Goal: Task Accomplishment & Management: Manage account settings

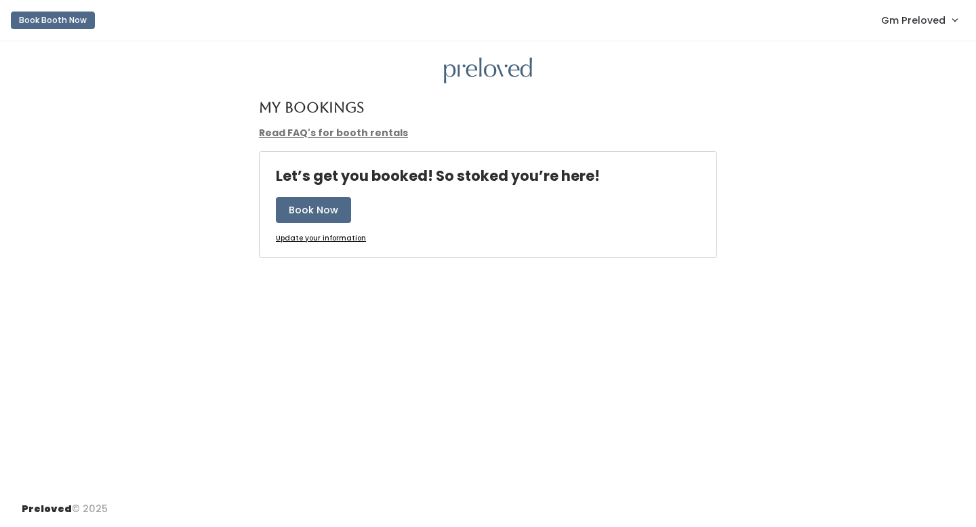
click at [917, 23] on span "Gm Preloved" at bounding box center [913, 20] width 64 height 15
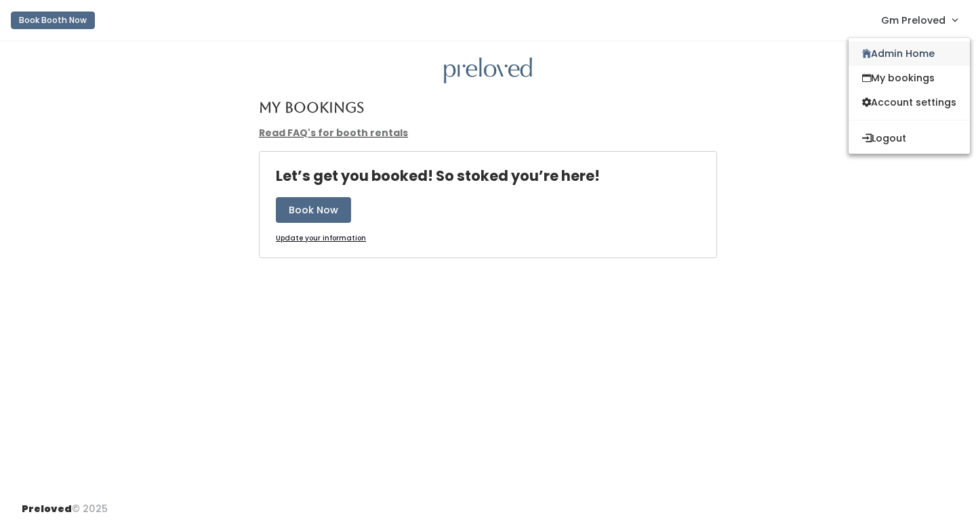
click at [892, 63] on link "Admin Home" at bounding box center [908, 53] width 121 height 24
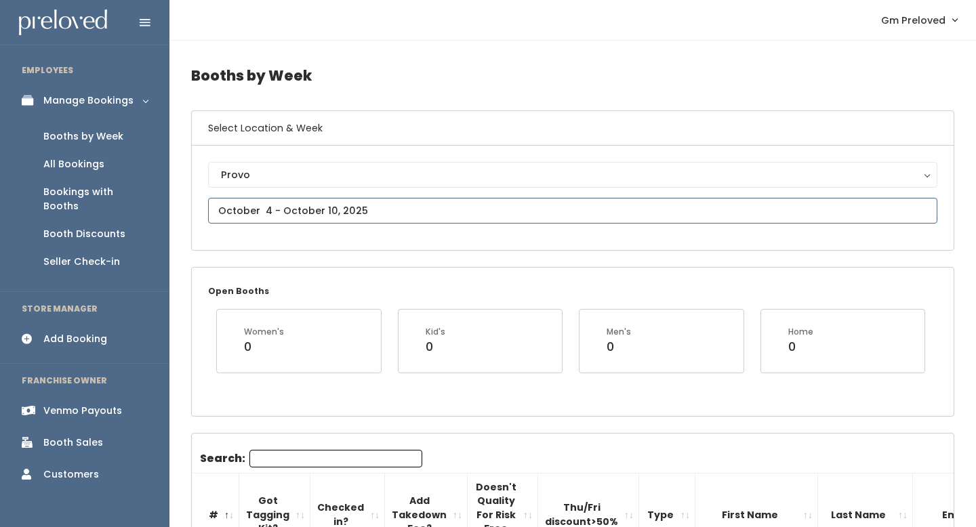
click at [299, 207] on input "text" at bounding box center [572, 211] width 729 height 26
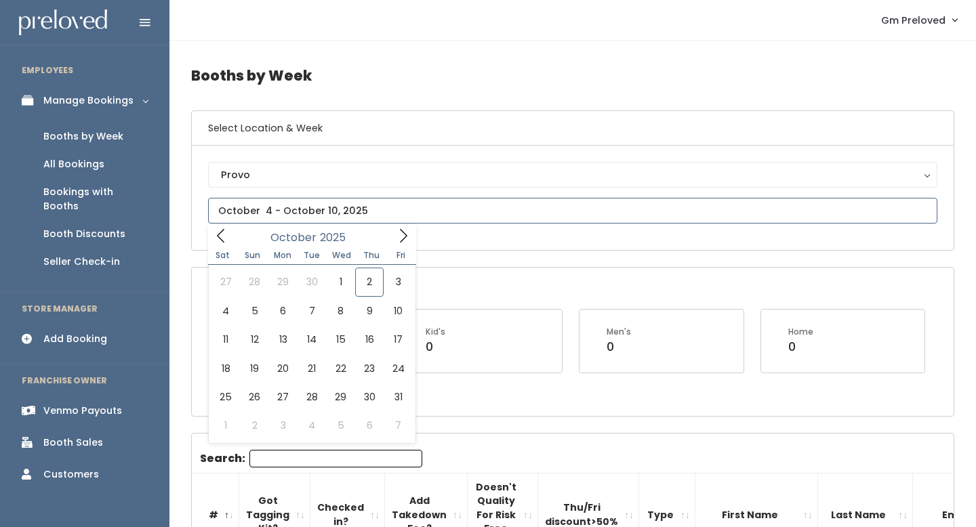
click at [403, 238] on icon at bounding box center [403, 235] width 15 height 15
click at [227, 239] on icon at bounding box center [220, 235] width 15 height 15
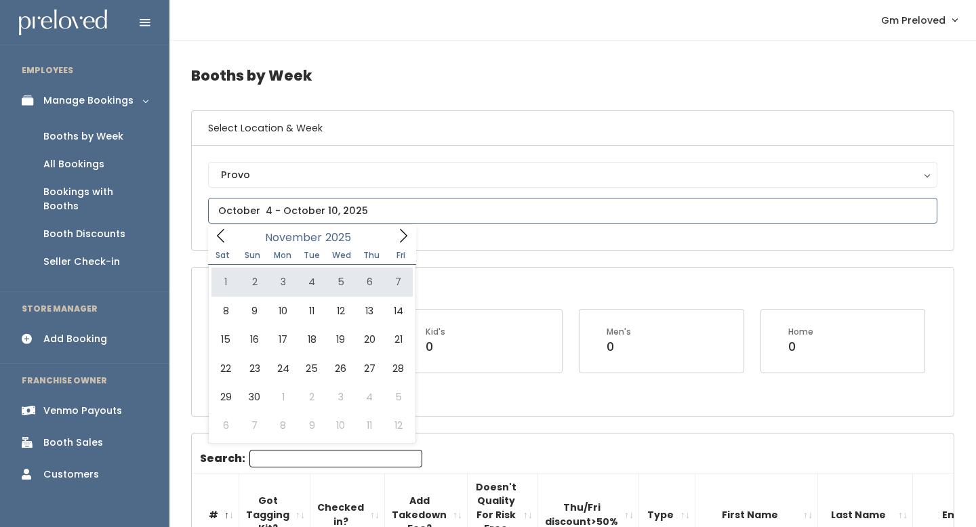
type input "November 1 to November 7"
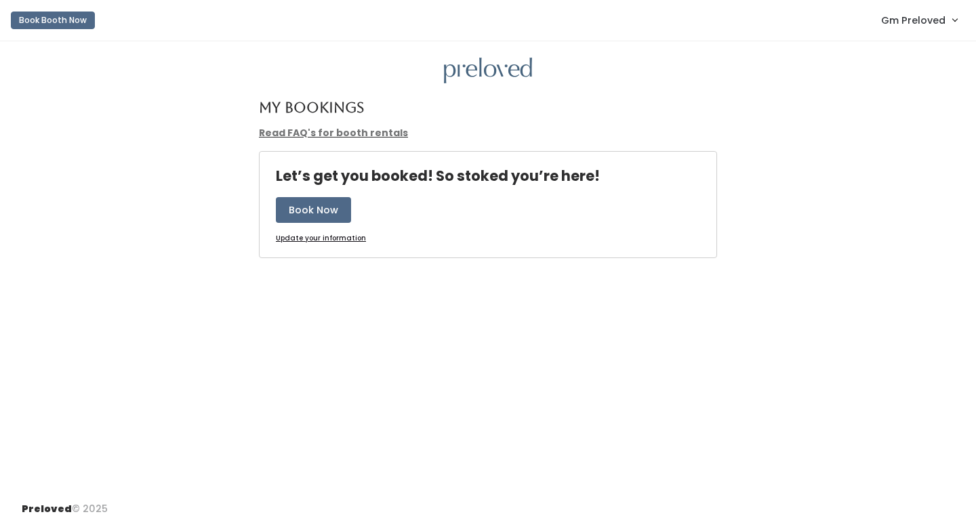
click at [936, 23] on span "Gm Preloved" at bounding box center [913, 20] width 64 height 15
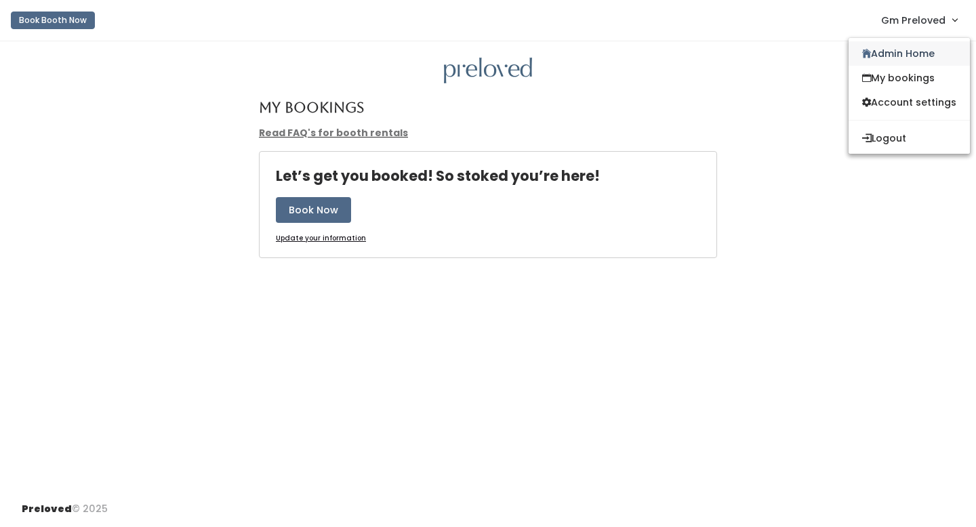
click at [896, 54] on link "Admin Home" at bounding box center [908, 53] width 121 height 24
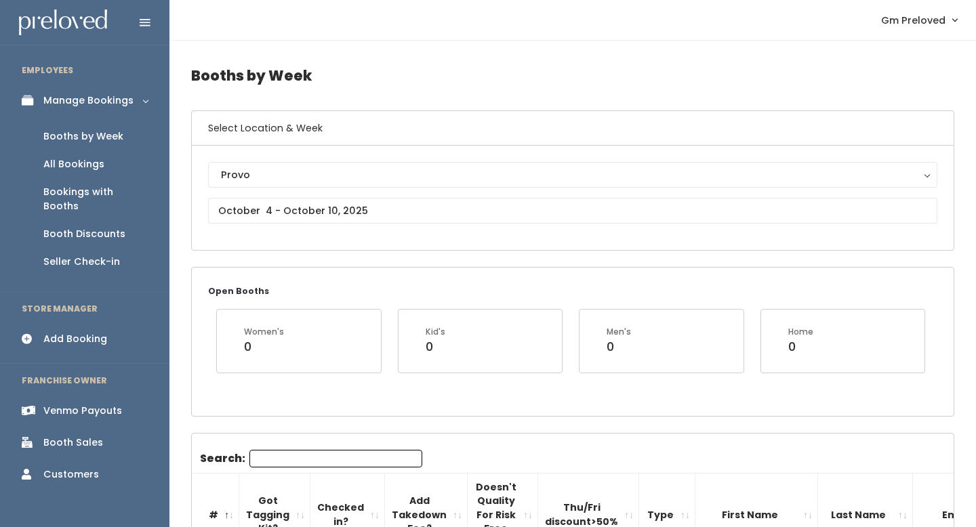
click at [79, 332] on div "Add Booking" at bounding box center [75, 339] width 64 height 14
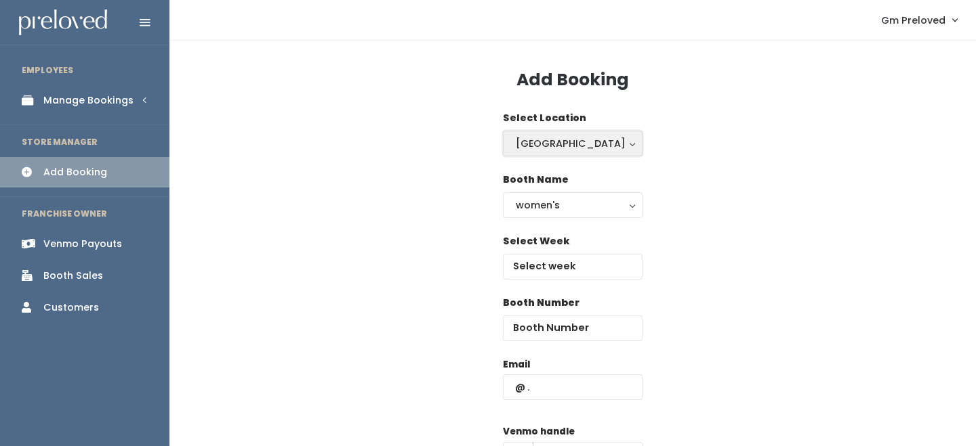
click at [558, 146] on div "[GEOGRAPHIC_DATA]" at bounding box center [573, 143] width 114 height 15
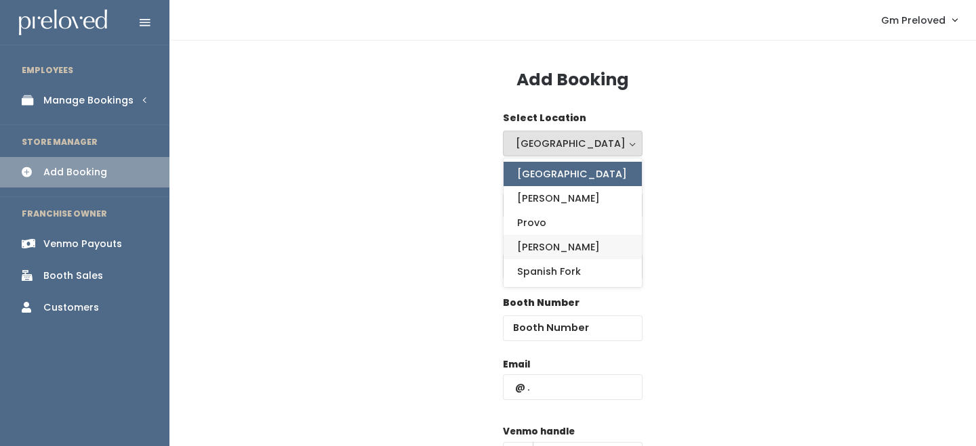
click at [539, 236] on link "[PERSON_NAME]" at bounding box center [572, 247] width 138 height 24
select select "3"
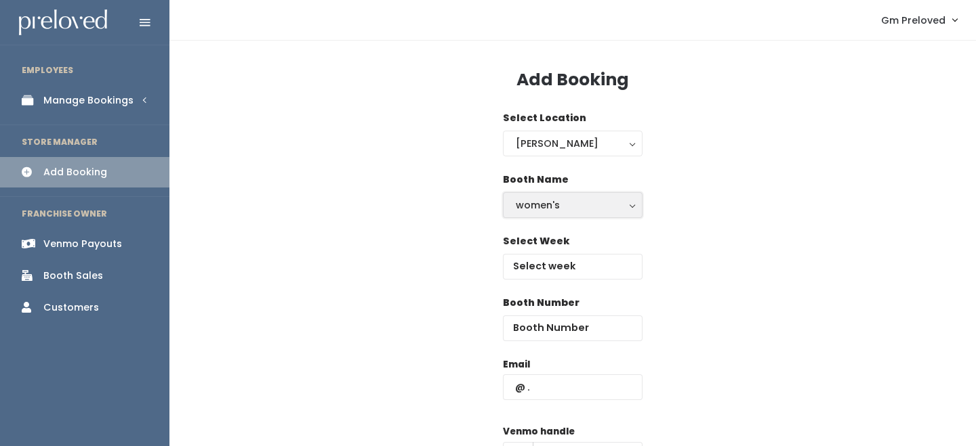
click at [547, 205] on div "women's" at bounding box center [573, 205] width 114 height 15
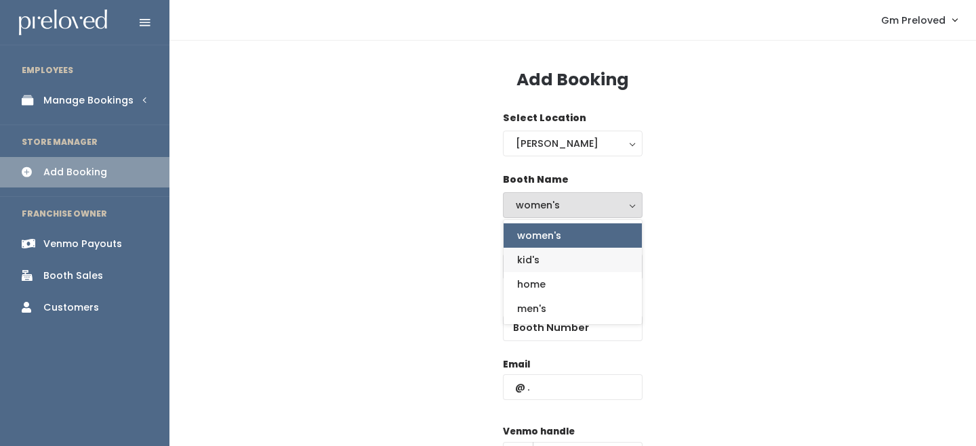
click at [545, 267] on link "kid's" at bounding box center [572, 260] width 138 height 24
select select "kids"
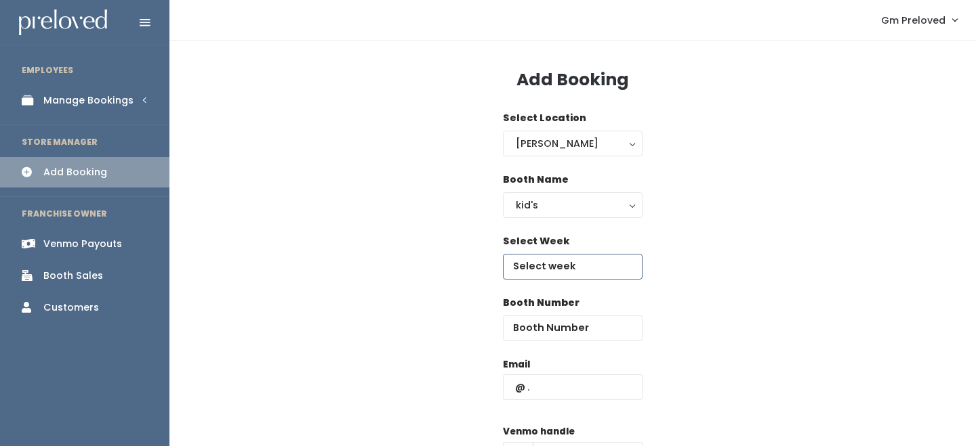
click at [547, 268] on input "text" at bounding box center [573, 267] width 140 height 26
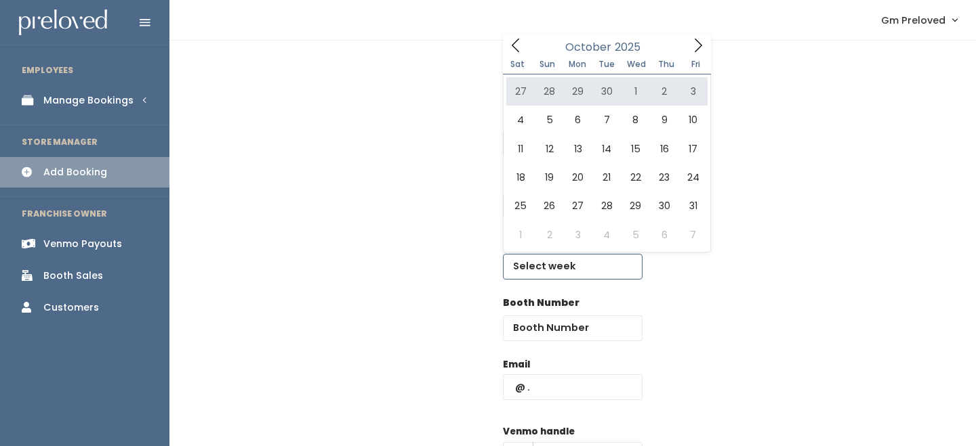
click at [702, 43] on icon at bounding box center [697, 45] width 15 height 15
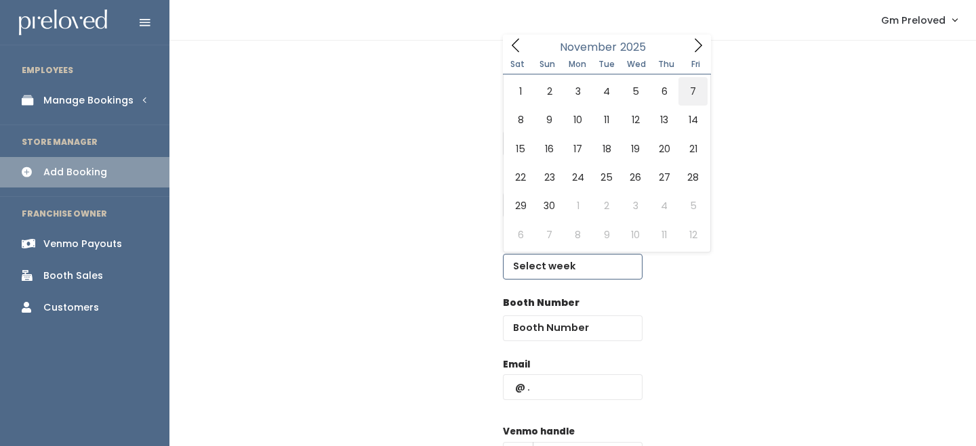
type input "November 1 to November 7"
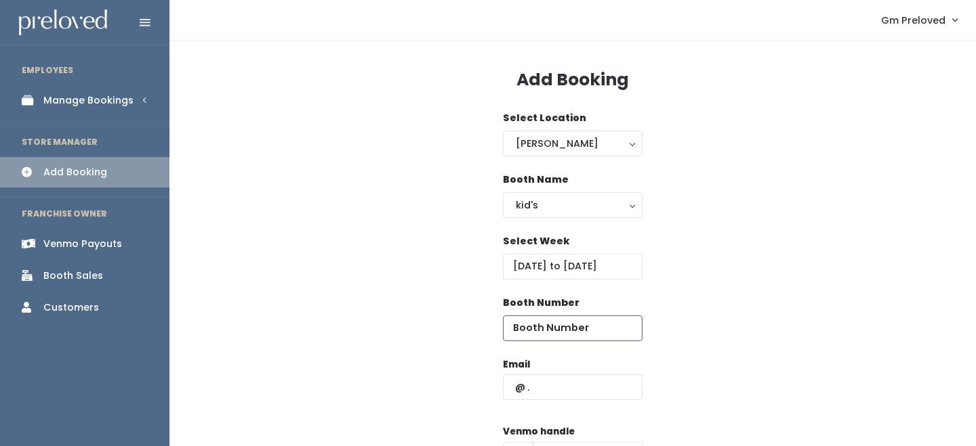
click at [571, 330] on input "number" at bounding box center [573, 329] width 140 height 26
type input "20"
click at [561, 390] on input "text" at bounding box center [573, 388] width 140 height 26
paste input ""y.evangelista02@gmail.com ""
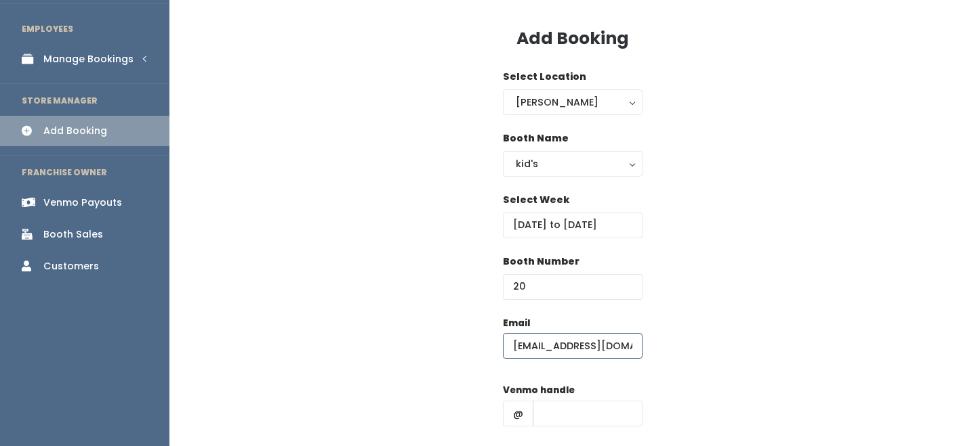
scroll to position [72, 0]
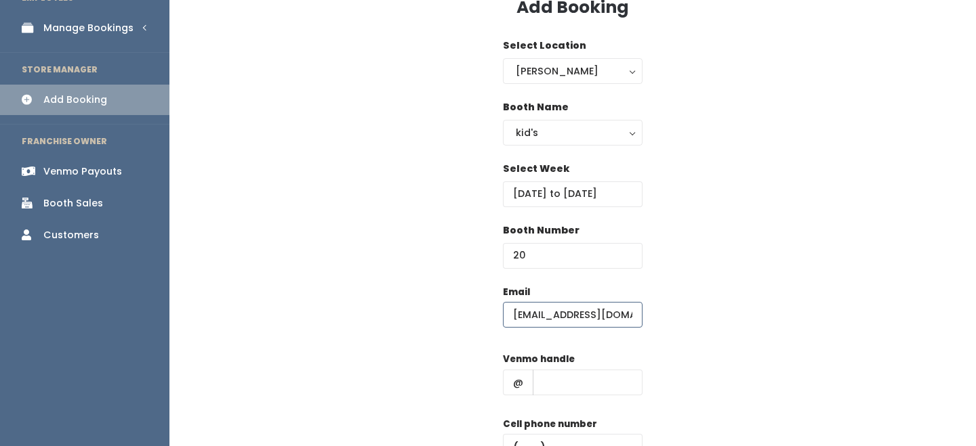
type input "[EMAIL_ADDRESS][DOMAIN_NAME]"
click at [559, 390] on input "text" at bounding box center [588, 383] width 110 height 26
type input "-"
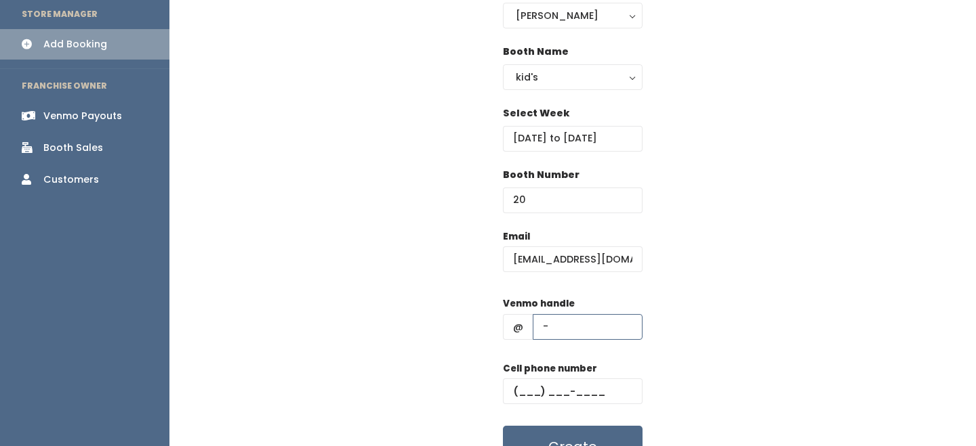
scroll to position [157, 0]
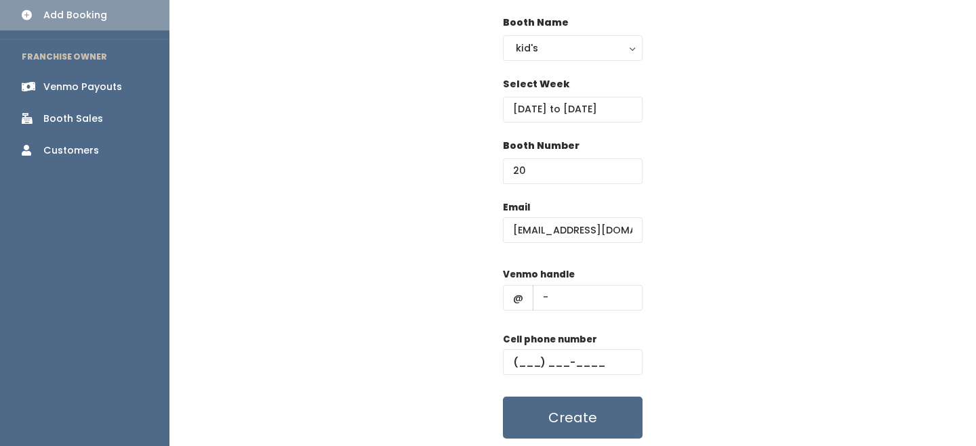
click at [584, 335] on label "Cell phone number" at bounding box center [550, 340] width 94 height 14
click at [584, 375] on div "Cell phone number" at bounding box center [573, 360] width 140 height 54
click at [590, 368] on input "text" at bounding box center [573, 363] width 140 height 26
type input "(555) 555-5555"
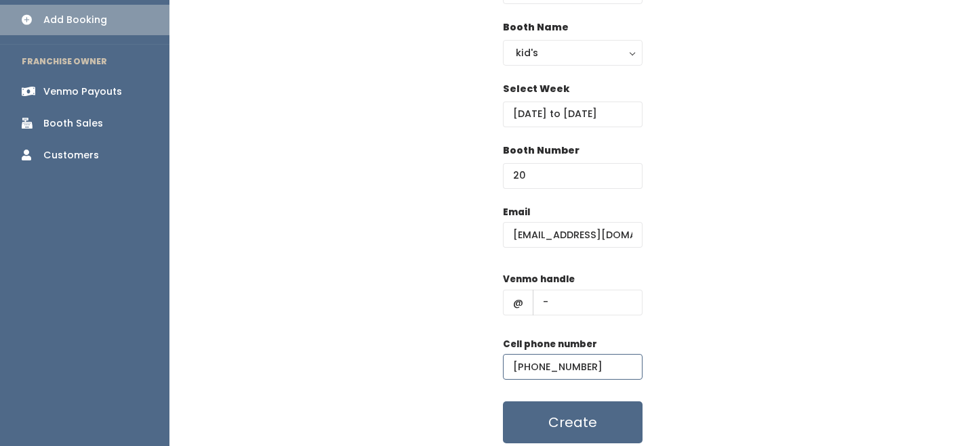
scroll to position [154, 0]
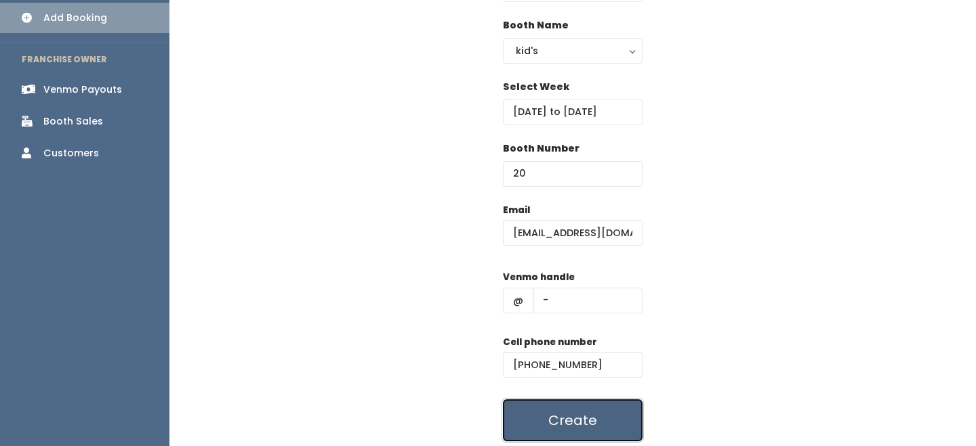
click at [588, 415] on button "Create" at bounding box center [573, 421] width 140 height 42
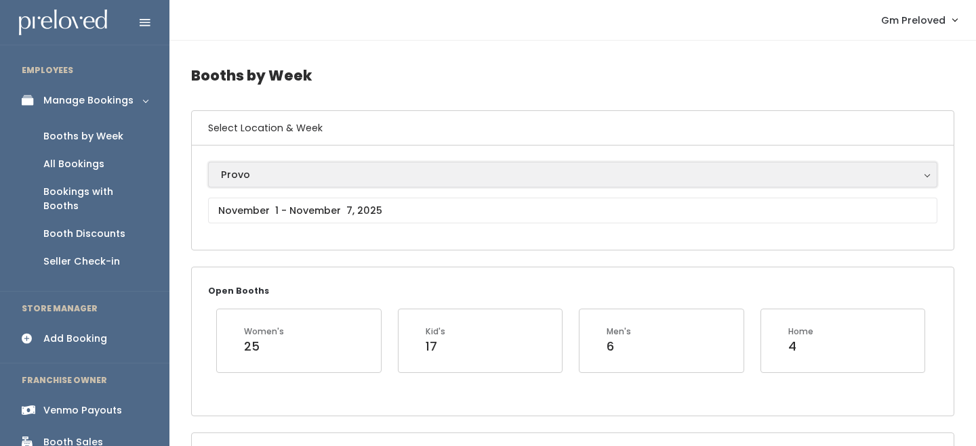
click at [266, 172] on div "Provo" at bounding box center [572, 174] width 703 height 15
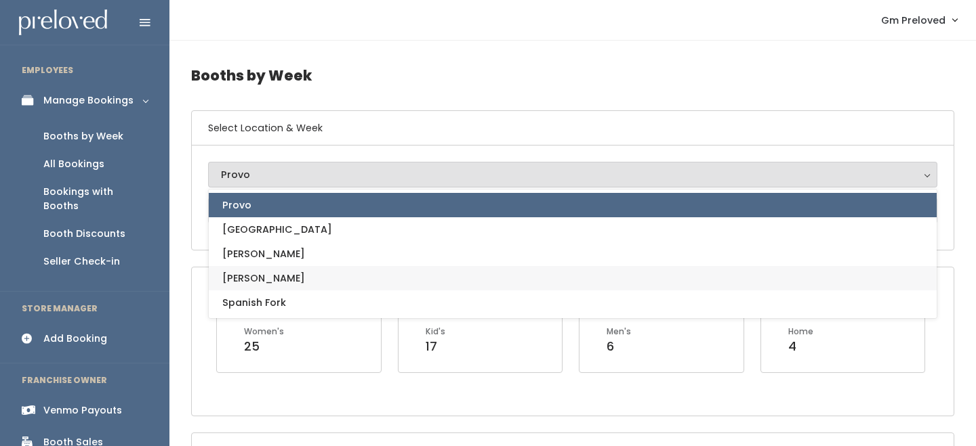
click at [255, 287] on link "[PERSON_NAME]" at bounding box center [573, 278] width 728 height 24
select select "3"
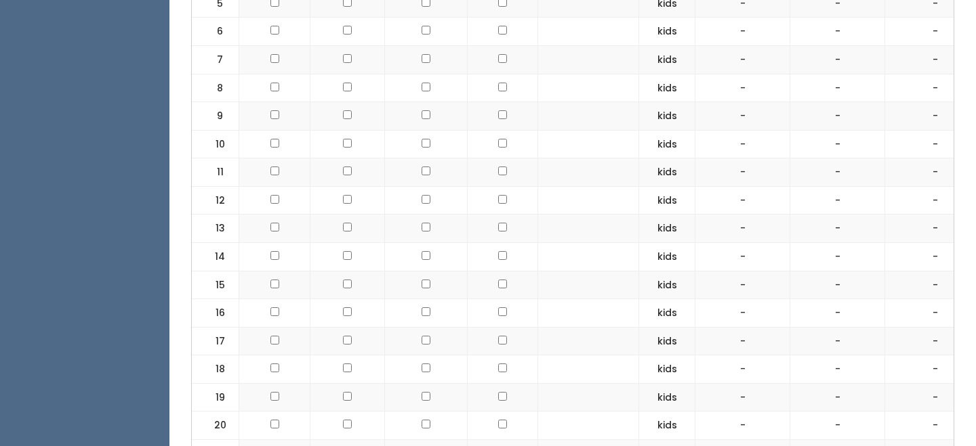
scroll to position [677, 0]
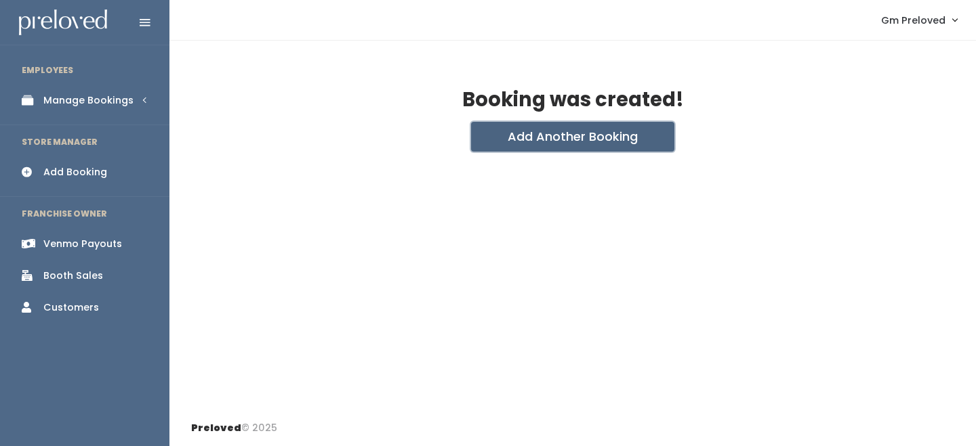
click at [590, 147] on button "Add Another Booking" at bounding box center [572, 137] width 203 height 30
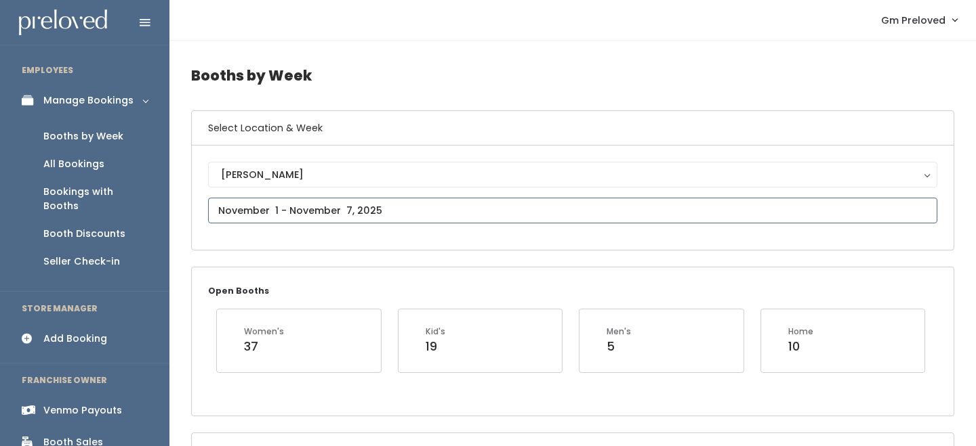
click at [364, 213] on input "text" at bounding box center [572, 211] width 729 height 26
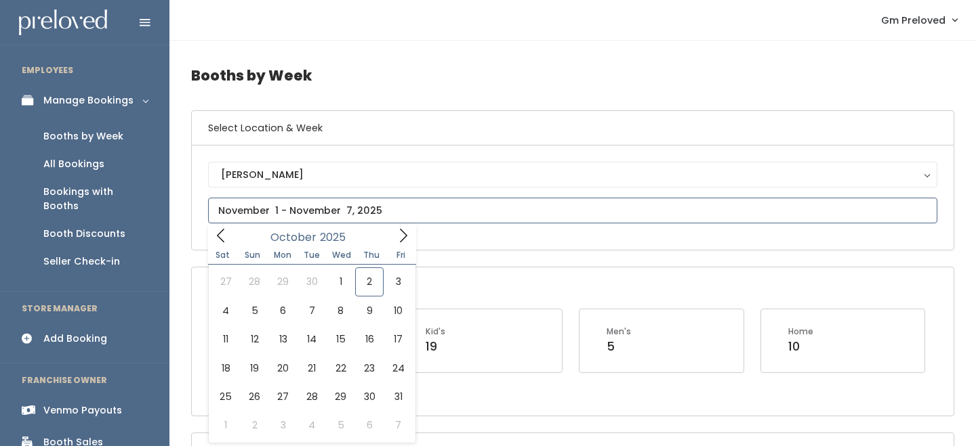
click at [398, 240] on icon at bounding box center [403, 235] width 15 height 15
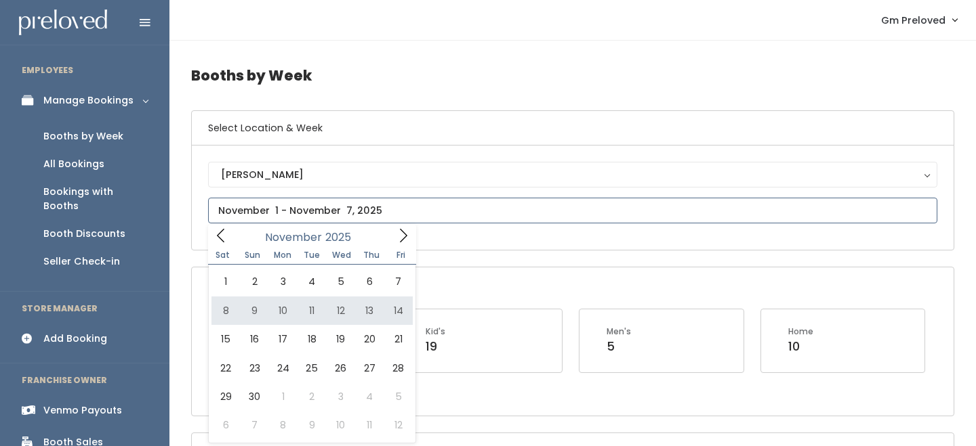
type input "[DATE] to [DATE]"
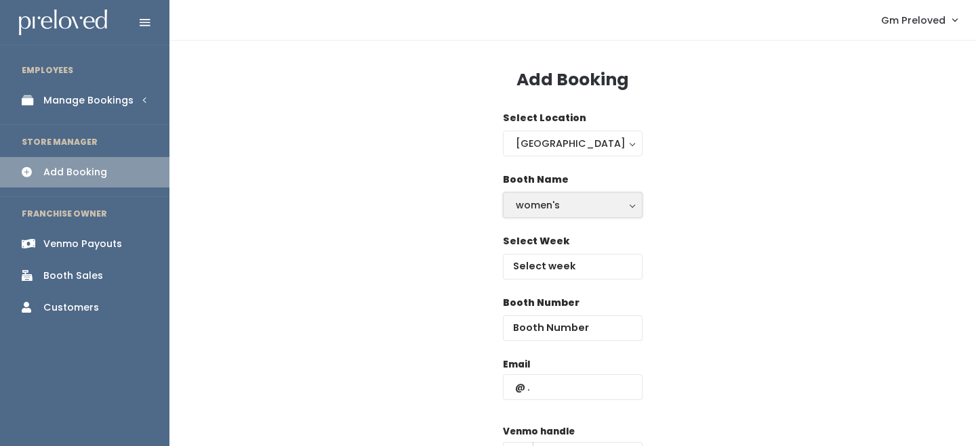
click at [565, 201] on div "women's" at bounding box center [573, 205] width 114 height 15
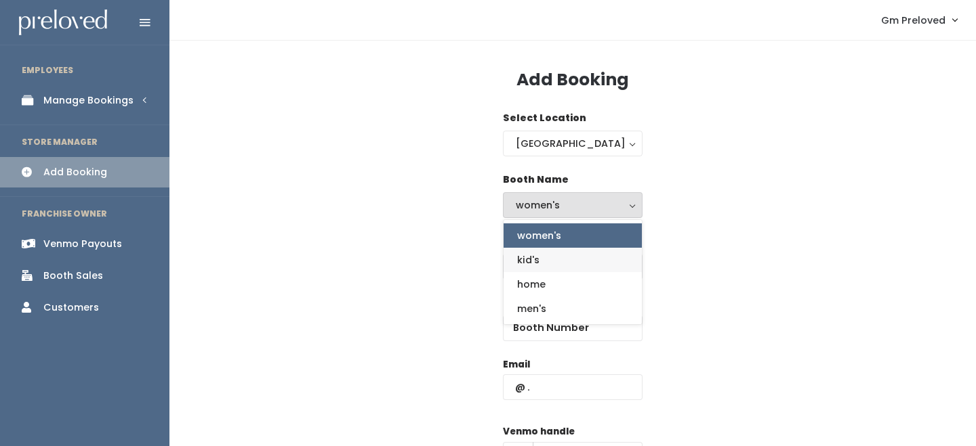
click at [551, 255] on link "kid's" at bounding box center [572, 260] width 138 height 24
select select "kids"
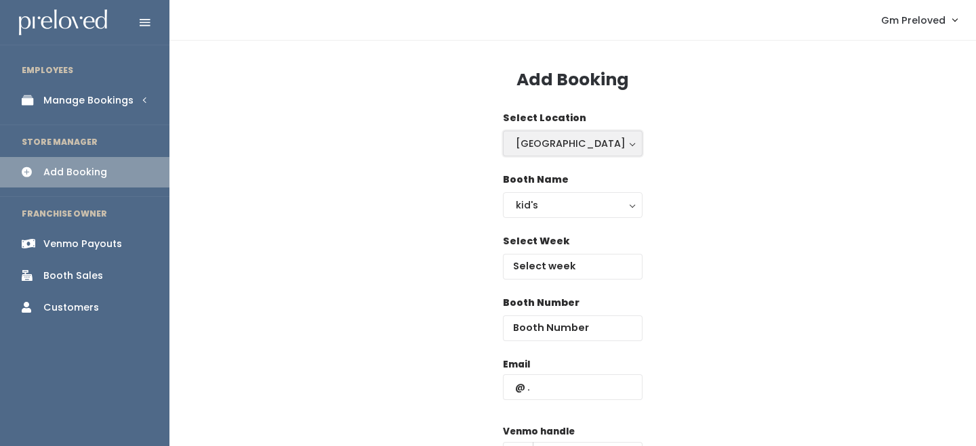
click at [567, 138] on div "Houston" at bounding box center [573, 143] width 114 height 15
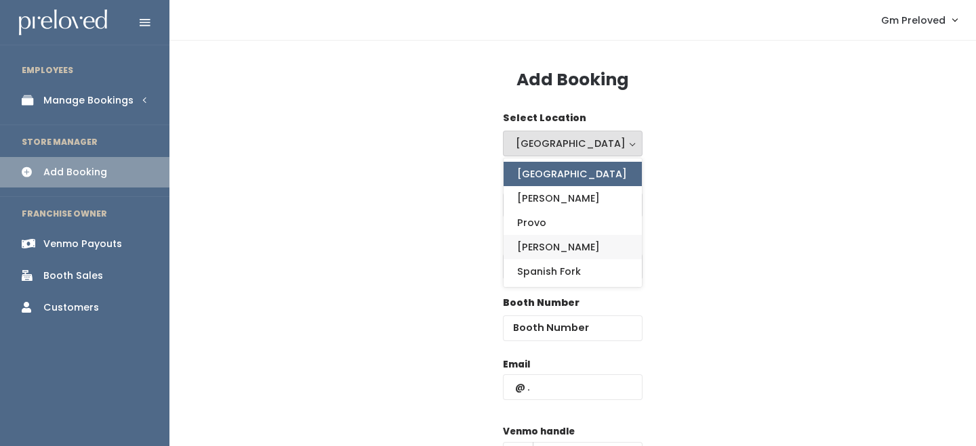
click at [554, 242] on link "Sandy" at bounding box center [572, 247] width 138 height 24
select select "3"
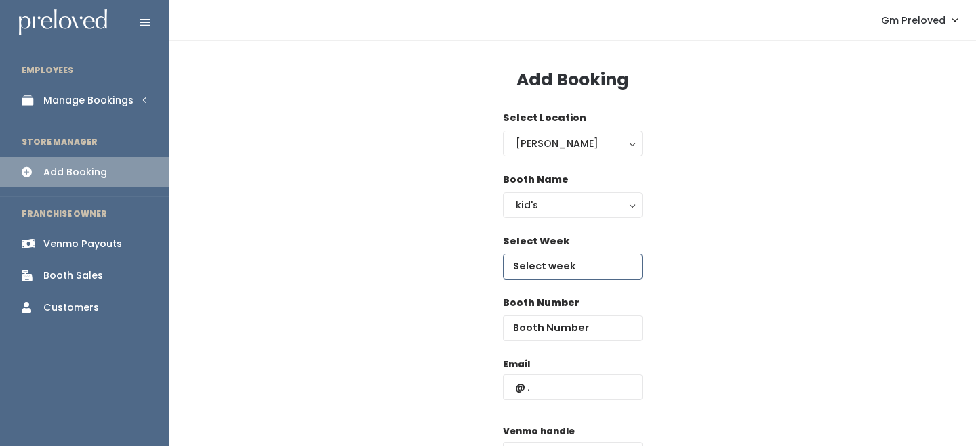
click at [570, 256] on input "text" at bounding box center [573, 267] width 140 height 26
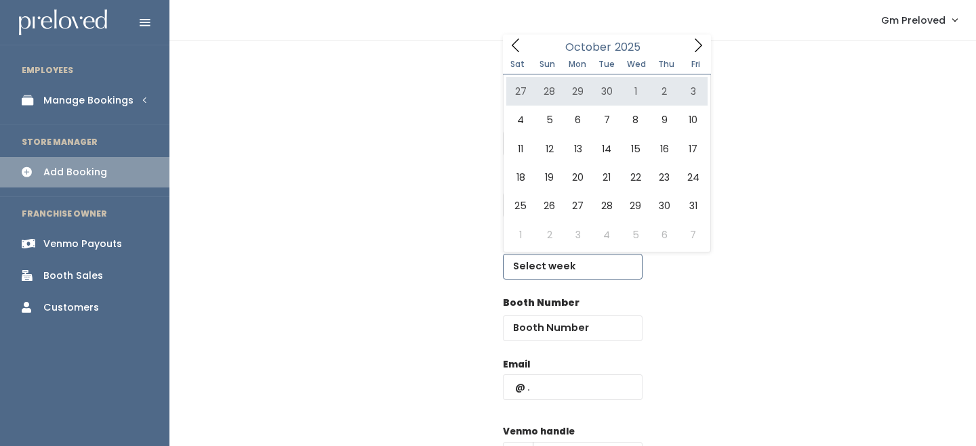
click at [699, 49] on icon at bounding box center [697, 45] width 15 height 15
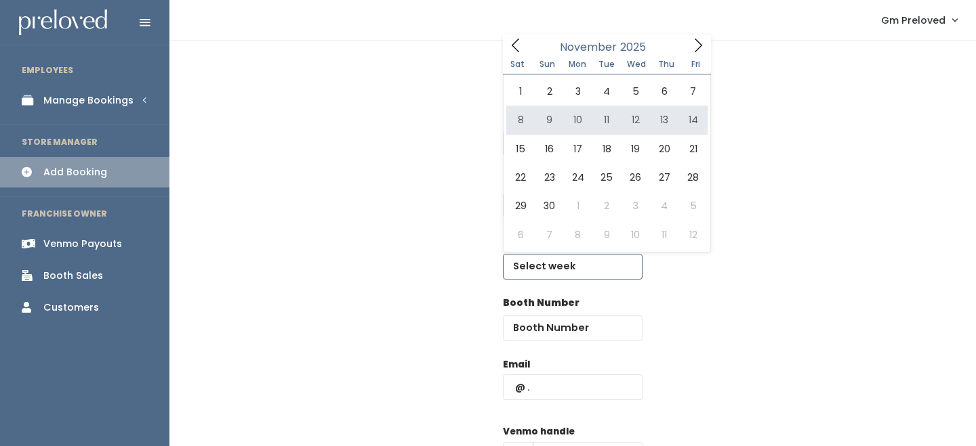
type input "November 8 to November 14"
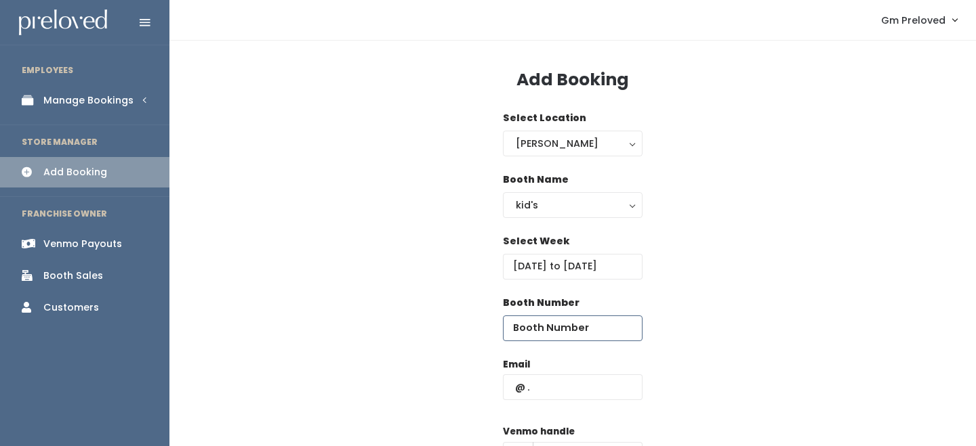
click at [586, 328] on input "number" at bounding box center [573, 329] width 140 height 26
type input "20"
click at [579, 391] on input "text" at bounding box center [573, 388] width 140 height 26
type input "y.evangelista02@gmail.com"
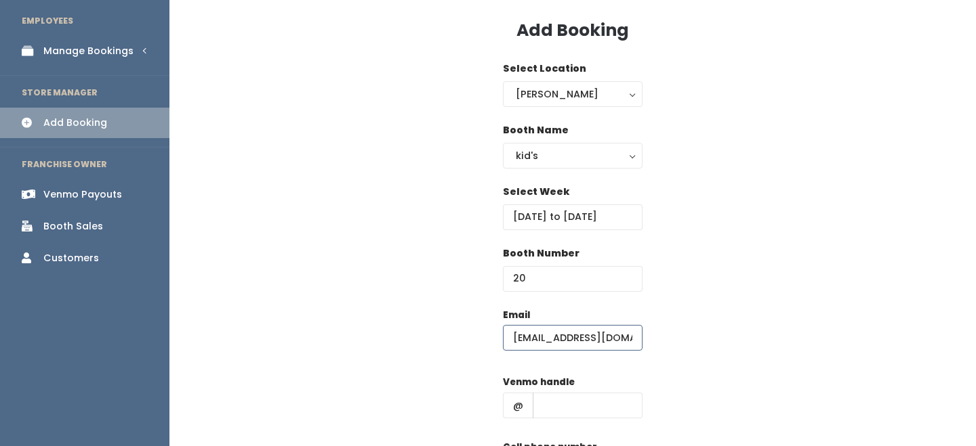
scroll to position [66, 0]
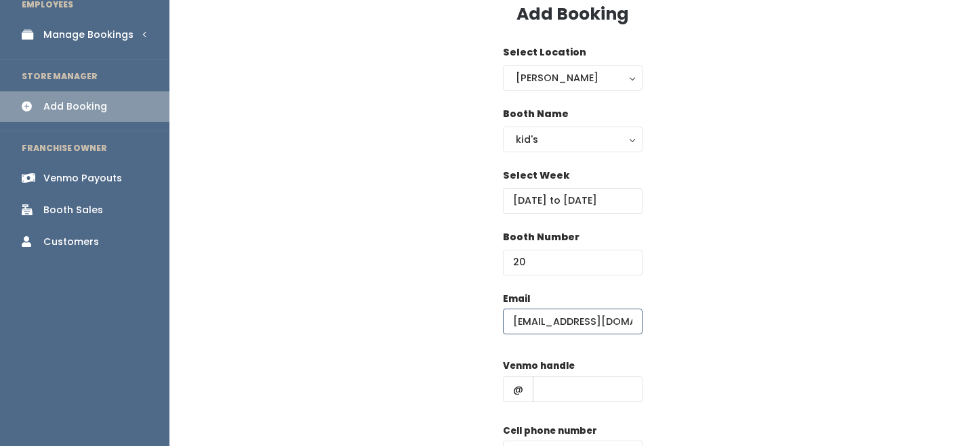
click at [597, 328] on input "y.evangelista02@gmail.com" at bounding box center [573, 322] width 140 height 26
click at [593, 386] on input "text" at bounding box center [588, 390] width 110 height 26
type input "-"
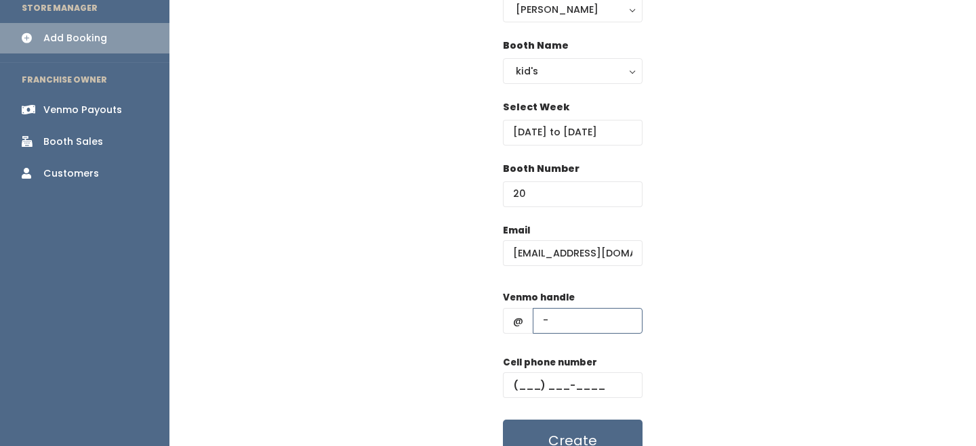
scroll to position [173, 0]
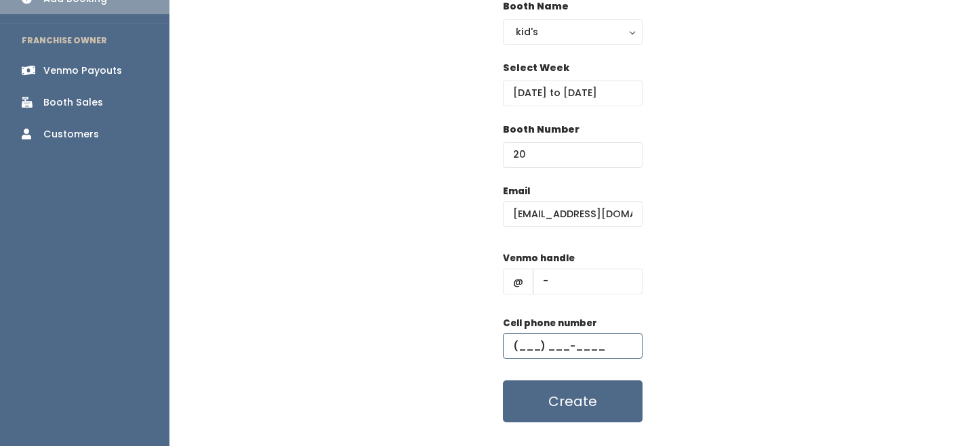
click at [587, 340] on input "text" at bounding box center [573, 346] width 140 height 26
type input "(555) 555-5555"
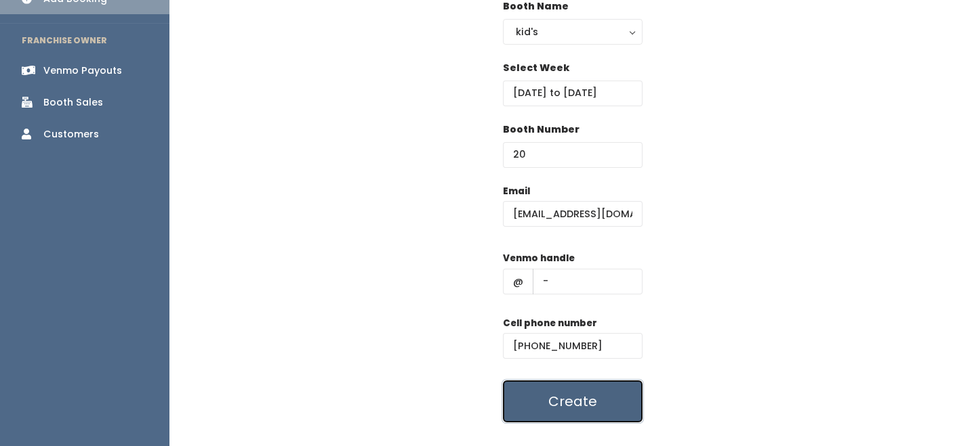
click at [596, 400] on button "Create" at bounding box center [573, 402] width 140 height 42
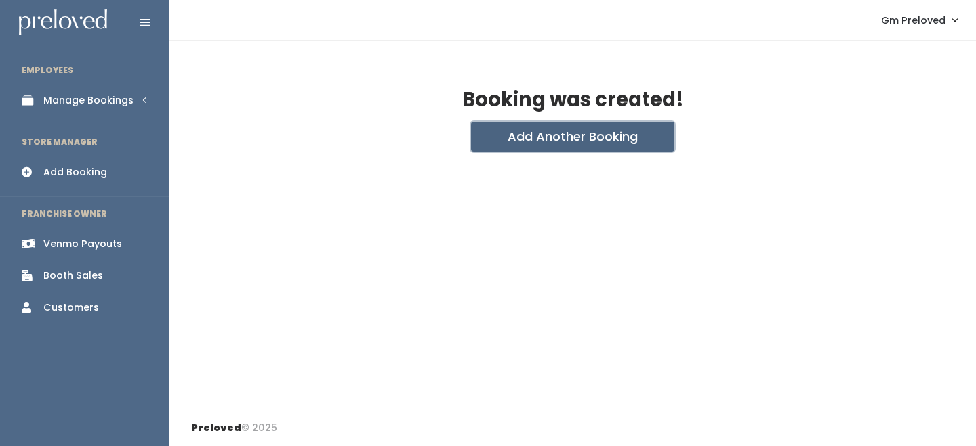
click at [524, 146] on button "Add Another Booking" at bounding box center [572, 137] width 203 height 30
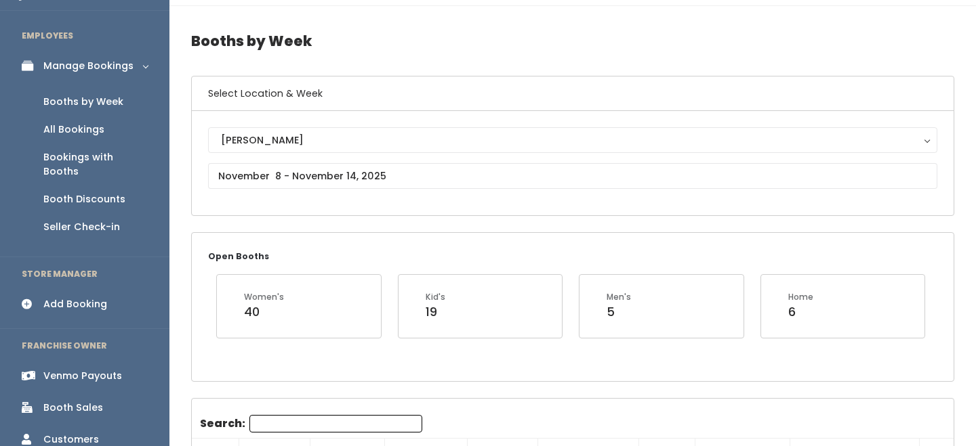
scroll to position [16, 0]
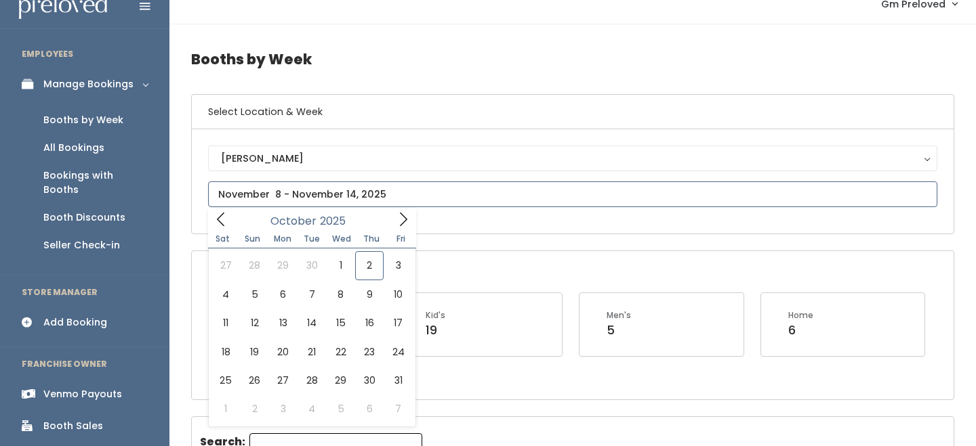
click at [312, 186] on input "text" at bounding box center [572, 195] width 729 height 26
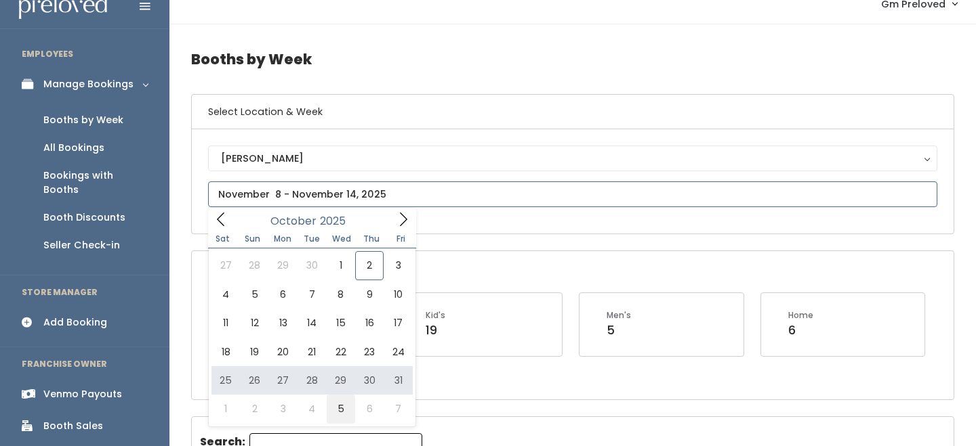
type input "November 1 to November 7"
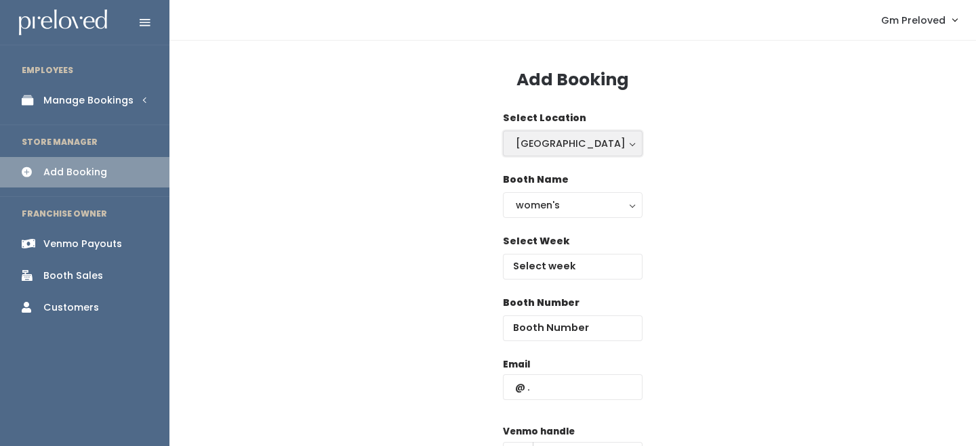
click at [549, 147] on div "[GEOGRAPHIC_DATA]" at bounding box center [573, 143] width 114 height 15
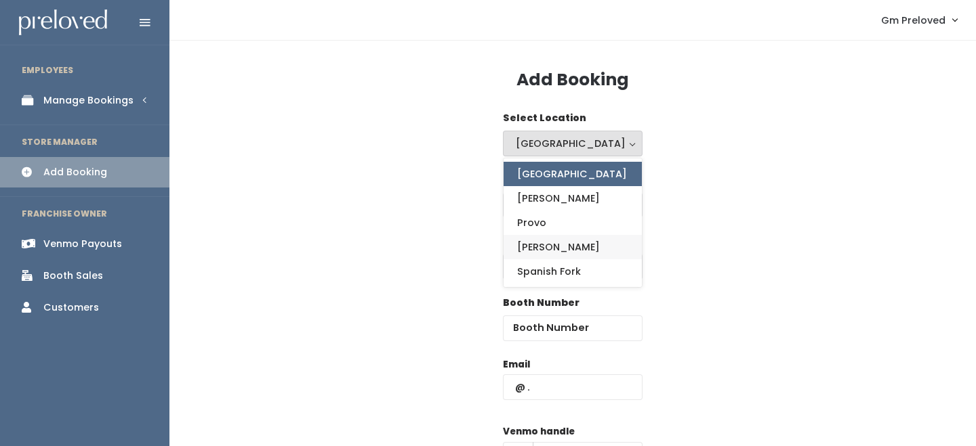
click at [543, 255] on link "[PERSON_NAME]" at bounding box center [572, 247] width 138 height 24
select select "3"
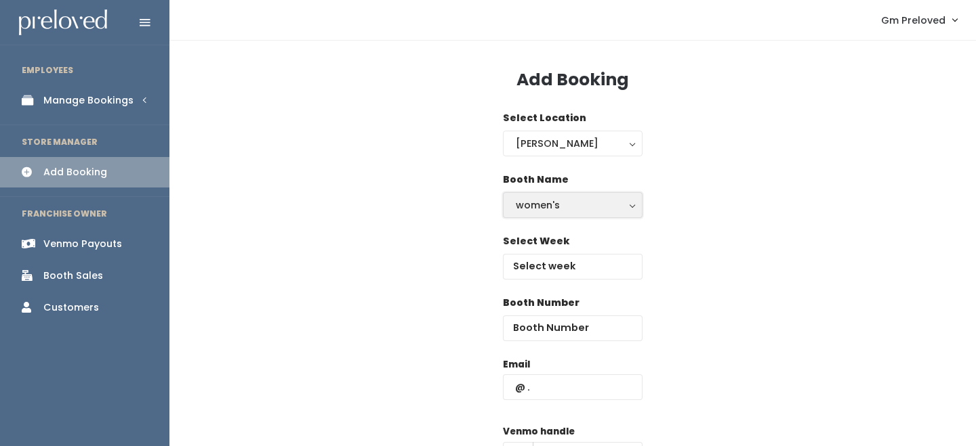
click at [562, 214] on button "women's" at bounding box center [573, 205] width 140 height 26
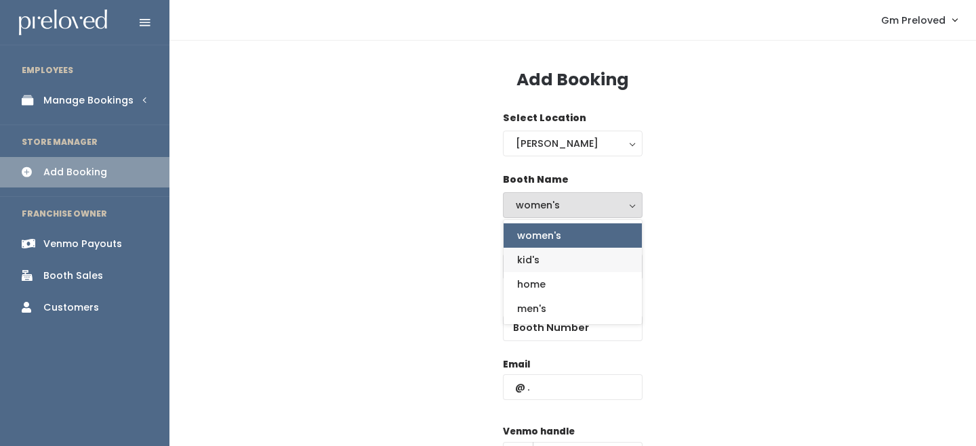
click at [554, 259] on link "kid's" at bounding box center [572, 260] width 138 height 24
select select "kids"
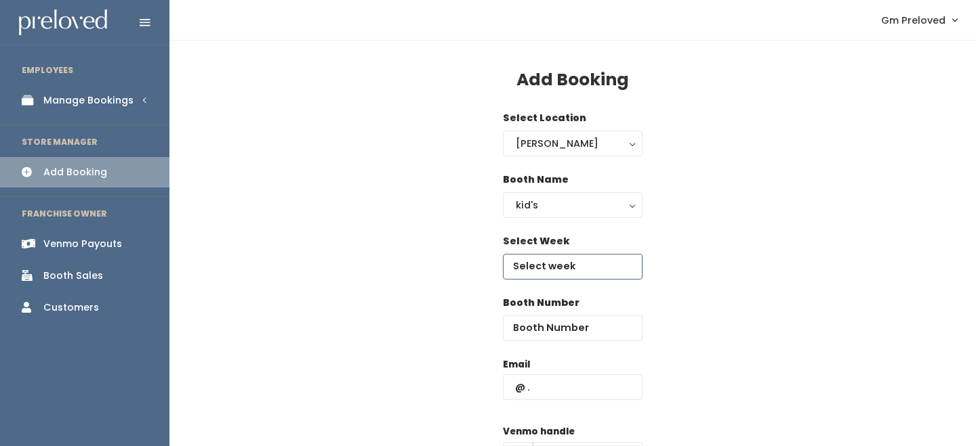
click at [554, 270] on input "text" at bounding box center [573, 267] width 140 height 26
click at [626, 268] on input "October 25 to October 31" at bounding box center [573, 267] width 140 height 26
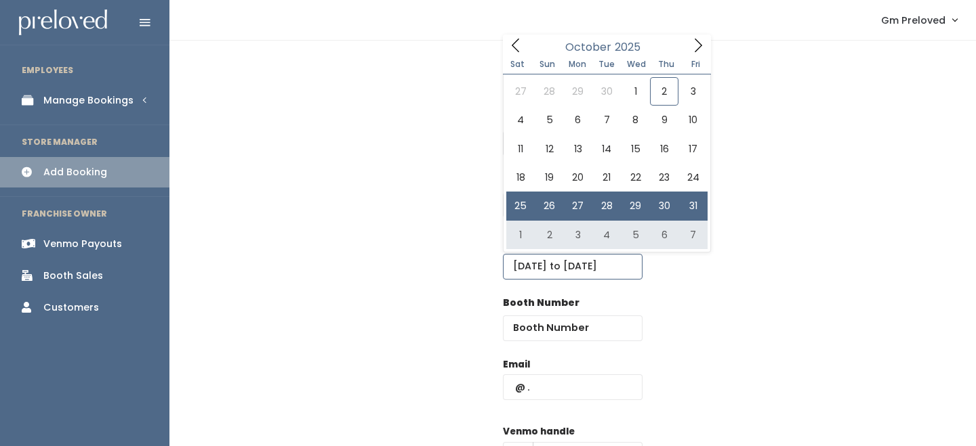
type input "November 1 to November 7"
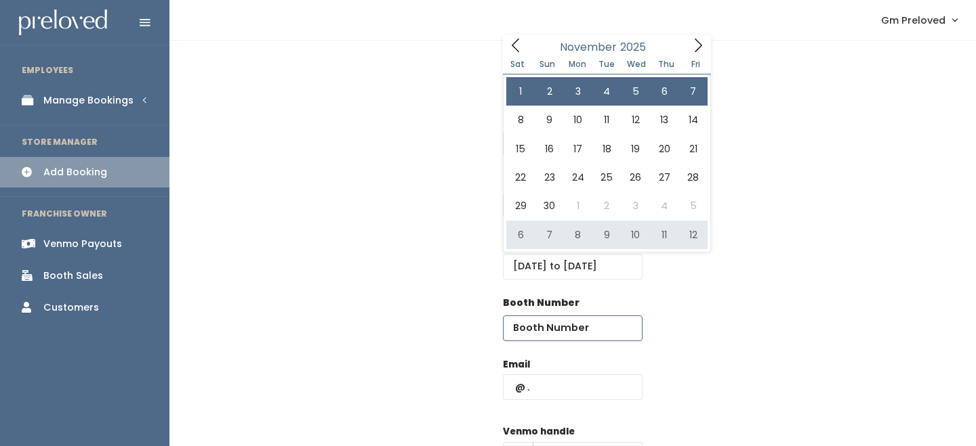
click at [553, 330] on input "number" at bounding box center [573, 329] width 140 height 26
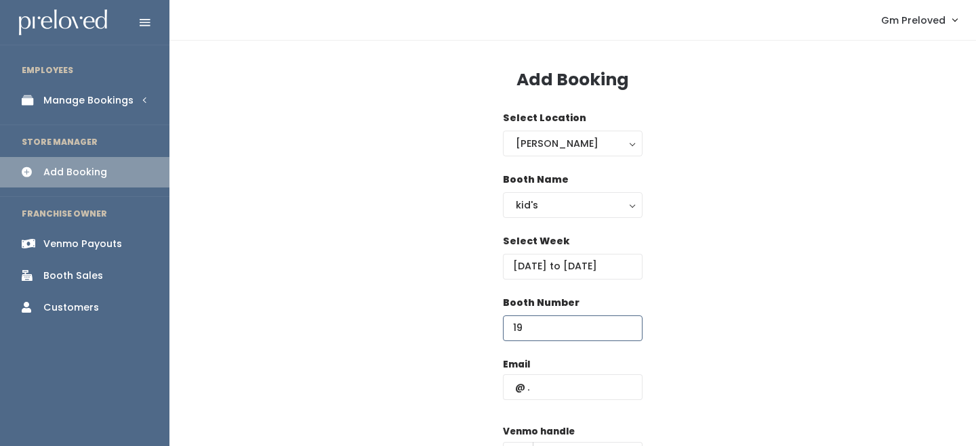
type input "19"
click at [545, 383] on input "text" at bounding box center [573, 388] width 140 height 26
paste input "Thank you so much for your interest in helping us fill several adorable booths …"
paste input "lloyd33.kl@gmail.com"
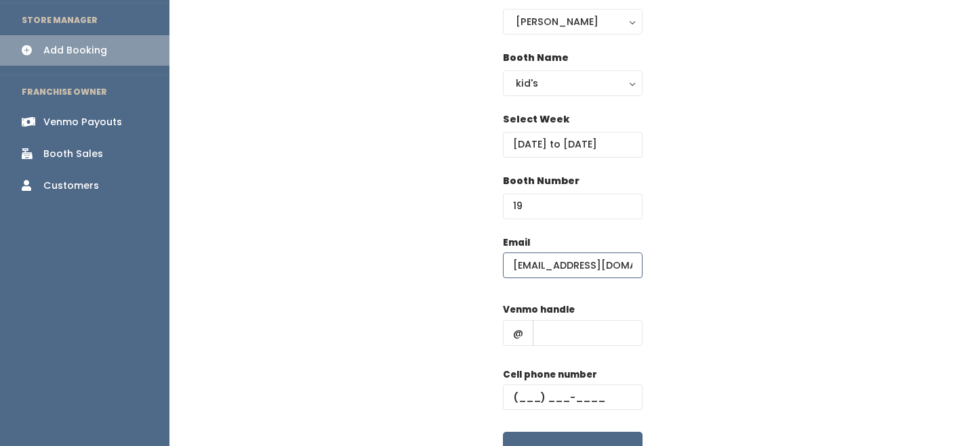
type input "kelseylloyd33.kl@gmail.com"
click at [587, 345] on input "text" at bounding box center [588, 333] width 110 height 26
type input "-"
click at [593, 385] on input "text" at bounding box center [573, 398] width 140 height 26
type input "(555) 555-5555"
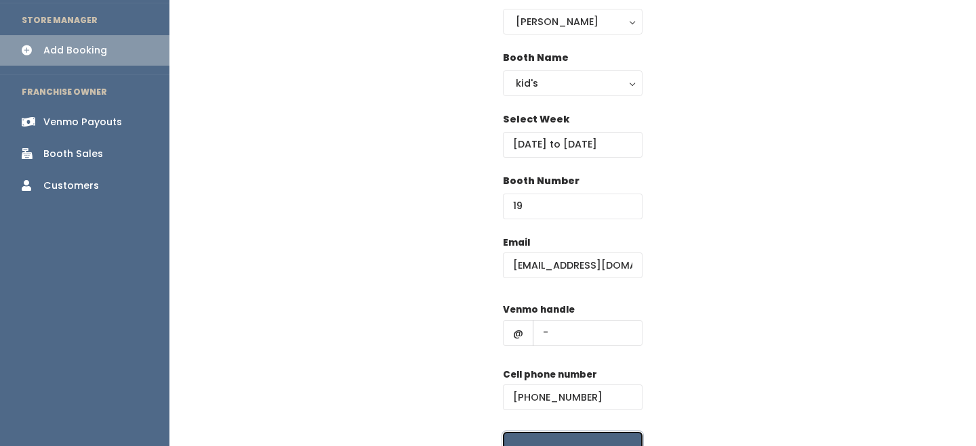
click at [609, 437] on button "Create" at bounding box center [573, 453] width 140 height 42
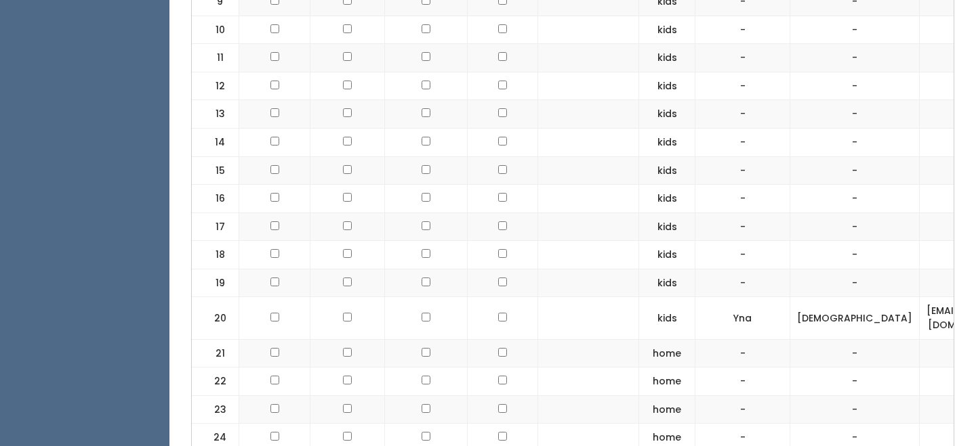
scroll to position [790, 0]
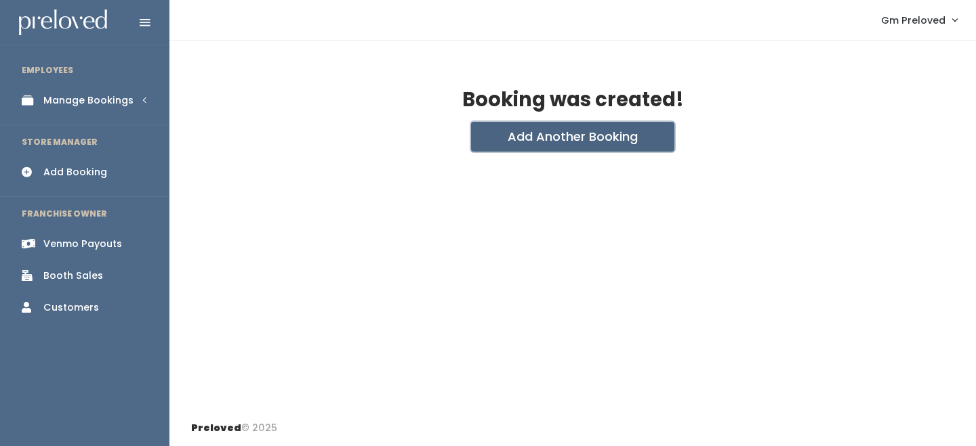
click at [532, 139] on button "Add Another Booking" at bounding box center [572, 137] width 203 height 30
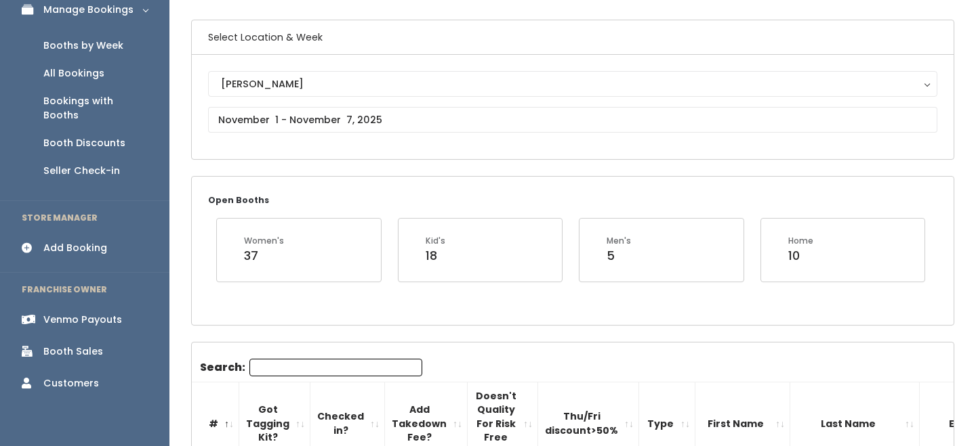
scroll to position [54, 0]
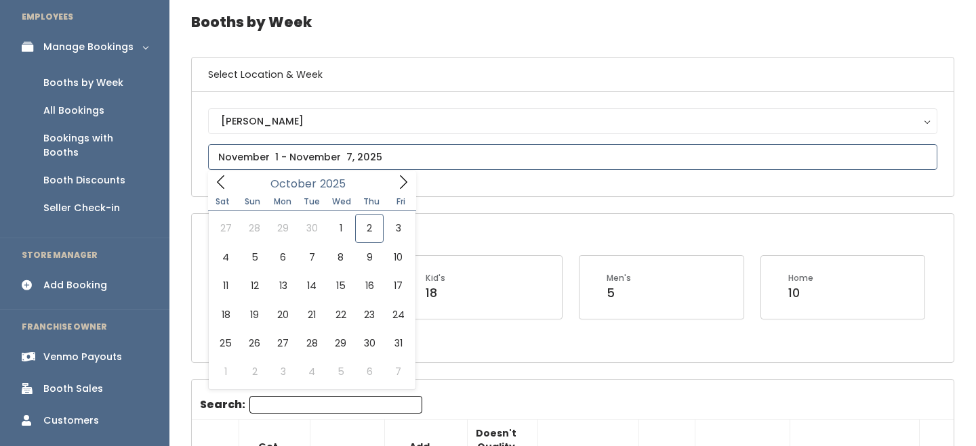
click at [341, 147] on input "text" at bounding box center [572, 157] width 729 height 26
click at [402, 183] on icon at bounding box center [403, 182] width 15 height 15
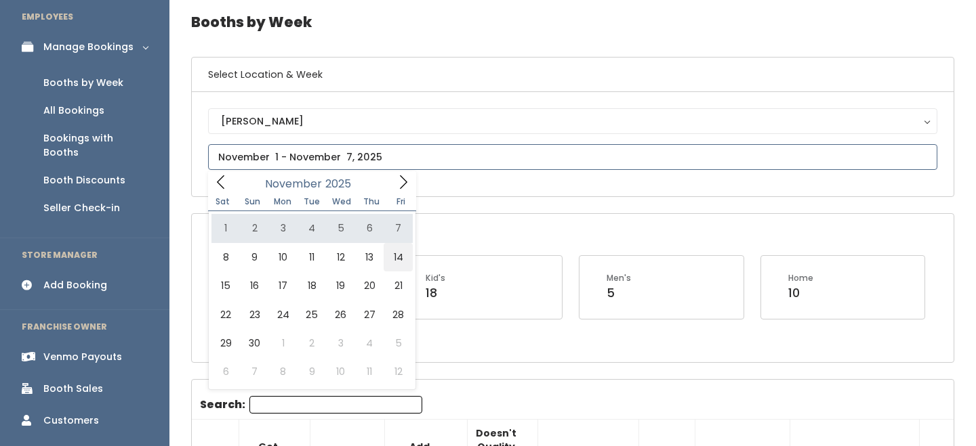
type input "[DATE] to [DATE]"
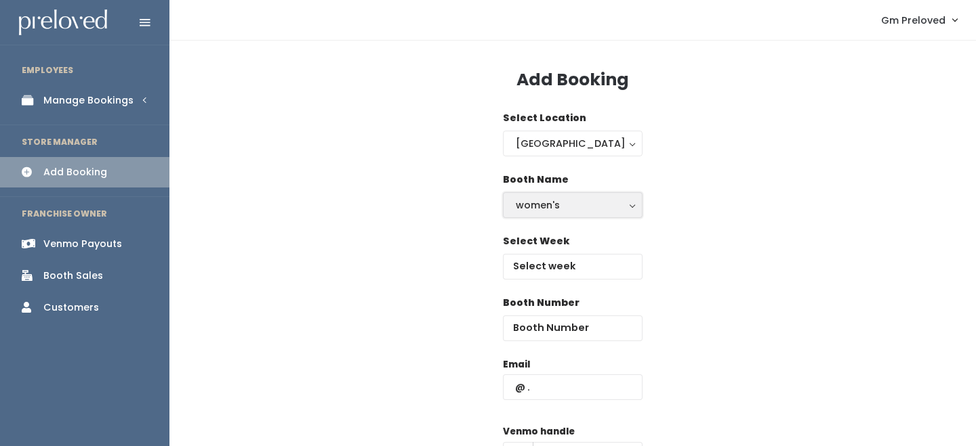
click at [571, 198] on div "women's" at bounding box center [573, 205] width 114 height 15
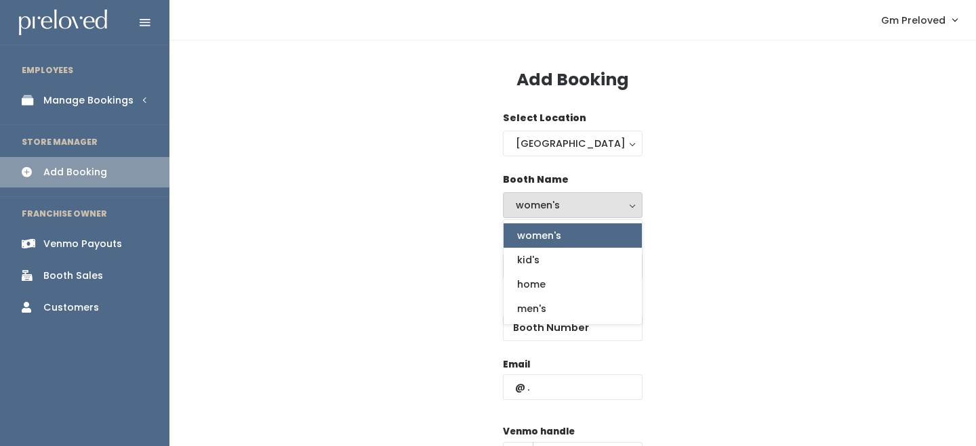
click at [569, 158] on div "Select Location Houston Layton [PERSON_NAME] Spanish Fork [GEOGRAPHIC_DATA]" at bounding box center [573, 142] width 140 height 62
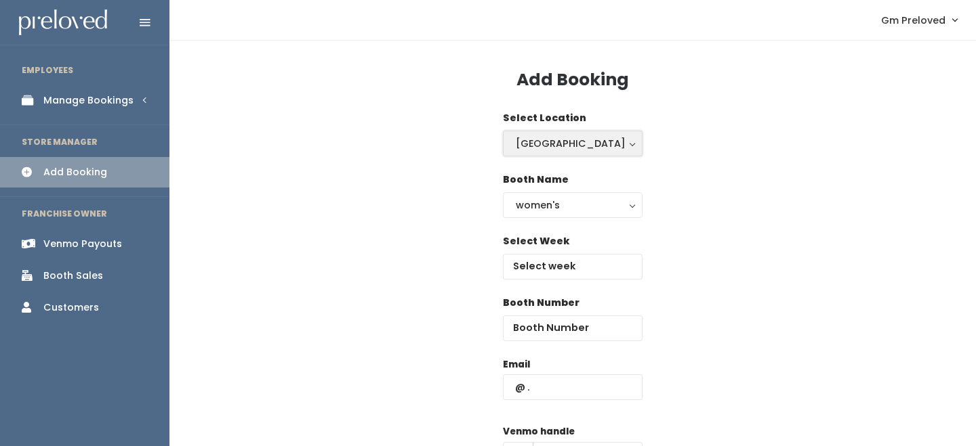
click at [570, 151] on button "Houston" at bounding box center [573, 144] width 140 height 26
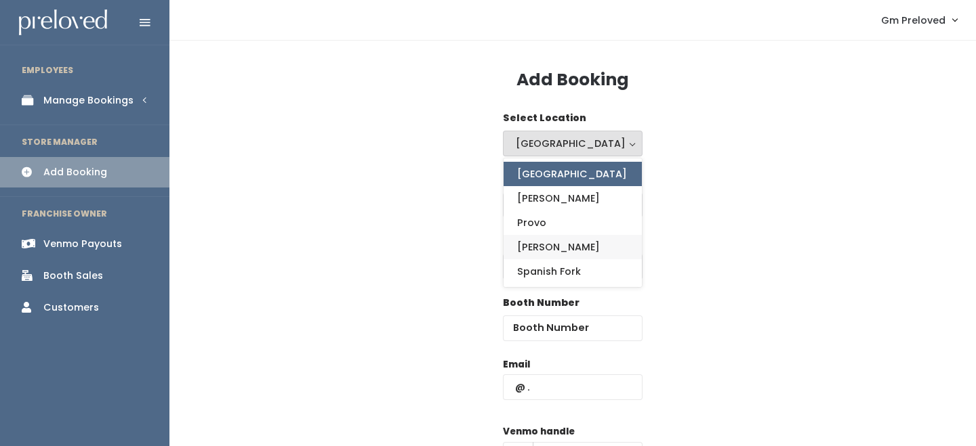
click at [564, 242] on link "Sandy" at bounding box center [572, 247] width 138 height 24
select select "3"
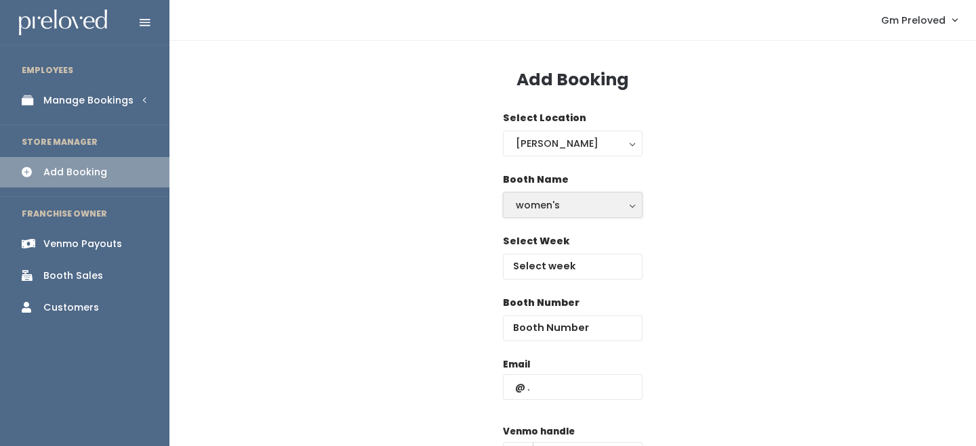
click at [563, 198] on div "women's" at bounding box center [573, 205] width 114 height 15
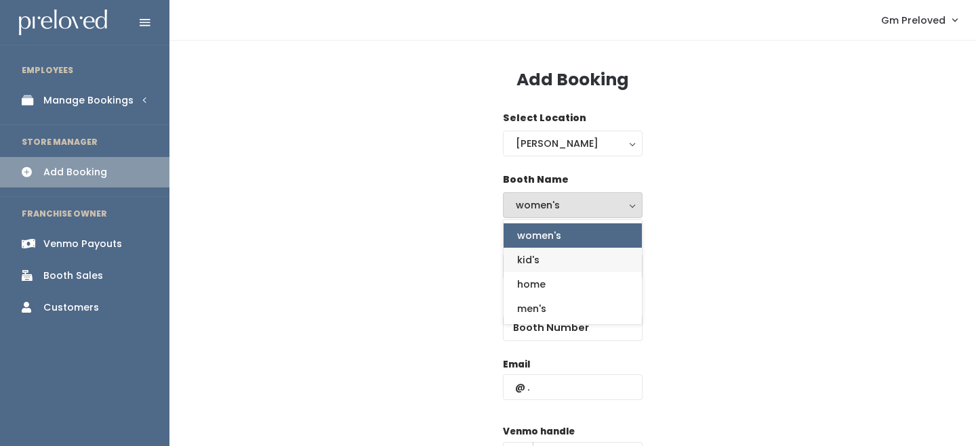
click at [558, 259] on link "kid's" at bounding box center [572, 260] width 138 height 24
select select "kids"
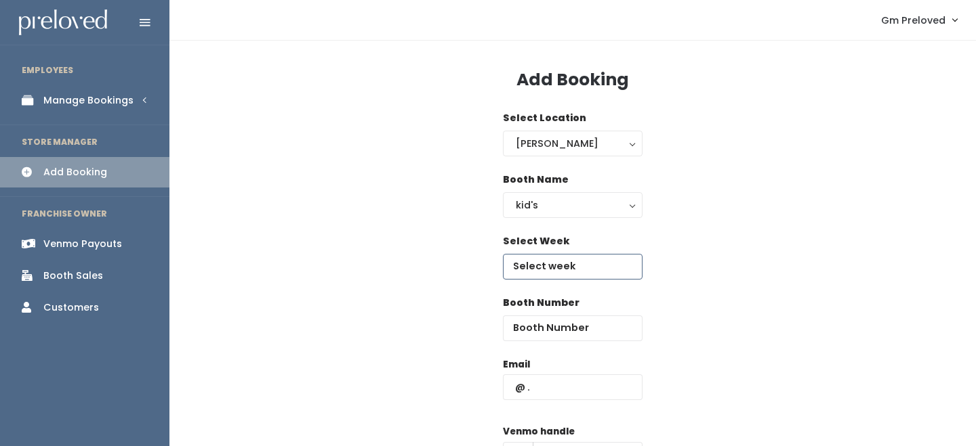
click at [558, 259] on input "text" at bounding box center [573, 267] width 140 height 26
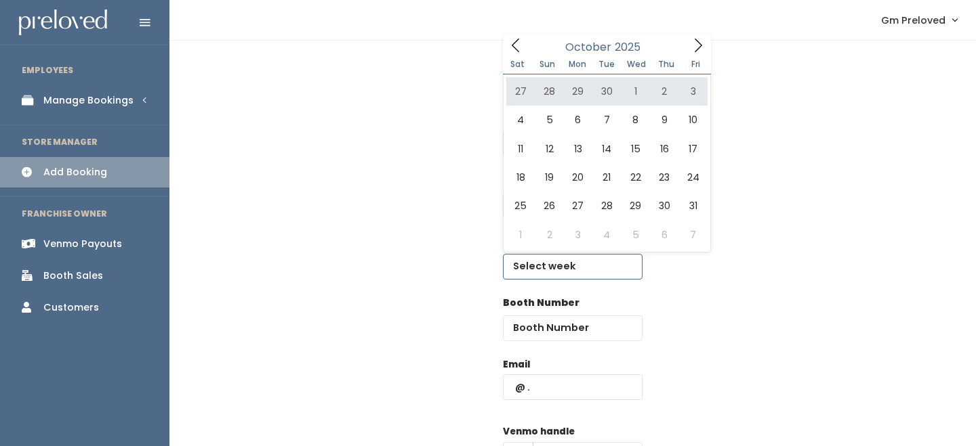
click at [694, 53] on span at bounding box center [698, 45] width 26 height 21
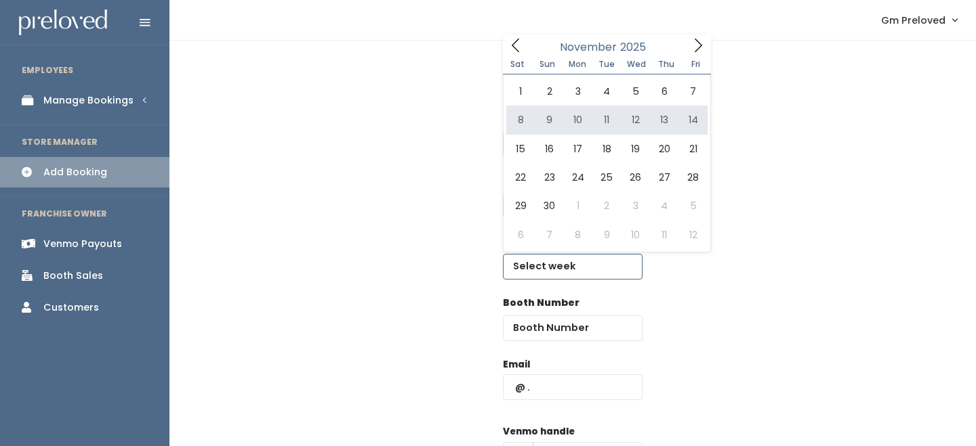
type input "November 8 to November 14"
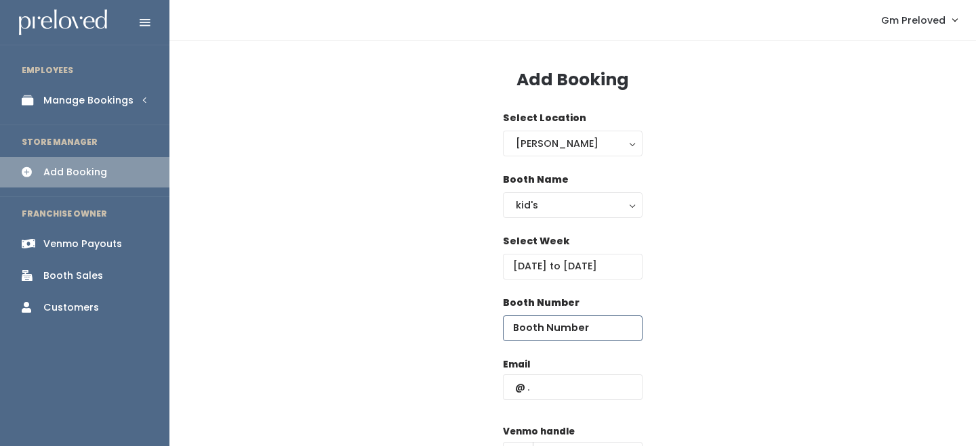
click at [598, 319] on input "number" at bounding box center [573, 329] width 140 height 26
type input "19"
click at [583, 390] on input "text" at bounding box center [573, 388] width 140 height 26
paste input "[EMAIL_ADDRESS][DOMAIN_NAME]"
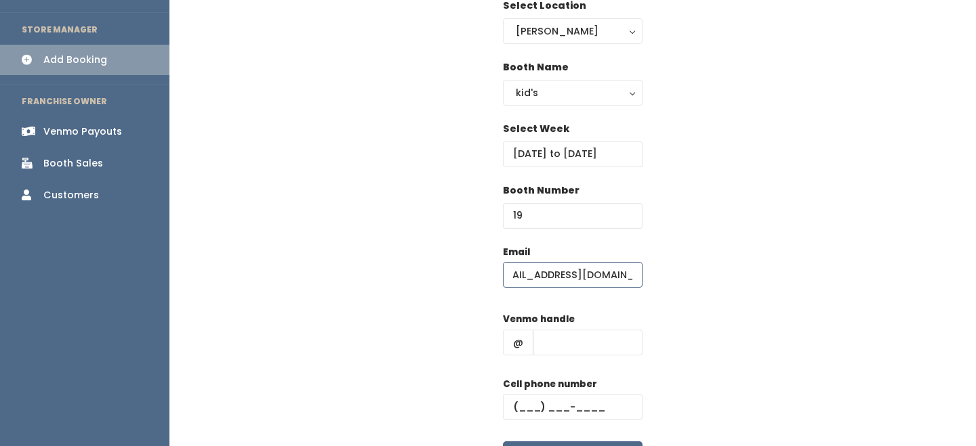
scroll to position [181, 0]
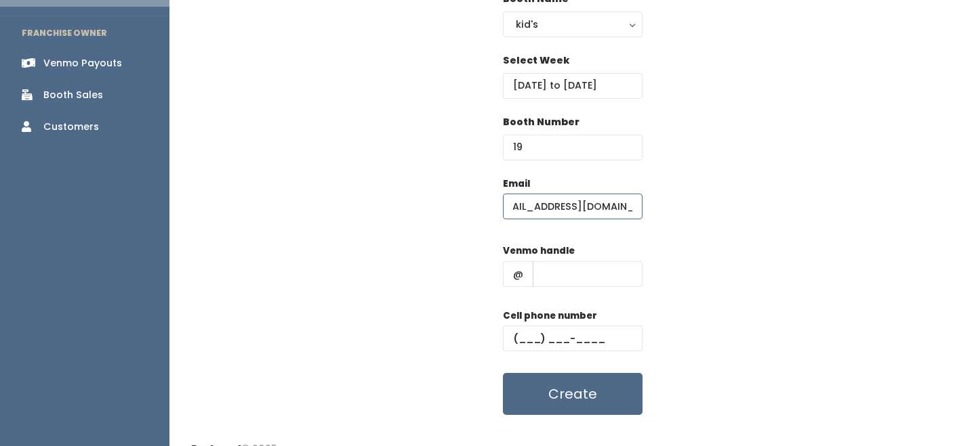
type input "[EMAIL_ADDRESS][DOMAIN_NAME]"
click at [594, 267] on input "text" at bounding box center [588, 275] width 110 height 26
type input "-"
click at [593, 332] on input "text" at bounding box center [573, 339] width 140 height 26
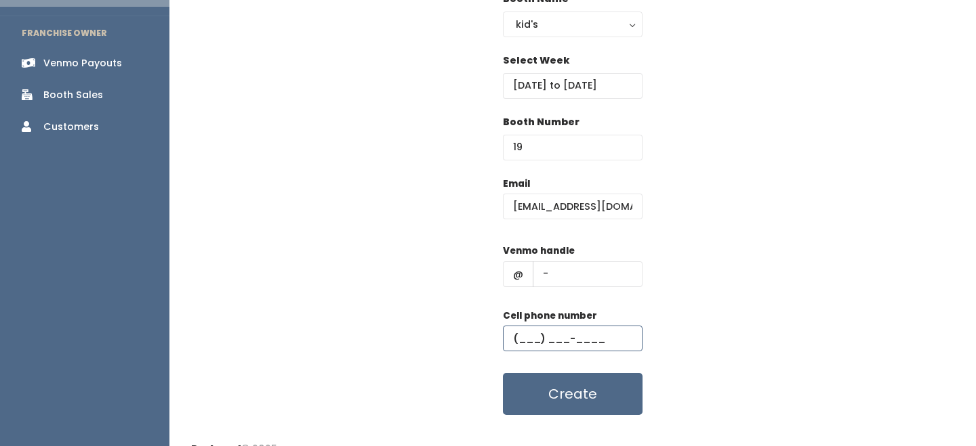
type input "(555) 555-5555"
click at [684, 328] on div "Email kelseylloyd33.kl@gmail.com Venmo handle @ - Cell phone number (555) 555-5…" at bounding box center [572, 296] width 763 height 239
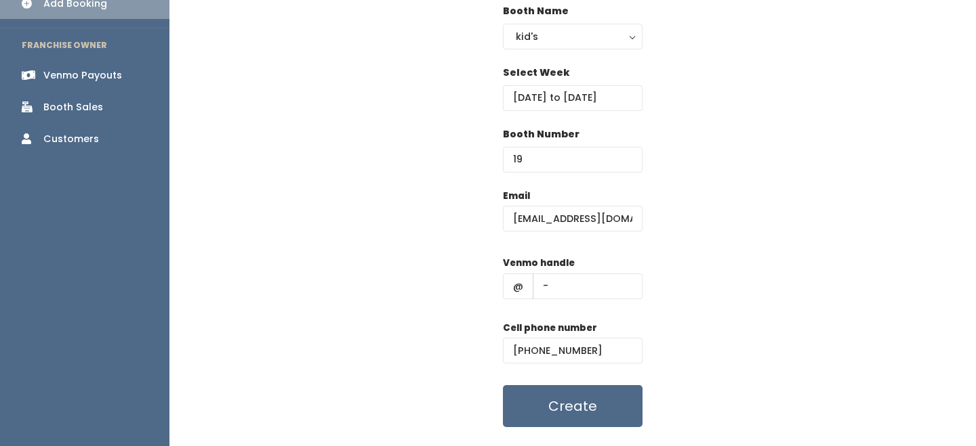
scroll to position [173, 0]
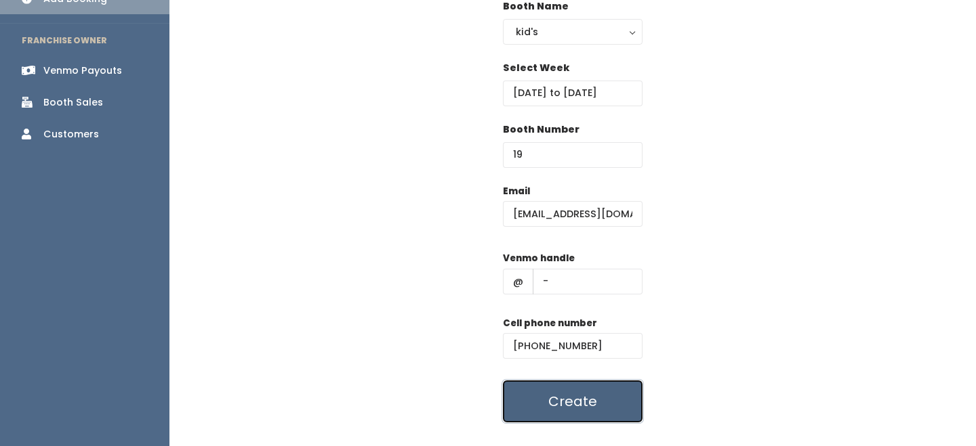
click at [602, 399] on button "Create" at bounding box center [573, 402] width 140 height 42
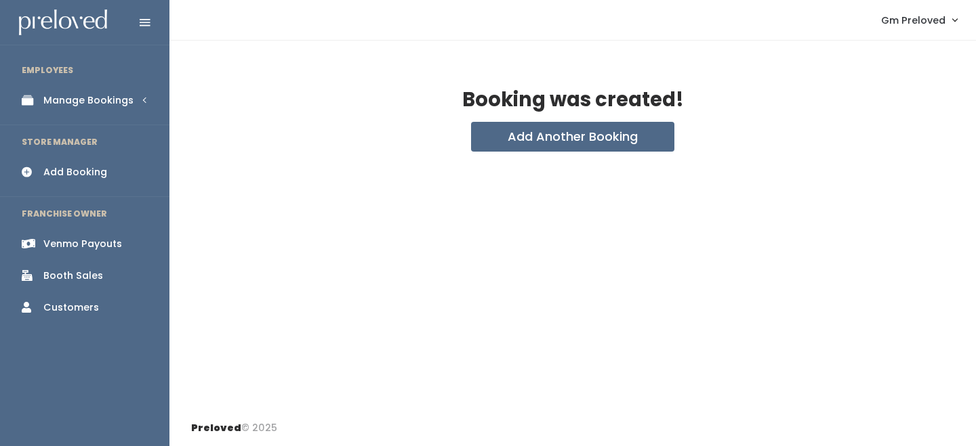
click at [528, 152] on div "Booking was created! Add Another Booking" at bounding box center [572, 226] width 806 height 370
click at [536, 140] on button "Add Another Booking" at bounding box center [572, 137] width 203 height 30
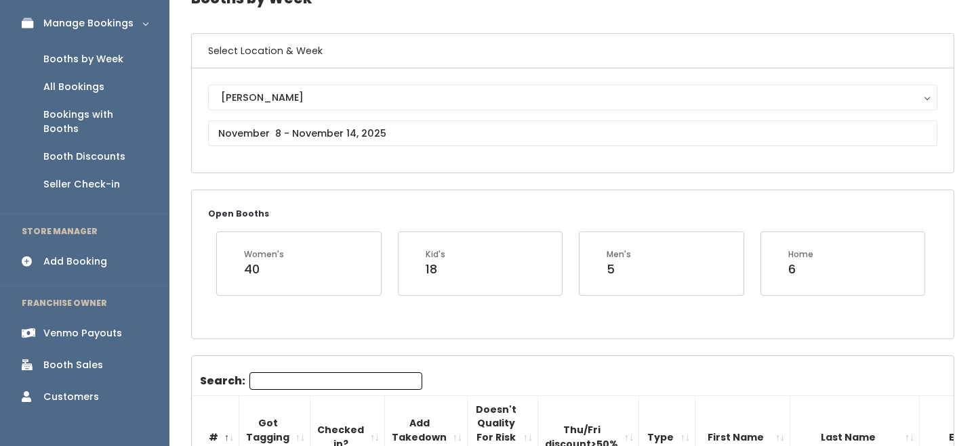
scroll to position [68, 0]
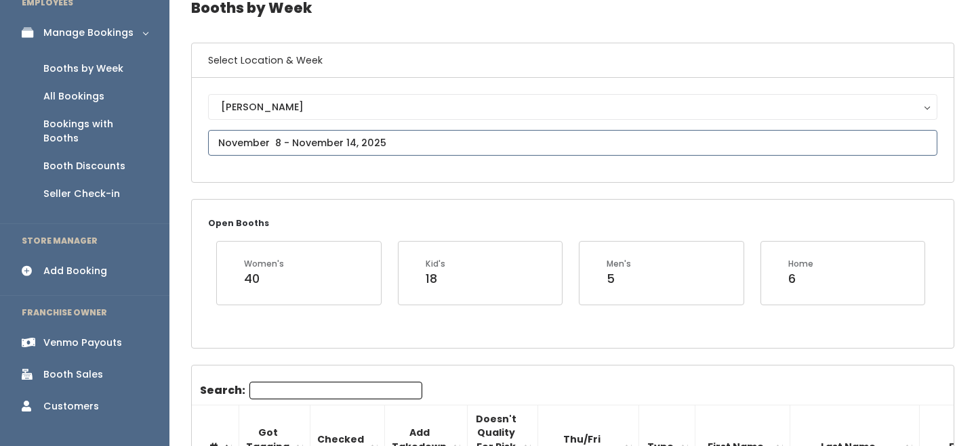
click at [299, 141] on input "text" at bounding box center [572, 143] width 729 height 26
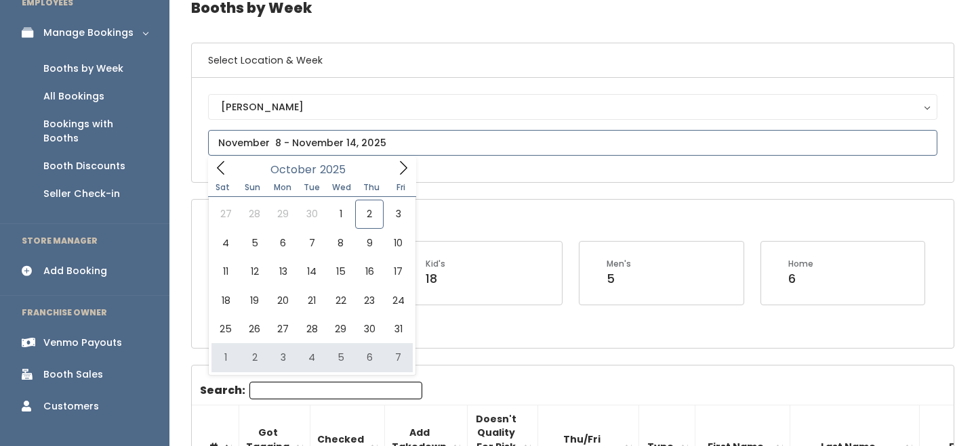
type input "November 1 to November 7"
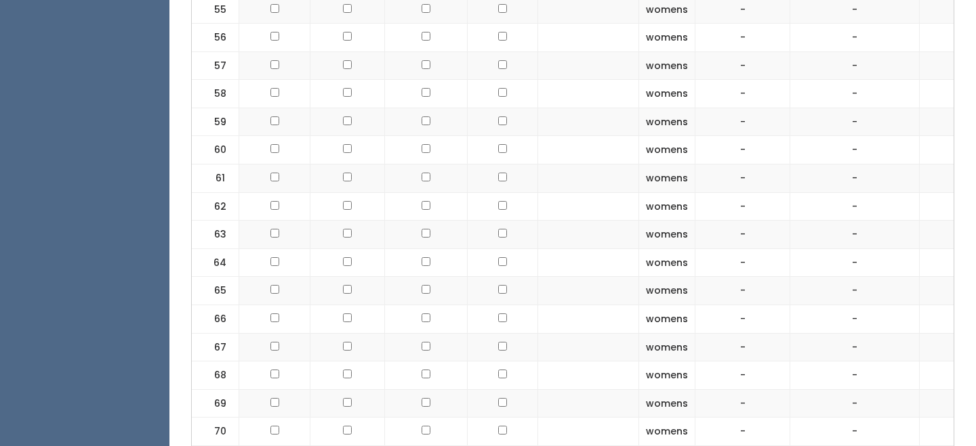
scroll to position [2152, 0]
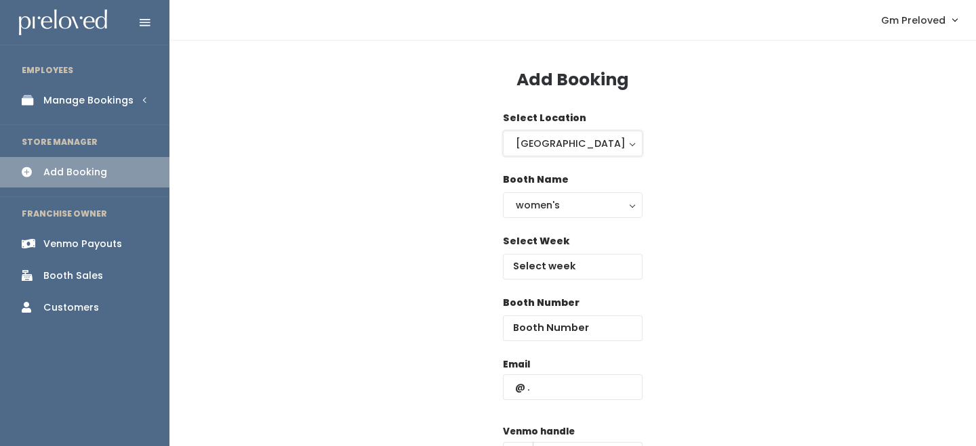
click at [544, 133] on button "Houston" at bounding box center [573, 144] width 140 height 26
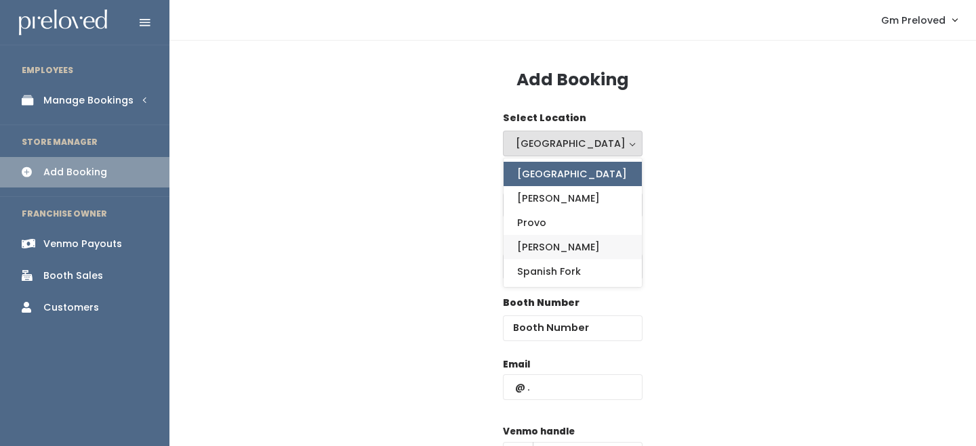
click at [543, 241] on span "Sandy" at bounding box center [558, 247] width 83 height 15
select select "3"
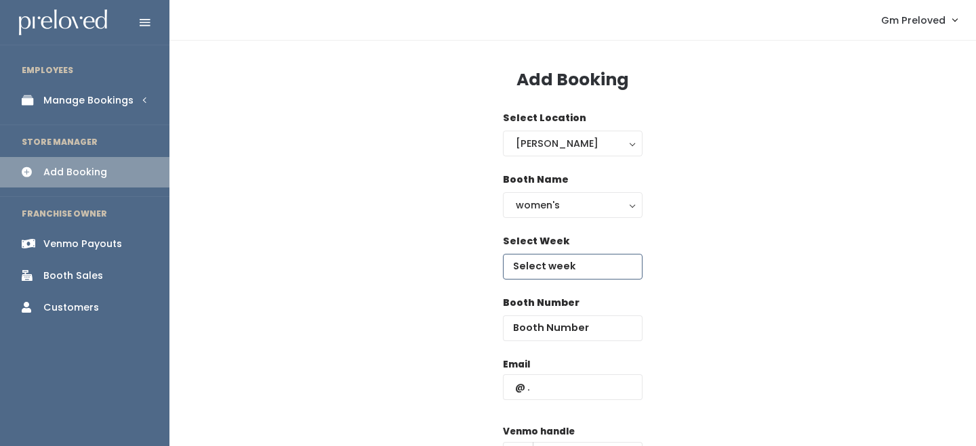
click at [554, 261] on input "text" at bounding box center [573, 267] width 140 height 26
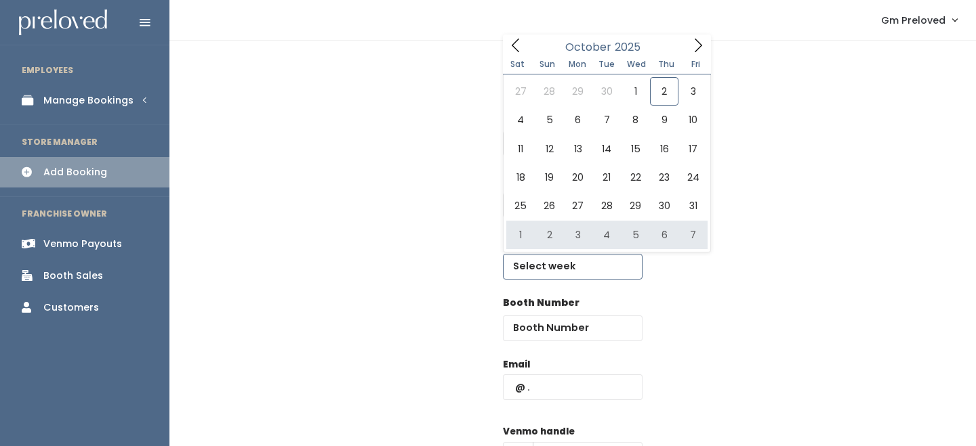
type input "November 1 to November 7"
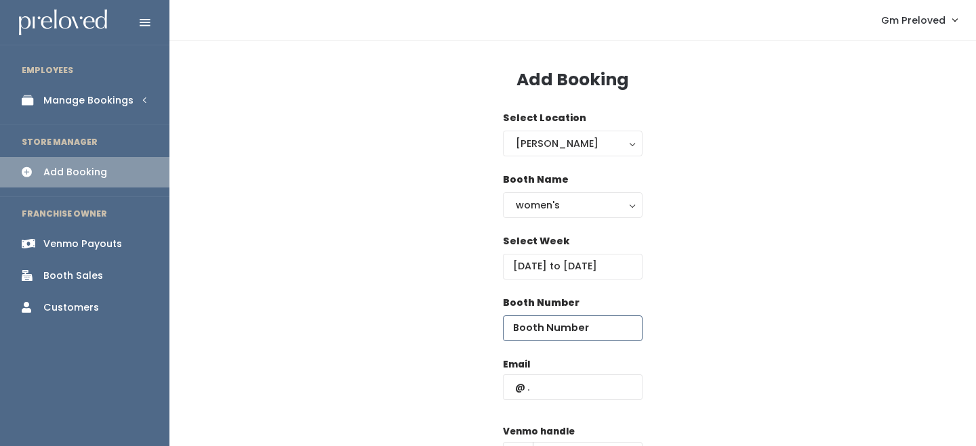
click at [570, 316] on input "number" at bounding box center [573, 329] width 140 height 26
type input "70"
click at [556, 390] on input "text" at bounding box center [573, 388] width 140 height 26
paste input "[EMAIL_ADDRESS][PERSON_NAME][DOMAIN_NAME]"
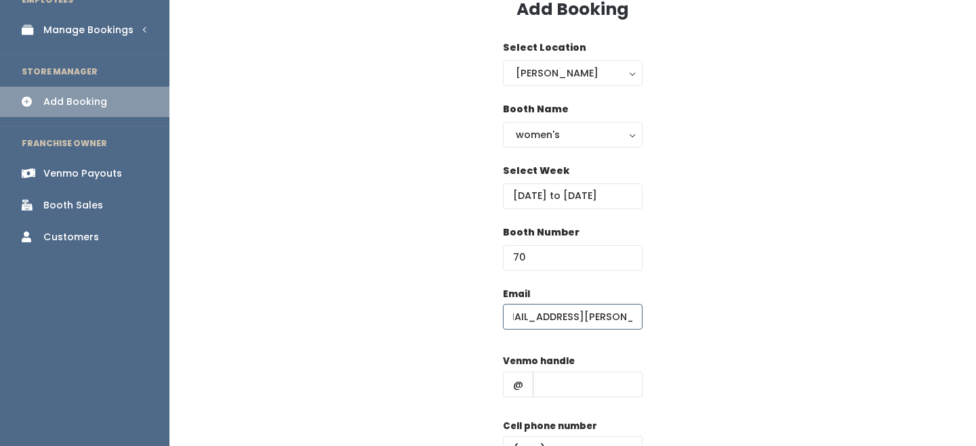
scroll to position [125, 0]
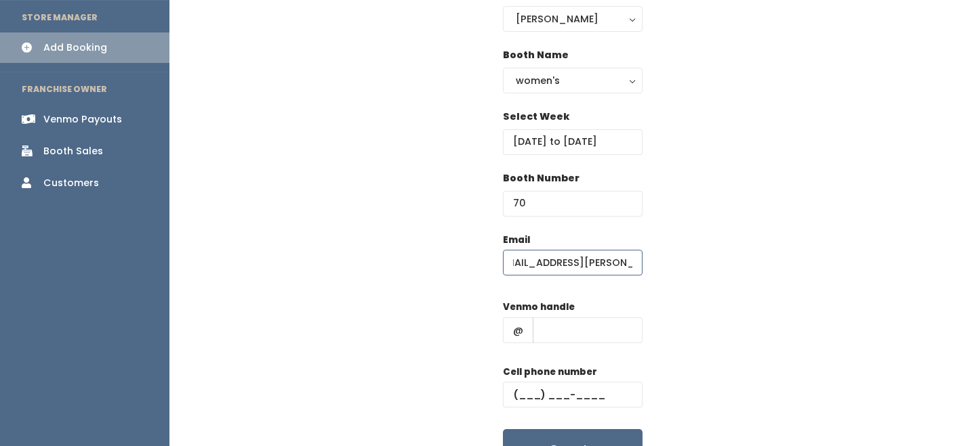
type input "malia.m.carroll@gmail.com"
click at [572, 320] on input "text" at bounding box center [588, 331] width 110 height 26
type input "-"
click at [589, 389] on input "text" at bounding box center [573, 395] width 140 height 26
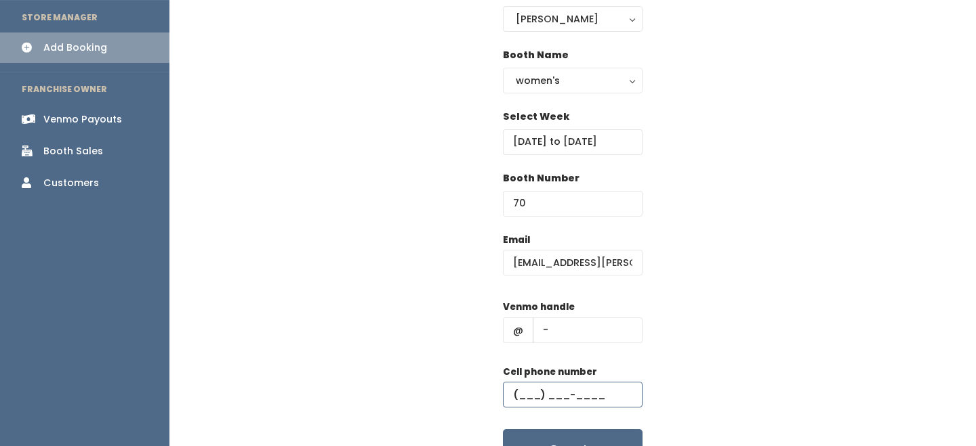
type input "(555) 555-5555"
click at [598, 436] on button "Create" at bounding box center [573, 451] width 140 height 42
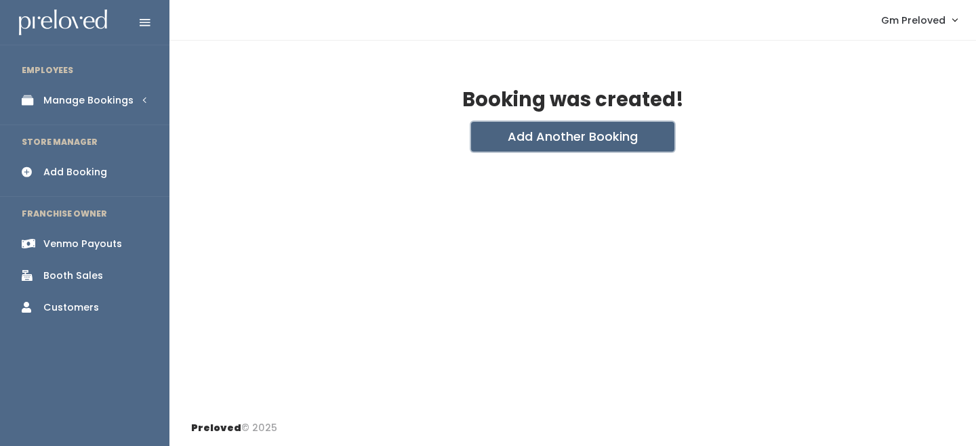
click at [543, 135] on button "Add Another Booking" at bounding box center [572, 137] width 203 height 30
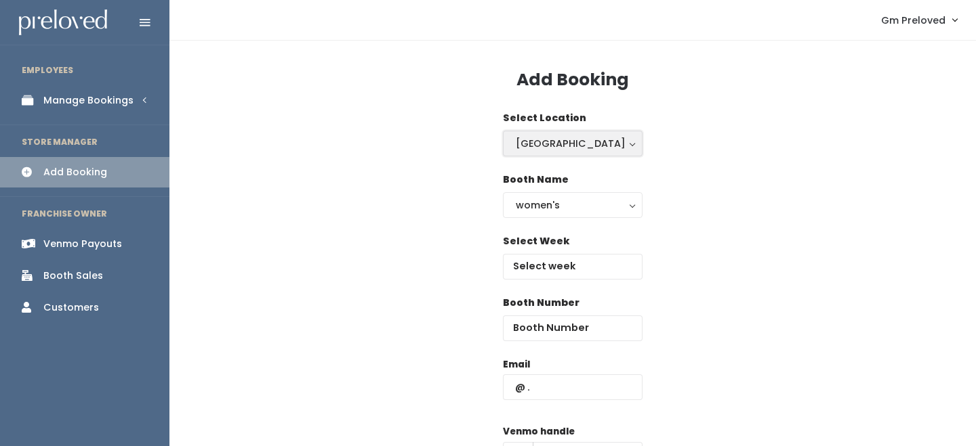
click at [555, 146] on div "Houston" at bounding box center [573, 143] width 114 height 15
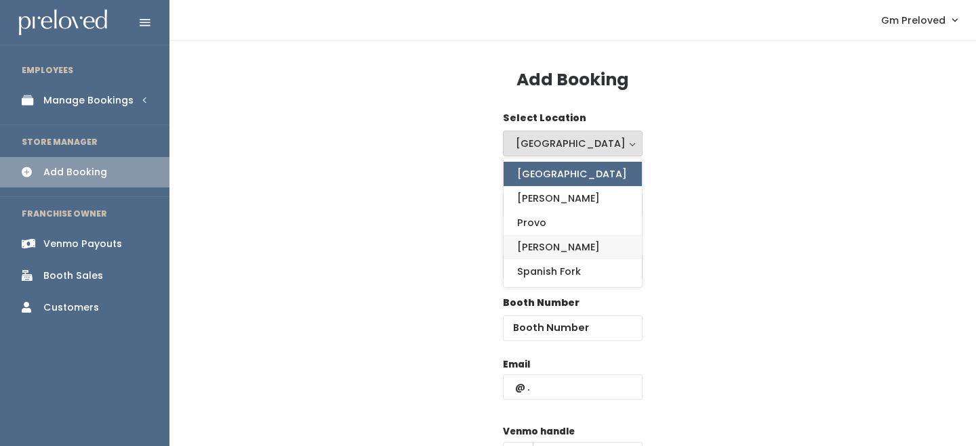
click at [555, 243] on link "Sandy" at bounding box center [572, 247] width 138 height 24
select select "3"
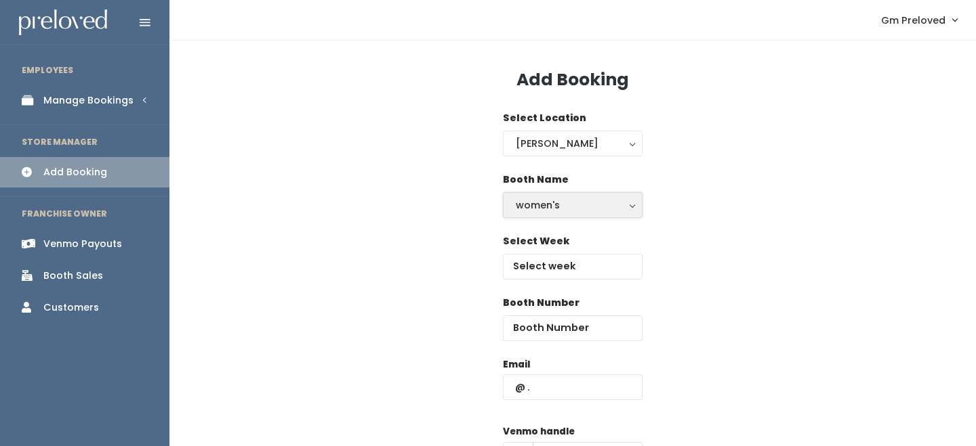
click at [564, 205] on div "women's" at bounding box center [573, 205] width 114 height 15
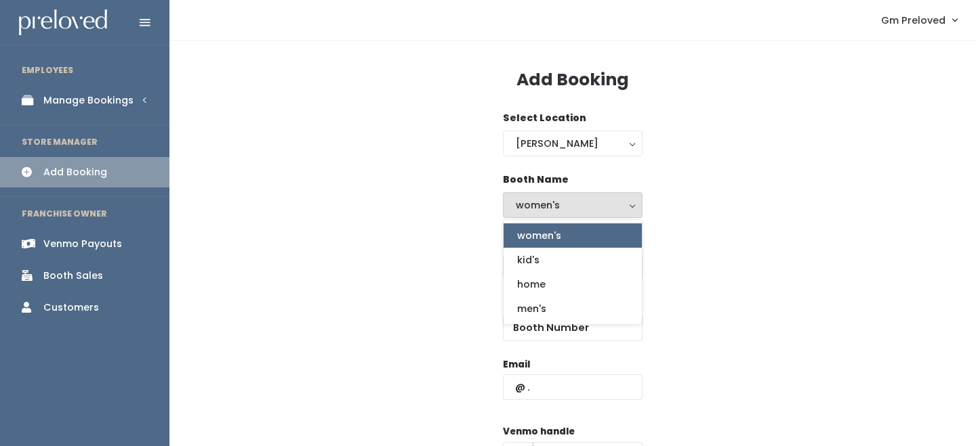
click at [404, 247] on div "Select Week" at bounding box center [572, 265] width 763 height 62
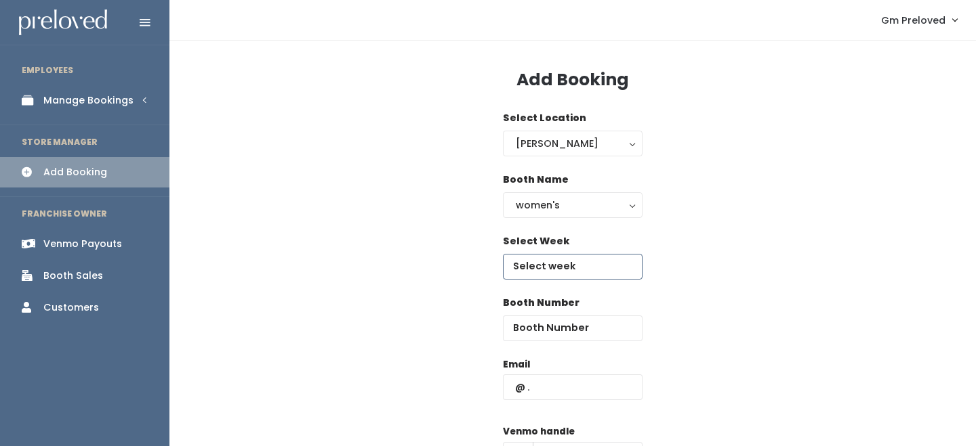
click at [555, 264] on input "text" at bounding box center [573, 267] width 140 height 26
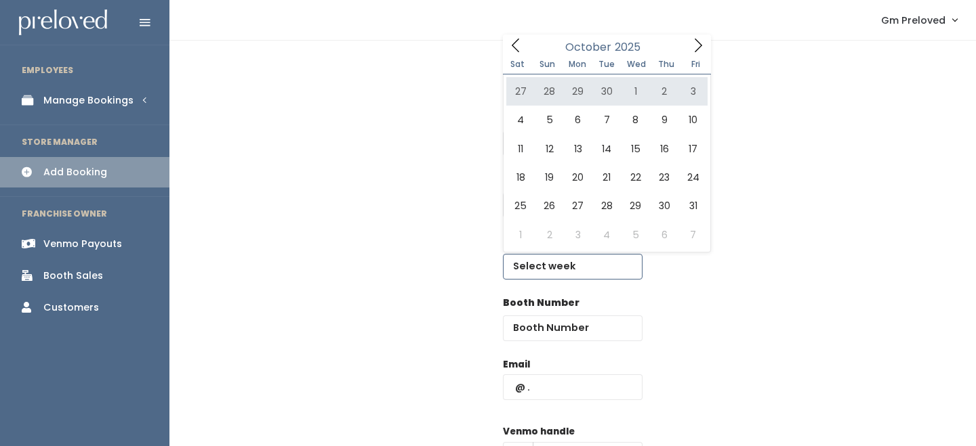
click at [692, 43] on icon at bounding box center [697, 45] width 15 height 15
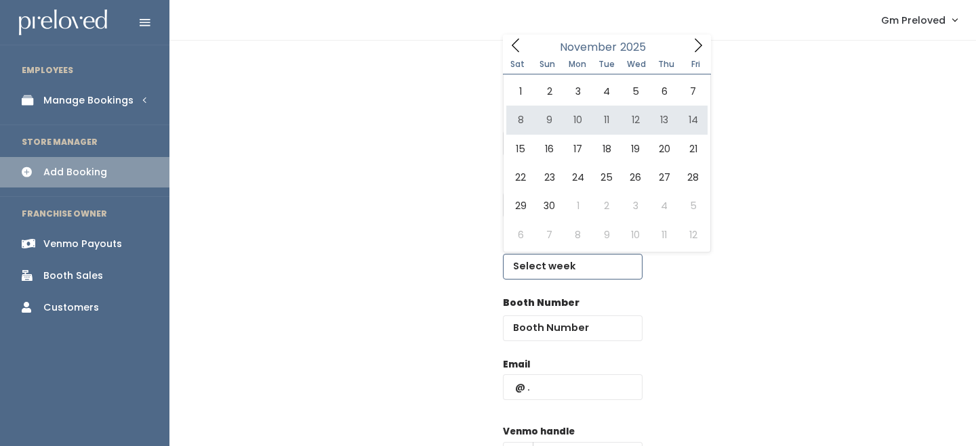
type input "November 8 to November 14"
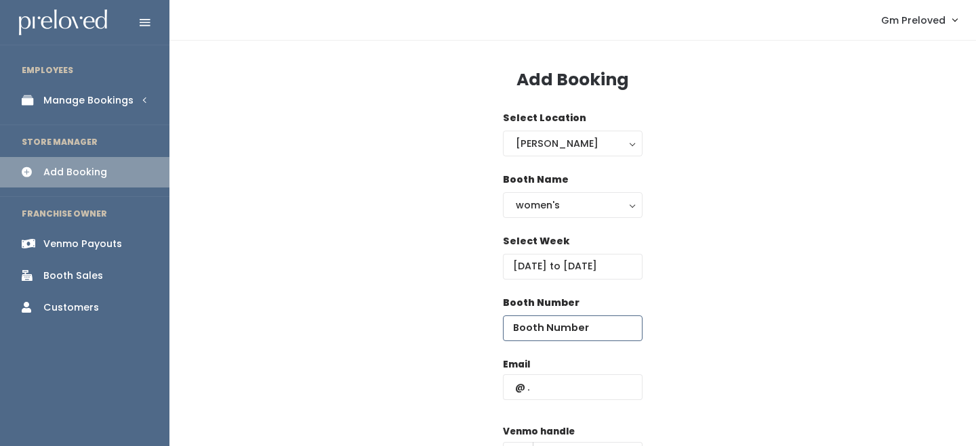
click at [570, 328] on input "number" at bounding box center [573, 329] width 140 height 26
type input "70"
click at [572, 385] on input "text" at bounding box center [573, 388] width 140 height 26
paste input "[EMAIL_ADDRESS][PERSON_NAME][DOMAIN_NAME]"
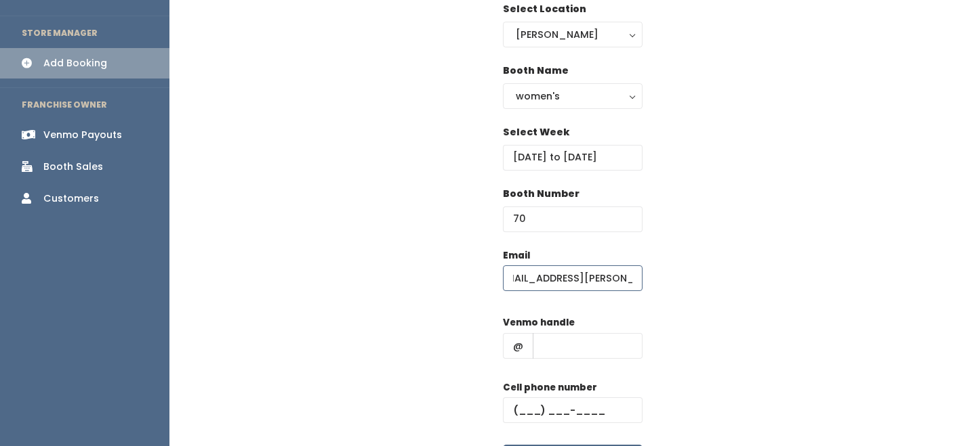
scroll to position [152, 0]
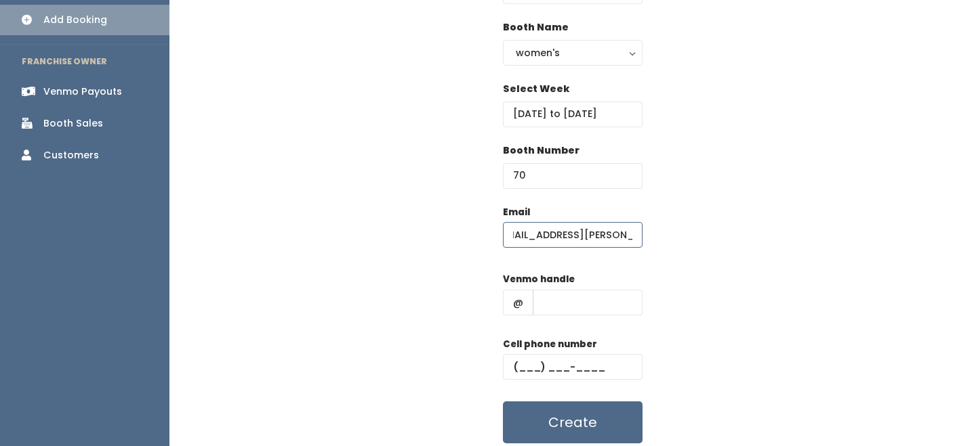
type input "[EMAIL_ADDRESS][PERSON_NAME][DOMAIN_NAME]"
click at [589, 293] on input "text" at bounding box center [588, 303] width 110 height 26
type input "-"
click at [590, 366] on input "text" at bounding box center [573, 367] width 140 height 26
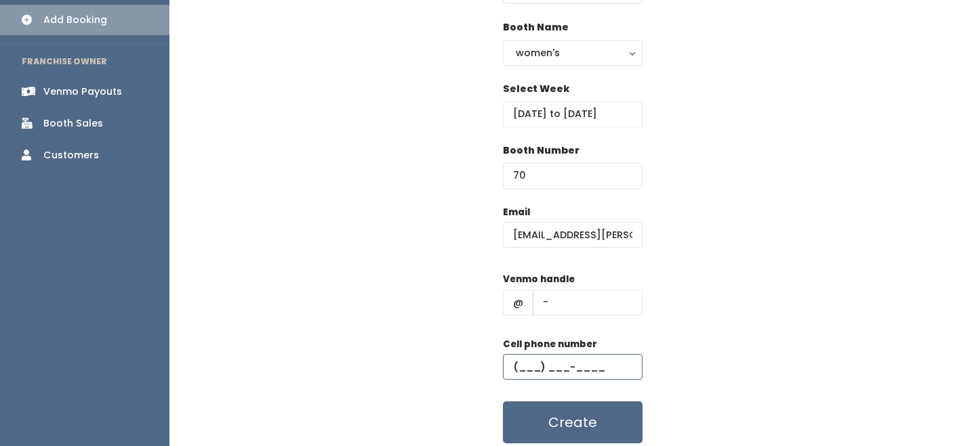
type input "(555) 555-5555"
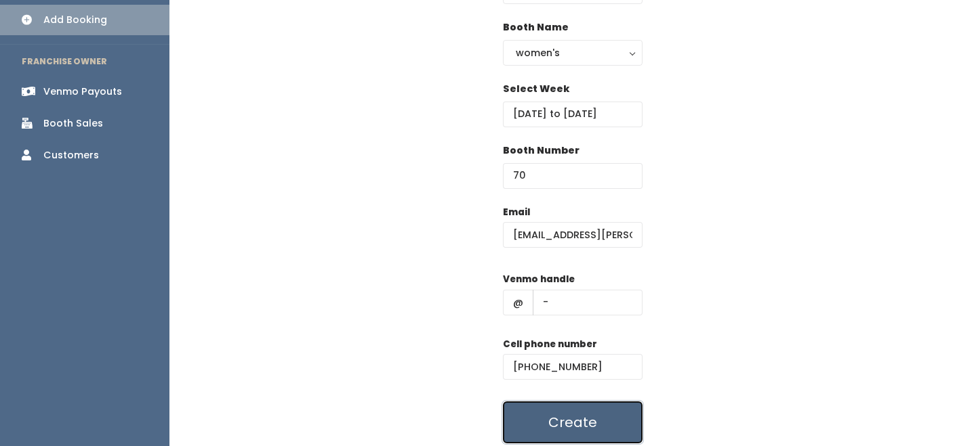
click at [598, 416] on button "Create" at bounding box center [573, 423] width 140 height 42
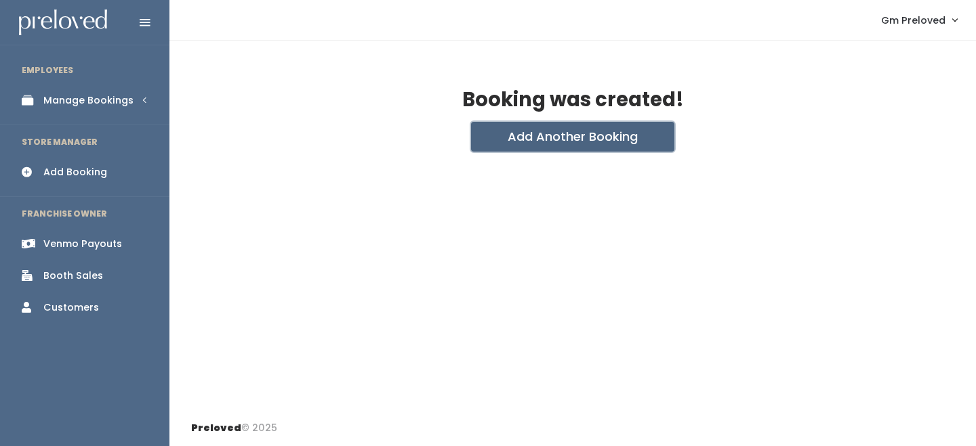
click at [525, 134] on button "Add Another Booking" at bounding box center [572, 137] width 203 height 30
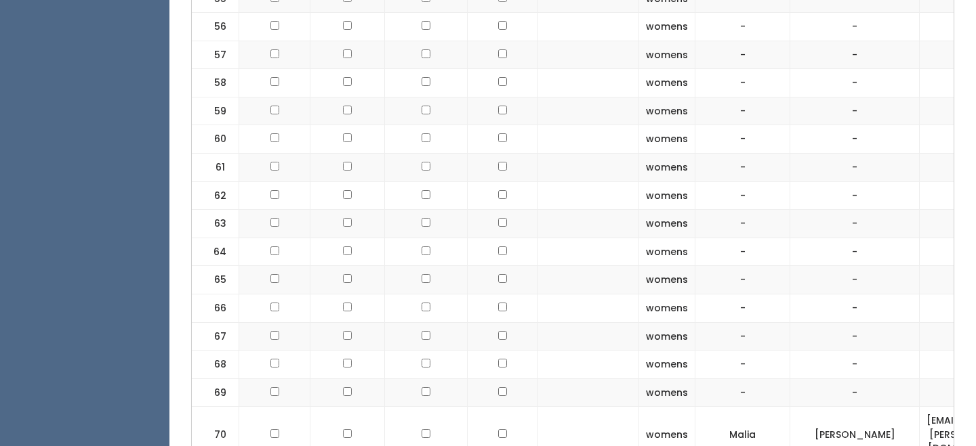
scroll to position [2161, 0]
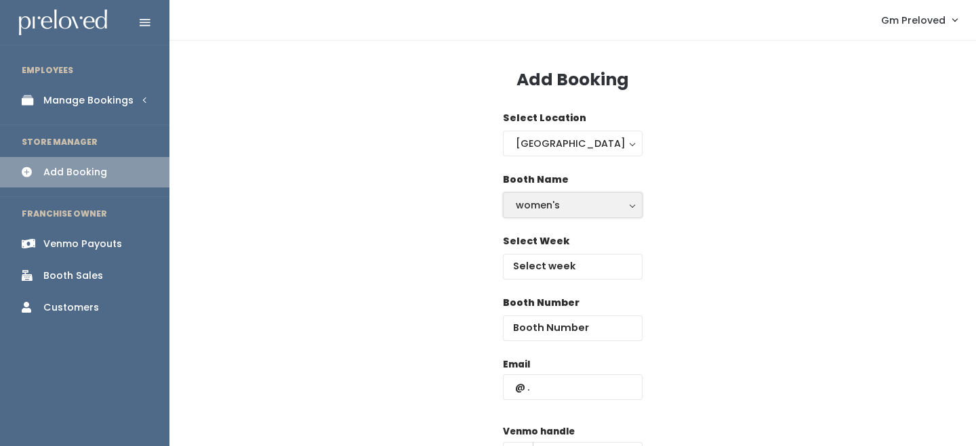
click at [549, 203] on div "women's" at bounding box center [573, 205] width 114 height 15
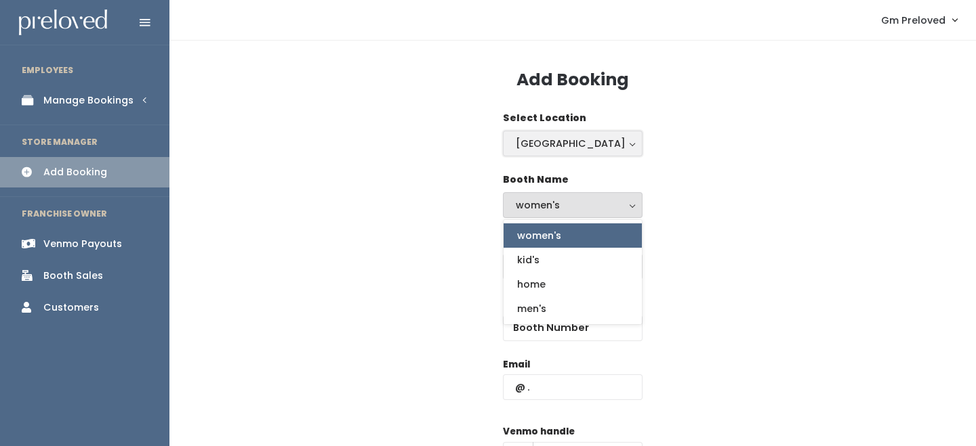
click at [554, 148] on div "[GEOGRAPHIC_DATA]" at bounding box center [573, 143] width 114 height 15
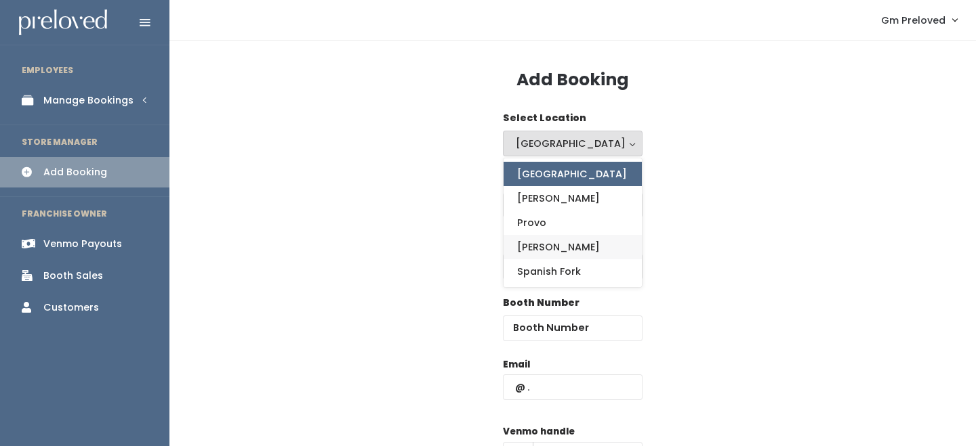
click at [546, 245] on span "Sandy" at bounding box center [558, 247] width 83 height 15
select select "3"
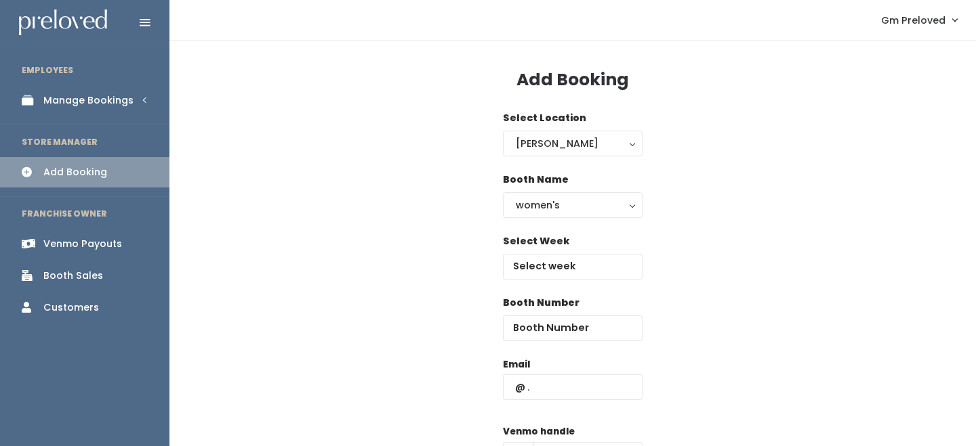
click at [547, 280] on div "Select Week" at bounding box center [573, 265] width 140 height 62
click at [551, 267] on input "text" at bounding box center [573, 267] width 140 height 26
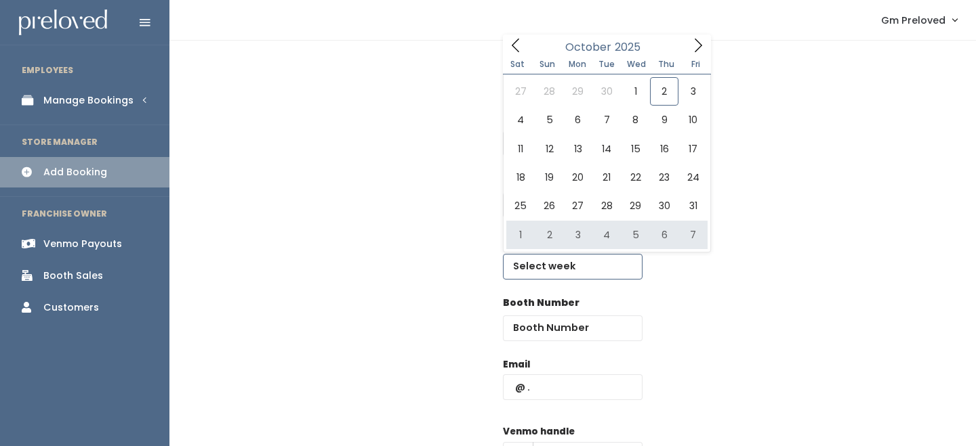
type input "November 1 to November 7"
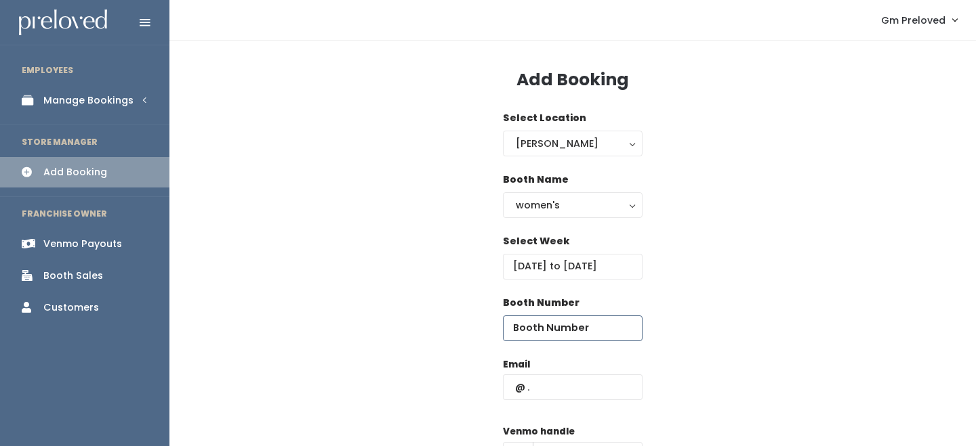
click at [589, 332] on input "number" at bounding box center [573, 329] width 140 height 26
type input "69"
click at [588, 386] on input "text" at bounding box center [573, 388] width 140 height 26
paste input "willowbirds143@gmail.com"
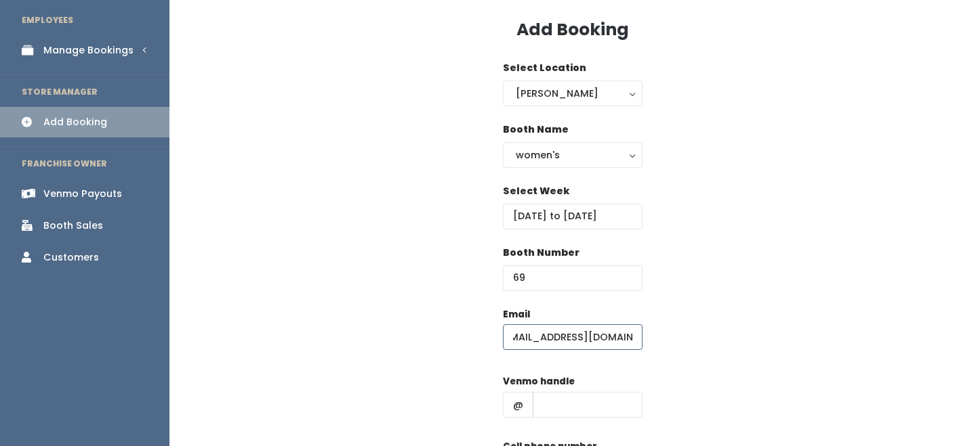
scroll to position [202, 0]
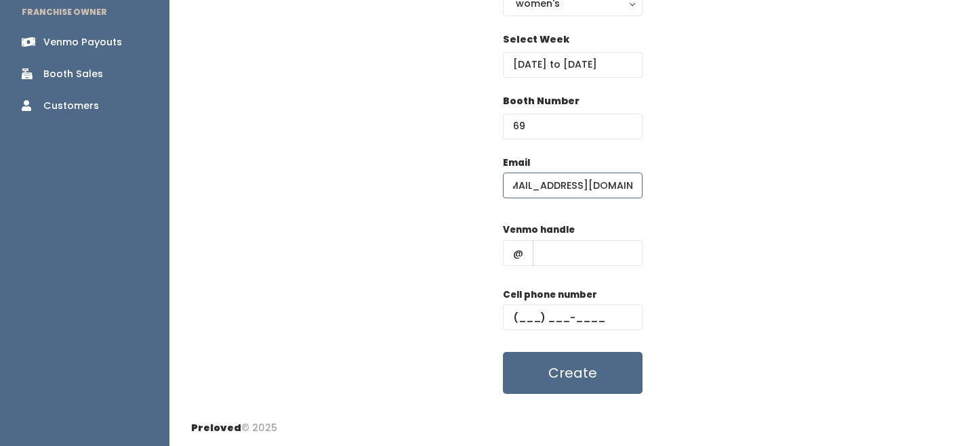
type input "[EMAIL_ADDRESS][DOMAIN_NAME]"
click at [577, 262] on input "text" at bounding box center [588, 254] width 110 height 26
type input "-"
click at [588, 316] on input "text" at bounding box center [573, 318] width 140 height 26
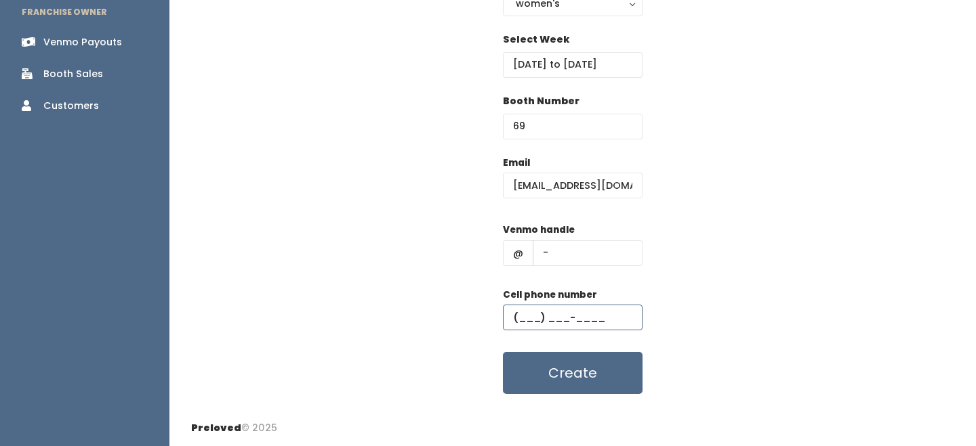
type input "(555) 555-5555"
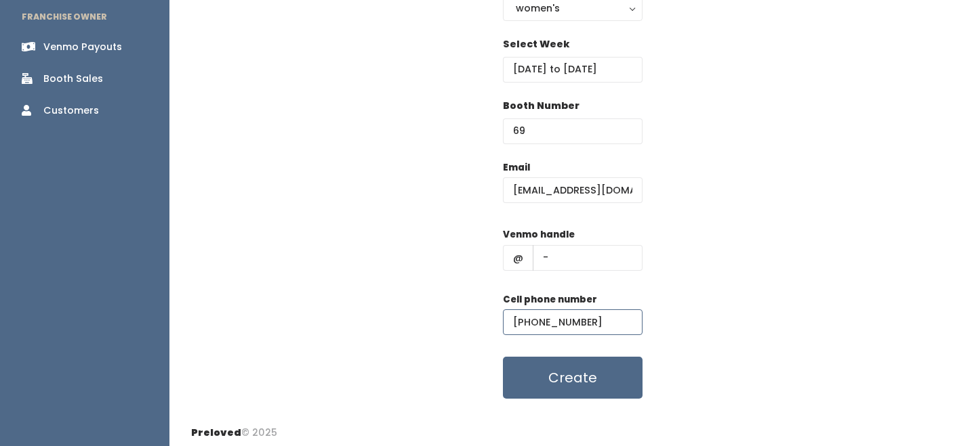
scroll to position [202, 0]
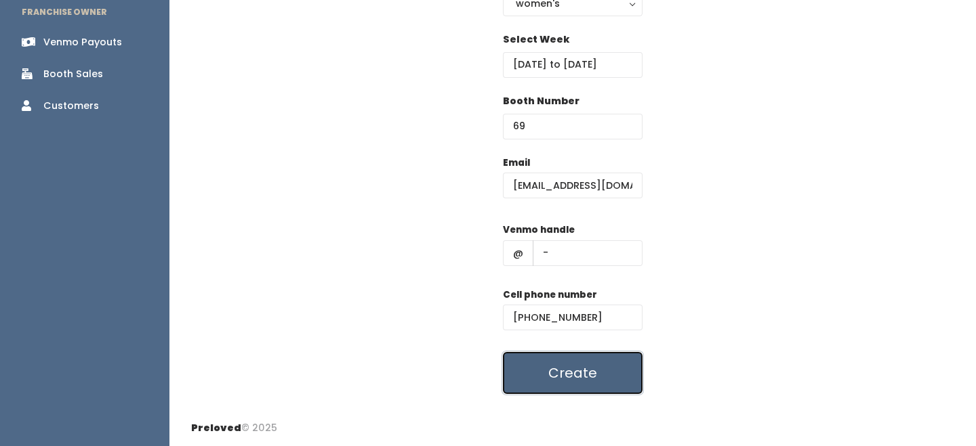
click at [579, 383] on button "Create" at bounding box center [573, 373] width 140 height 42
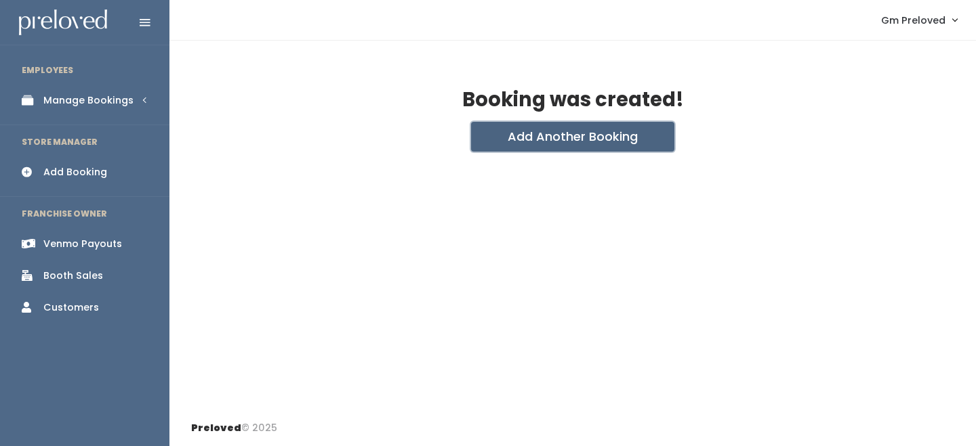
click at [598, 144] on button "Add Another Booking" at bounding box center [572, 137] width 203 height 30
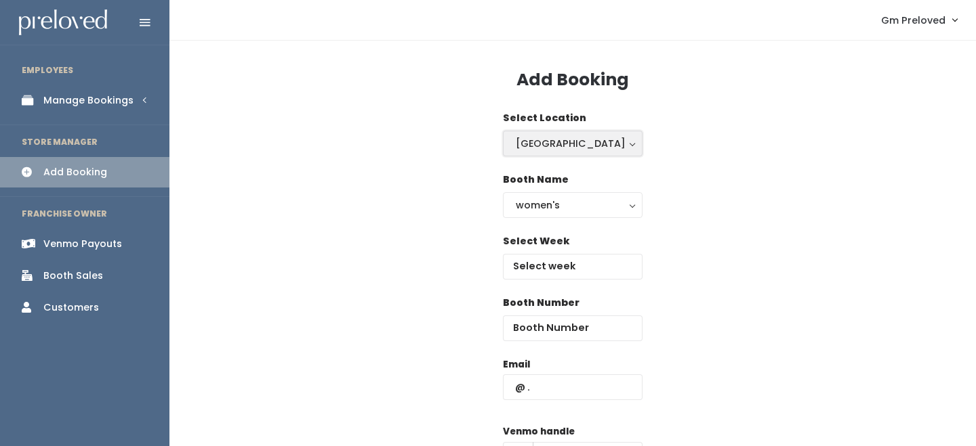
click at [569, 148] on div "[GEOGRAPHIC_DATA]" at bounding box center [573, 143] width 114 height 15
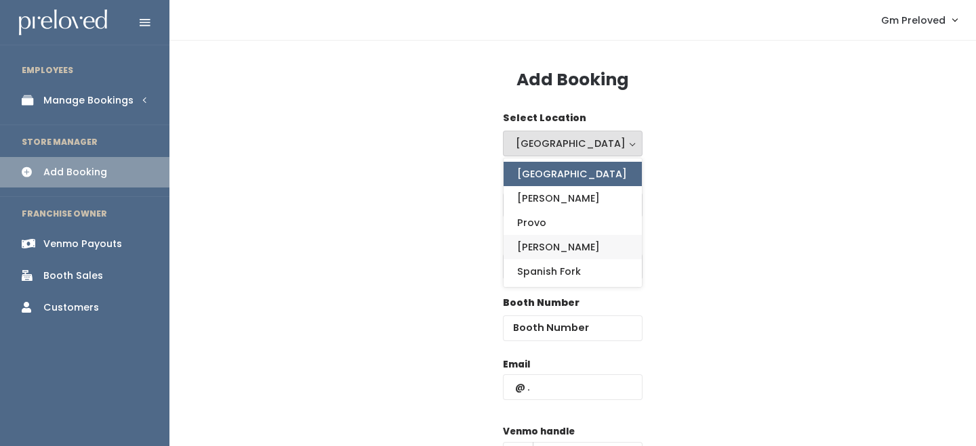
click at [555, 241] on link "Sandy" at bounding box center [572, 247] width 138 height 24
select select "3"
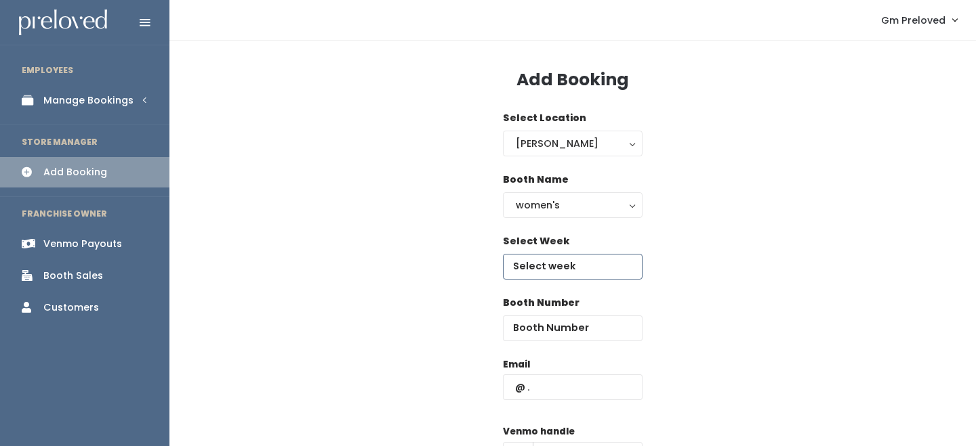
click at [575, 273] on input "text" at bounding box center [573, 267] width 140 height 26
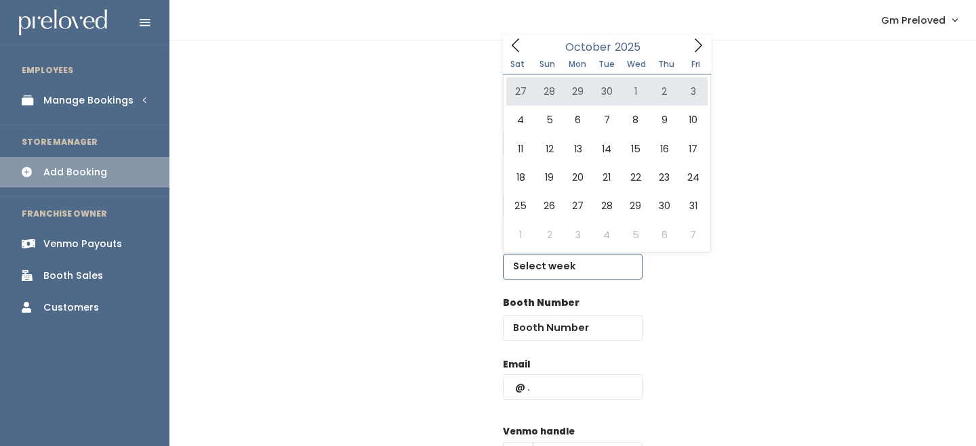
click at [701, 49] on icon at bounding box center [697, 45] width 15 height 15
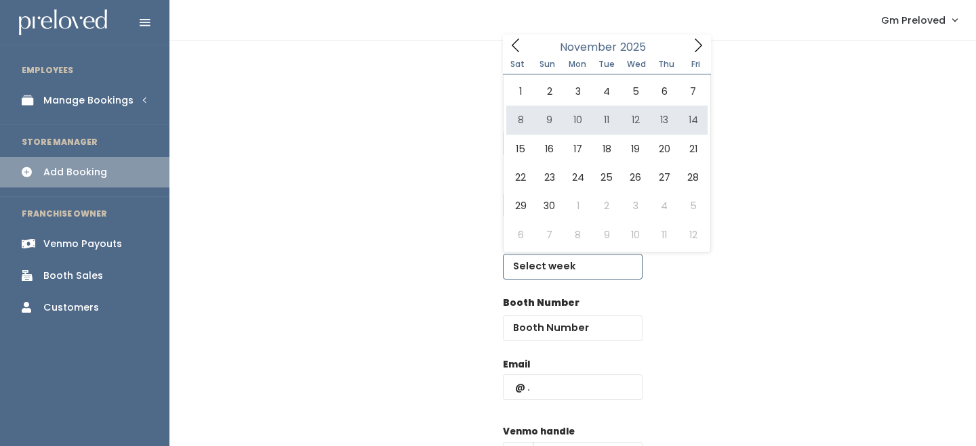
type input "November 8 to November 14"
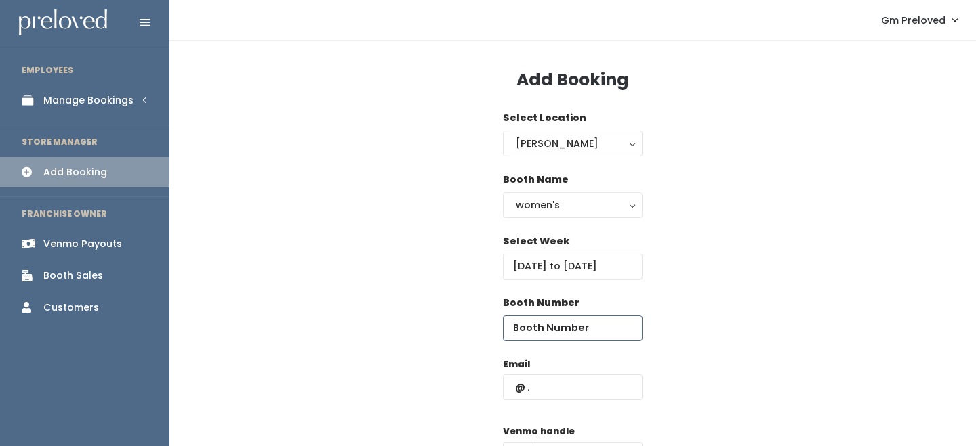
click at [585, 328] on input "number" at bounding box center [573, 329] width 140 height 26
type input "69"
click at [583, 386] on input "text" at bounding box center [573, 388] width 140 height 26
paste input "[EMAIL_ADDRESS][DOMAIN_NAME]"
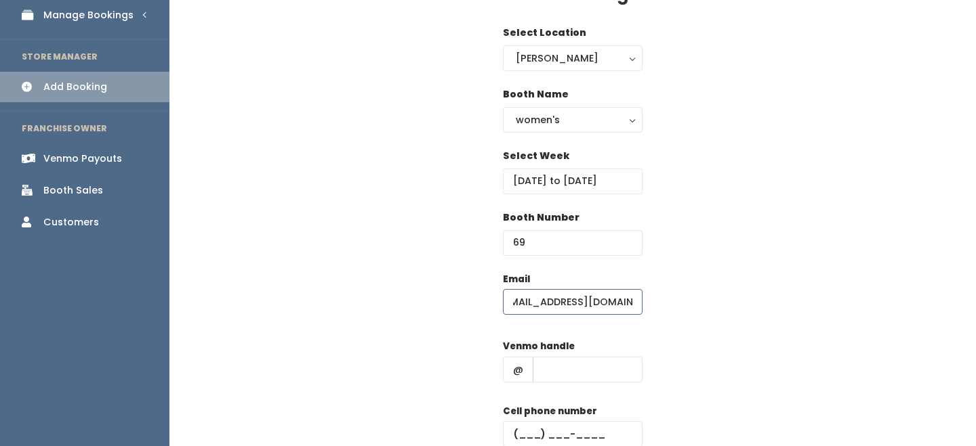
scroll to position [167, 0]
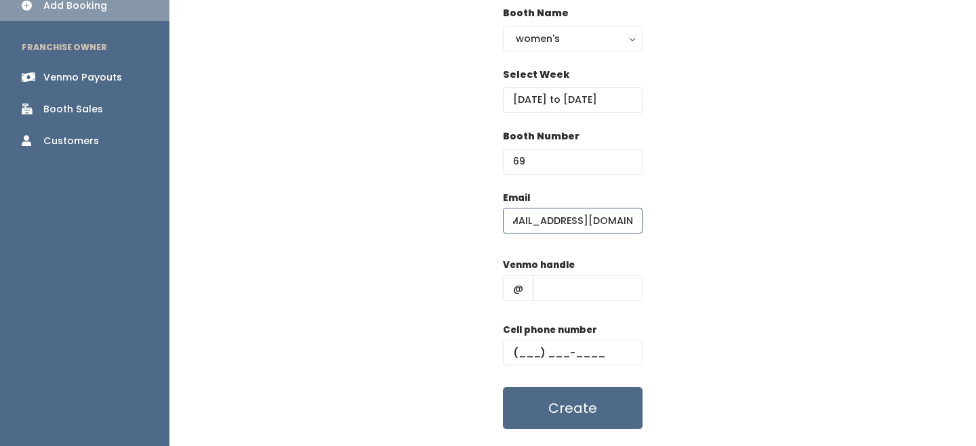
type input "willowbirds143@gmail.com"
click at [606, 280] on input "text" at bounding box center [588, 289] width 110 height 26
type input "-"
click at [612, 345] on input "text" at bounding box center [573, 353] width 140 height 26
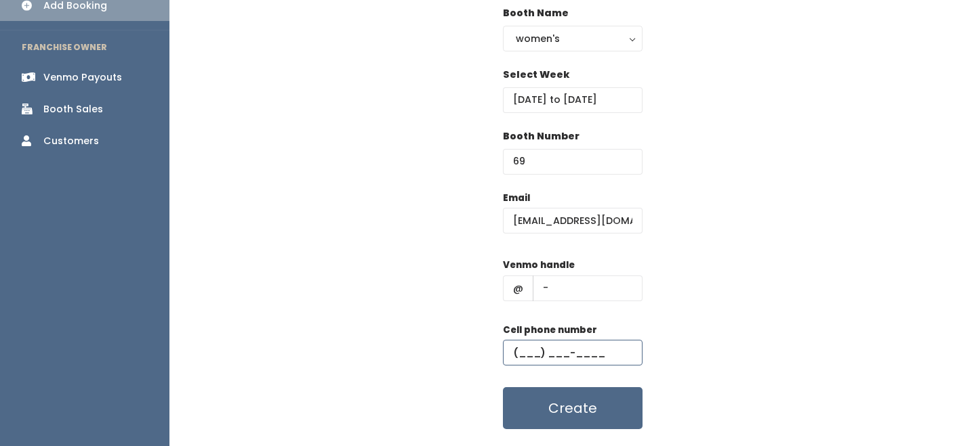
type input "[PHONE_NUMBER]"
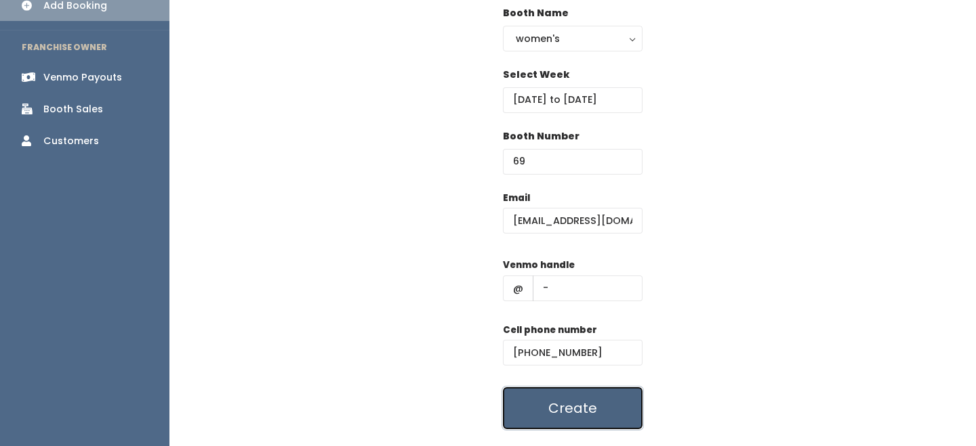
click at [610, 406] on button "Create" at bounding box center [573, 409] width 140 height 42
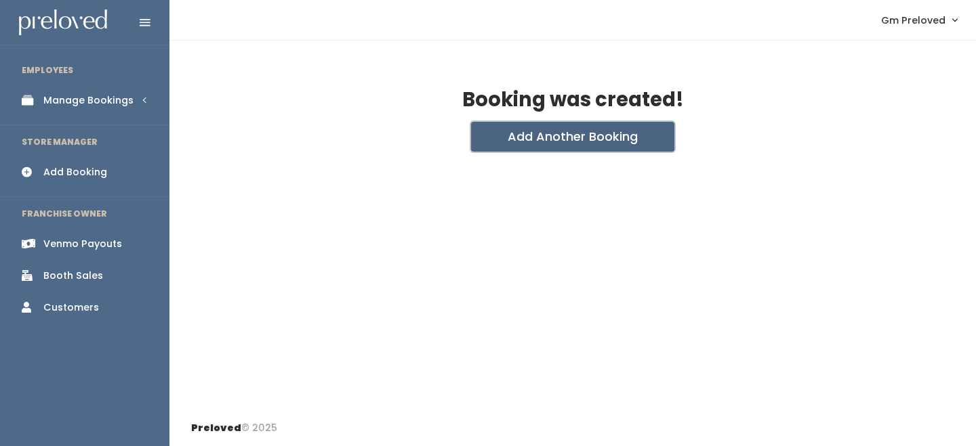
click at [530, 139] on button "Add Another Booking" at bounding box center [572, 137] width 203 height 30
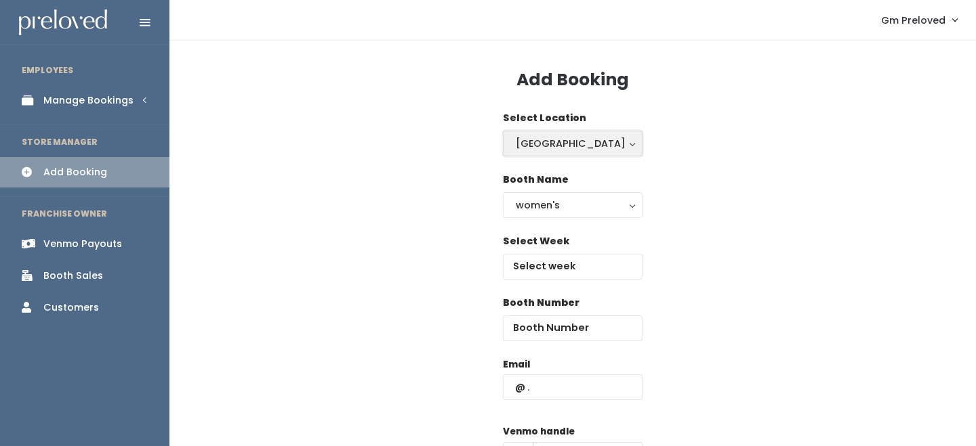
click at [563, 145] on div "[GEOGRAPHIC_DATA]" at bounding box center [573, 143] width 114 height 15
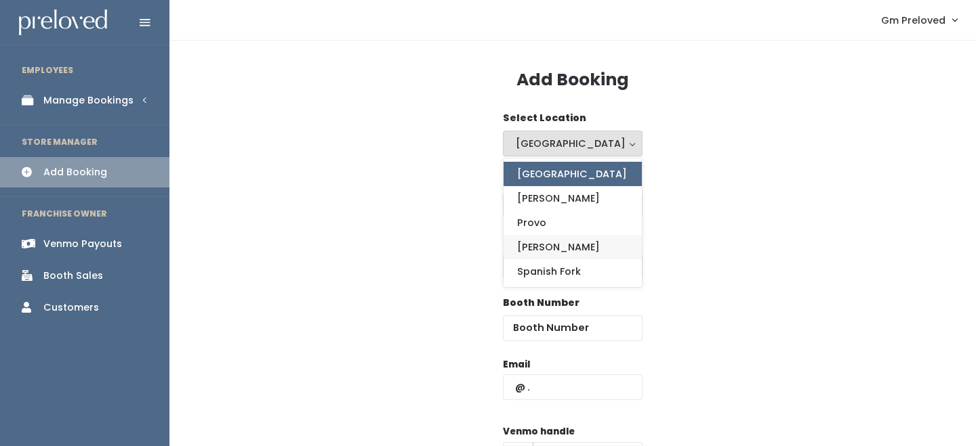
click at [551, 249] on link "[PERSON_NAME]" at bounding box center [572, 247] width 138 height 24
select select "3"
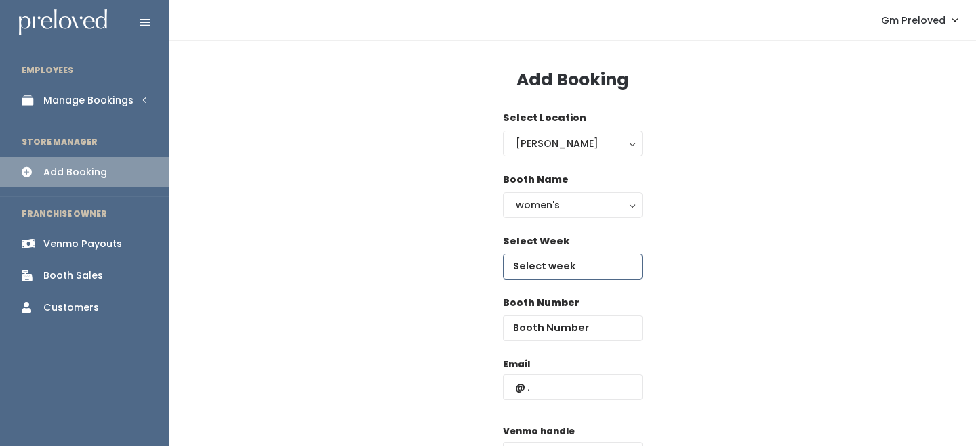
click at [559, 264] on input "text" at bounding box center [573, 267] width 140 height 26
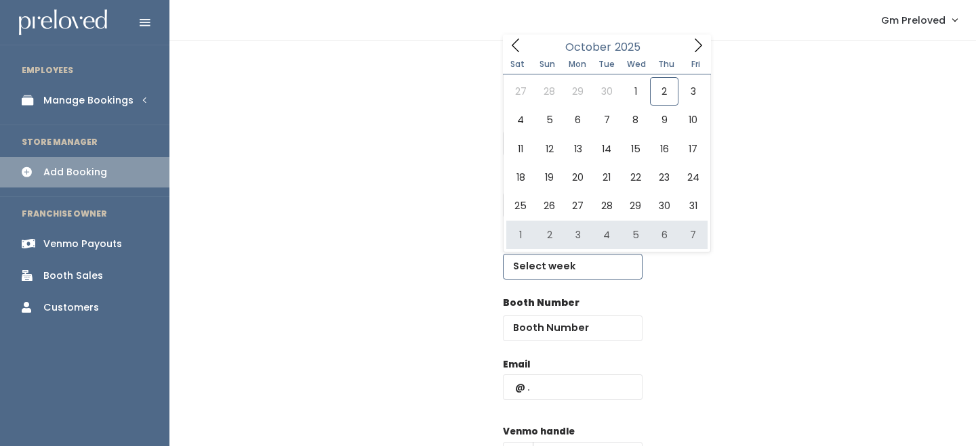
type input "November 1 to November 7"
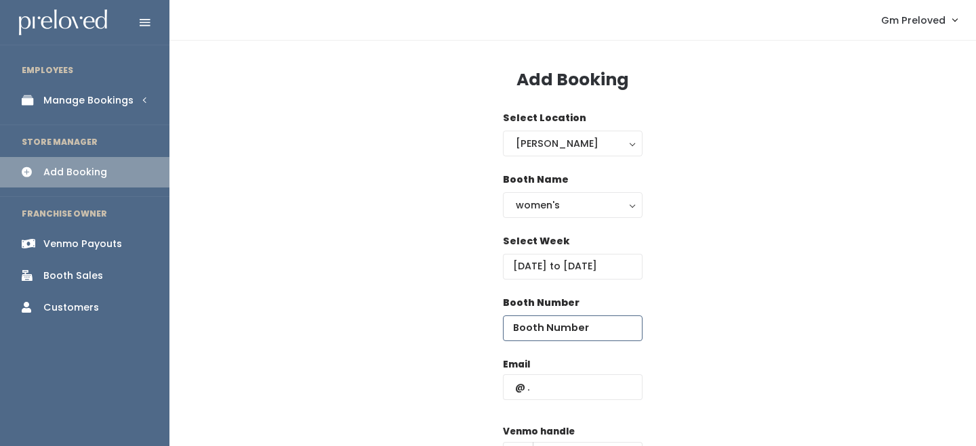
click at [567, 332] on input "number" at bounding box center [573, 329] width 140 height 26
type input "68"
click at [563, 405] on div "Email" at bounding box center [573, 386] width 140 height 57
click at [574, 381] on input "text" at bounding box center [573, 388] width 140 height 26
paste input "carlyjanderson@yahoo.com"
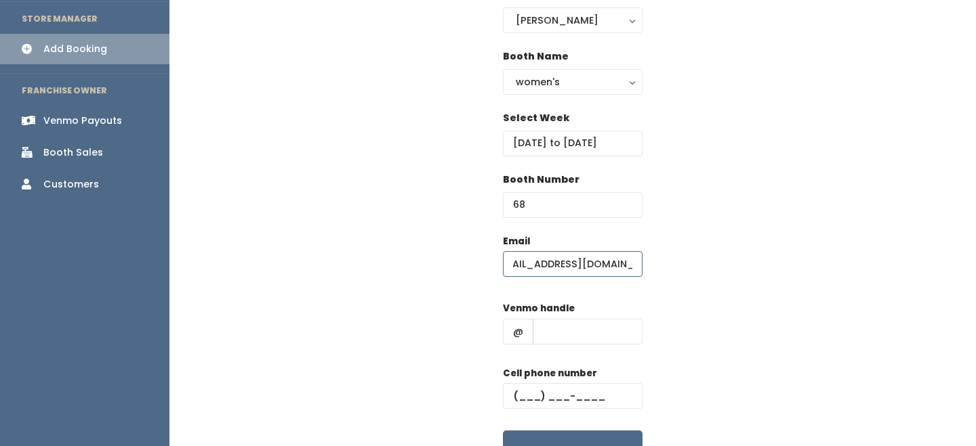
scroll to position [145, 0]
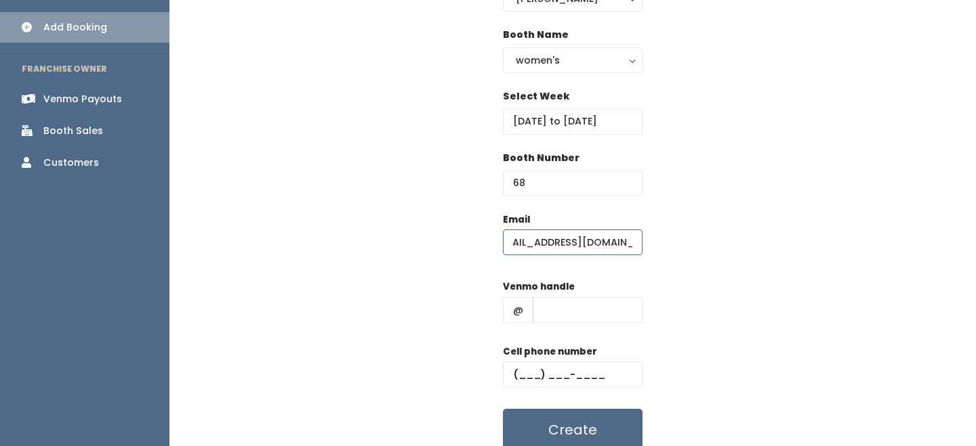
type input "carlyjanderson@yahoo.com"
click at [567, 305] on input "text" at bounding box center [588, 310] width 110 height 26
type input "-"
click at [589, 386] on input "text" at bounding box center [573, 375] width 140 height 26
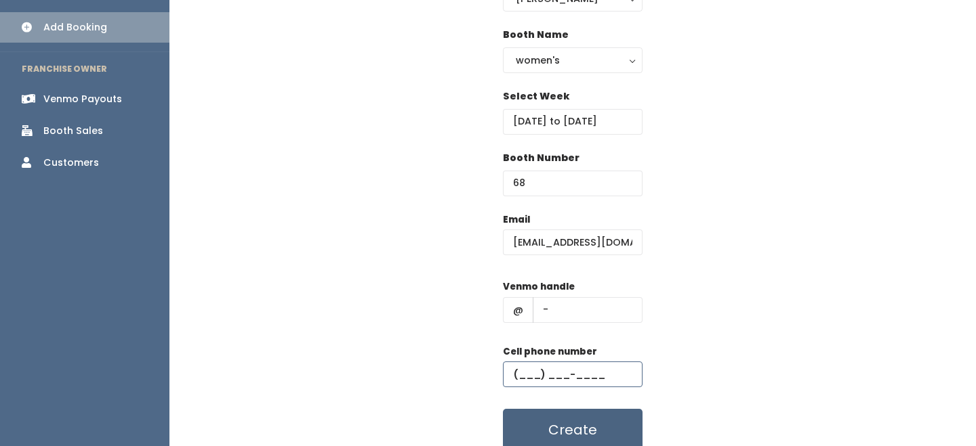
type input "(555) 555-5555"
click at [602, 430] on button "Create" at bounding box center [573, 430] width 140 height 42
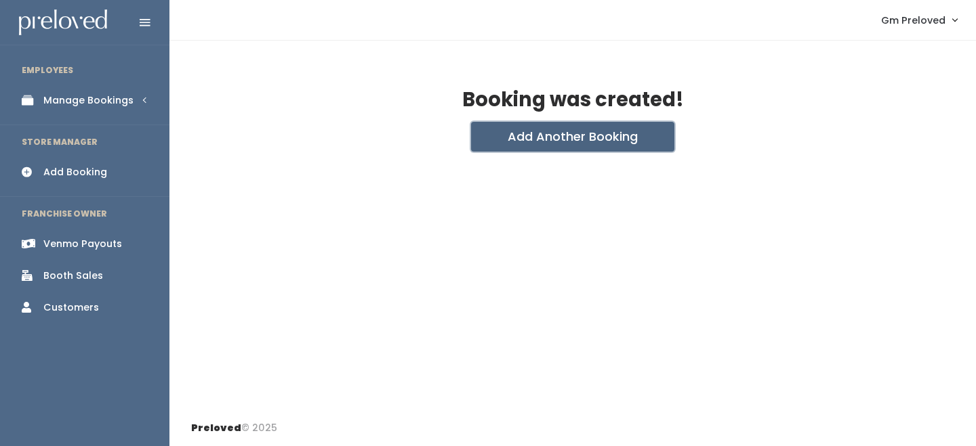
click at [593, 125] on button "Add Another Booking" at bounding box center [572, 137] width 203 height 30
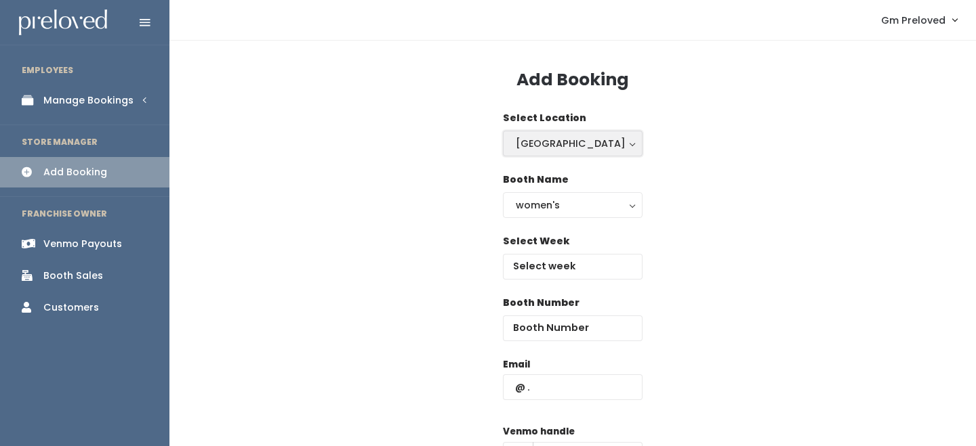
click at [569, 154] on button "Houston" at bounding box center [573, 144] width 140 height 26
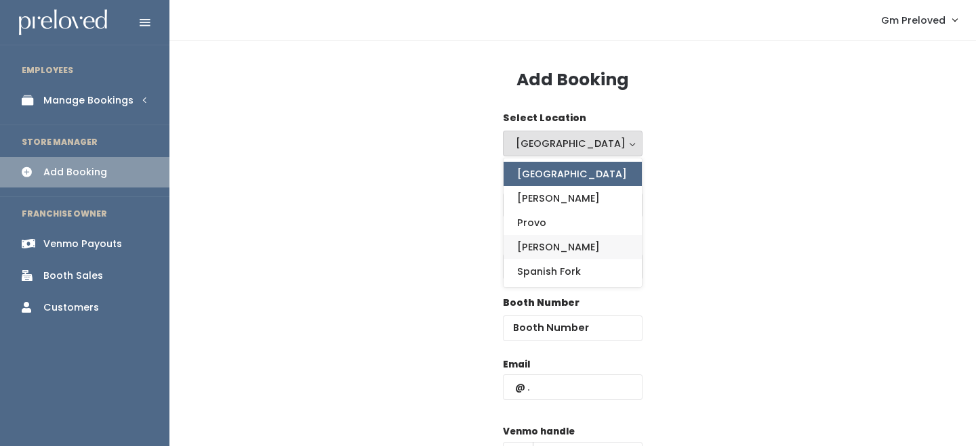
click at [556, 246] on link "Sandy" at bounding box center [572, 247] width 138 height 24
select select "3"
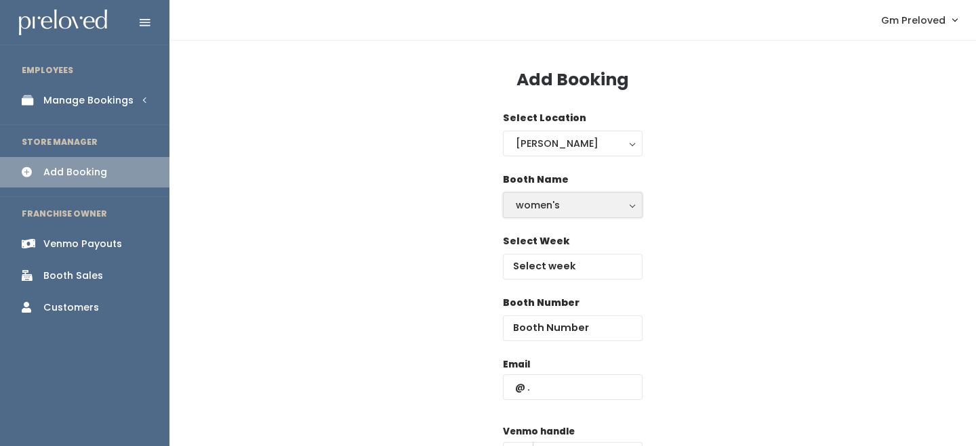
click at [561, 207] on div "women's" at bounding box center [573, 205] width 114 height 15
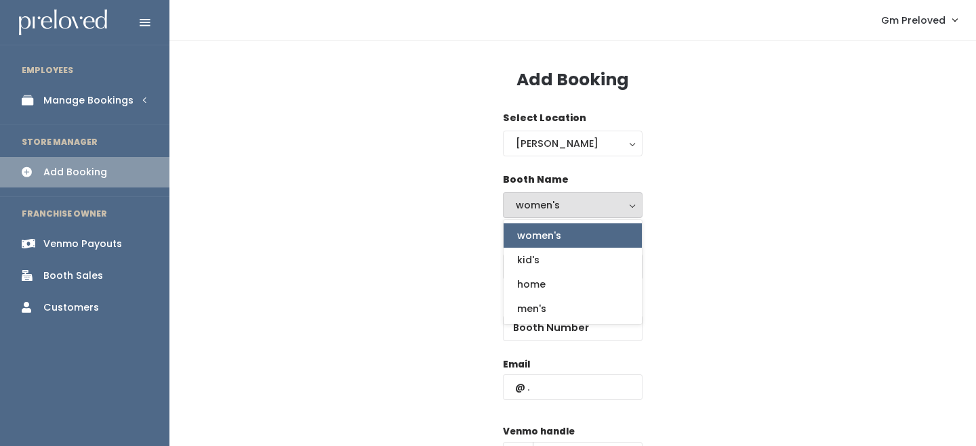
click at [401, 301] on div "Booth Number" at bounding box center [572, 327] width 763 height 62
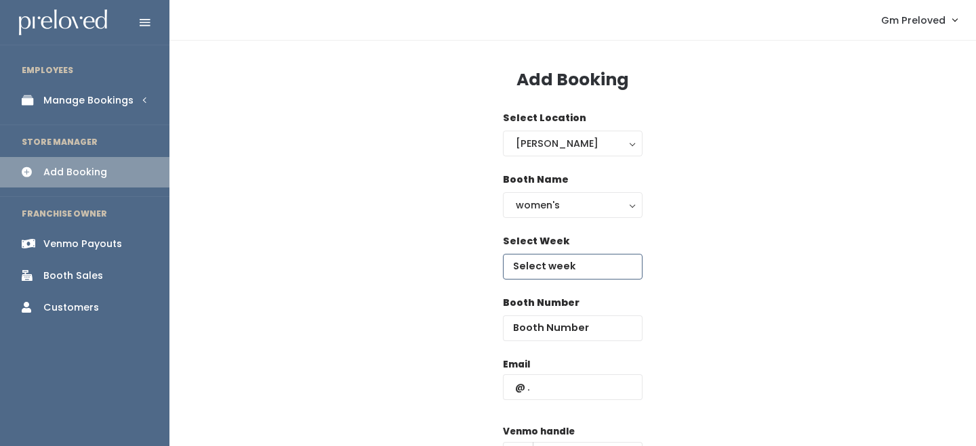
click at [522, 277] on input "text" at bounding box center [573, 267] width 140 height 26
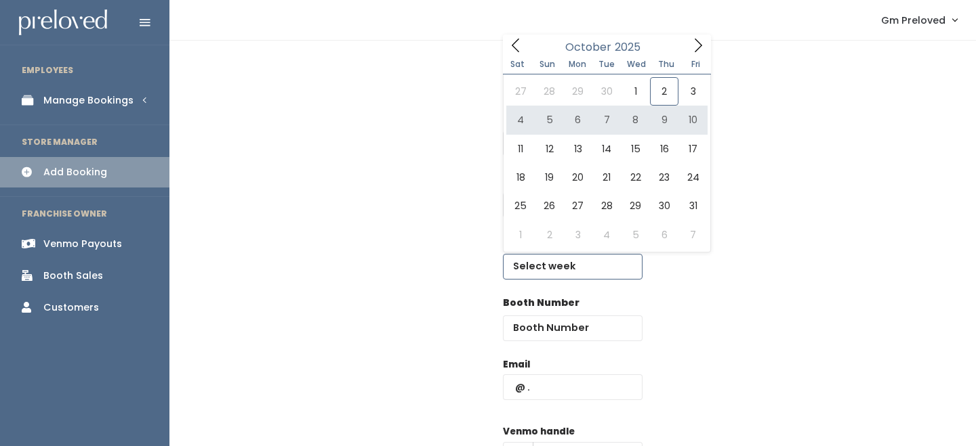
click at [691, 36] on span at bounding box center [698, 45] width 26 height 21
type input "November 8 to November 14"
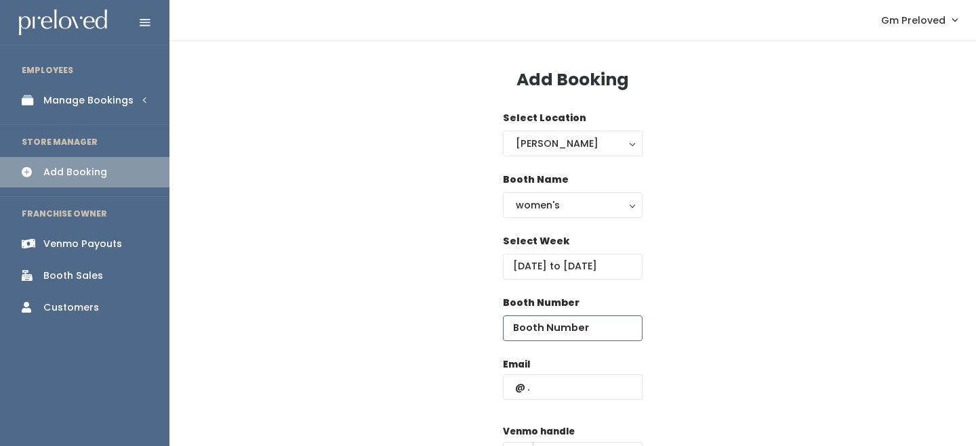
click at [570, 329] on input "number" at bounding box center [573, 329] width 140 height 26
type input "68"
click at [554, 381] on input "text" at bounding box center [573, 388] width 140 height 26
paste input "carlyjanderson@yahoo.com"
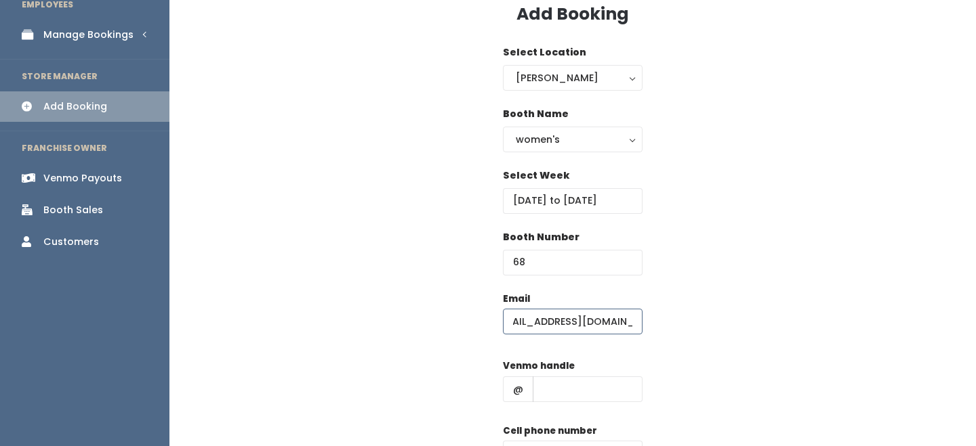
scroll to position [151, 0]
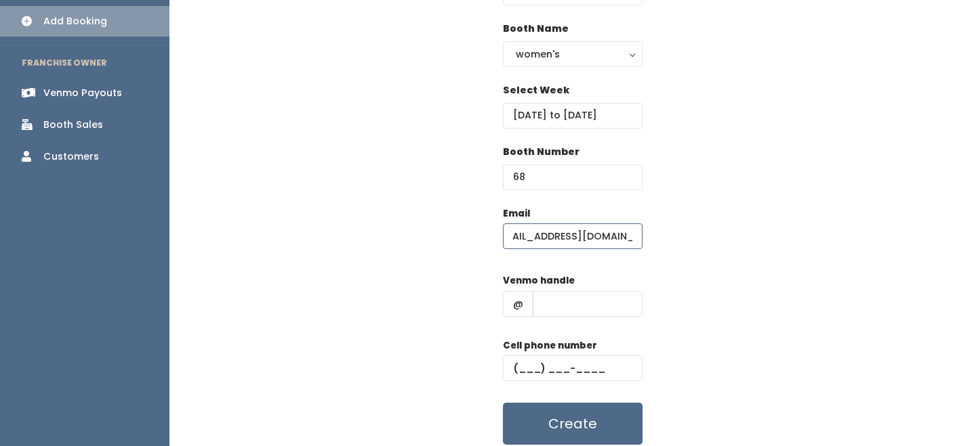
type input "carlyjanderson@yahoo.com"
click at [578, 310] on input "text" at bounding box center [588, 304] width 110 height 26
type input "-"
click at [609, 357] on input "text" at bounding box center [573, 369] width 140 height 26
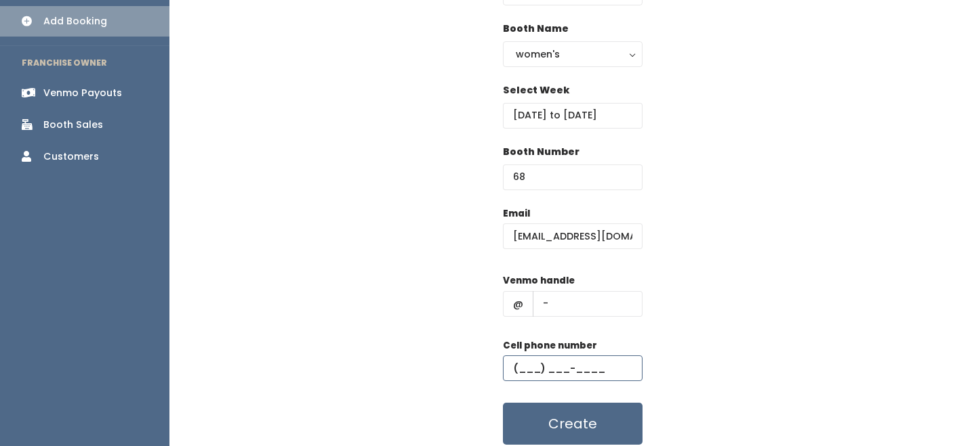
type input "(555) 555-5555"
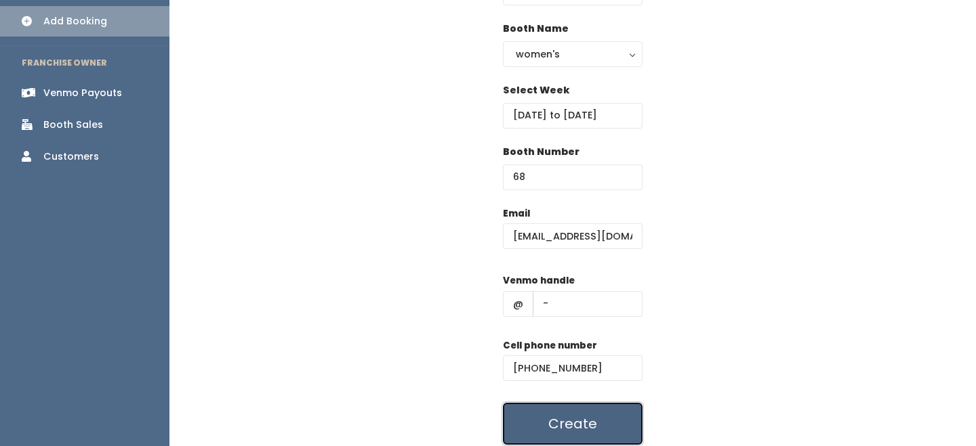
click at [609, 417] on button "Create" at bounding box center [573, 424] width 140 height 42
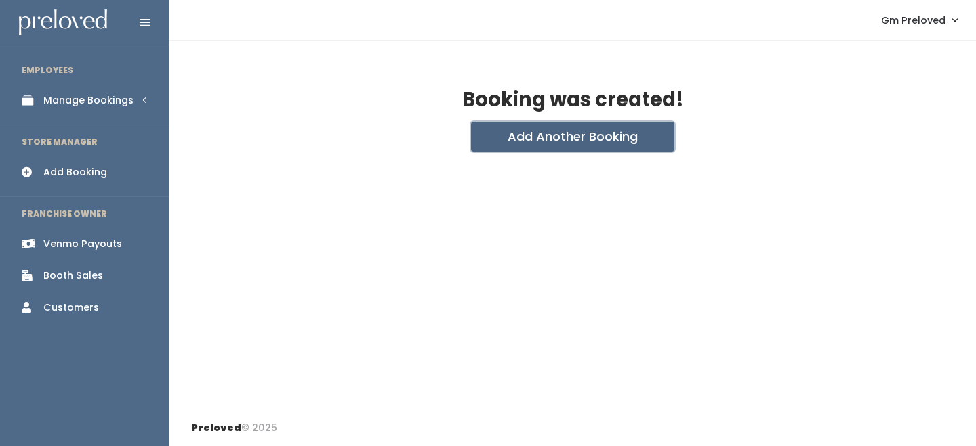
click at [520, 140] on button "Add Another Booking" at bounding box center [572, 137] width 203 height 30
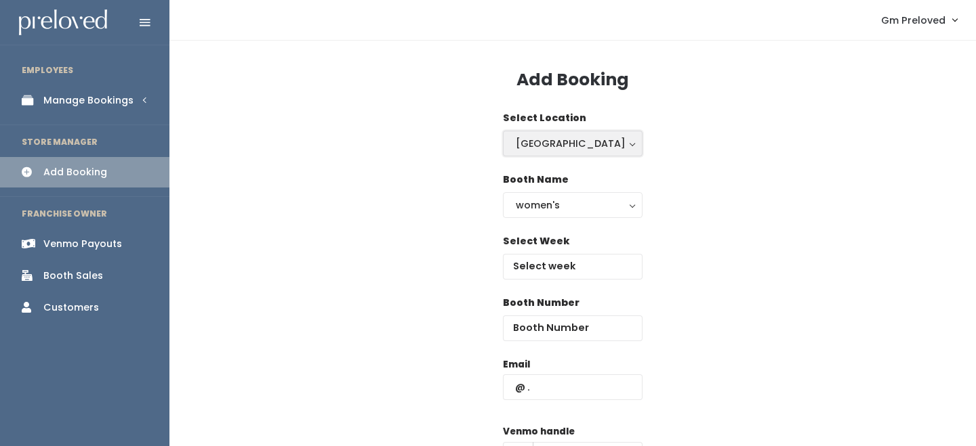
click at [539, 143] on div "Houston" at bounding box center [573, 143] width 114 height 15
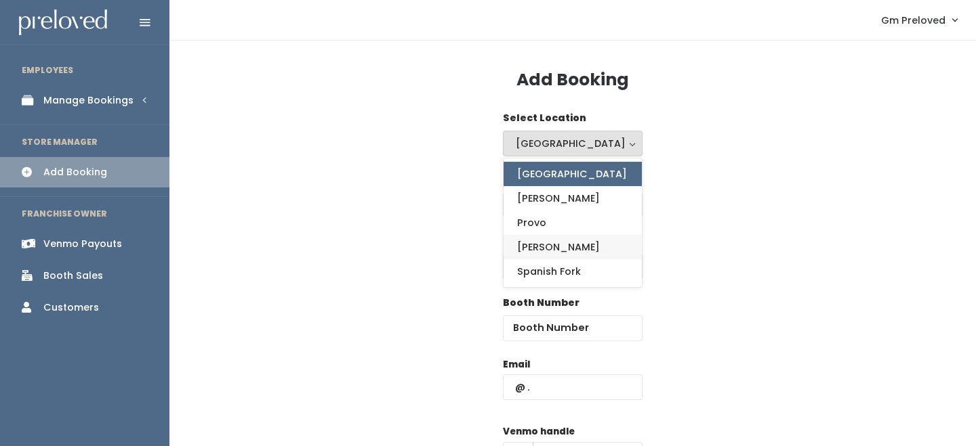
click at [541, 243] on span "[PERSON_NAME]" at bounding box center [558, 247] width 83 height 15
select select "3"
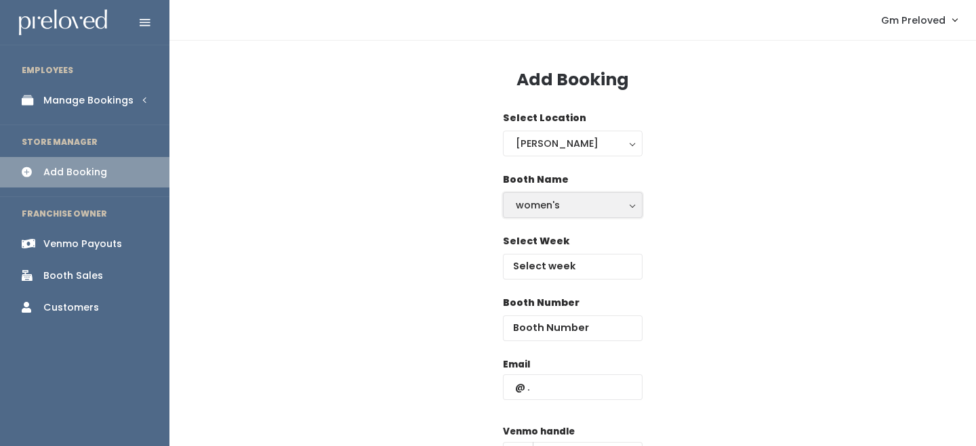
click at [572, 206] on div "women's" at bounding box center [573, 205] width 114 height 15
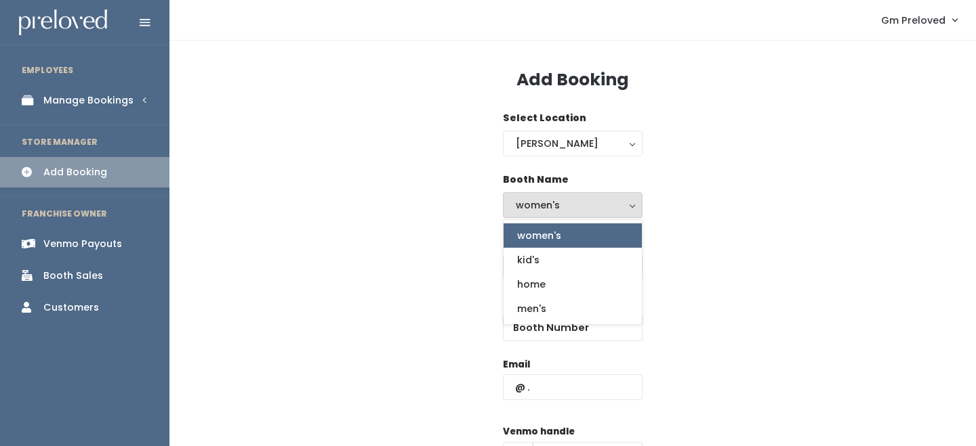
click at [456, 270] on div "Select Week" at bounding box center [572, 265] width 763 height 62
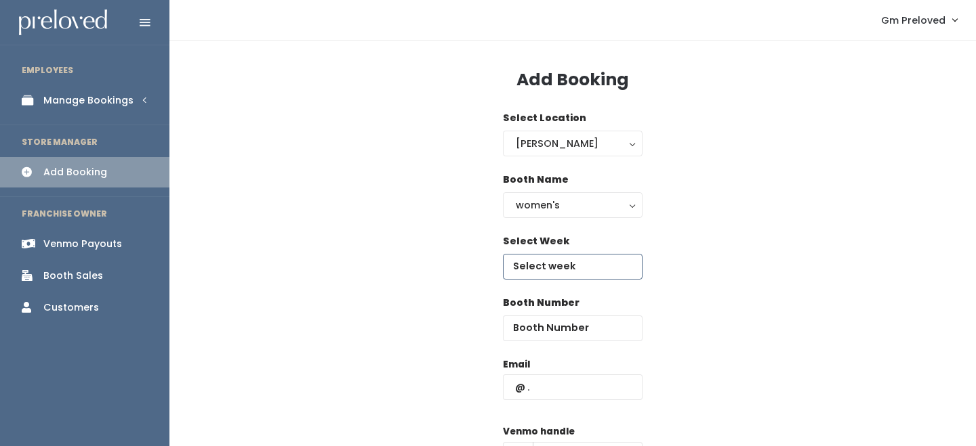
click at [540, 264] on input "text" at bounding box center [573, 267] width 140 height 26
click at [597, 220] on div "Booth Name women's kid's home men's women's women's kid's home men's" at bounding box center [573, 204] width 140 height 62
click at [595, 260] on input "October 25 to October 31" at bounding box center [573, 267] width 140 height 26
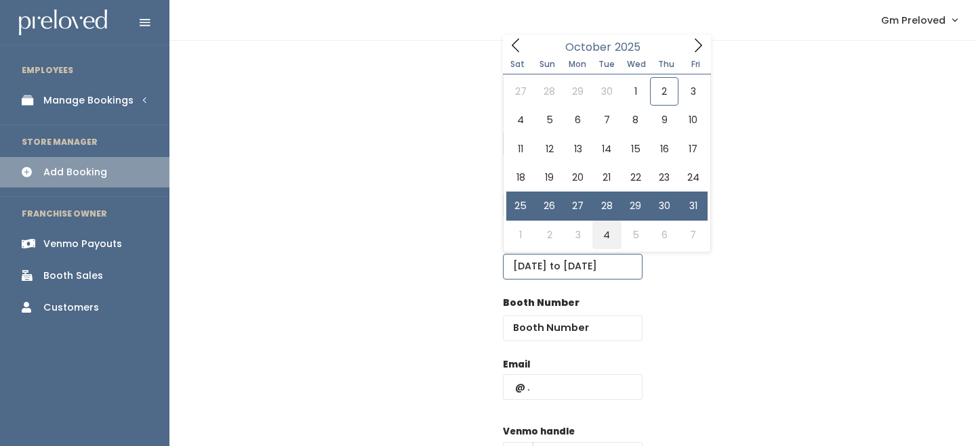
type input "November 1 to November 7"
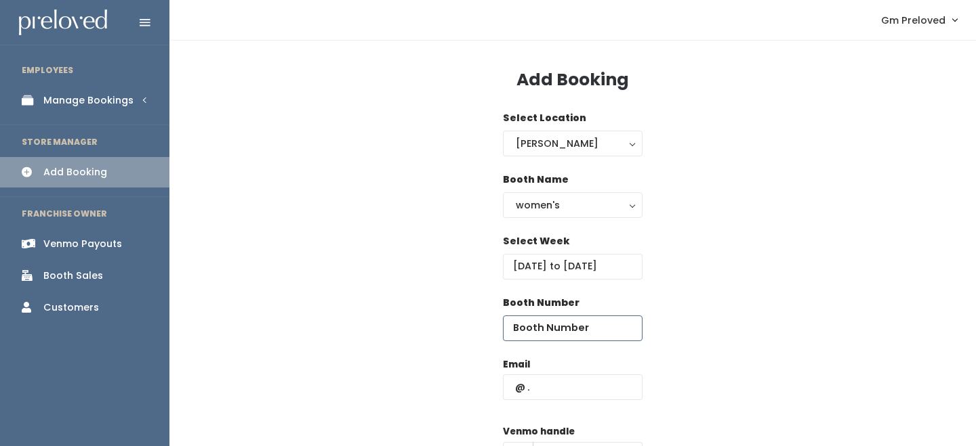
click at [589, 316] on input "number" at bounding box center [573, 329] width 140 height 26
type input "67"
click at [575, 390] on input "text" at bounding box center [573, 388] width 140 height 26
paste input "[EMAIL_ADDRESS][DOMAIN_NAME]"
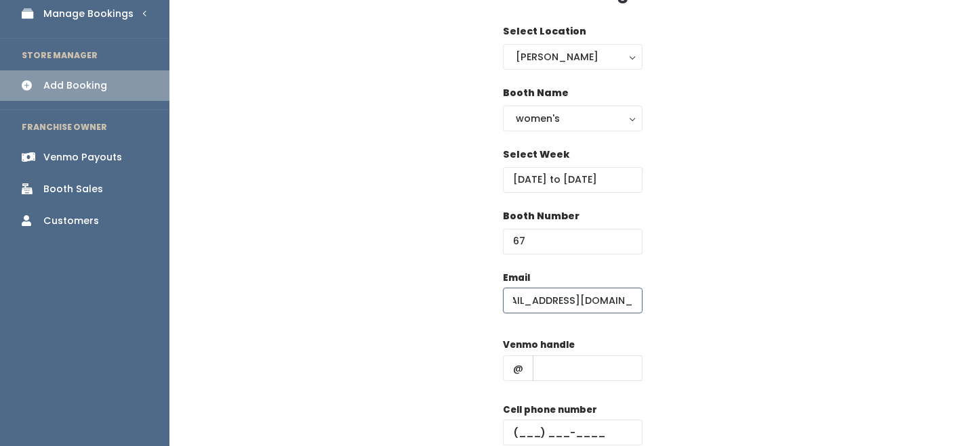
scroll to position [131, 0]
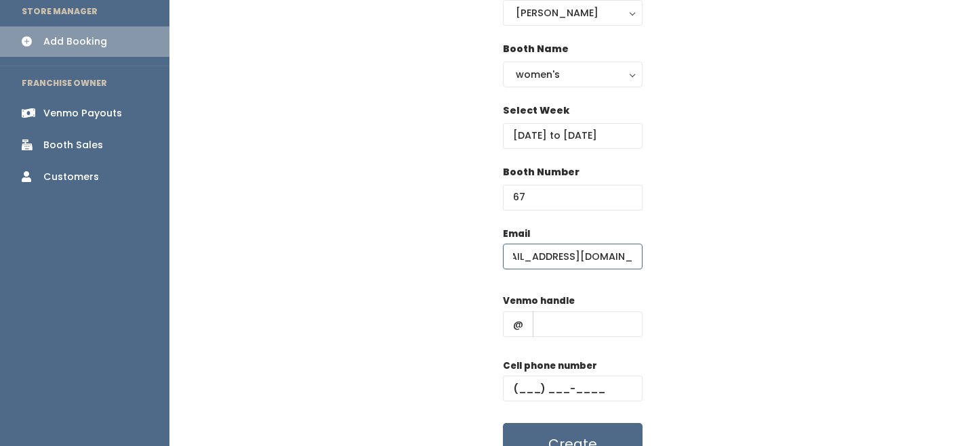
type input "[EMAIL_ADDRESS][DOMAIN_NAME]"
click at [592, 328] on input "text" at bounding box center [588, 325] width 110 height 26
type input "-"
click at [602, 386] on input "text" at bounding box center [573, 389] width 140 height 26
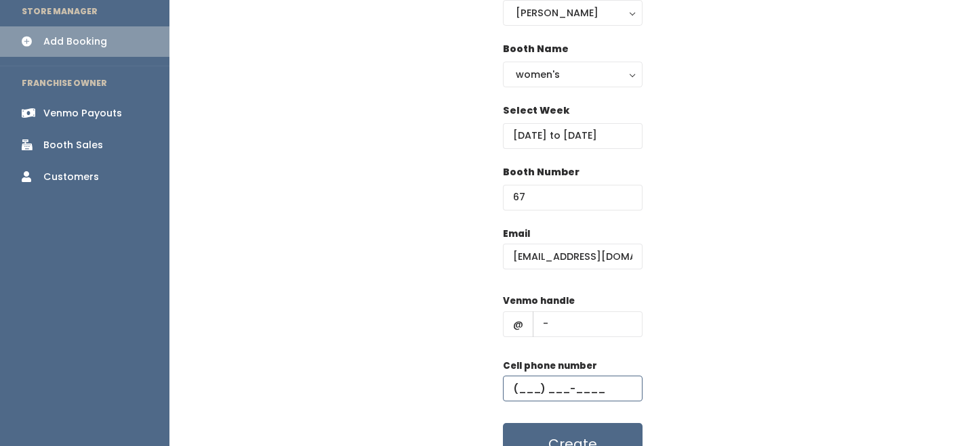
type input "(555) 555-5555"
click at [600, 430] on button "Create" at bounding box center [573, 444] width 140 height 42
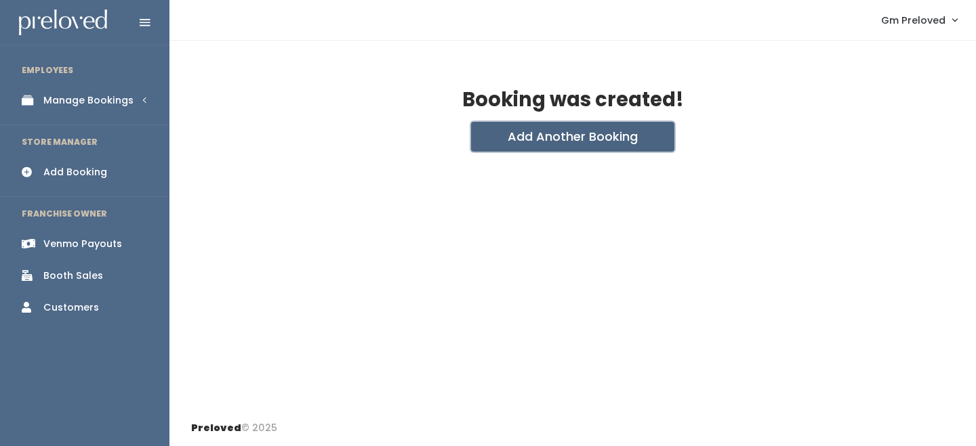
click at [535, 129] on button "Add Another Booking" at bounding box center [572, 137] width 203 height 30
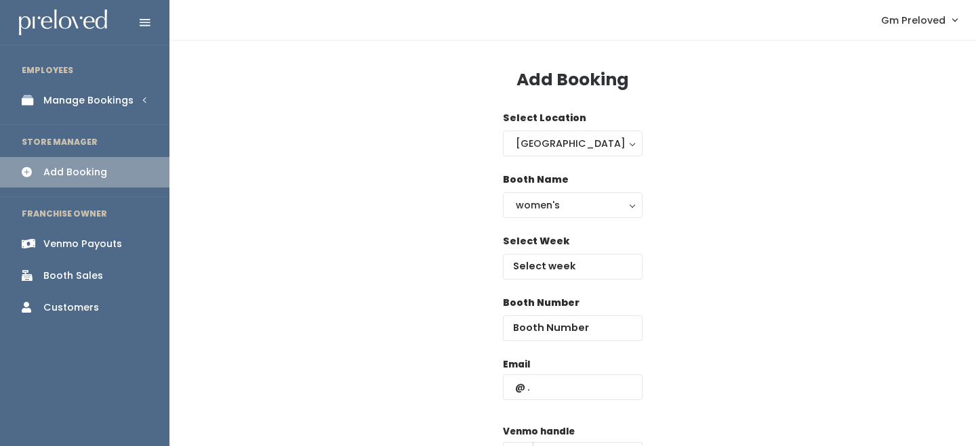
click at [535, 129] on div "Select Location Houston Layton [PERSON_NAME] Spanish Fork [GEOGRAPHIC_DATA]" at bounding box center [573, 133] width 140 height 45
click at [536, 140] on div "[GEOGRAPHIC_DATA]" at bounding box center [573, 143] width 114 height 15
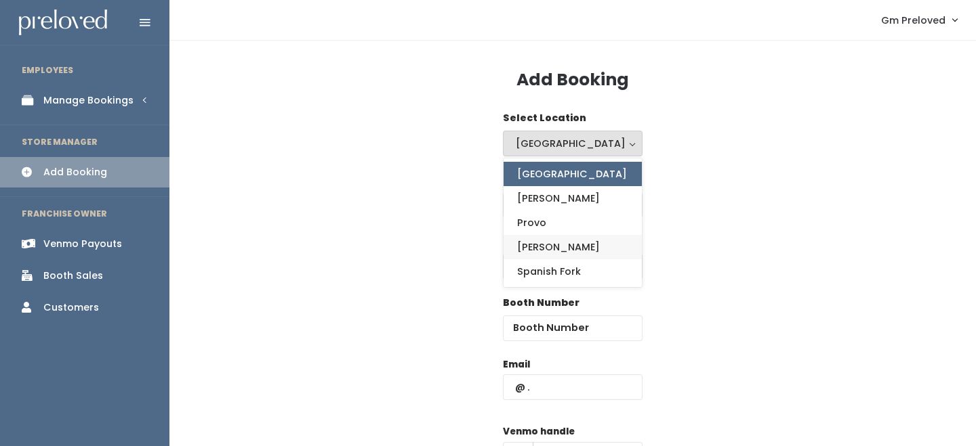
click at [553, 245] on link "[PERSON_NAME]" at bounding box center [572, 247] width 138 height 24
select select "3"
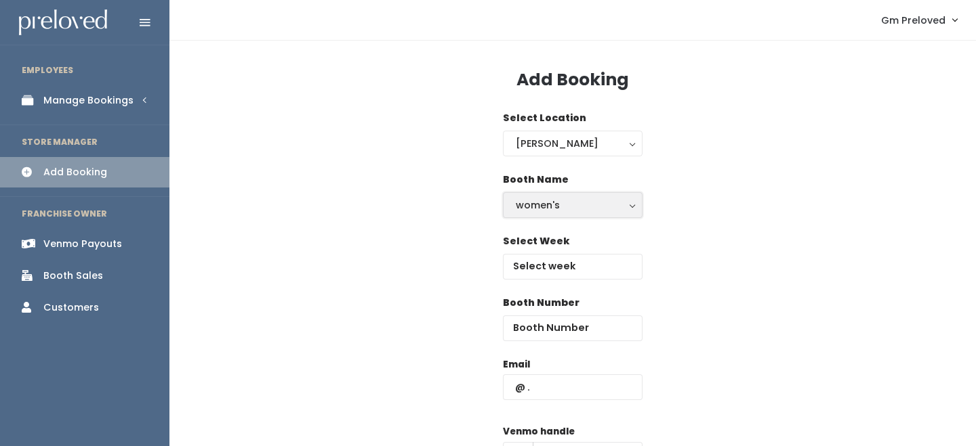
click at [564, 205] on div "women's" at bounding box center [573, 205] width 114 height 15
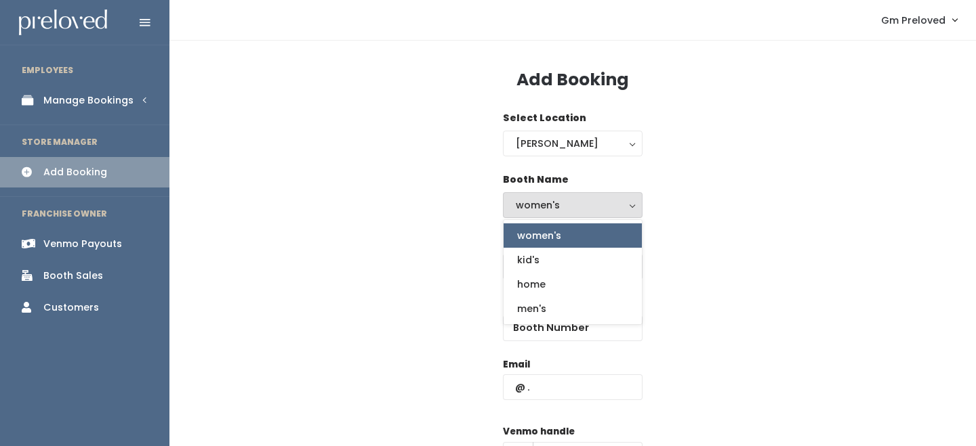
click at [525, 203] on div "women's" at bounding box center [573, 205] width 114 height 15
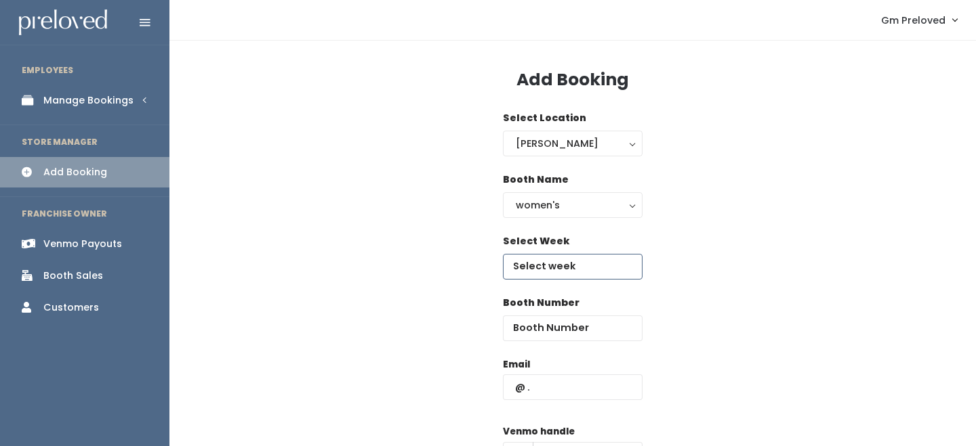
click at [549, 263] on input "text" at bounding box center [573, 267] width 140 height 26
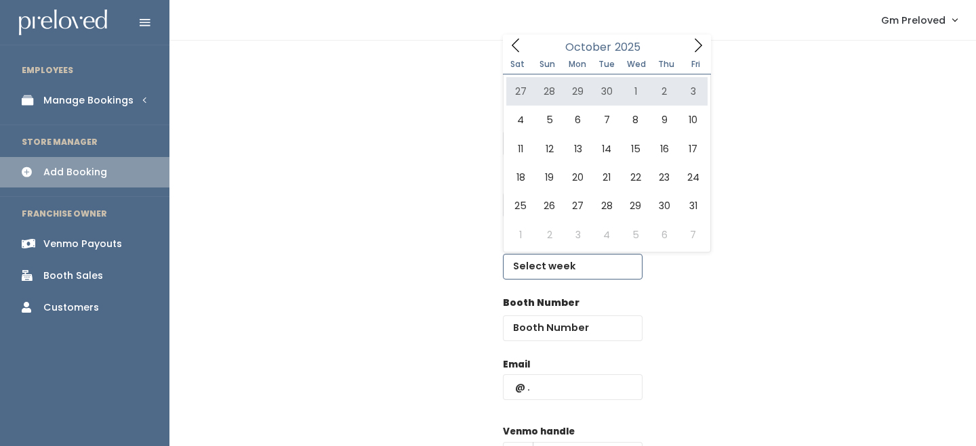
click at [700, 45] on icon at bounding box center [697, 45] width 15 height 15
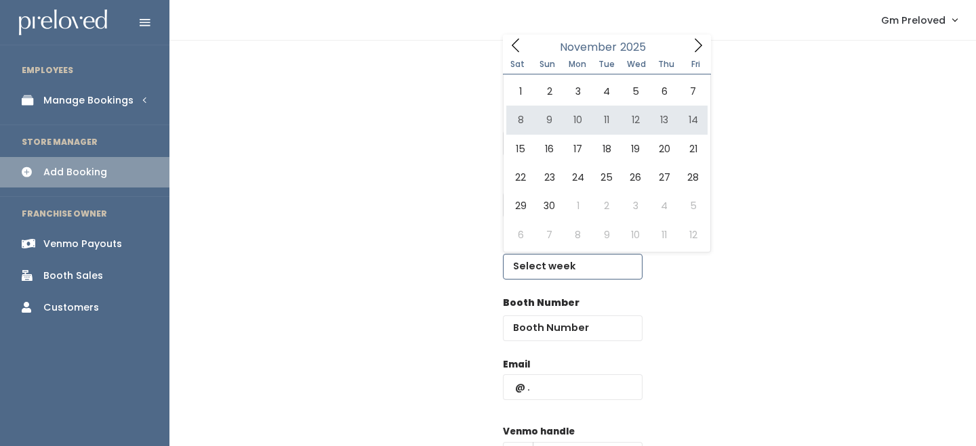
type input "November 8 to November 14"
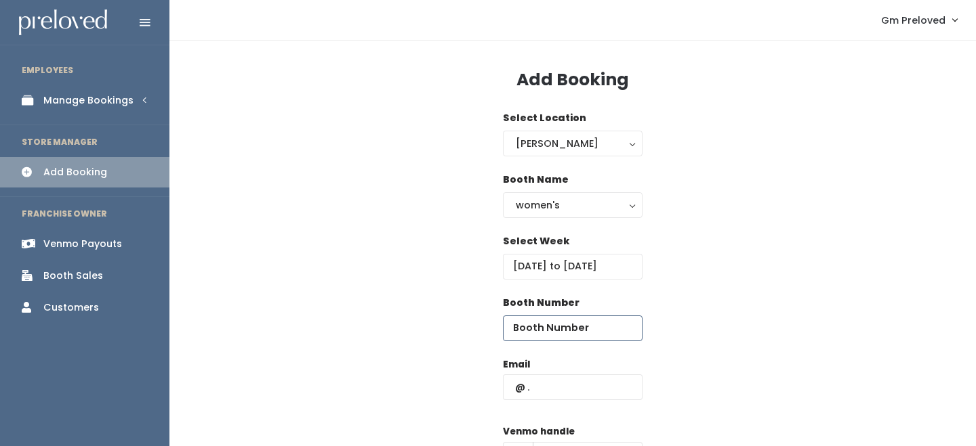
click at [567, 331] on input "number" at bounding box center [573, 329] width 140 height 26
type input "67"
click at [585, 389] on input "text" at bounding box center [573, 388] width 140 height 26
paste input "reynoldswrap77@gmail.com"
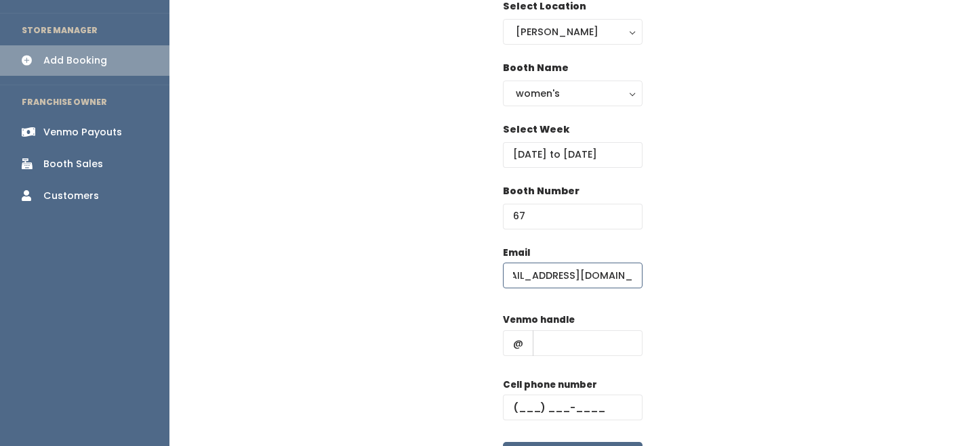
scroll to position [140, 0]
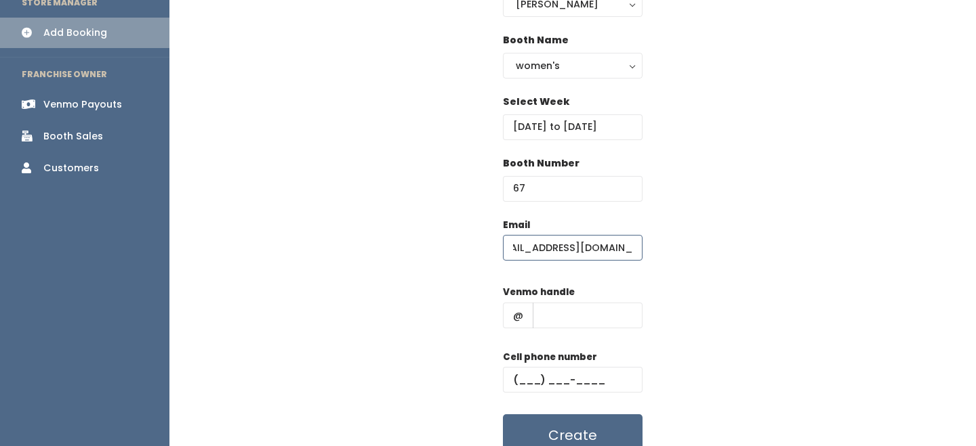
type input "reynoldswrap77@gmail.com"
click at [598, 320] on input "text" at bounding box center [588, 316] width 110 height 26
type input "-"
click at [603, 371] on input "text" at bounding box center [573, 380] width 140 height 26
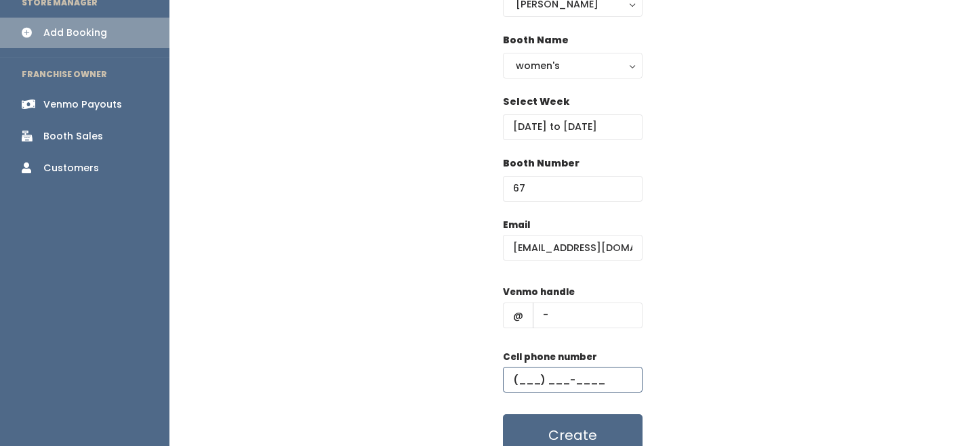
type input "(555) 555-5555"
click at [602, 430] on button "Create" at bounding box center [573, 436] width 140 height 42
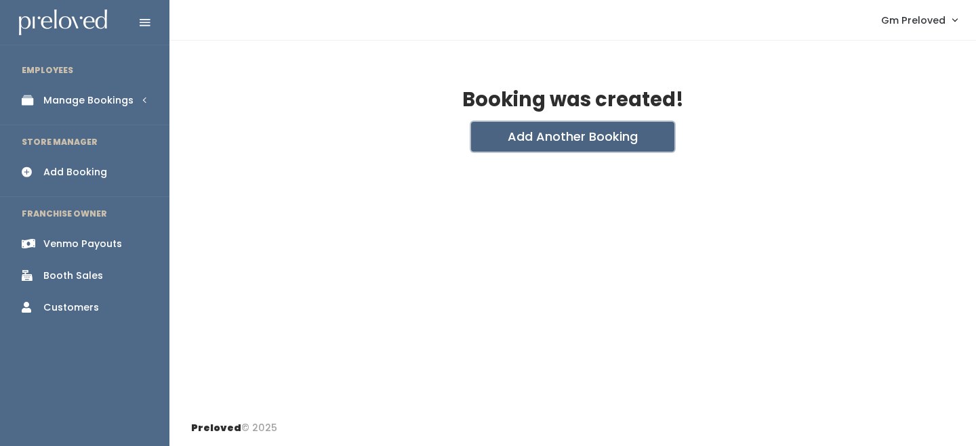
click at [541, 143] on button "Add Another Booking" at bounding box center [572, 137] width 203 height 30
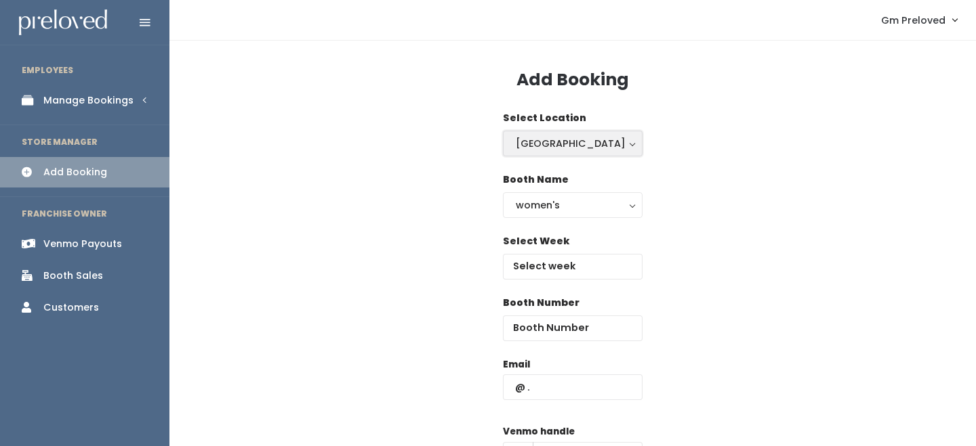
click at [563, 153] on button "[GEOGRAPHIC_DATA]" at bounding box center [573, 144] width 140 height 26
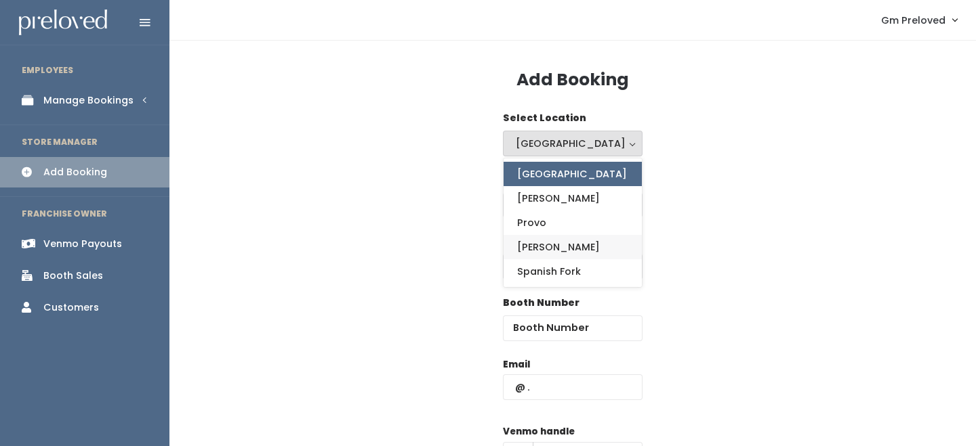
click at [561, 249] on link "[PERSON_NAME]" at bounding box center [572, 247] width 138 height 24
select select "3"
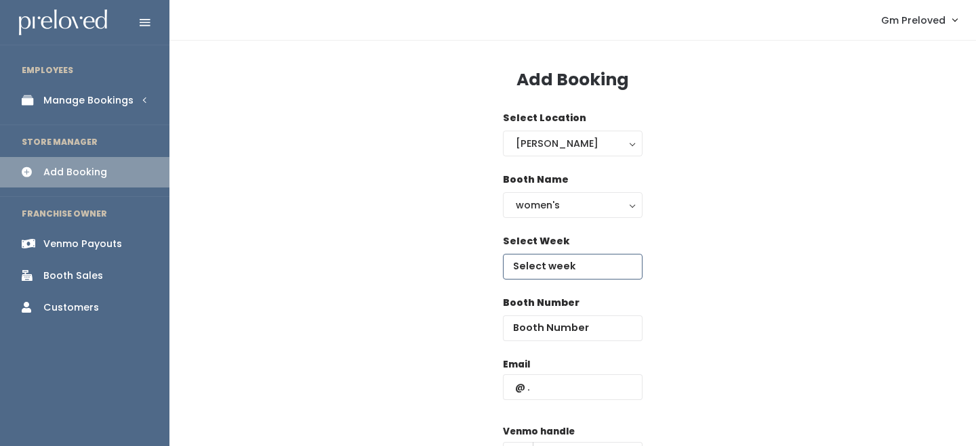
click at [558, 263] on input "text" at bounding box center [573, 267] width 140 height 26
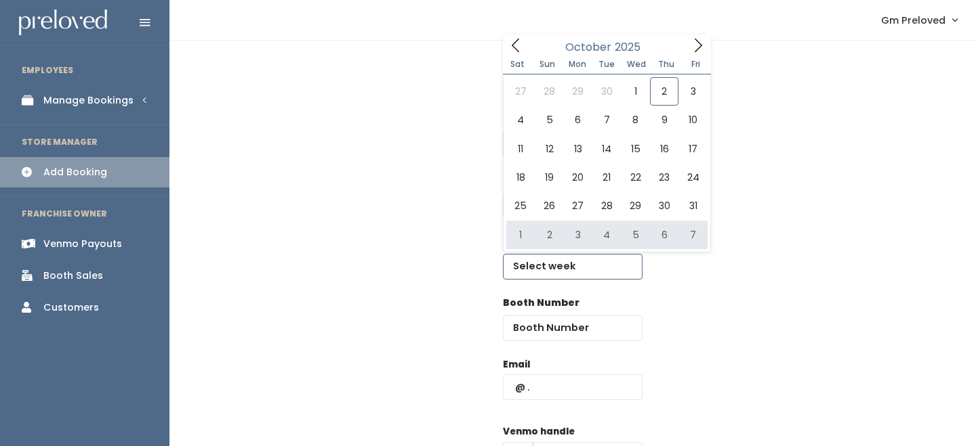
type input "[DATE] to [DATE]"
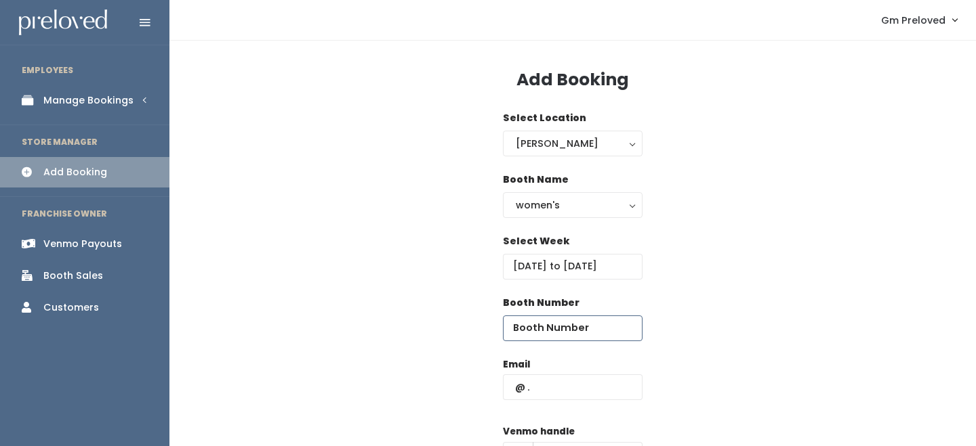
click at [570, 322] on input "number" at bounding box center [573, 329] width 140 height 26
type input "66"
click at [575, 396] on input "text" at bounding box center [573, 388] width 140 height 26
paste input "[EMAIL_ADDRESS][DOMAIN_NAME]"
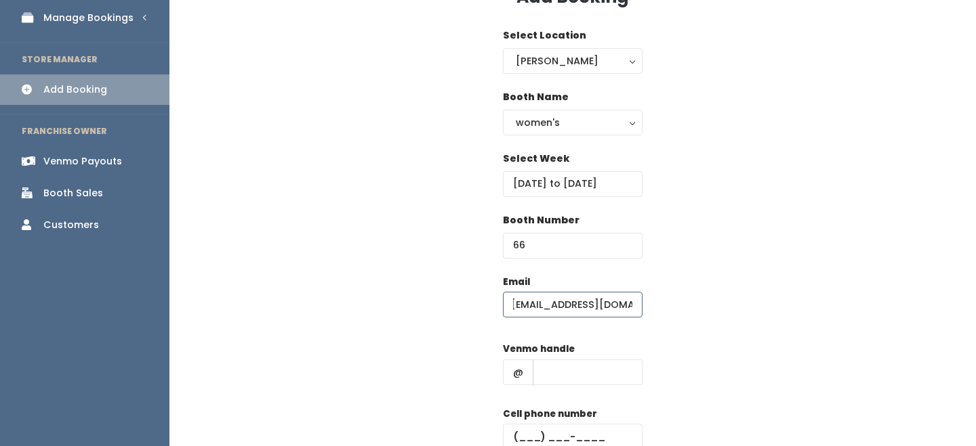
scroll to position [202, 0]
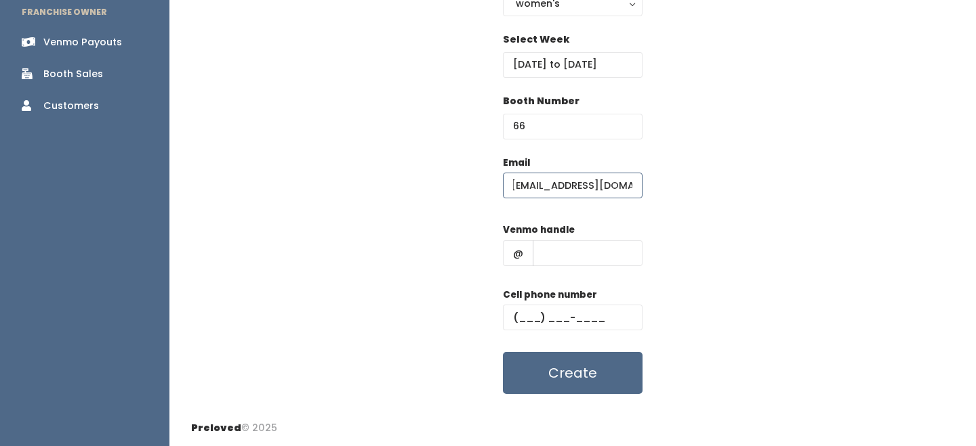
type input "[EMAIL_ADDRESS][DOMAIN_NAME]"
click at [599, 253] on input "text" at bounding box center [588, 254] width 110 height 26
type input "-"
click at [604, 329] on input "text" at bounding box center [573, 318] width 140 height 26
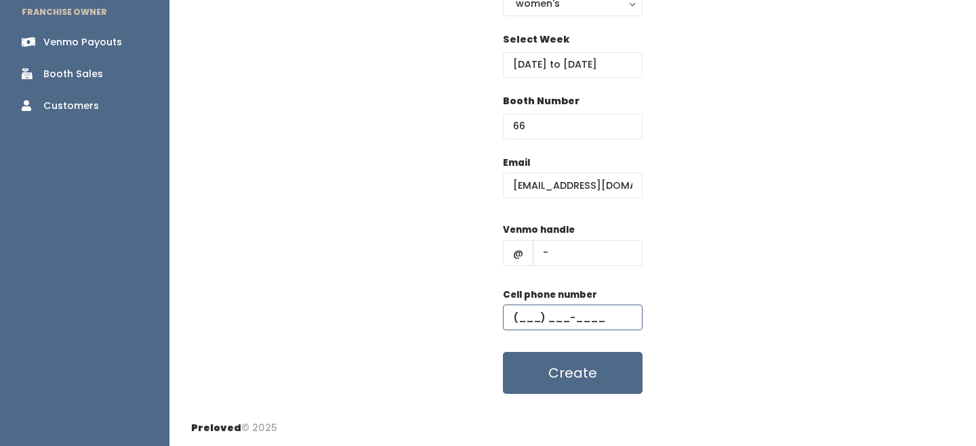
type input "(555) 555-5555"
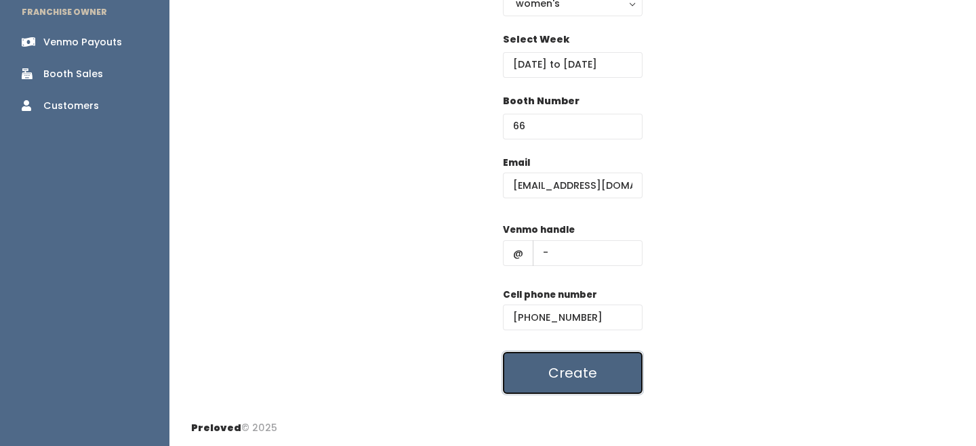
click at [604, 363] on button "Create" at bounding box center [573, 373] width 140 height 42
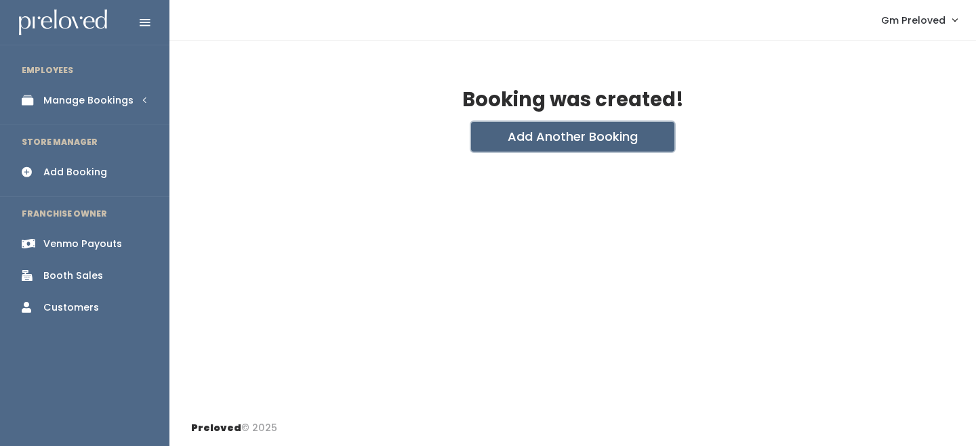
click at [617, 146] on button "Add Another Booking" at bounding box center [572, 137] width 203 height 30
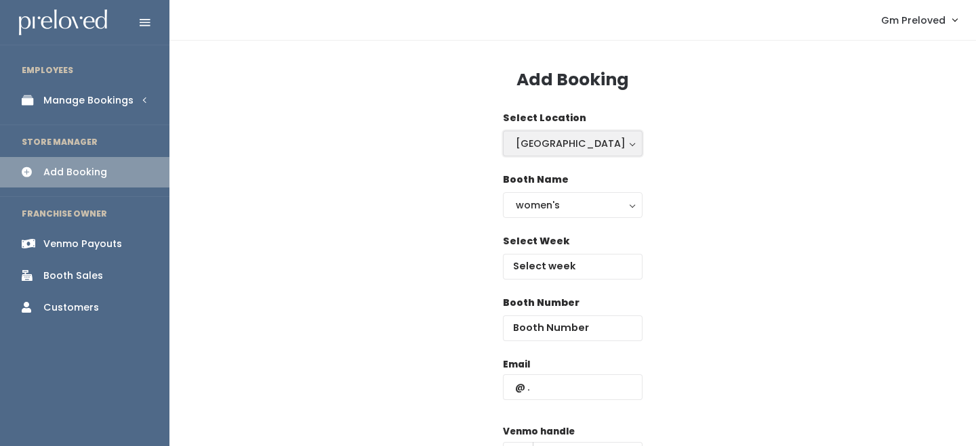
click at [596, 150] on div "Houston" at bounding box center [573, 143] width 114 height 15
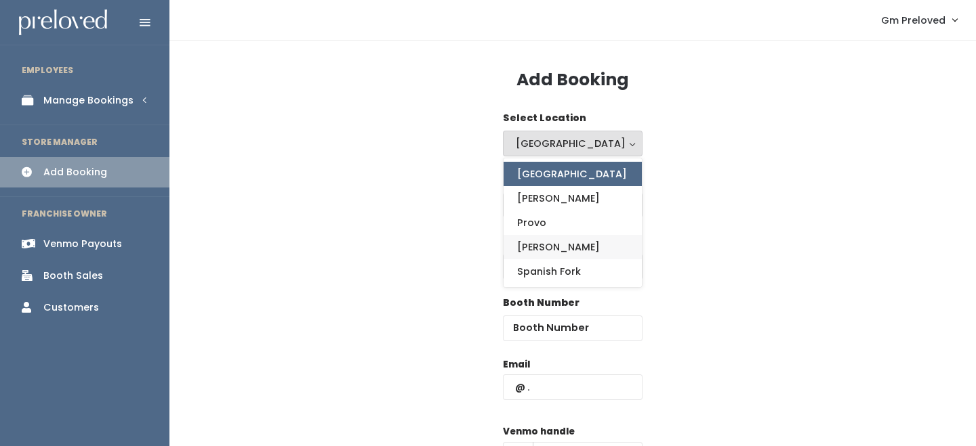
click at [575, 249] on link "[PERSON_NAME]" at bounding box center [572, 247] width 138 height 24
select select "3"
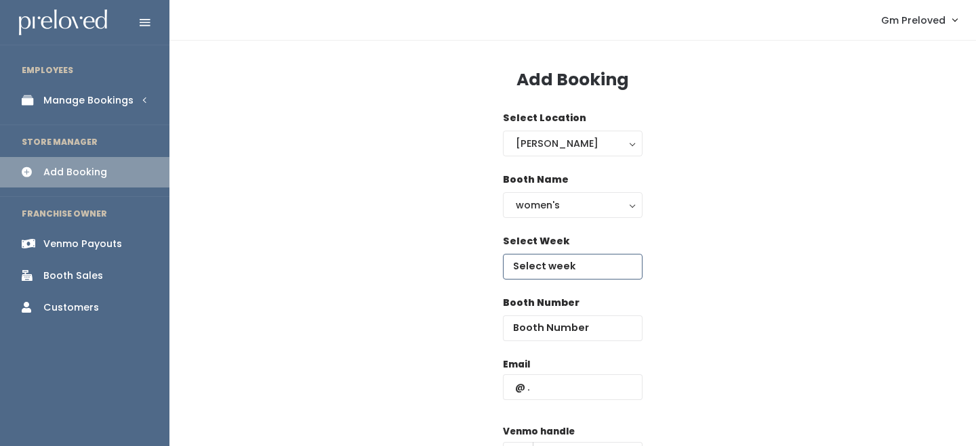
click at [604, 262] on input "text" at bounding box center [573, 267] width 140 height 26
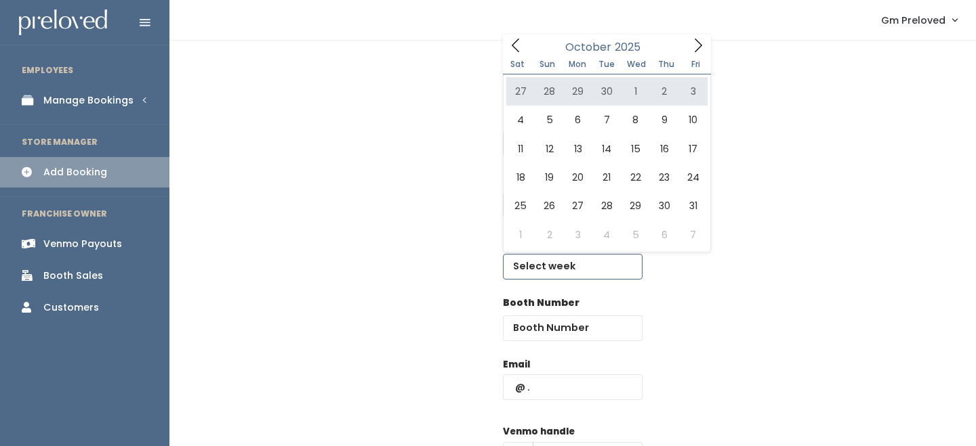
click at [702, 47] on icon at bounding box center [697, 45] width 15 height 15
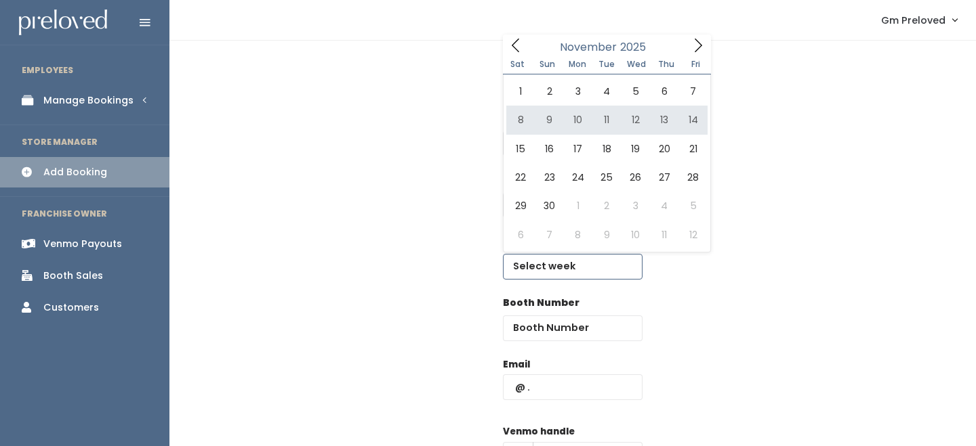
type input "November 8 to November 14"
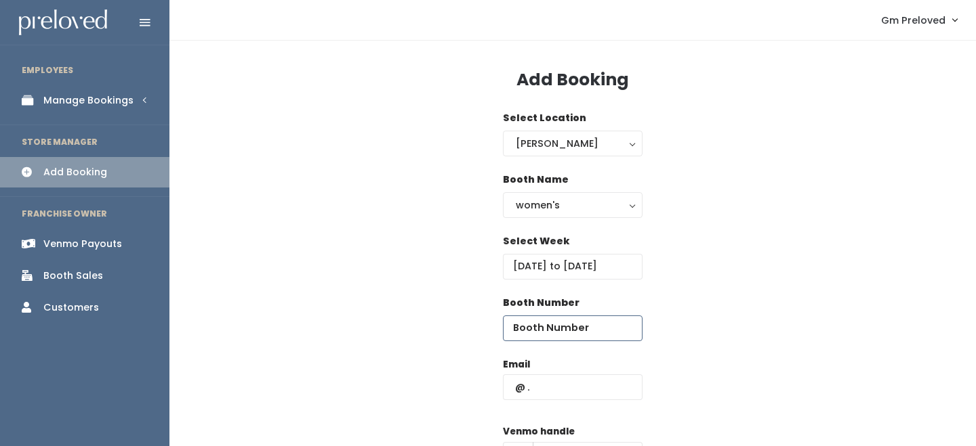
click at [551, 328] on input "number" at bounding box center [573, 329] width 140 height 26
type input "66"
click at [537, 377] on input "text" at bounding box center [573, 388] width 140 height 26
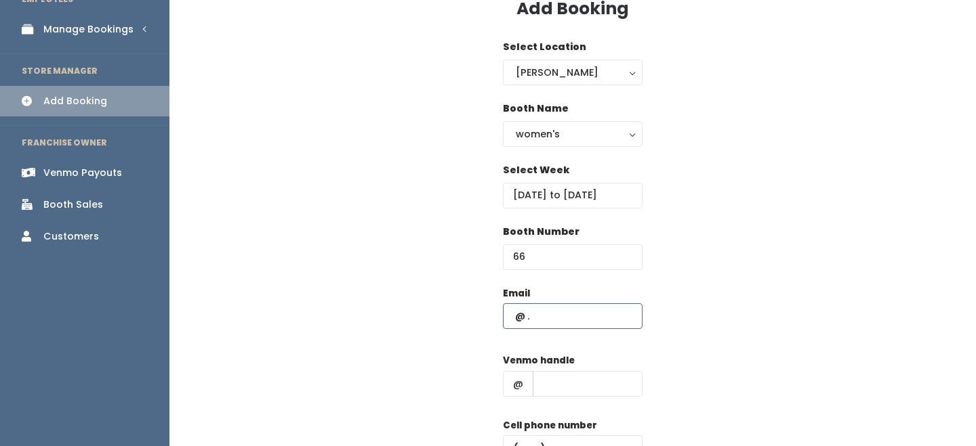
scroll to position [77, 0]
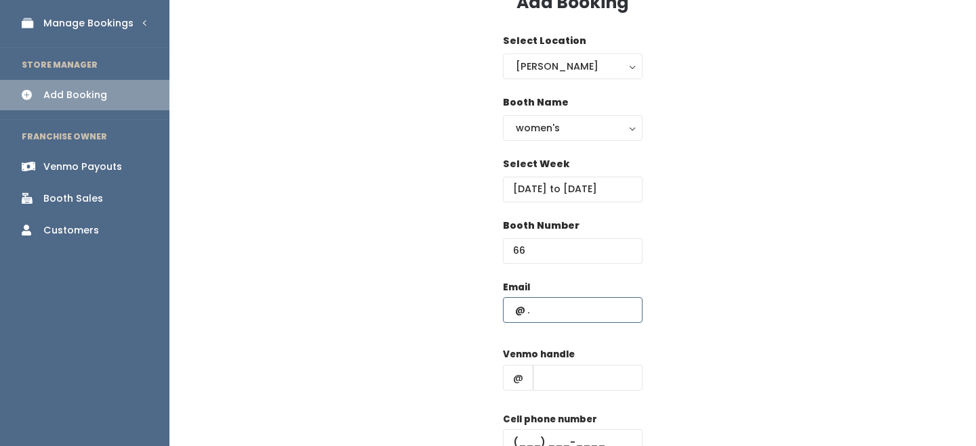
paste input "maude4call@gmail.com"
type input "maude4call@gmail.com"
click at [560, 383] on input "text" at bounding box center [588, 378] width 110 height 26
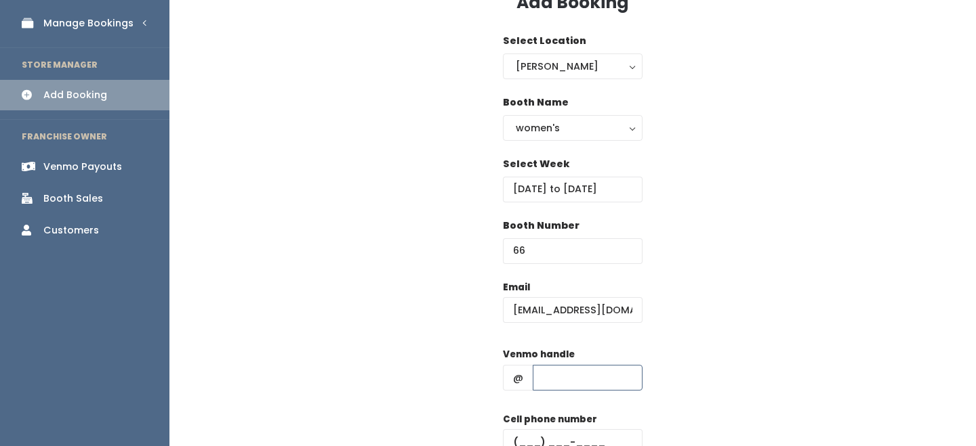
type input "-"
click at [592, 438] on input "text" at bounding box center [573, 443] width 140 height 26
type input "[PHONE_NUMBER]"
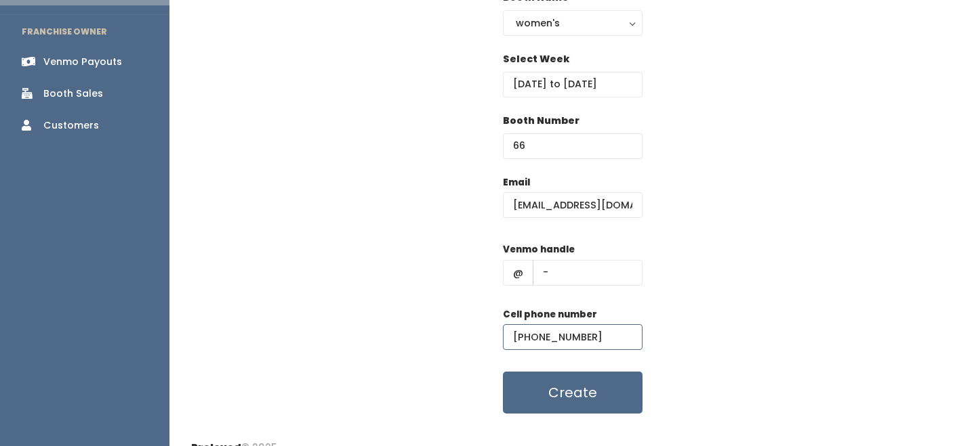
scroll to position [186, 0]
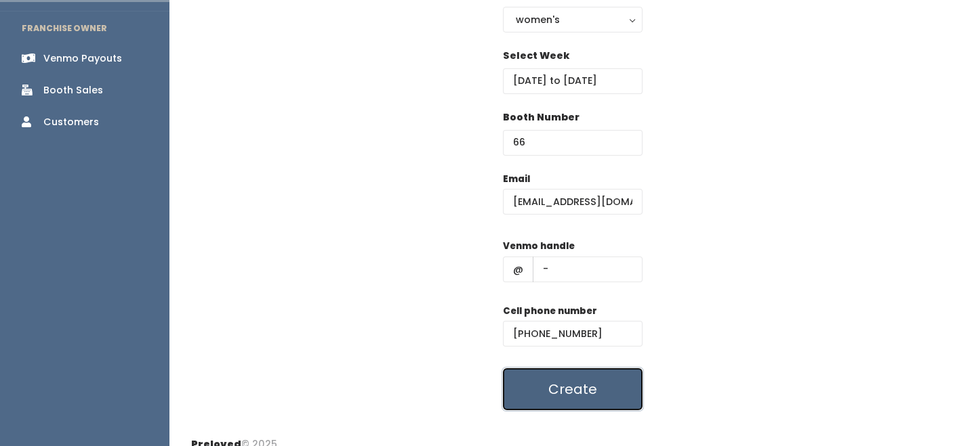
click at [588, 394] on button "Create" at bounding box center [573, 390] width 140 height 42
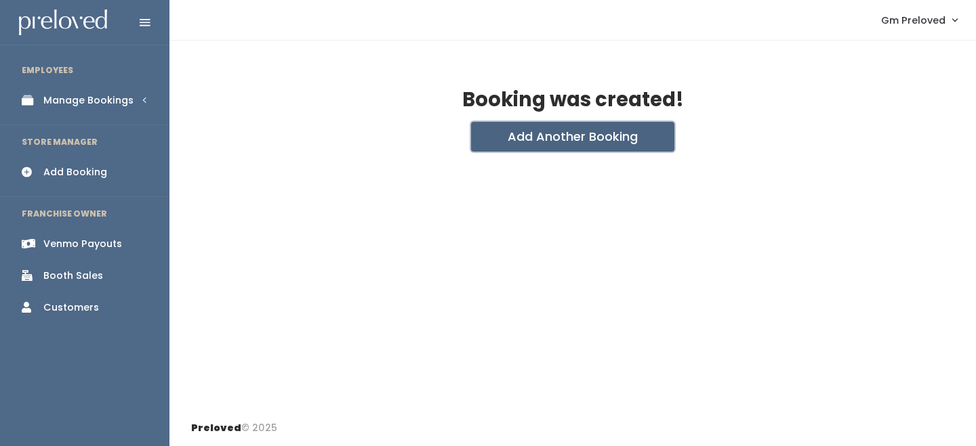
click at [549, 143] on button "Add Another Booking" at bounding box center [572, 137] width 203 height 30
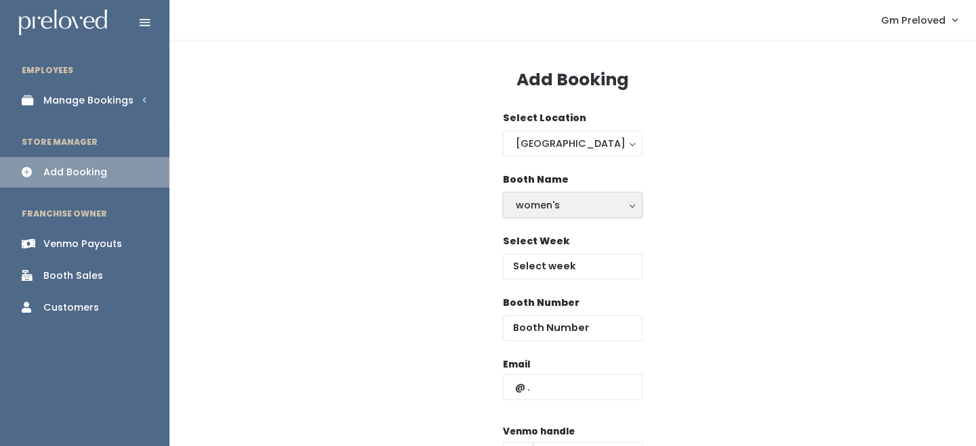
click at [549, 207] on div "women's" at bounding box center [573, 205] width 114 height 15
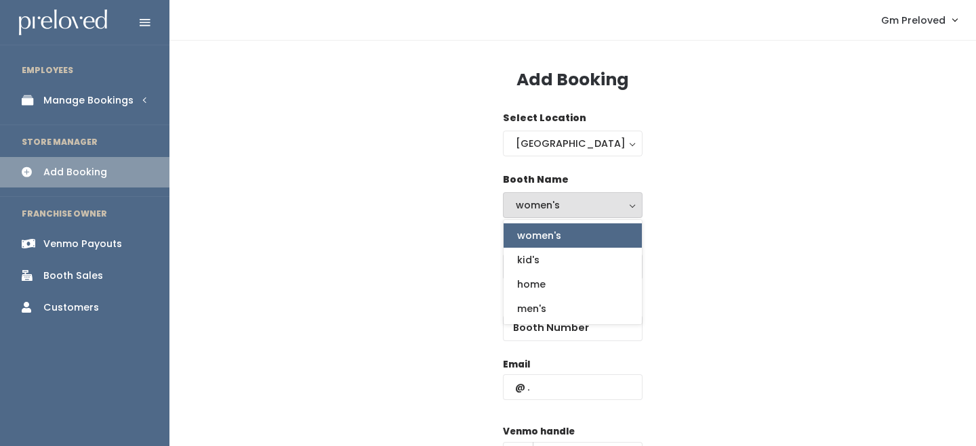
click at [556, 157] on div "Select Location Houston Layton [PERSON_NAME] Spanish Fork [GEOGRAPHIC_DATA]" at bounding box center [573, 142] width 140 height 62
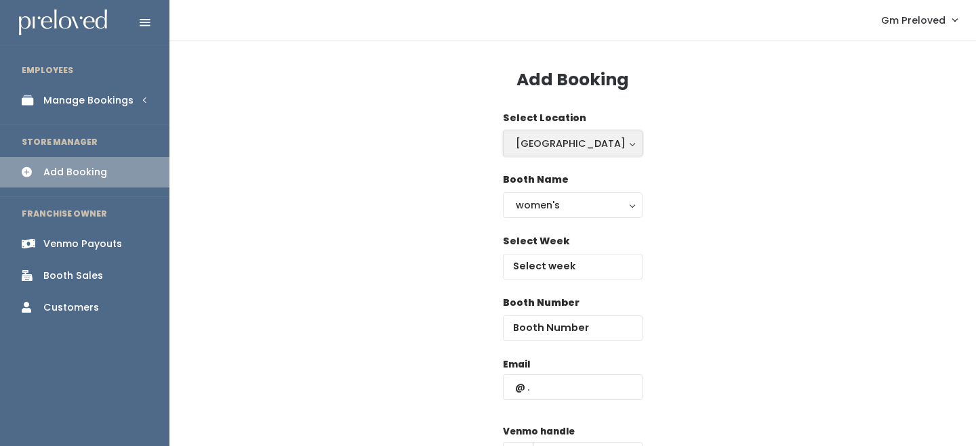
click at [565, 146] on div "[GEOGRAPHIC_DATA]" at bounding box center [573, 143] width 114 height 15
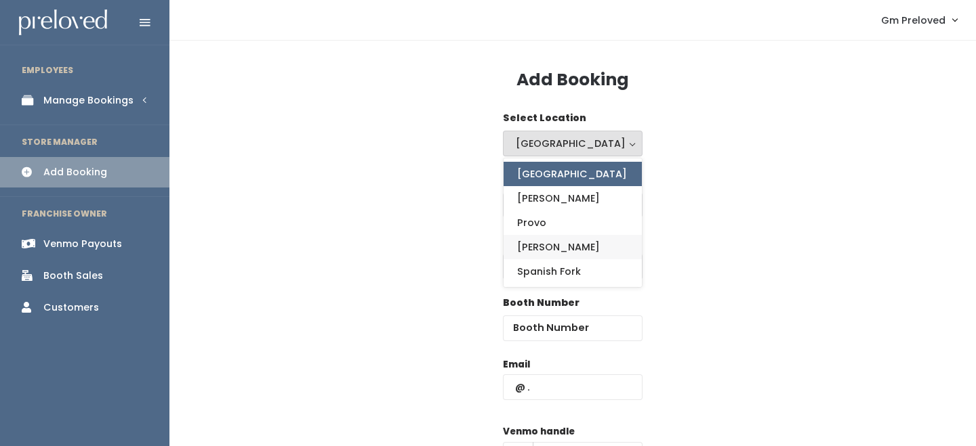
click at [556, 245] on link "Sandy" at bounding box center [572, 247] width 138 height 24
select select "3"
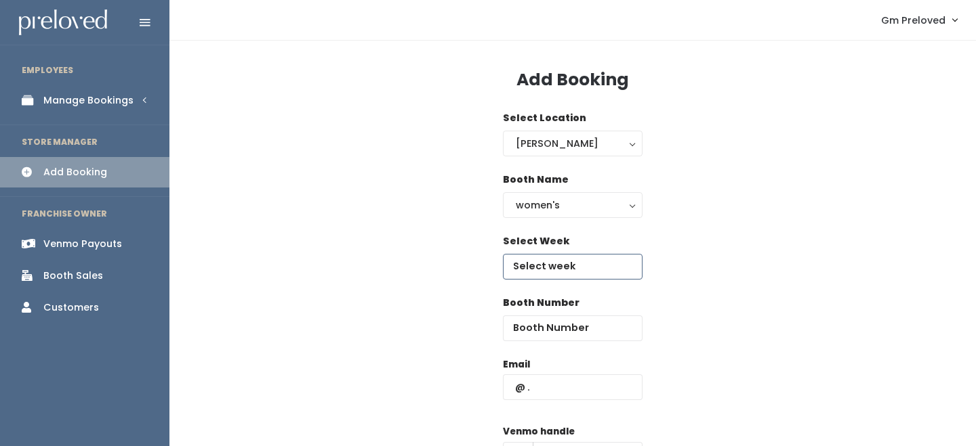
click at [556, 258] on input "text" at bounding box center [573, 267] width 140 height 26
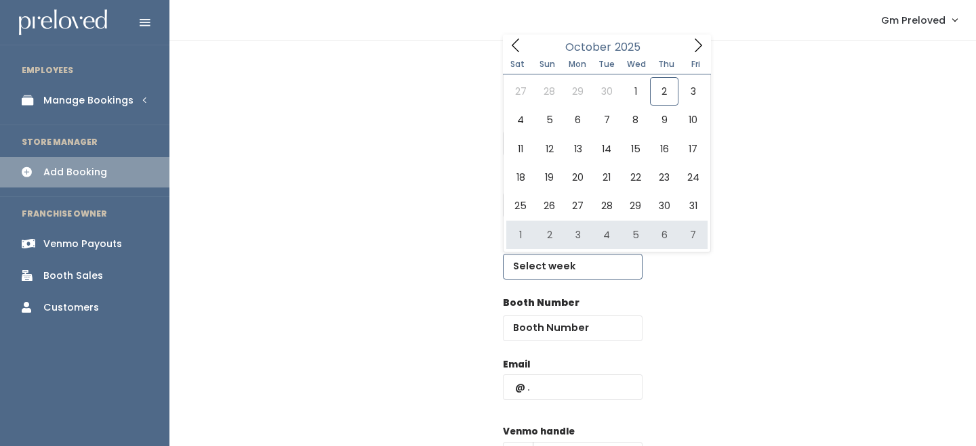
type input "November 1 to November 7"
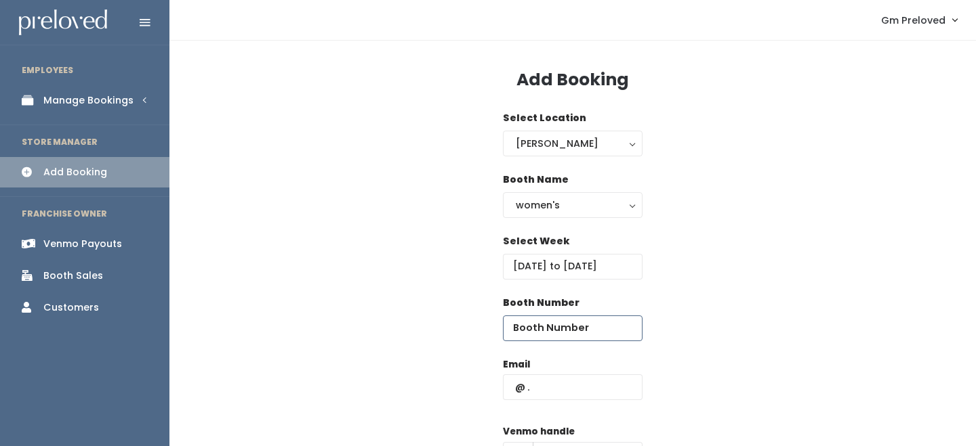
click at [589, 334] on input "number" at bounding box center [573, 329] width 140 height 26
type input "65"
click at [572, 398] on input "text" at bounding box center [573, 388] width 140 height 26
paste input "sadieport1@gmail.com"
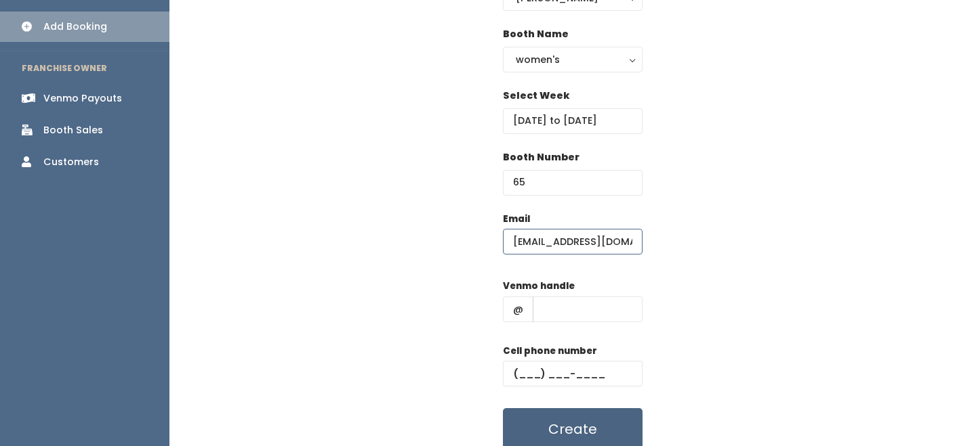
scroll to position [190, 0]
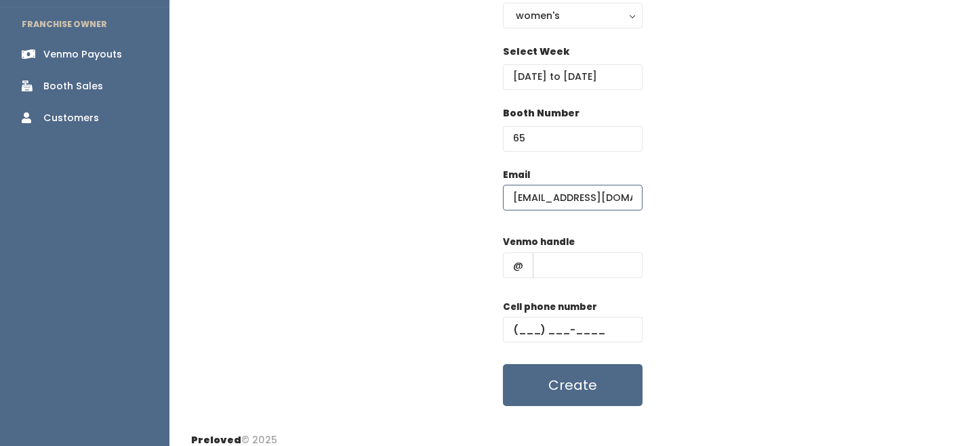
type input "sadieport1@gmail.com"
click at [581, 265] on input "text" at bounding box center [588, 266] width 110 height 26
type input "-"
click at [585, 337] on input "text" at bounding box center [573, 330] width 140 height 26
type input "[PHONE_NUMBER]"
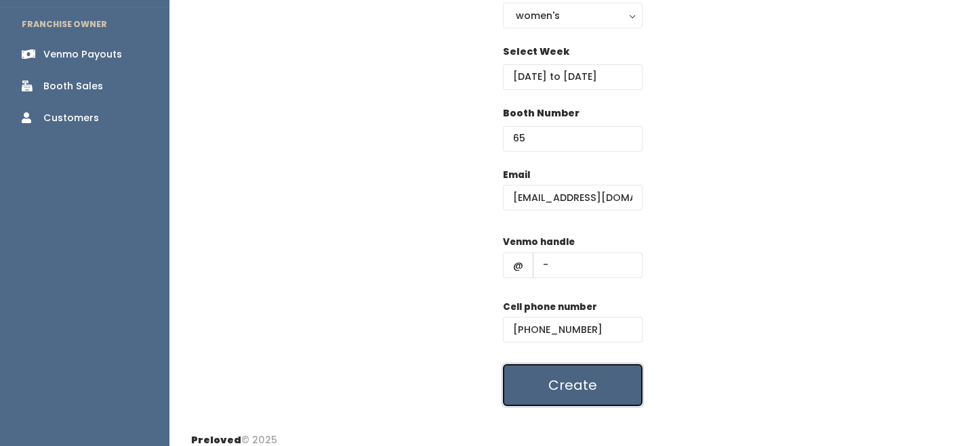
click at [589, 372] on button "Create" at bounding box center [573, 385] width 140 height 42
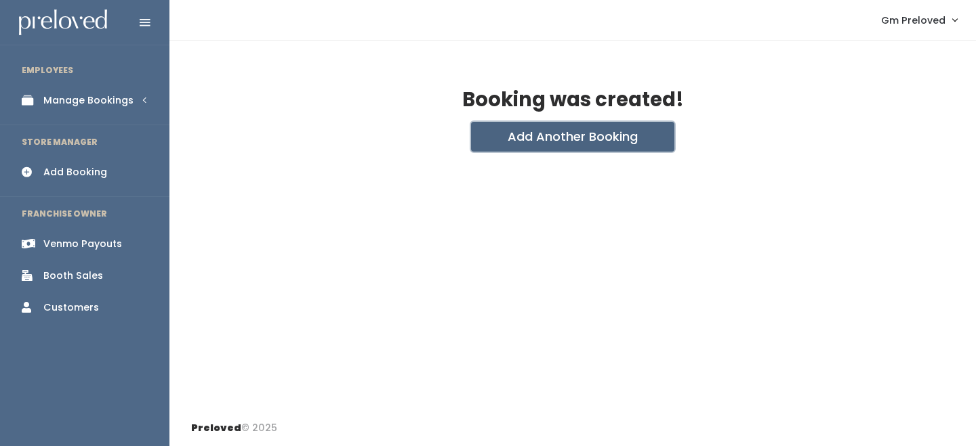
click at [575, 146] on button "Add Another Booking" at bounding box center [572, 137] width 203 height 30
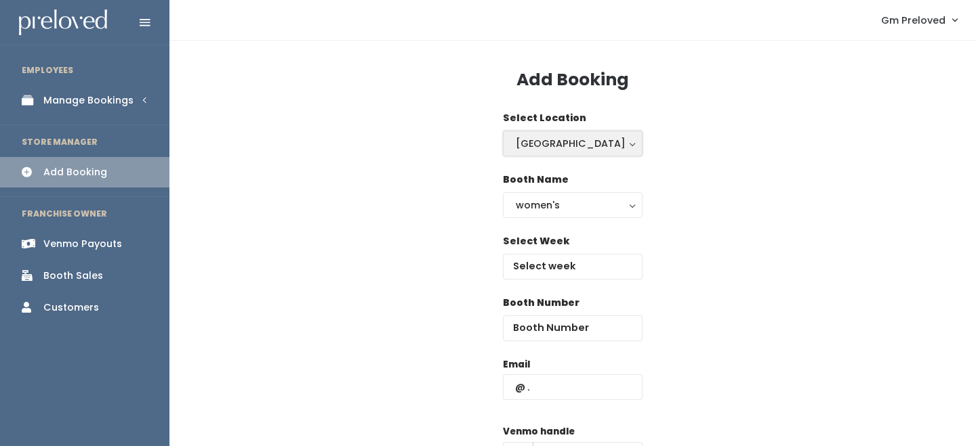
click at [574, 154] on button "[GEOGRAPHIC_DATA]" at bounding box center [573, 144] width 140 height 26
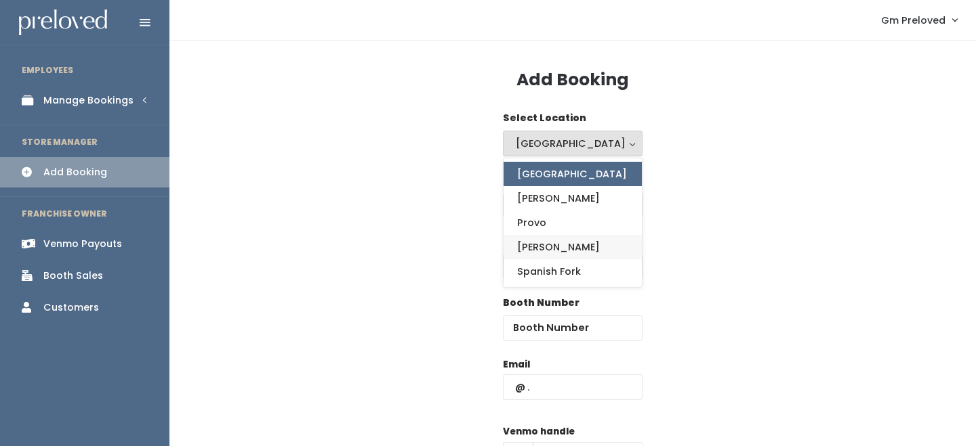
click at [559, 245] on link "Sandy" at bounding box center [572, 247] width 138 height 24
select select "3"
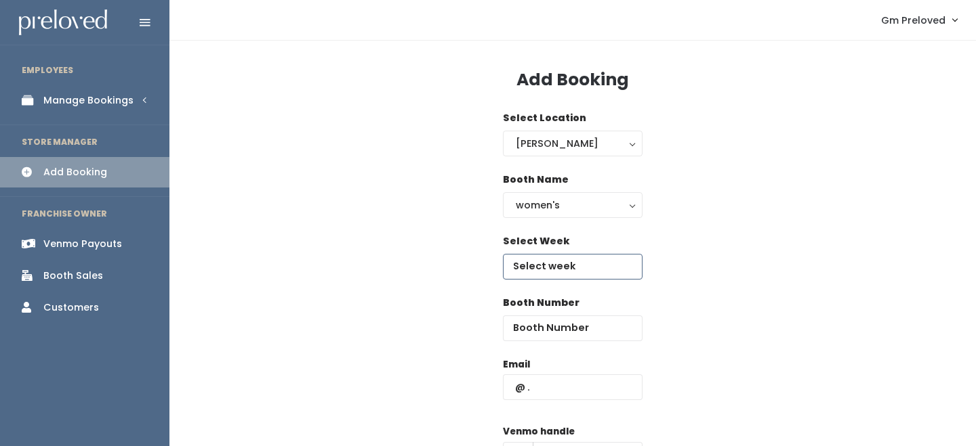
click at [591, 270] on input "text" at bounding box center [573, 267] width 140 height 26
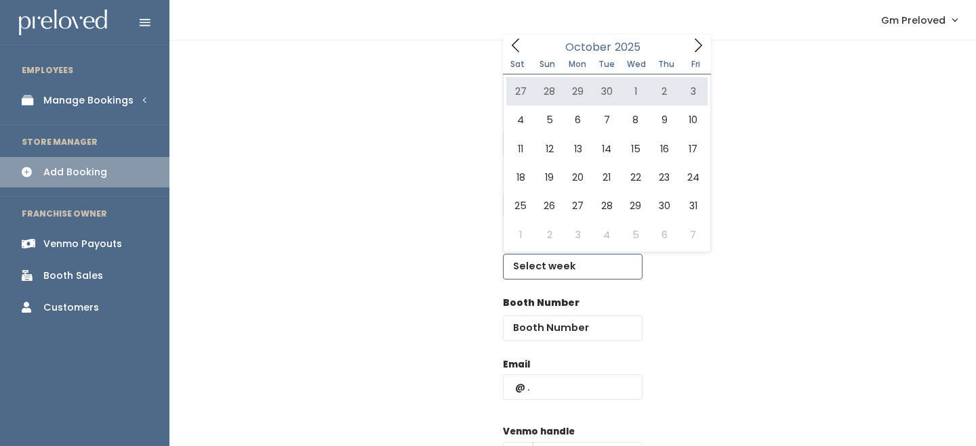
click at [699, 43] on icon at bounding box center [697, 45] width 15 height 15
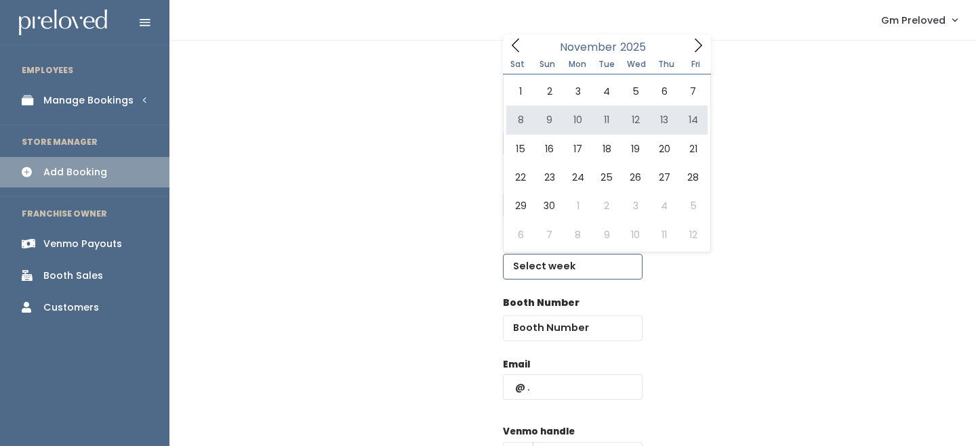
type input "November 8 to November 14"
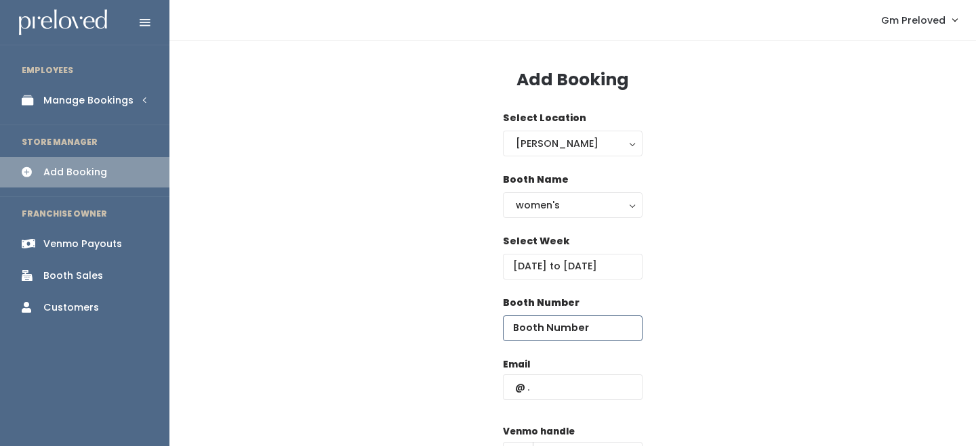
click at [591, 322] on input "number" at bounding box center [573, 329] width 140 height 26
type input "65"
click at [581, 391] on input "text" at bounding box center [573, 388] width 140 height 26
paste input "sadieport1@gmail.com"
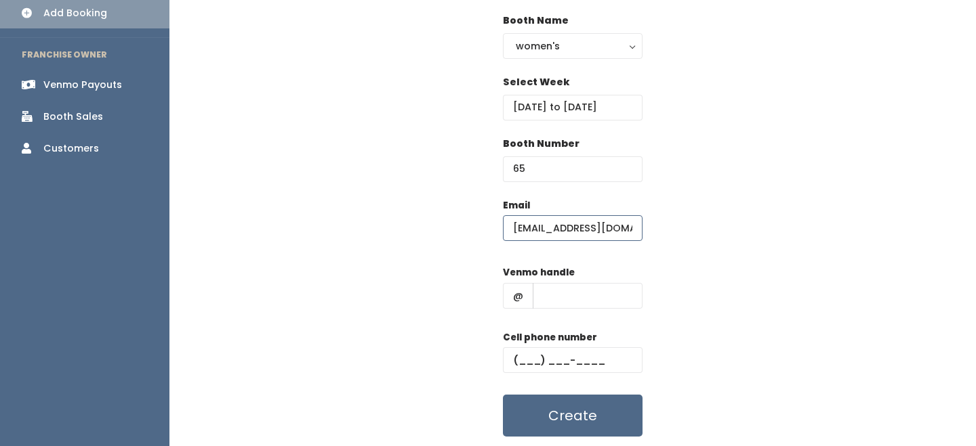
scroll to position [167, 0]
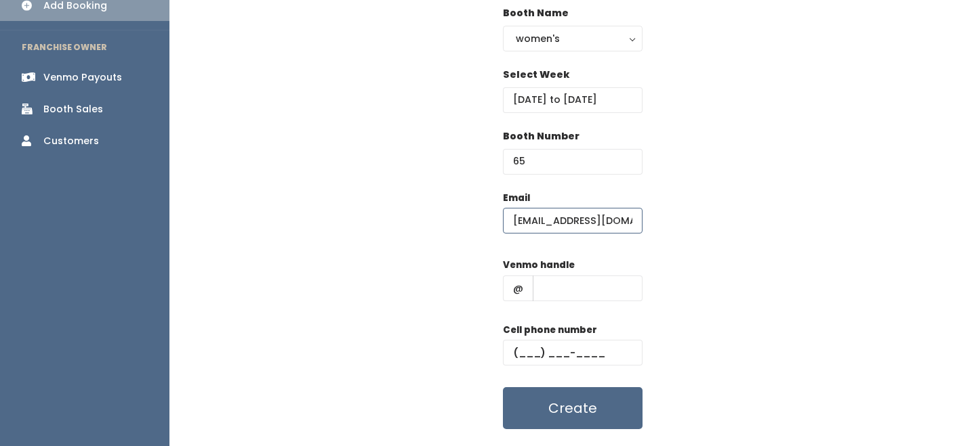
type input "sadieport1@gmail.com"
click at [598, 294] on input "text" at bounding box center [588, 289] width 110 height 26
type input "-"
click at [615, 354] on input "text" at bounding box center [573, 353] width 140 height 26
type input "(555) 555-5555"
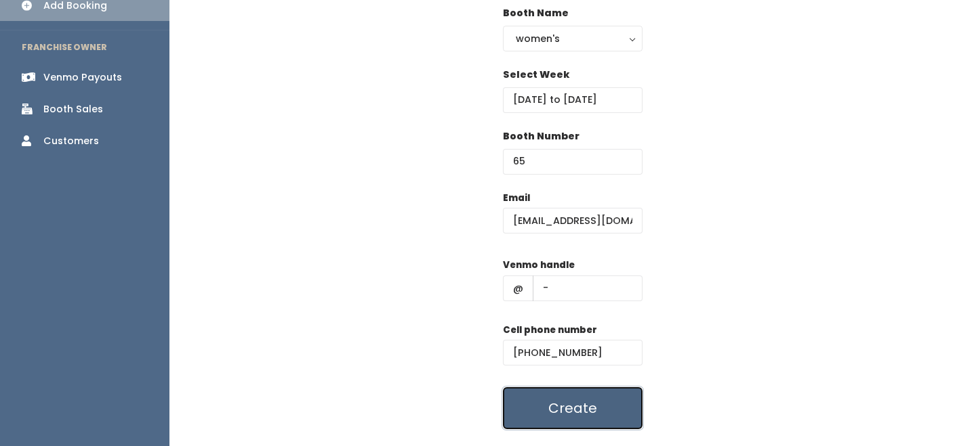
click at [611, 397] on button "Create" at bounding box center [573, 409] width 140 height 42
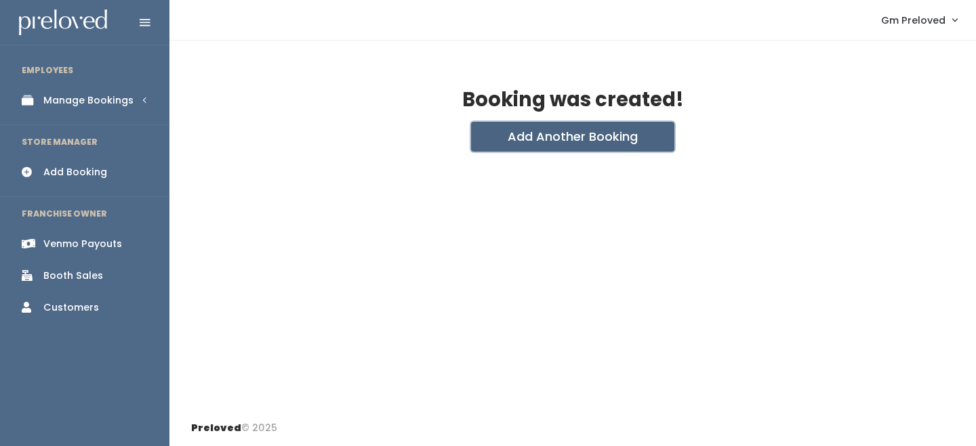
click at [539, 136] on button "Add Another Booking" at bounding box center [572, 137] width 203 height 30
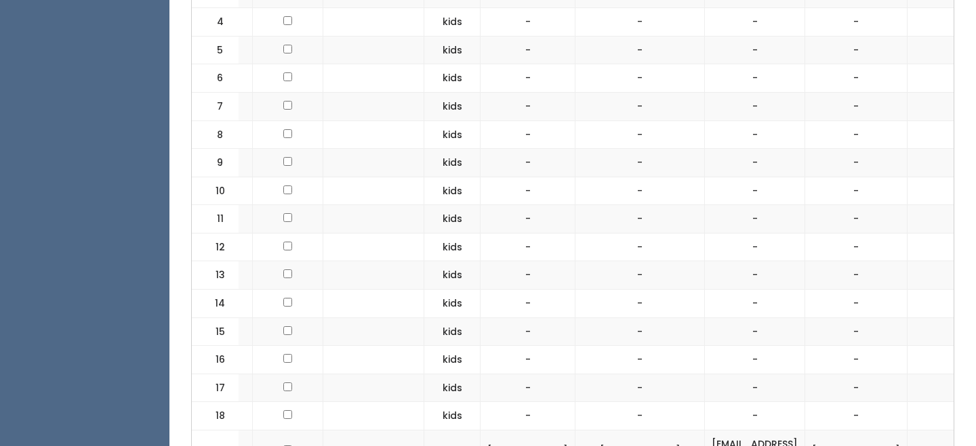
scroll to position [633, 0]
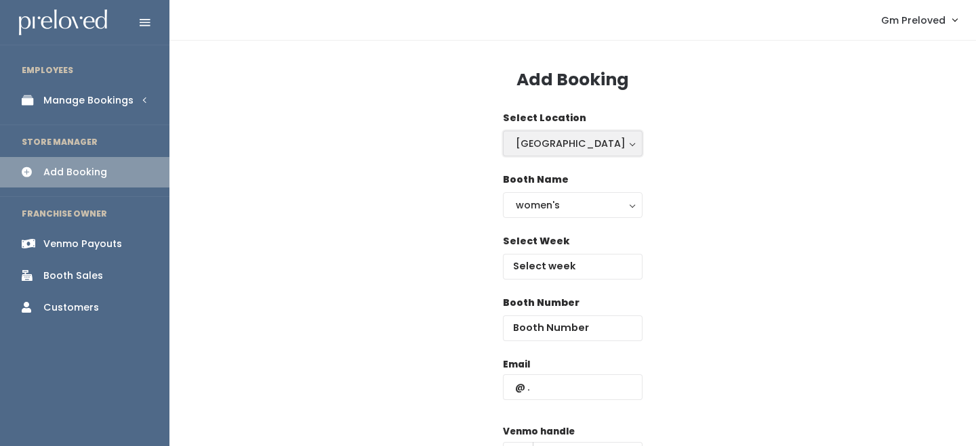
click at [561, 149] on div "[GEOGRAPHIC_DATA]" at bounding box center [573, 143] width 114 height 15
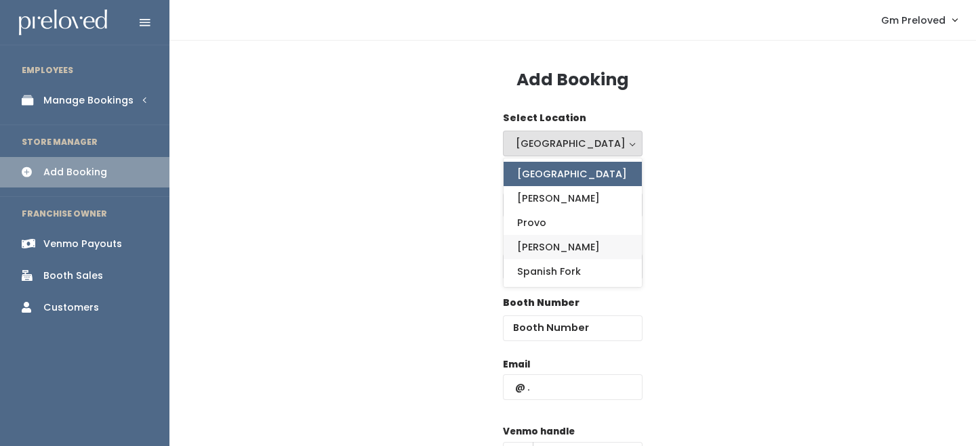
click at [566, 243] on link "[PERSON_NAME]" at bounding box center [572, 247] width 138 height 24
select select "3"
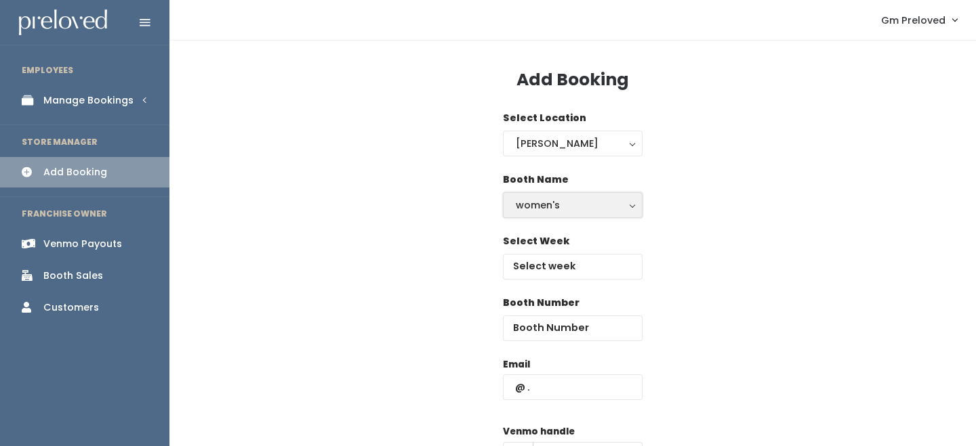
click at [572, 212] on div "women's" at bounding box center [573, 205] width 114 height 15
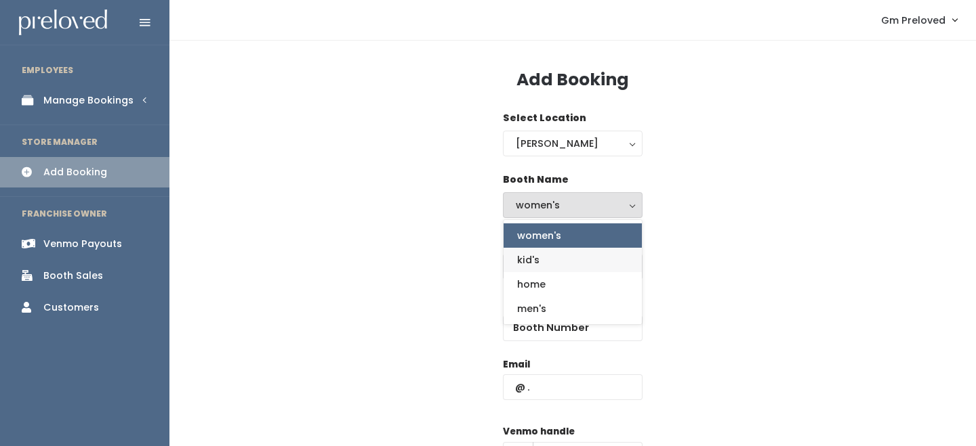
click at [567, 259] on link "kid's" at bounding box center [572, 260] width 138 height 24
select select "kids"
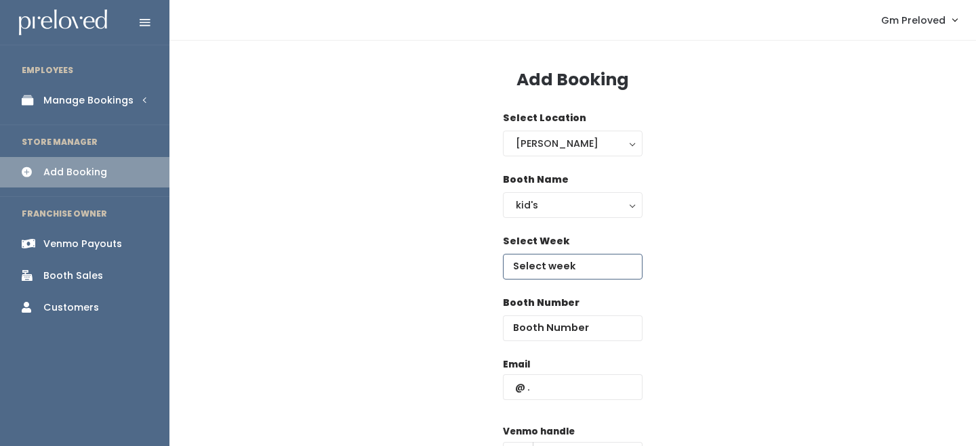
click at [566, 272] on input "text" at bounding box center [573, 267] width 140 height 26
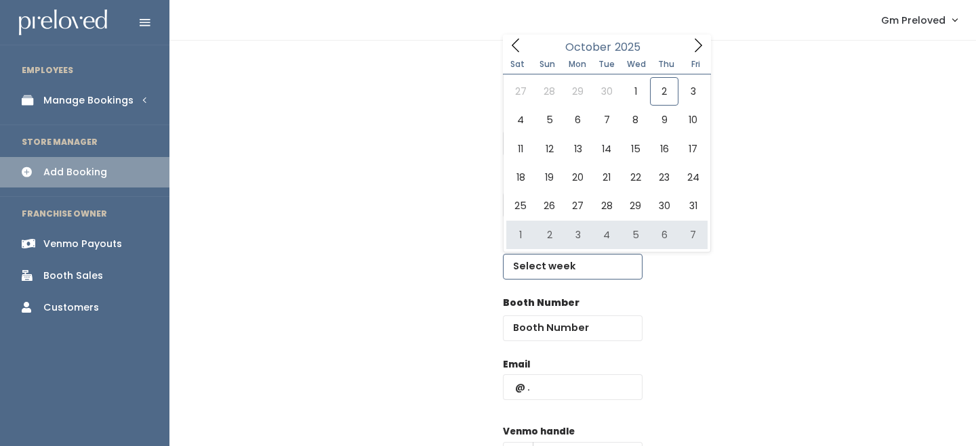
type input "[DATE] to [DATE]"
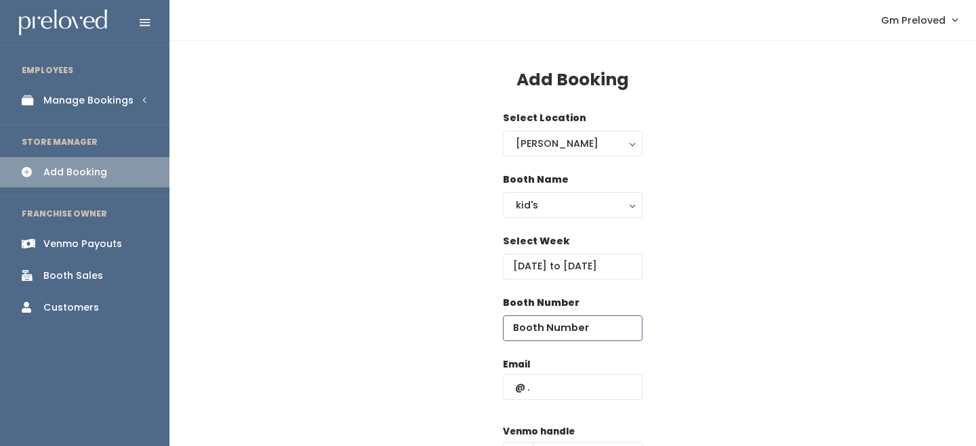
click at [585, 321] on input "number" at bounding box center [573, 329] width 140 height 26
type input "18"
click at [570, 390] on input "text" at bounding box center [573, 388] width 140 height 26
paste input "cmchatwin@gmail.com"
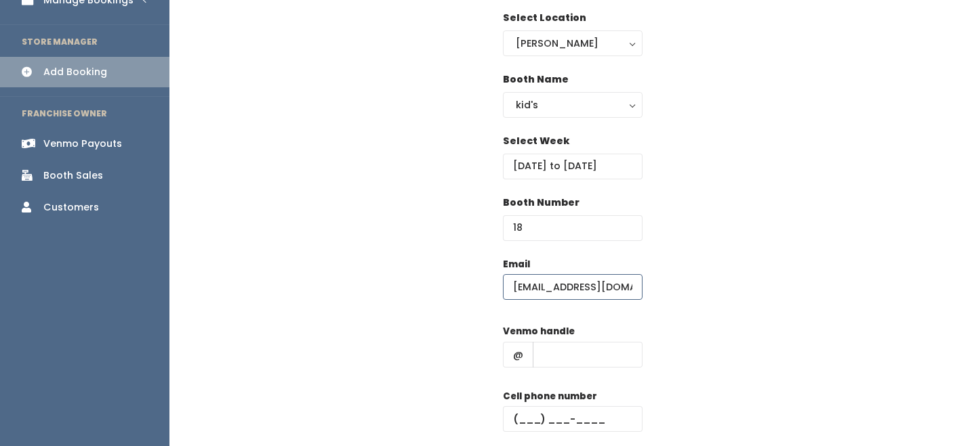
scroll to position [168, 0]
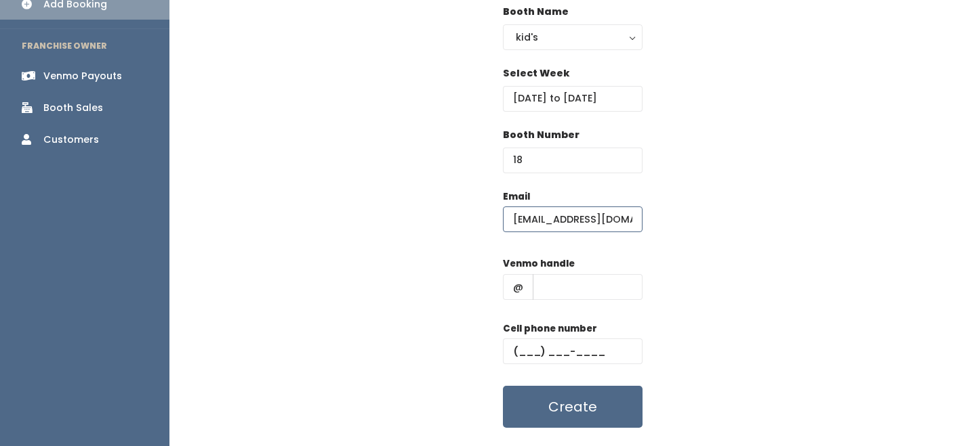
type input "cmchatwin@gmail.com"
click at [567, 278] on input "text" at bounding box center [588, 287] width 110 height 26
type input "-"
click at [587, 350] on input "text" at bounding box center [573, 352] width 140 height 26
type input "(555) 555-5555"
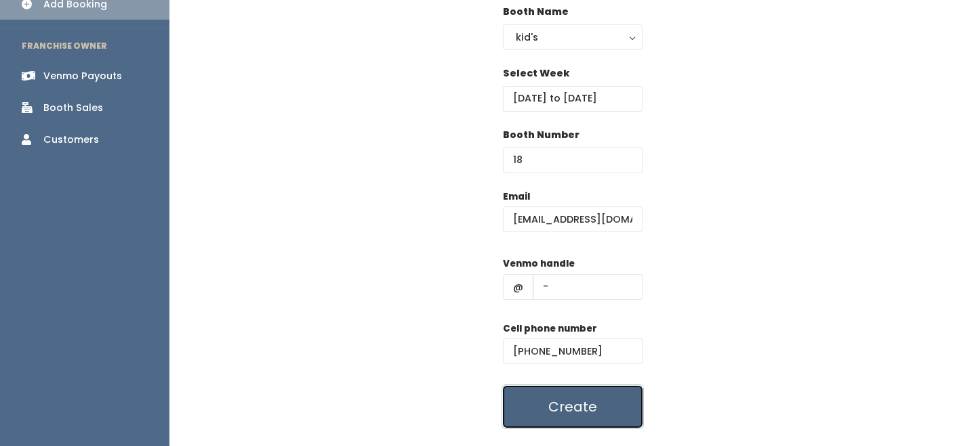
click at [598, 398] on button "Create" at bounding box center [573, 407] width 140 height 42
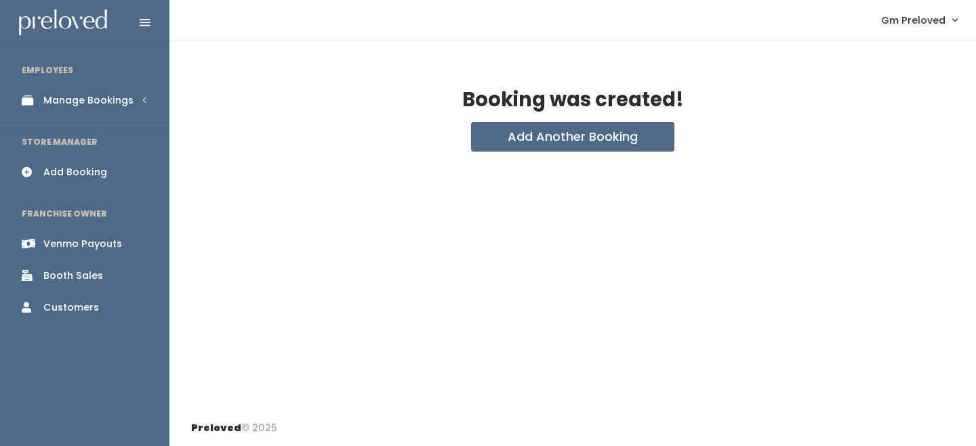
click at [499, 121] on div "Booking was created!" at bounding box center [572, 105] width 763 height 33
click at [500, 129] on button "Add Another Booking" at bounding box center [572, 137] width 203 height 30
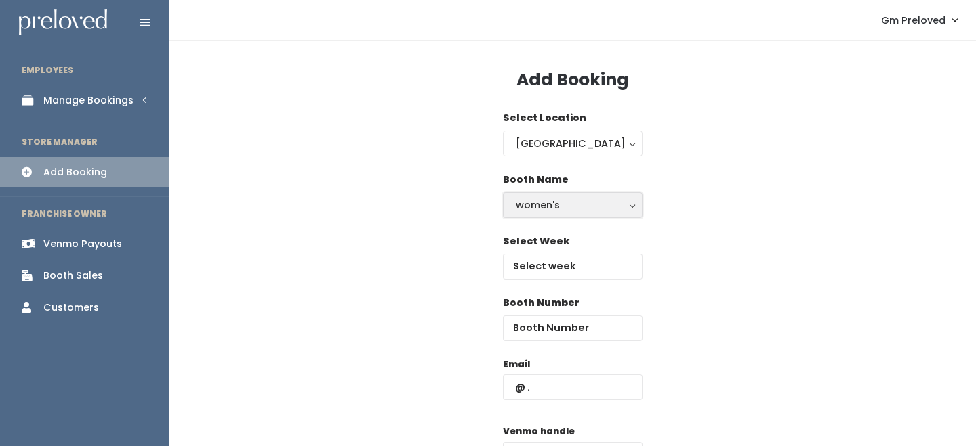
click at [575, 210] on div "women's" at bounding box center [573, 205] width 114 height 15
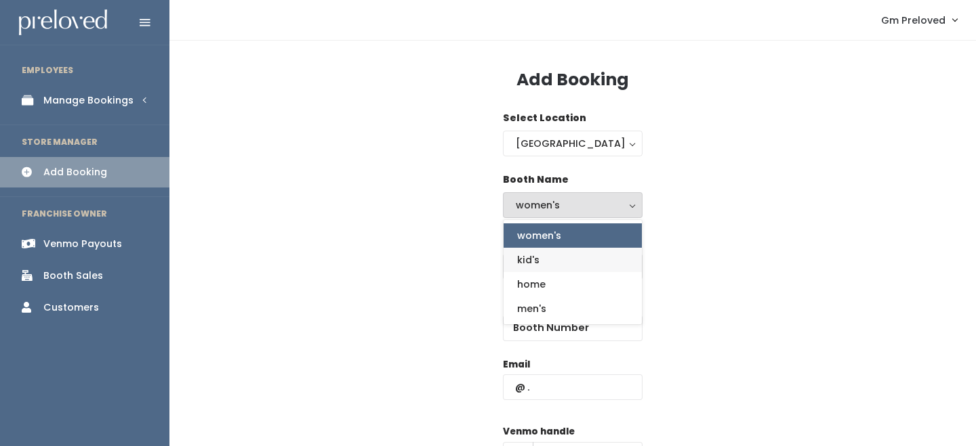
click at [558, 265] on link "kid's" at bounding box center [572, 260] width 138 height 24
select select "kids"
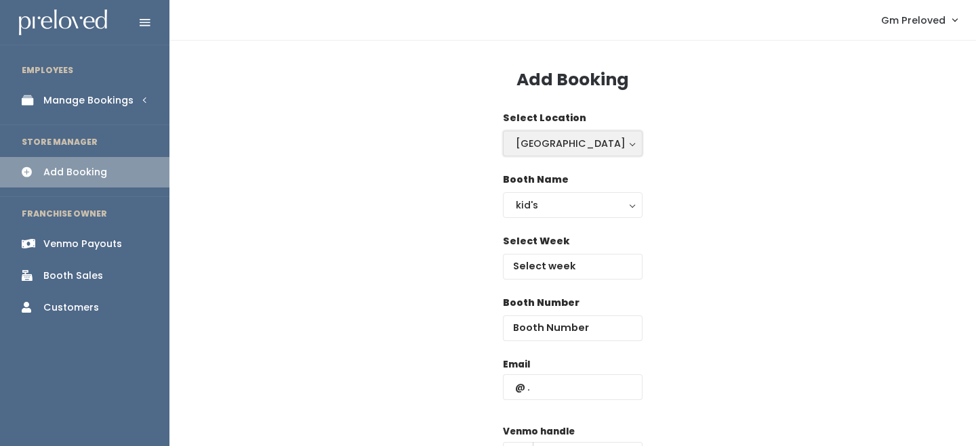
click at [547, 139] on div "Houston" at bounding box center [573, 143] width 114 height 15
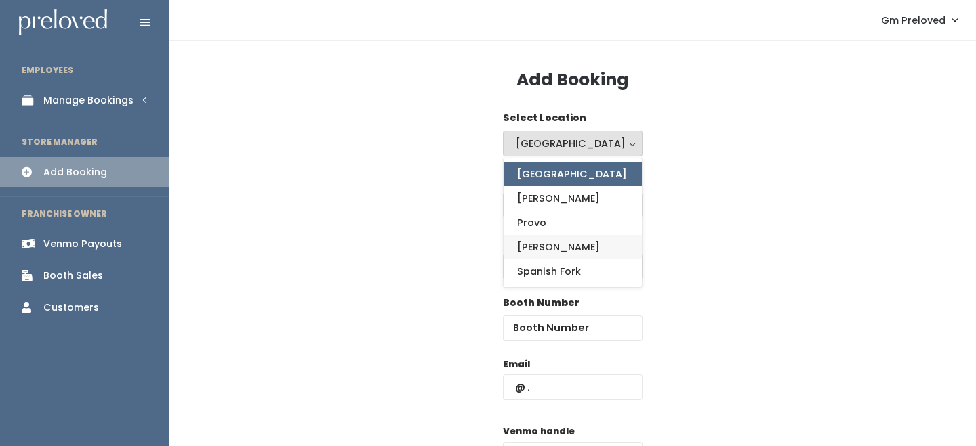
click at [551, 245] on link "Sandy" at bounding box center [572, 247] width 138 height 24
select select "3"
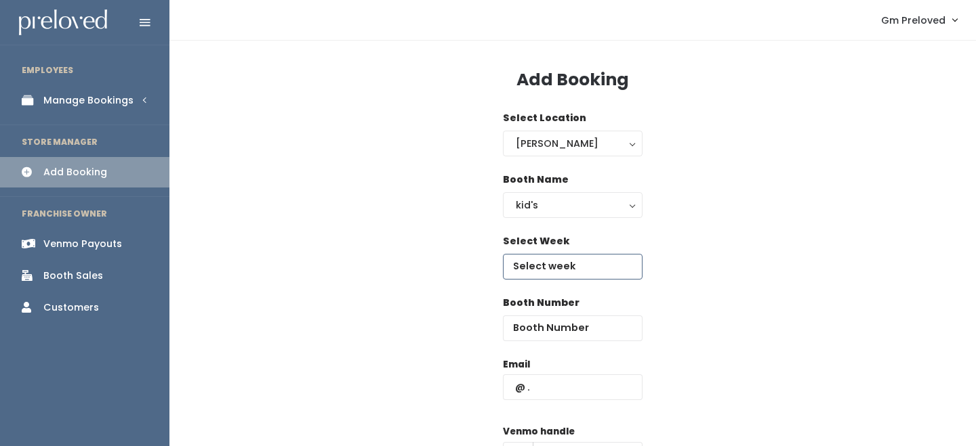
click at [559, 259] on input "text" at bounding box center [573, 267] width 140 height 26
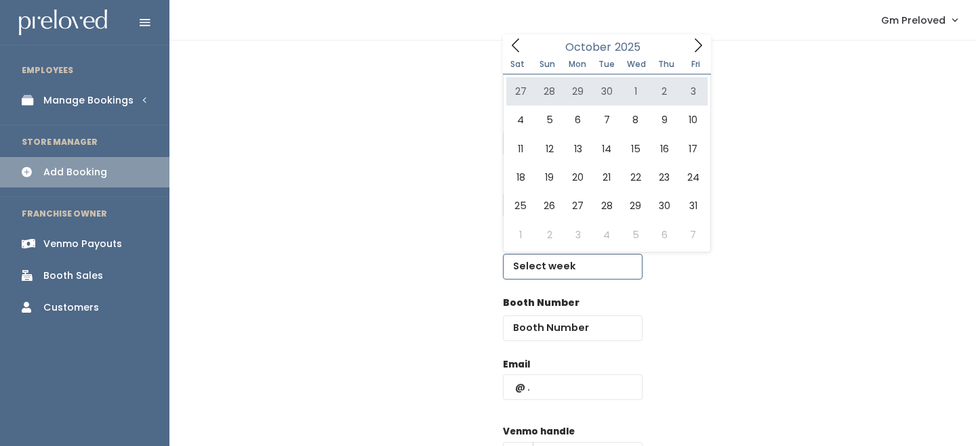
click at [700, 45] on icon at bounding box center [697, 46] width 7 height 14
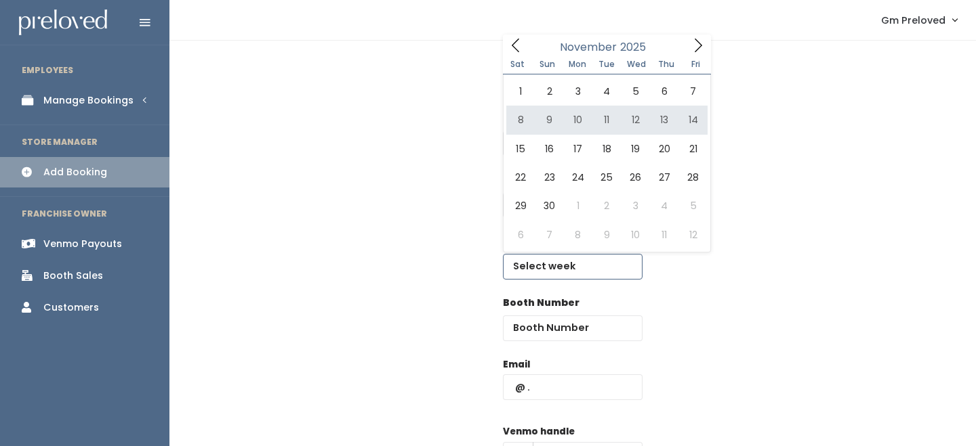
type input "November 8 to November 14"
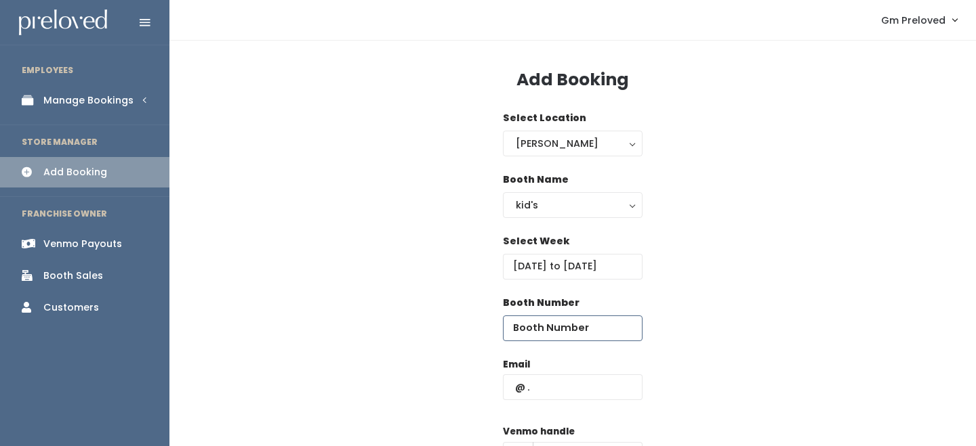
click at [586, 319] on input "number" at bounding box center [573, 329] width 140 height 26
type input "18"
click at [577, 384] on input "text" at bounding box center [573, 388] width 140 height 26
paste input "cmchatwin@gmail.com"
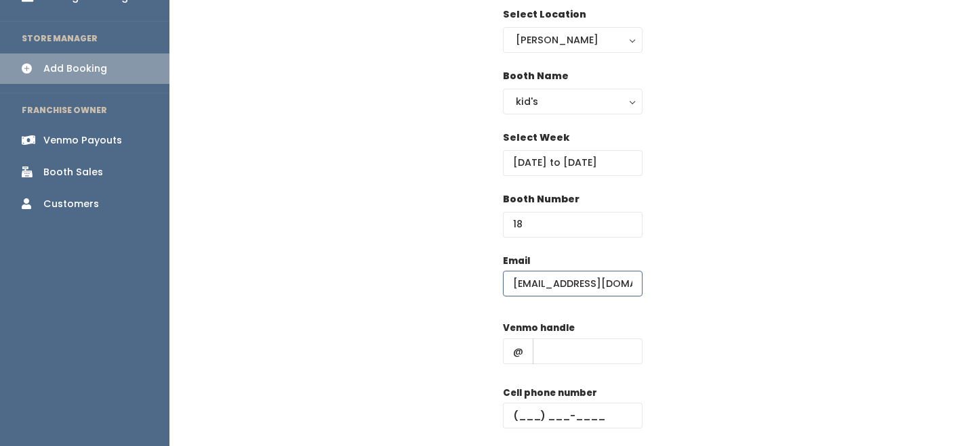
scroll to position [118, 0]
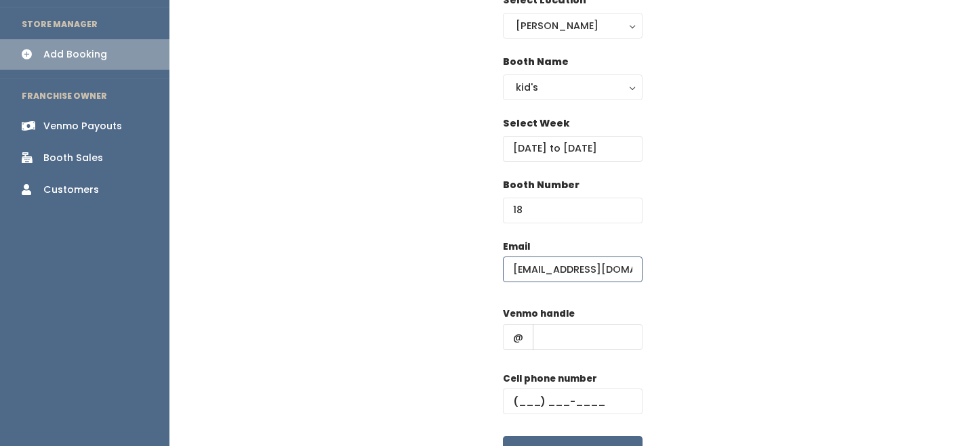
type input "cmchatwin@gmail.com"
click at [593, 348] on input "text" at bounding box center [588, 338] width 110 height 26
type input "-"
click at [595, 404] on input "text" at bounding box center [573, 402] width 140 height 26
type input "(555) 555-5555"
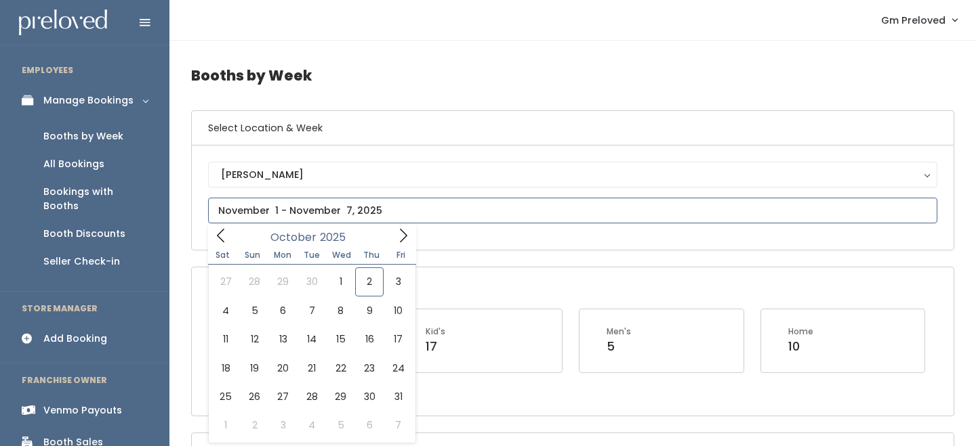
click at [280, 216] on input "text" at bounding box center [572, 211] width 729 height 26
click at [228, 234] on icon at bounding box center [220, 235] width 15 height 15
click at [228, 234] on span at bounding box center [221, 235] width 26 height 21
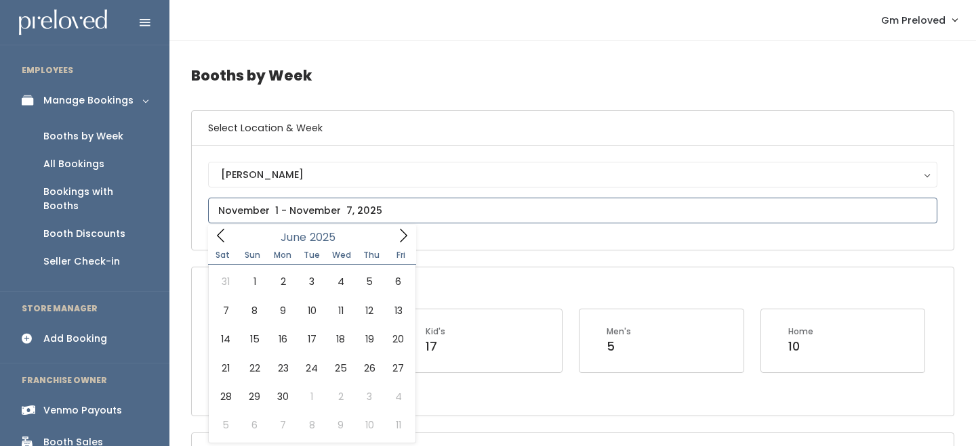
click at [228, 234] on span at bounding box center [221, 235] width 26 height 21
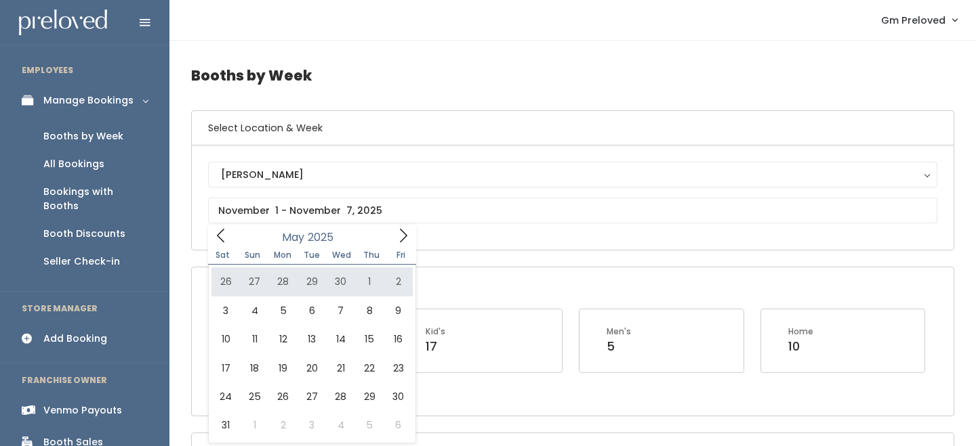
click at [76, 436] on div "Booth Sales" at bounding box center [73, 443] width 60 height 14
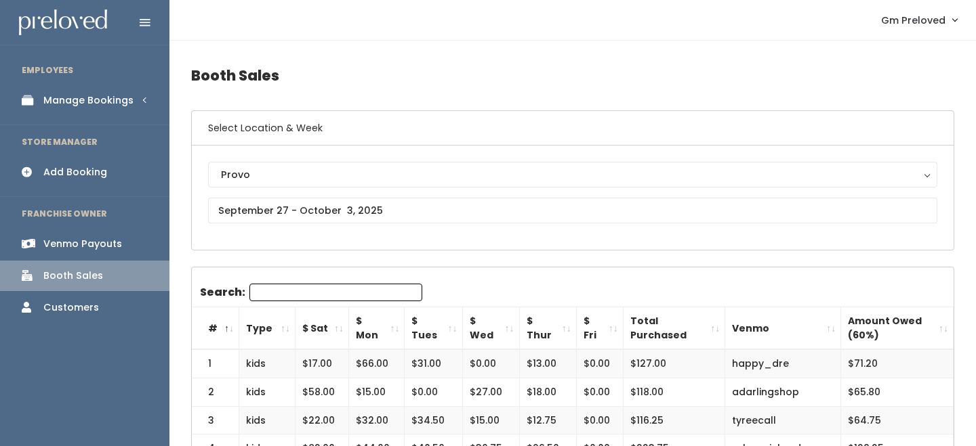
click at [351, 175] on div "Provo" at bounding box center [572, 174] width 703 height 15
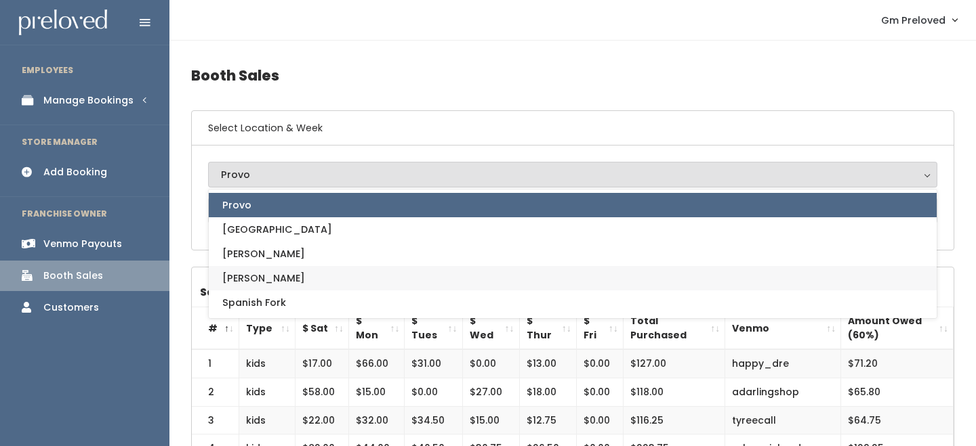
click at [332, 286] on link "[PERSON_NAME]" at bounding box center [573, 278] width 728 height 24
select select "3"
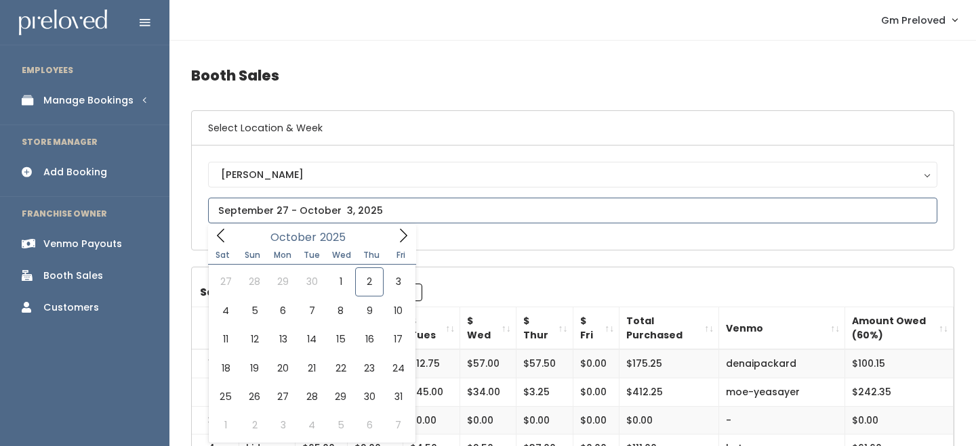
click at [273, 215] on input "text" at bounding box center [572, 211] width 729 height 26
click at [221, 234] on icon at bounding box center [220, 235] width 15 height 15
click at [222, 234] on icon at bounding box center [220, 235] width 15 height 15
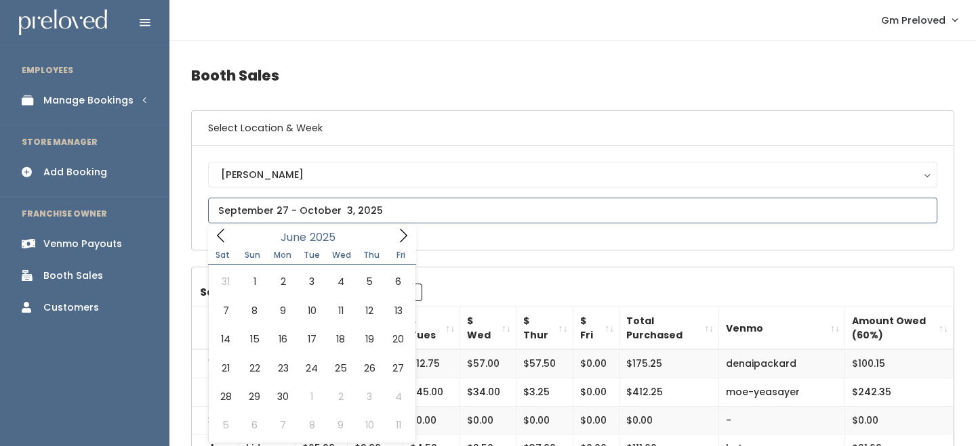
click at [222, 234] on icon at bounding box center [220, 235] width 15 height 15
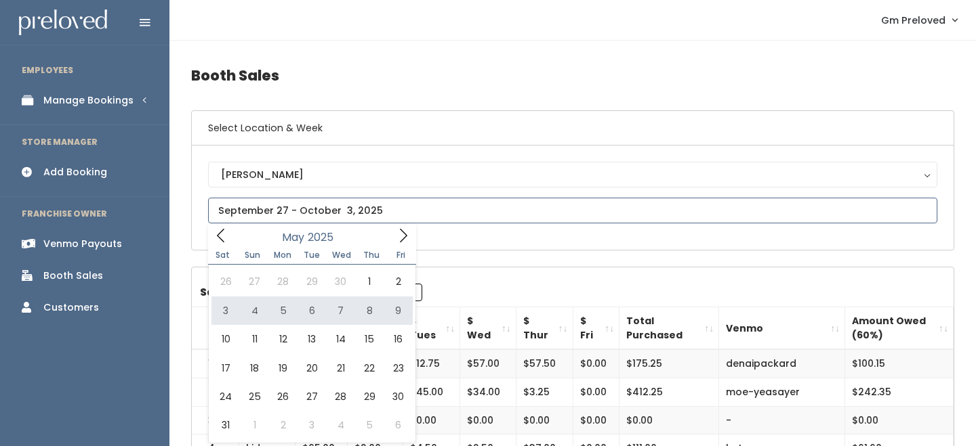
type input "May 3 to May 9"
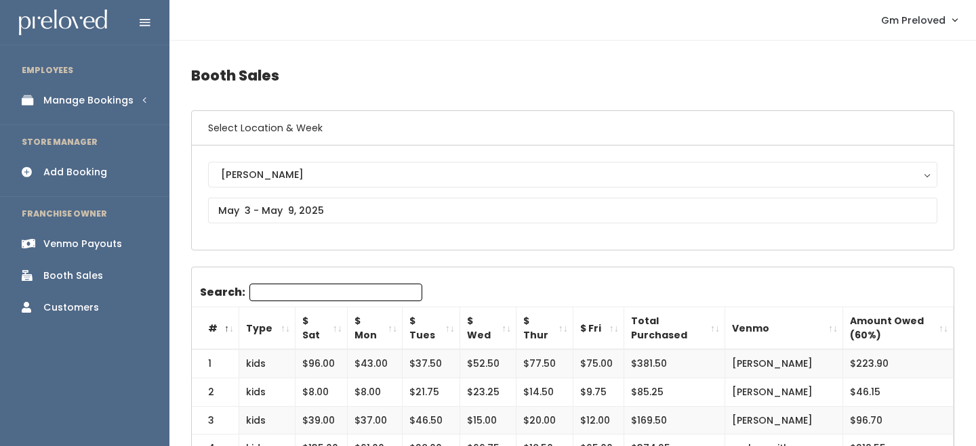
click at [332, 327] on th "$ Sat" at bounding box center [321, 329] width 52 height 43
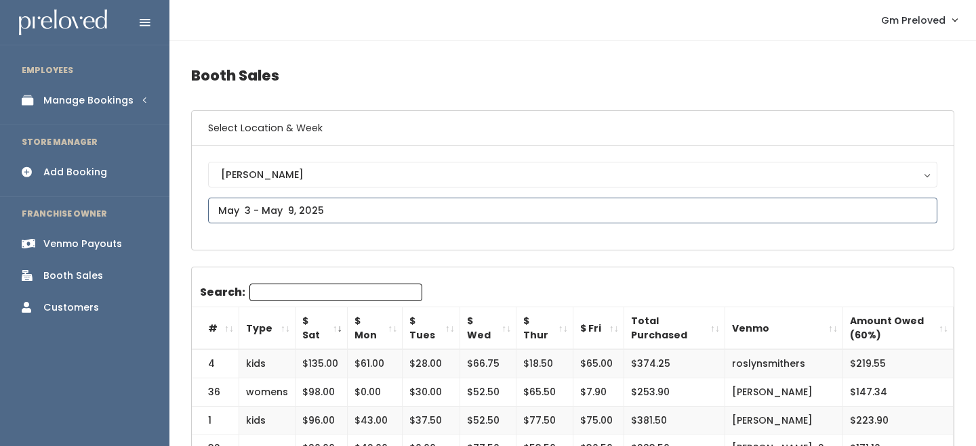
click at [283, 215] on input "text" at bounding box center [572, 211] width 729 height 26
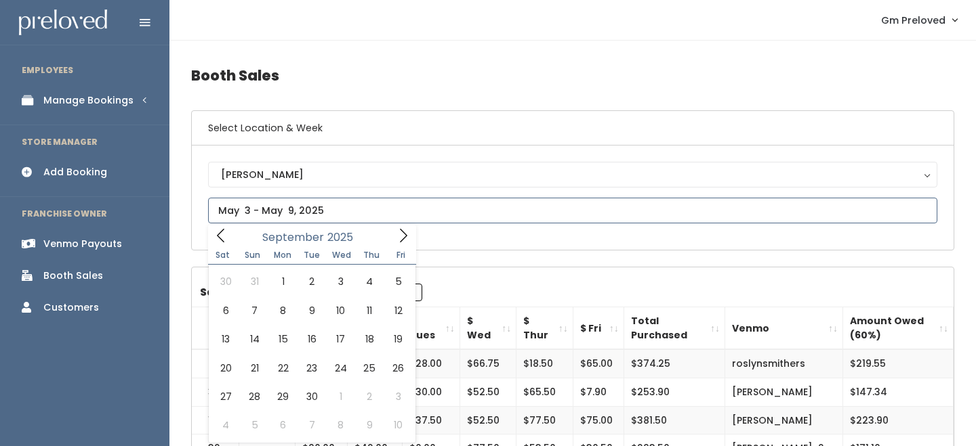
click at [218, 228] on icon at bounding box center [220, 235] width 15 height 15
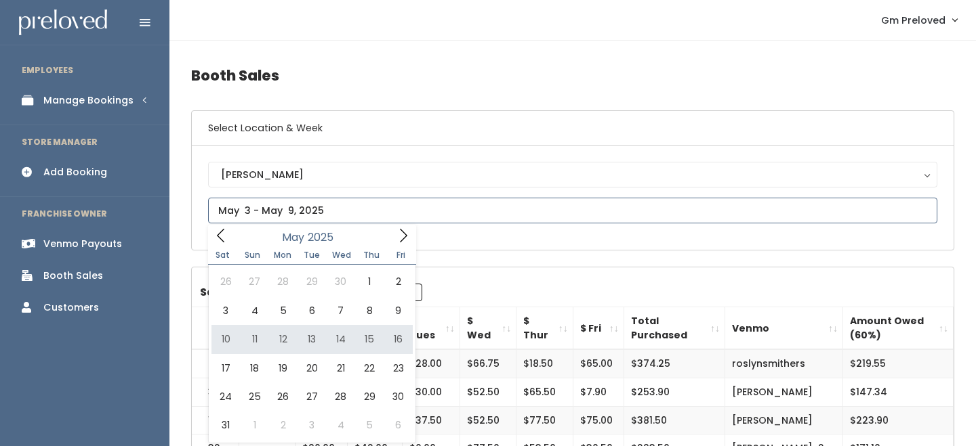
type input "[DATE] to [DATE]"
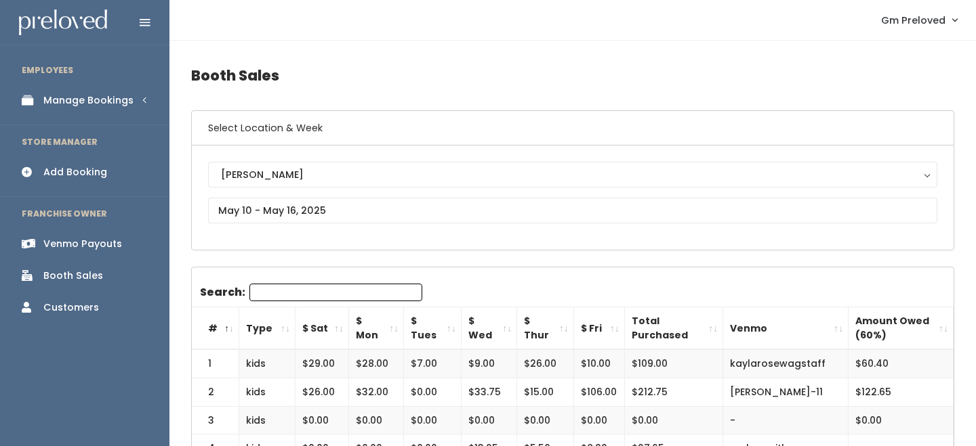
click at [308, 332] on th "$ Sat" at bounding box center [322, 329] width 54 height 43
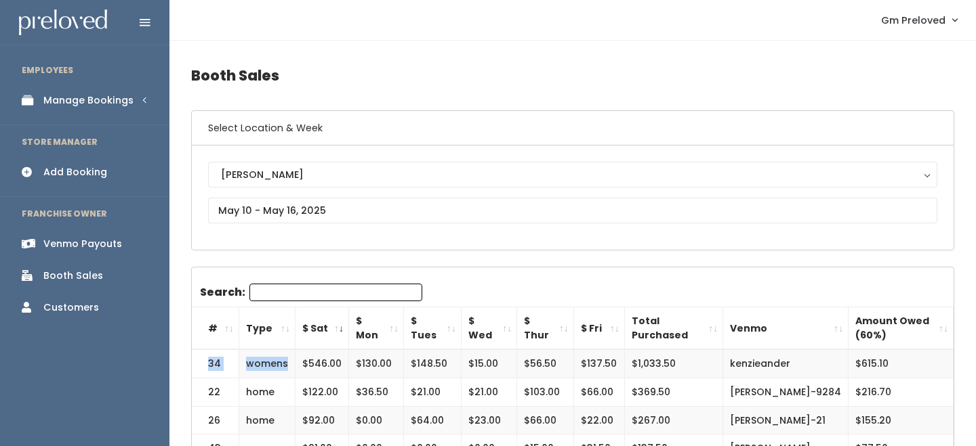
drag, startPoint x: 208, startPoint y: 362, endPoint x: 284, endPoint y: 368, distance: 76.1
click at [285, 368] on tr "34 womens $546.00 $130.00 $148.50 $15.00 $56.50 $137.50 $1,033.50 kenzieander $…" at bounding box center [573, 364] width 762 height 28
copy tr "34 womens"
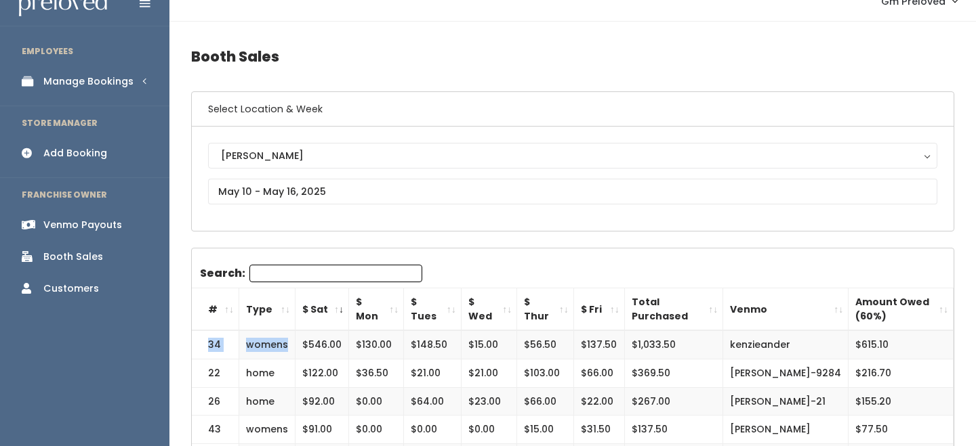
scroll to position [22, 0]
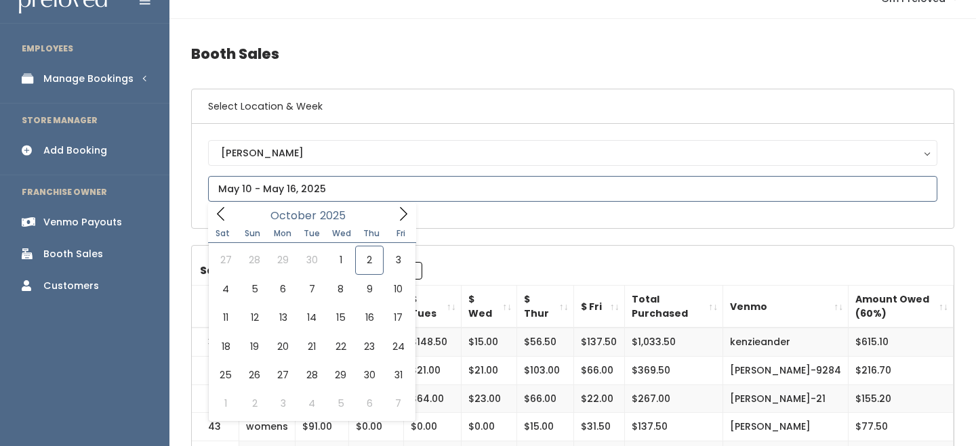
click at [272, 192] on input "text" at bounding box center [572, 189] width 729 height 26
click at [224, 215] on icon at bounding box center [220, 214] width 15 height 15
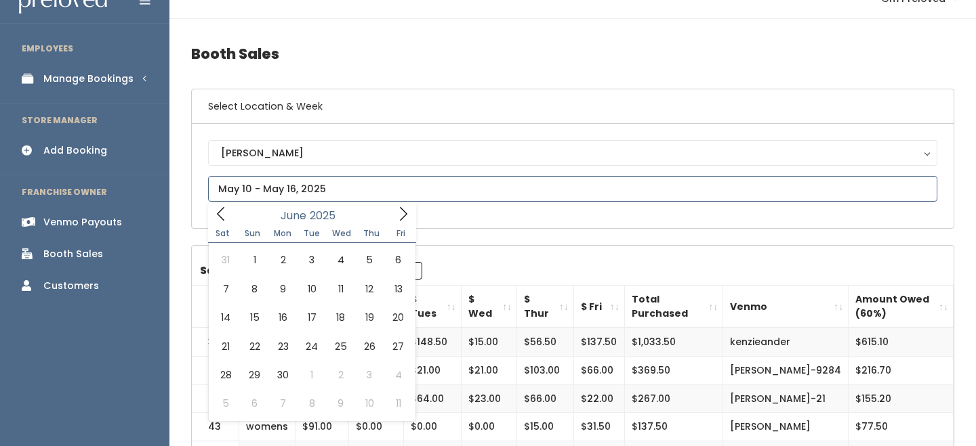
click at [226, 220] on icon at bounding box center [220, 214] width 15 height 15
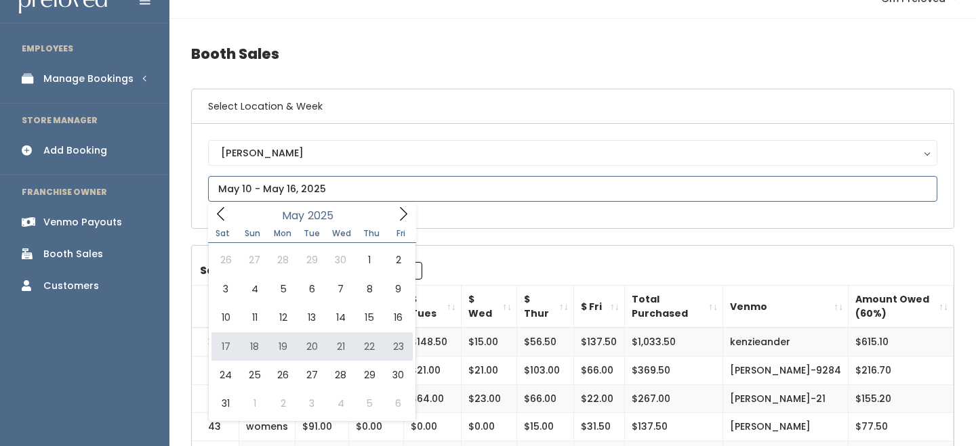
type input "[DATE] to [DATE]"
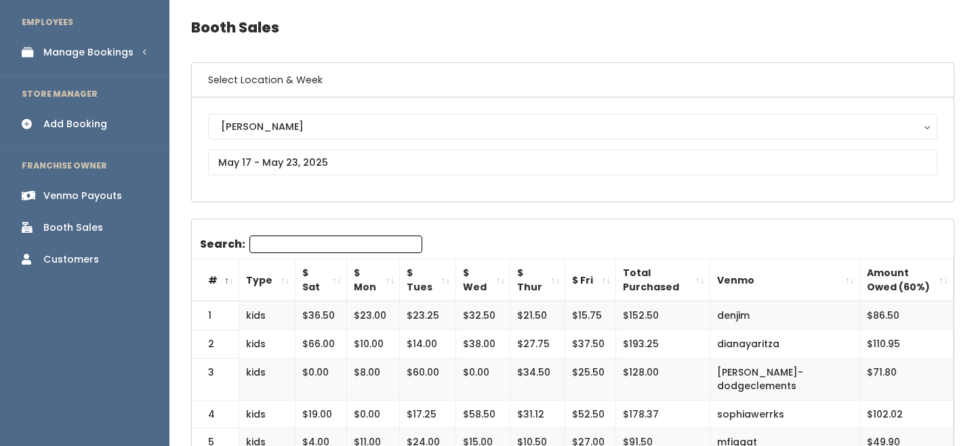
scroll to position [56, 0]
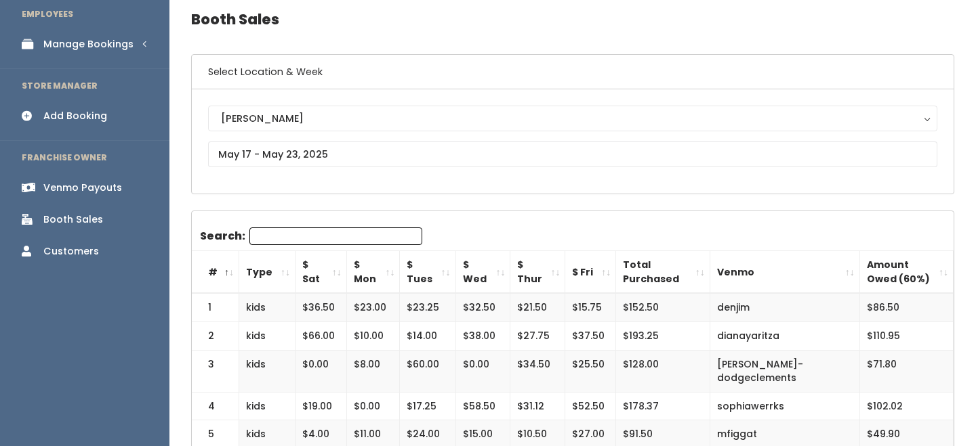
click at [333, 274] on th "$ Sat" at bounding box center [320, 272] width 51 height 43
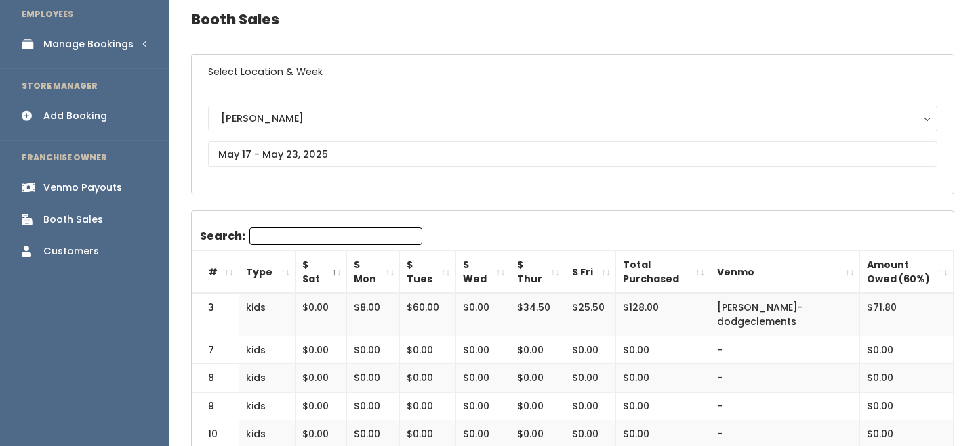
click at [333, 274] on th "$ Sat" at bounding box center [320, 272] width 51 height 43
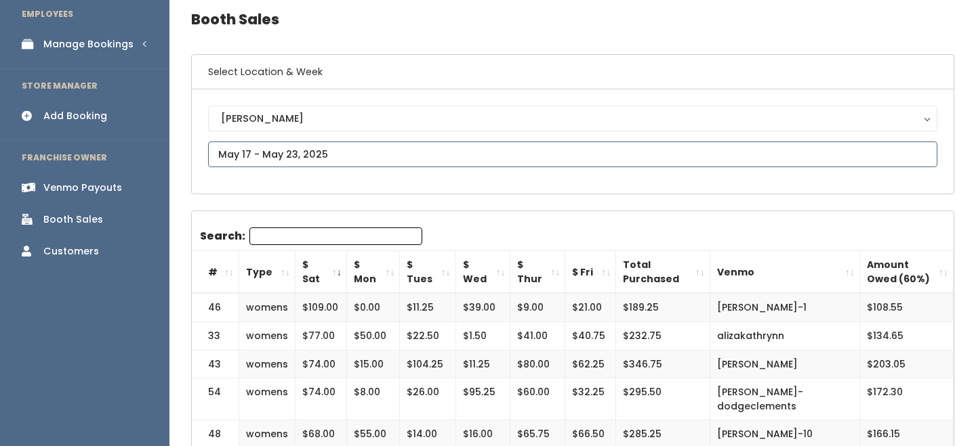
click at [264, 148] on input "text" at bounding box center [572, 155] width 729 height 26
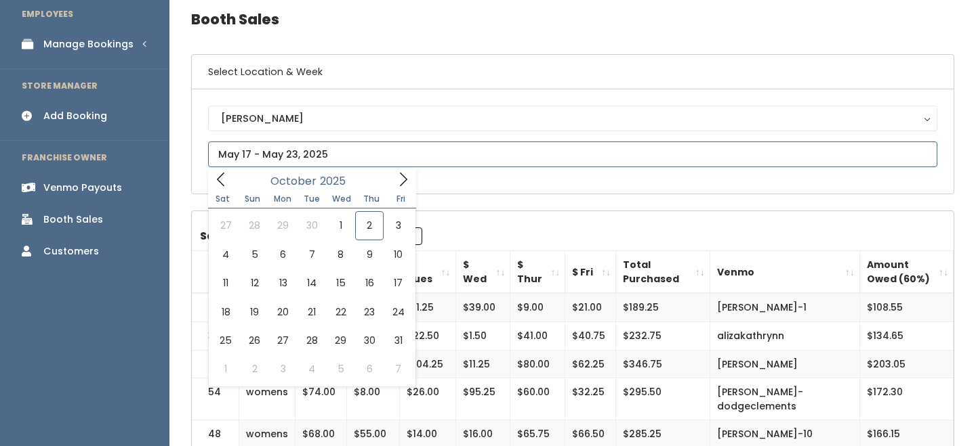
click at [219, 178] on icon at bounding box center [220, 180] width 7 height 14
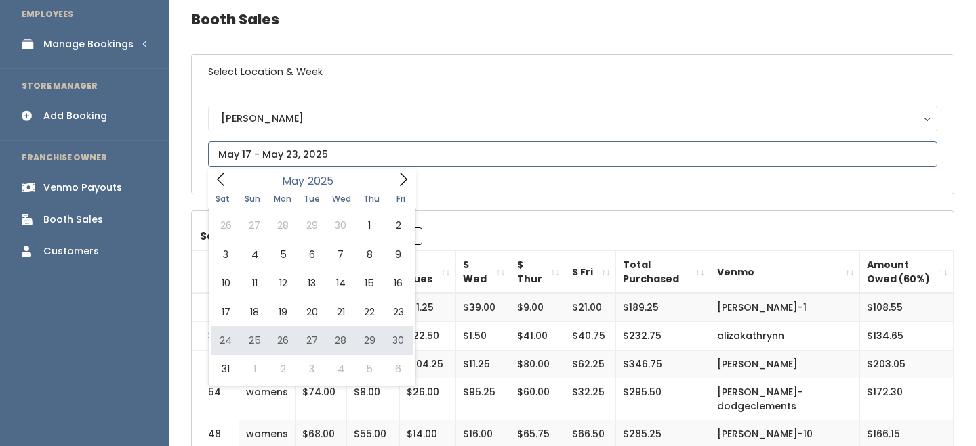
type input "May 24 to May 30"
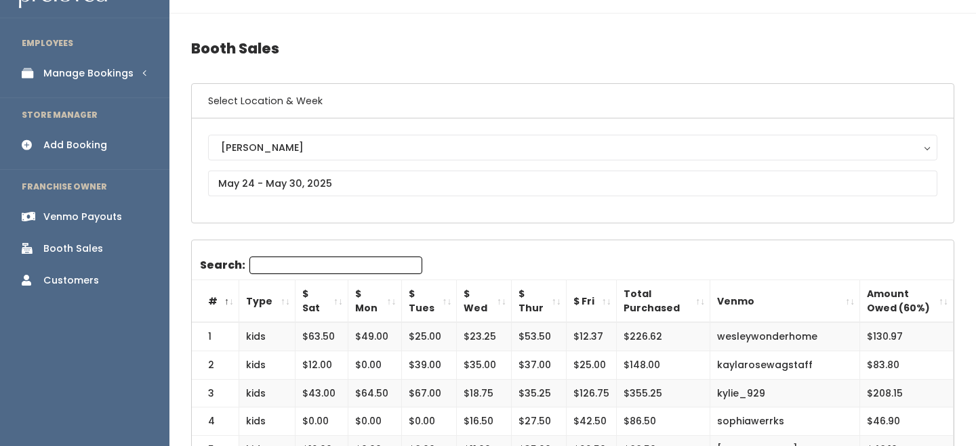
scroll to position [39, 0]
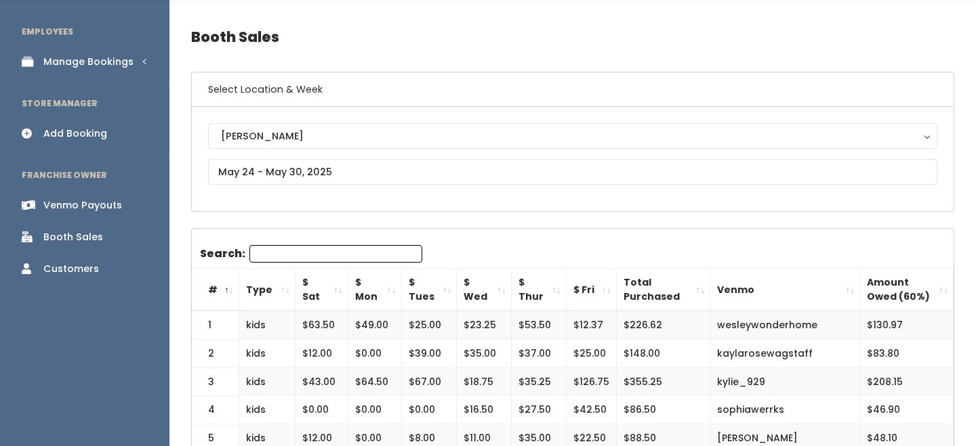
click at [340, 285] on th "$ Sat" at bounding box center [321, 290] width 53 height 43
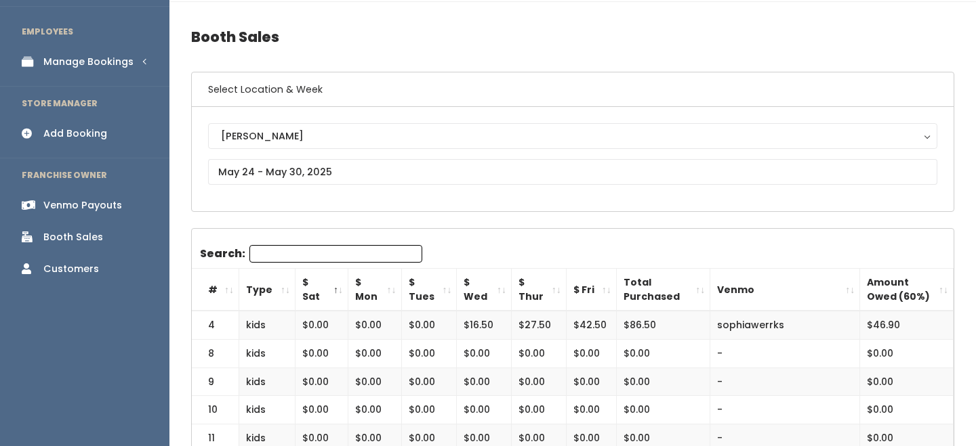
click at [340, 285] on th "$ Sat" at bounding box center [321, 290] width 53 height 43
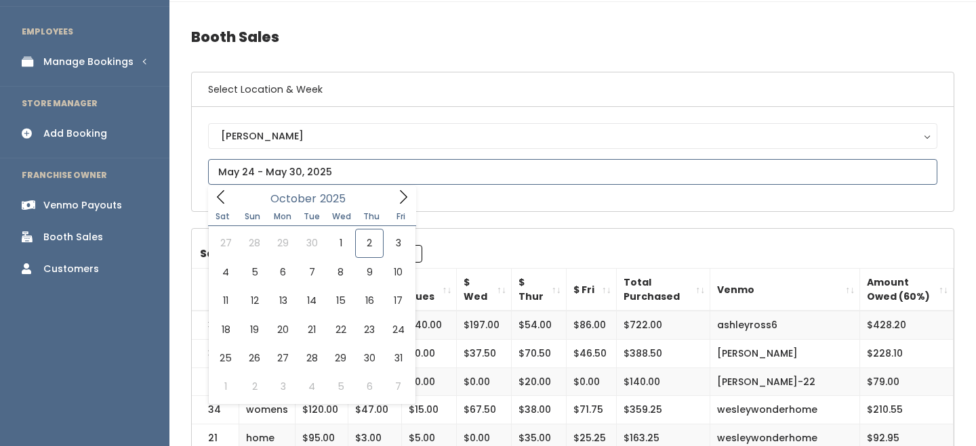
click at [228, 199] on icon at bounding box center [220, 197] width 15 height 15
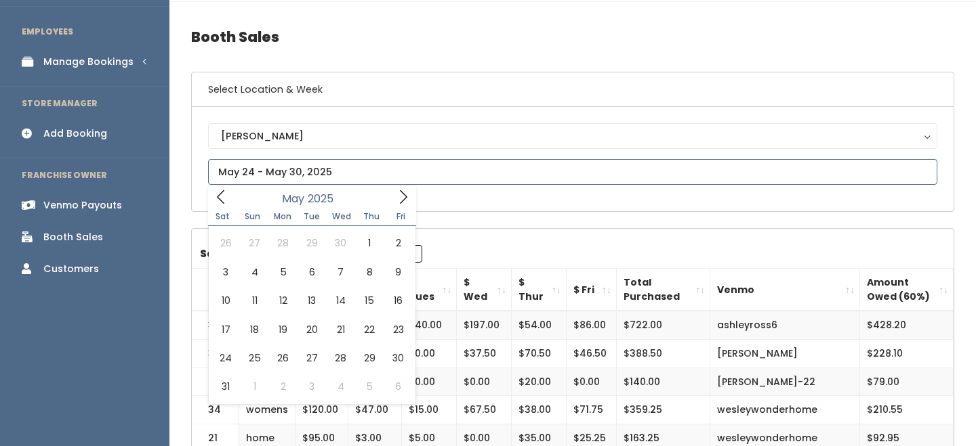
click at [228, 199] on icon at bounding box center [220, 197] width 15 height 15
click at [403, 204] on icon at bounding box center [403, 197] width 15 height 15
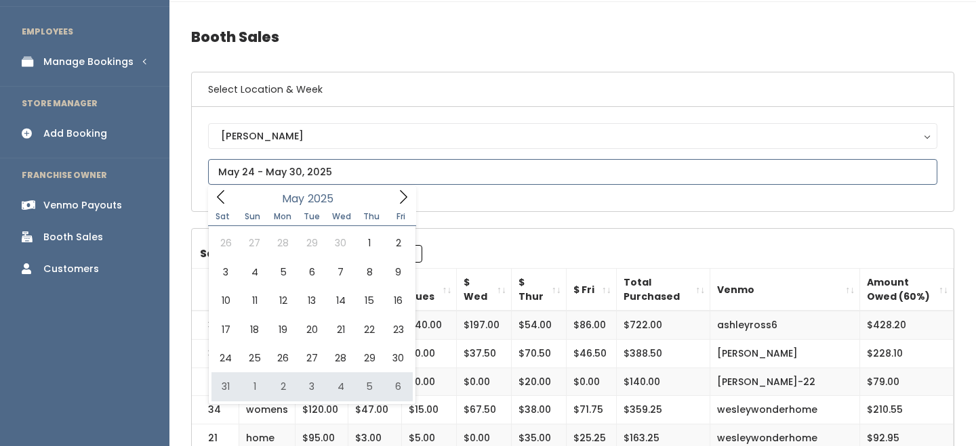
type input "May 31 to June 6"
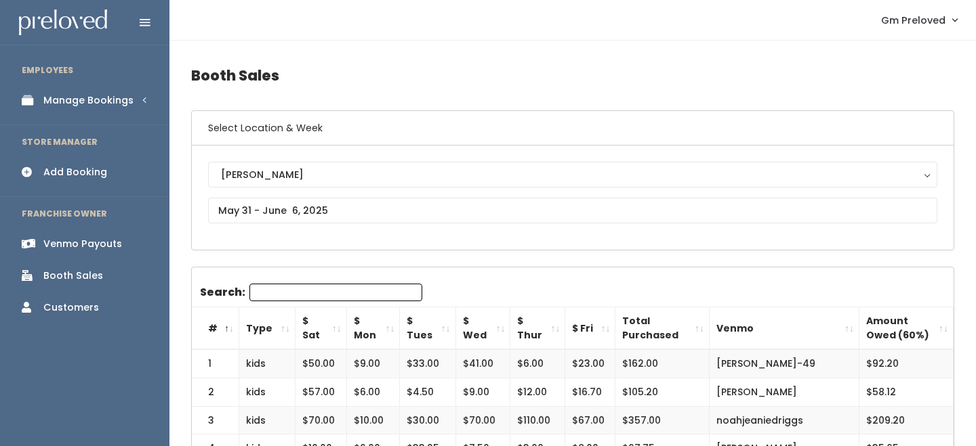
click at [339, 321] on th "$ Sat" at bounding box center [320, 329] width 51 height 43
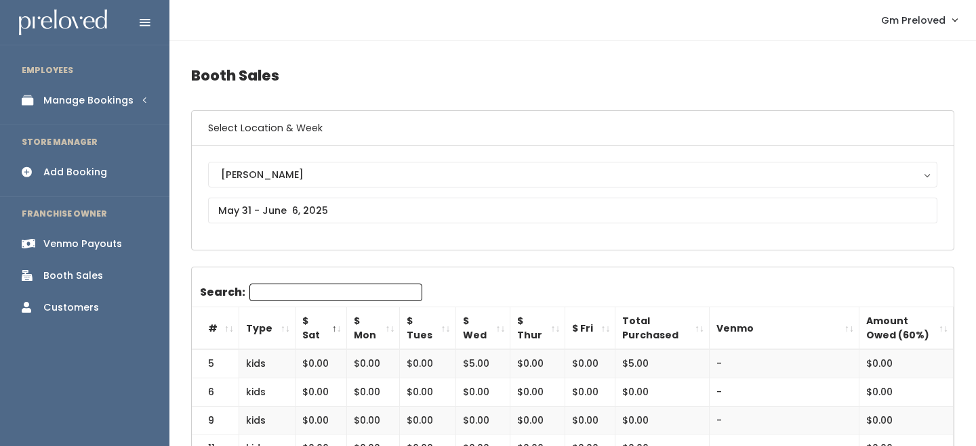
click at [339, 321] on th "$ Sat" at bounding box center [320, 329] width 51 height 43
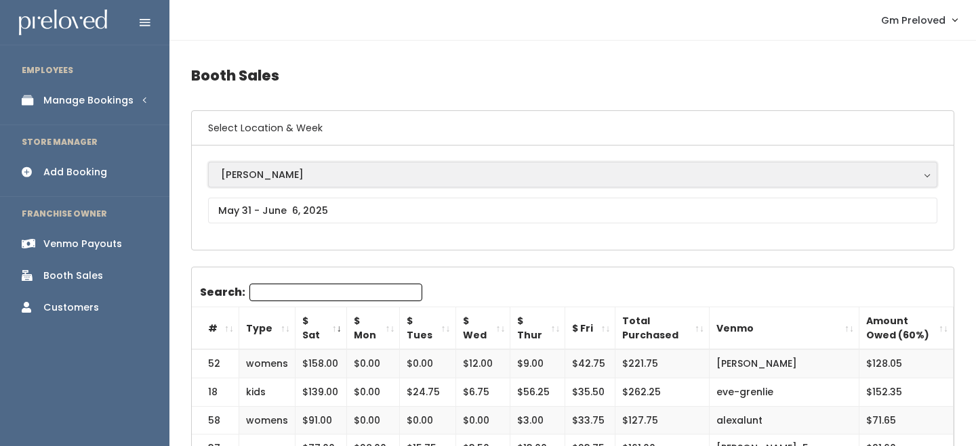
click at [286, 180] on div "[PERSON_NAME]" at bounding box center [572, 174] width 703 height 15
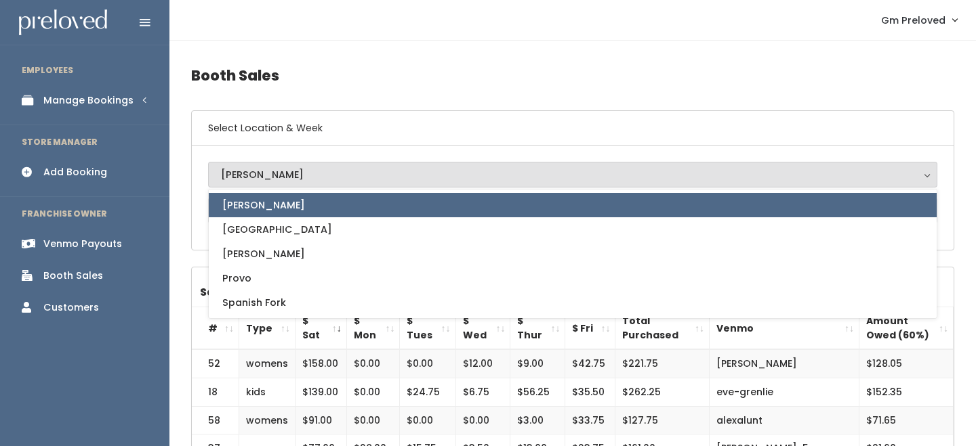
click at [169, 226] on li "FRANCHISE OWNER" at bounding box center [84, 214] width 169 height 28
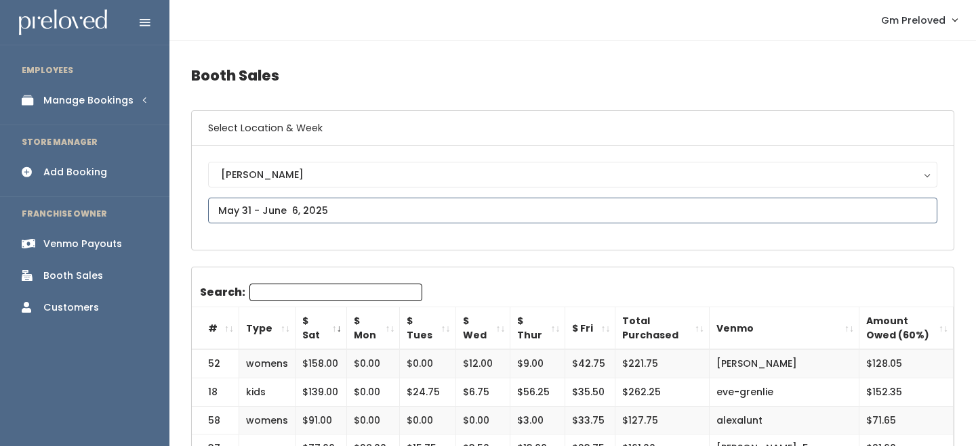
click at [263, 209] on input "text" at bounding box center [572, 211] width 729 height 26
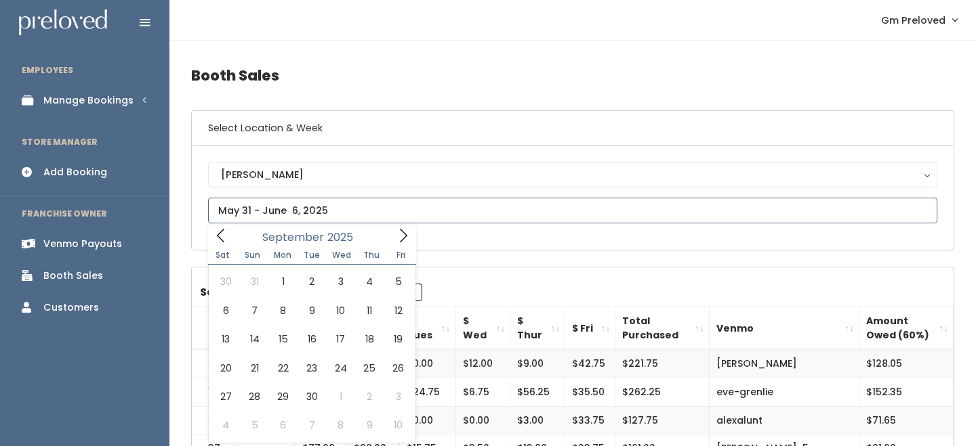
click at [216, 234] on icon at bounding box center [220, 235] width 15 height 15
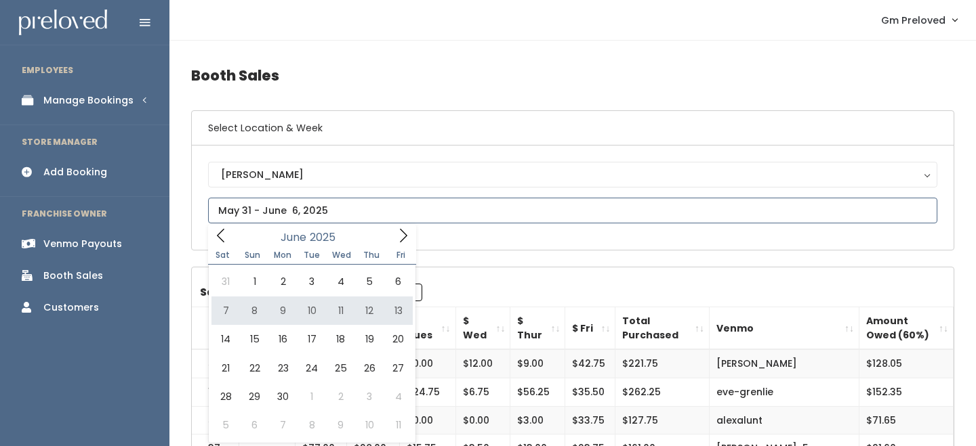
type input "June 7 to June 13"
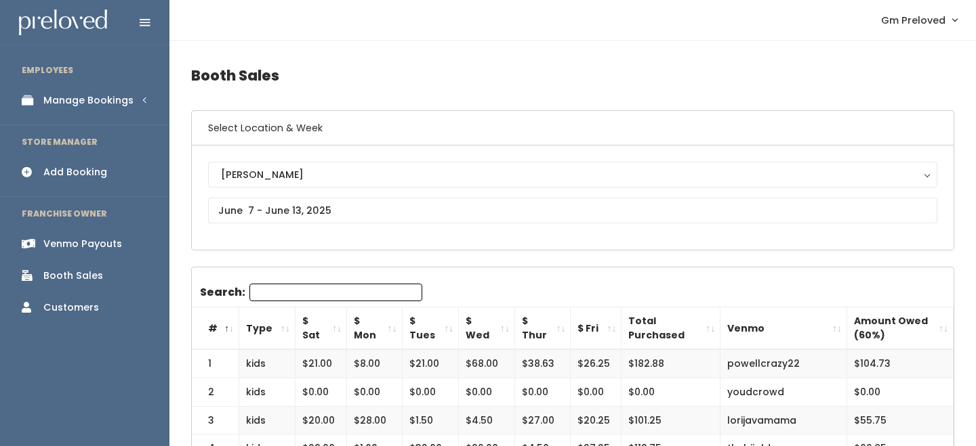
click at [346, 336] on th "$ Mon" at bounding box center [374, 329] width 56 height 43
click at [336, 328] on th "$ Sat" at bounding box center [320, 329] width 51 height 43
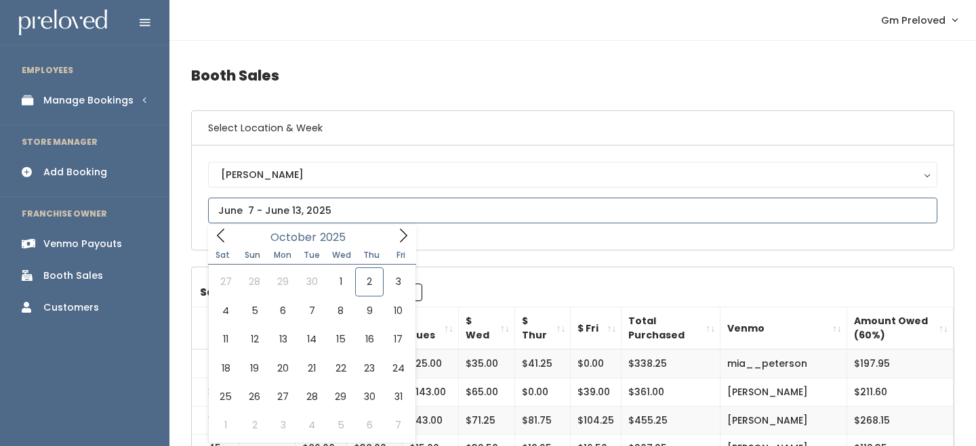
click at [293, 214] on input "text" at bounding box center [572, 211] width 729 height 26
click at [213, 241] on icon at bounding box center [220, 235] width 15 height 15
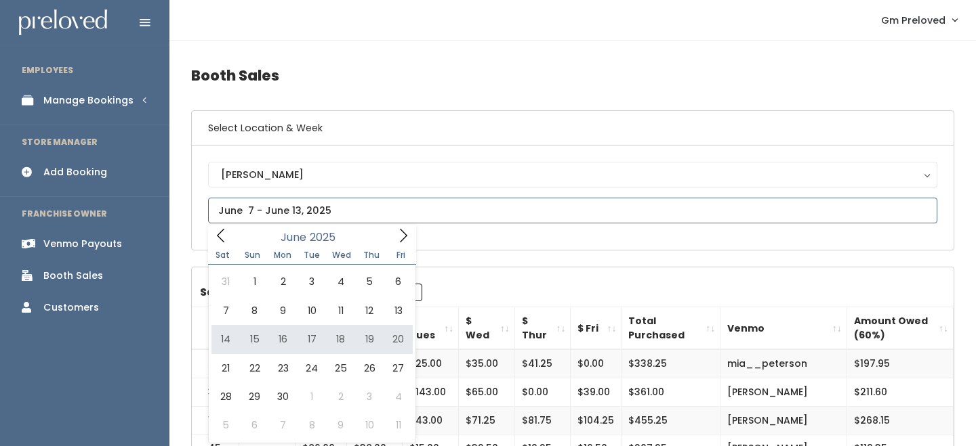
type input "June 14 to June 20"
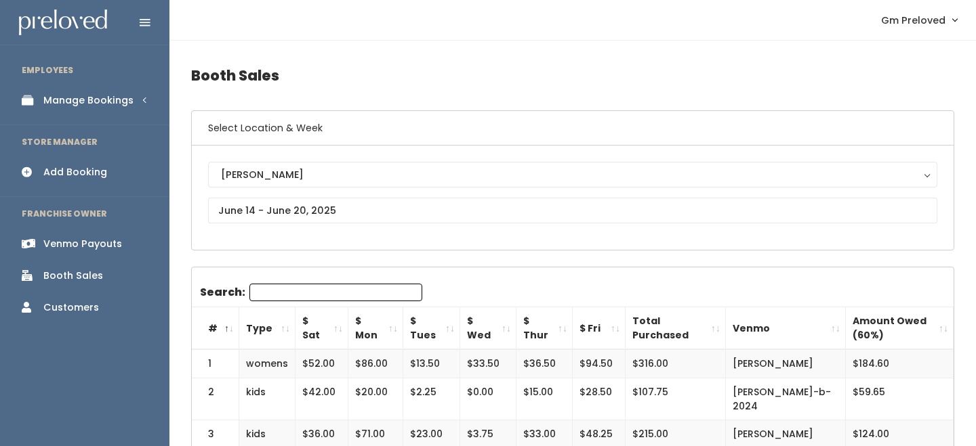
click at [337, 329] on th "$ Sat" at bounding box center [321, 329] width 53 height 43
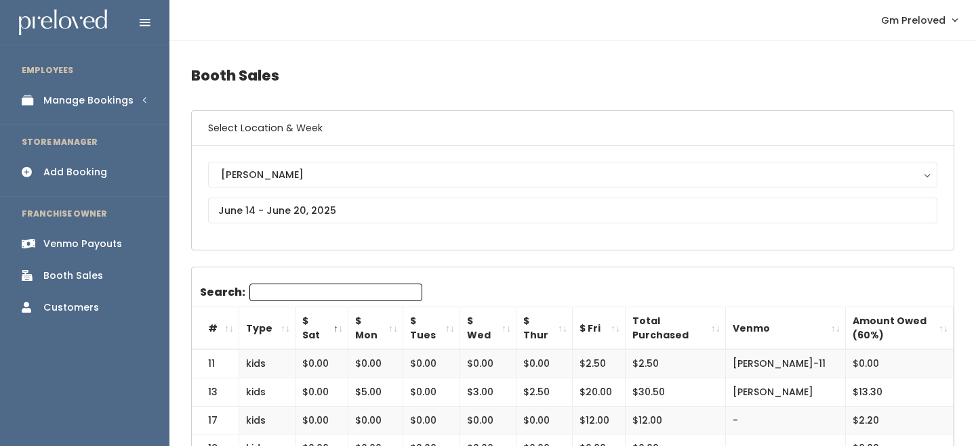
click at [337, 329] on th "$ Sat" at bounding box center [321, 329] width 53 height 43
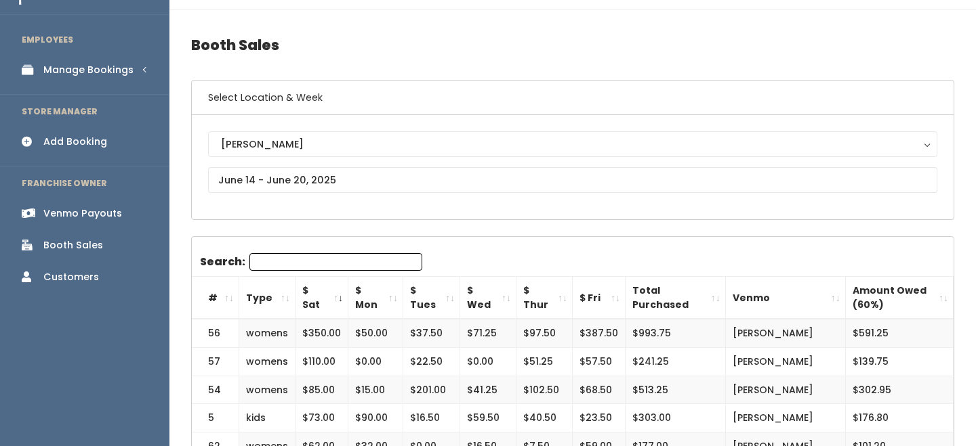
scroll to position [30, 0]
drag, startPoint x: 209, startPoint y: 333, endPoint x: 285, endPoint y: 337, distance: 76.0
click at [286, 337] on tr "56 womens $350.00 $50.00 $37.50 $71.25 $97.50 $387.50 $993.75 [PERSON_NAME] $59…" at bounding box center [573, 334] width 762 height 28
copy tr "56 womens"
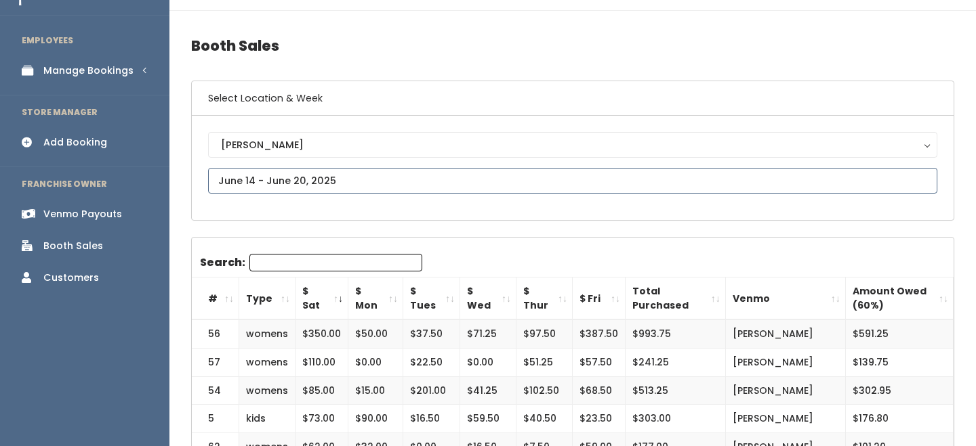
click at [320, 184] on input "text" at bounding box center [572, 181] width 729 height 26
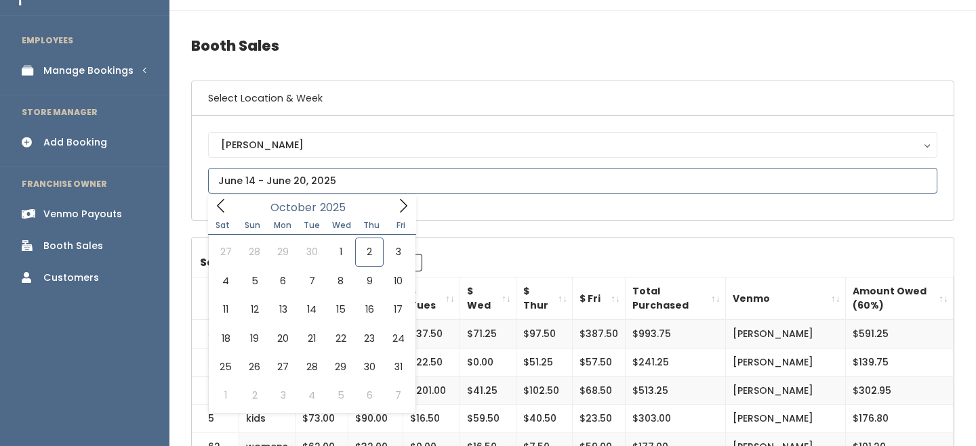
click at [218, 208] on icon at bounding box center [220, 206] width 15 height 15
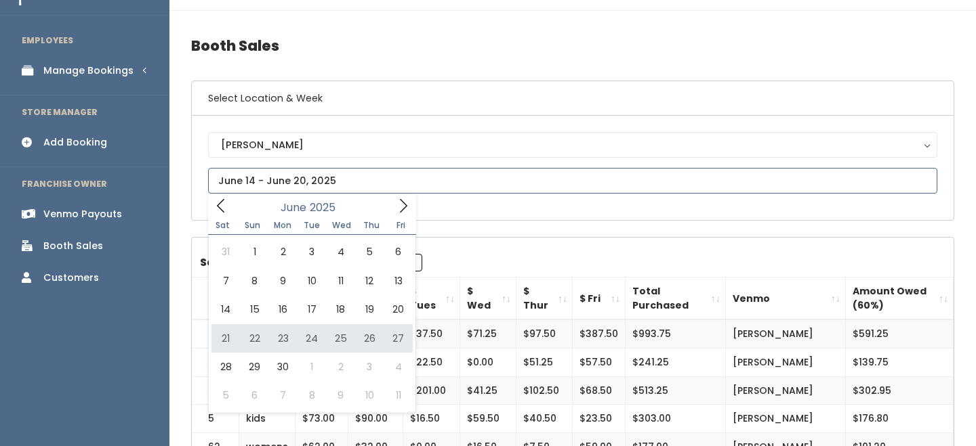
type input "[DATE] to [DATE]"
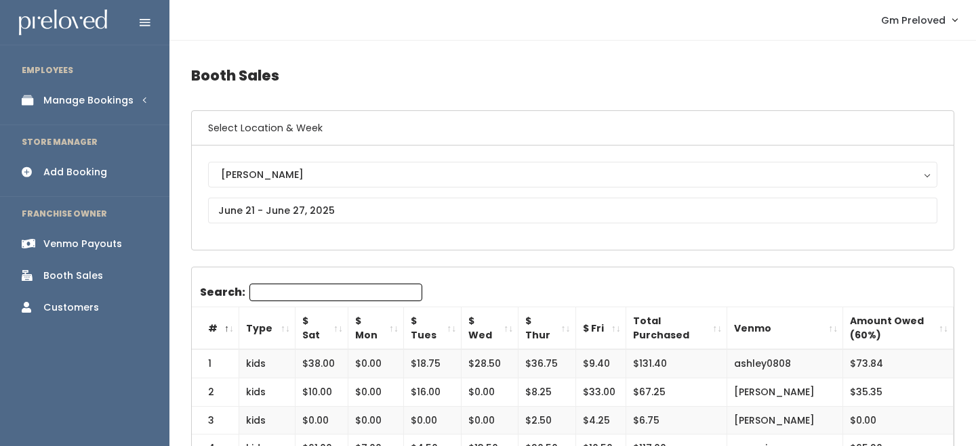
click at [331, 326] on th "$ Sat" at bounding box center [321, 329] width 53 height 43
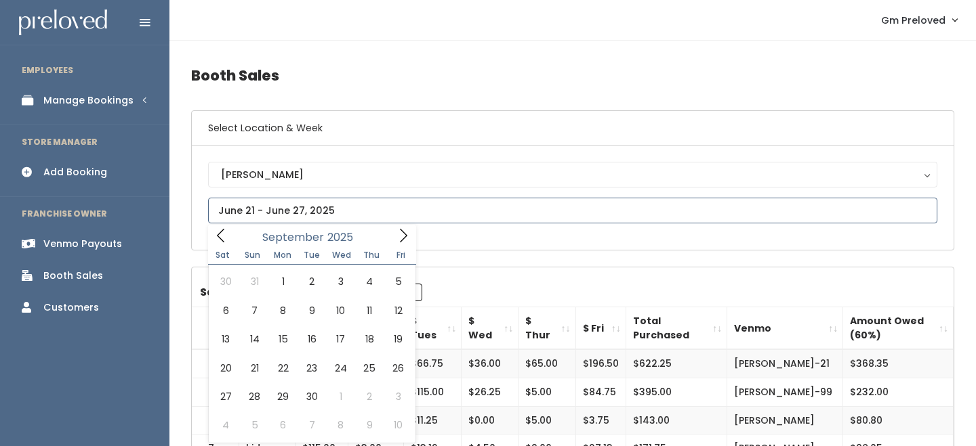
click at [218, 237] on icon at bounding box center [220, 236] width 7 height 14
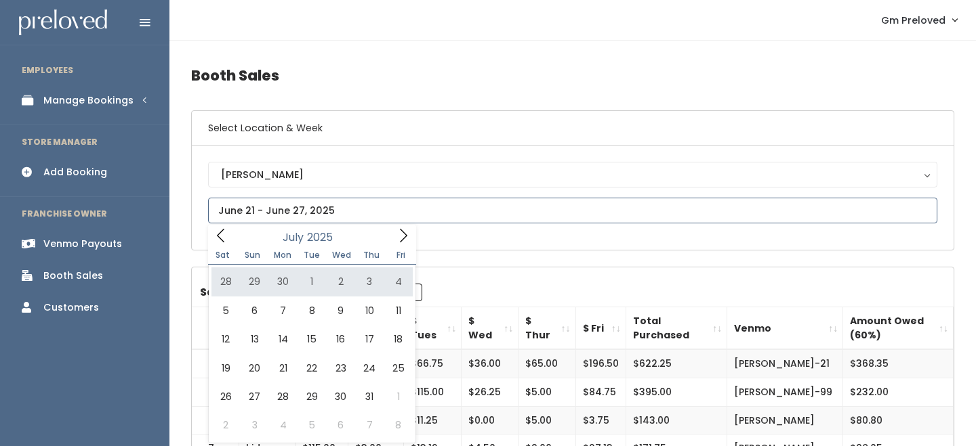
type input "[DATE] to [DATE]"
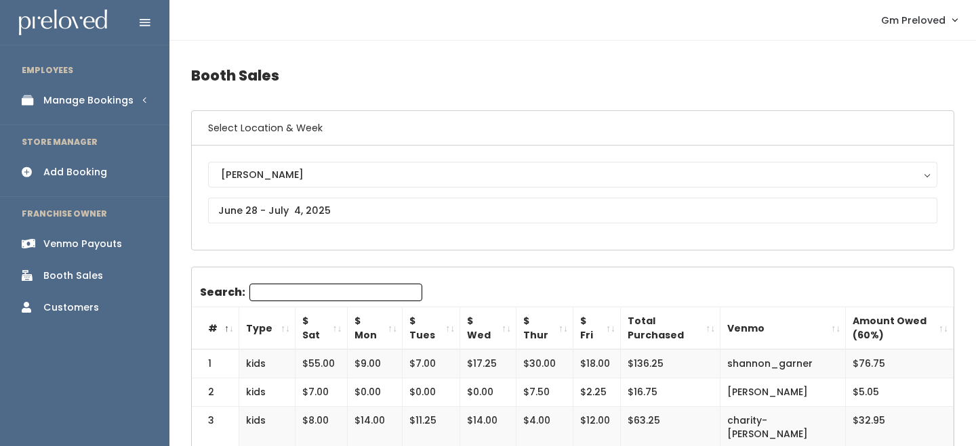
click at [336, 319] on th "$ Sat" at bounding box center [321, 329] width 52 height 43
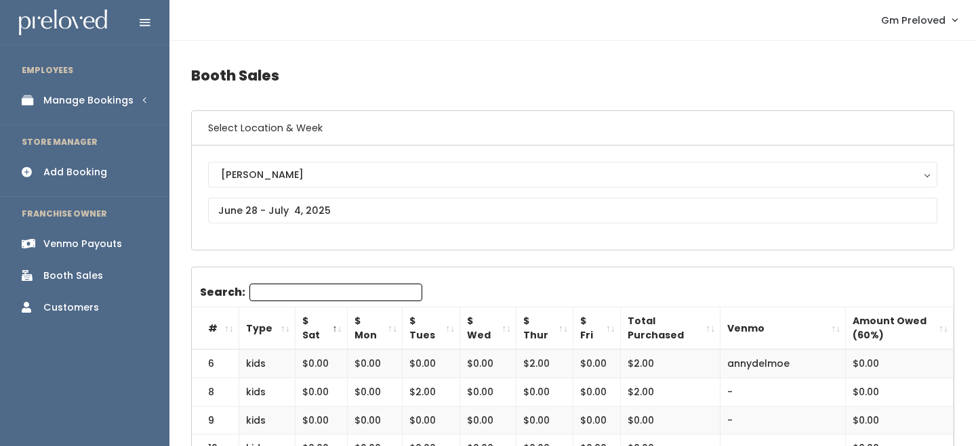
click at [336, 319] on th "$ Sat" at bounding box center [321, 329] width 52 height 43
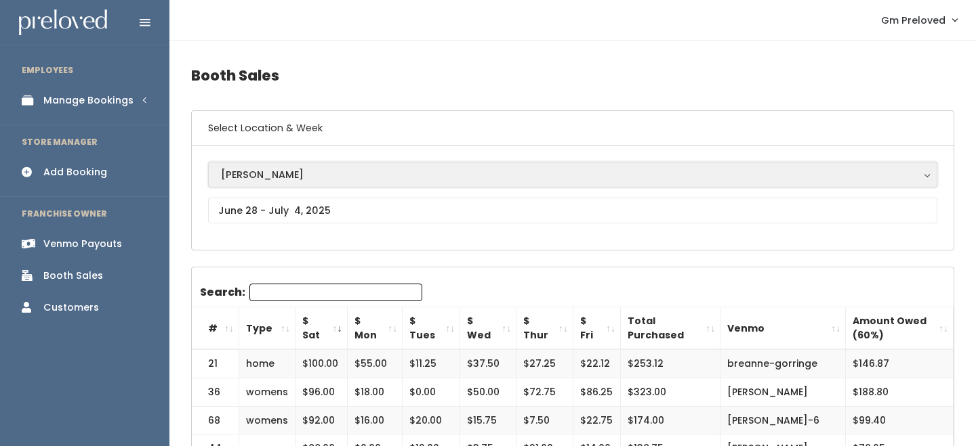
click at [261, 174] on div "[PERSON_NAME]" at bounding box center [572, 174] width 703 height 15
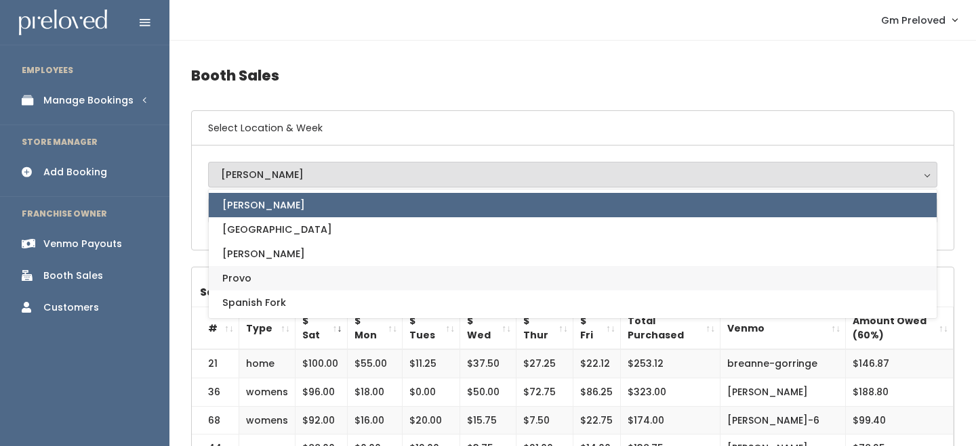
click at [259, 271] on link "Provo" at bounding box center [573, 278] width 728 height 24
select select "1"
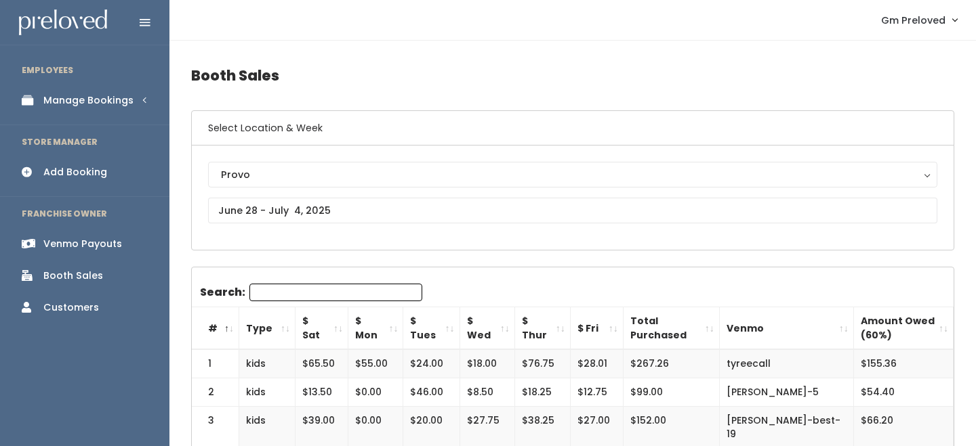
click at [337, 332] on th "$ Sat" at bounding box center [321, 329] width 53 height 43
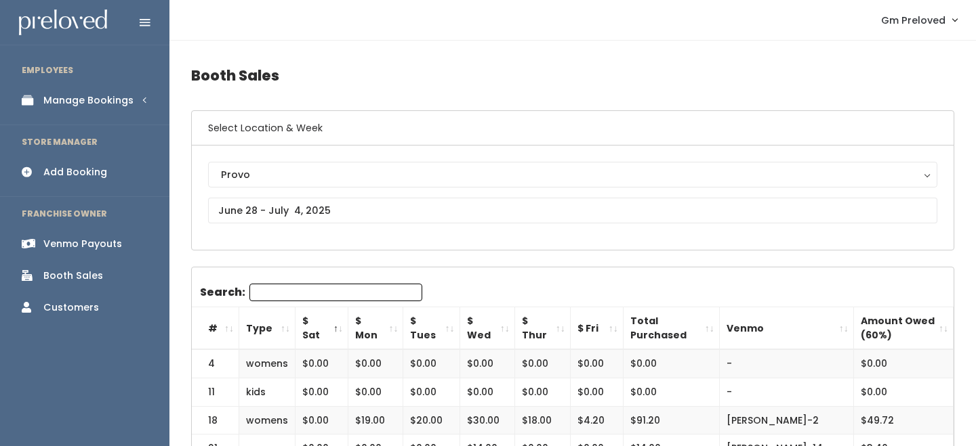
click at [337, 332] on th "$ Sat" at bounding box center [321, 329] width 53 height 43
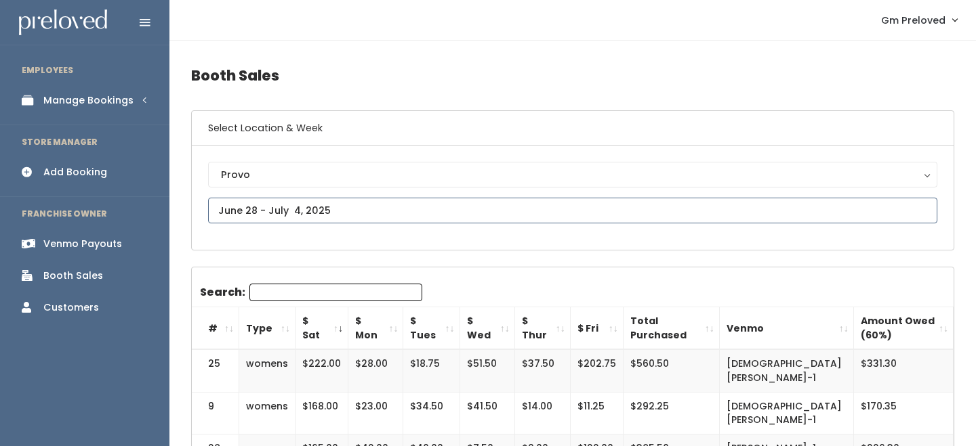
click at [305, 215] on input "text" at bounding box center [572, 211] width 729 height 26
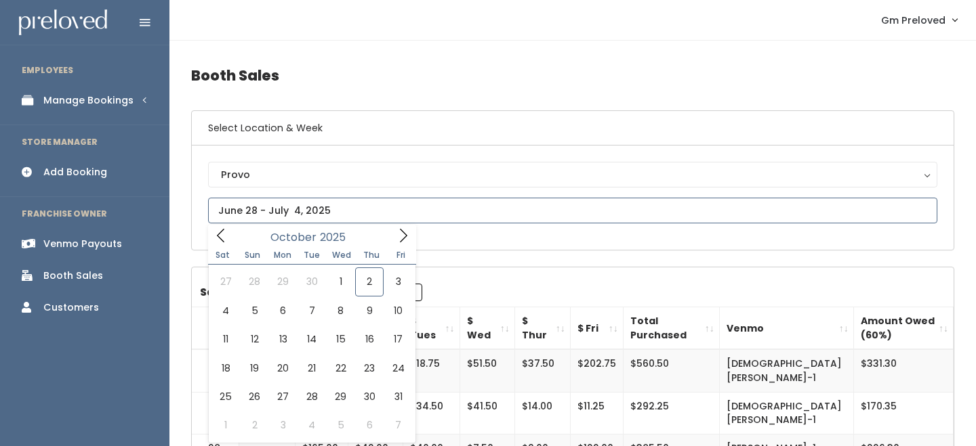
click at [234, 232] on div "[DATE]" at bounding box center [312, 235] width 156 height 21
click at [226, 232] on icon at bounding box center [220, 235] width 15 height 15
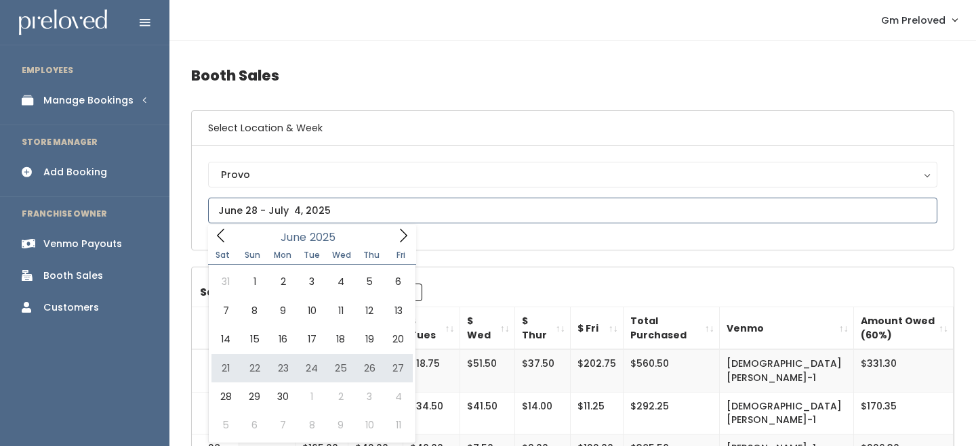
type input "[DATE] to [DATE]"
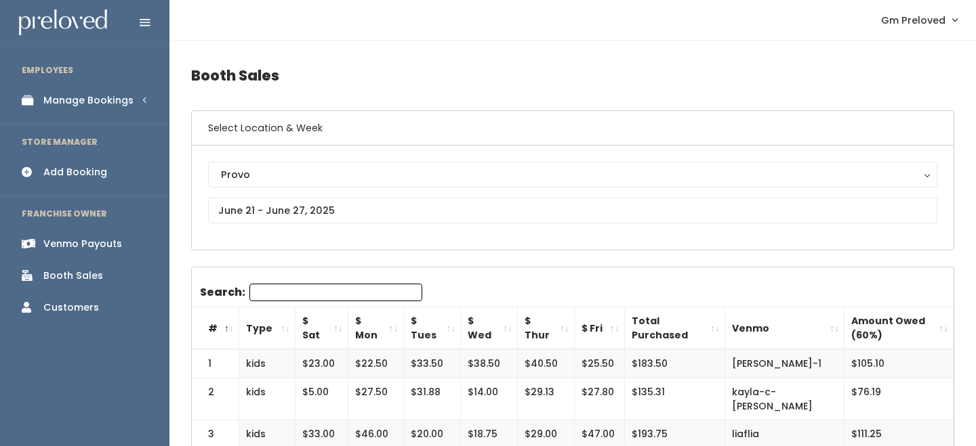
click at [327, 327] on th "$ Sat" at bounding box center [321, 329] width 53 height 43
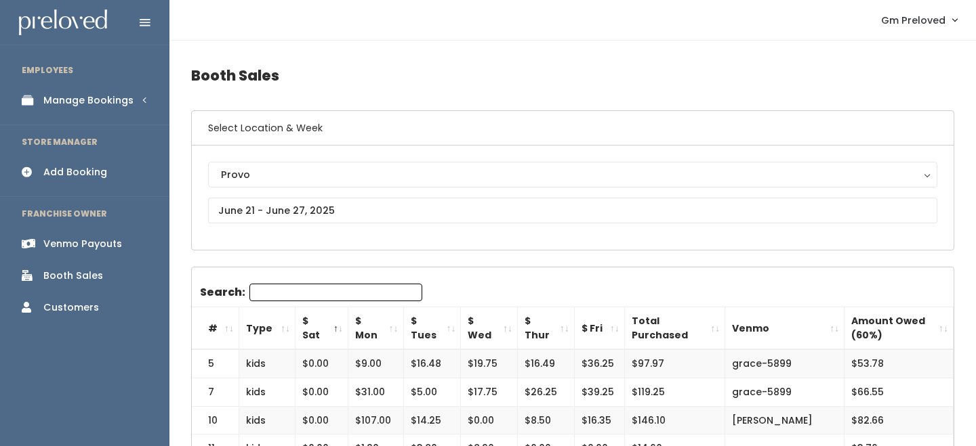
click at [327, 327] on th "$ Sat" at bounding box center [321, 329] width 53 height 43
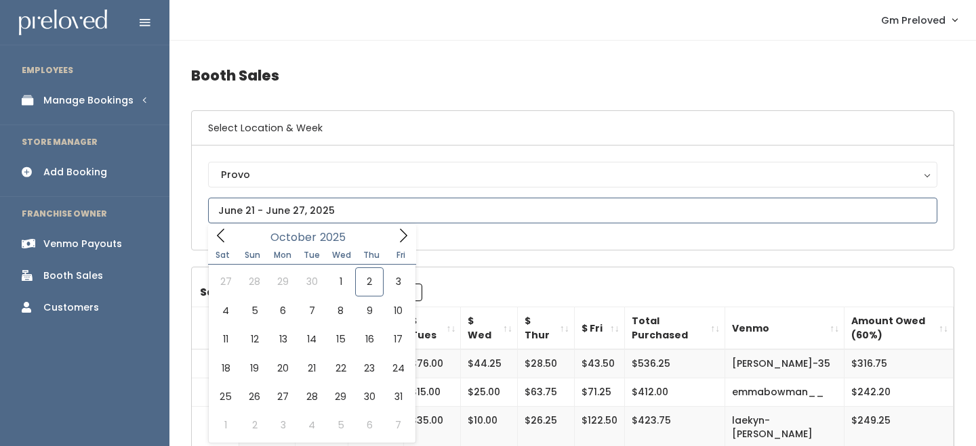
click at [224, 233] on icon at bounding box center [220, 235] width 15 height 15
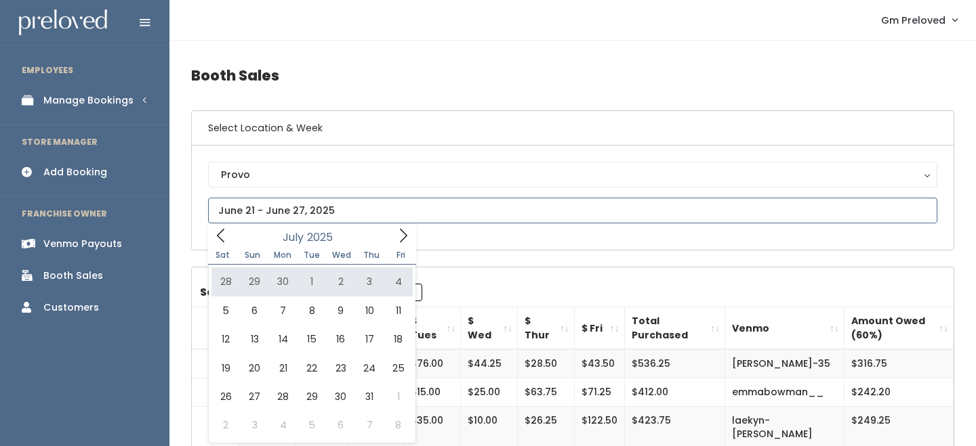
click at [221, 230] on icon at bounding box center [220, 235] width 15 height 15
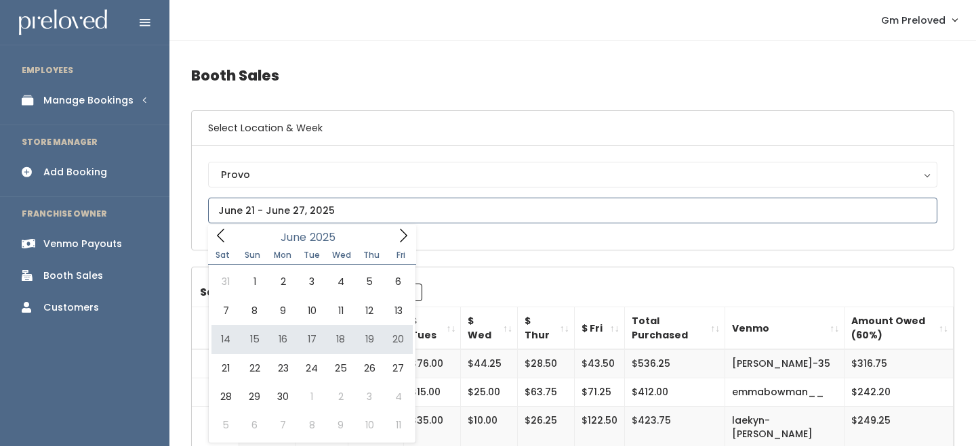
type input "June 14 to June 20"
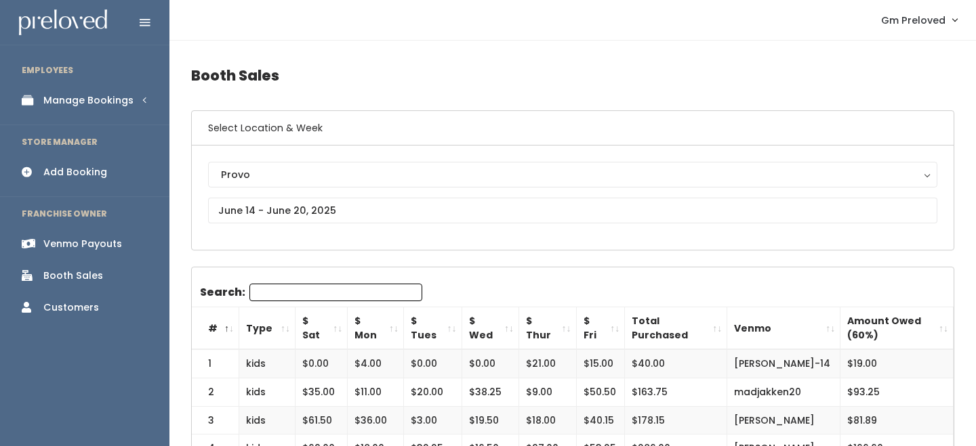
click at [286, 327] on th "Type" at bounding box center [267, 329] width 56 height 43
click at [340, 327] on th "$ Sat" at bounding box center [321, 329] width 52 height 43
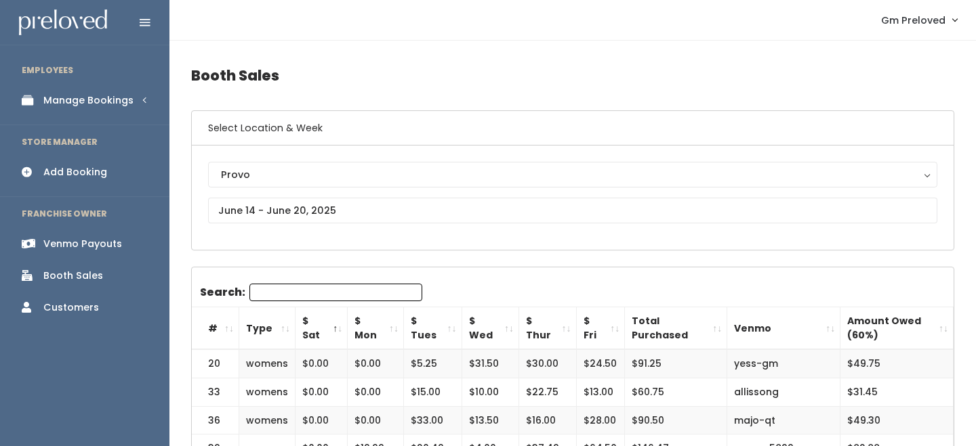
click at [340, 327] on th "$ Sat" at bounding box center [321, 329] width 52 height 43
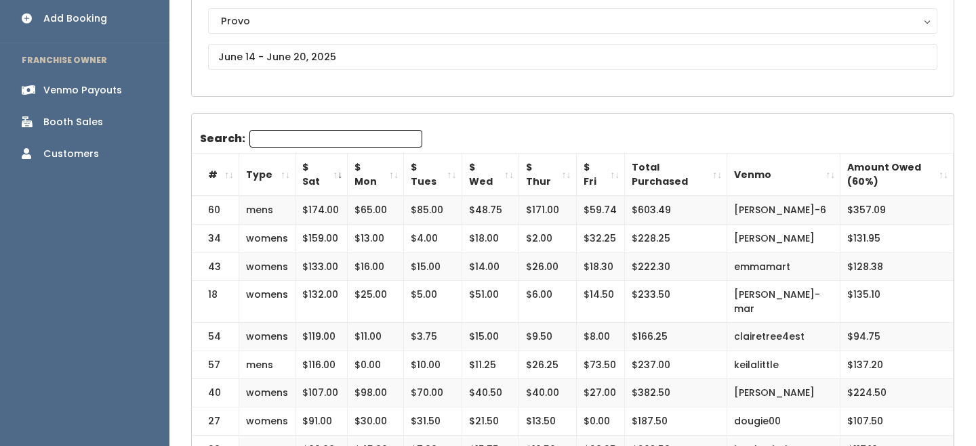
scroll to position [72, 0]
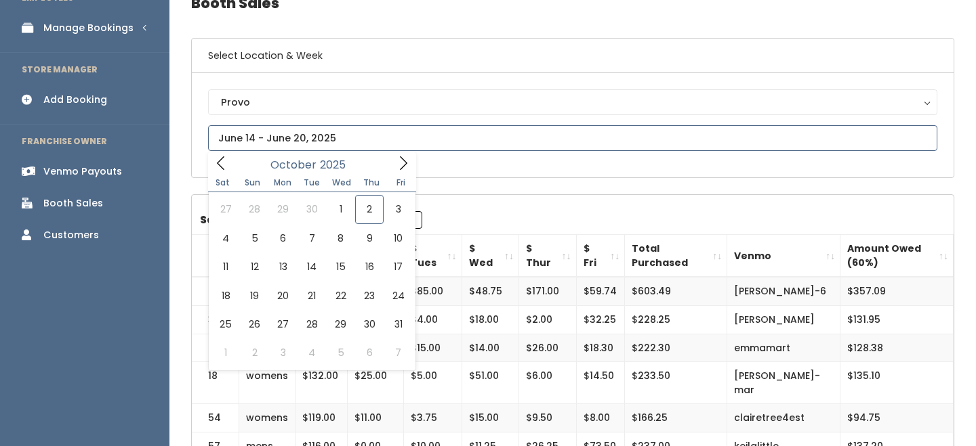
click at [217, 164] on icon at bounding box center [220, 163] width 15 height 15
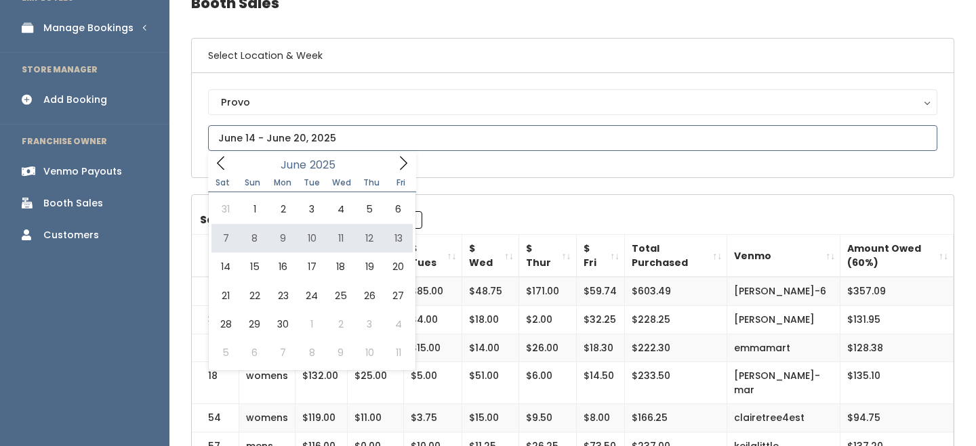
type input "June 7 to June 13"
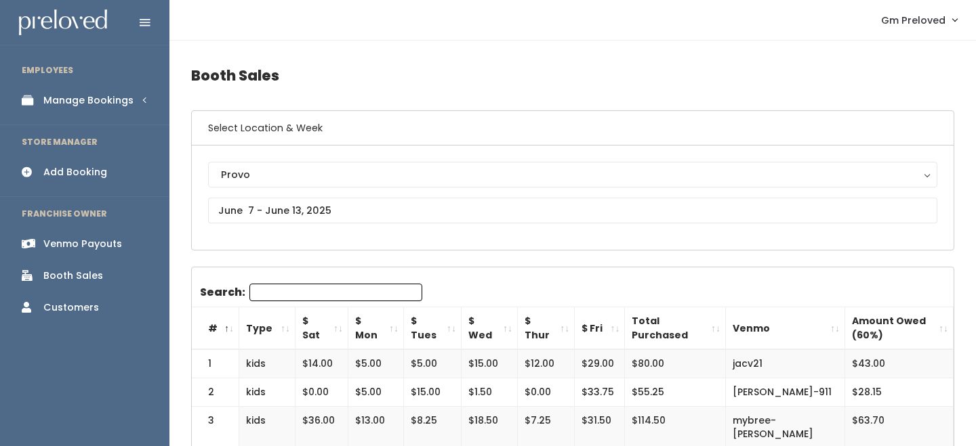
click at [334, 326] on th "$ Sat" at bounding box center [321, 329] width 53 height 43
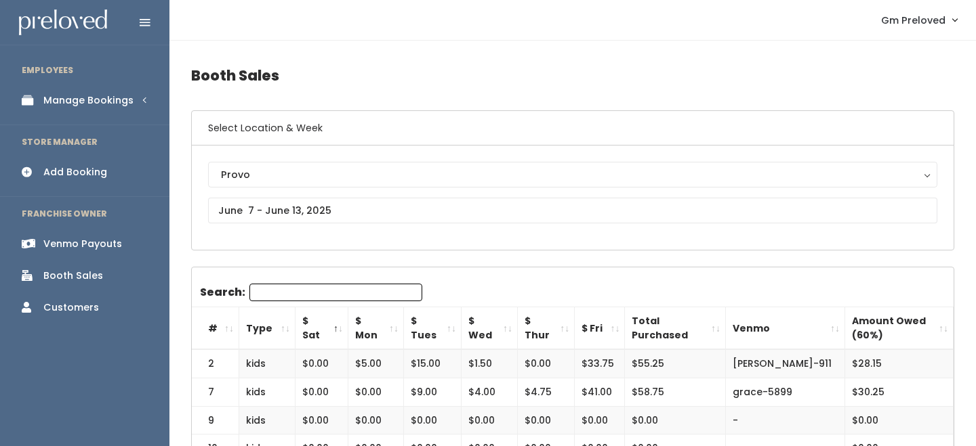
click at [334, 326] on th "$ Sat" at bounding box center [321, 329] width 53 height 43
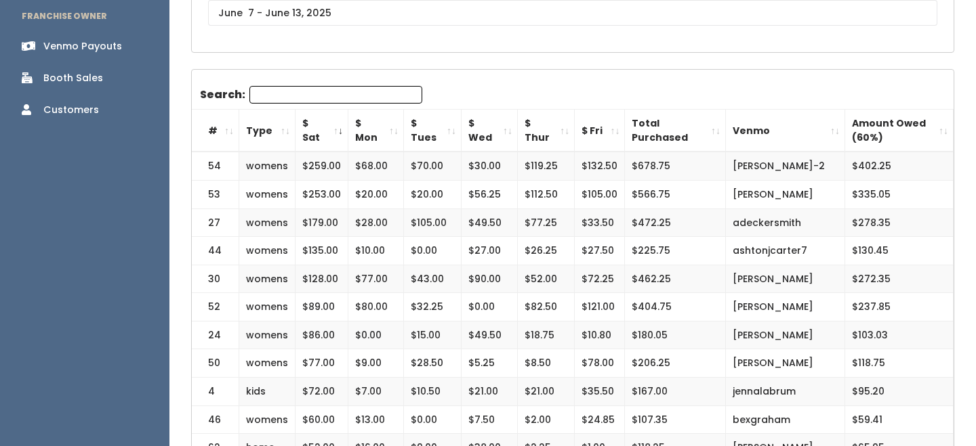
scroll to position [197, 0]
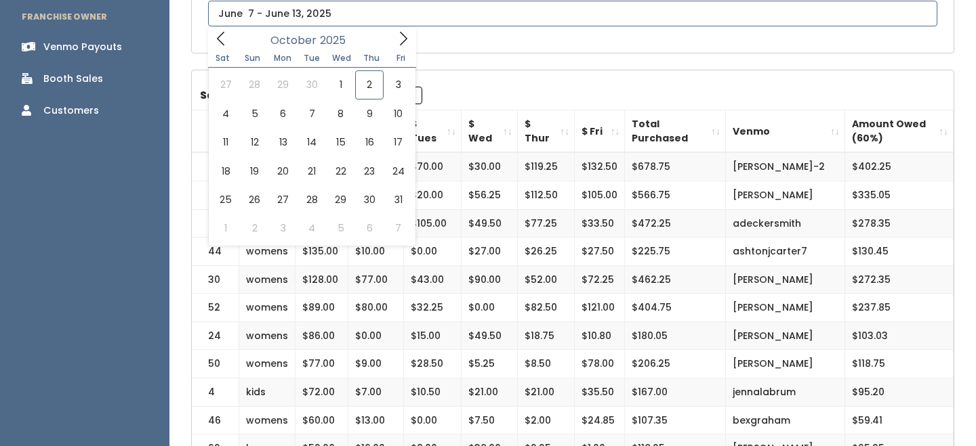
click at [222, 36] on icon at bounding box center [220, 38] width 15 height 15
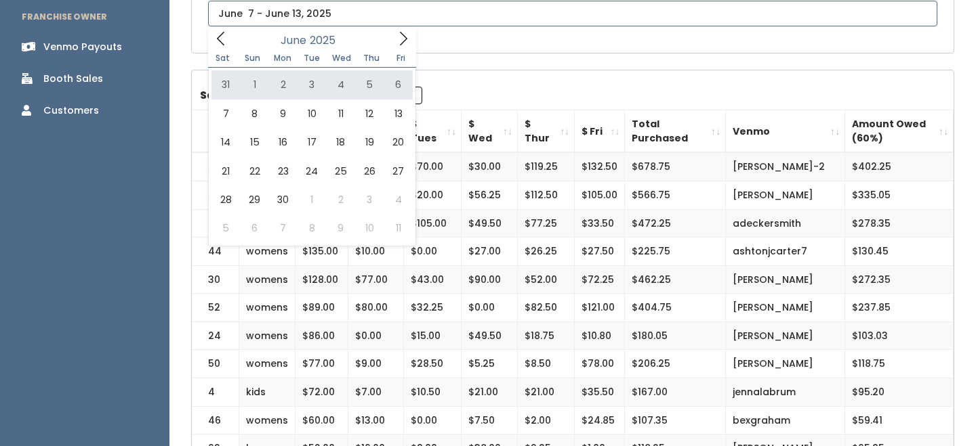
type input "[DATE] to [DATE]"
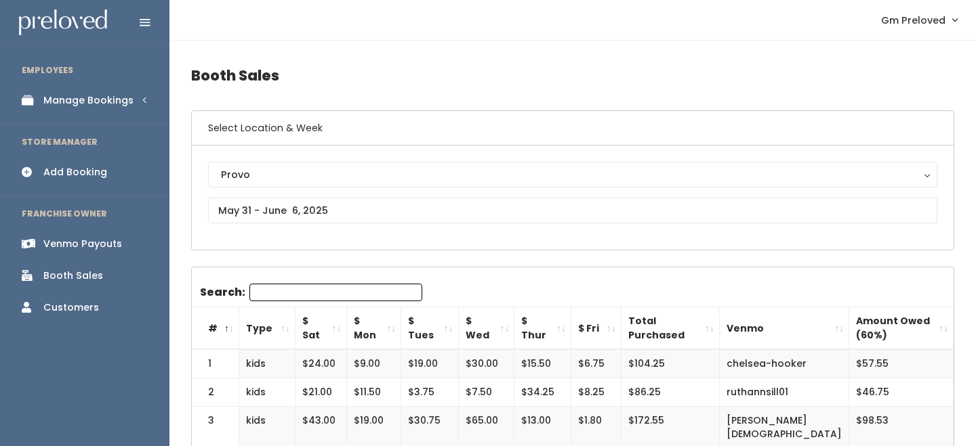
click at [331, 323] on th "$ Sat" at bounding box center [320, 329] width 51 height 43
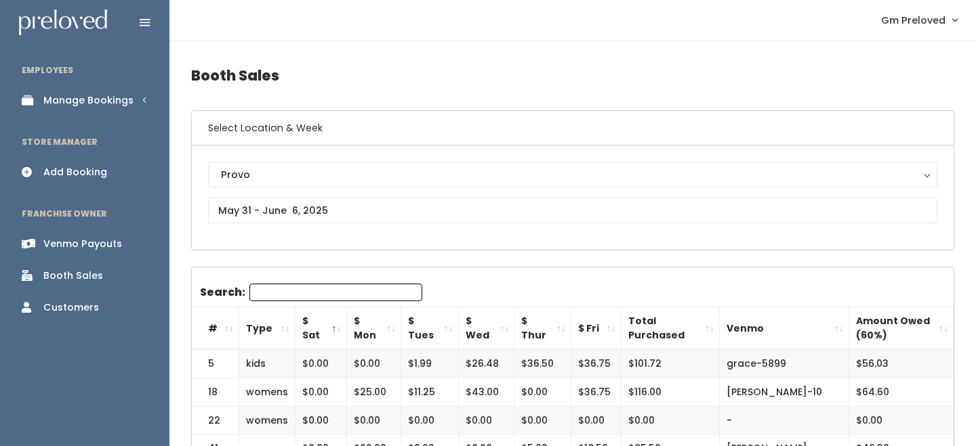
click at [331, 323] on th "$ Sat" at bounding box center [320, 329] width 51 height 43
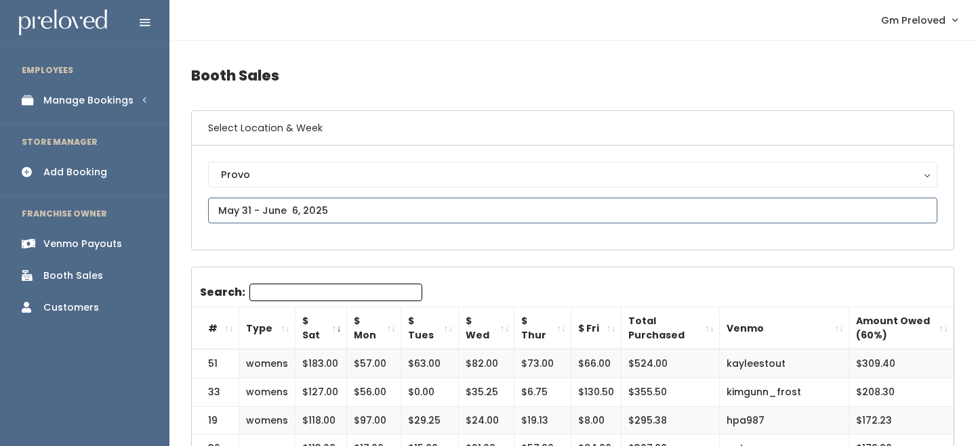
click at [276, 205] on input "text" at bounding box center [572, 211] width 729 height 26
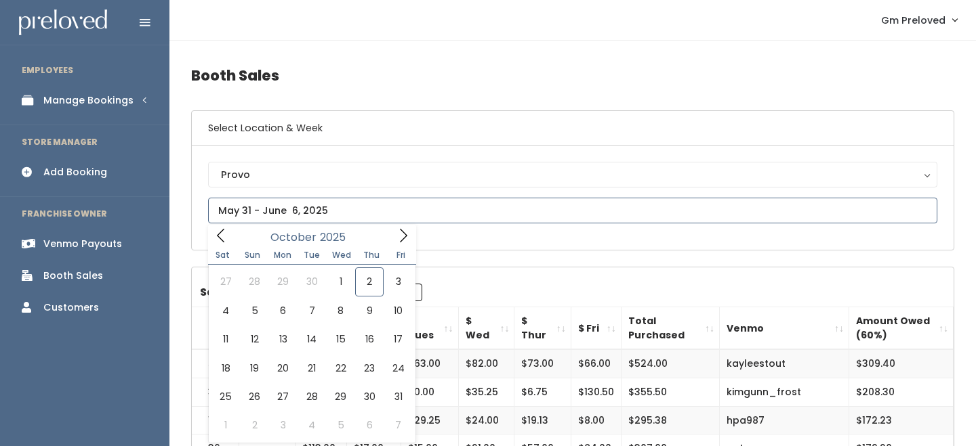
click at [220, 236] on icon at bounding box center [220, 235] width 15 height 15
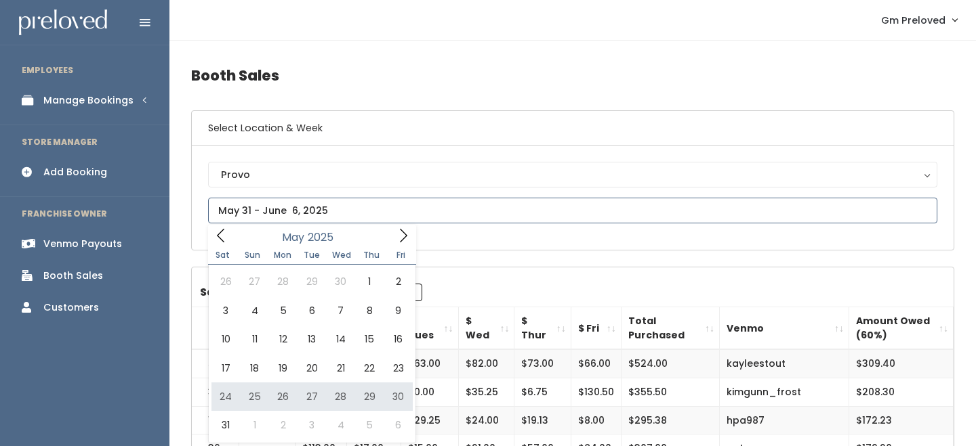
type input "May 24 to May 30"
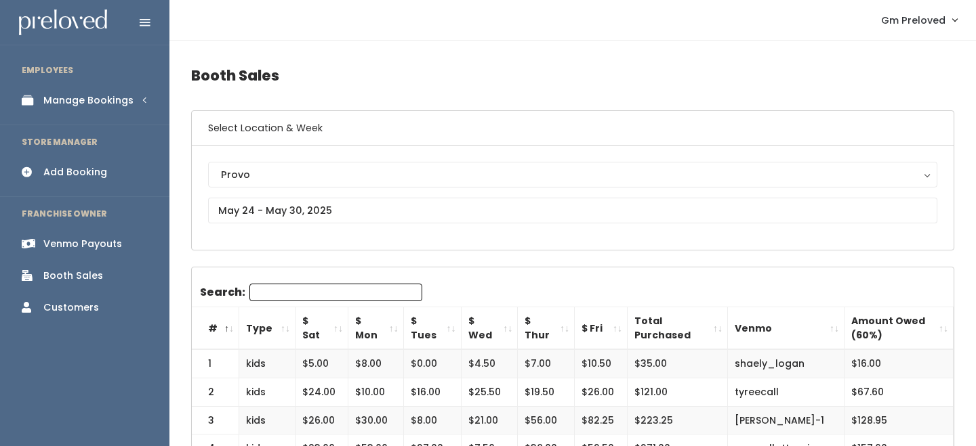
click at [340, 326] on th "$ Sat" at bounding box center [321, 329] width 53 height 43
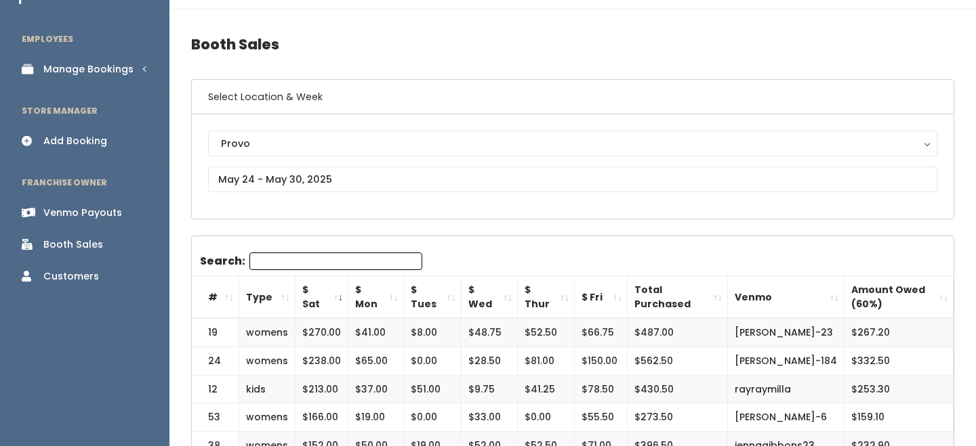
scroll to position [34, 0]
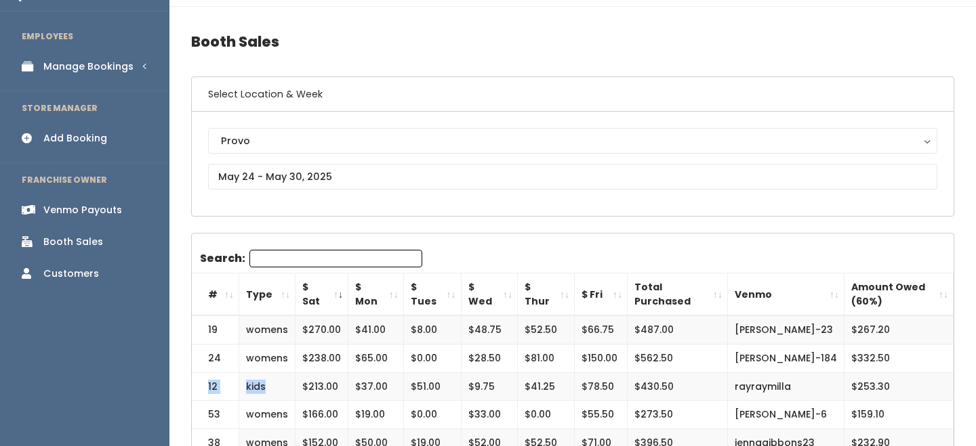
drag, startPoint x: 207, startPoint y: 383, endPoint x: 265, endPoint y: 388, distance: 57.7
click at [268, 388] on tr "12 kids $213.00 $37.00 $51.00 $9.75 $41.25 $78.50 $430.50 rayraymilla $253.30" at bounding box center [573, 387] width 762 height 28
copy tr "12 kids"
click at [209, 388] on td "12" at bounding box center [215, 387] width 47 height 28
drag, startPoint x: 209, startPoint y: 388, endPoint x: 345, endPoint y: 381, distance: 136.3
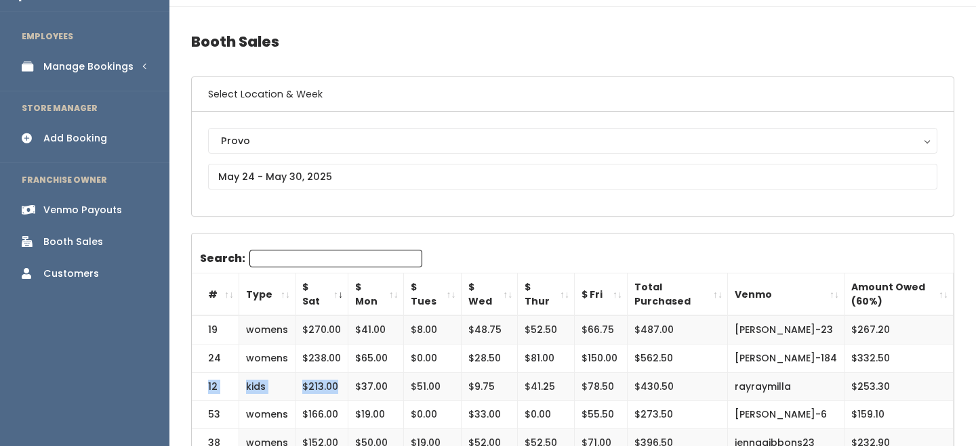
click at [345, 381] on tr "12 kids $213.00 $37.00 $51.00 $9.75 $41.25 $78.50 $430.50 rayraymilla $253.30" at bounding box center [573, 387] width 762 height 28
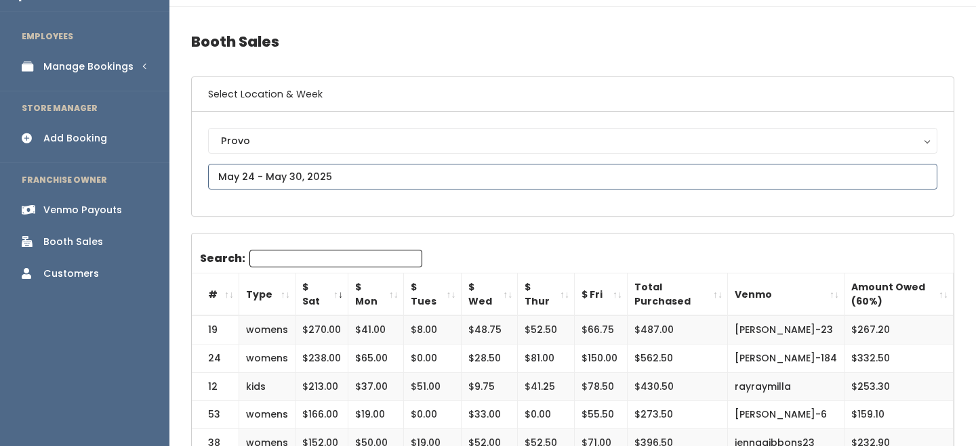
click at [298, 182] on input "text" at bounding box center [572, 177] width 729 height 26
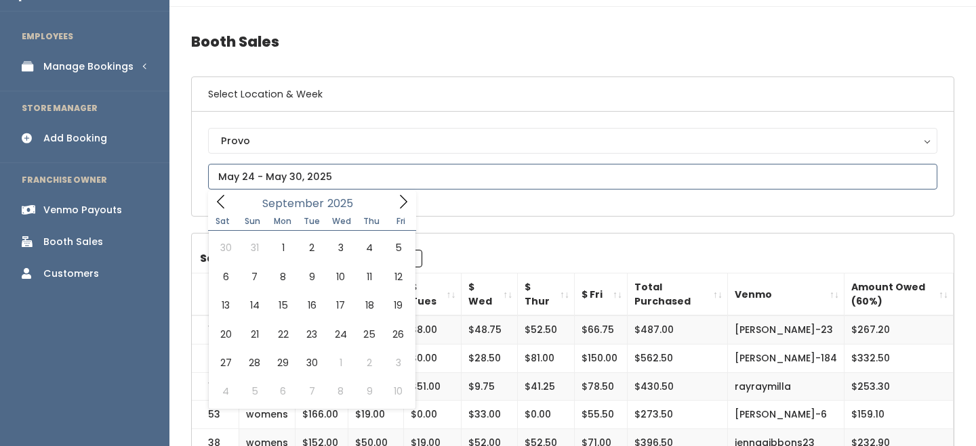
click at [222, 206] on icon at bounding box center [220, 202] width 7 height 14
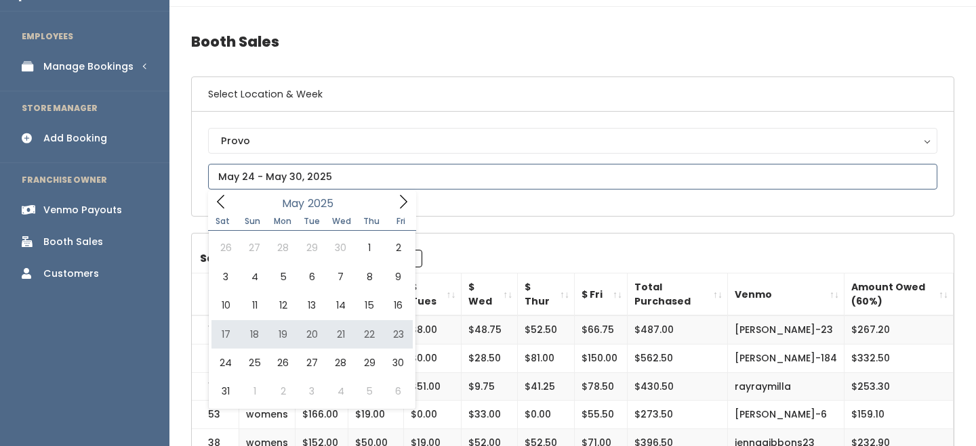
type input "May 17 to May 23"
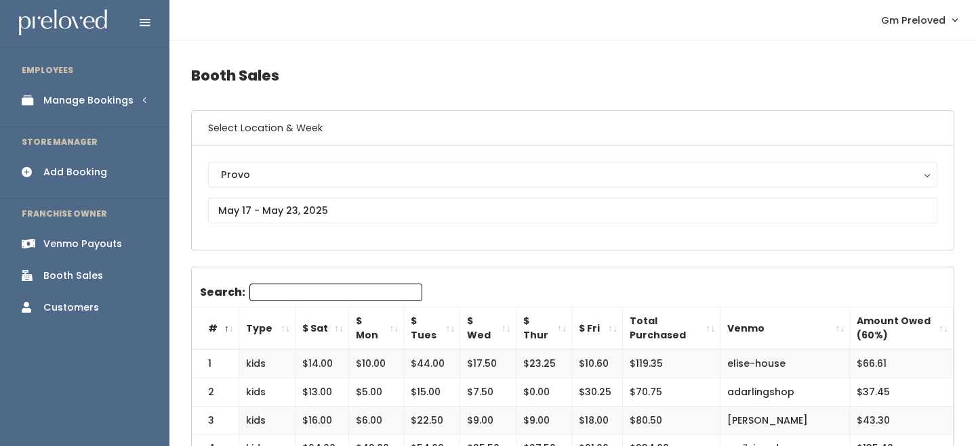
click at [335, 331] on th "$ Sat" at bounding box center [322, 329] width 54 height 43
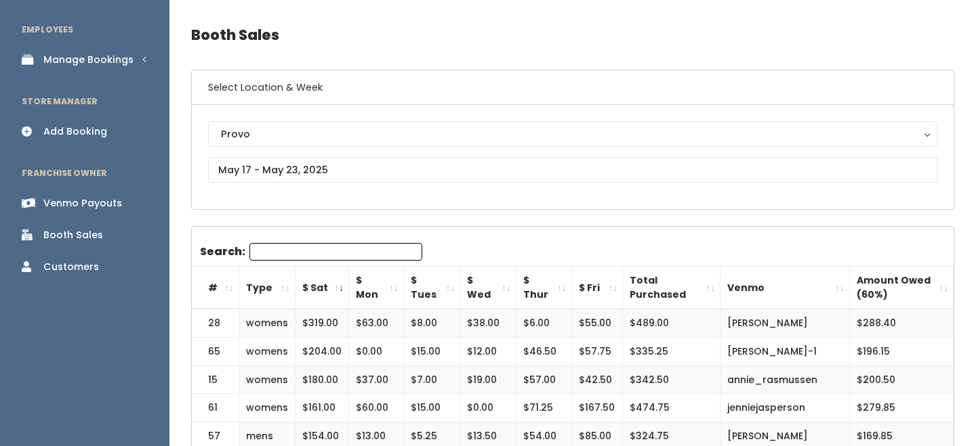
scroll to position [39, 0]
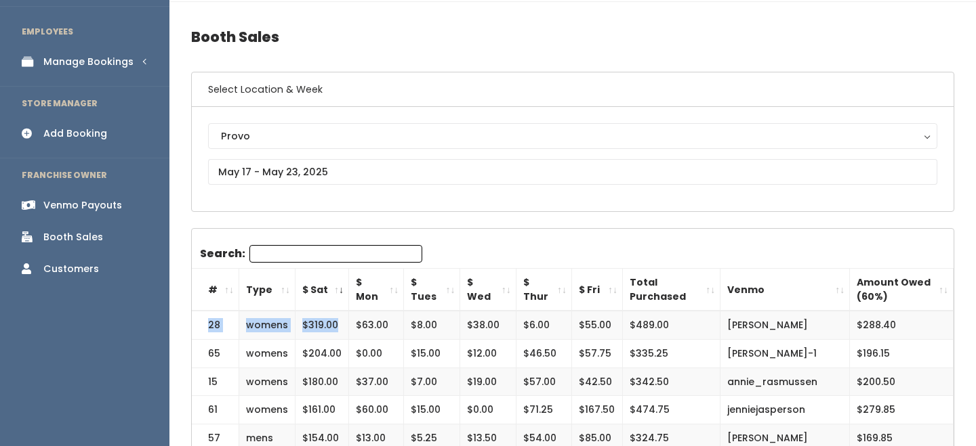
drag, startPoint x: 207, startPoint y: 325, endPoint x: 335, endPoint y: 325, distance: 127.4
click at [335, 325] on tr "28 womens $319.00 $63.00 $8.00 $38.00 $6.00 $55.00 $489.00 heather-helquist $28…" at bounding box center [573, 325] width 762 height 28
copy tr "28 womens $319.00"
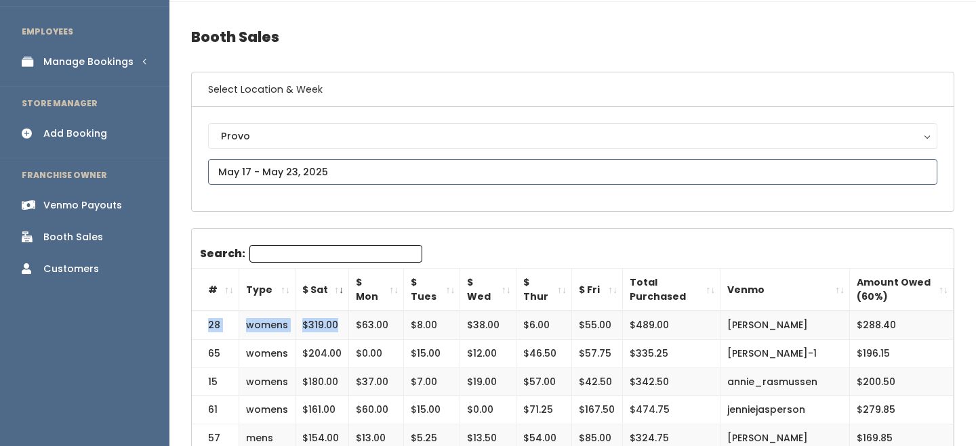
click at [242, 168] on input "text" at bounding box center [572, 172] width 729 height 26
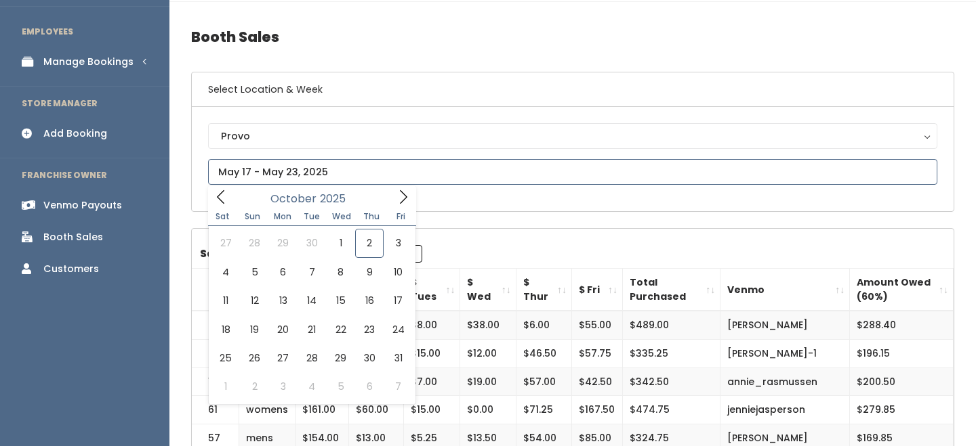
click at [219, 194] on icon at bounding box center [220, 197] width 15 height 15
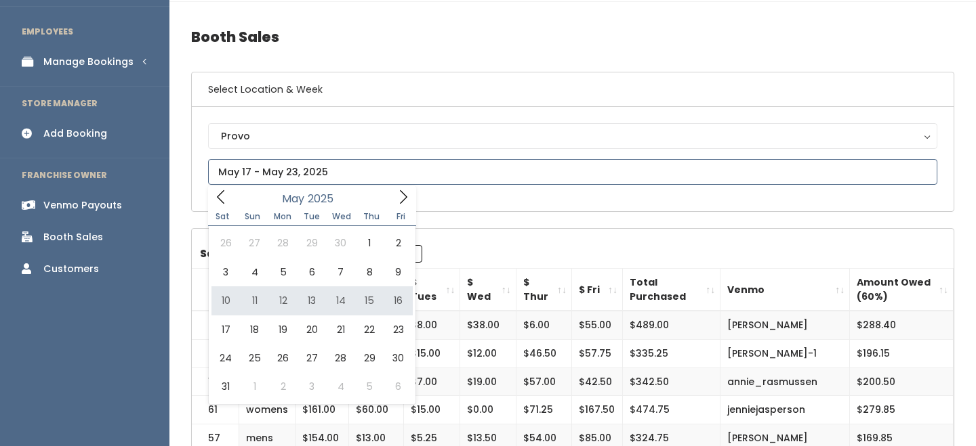
type input "May 10 to May 16"
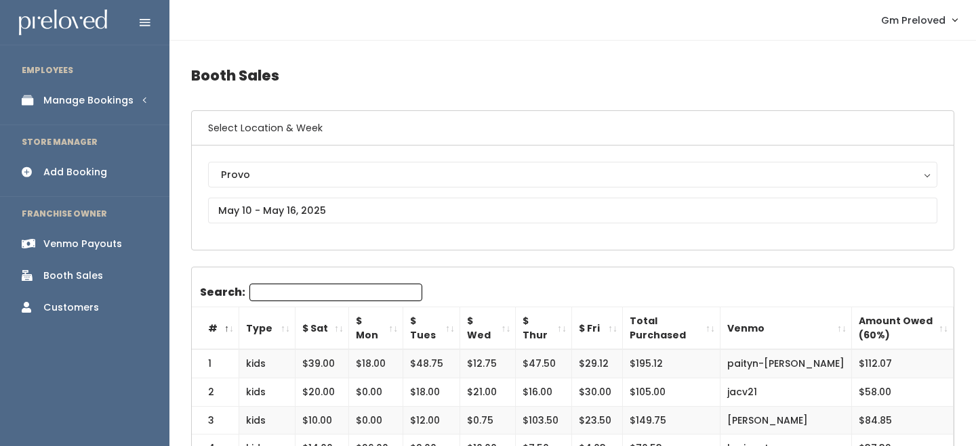
click at [328, 323] on th "$ Sat" at bounding box center [322, 329] width 54 height 43
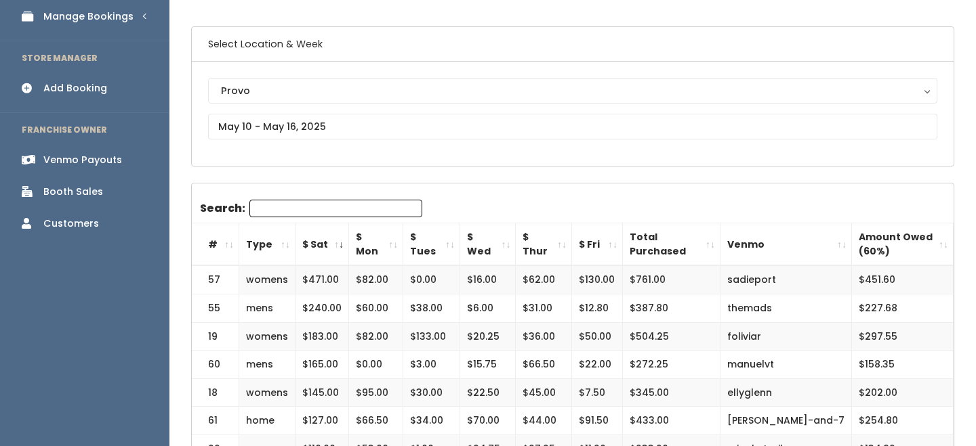
scroll to position [82, 0]
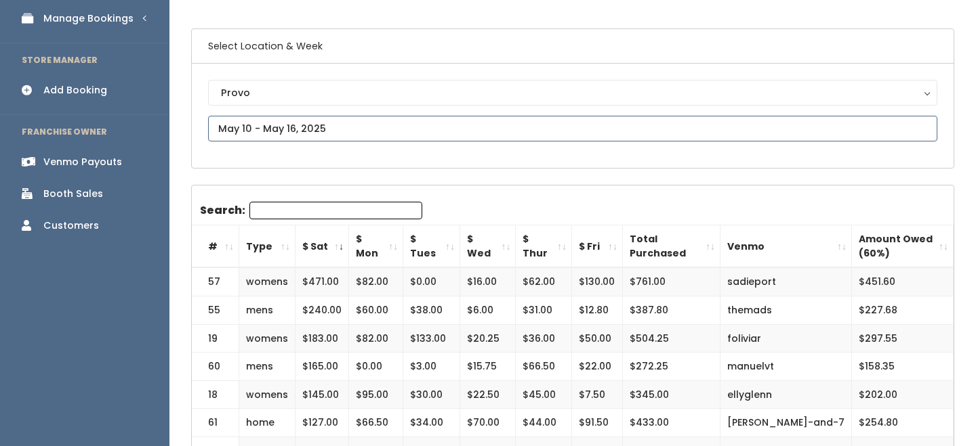
click at [302, 129] on input "text" at bounding box center [572, 129] width 729 height 26
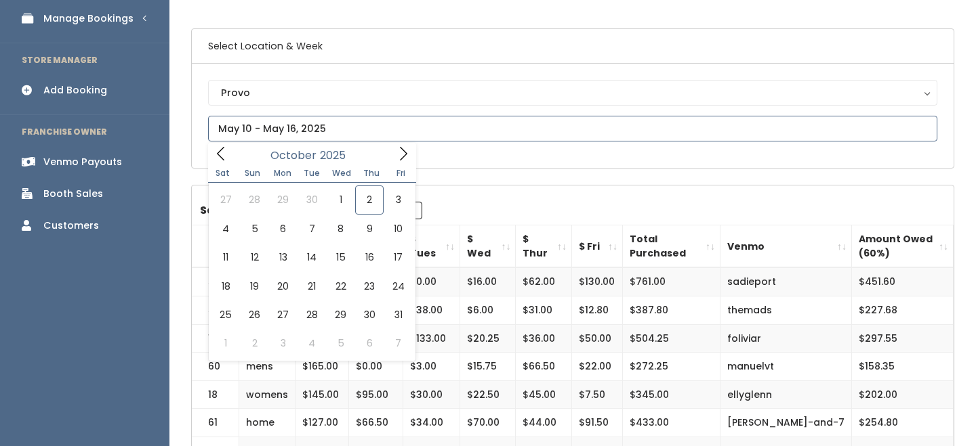
click at [228, 160] on icon at bounding box center [220, 153] width 15 height 15
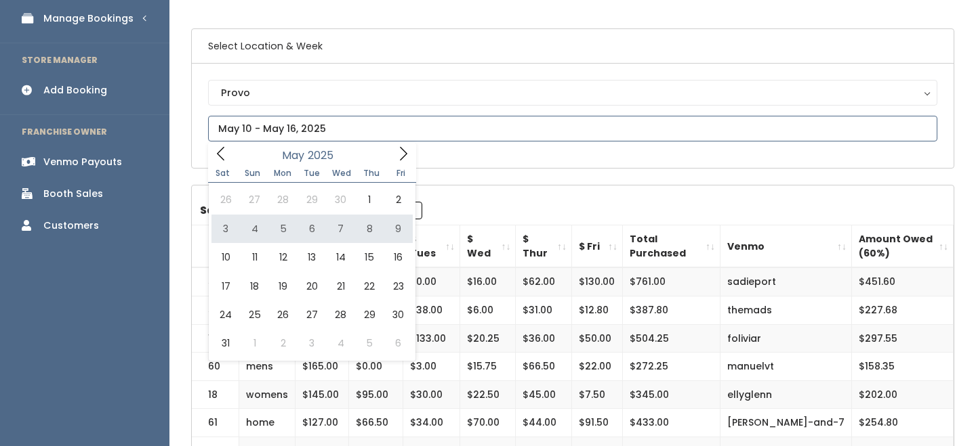
type input "May 3 to May 9"
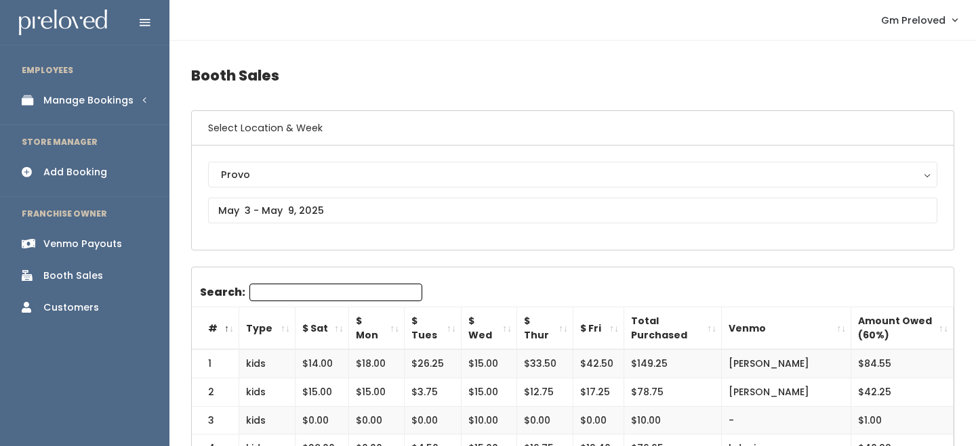
click at [333, 324] on th "$ Sat" at bounding box center [322, 329] width 54 height 43
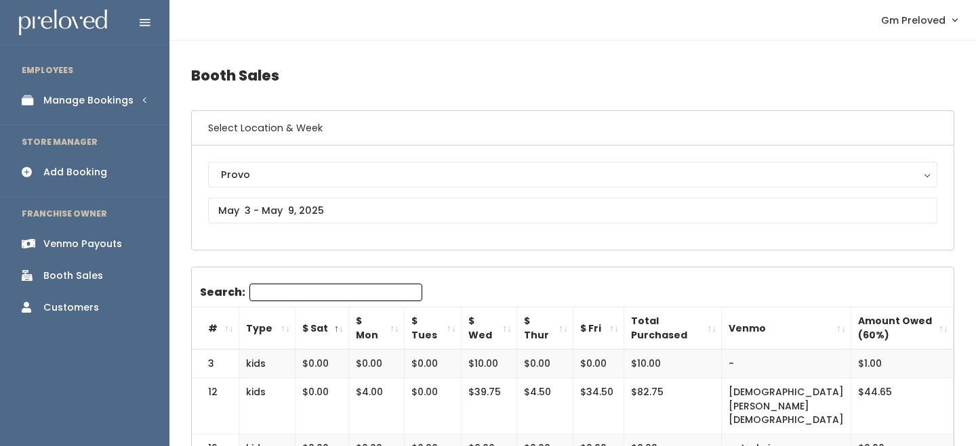
click at [333, 324] on th "$ Sat" at bounding box center [322, 329] width 54 height 43
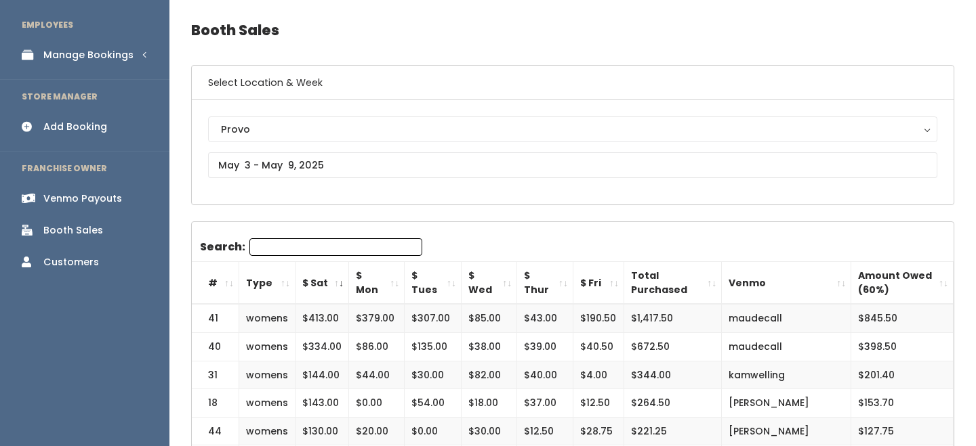
scroll to position [46, 0]
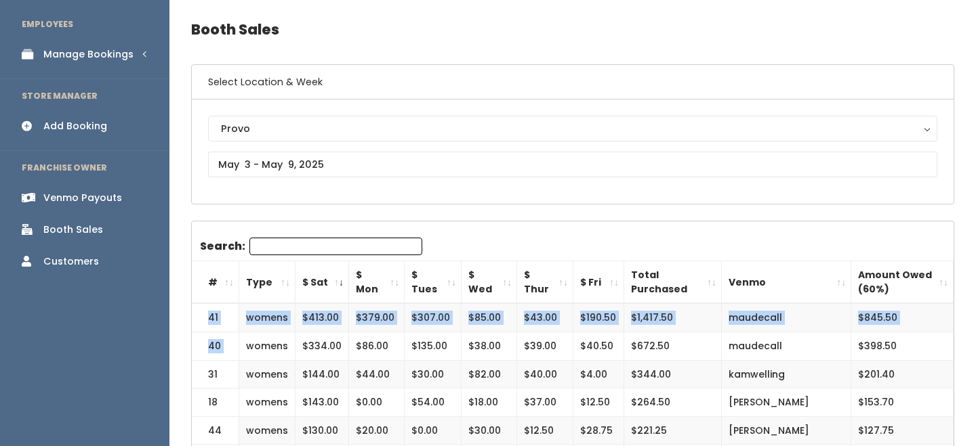
drag, startPoint x: 209, startPoint y: 313, endPoint x: 294, endPoint y: 339, distance: 88.5
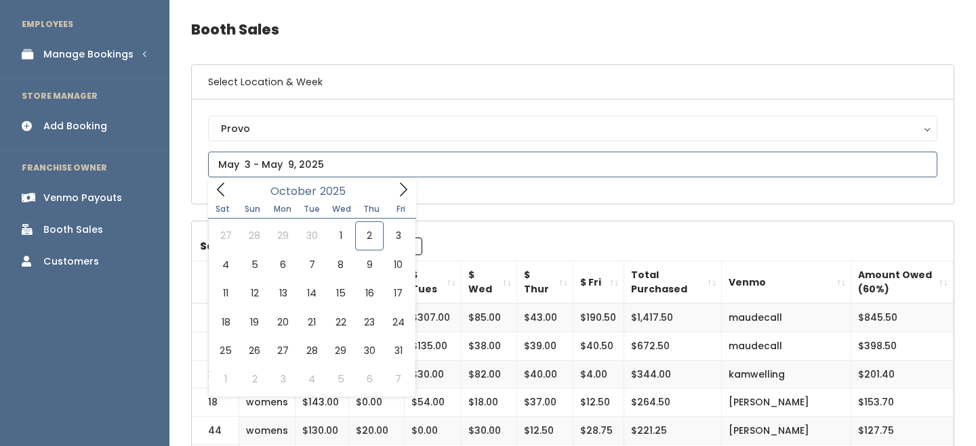
click at [278, 168] on input "text" at bounding box center [572, 165] width 729 height 26
click at [224, 196] on icon at bounding box center [220, 189] width 15 height 15
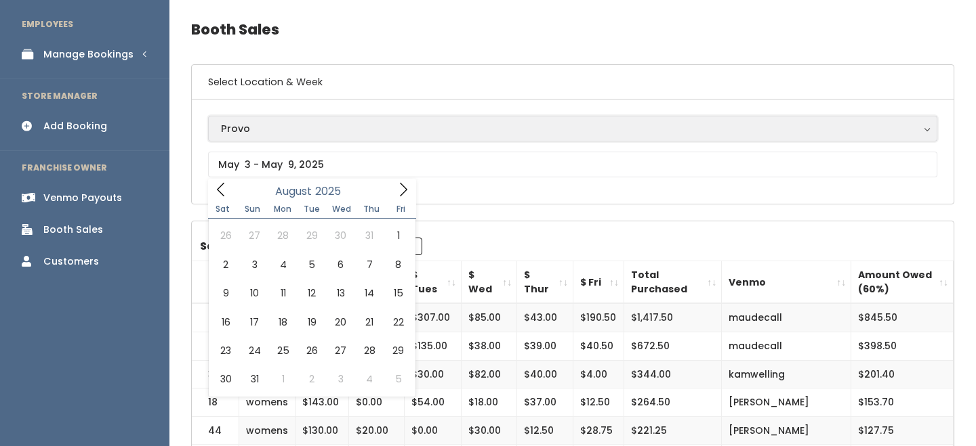
click at [274, 137] on button "Provo" at bounding box center [572, 129] width 729 height 26
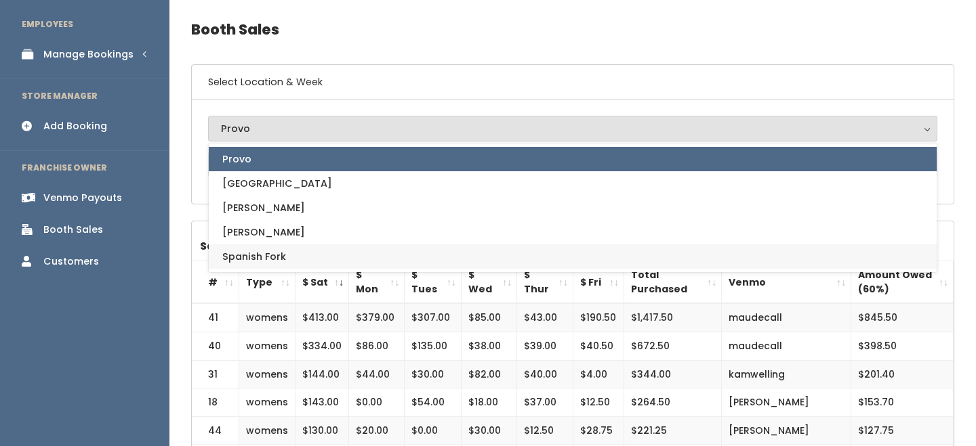
click at [267, 249] on span "Spanish Fork" at bounding box center [254, 256] width 64 height 15
select select "2"
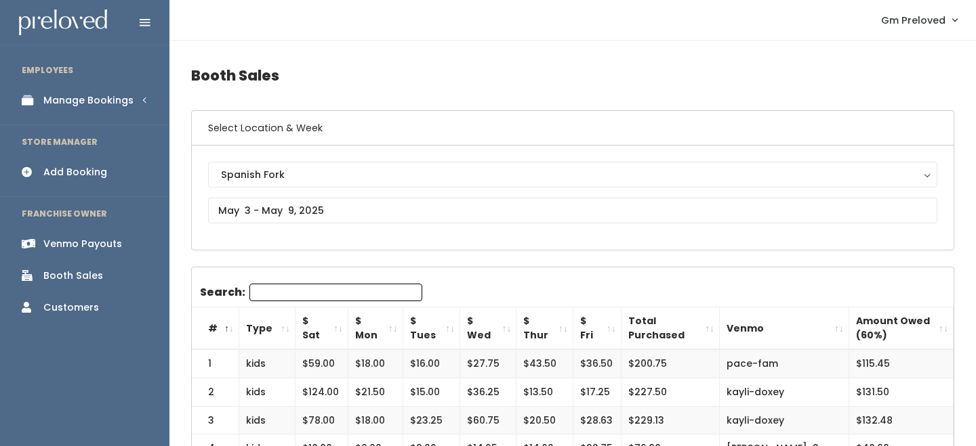
click at [339, 331] on th "$ Sat" at bounding box center [321, 329] width 53 height 43
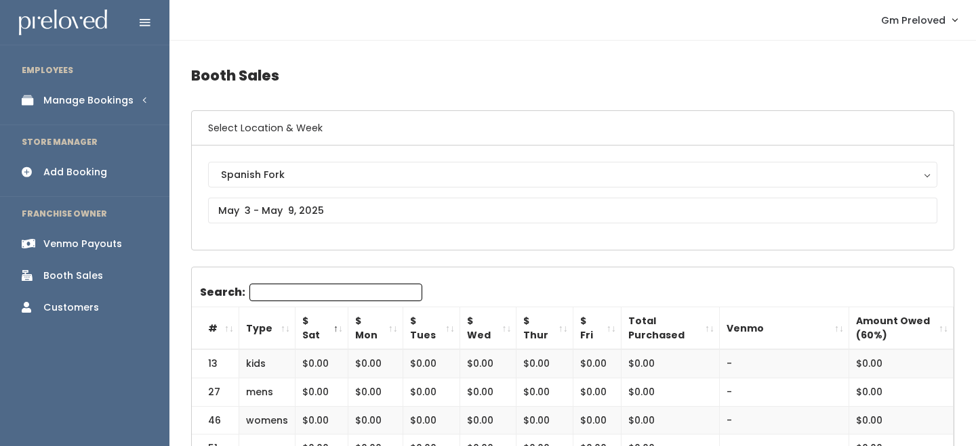
click at [339, 331] on th "$ Sat" at bounding box center [321, 329] width 53 height 43
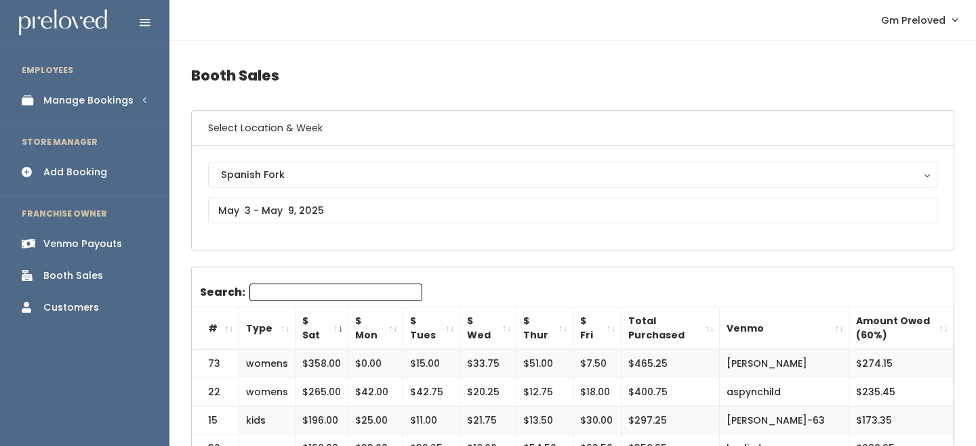
scroll to position [9, 0]
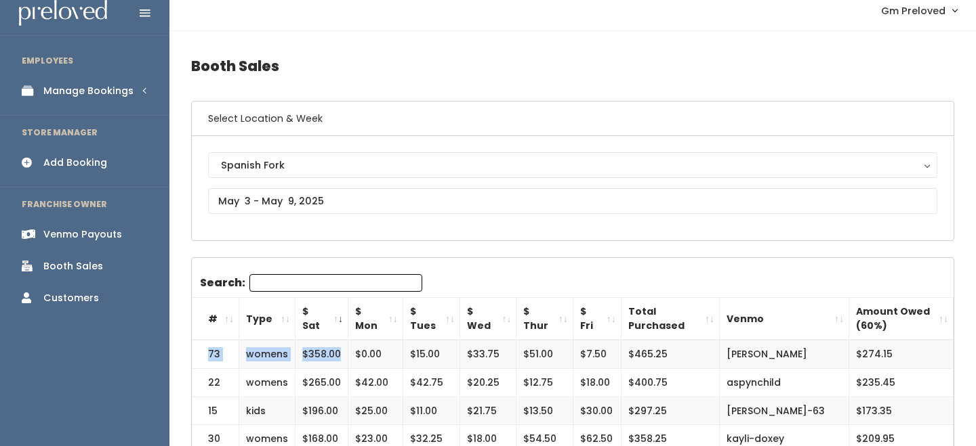
drag, startPoint x: 209, startPoint y: 350, endPoint x: 339, endPoint y: 356, distance: 130.2
click at [339, 356] on tr "73 womens $358.00 $0.00 $15.00 $33.75 $51.00 $7.50 $465.25 jamie-aegerter $274.…" at bounding box center [573, 354] width 762 height 28
copy tr "73 womens $358.00"
click at [326, 343] on td "$358.00" at bounding box center [321, 354] width 53 height 28
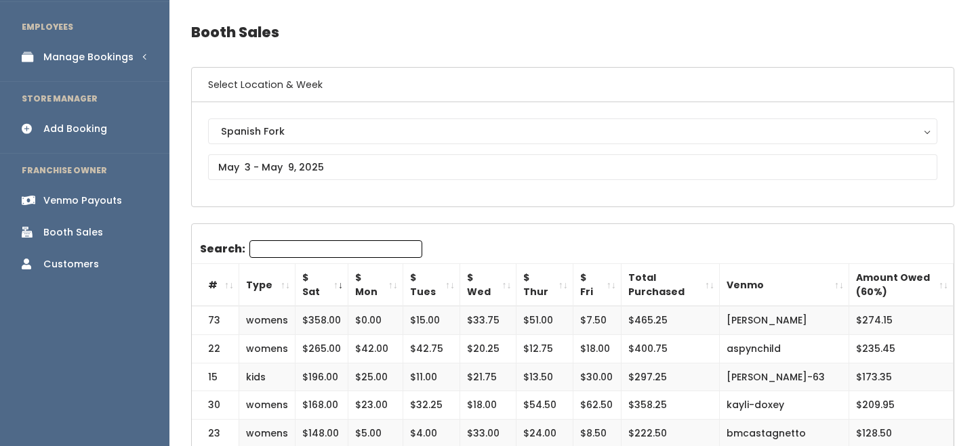
scroll to position [44, 0]
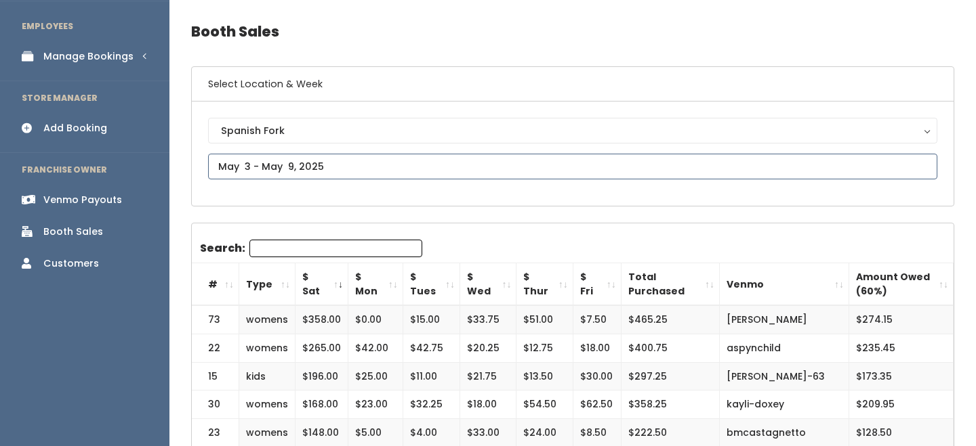
click at [285, 159] on input "text" at bounding box center [572, 167] width 729 height 26
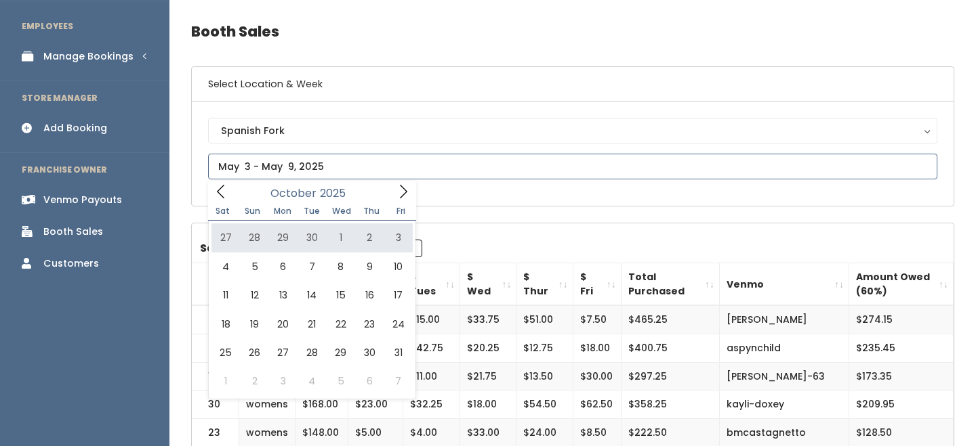
click at [215, 189] on icon at bounding box center [220, 191] width 15 height 15
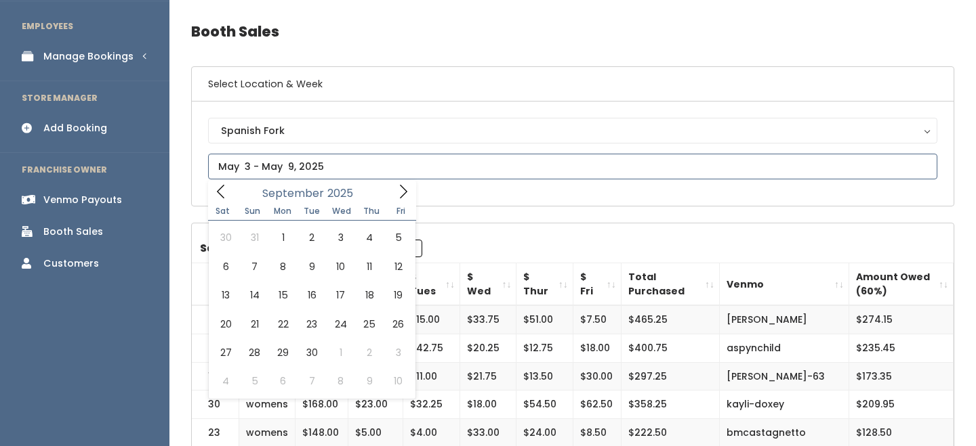
click at [215, 189] on icon at bounding box center [220, 191] width 15 height 15
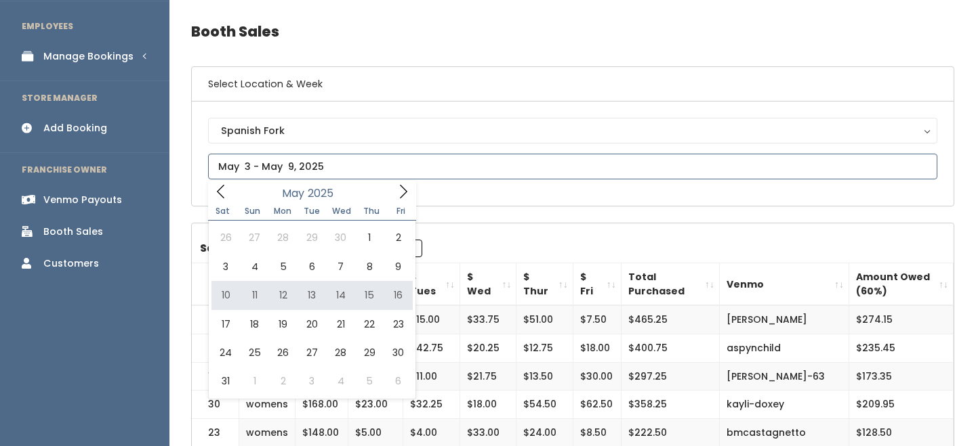
type input "May 10 to May 16"
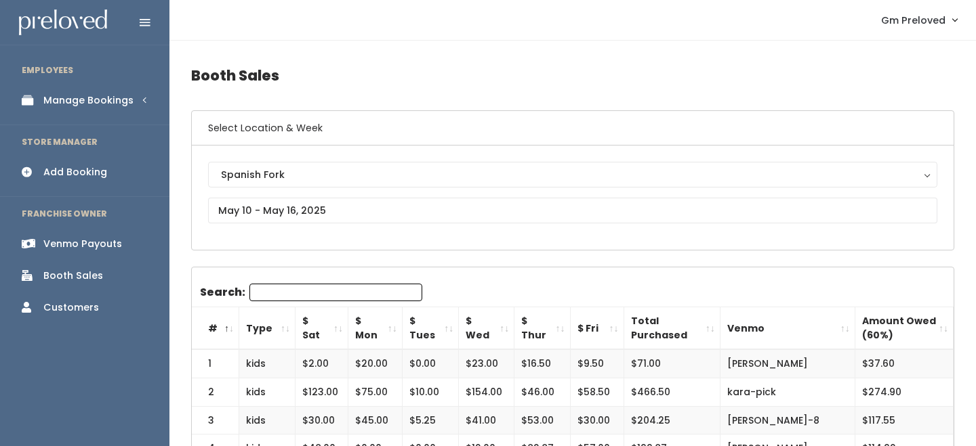
click at [335, 327] on th "$ Sat" at bounding box center [321, 329] width 53 height 43
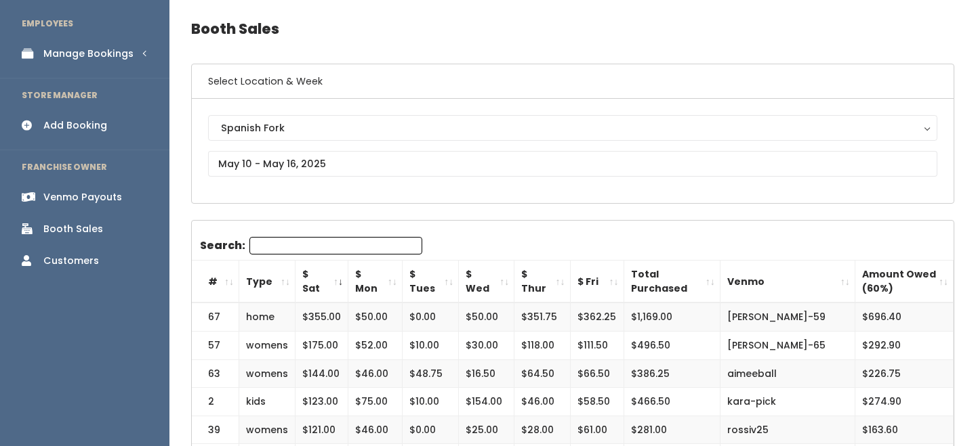
scroll to position [48, 0]
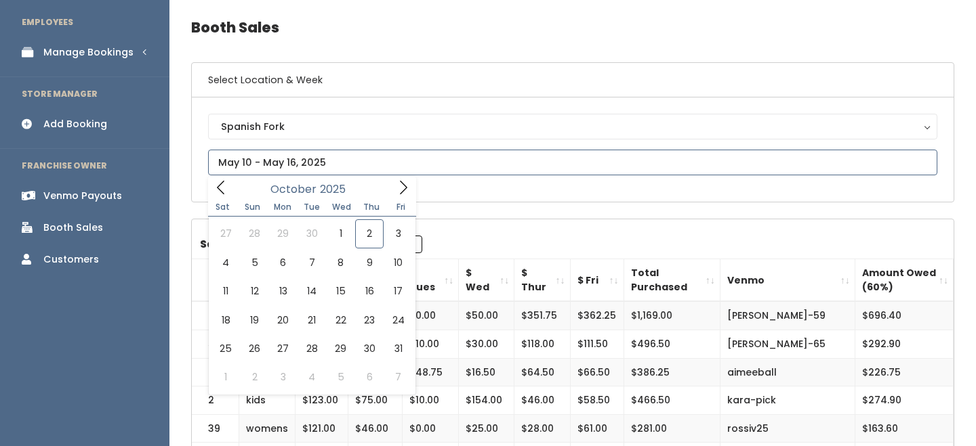
click at [223, 186] on icon at bounding box center [220, 187] width 15 height 15
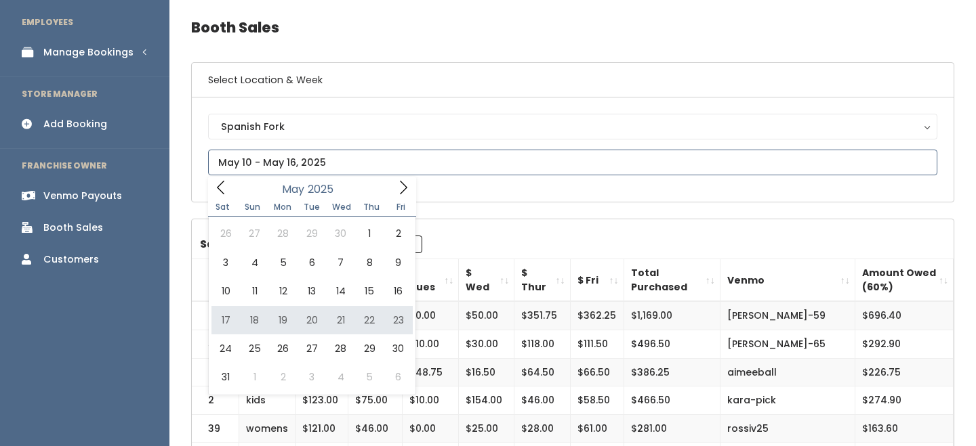
type input "May 17 to May 23"
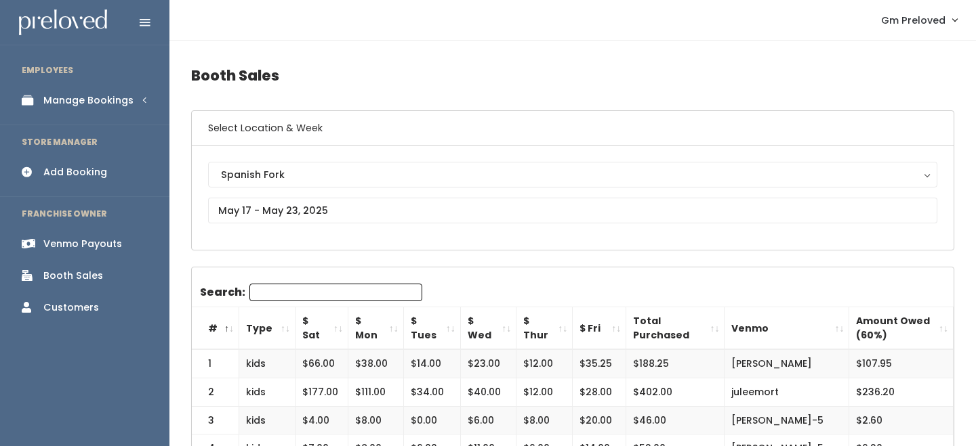
click at [321, 329] on th "$ Sat" at bounding box center [321, 329] width 53 height 43
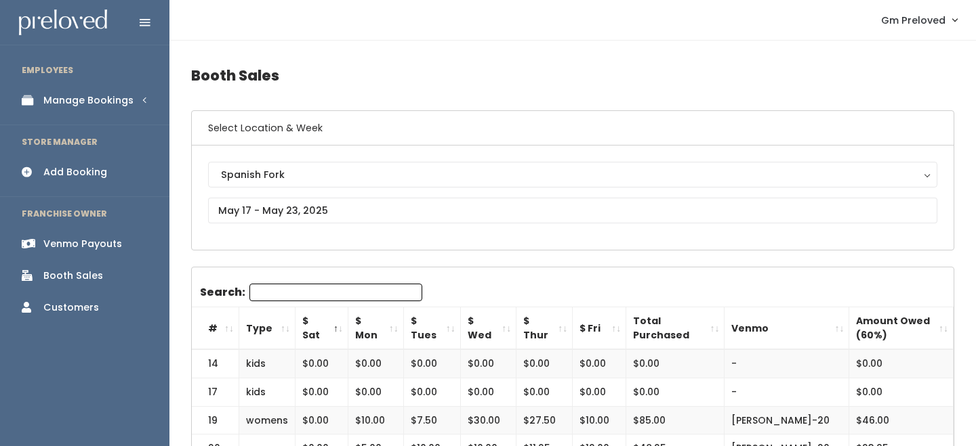
click at [321, 329] on th "$ Sat" at bounding box center [321, 329] width 53 height 43
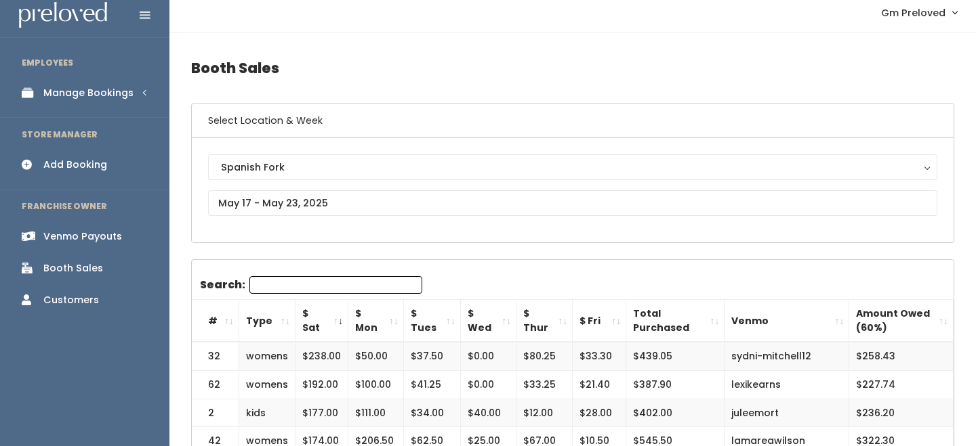
scroll to position [4, 0]
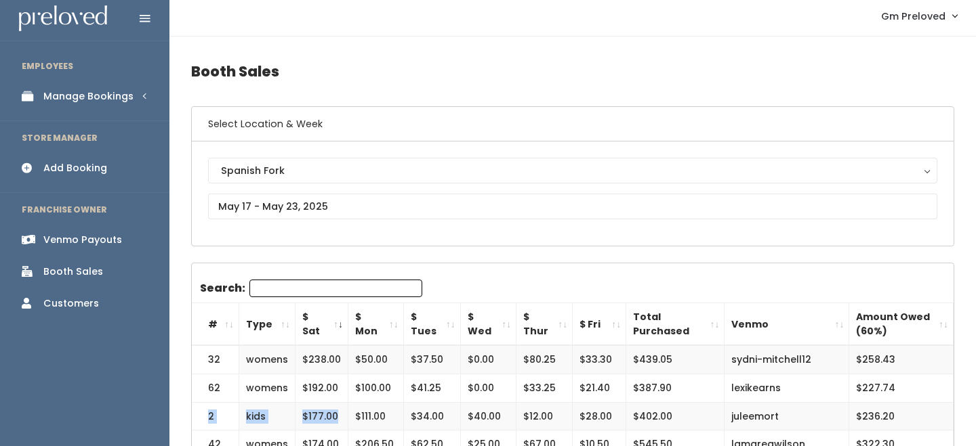
drag, startPoint x: 207, startPoint y: 416, endPoint x: 339, endPoint y: 415, distance: 132.8
click at [339, 415] on tr "2 kids $177.00 $111.00 $34.00 $40.00 $12.00 $28.00 $402.00 juleemort $236.20" at bounding box center [573, 416] width 762 height 28
click at [306, 206] on input "text" at bounding box center [572, 207] width 729 height 26
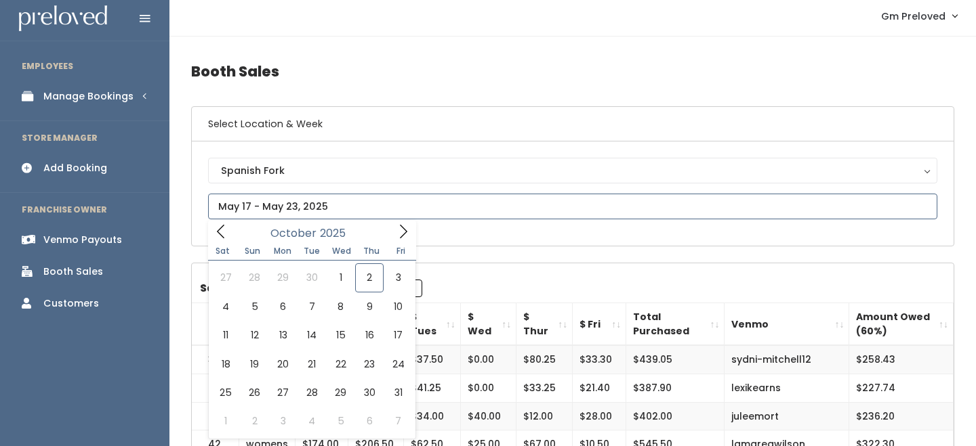
click at [221, 239] on icon at bounding box center [220, 231] width 15 height 15
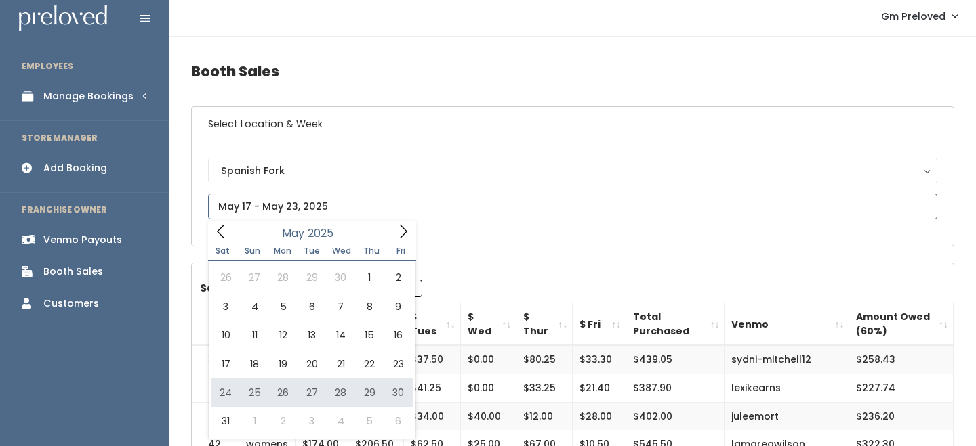
type input "May 24 to May 30"
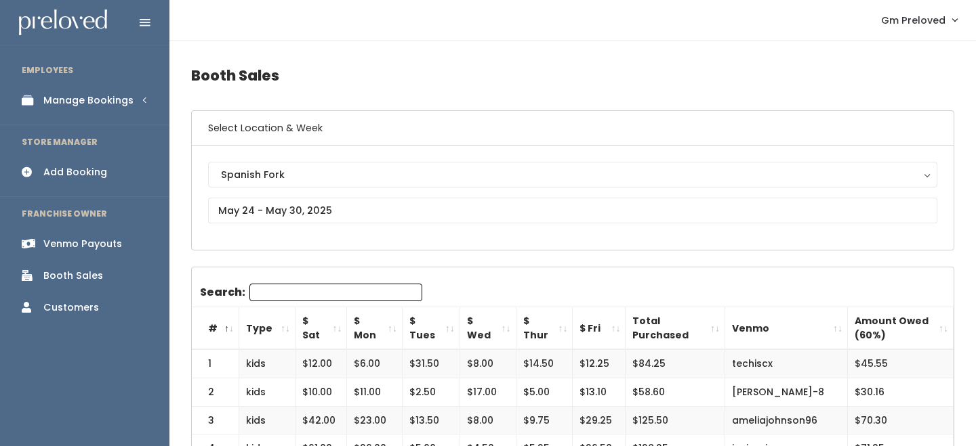
click at [336, 331] on th "$ Sat" at bounding box center [320, 329] width 51 height 43
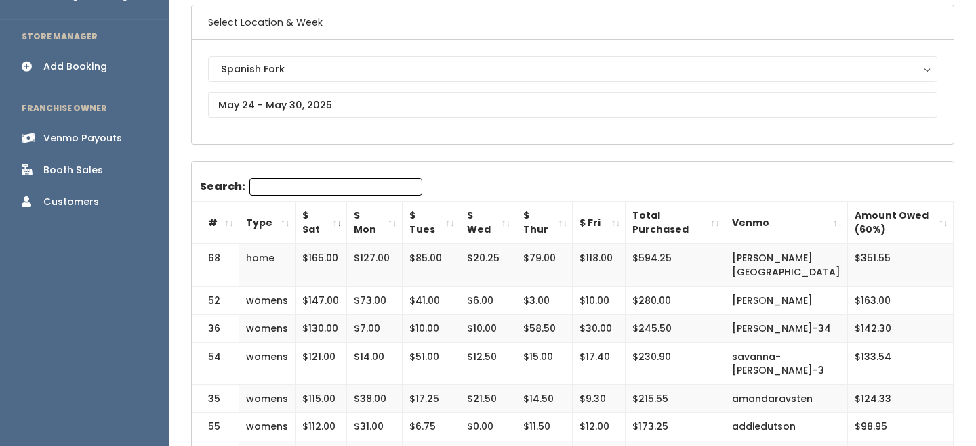
scroll to position [108, 0]
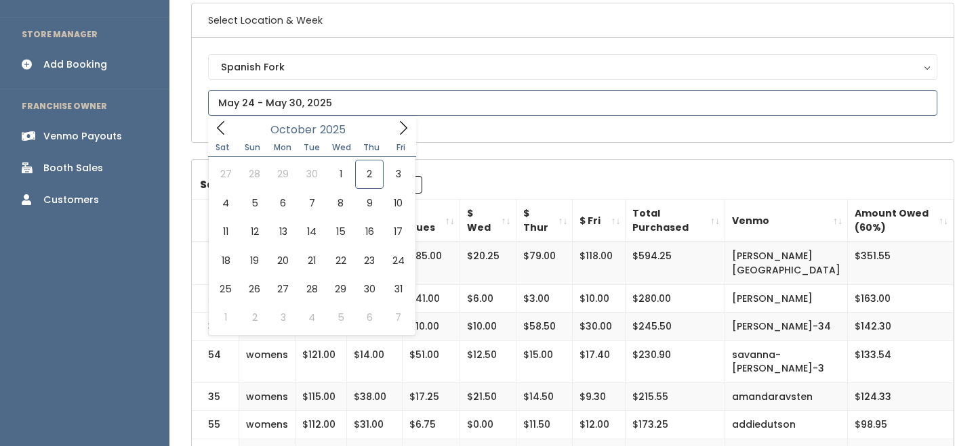
click at [282, 95] on input "text" at bounding box center [572, 103] width 729 height 26
click at [223, 129] on icon at bounding box center [220, 128] width 15 height 15
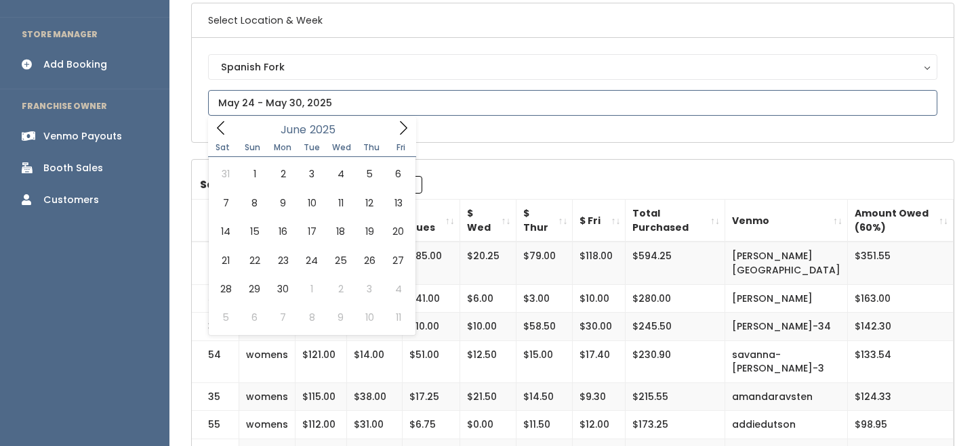
click at [223, 129] on icon at bounding box center [220, 128] width 15 height 15
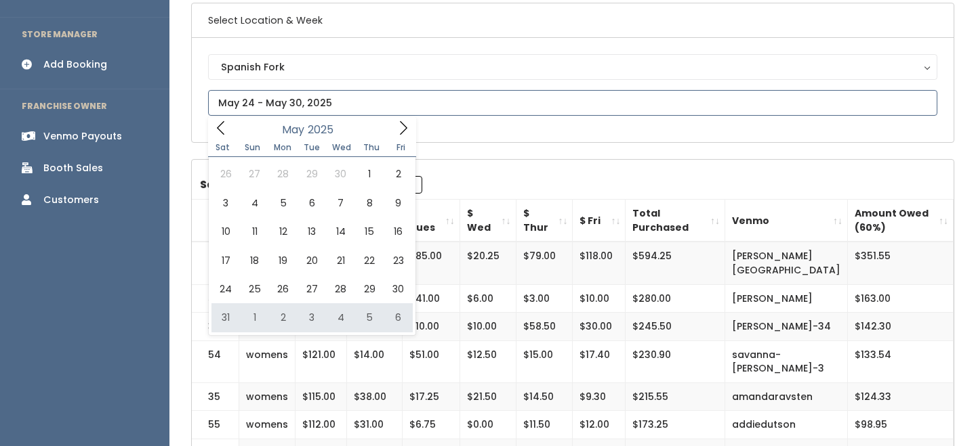
type input "May 31 to June 6"
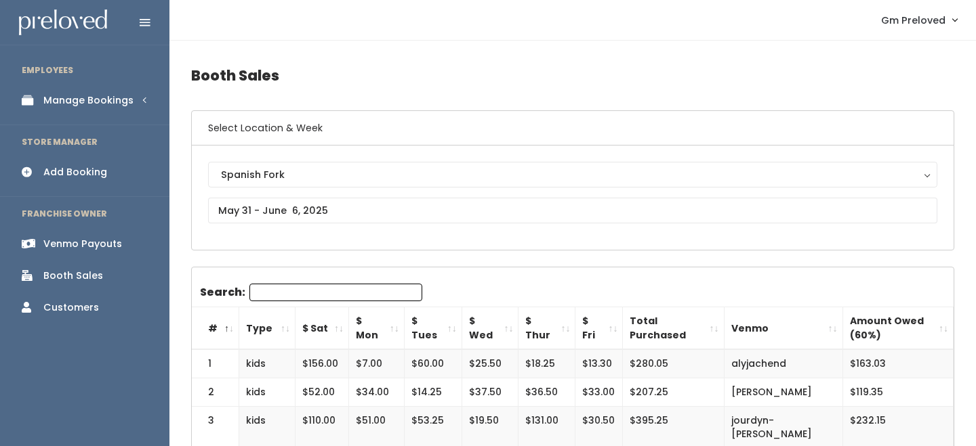
click at [334, 327] on th "$ Sat" at bounding box center [322, 329] width 54 height 43
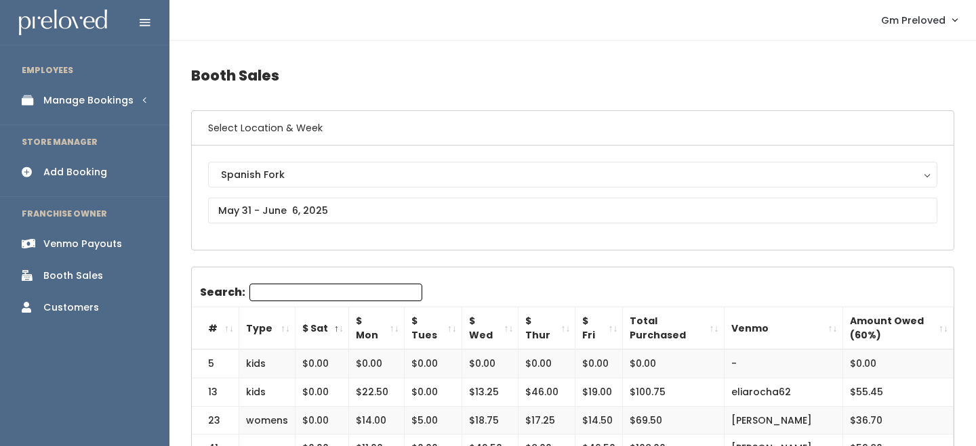
click at [334, 327] on th "$ Sat" at bounding box center [322, 329] width 54 height 43
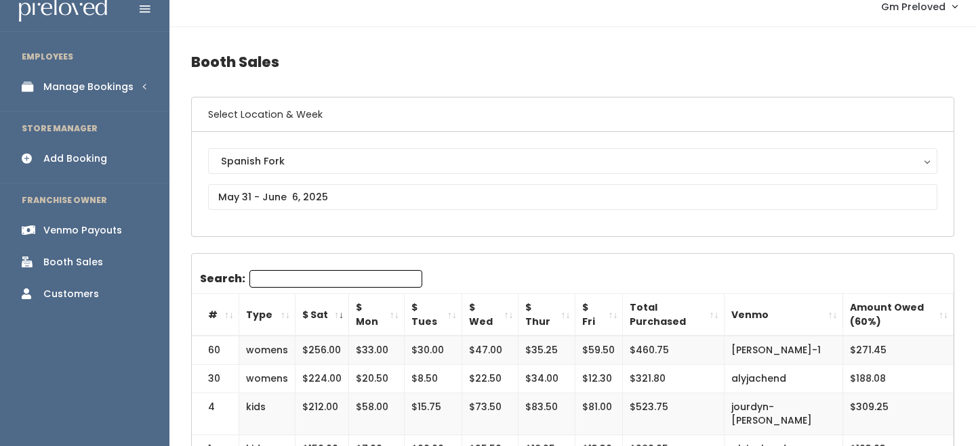
scroll to position [8, 0]
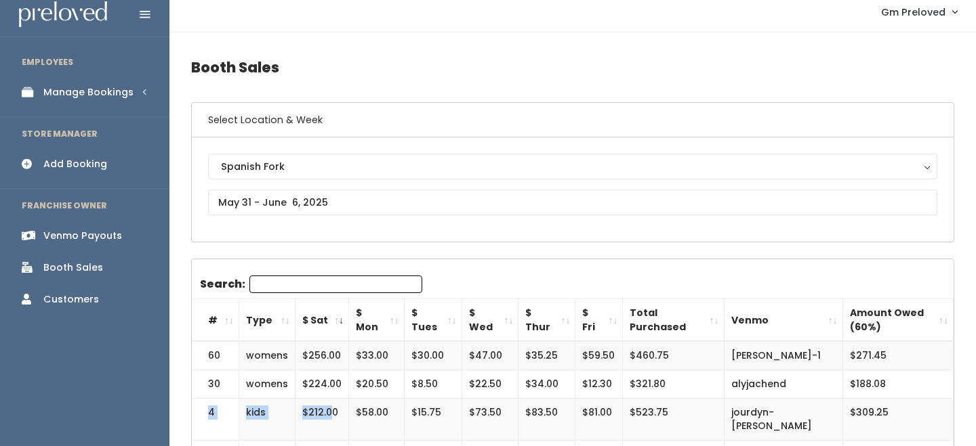
drag, startPoint x: 207, startPoint y: 425, endPoint x: 333, endPoint y: 421, distance: 126.1
click at [333, 421] on tr "4 kids $212.00 $58.00 $15.75 $73.50 $83.50 $81.00 $523.75 jourdyn-abplanalp $30…" at bounding box center [573, 419] width 762 height 42
copy tr "4 kids $212.0"
click at [333, 423] on td "$212.00" at bounding box center [322, 419] width 54 height 42
copy tr "4 kids $212.00"
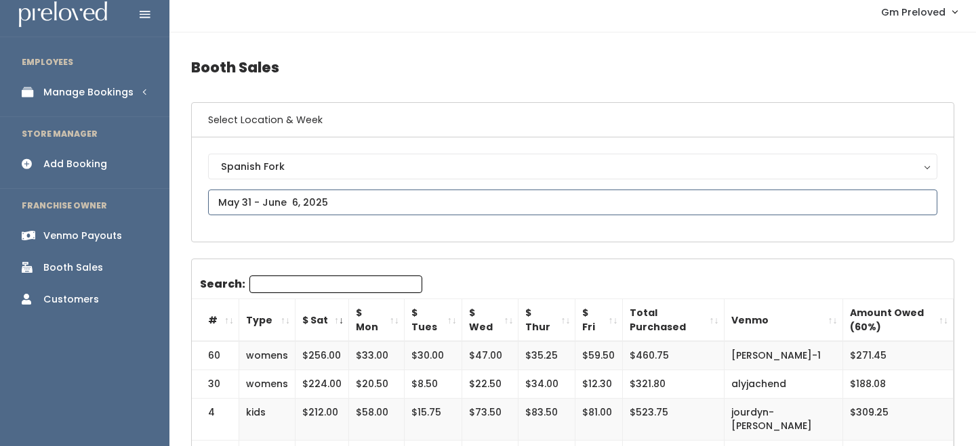
click at [266, 197] on input "text" at bounding box center [572, 203] width 729 height 26
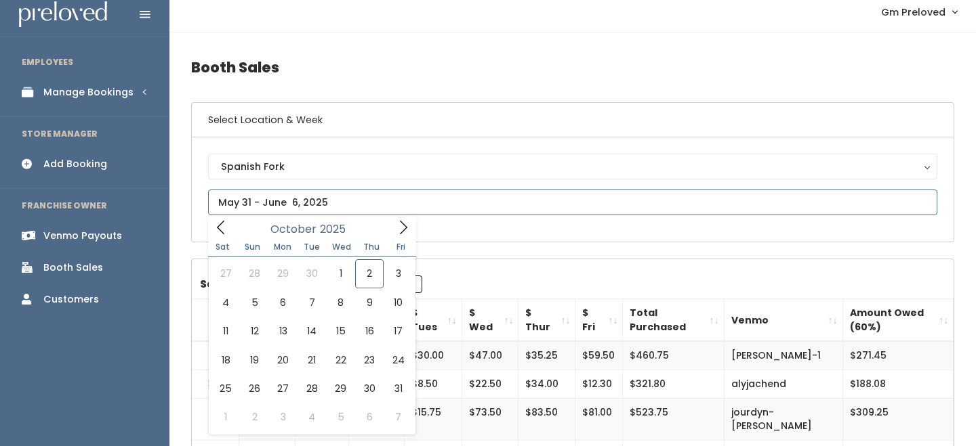
click at [223, 233] on icon at bounding box center [220, 228] width 7 height 14
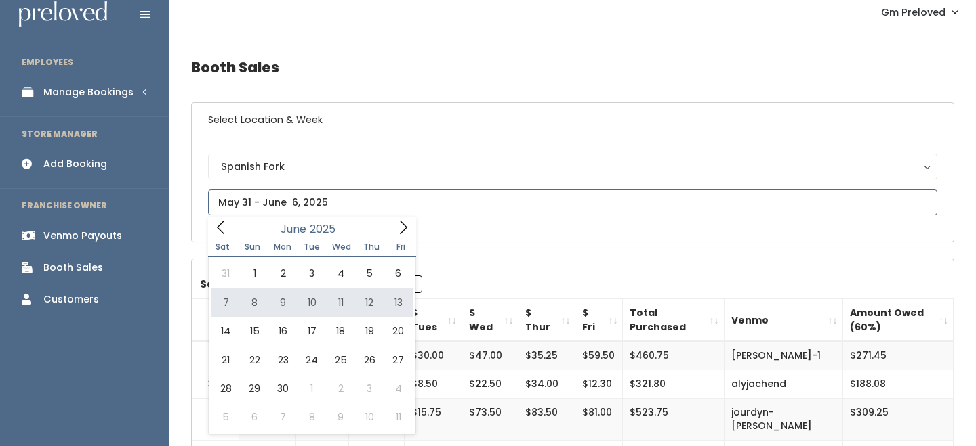
type input "June 7 to June 13"
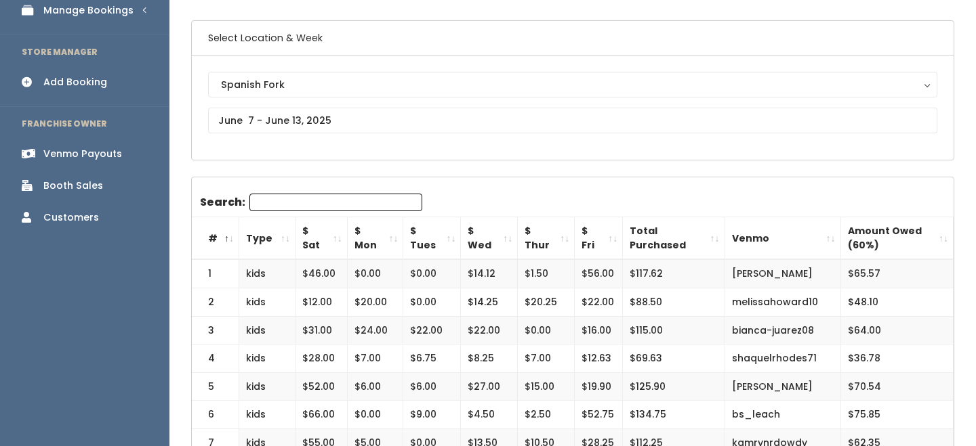
scroll to position [91, 0]
click at [339, 233] on th "$ Sat" at bounding box center [321, 238] width 52 height 43
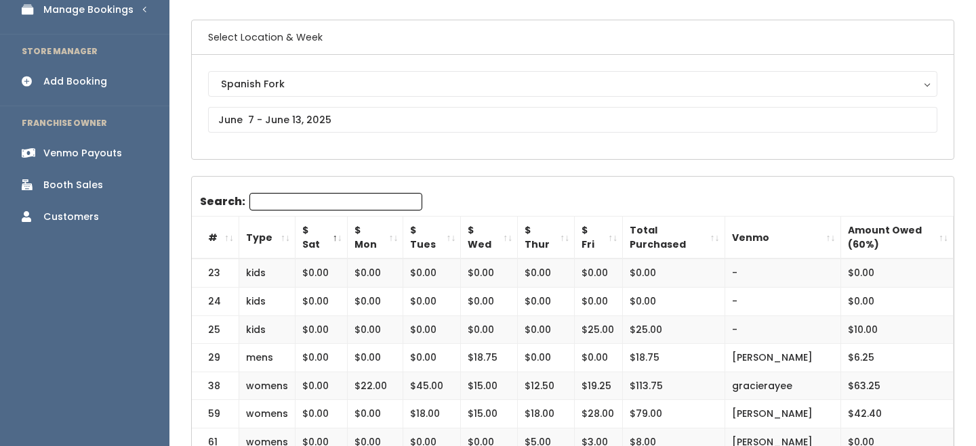
click at [339, 233] on th "$ Sat" at bounding box center [321, 238] width 52 height 43
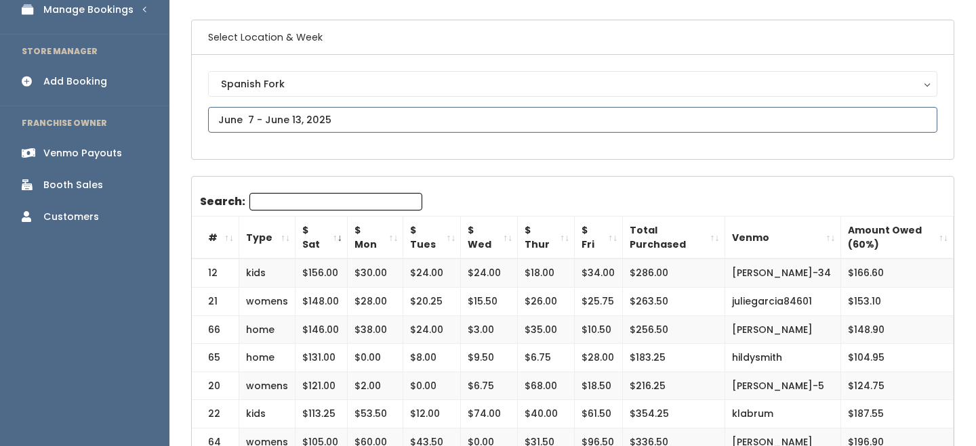
click at [318, 114] on input "text" at bounding box center [572, 120] width 729 height 26
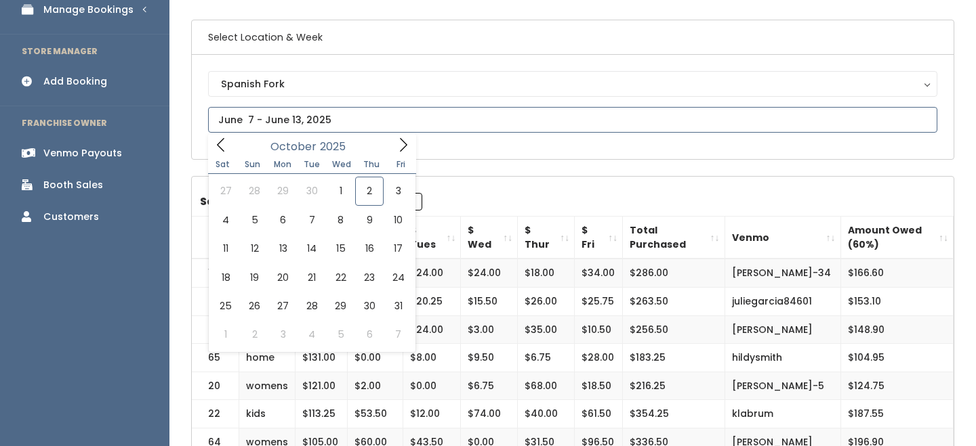
click at [220, 140] on icon at bounding box center [220, 145] width 15 height 15
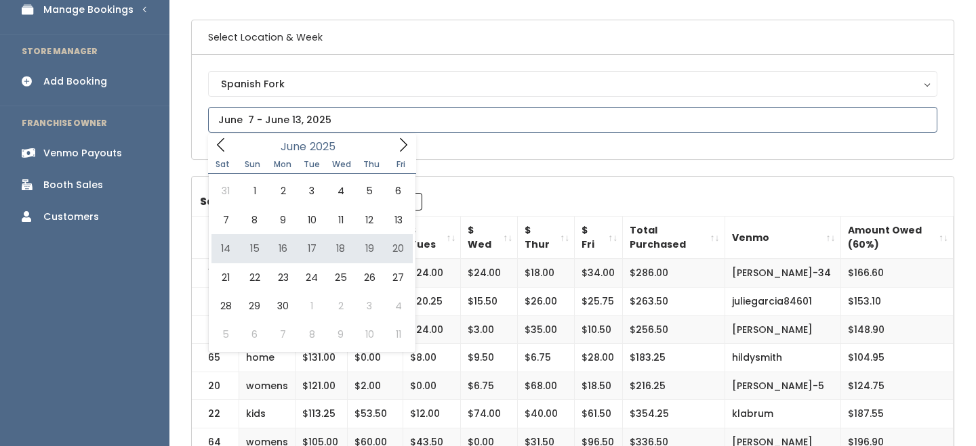
type input "June 14 to June 20"
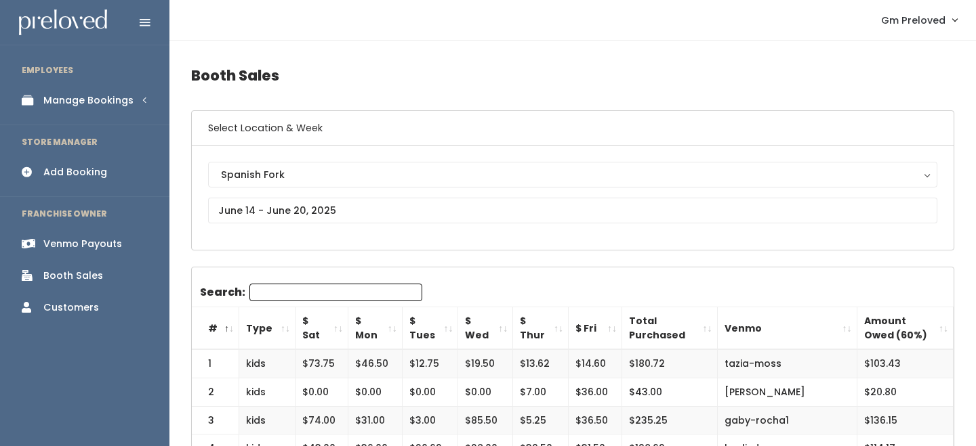
click at [335, 328] on th "$ Sat" at bounding box center [321, 329] width 53 height 43
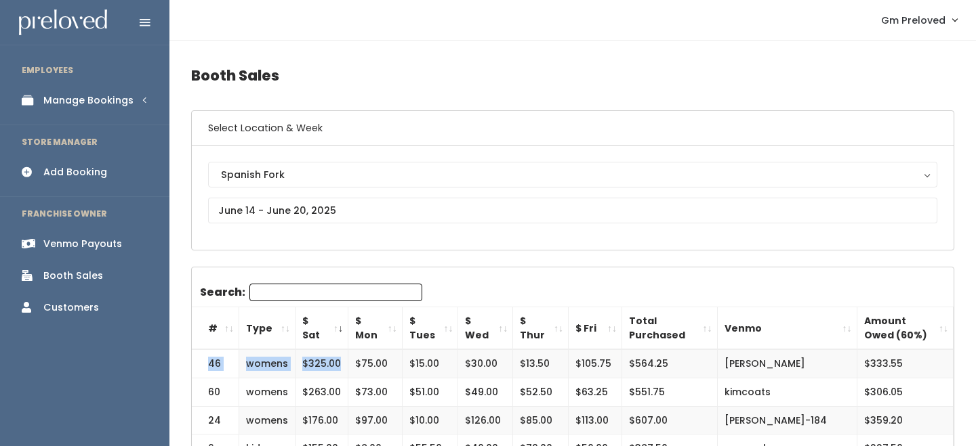
drag, startPoint x: 209, startPoint y: 364, endPoint x: 339, endPoint y: 366, distance: 130.8
click at [339, 367] on tr "46 womens $325.00 $75.00 $15.00 $30.00 $13.50 $105.75 $564.25 melanie-wirfs $33…" at bounding box center [573, 364] width 762 height 28
copy tr "46 womens $325.00"
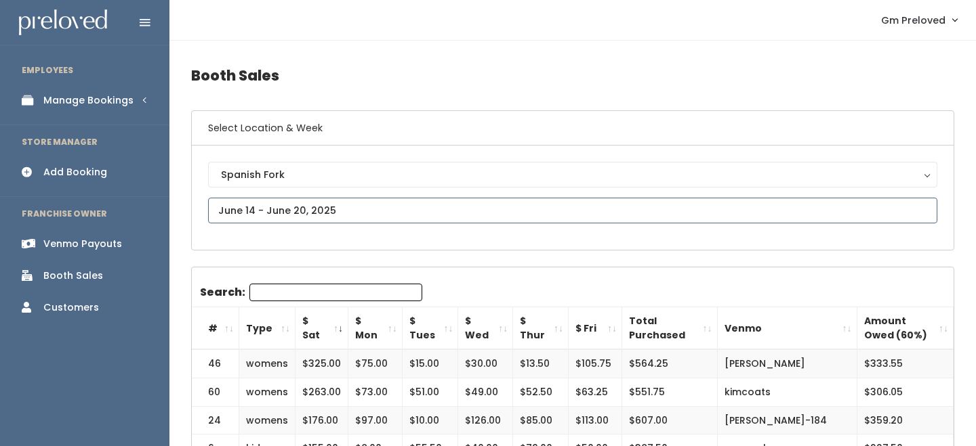
click at [259, 205] on input "text" at bounding box center [572, 211] width 729 height 26
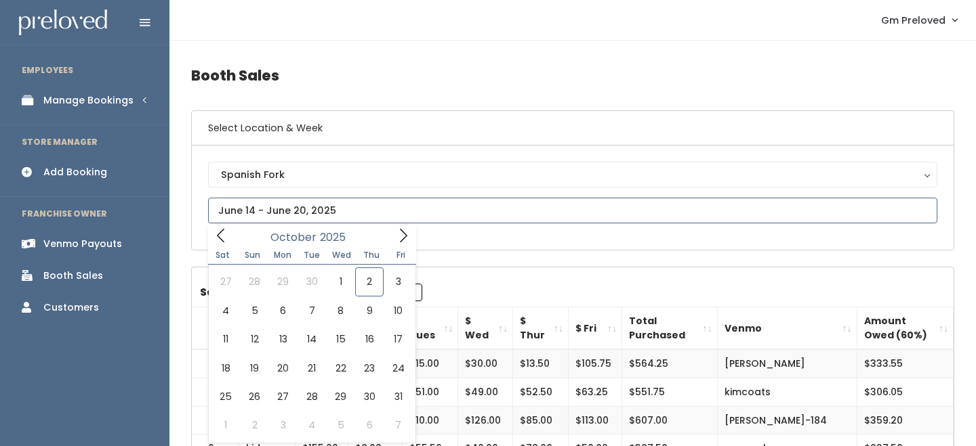
click at [220, 233] on icon at bounding box center [220, 236] width 7 height 14
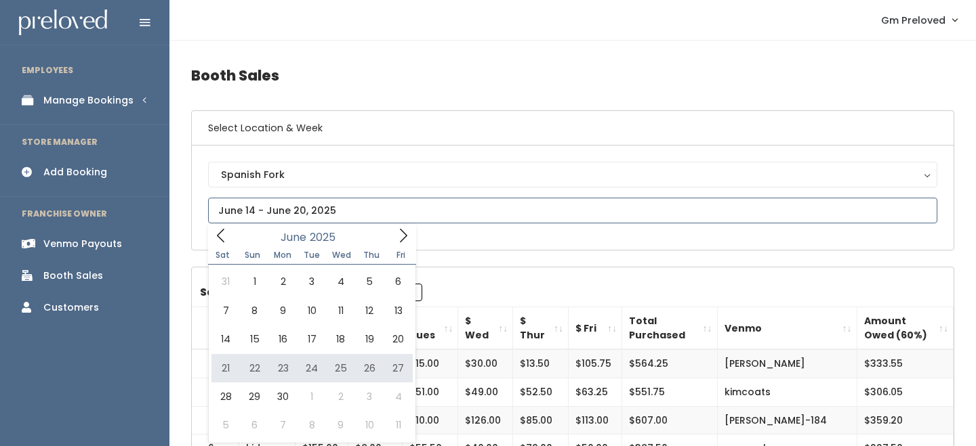
type input "June 21 to June 27"
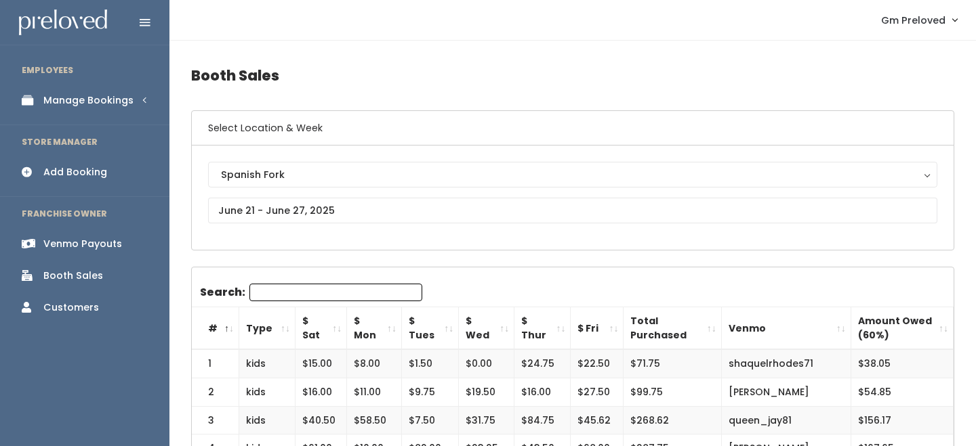
click at [337, 331] on th "$ Sat" at bounding box center [320, 329] width 51 height 43
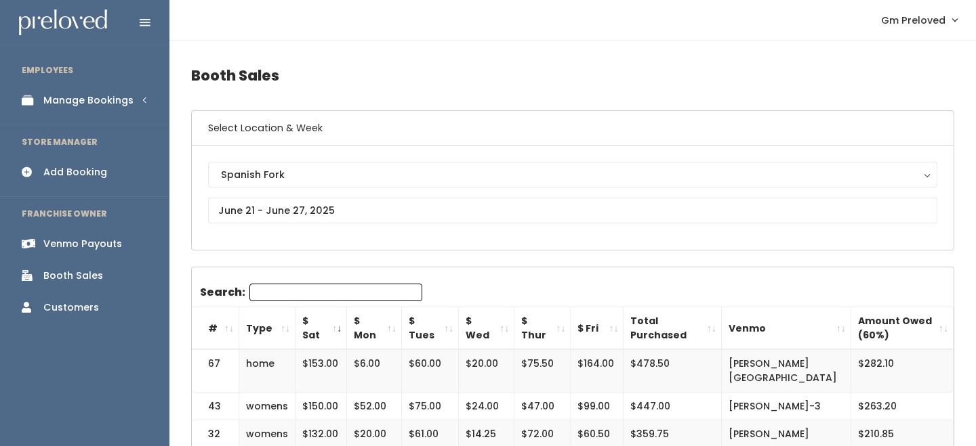
click at [287, 226] on div "Spanish Fork [GEOGRAPHIC_DATA] [GEOGRAPHIC_DATA] [PERSON_NAME] Spanish Fork" at bounding box center [572, 198] width 729 height 72
click at [291, 224] on div "Spanish Fork [GEOGRAPHIC_DATA] [GEOGRAPHIC_DATA] [PERSON_NAME] Spanish Fork" at bounding box center [572, 198] width 729 height 72
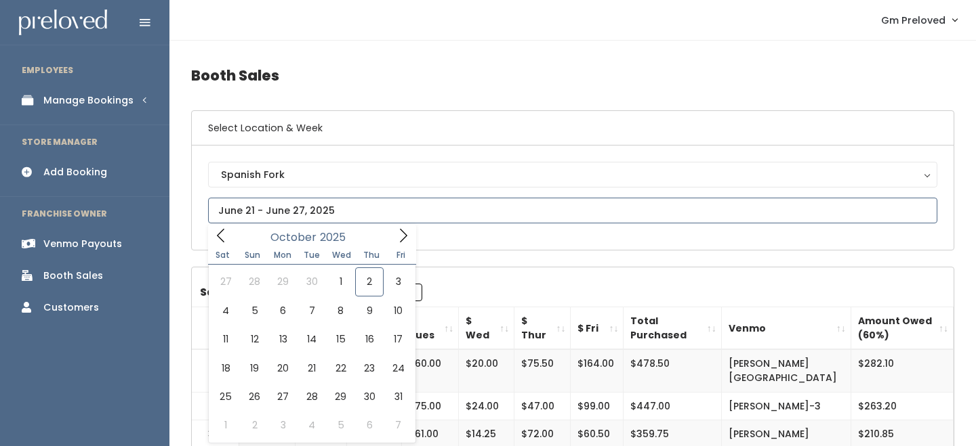
click at [304, 205] on input "text" at bounding box center [572, 211] width 729 height 26
click at [218, 239] on icon at bounding box center [220, 235] width 15 height 15
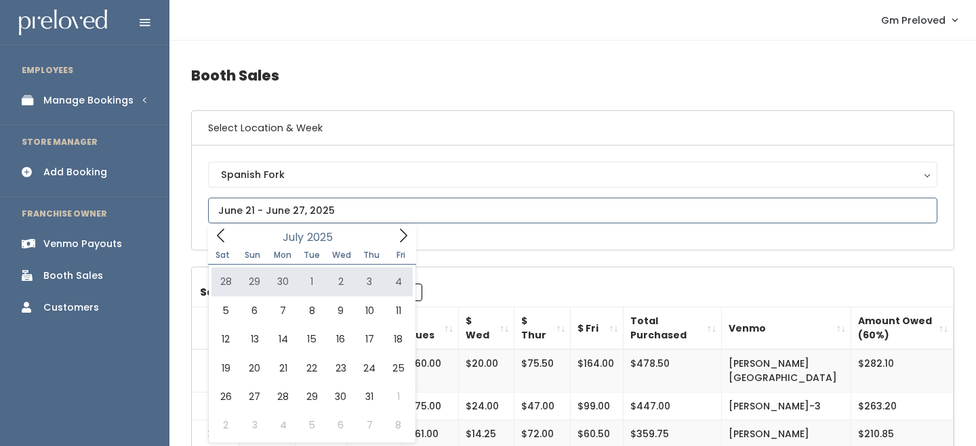
type input "[DATE] to [DATE]"
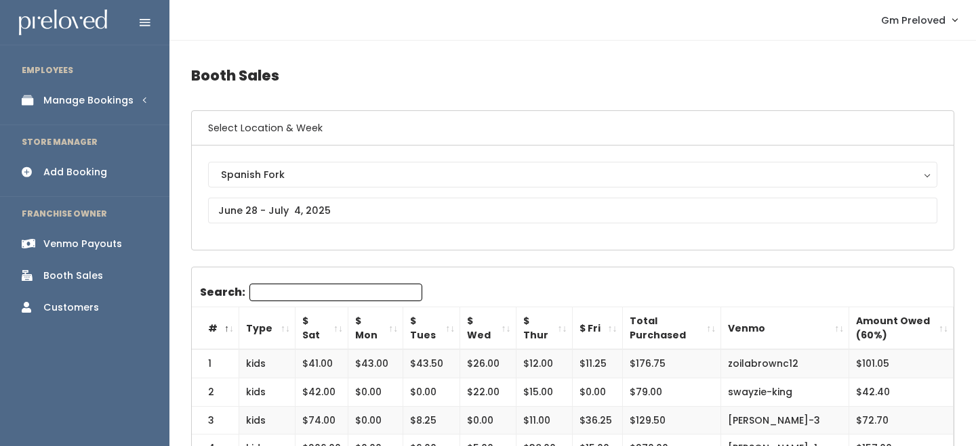
click at [344, 327] on th "$ Sat" at bounding box center [321, 329] width 53 height 43
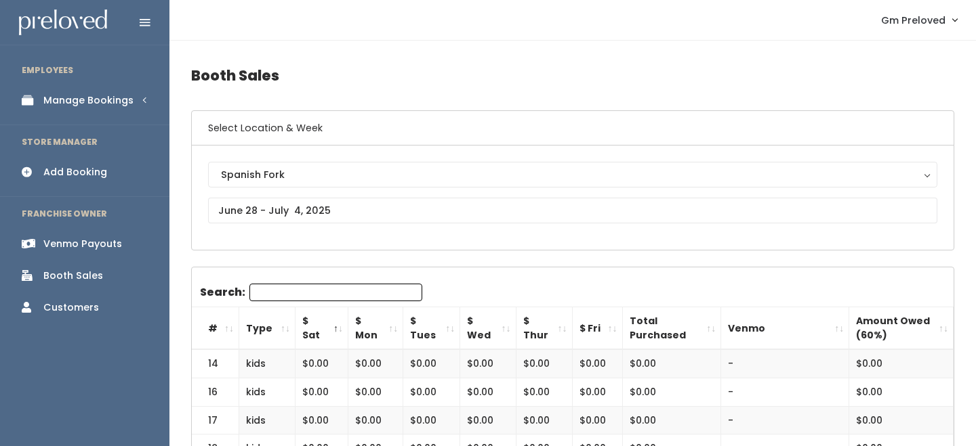
click at [344, 327] on th "$ Sat" at bounding box center [321, 329] width 53 height 43
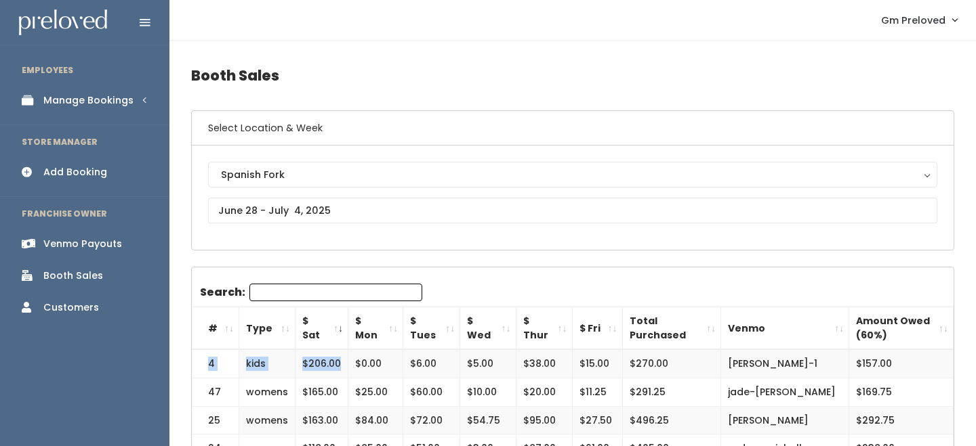
drag, startPoint x: 210, startPoint y: 364, endPoint x: 343, endPoint y: 371, distance: 133.0
click at [343, 371] on tr "4 kids $206.00 $0.00 $6.00 $5.00 $38.00 $15.00 $270.00 [PERSON_NAME]-1 $157.00" at bounding box center [573, 364] width 762 height 28
copy tr "4 kids $206.00"
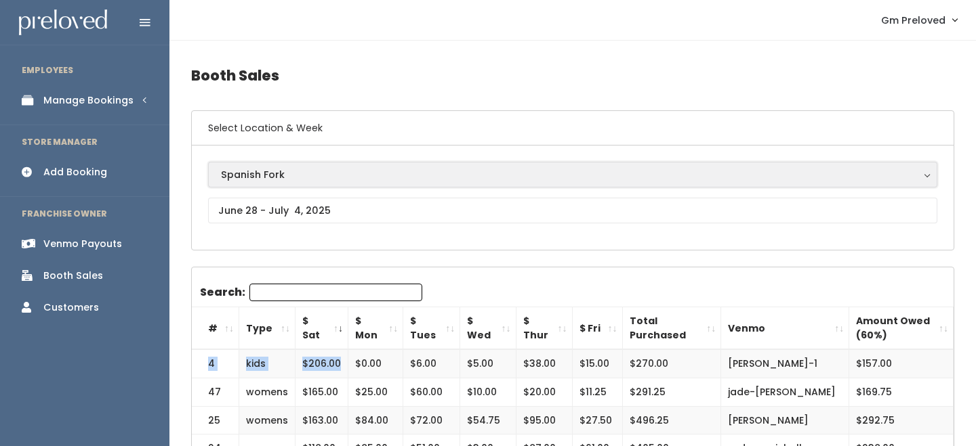
click at [297, 169] on div "Spanish Fork" at bounding box center [572, 174] width 703 height 15
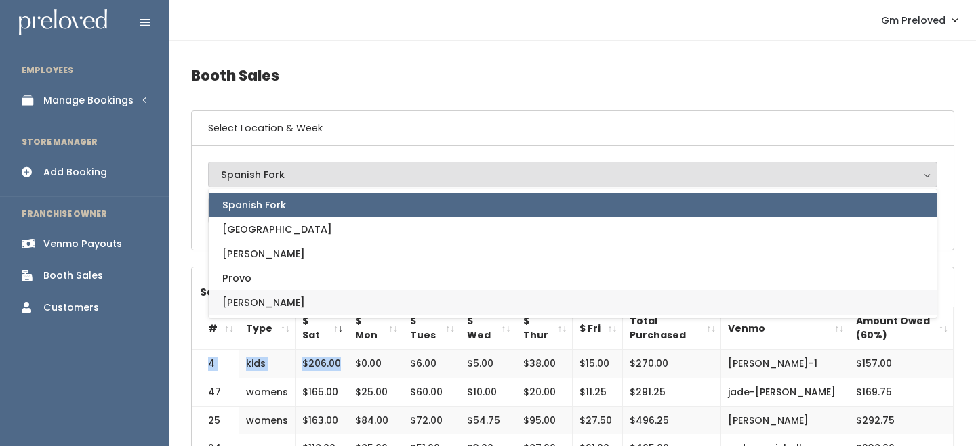
click at [288, 299] on link "[PERSON_NAME]" at bounding box center [573, 303] width 728 height 24
select select "3"
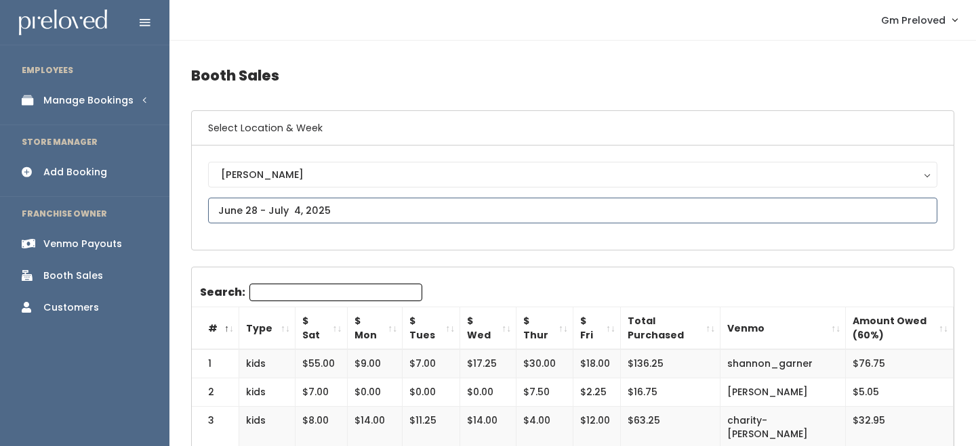
click at [293, 205] on input "text" at bounding box center [572, 211] width 729 height 26
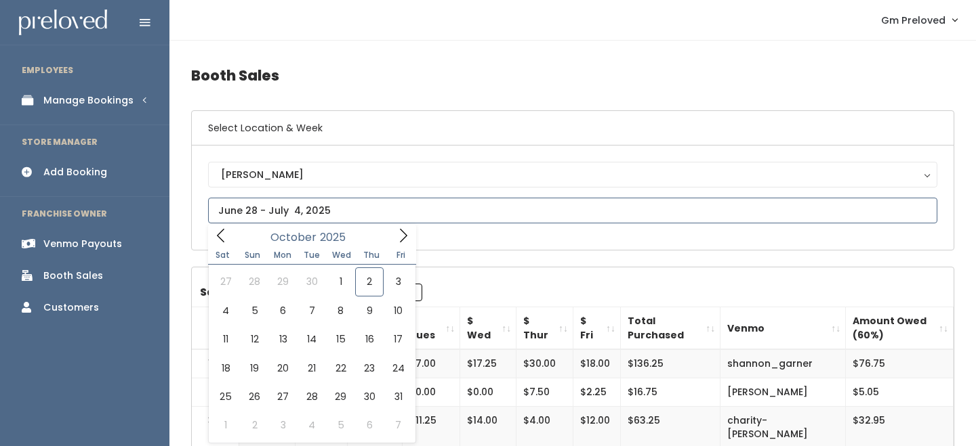
click at [222, 245] on span at bounding box center [221, 235] width 26 height 21
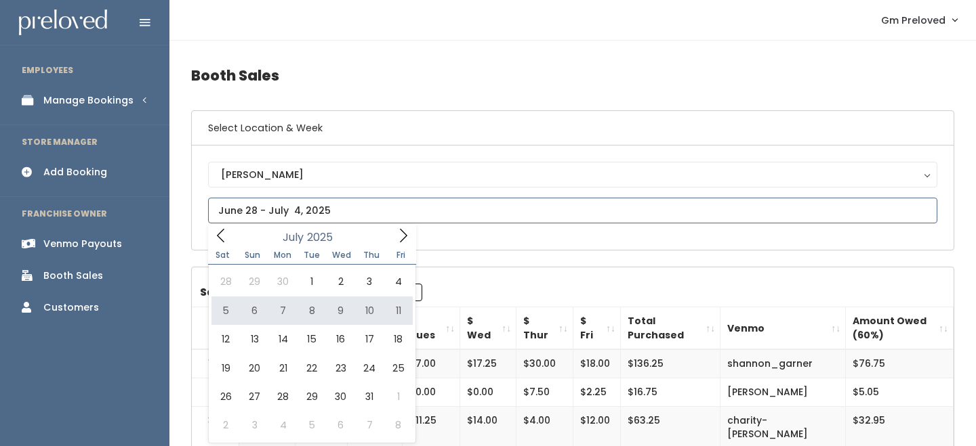
type input "[DATE] to [DATE]"
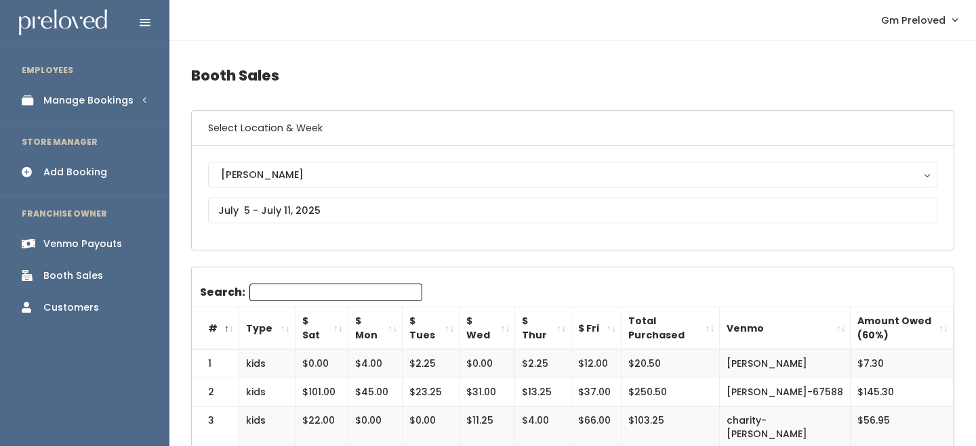
click at [337, 325] on th "$ Sat" at bounding box center [321, 329] width 53 height 43
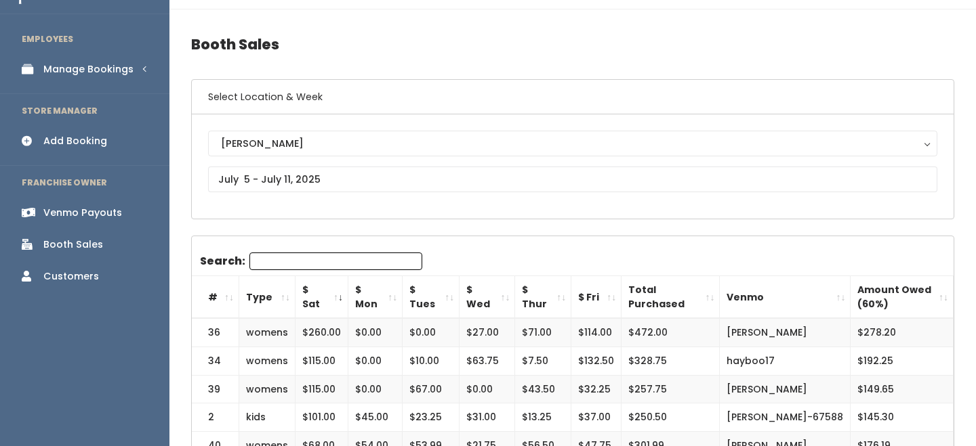
scroll to position [28, 0]
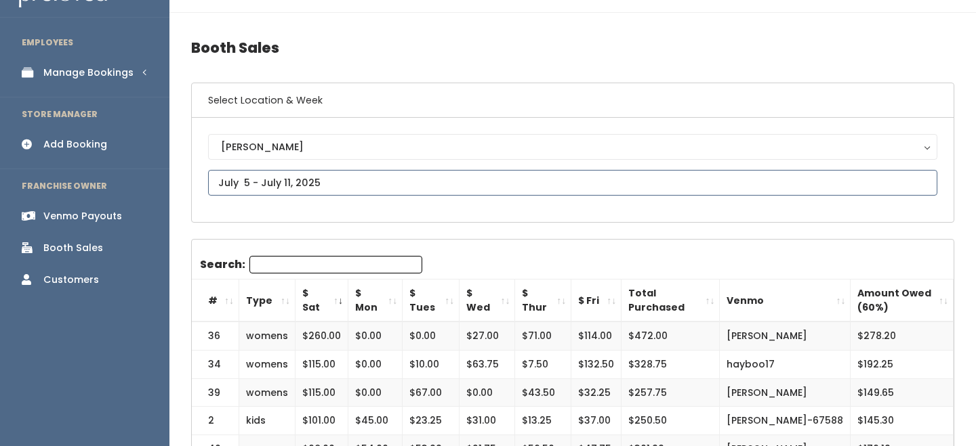
click at [280, 175] on input "text" at bounding box center [572, 183] width 729 height 26
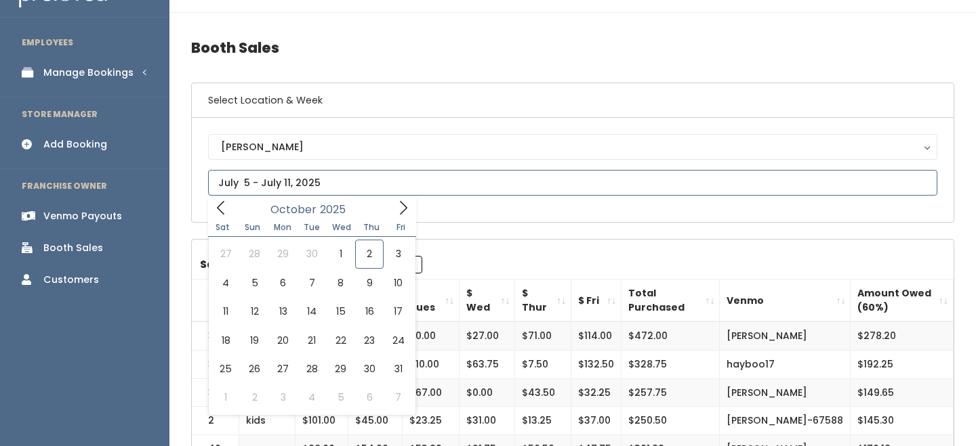
click at [220, 211] on icon at bounding box center [220, 208] width 15 height 15
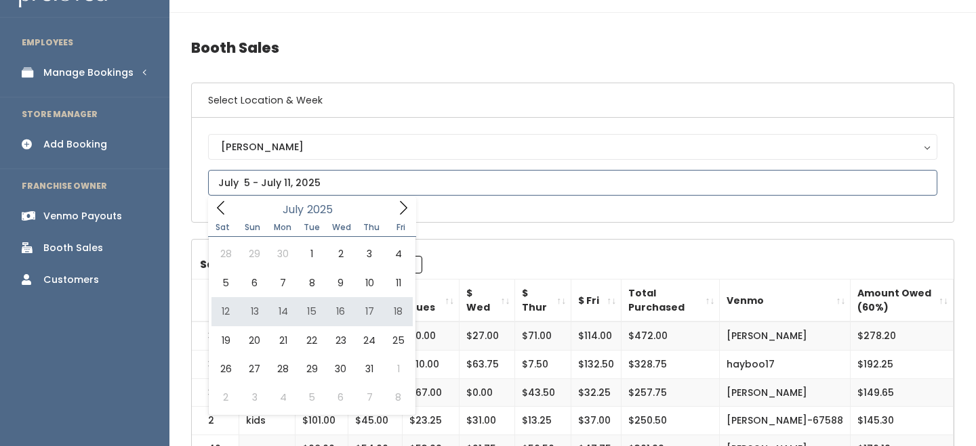
type input "July 12 to July 18"
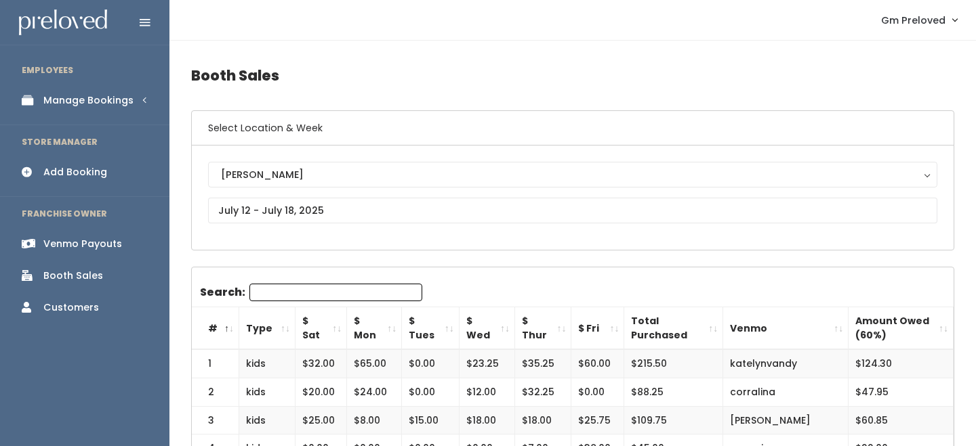
click at [335, 328] on th "$ Sat" at bounding box center [320, 329] width 51 height 43
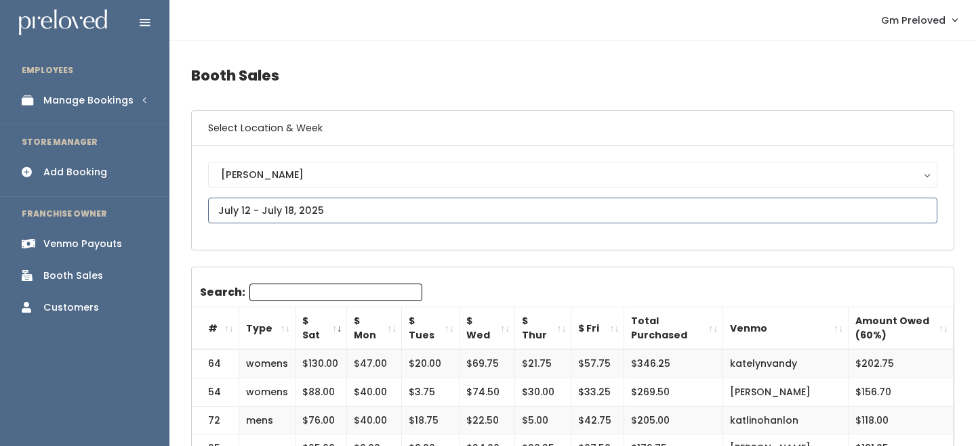
click at [279, 213] on input "text" at bounding box center [572, 211] width 729 height 26
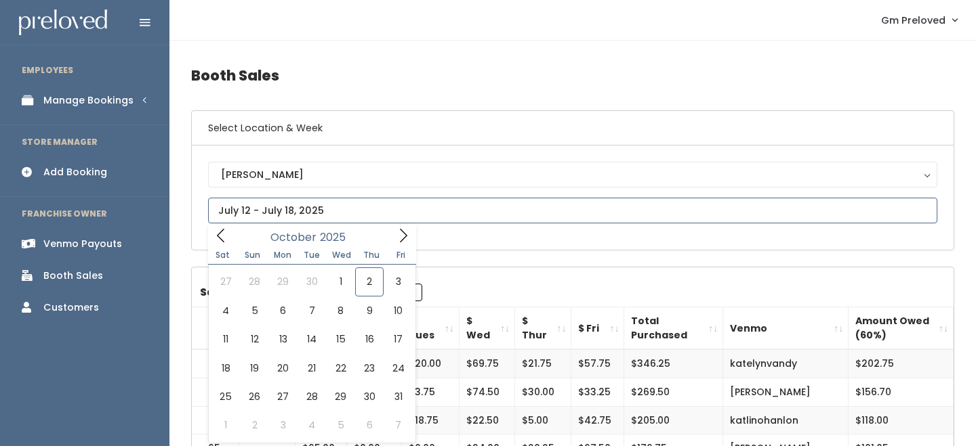
click at [227, 235] on icon at bounding box center [220, 235] width 15 height 15
click at [226, 235] on icon at bounding box center [220, 235] width 15 height 15
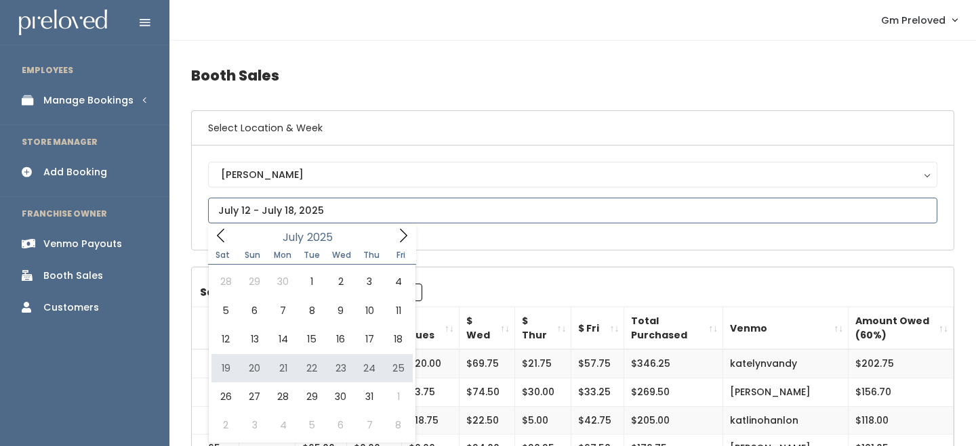
type input "[DATE] to [DATE]"
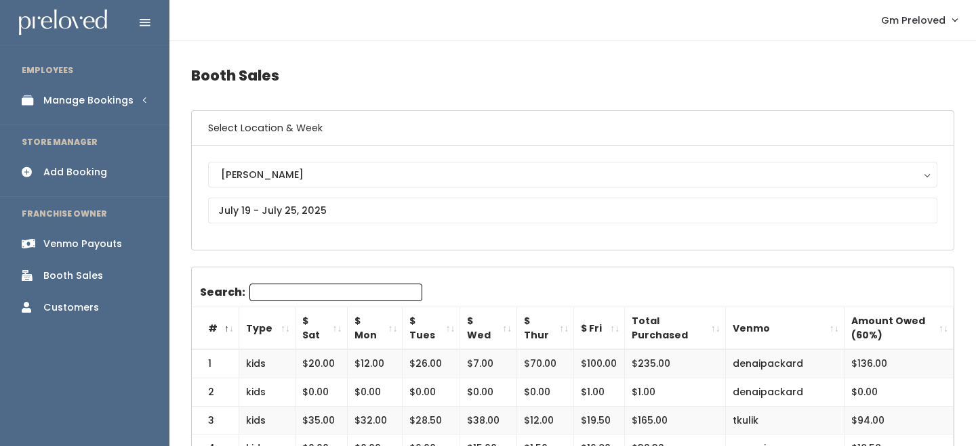
click at [341, 328] on th "$ Sat" at bounding box center [321, 329] width 52 height 43
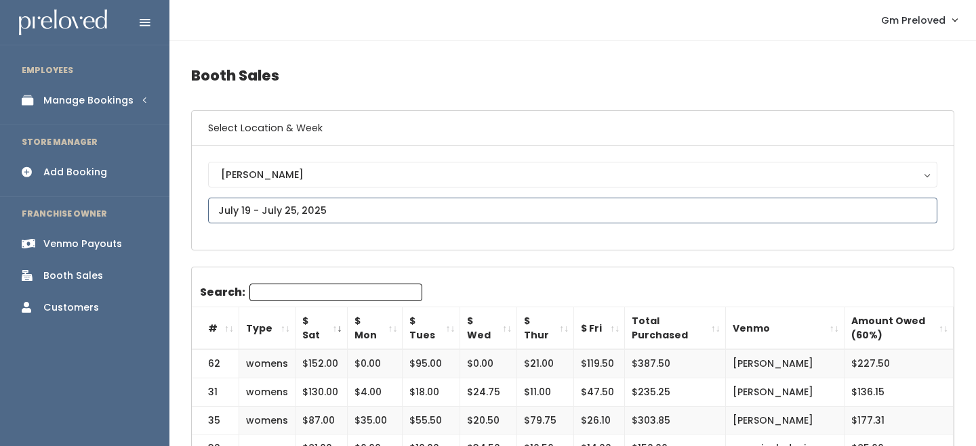
click at [257, 199] on input "text" at bounding box center [572, 211] width 729 height 26
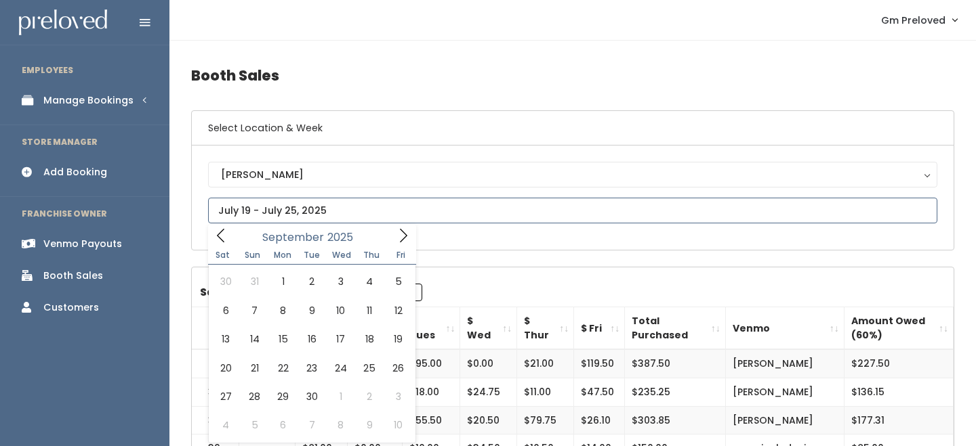
click at [218, 236] on icon at bounding box center [220, 236] width 7 height 14
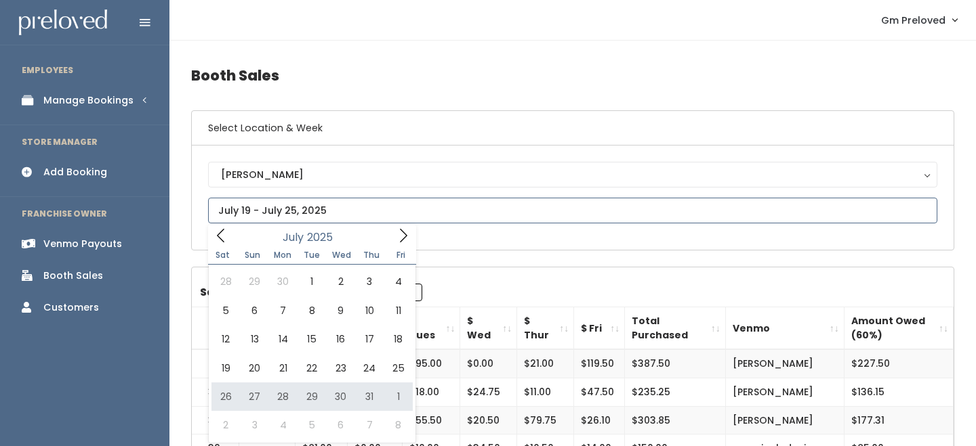
type input "July 26 to August 1"
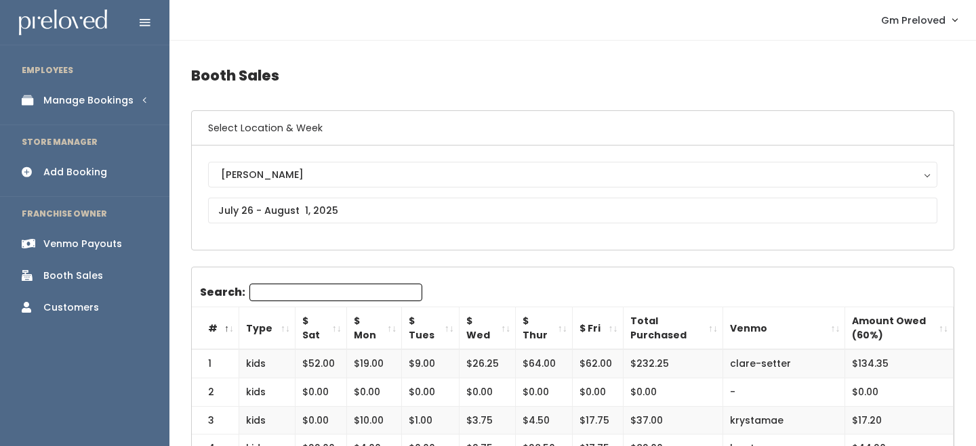
click at [341, 326] on th "$ Sat" at bounding box center [320, 329] width 51 height 43
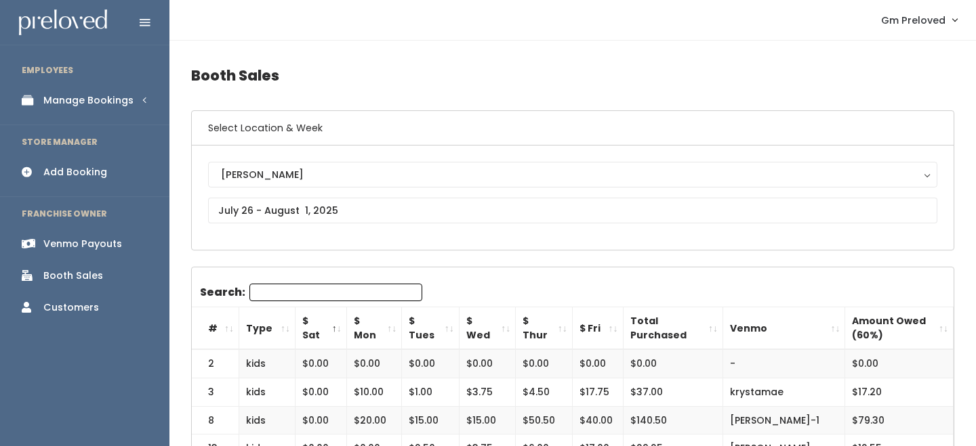
click at [341, 326] on th "$ Sat" at bounding box center [320, 329] width 51 height 43
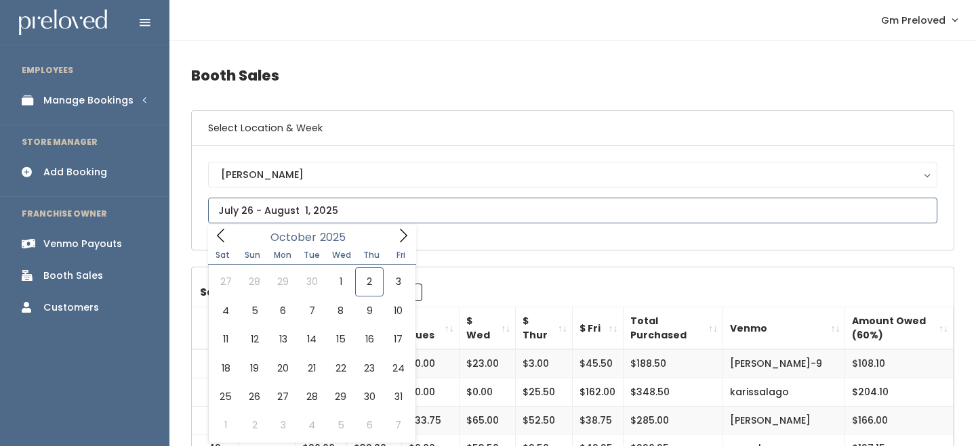
click at [257, 213] on input "text" at bounding box center [572, 211] width 729 height 26
click at [222, 234] on icon at bounding box center [220, 235] width 15 height 15
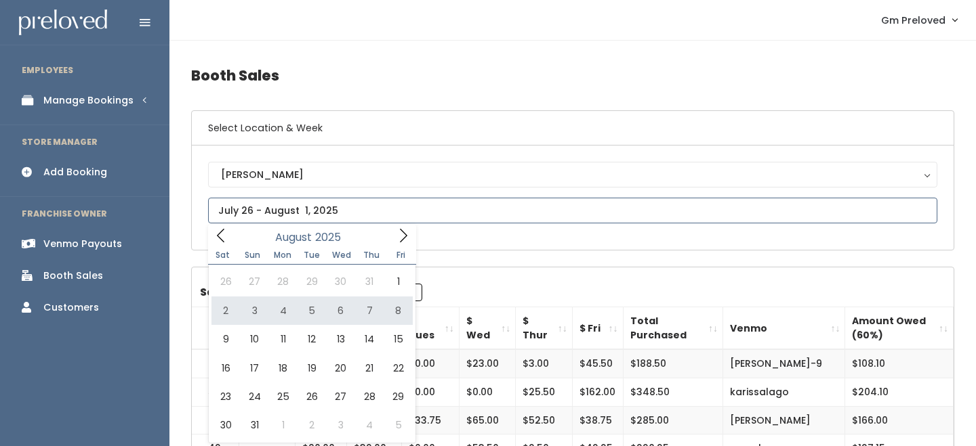
type input "August 2 to August 8"
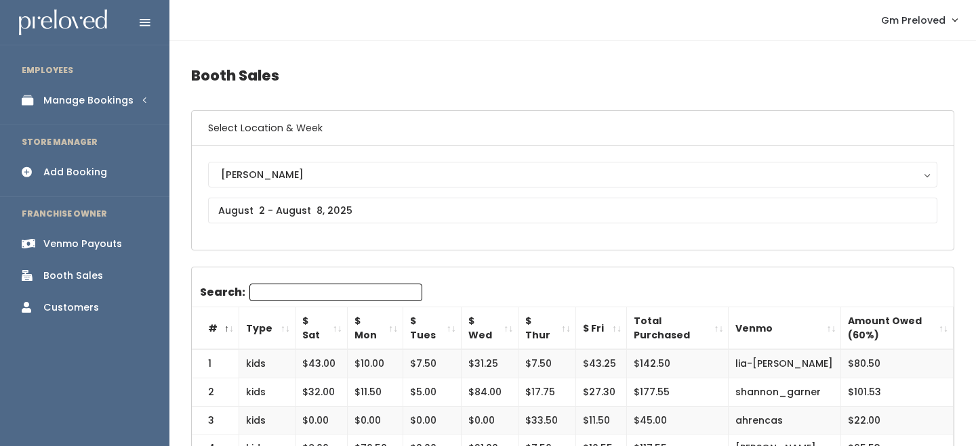
click at [335, 329] on th "$ Sat" at bounding box center [321, 329] width 52 height 43
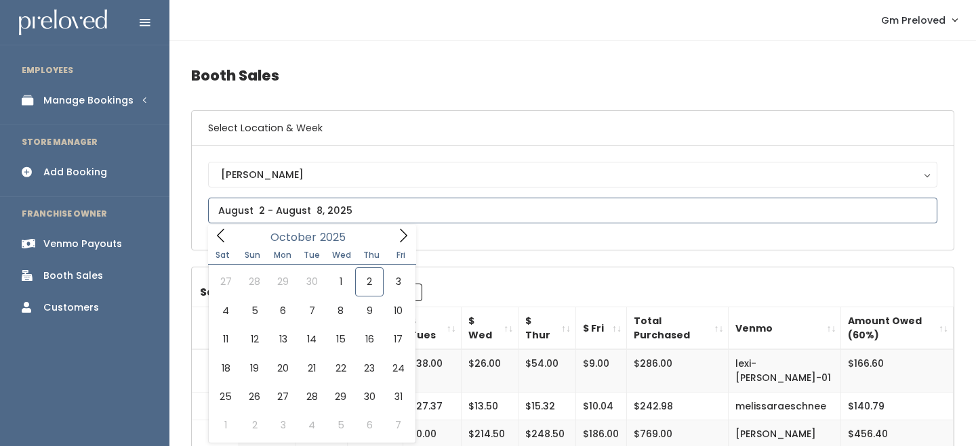
click at [304, 214] on input "text" at bounding box center [572, 211] width 729 height 26
click at [220, 239] on icon at bounding box center [220, 236] width 7 height 14
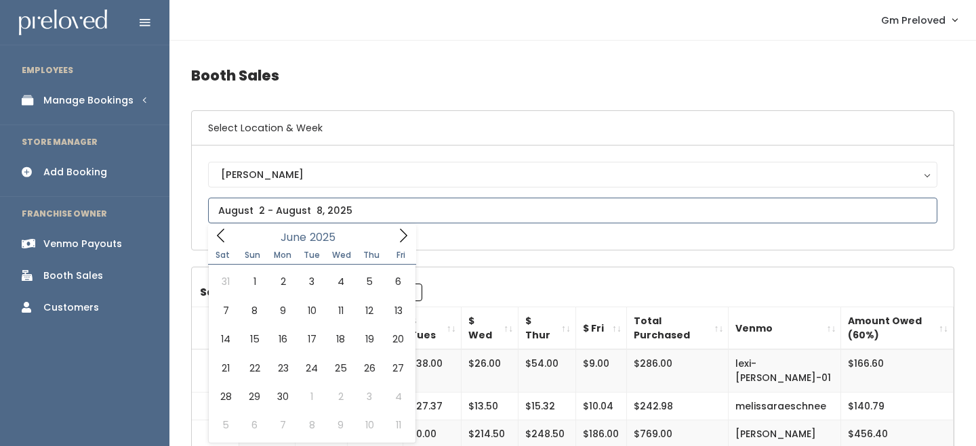
click at [400, 238] on icon at bounding box center [403, 235] width 15 height 15
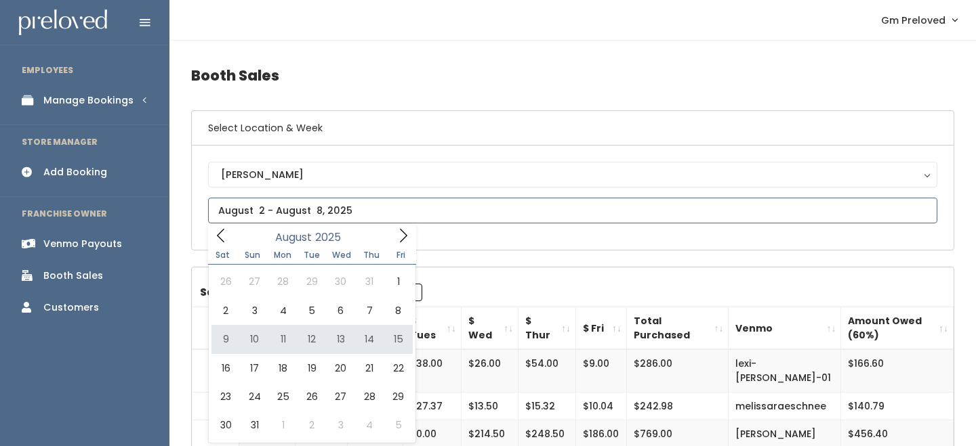
type input "August 9 to August 15"
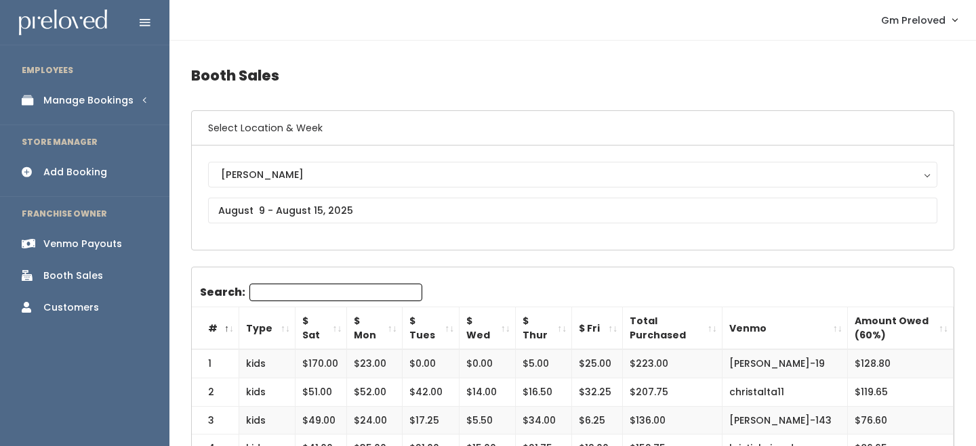
click at [339, 332] on th "$ Sat" at bounding box center [320, 329] width 51 height 43
drag, startPoint x: 210, startPoint y: 360, endPoint x: 336, endPoint y: 363, distance: 126.0
click at [337, 363] on tr "48 womens $215.00 $65.00 $48.75 $7.50 $28.75 $35.30 $400.30 rachel-broederlow $…" at bounding box center [573, 364] width 762 height 28
copy tr "48 womens $215.00"
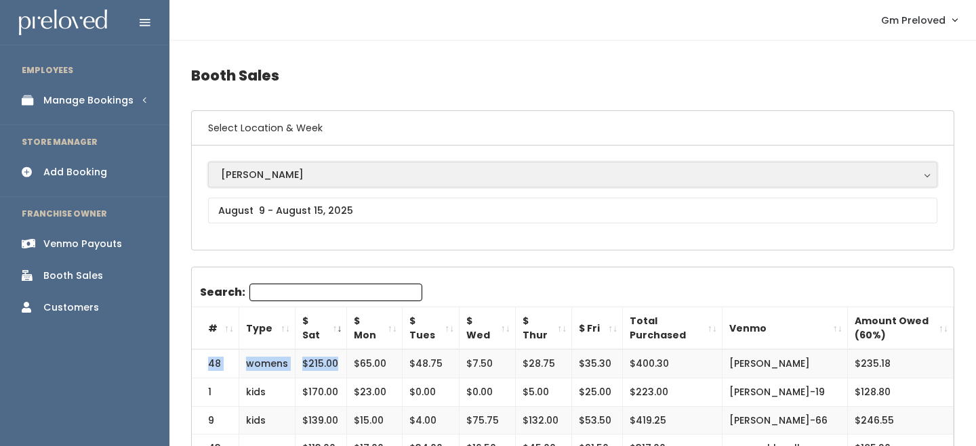
click at [298, 178] on div "[PERSON_NAME]" at bounding box center [572, 174] width 703 height 15
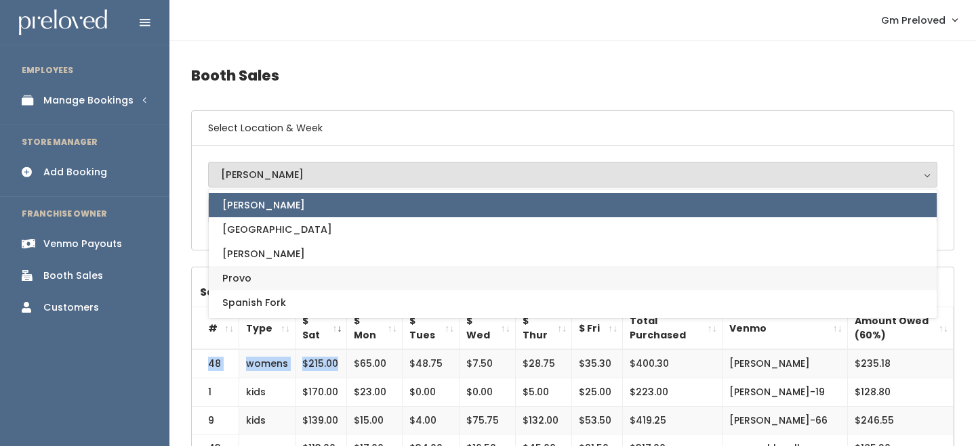
click at [248, 279] on span "Provo" at bounding box center [236, 278] width 29 height 15
select select "1"
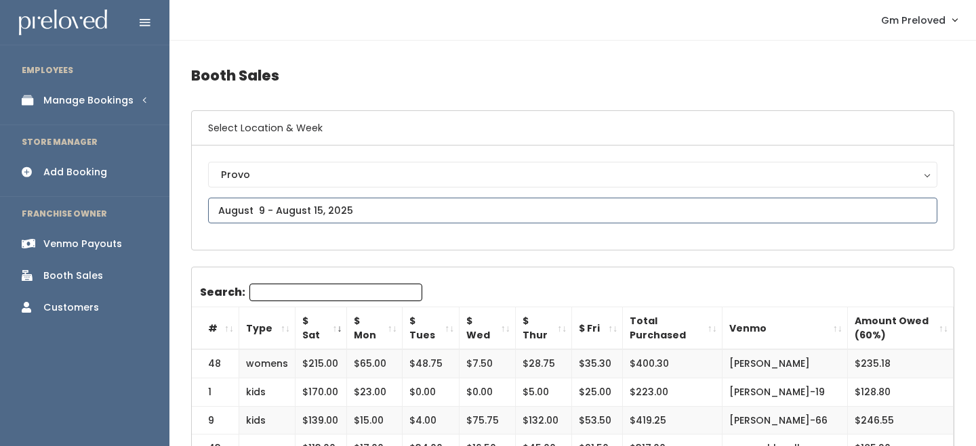
click at [244, 204] on input "text" at bounding box center [572, 211] width 729 height 26
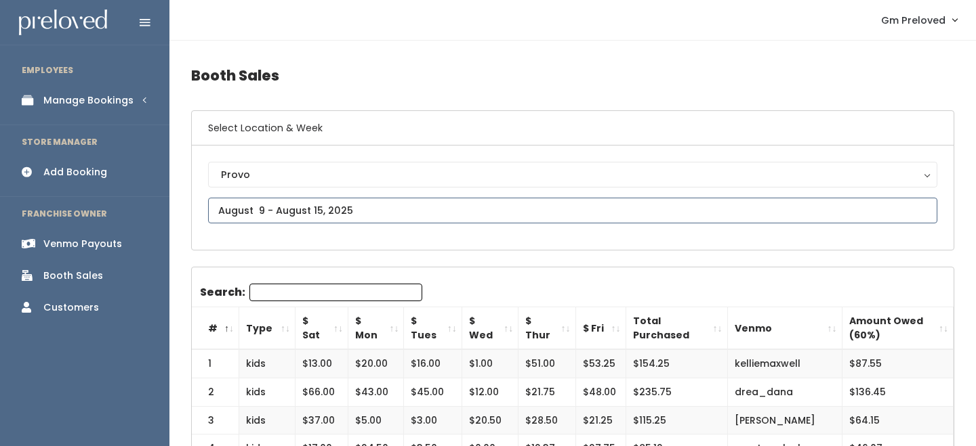
click at [237, 220] on input "text" at bounding box center [572, 211] width 729 height 26
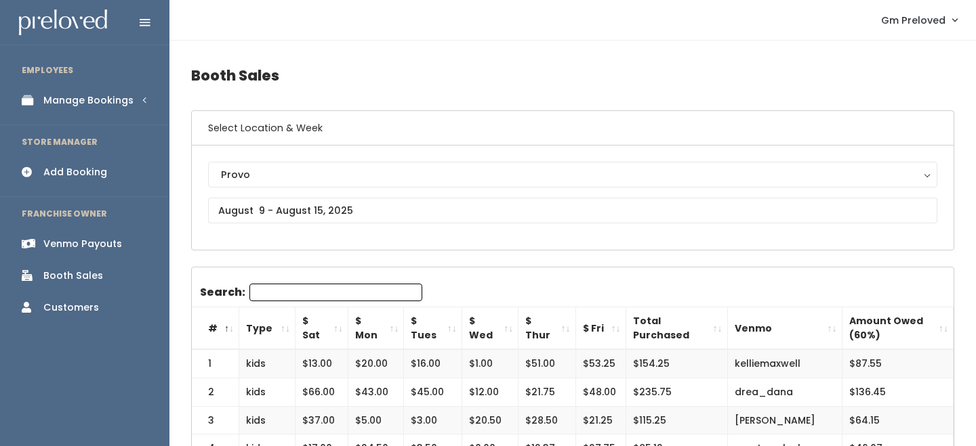
click at [335, 321] on th "$ Sat" at bounding box center [321, 329] width 53 height 43
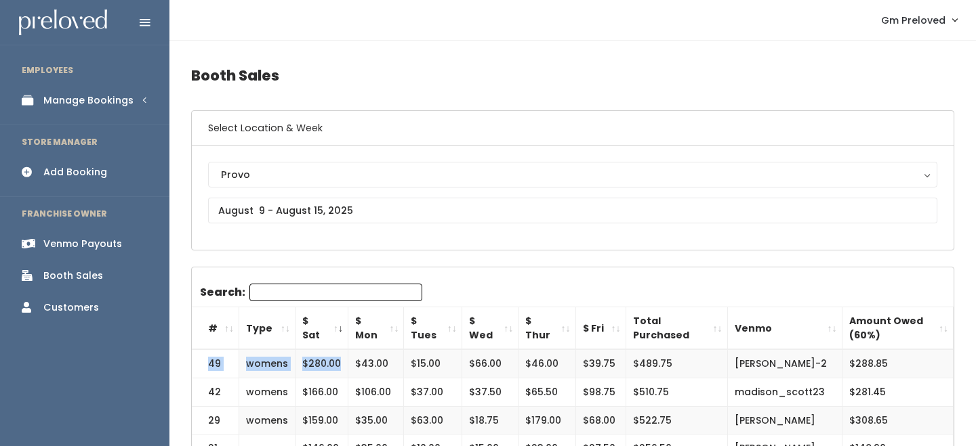
drag, startPoint x: 206, startPoint y: 363, endPoint x: 346, endPoint y: 365, distance: 139.6
click at [346, 365] on tr "49 womens $280.00 $43.00 $15.00 $66.00 $46.00 $39.75 $489.75 [PERSON_NAME]-2 $2…" at bounding box center [573, 364] width 762 height 28
copy tr "49 womens $280.00"
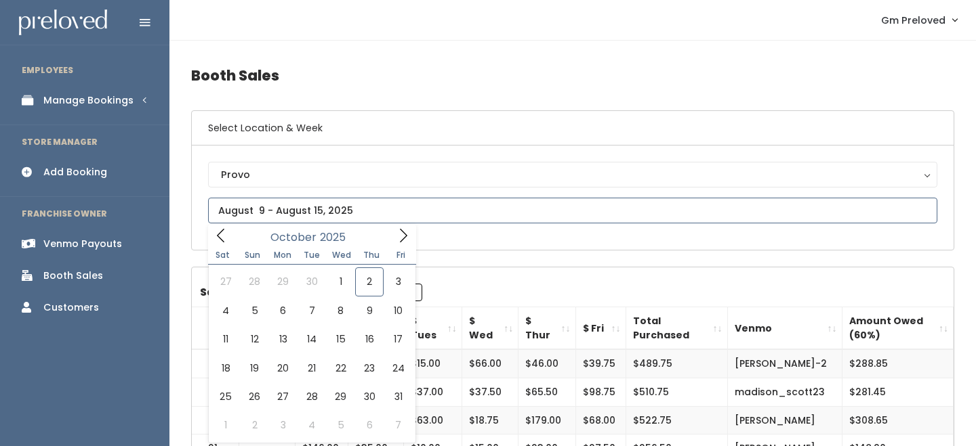
click at [312, 217] on input "text" at bounding box center [572, 211] width 729 height 26
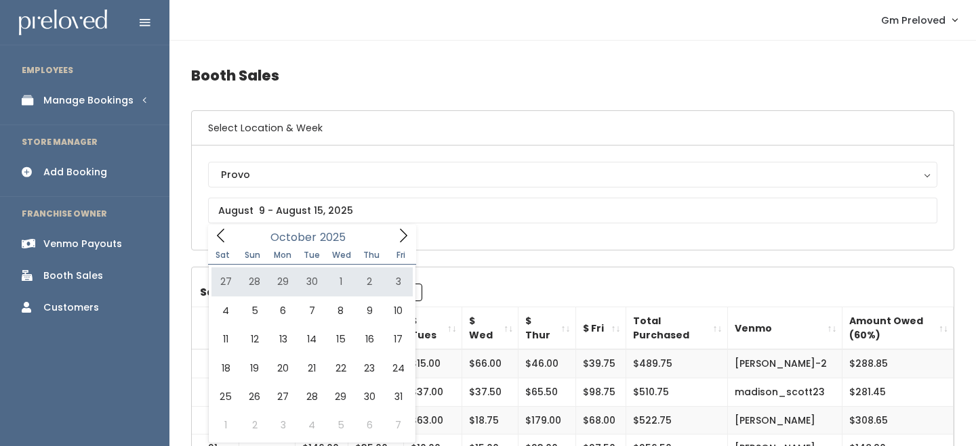
click at [219, 248] on div "Sat Sun Mon Tue Wed Thu Fri" at bounding box center [312, 255] width 208 height 19
click at [220, 247] on div "Sat Sun Mon Tue Wed Thu Fri" at bounding box center [312, 255] width 208 height 19
click at [220, 242] on icon at bounding box center [220, 235] width 15 height 15
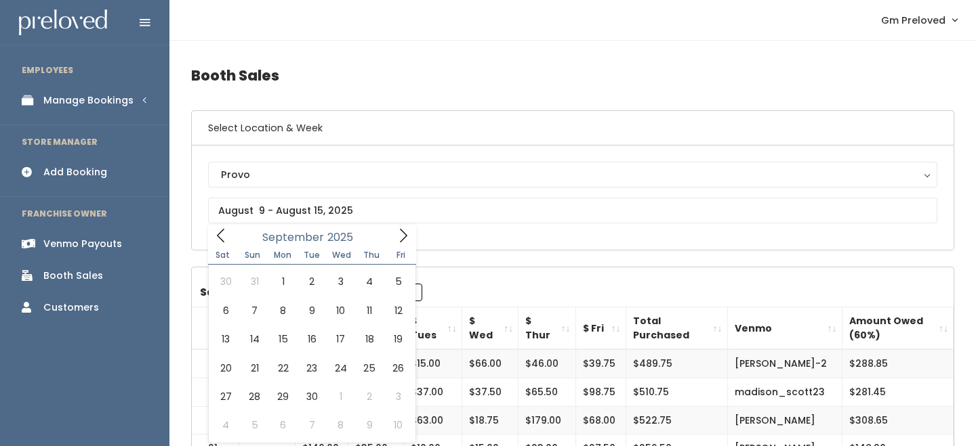
click at [220, 242] on icon at bounding box center [220, 235] width 15 height 15
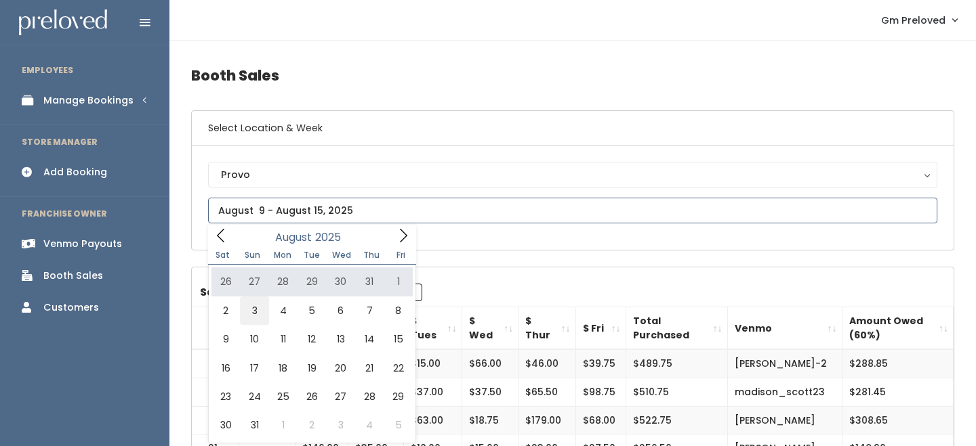
type input "[DATE] to [DATE]"
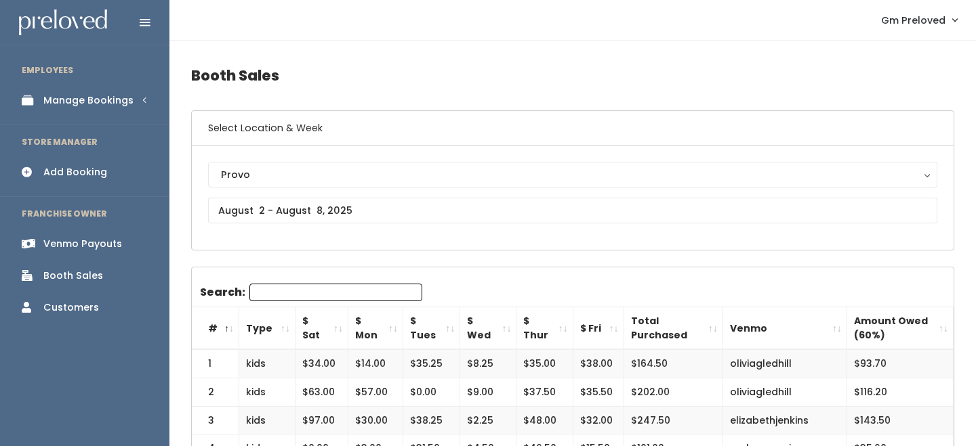
click at [335, 322] on th "$ Sat" at bounding box center [321, 329] width 53 height 43
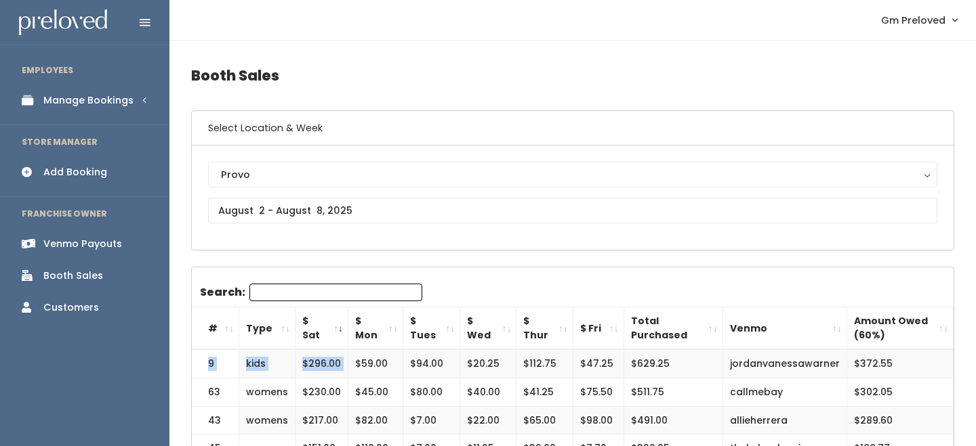
drag, startPoint x: 211, startPoint y: 363, endPoint x: 348, endPoint y: 367, distance: 137.6
click at [348, 368] on tr "9 kids $296.00 $59.00 $94.00 $20.25 $112.75 $47.25 $629.25 jordanvanessawarner …" at bounding box center [573, 364] width 762 height 28
copy tr "9 kids $296.00"
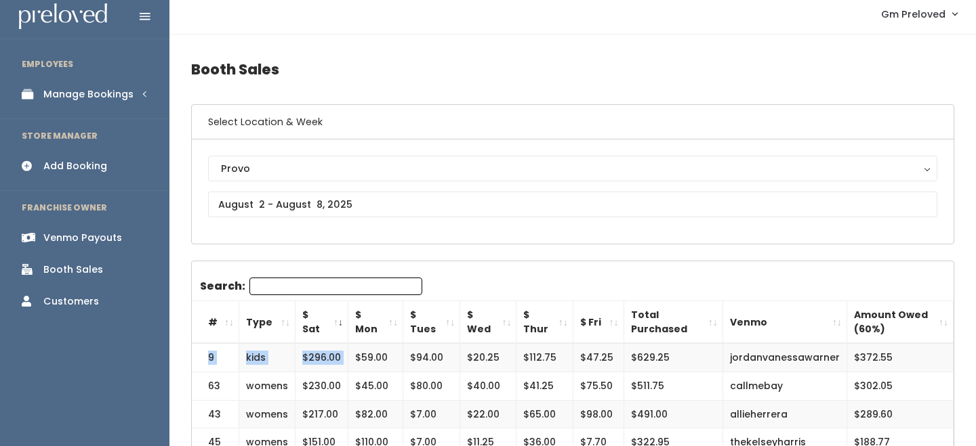
scroll to position [12, 0]
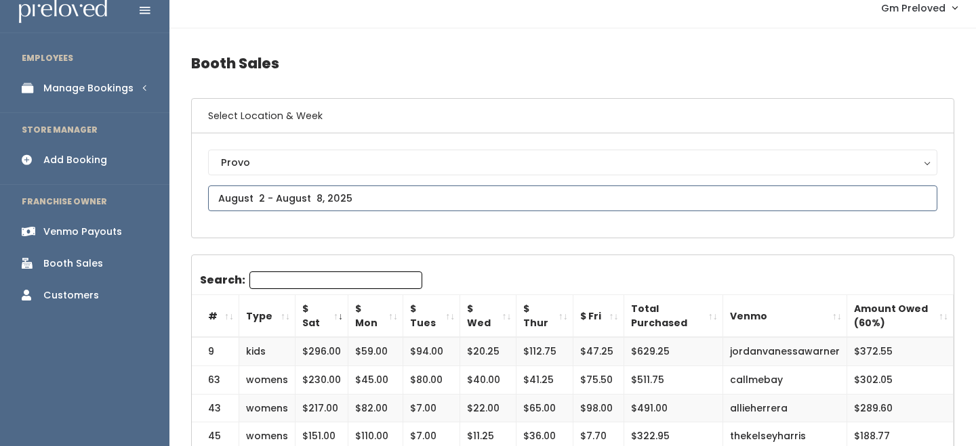
click at [297, 203] on input "text" at bounding box center [572, 199] width 729 height 26
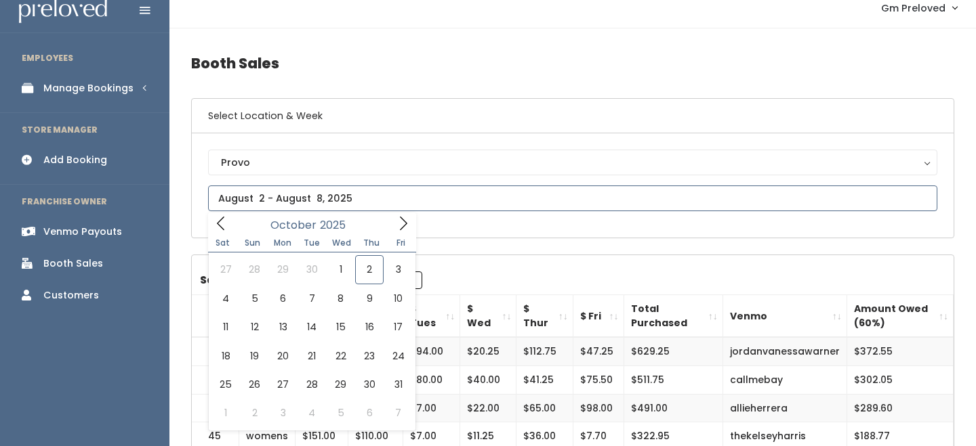
click at [221, 224] on icon at bounding box center [220, 223] width 15 height 15
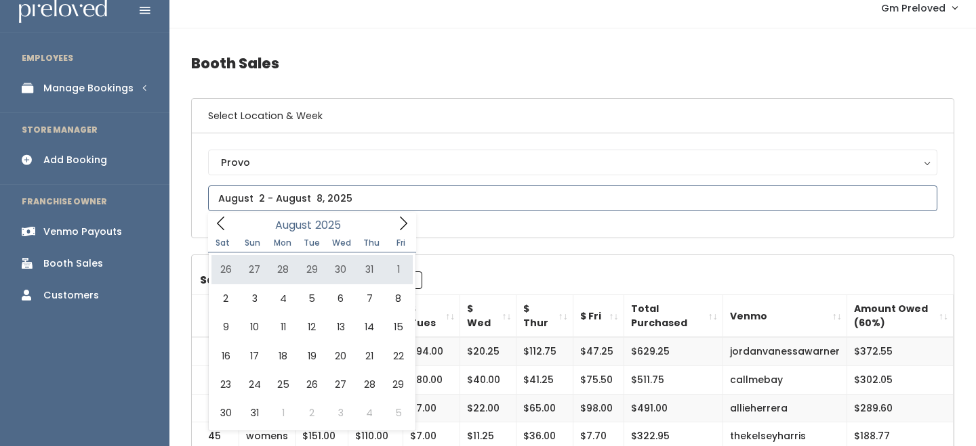
type input "[DATE] to [DATE]"
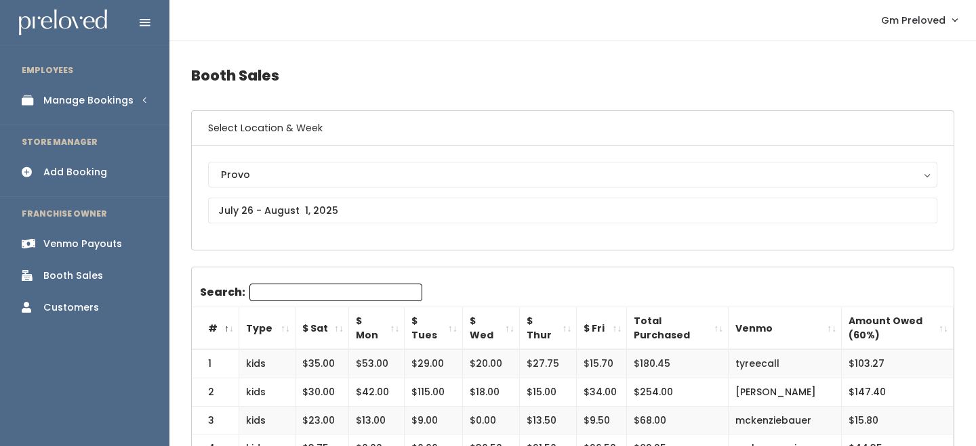
click at [338, 330] on th "$ Sat" at bounding box center [322, 329] width 54 height 43
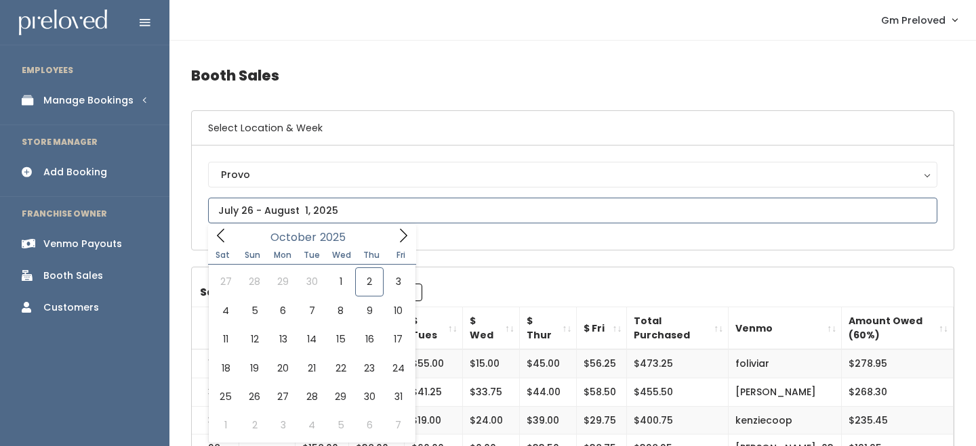
click at [293, 204] on input "text" at bounding box center [572, 211] width 729 height 26
click at [225, 239] on icon at bounding box center [220, 235] width 15 height 15
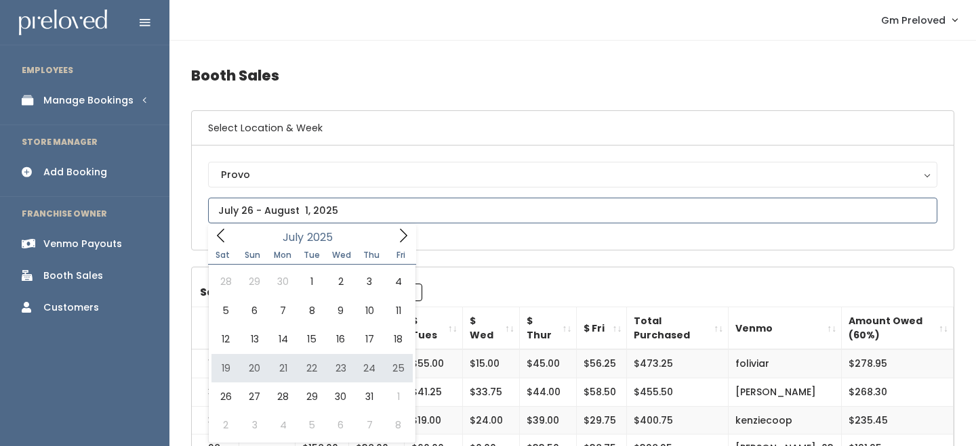
type input "[DATE] to [DATE]"
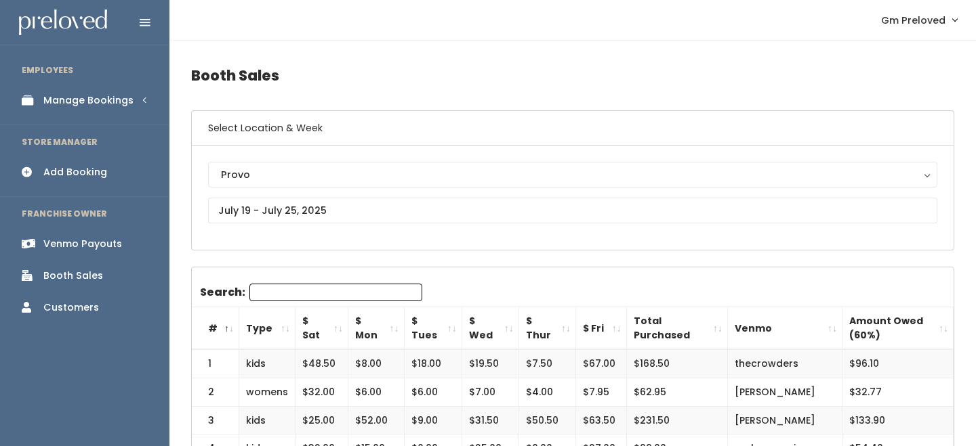
click at [332, 327] on th "$ Sat" at bounding box center [321, 329] width 53 height 43
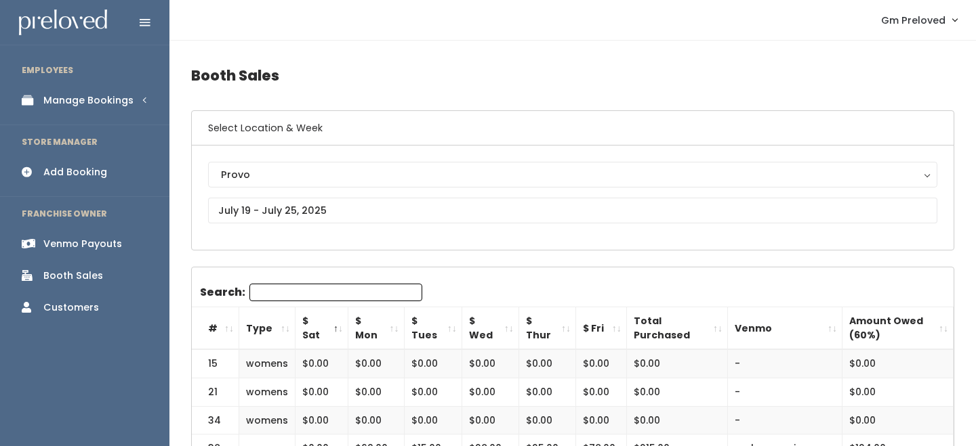
click at [332, 327] on th "$ Sat" at bounding box center [321, 329] width 53 height 43
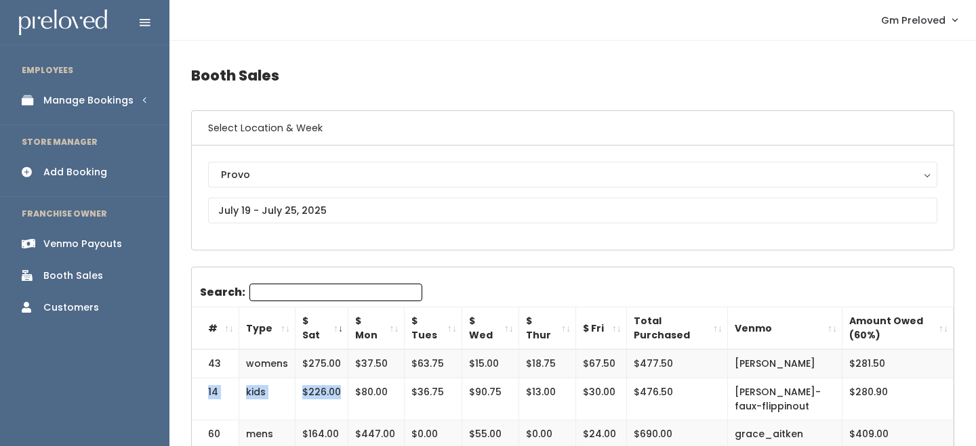
drag, startPoint x: 207, startPoint y: 394, endPoint x: 343, endPoint y: 385, distance: 136.4
click at [343, 385] on tr "14 kids $226.00 $80.00 $36.75 $90.75 $13.00 $30.00 $476.50 [PERSON_NAME]-faux-f…" at bounding box center [573, 399] width 762 height 42
copy tr "14 kids $226.00"
drag, startPoint x: 210, startPoint y: 364, endPoint x: 339, endPoint y: 367, distance: 128.8
click at [339, 367] on tr "43 womens $275.00 $37.50 $63.75 $15.00 $18.75 $67.50 $477.50 [PERSON_NAME] $281…" at bounding box center [573, 364] width 762 height 28
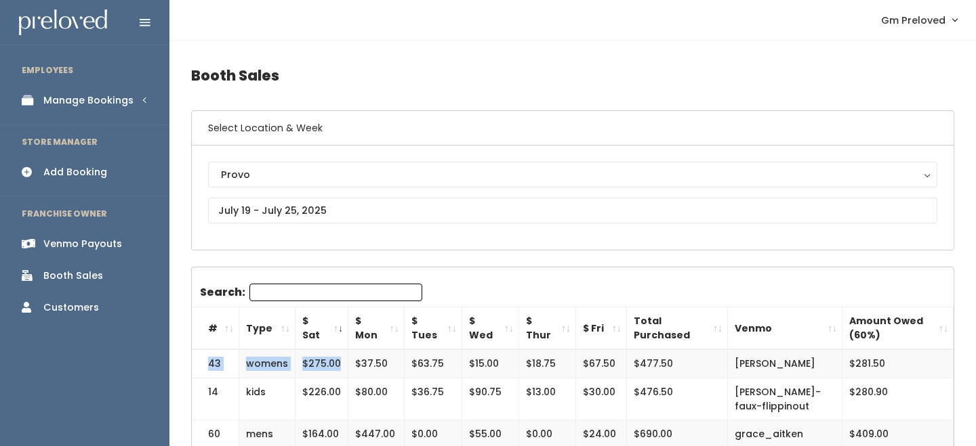
copy tr "43 womens $275.00"
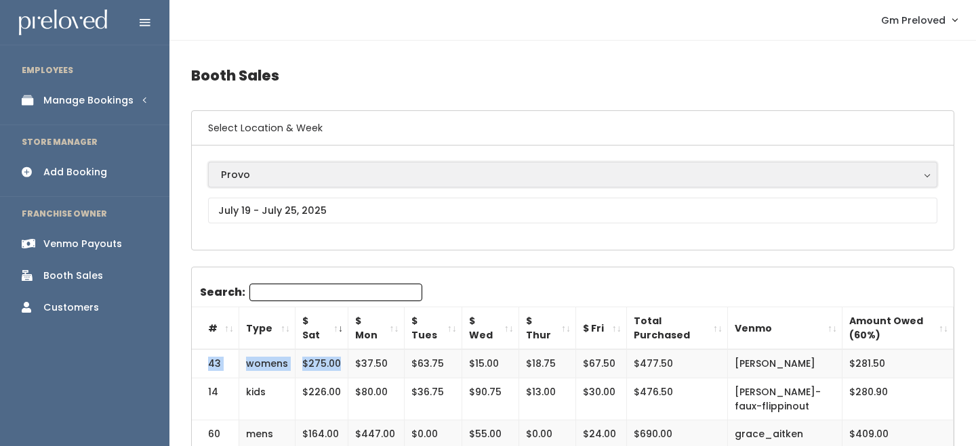
click at [275, 169] on div "Provo" at bounding box center [572, 174] width 703 height 15
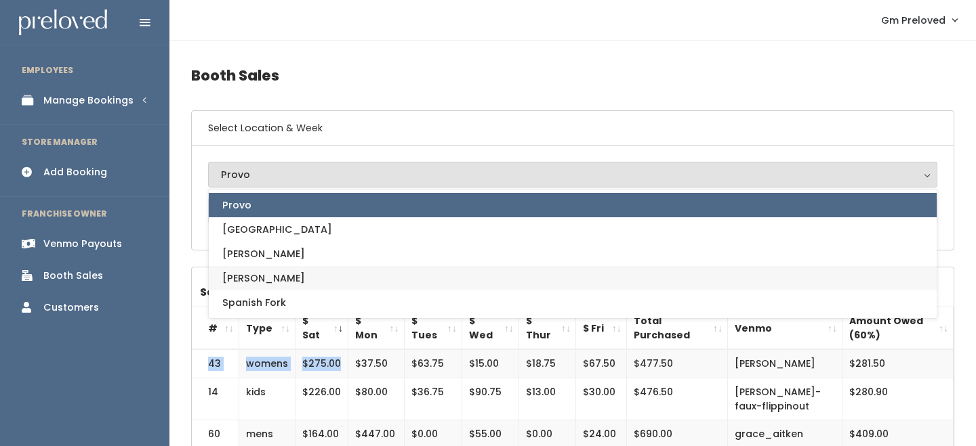
click at [264, 277] on link "[PERSON_NAME]" at bounding box center [573, 278] width 728 height 24
select select "3"
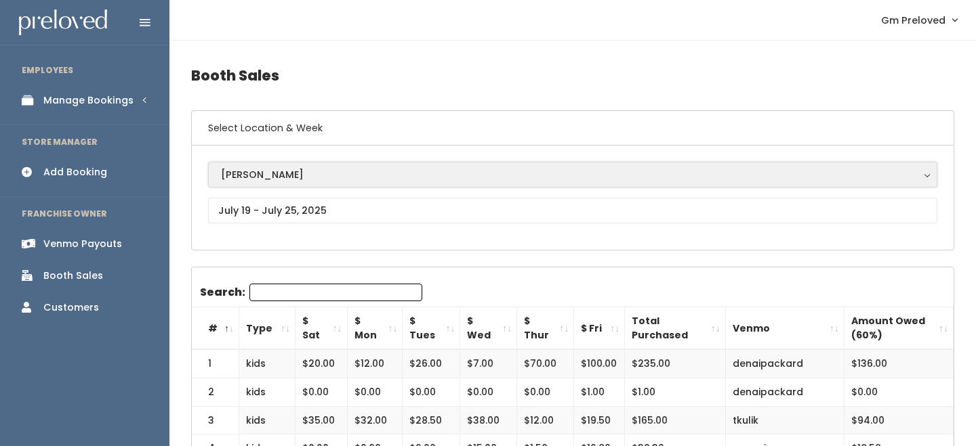
click at [280, 174] on div "[PERSON_NAME]" at bounding box center [572, 174] width 703 height 15
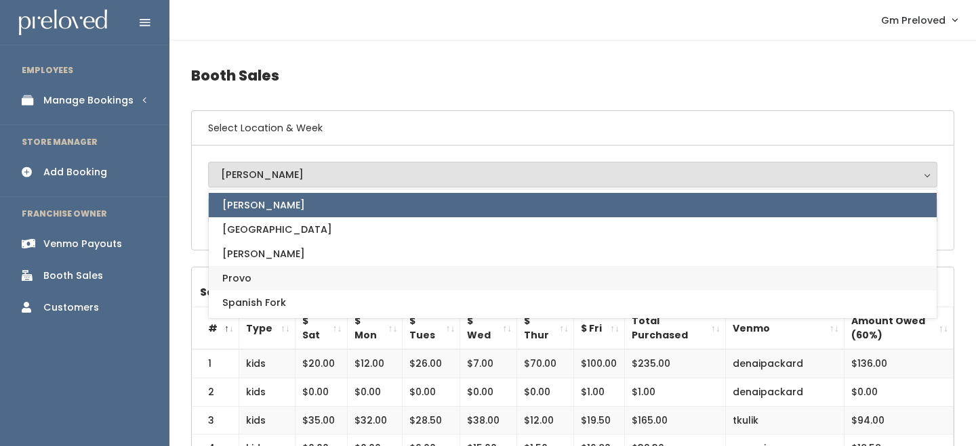
click at [262, 288] on link "Provo" at bounding box center [573, 278] width 728 height 24
select select "1"
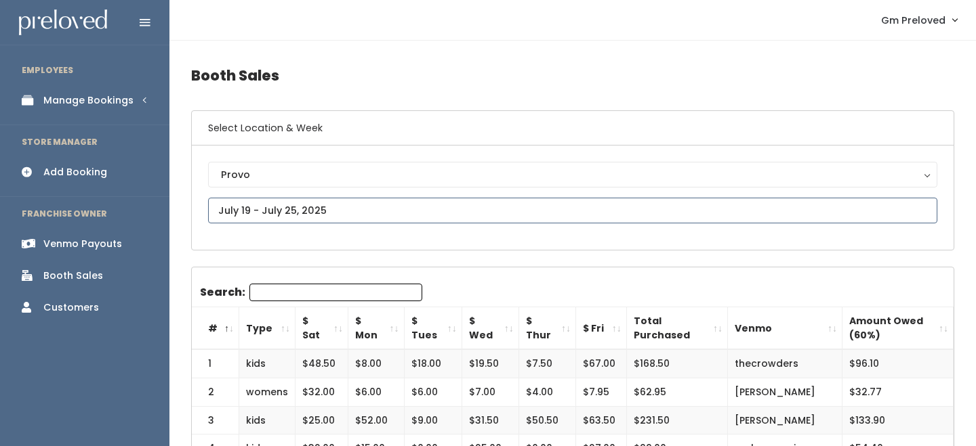
click at [247, 206] on input "text" at bounding box center [572, 211] width 729 height 26
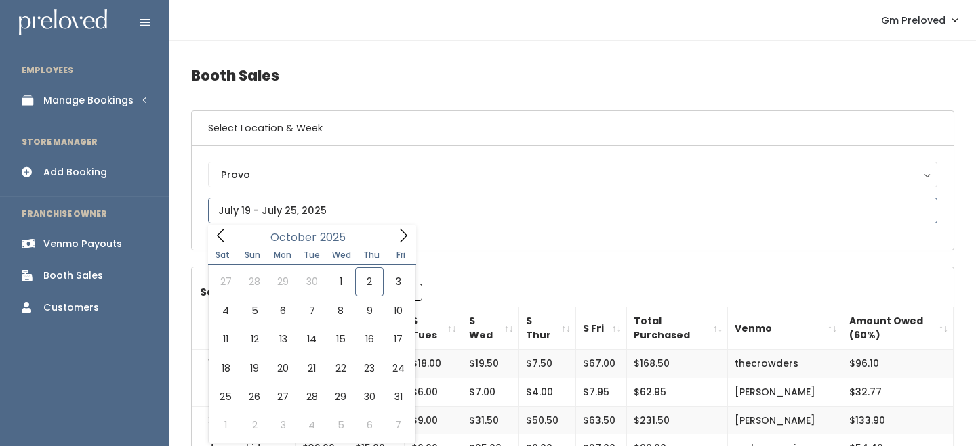
click at [227, 245] on span at bounding box center [221, 235] width 26 height 21
click at [233, 227] on span at bounding box center [221, 235] width 26 height 21
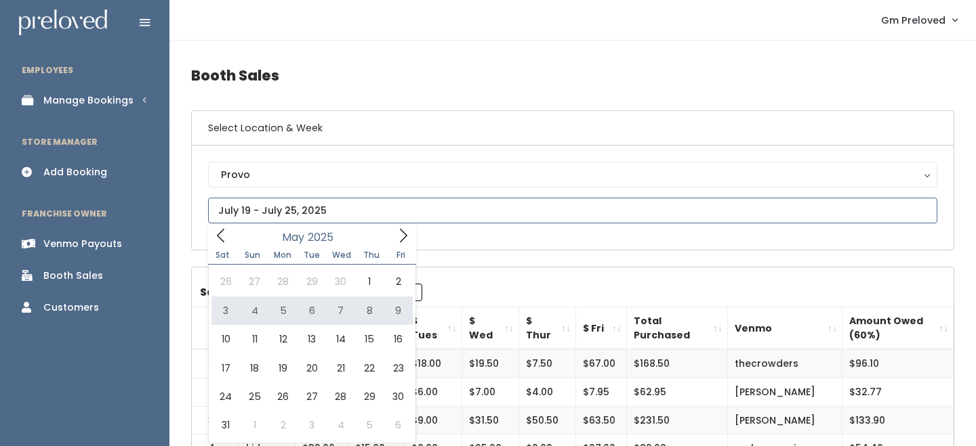
type input "May 3 to May 9"
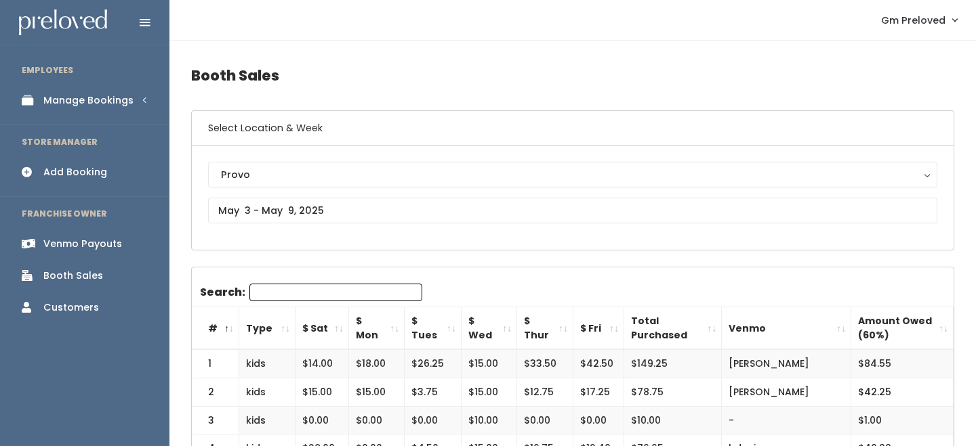
click at [337, 325] on th "$ Sat" at bounding box center [322, 329] width 54 height 43
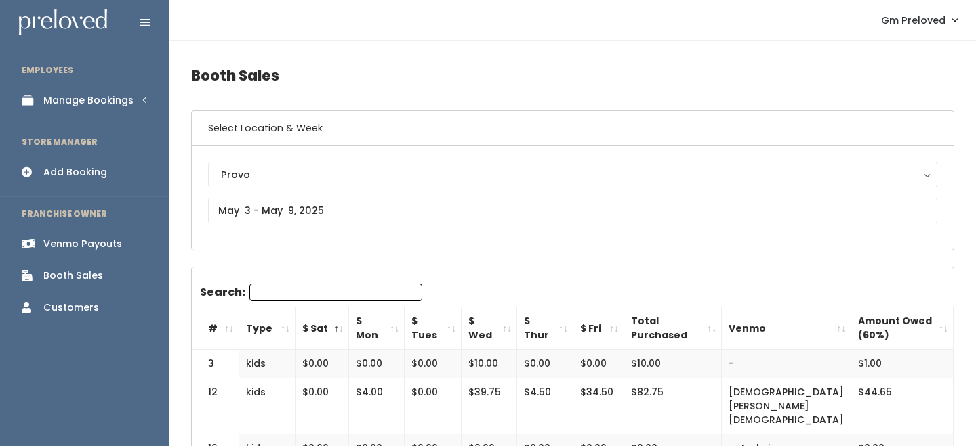
click at [337, 325] on th "$ Sat" at bounding box center [322, 329] width 54 height 43
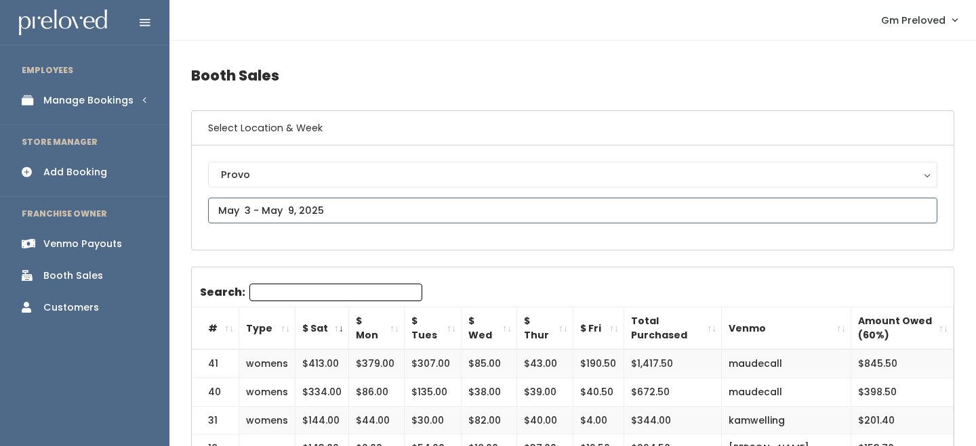
click at [299, 211] on input "text" at bounding box center [572, 211] width 729 height 26
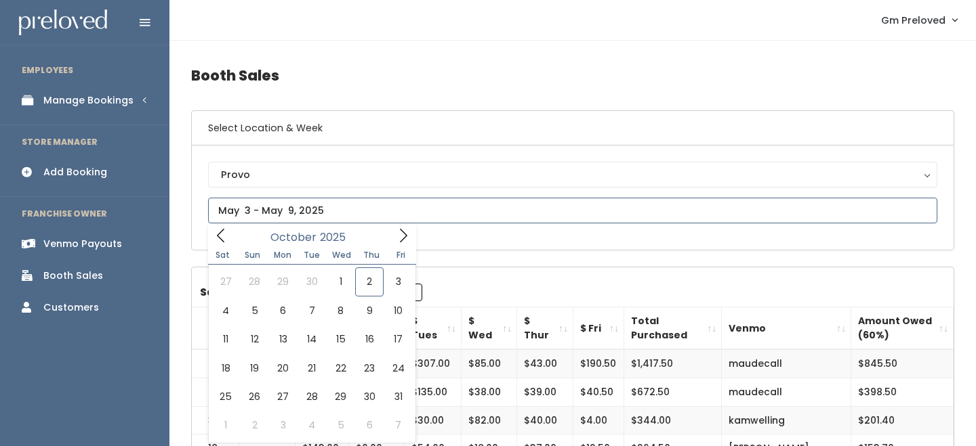
click at [226, 236] on icon at bounding box center [220, 235] width 15 height 15
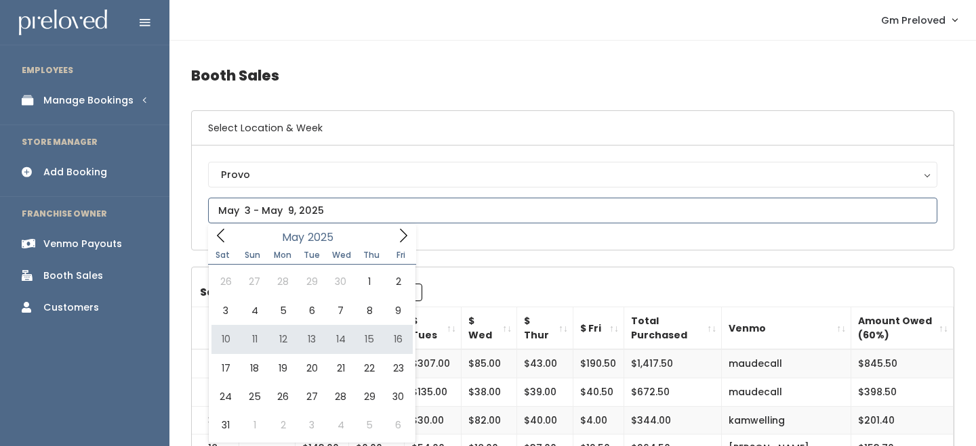
type input "May 10 to May 16"
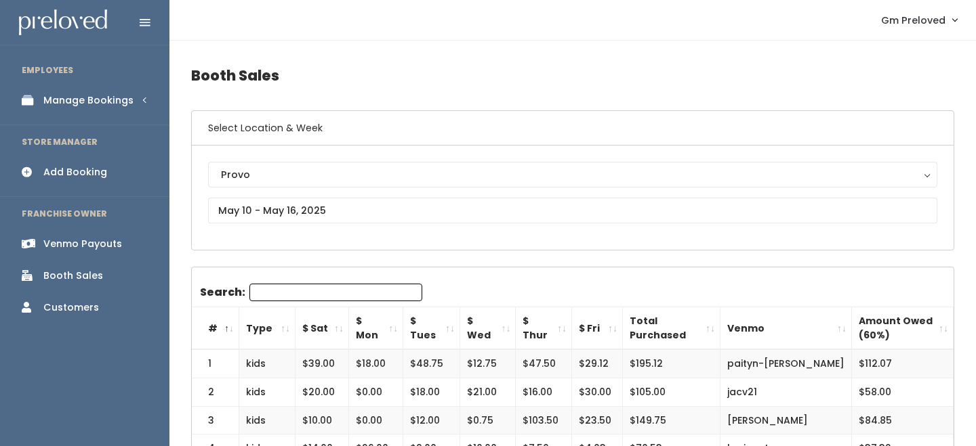
click at [339, 327] on th "$ Sat" at bounding box center [322, 329] width 54 height 43
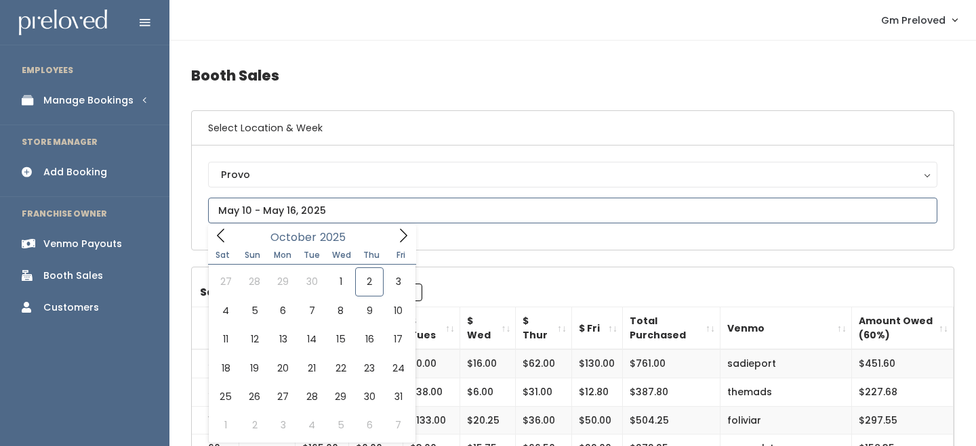
click at [311, 205] on input "text" at bounding box center [572, 211] width 729 height 26
click at [224, 241] on icon at bounding box center [220, 235] width 15 height 15
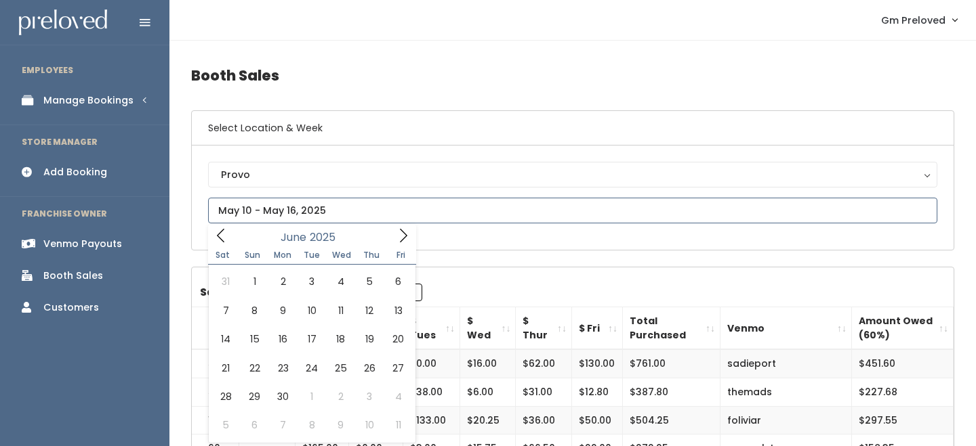
click at [224, 241] on icon at bounding box center [220, 235] width 15 height 15
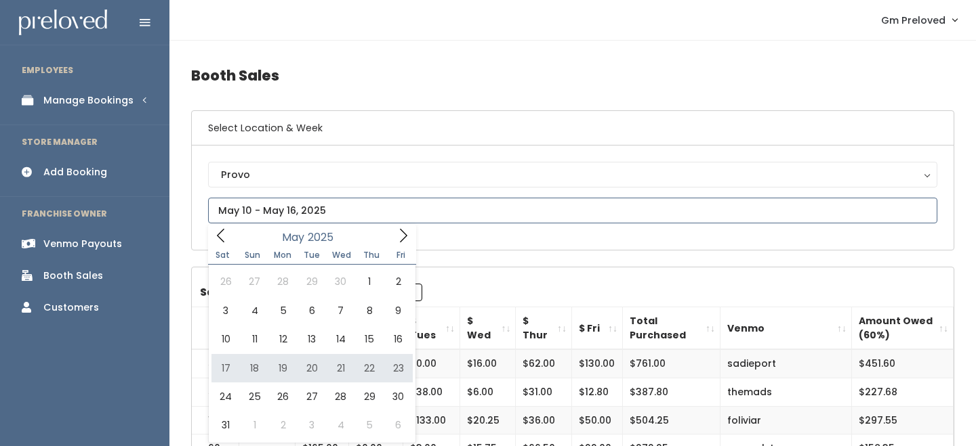
type input "[DATE] to [DATE]"
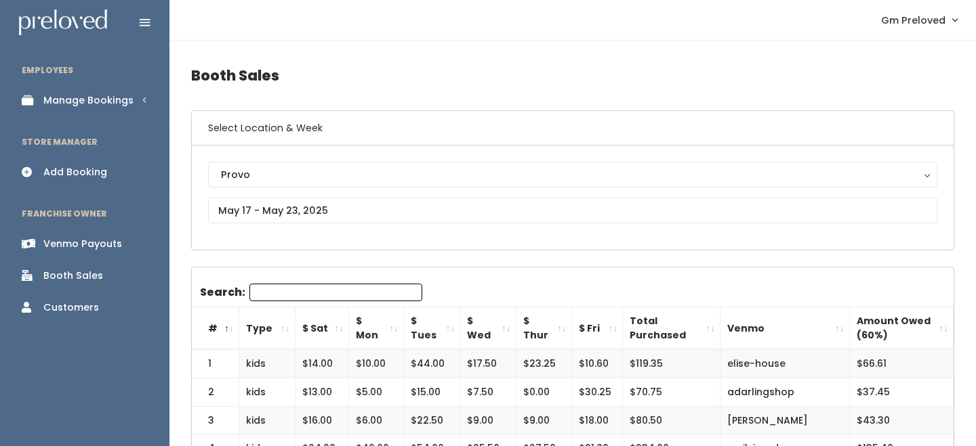
click at [334, 333] on th "$ Sat" at bounding box center [322, 329] width 54 height 43
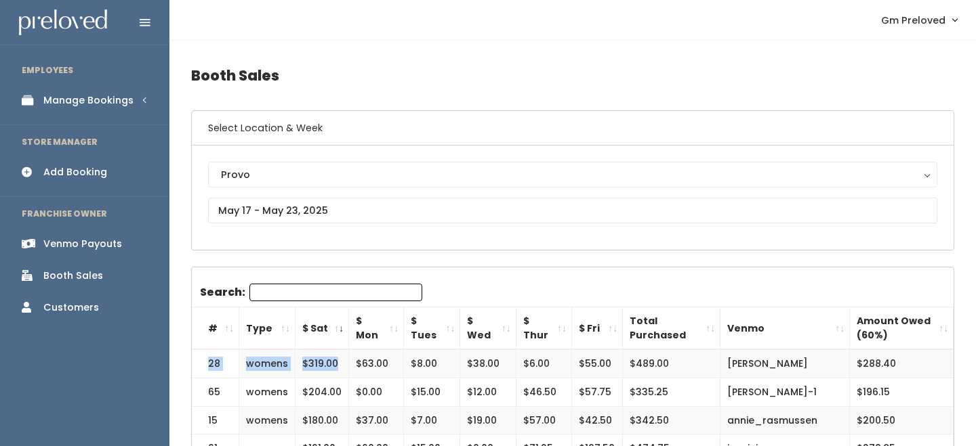
drag, startPoint x: 208, startPoint y: 363, endPoint x: 344, endPoint y: 365, distance: 136.2
click at [344, 365] on tr "28 womens $319.00 $63.00 $8.00 $38.00 $6.00 $55.00 $489.00 heather-helquist $28…" at bounding box center [573, 364] width 762 height 28
copy tr "28 womens $319.00"
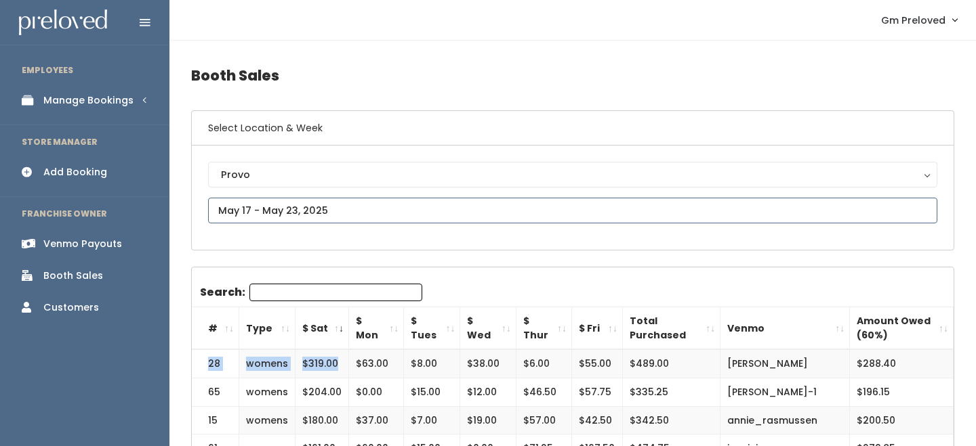
click at [285, 206] on input "text" at bounding box center [572, 211] width 729 height 26
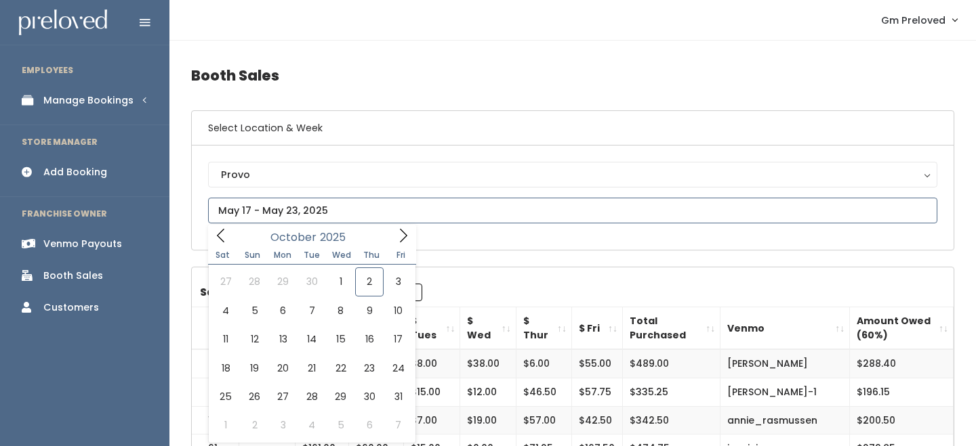
click at [223, 234] on icon at bounding box center [220, 235] width 15 height 15
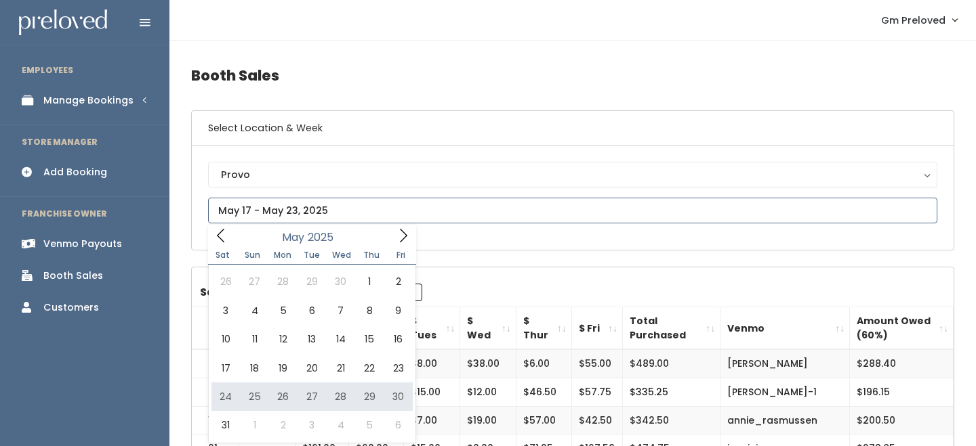
type input "May 24 to May 30"
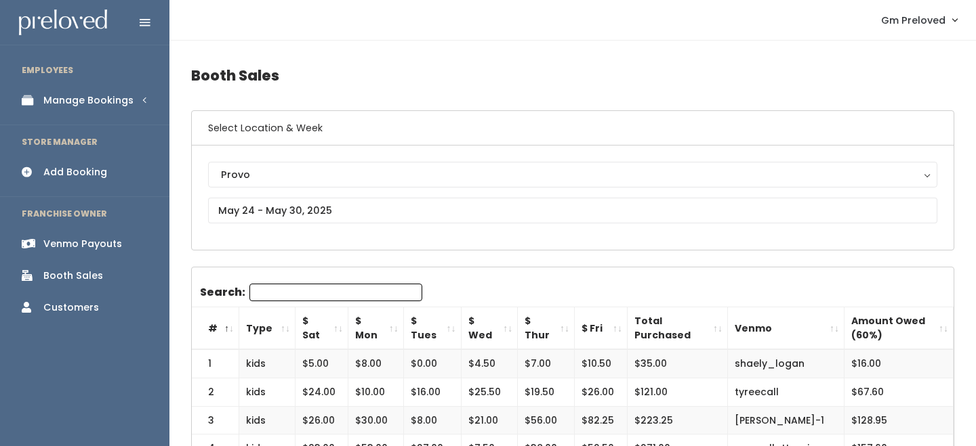
click at [335, 332] on th "$ Sat" at bounding box center [321, 329] width 53 height 43
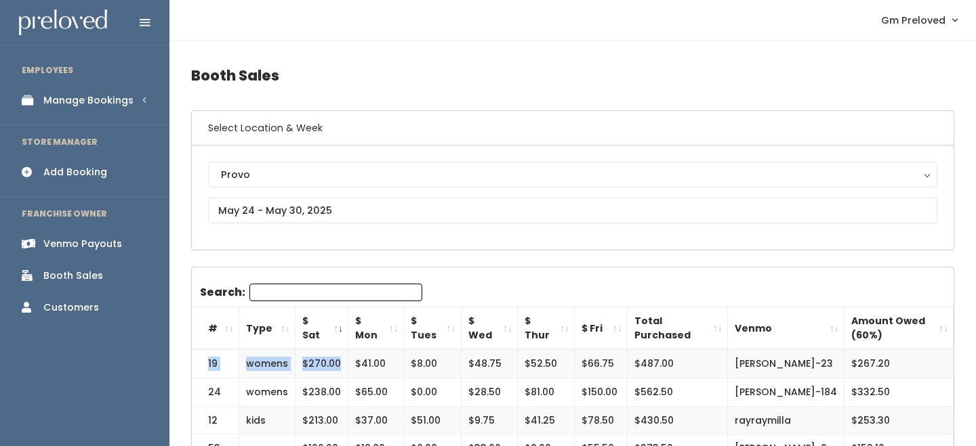
drag, startPoint x: 208, startPoint y: 364, endPoint x: 342, endPoint y: 365, distance: 134.2
click at [341, 365] on tr "19 womens $270.00 $41.00 $8.00 $48.75 $52.50 $66.75 $487.00 hannah-rigby-23 $26…" at bounding box center [573, 364] width 762 height 28
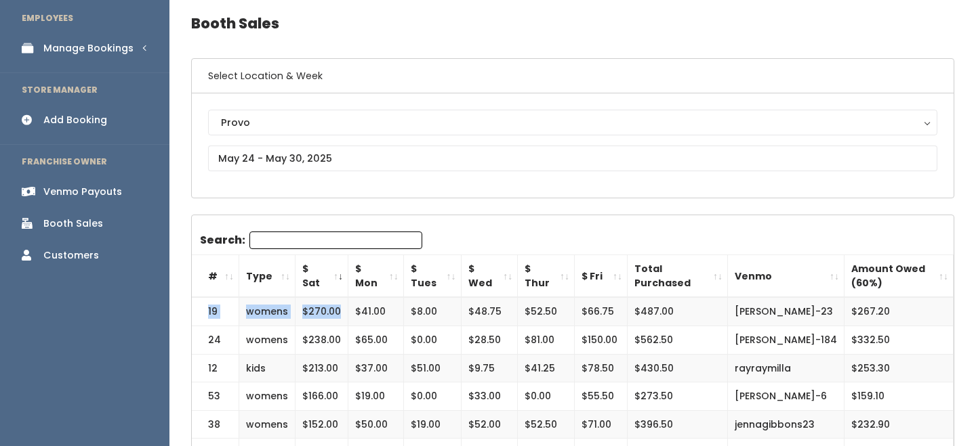
scroll to position [56, 0]
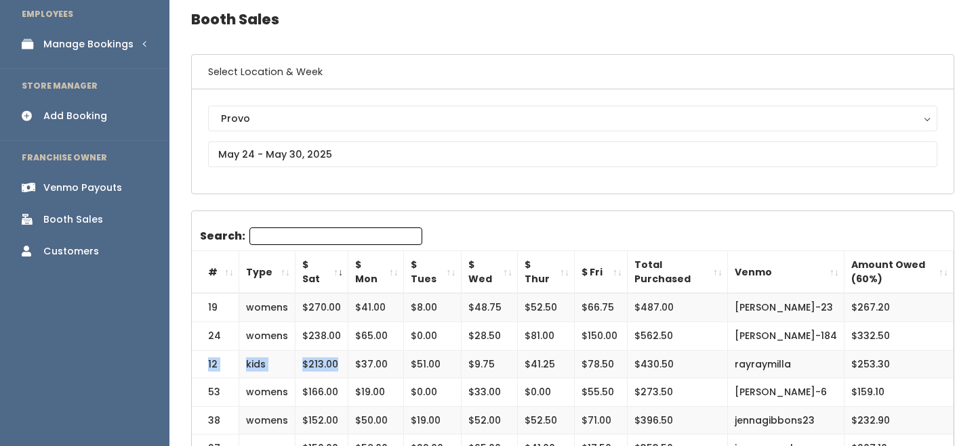
drag, startPoint x: 207, startPoint y: 363, endPoint x: 339, endPoint y: 361, distance: 131.5
click at [339, 361] on tr "12 kids $213.00 $37.00 $51.00 $9.75 $41.25 $78.50 $430.50 rayraymilla $253.30" at bounding box center [573, 364] width 762 height 28
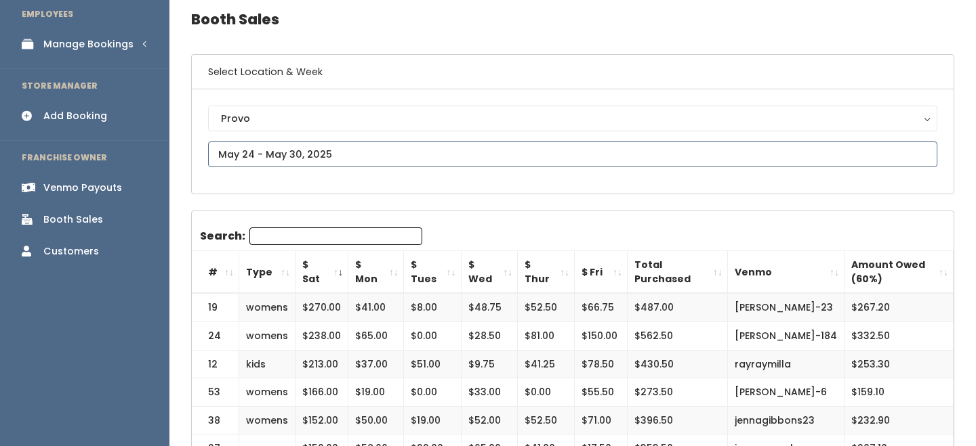
click at [255, 161] on input "text" at bounding box center [572, 155] width 729 height 26
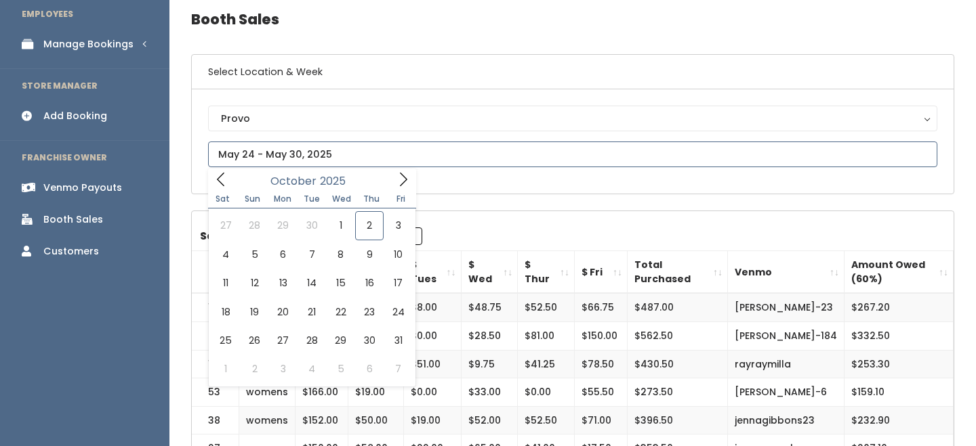
click at [222, 182] on icon at bounding box center [220, 179] width 15 height 15
click at [223, 182] on icon at bounding box center [220, 179] width 15 height 15
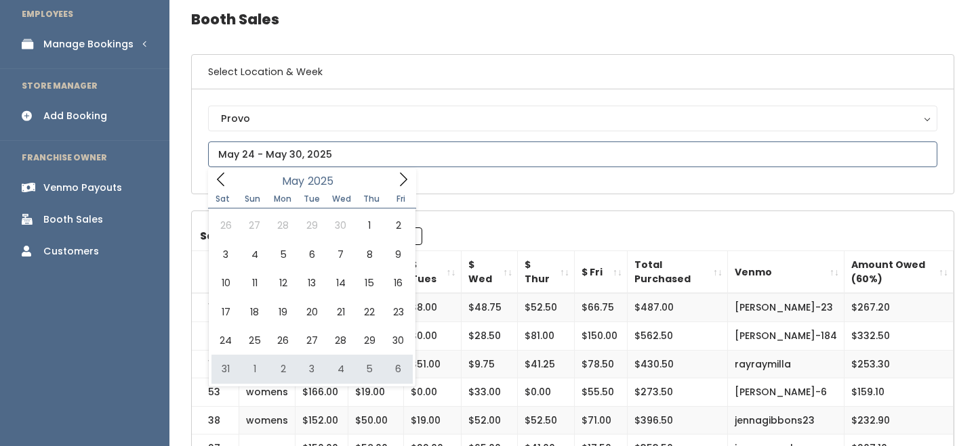
type input "May 31 to June 6"
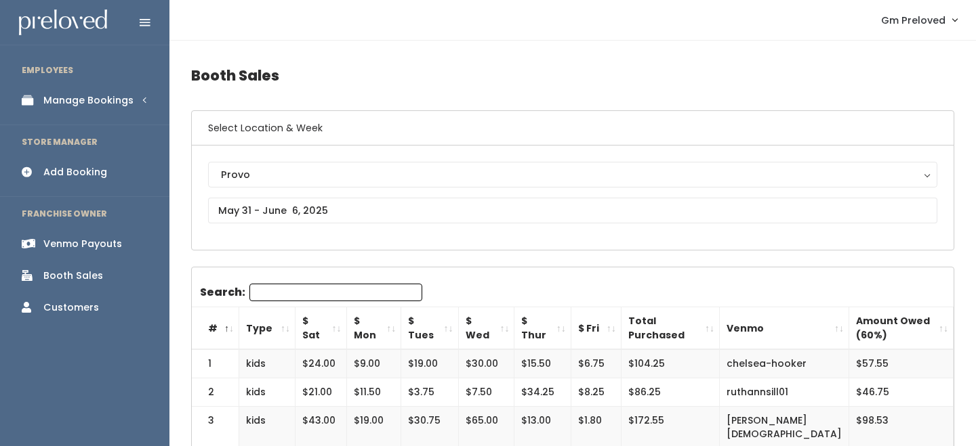
click at [333, 331] on th "$ Sat" at bounding box center [320, 329] width 51 height 43
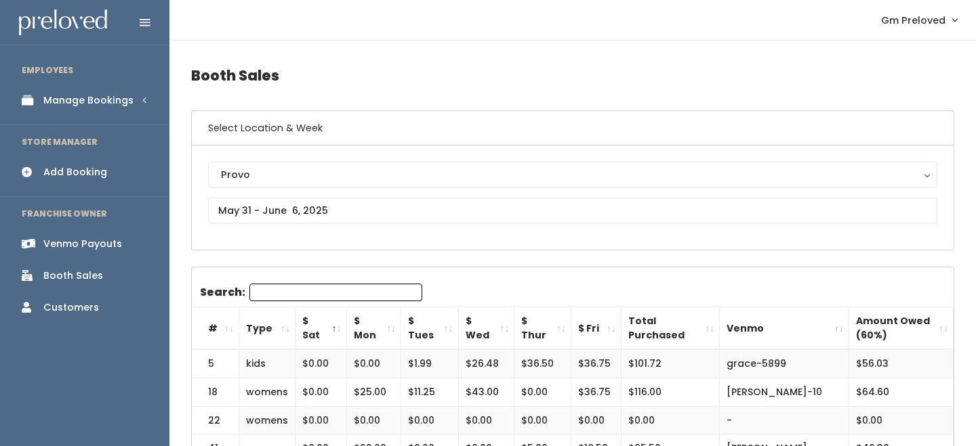
click at [333, 331] on th "$ Sat" at bounding box center [320, 329] width 51 height 43
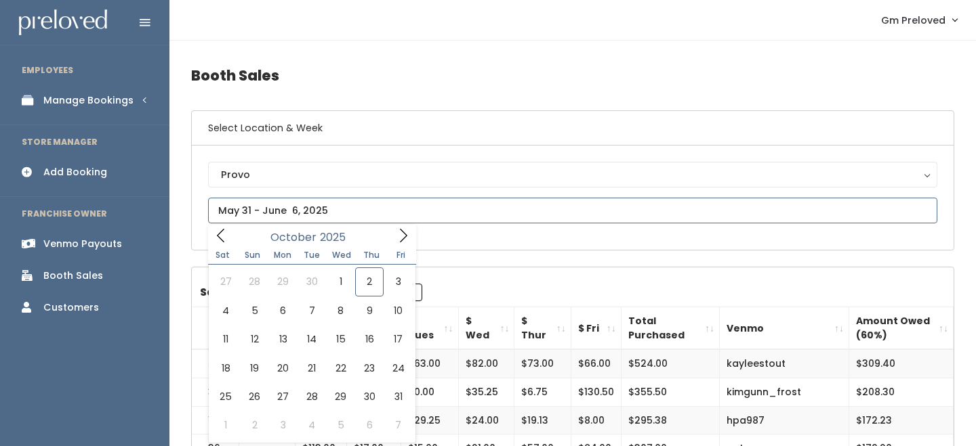
click at [276, 220] on input "text" at bounding box center [572, 211] width 729 height 26
click at [222, 238] on icon at bounding box center [220, 235] width 15 height 15
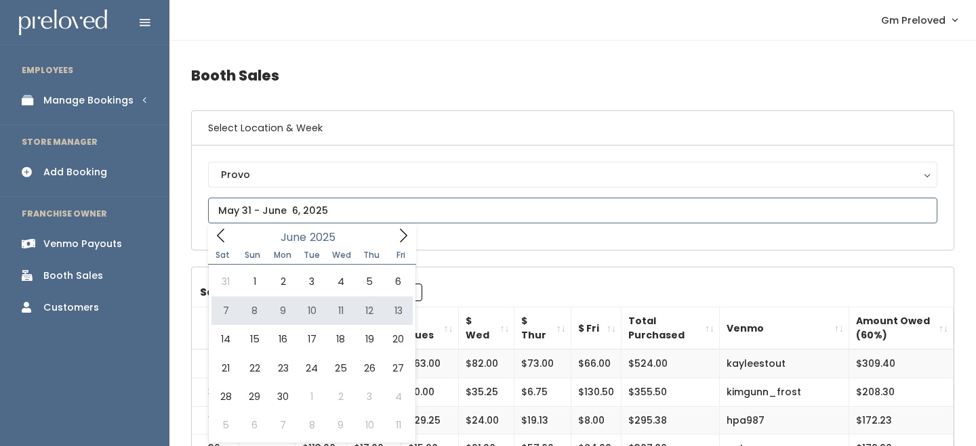
type input "[DATE] to [DATE]"
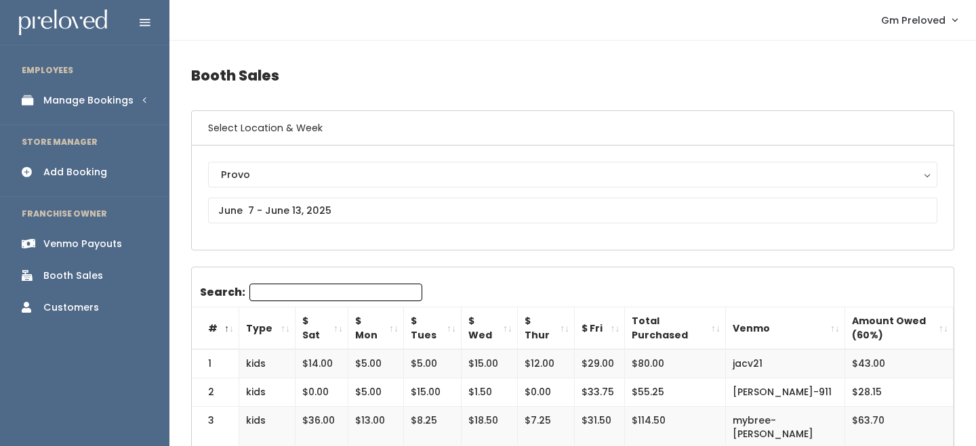
click at [338, 325] on th "$ Sat" at bounding box center [321, 329] width 53 height 43
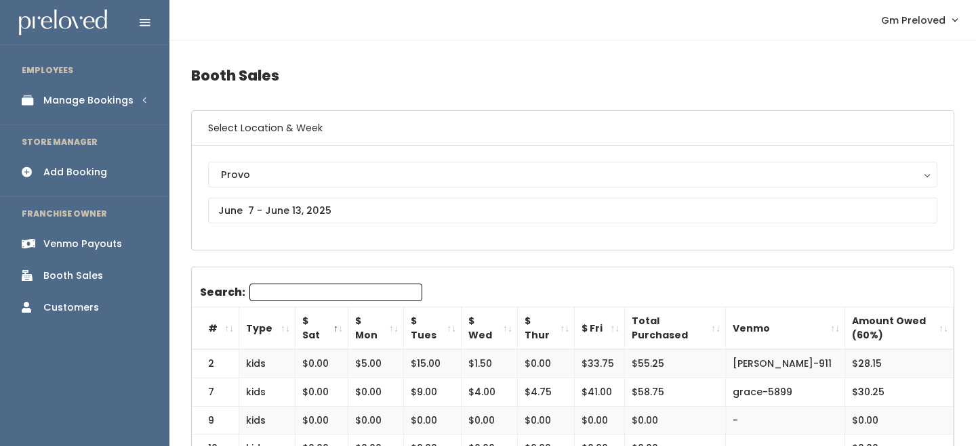
click at [338, 325] on th "$ Sat" at bounding box center [321, 329] width 53 height 43
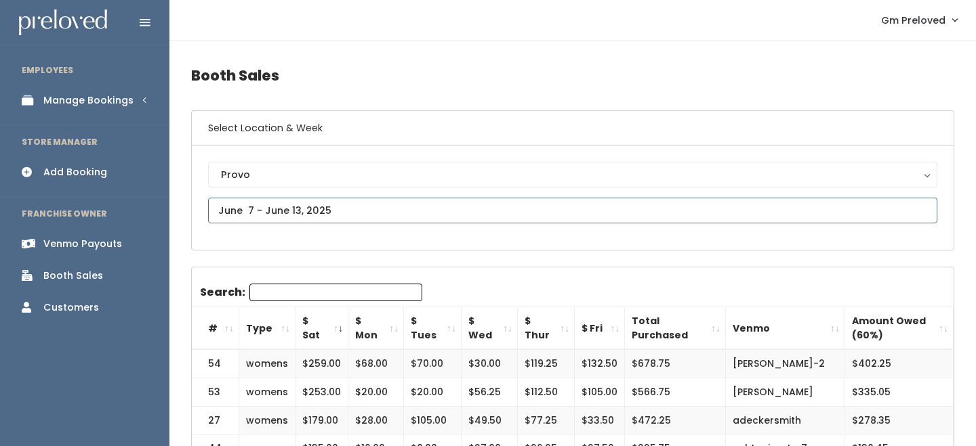
click at [268, 222] on input "text" at bounding box center [572, 211] width 729 height 26
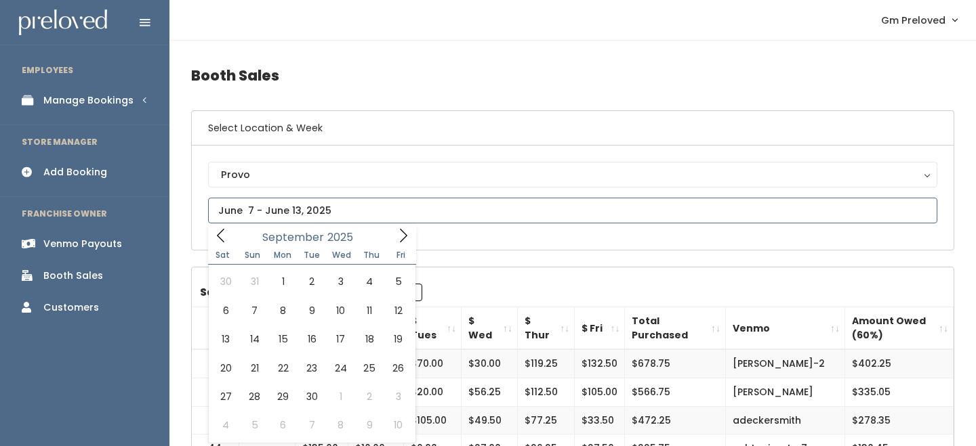
click at [221, 238] on icon at bounding box center [220, 235] width 15 height 15
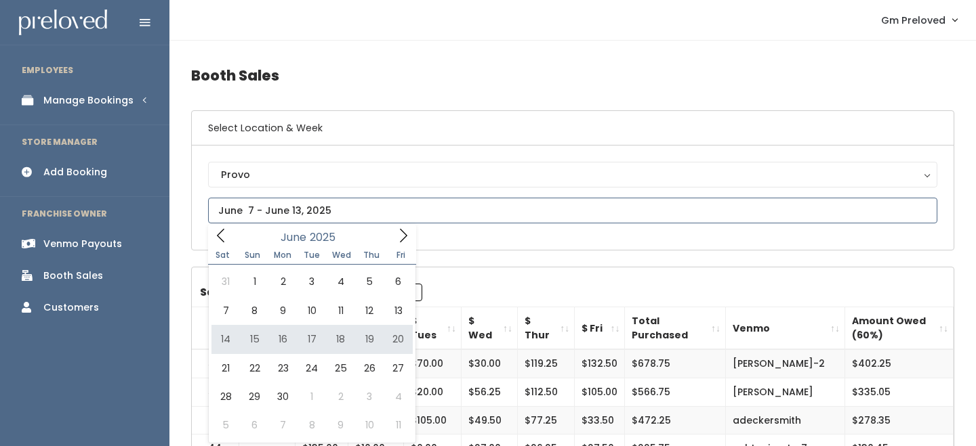
type input "[DATE] to [DATE]"
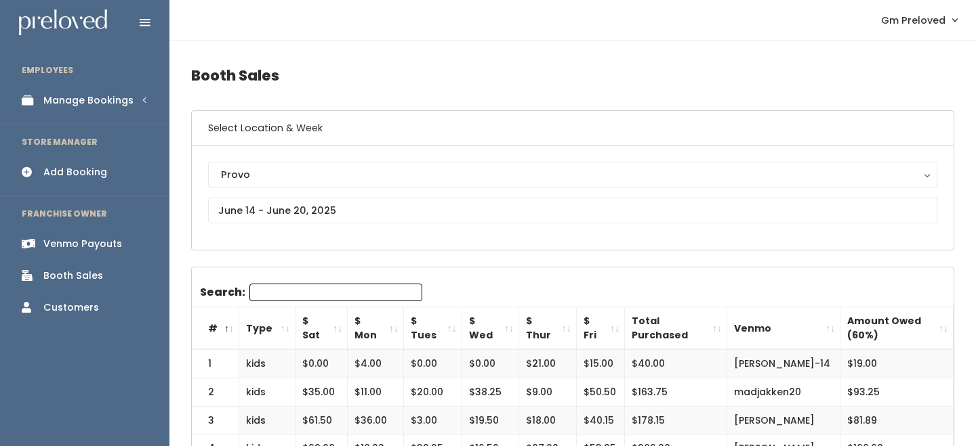
click at [334, 329] on th "$ Sat" at bounding box center [321, 329] width 52 height 43
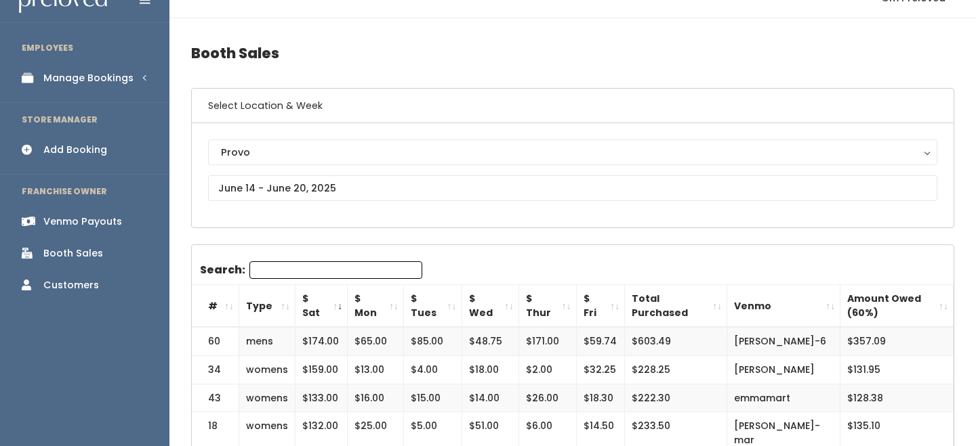
scroll to position [12, 0]
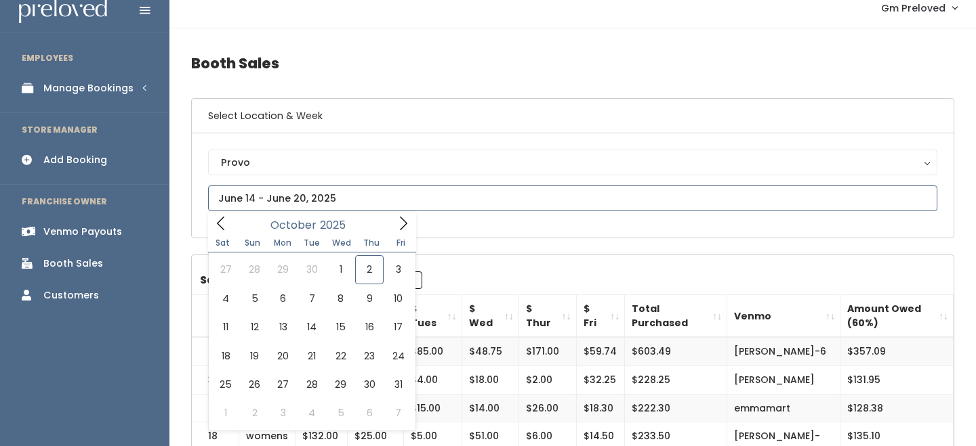
click at [278, 207] on input "text" at bounding box center [572, 199] width 729 height 26
click at [222, 224] on icon at bounding box center [220, 223] width 15 height 15
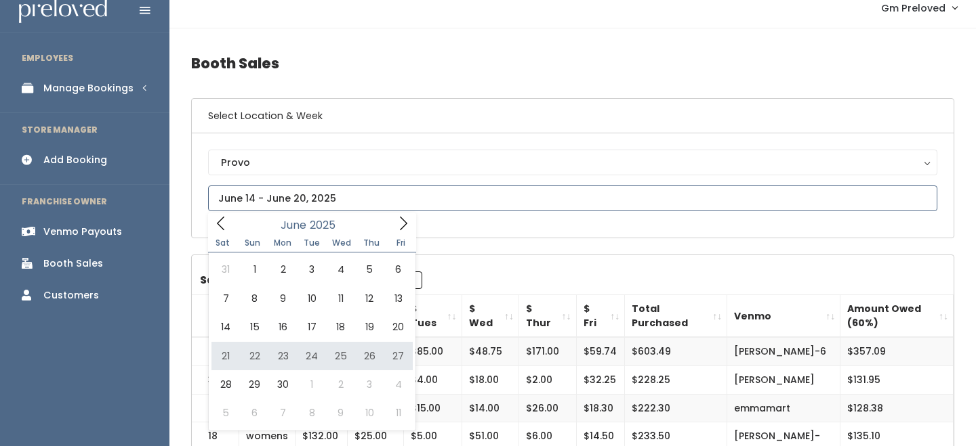
type input "[DATE] to [DATE]"
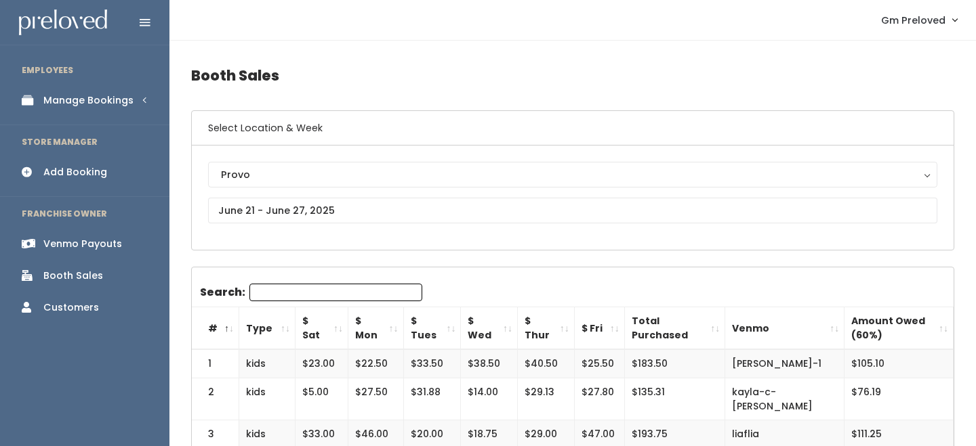
click at [308, 328] on th "$ Sat" at bounding box center [321, 329] width 53 height 43
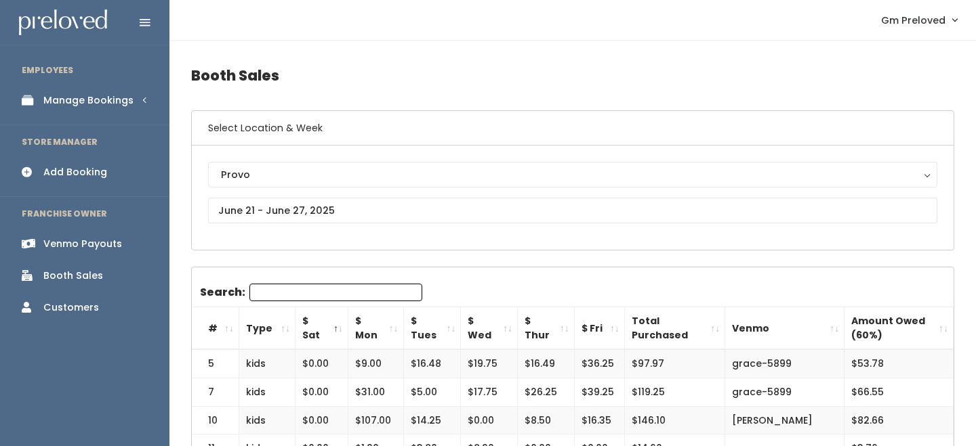
click at [308, 328] on th "$ Sat" at bounding box center [321, 329] width 53 height 43
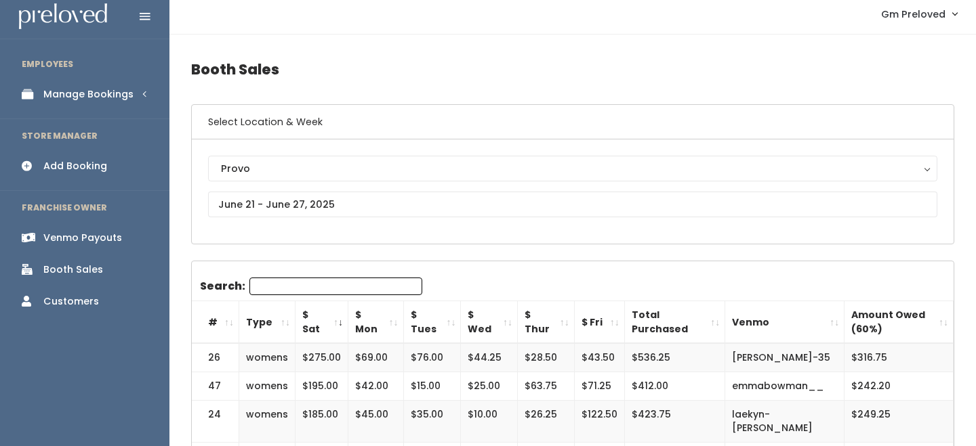
scroll to position [7, 0]
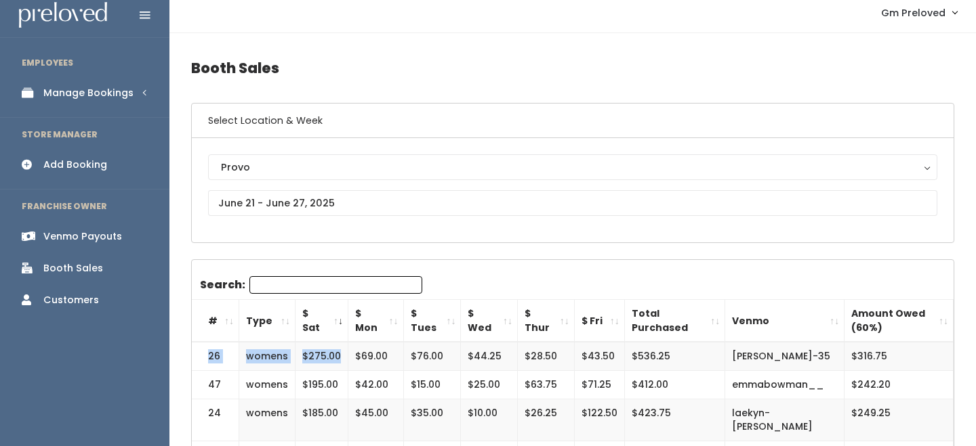
drag, startPoint x: 210, startPoint y: 357, endPoint x: 333, endPoint y: 356, distance: 123.3
click at [336, 358] on tr "26 womens $275.00 $69.00 $76.00 $44.25 $28.50 $43.50 $536.25 [PERSON_NAME]-35 $…" at bounding box center [573, 356] width 762 height 28
copy tr "26 womens $275.00"
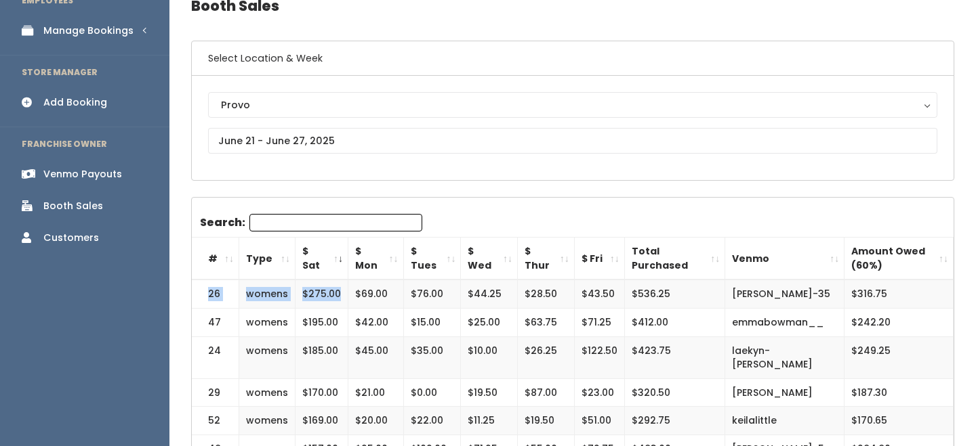
scroll to position [69, 0]
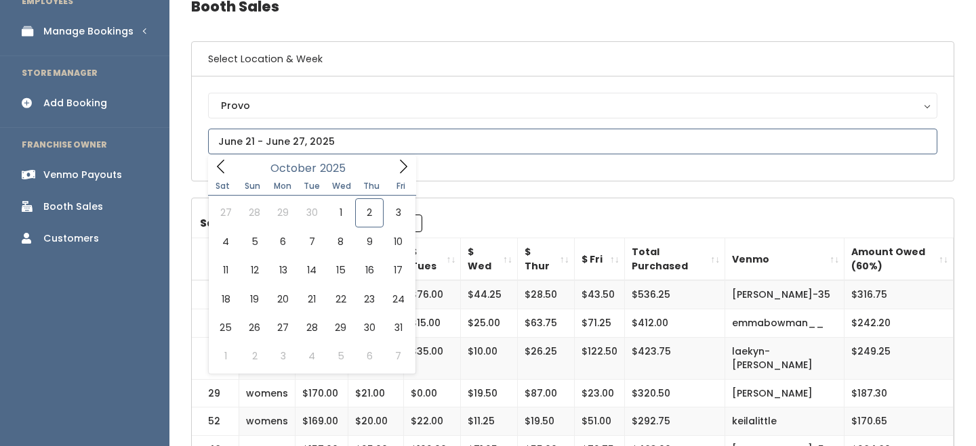
click at [310, 151] on input "text" at bounding box center [572, 142] width 729 height 26
click at [217, 169] on icon at bounding box center [220, 166] width 15 height 15
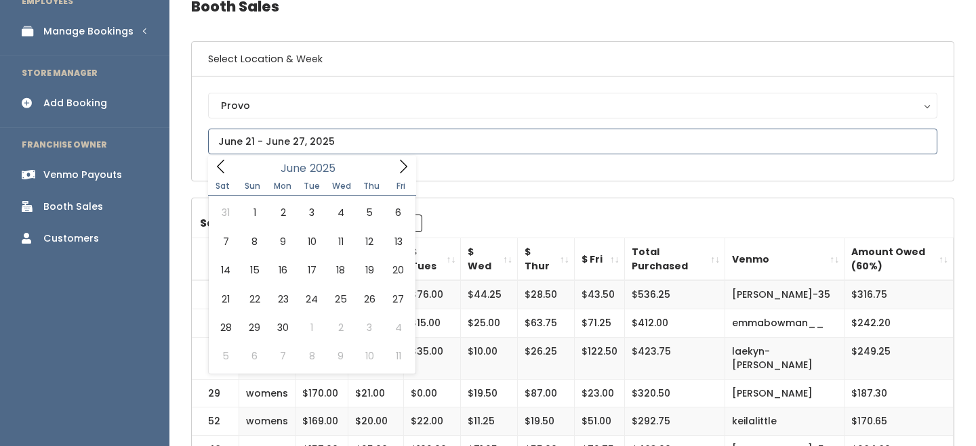
click at [217, 169] on icon at bounding box center [220, 166] width 15 height 15
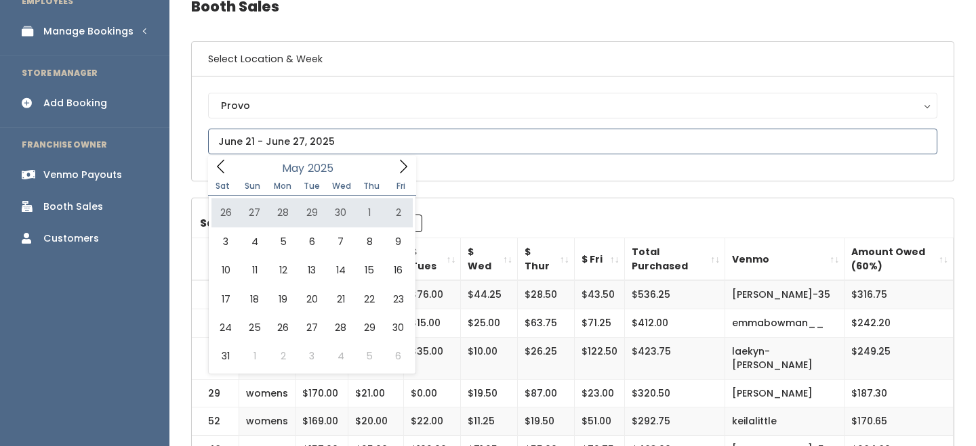
click at [407, 171] on icon at bounding box center [403, 166] width 15 height 15
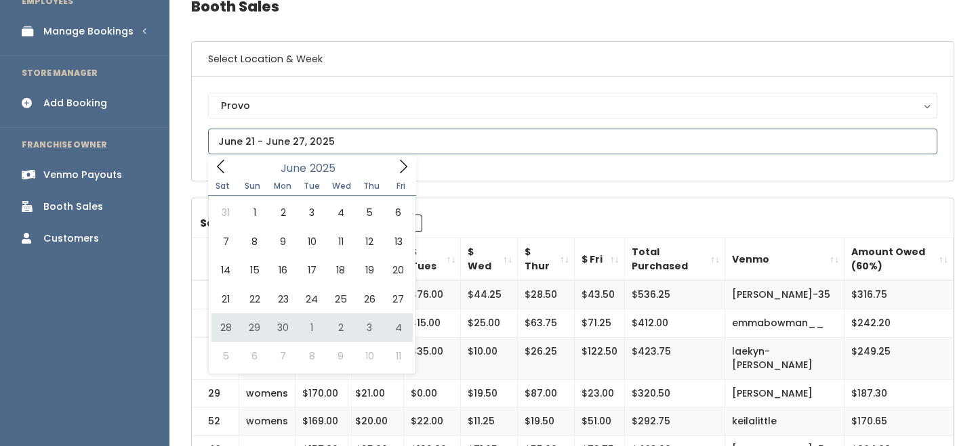
type input "June 28 to July 4"
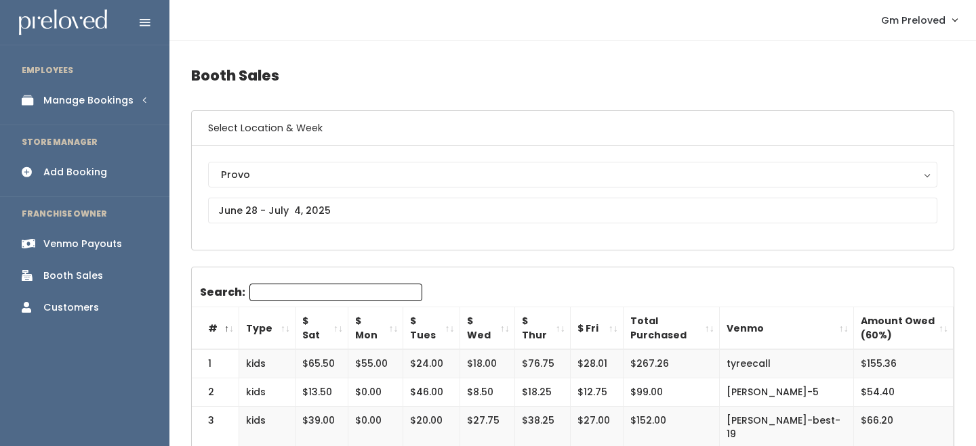
click at [329, 323] on th "$ Sat" at bounding box center [321, 329] width 53 height 43
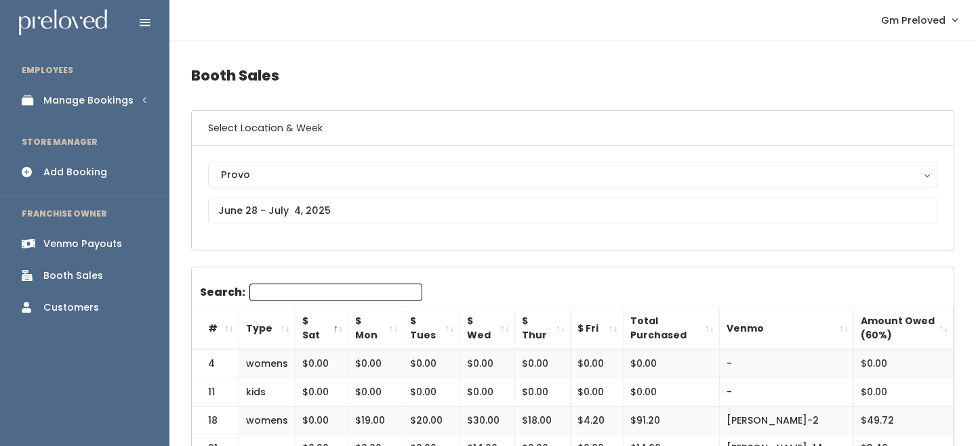
click at [329, 323] on th "$ Sat" at bounding box center [321, 329] width 53 height 43
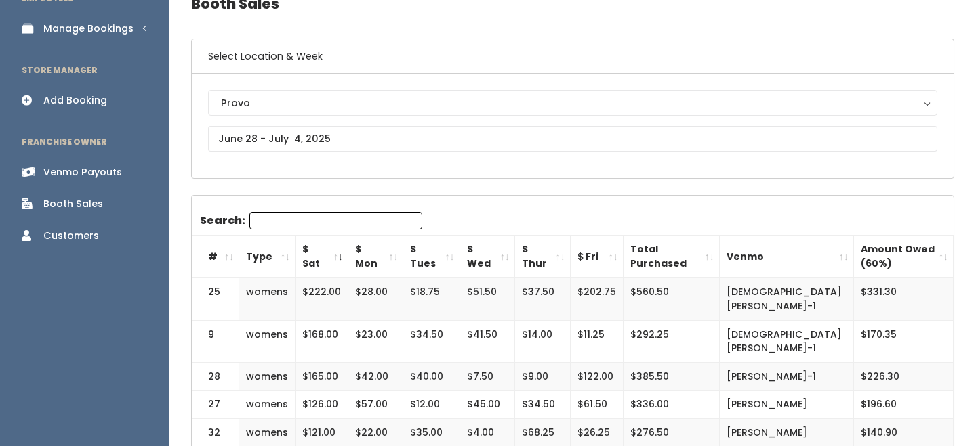
scroll to position [74, 0]
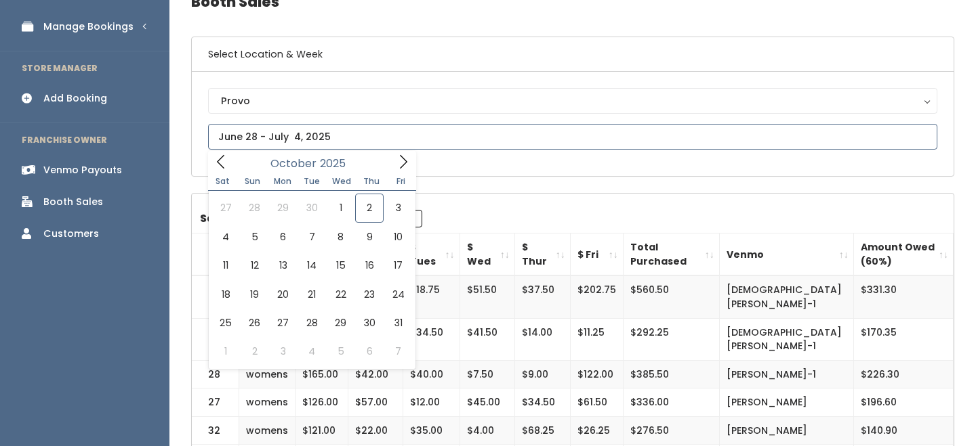
click at [310, 145] on input "text" at bounding box center [572, 137] width 729 height 26
click at [217, 169] on span at bounding box center [221, 161] width 26 height 21
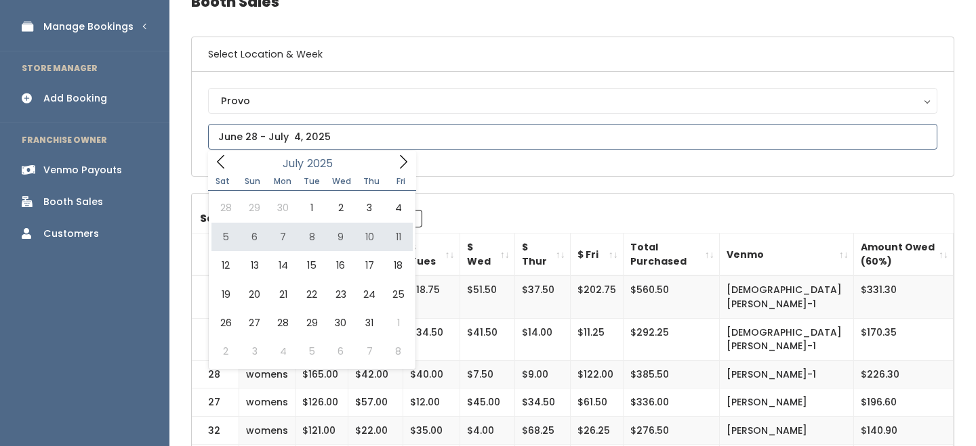
type input "[DATE] to [DATE]"
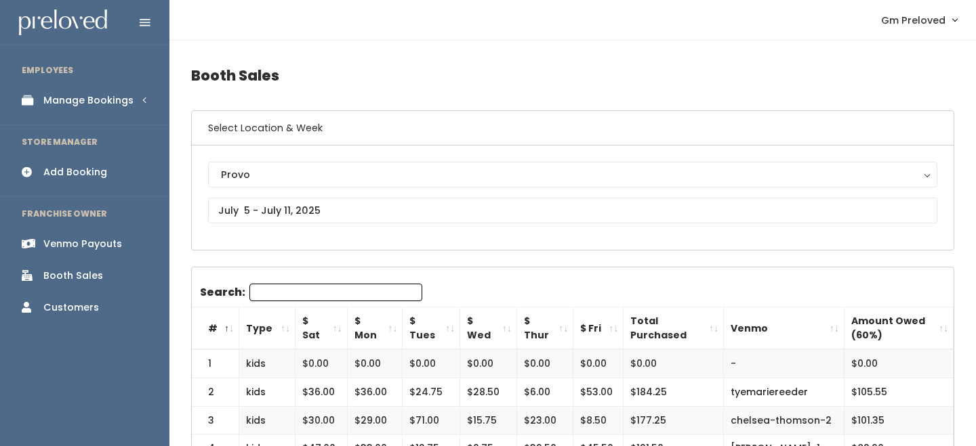
click at [339, 329] on th "$ Sat" at bounding box center [321, 329] width 52 height 43
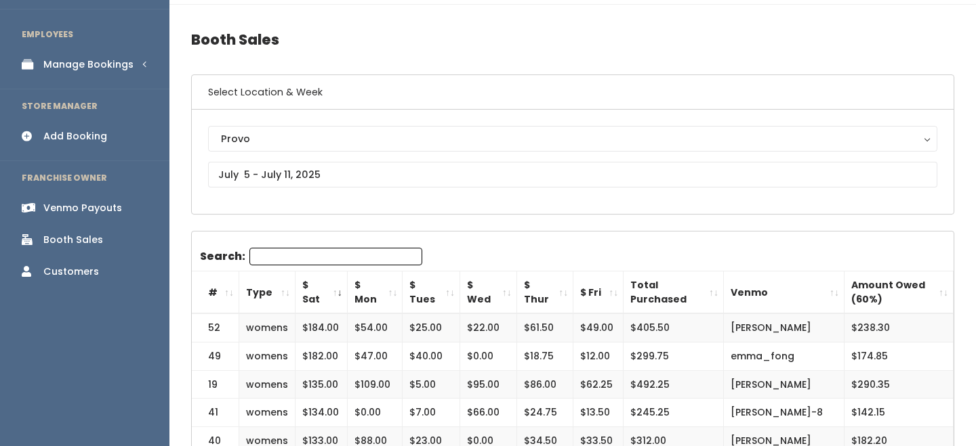
scroll to position [33, 0]
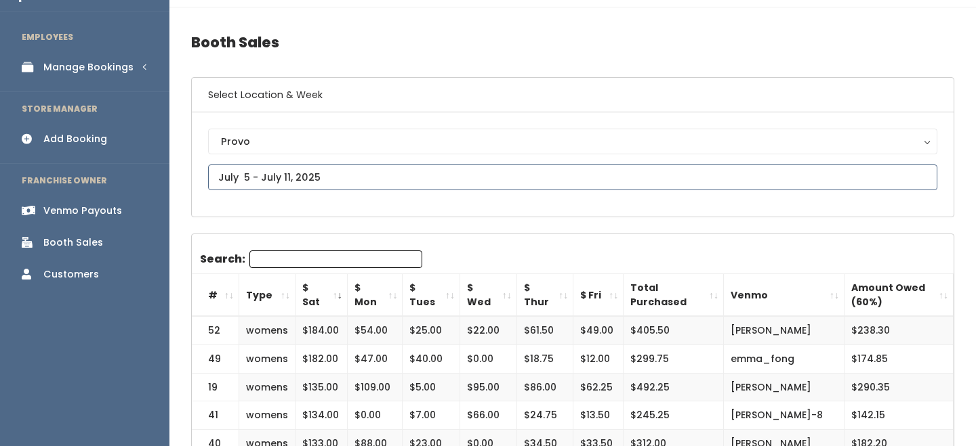
click at [294, 176] on input "text" at bounding box center [572, 178] width 729 height 26
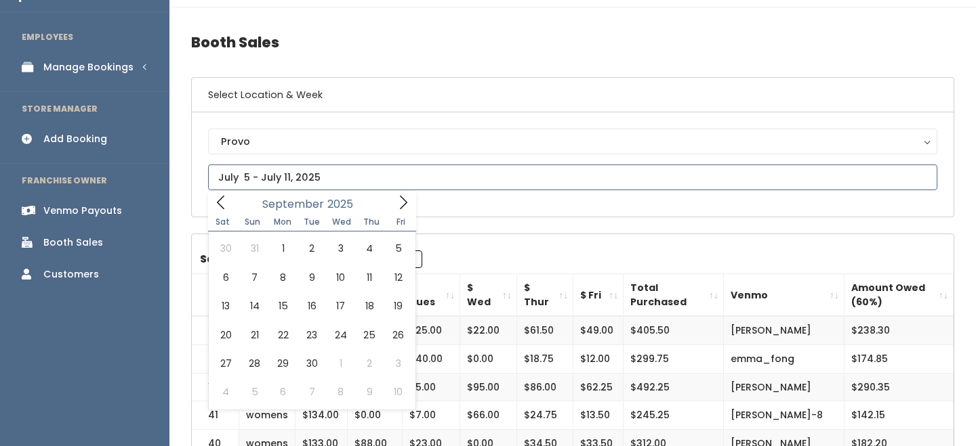
click at [222, 206] on icon at bounding box center [220, 202] width 15 height 15
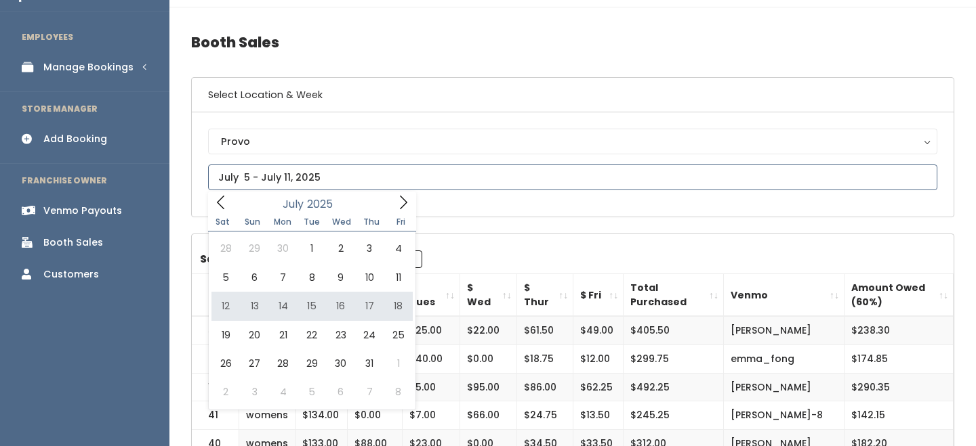
type input "[DATE] to [DATE]"
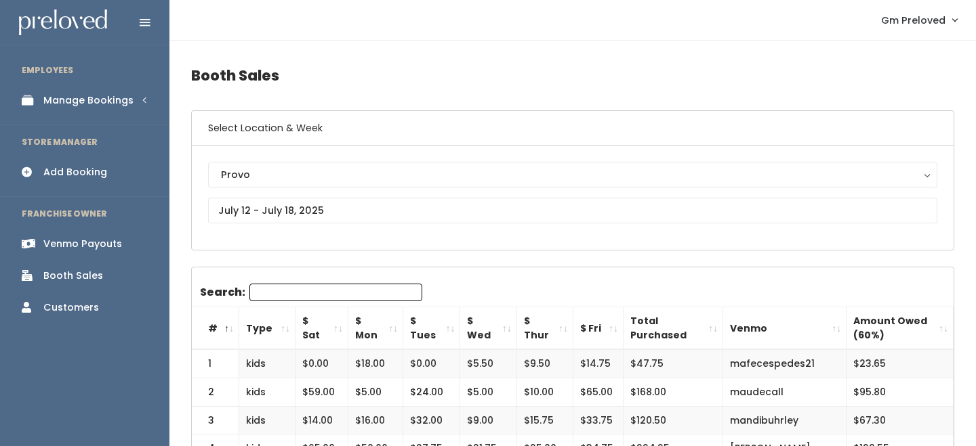
click at [339, 325] on th "$ Sat" at bounding box center [321, 329] width 53 height 43
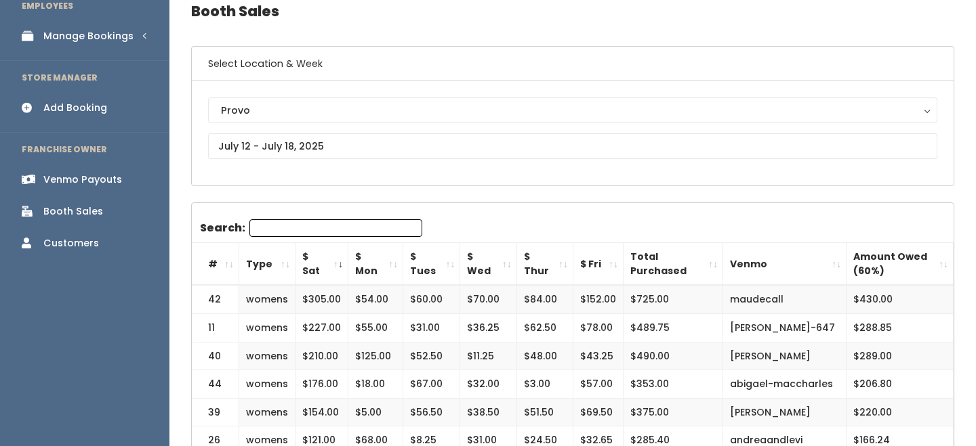
scroll to position [25, 0]
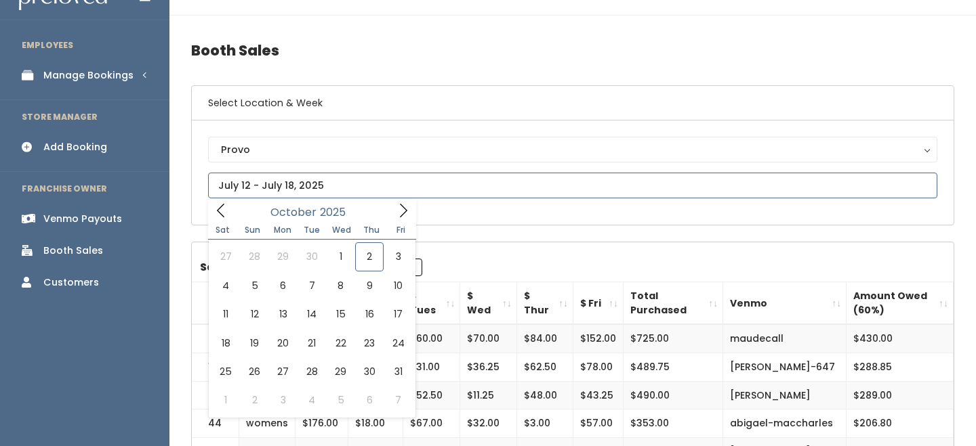
click at [278, 175] on input "text" at bounding box center [572, 186] width 729 height 26
click at [217, 212] on icon at bounding box center [220, 210] width 15 height 15
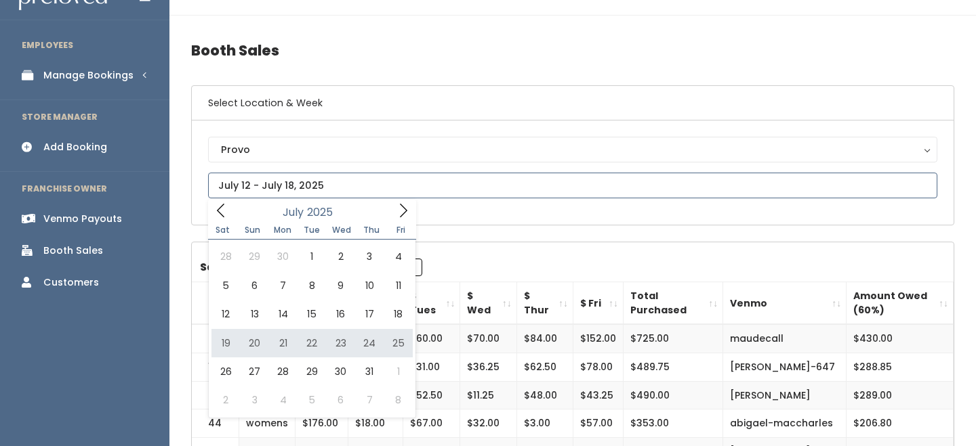
type input "[DATE] to [DATE]"
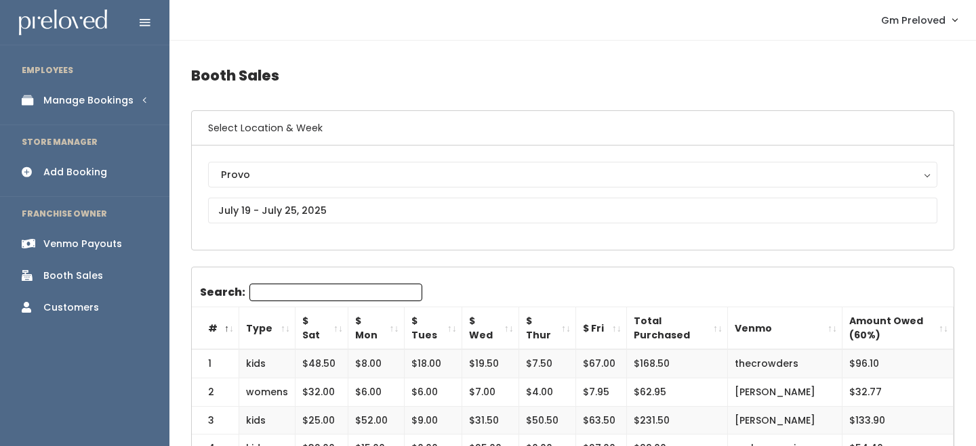
click at [338, 334] on th "$ Sat" at bounding box center [321, 329] width 53 height 43
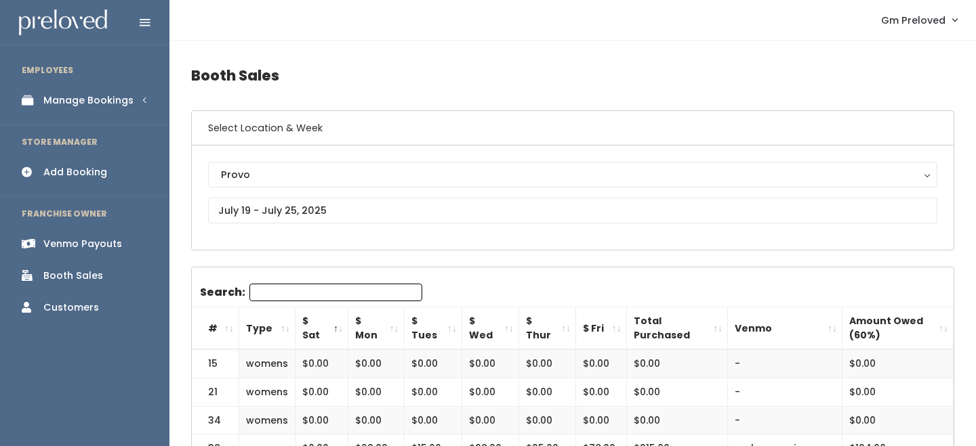
click at [338, 334] on th "$ Sat" at bounding box center [321, 329] width 53 height 43
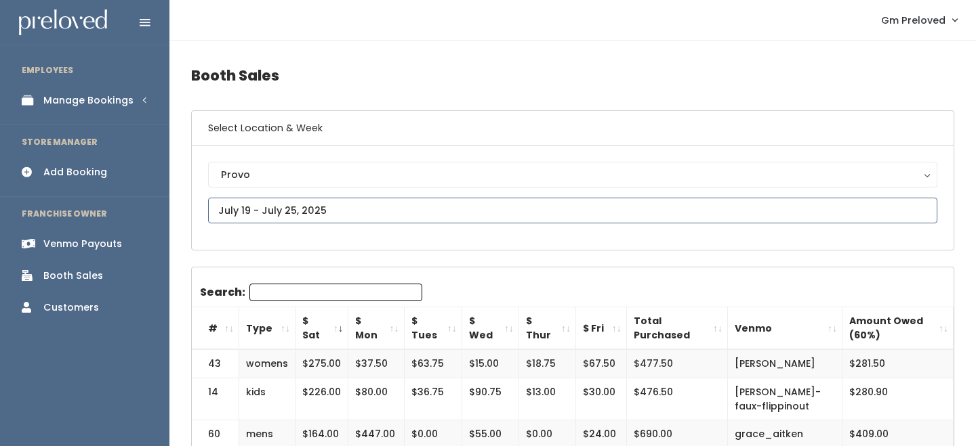
click at [253, 210] on input "text" at bounding box center [572, 211] width 729 height 26
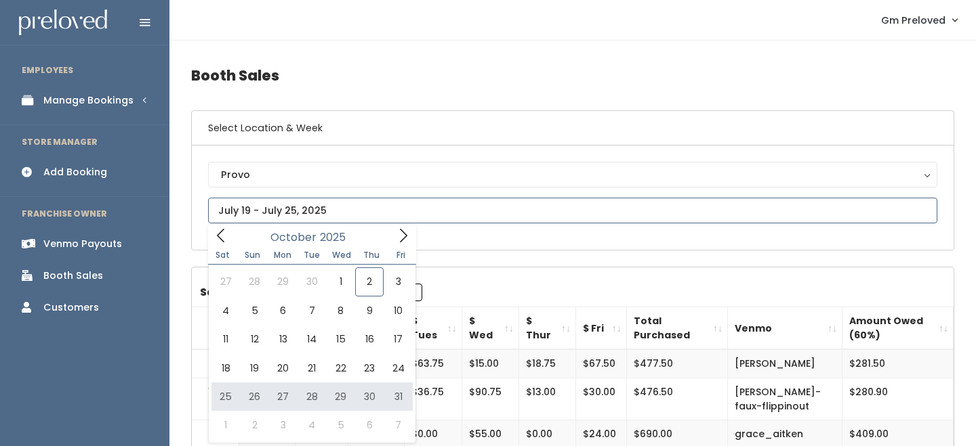
type input "[DATE] to [DATE]"
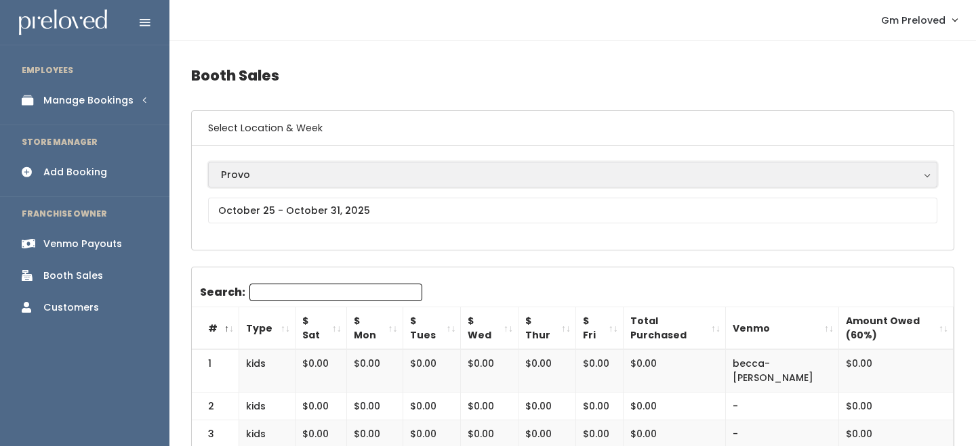
click at [286, 171] on div "Provo" at bounding box center [572, 174] width 703 height 15
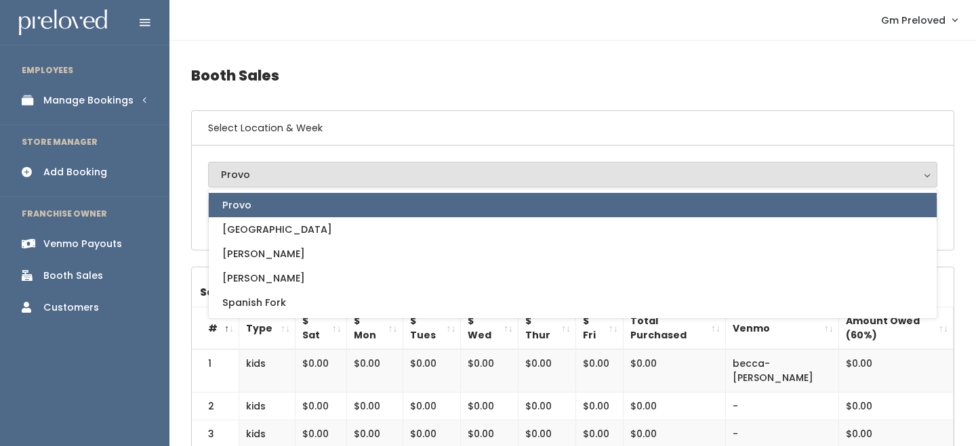
click at [198, 205] on div "Provo [GEOGRAPHIC_DATA] [GEOGRAPHIC_DATA][PERSON_NAME] Spanish Fork Provo Provo…" at bounding box center [573, 198] width 762 height 104
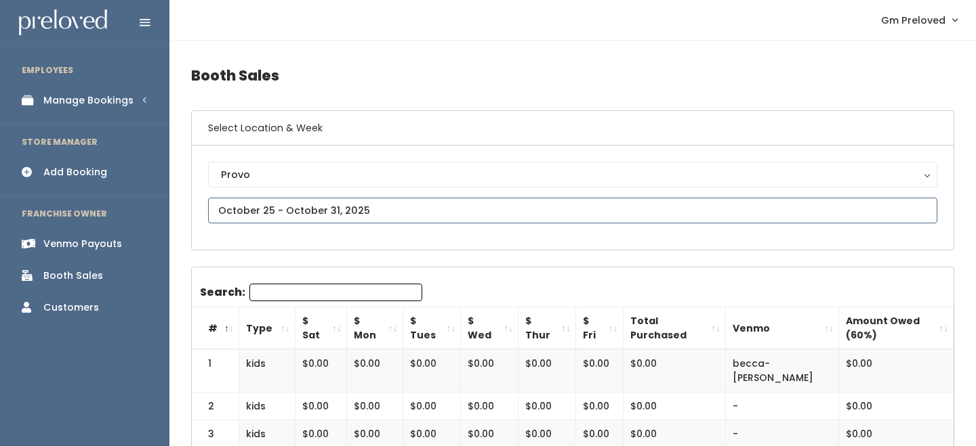
click at [240, 215] on input "text" at bounding box center [572, 211] width 729 height 26
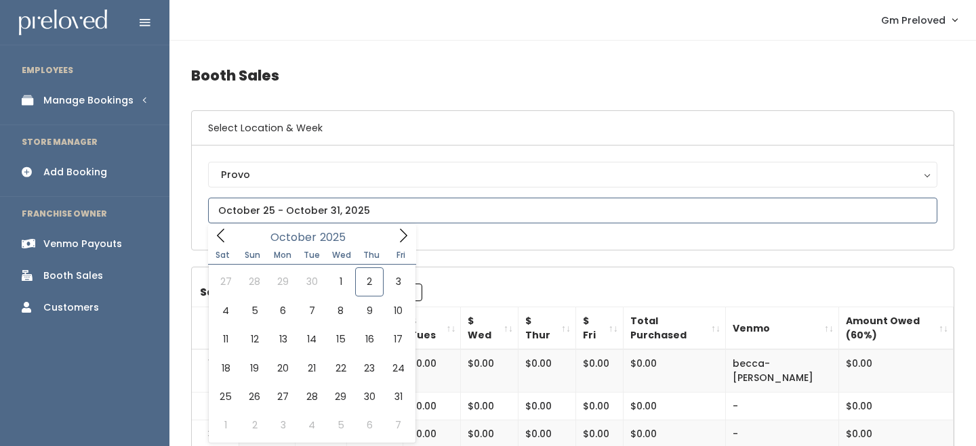
click at [224, 234] on icon at bounding box center [220, 235] width 15 height 15
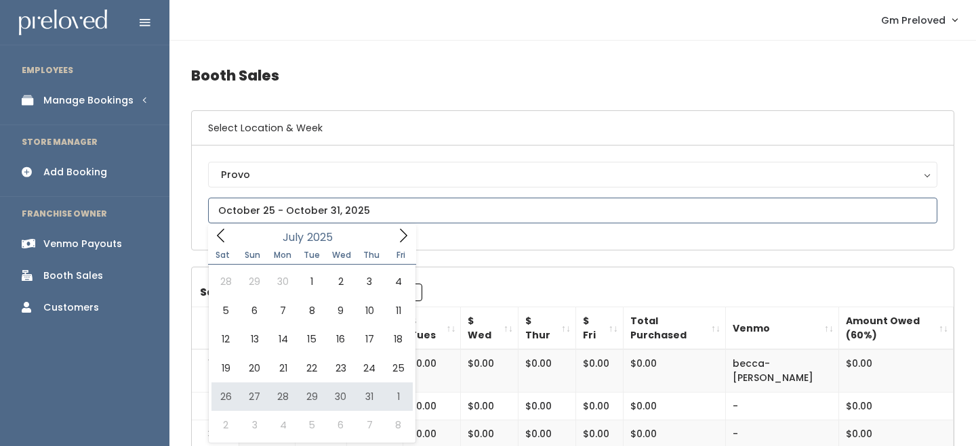
type input "[DATE] to [DATE]"
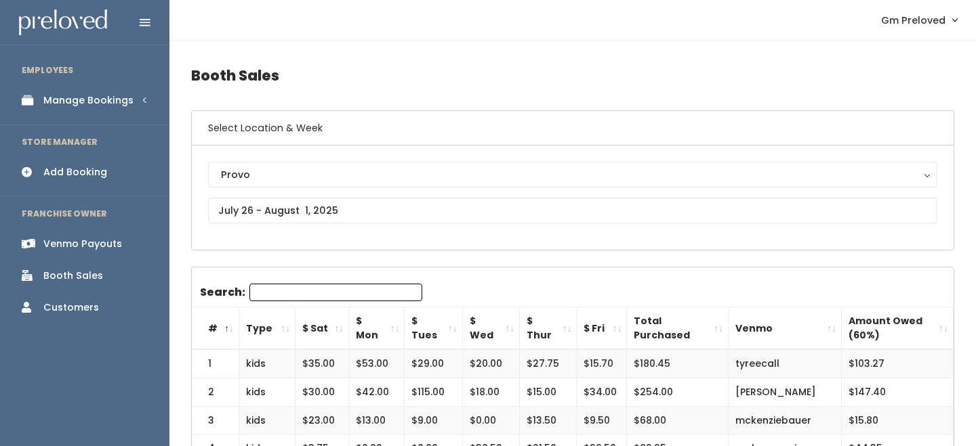
click at [327, 331] on th "$ Sat" at bounding box center [322, 329] width 54 height 43
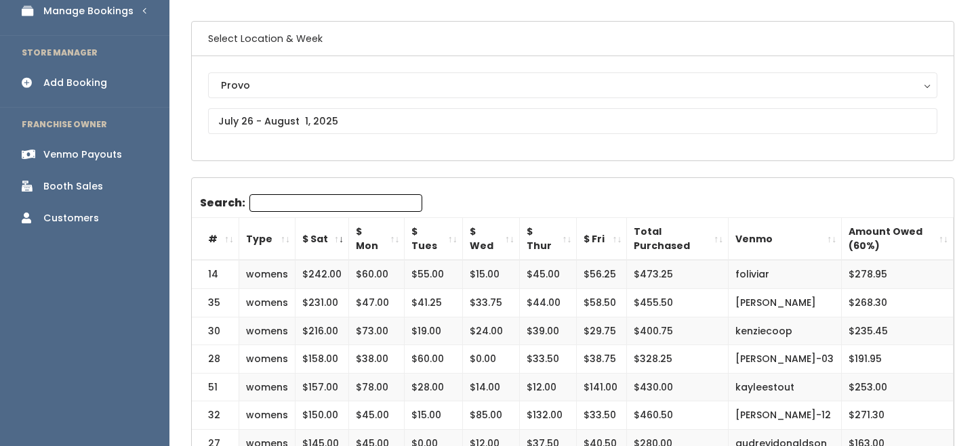
scroll to position [87, 0]
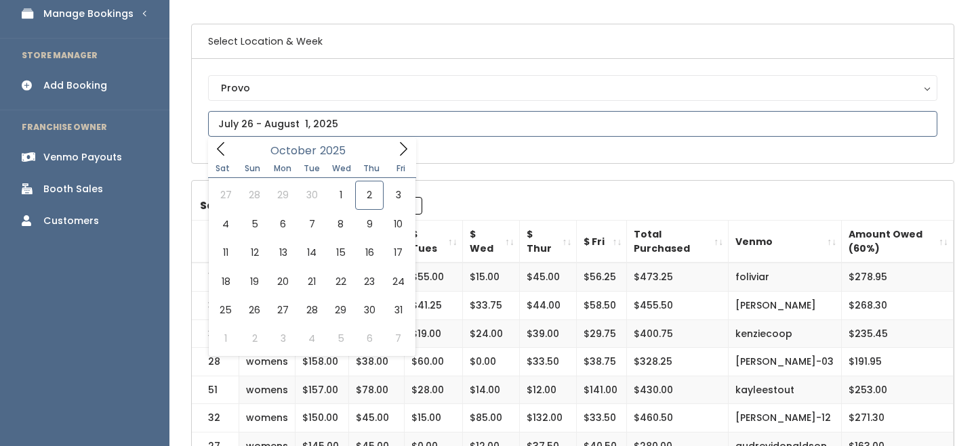
click at [289, 126] on input "text" at bounding box center [572, 124] width 729 height 26
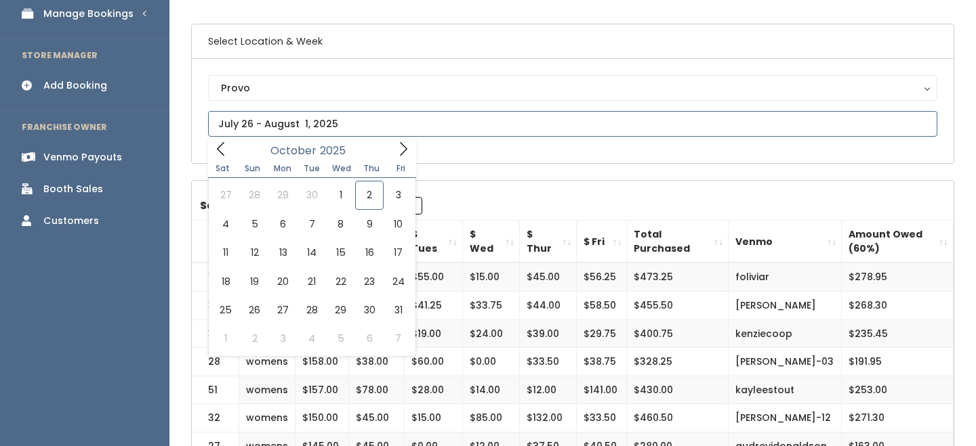
click at [280, 128] on input "text" at bounding box center [572, 124] width 729 height 26
click at [215, 151] on icon at bounding box center [220, 149] width 15 height 15
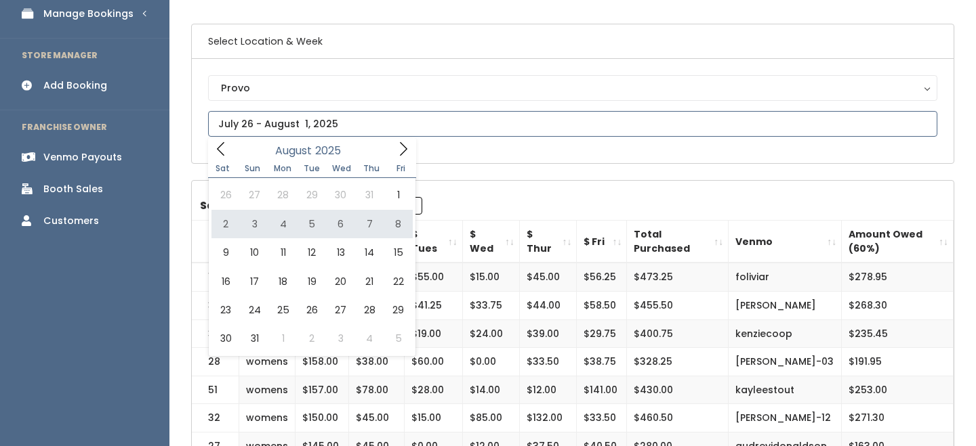
type input "August 2 to August 8"
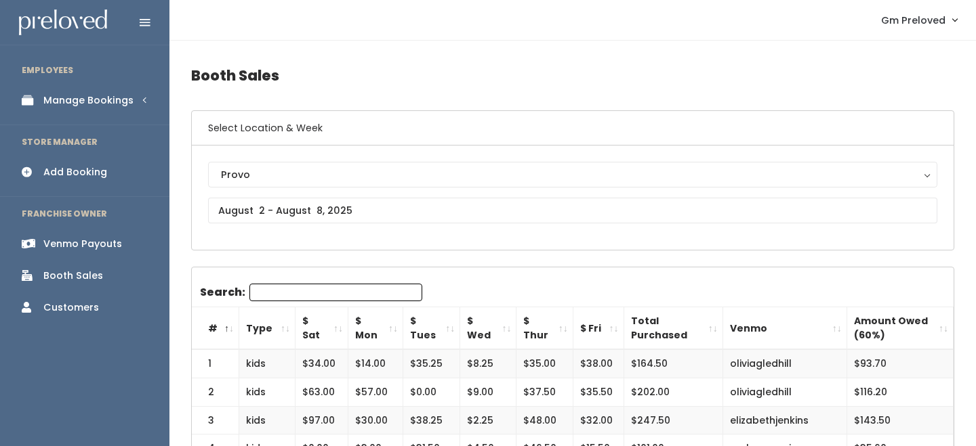
click at [340, 331] on th "$ Sat" at bounding box center [321, 329] width 53 height 43
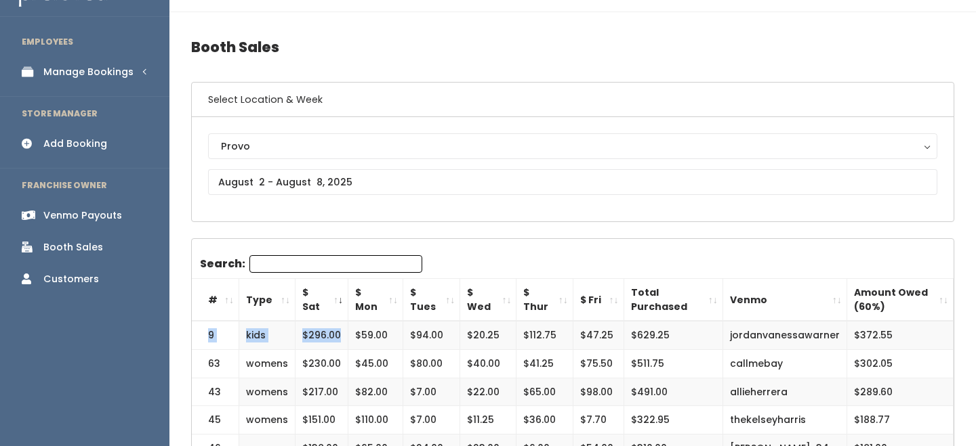
drag, startPoint x: 207, startPoint y: 331, endPoint x: 338, endPoint y: 331, distance: 131.4
click at [338, 331] on tr "9 kids $296.00 $59.00 $94.00 $20.25 $112.75 $47.25 $629.25 jordanvanessawarner …" at bounding box center [573, 335] width 762 height 28
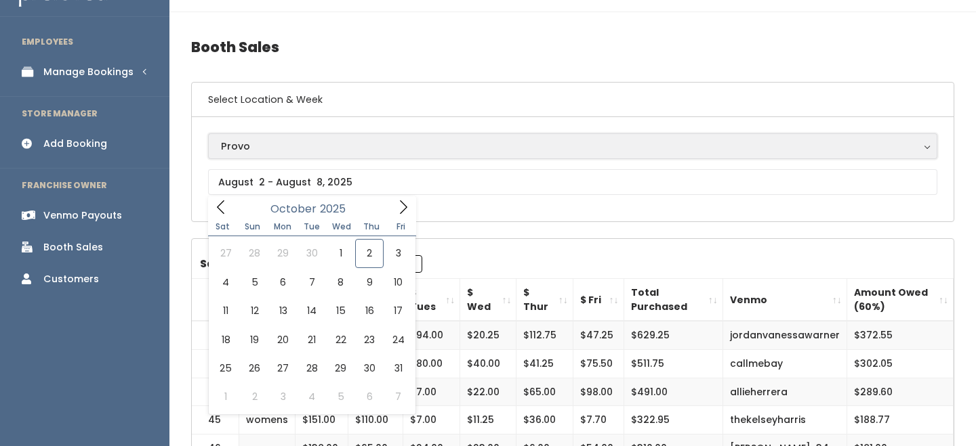
click at [269, 146] on div "Provo" at bounding box center [572, 146] width 703 height 15
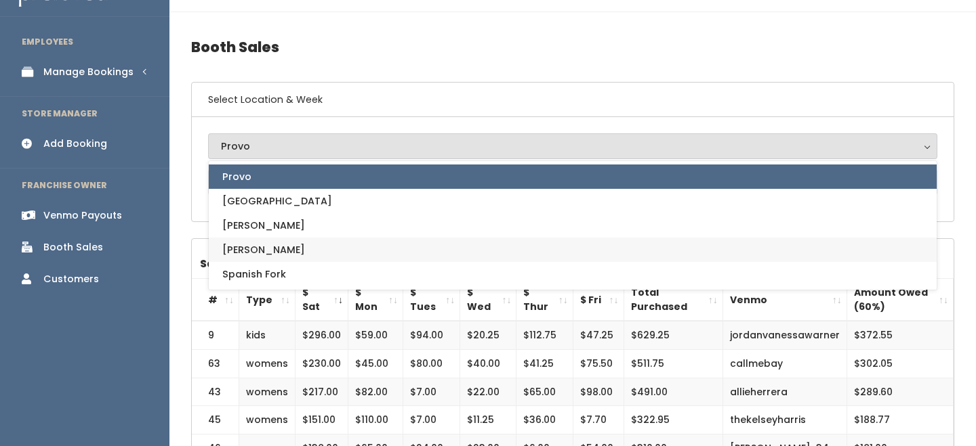
click at [257, 258] on link "[PERSON_NAME]" at bounding box center [573, 250] width 728 height 24
select select "3"
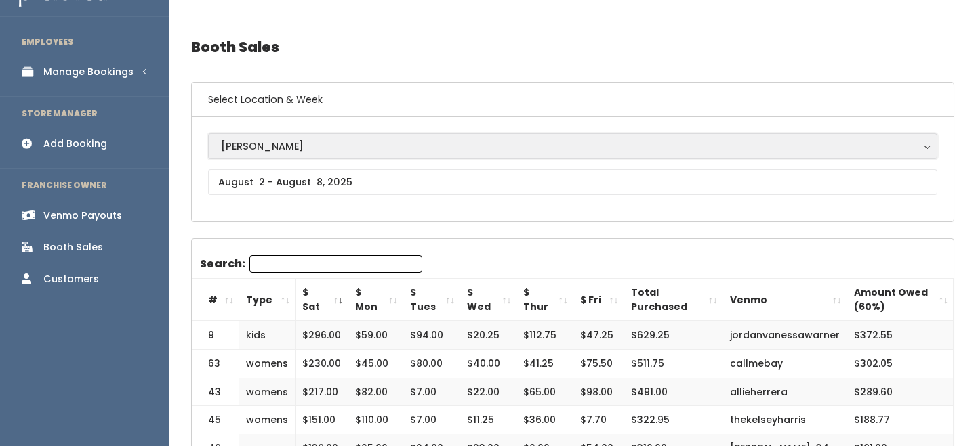
click at [253, 142] on div "[PERSON_NAME]" at bounding box center [572, 146] width 703 height 15
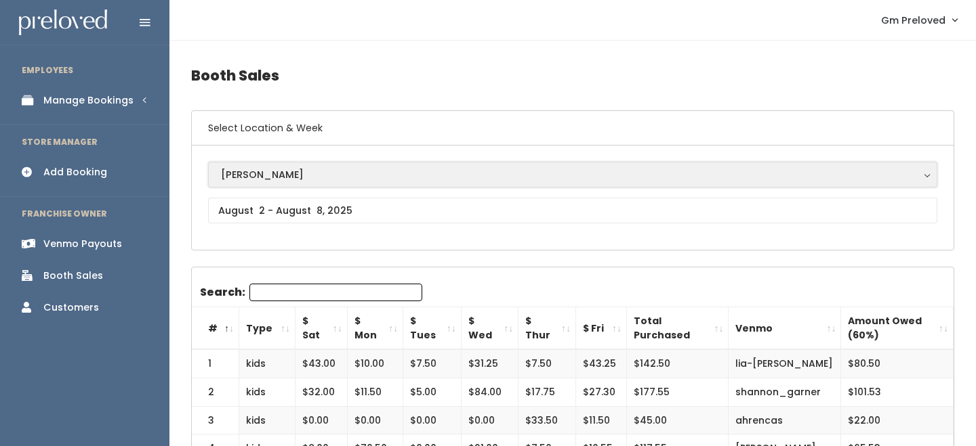
click at [258, 178] on div "[PERSON_NAME]" at bounding box center [572, 174] width 703 height 15
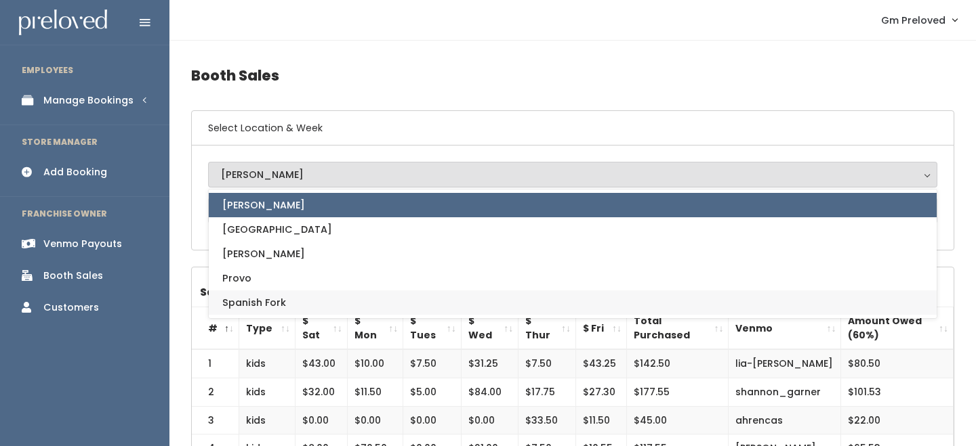
click at [263, 301] on span "Spanish Fork" at bounding box center [254, 302] width 64 height 15
select select "2"
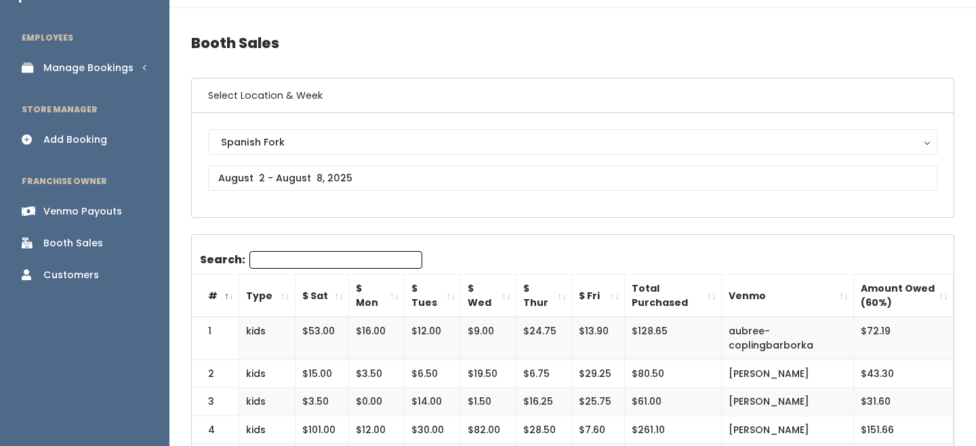
scroll to position [31, 0]
click at [337, 303] on th "$ Sat" at bounding box center [322, 297] width 54 height 43
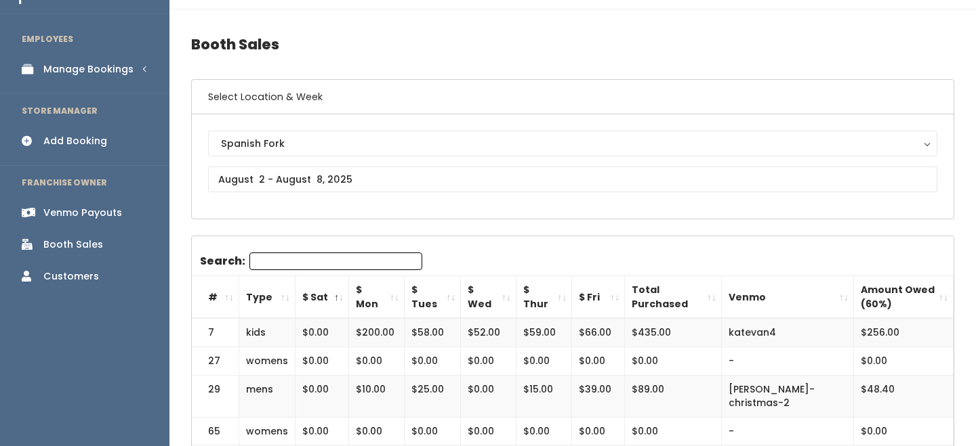
click at [337, 303] on th "$ Sat" at bounding box center [322, 297] width 54 height 43
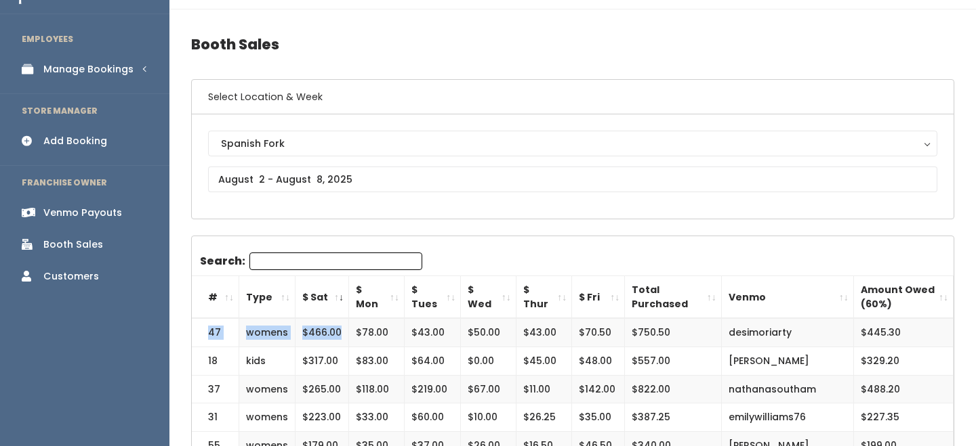
drag, startPoint x: 209, startPoint y: 333, endPoint x: 344, endPoint y: 328, distance: 134.9
click at [344, 329] on tr "47 womens $466.00 $78.00 $43.00 $50.00 $43.00 $70.50 $750.50 desimoriarty $445.…" at bounding box center [573, 332] width 762 height 28
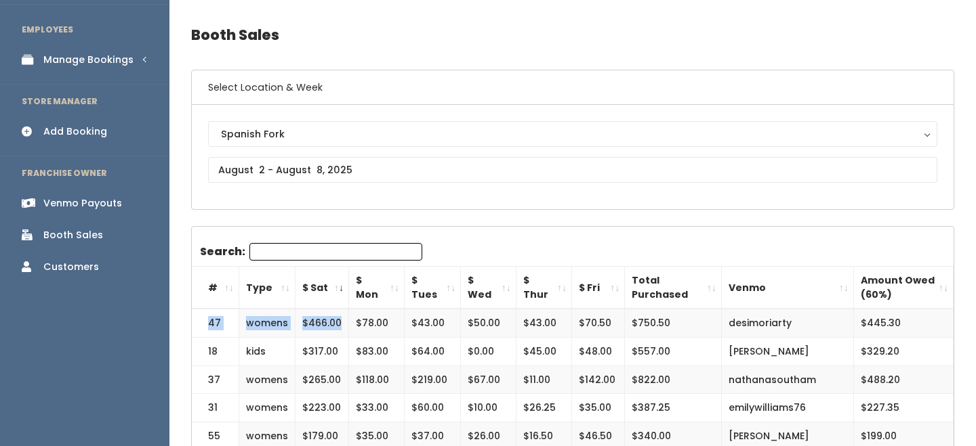
scroll to position [43, 0]
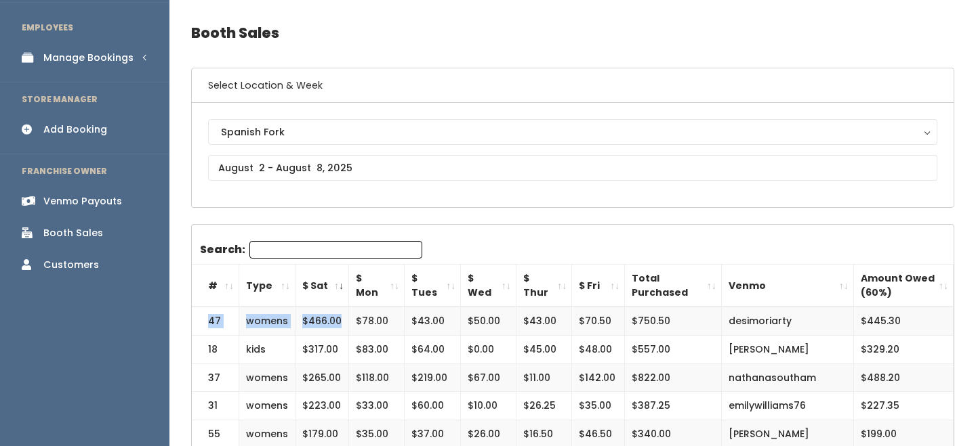
copy tr "47 womens $466.00"
click at [210, 350] on td "18" at bounding box center [215, 349] width 47 height 28
drag, startPoint x: 210, startPoint y: 350, endPoint x: 333, endPoint y: 350, distance: 122.6
click at [333, 350] on tr "18 kids $317.00 $83.00 $64.00 $0.00 $45.00 $48.00 $557.00 ashlee-henrie $329.20" at bounding box center [573, 349] width 762 height 28
copy tr "18 kids $317.00"
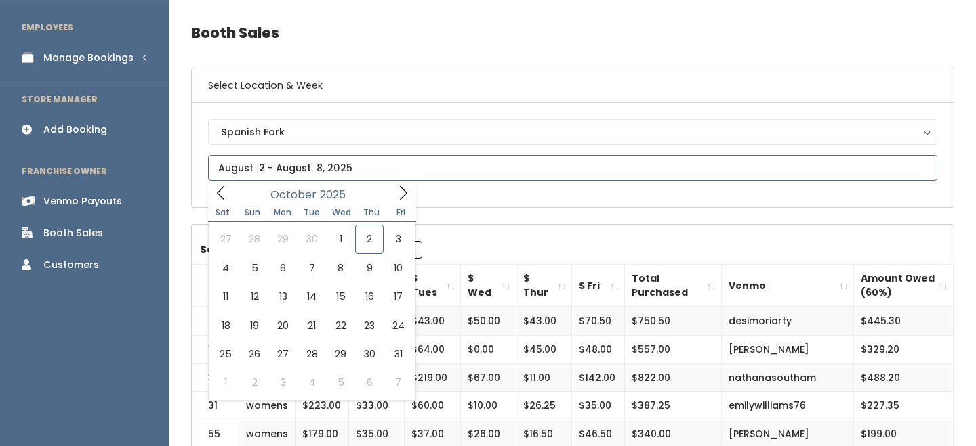
click at [222, 192] on icon at bounding box center [220, 193] width 15 height 15
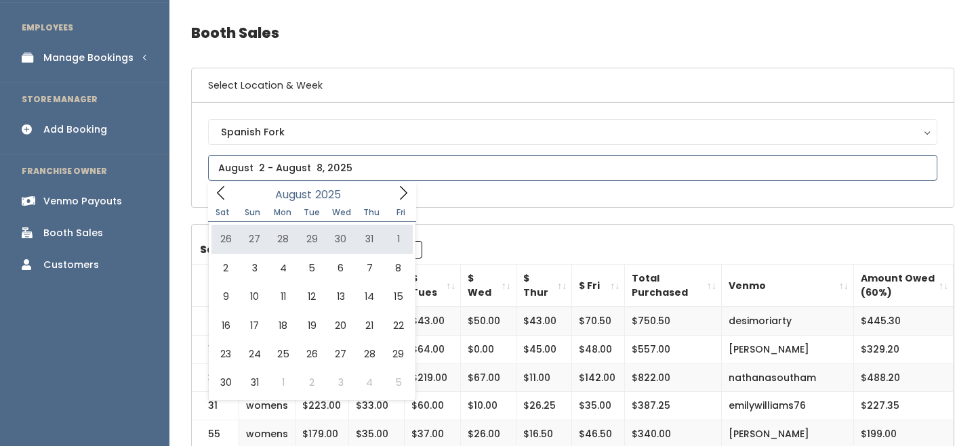
type input "July 26 to August 1"
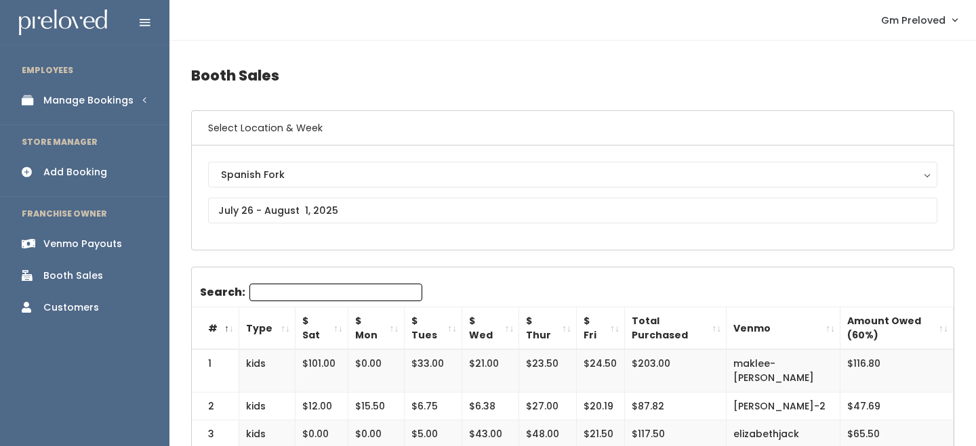
click at [336, 320] on th "$ Sat" at bounding box center [321, 329] width 53 height 43
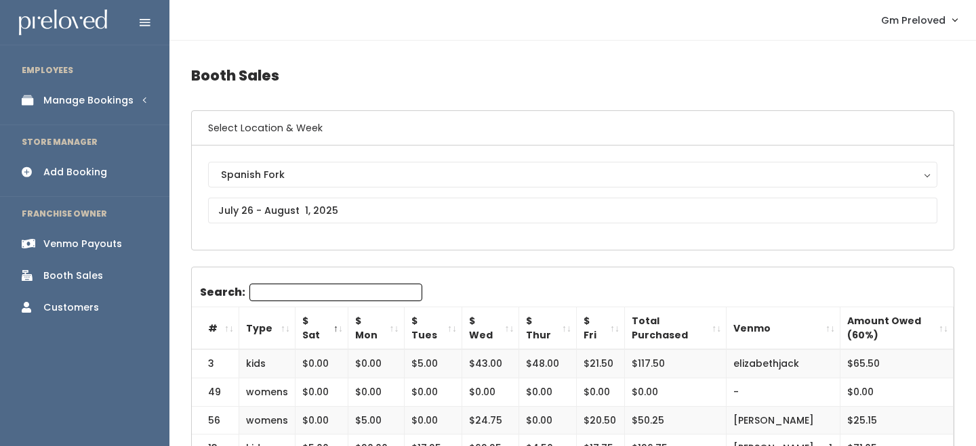
click at [337, 320] on th "$ Sat" at bounding box center [321, 329] width 53 height 43
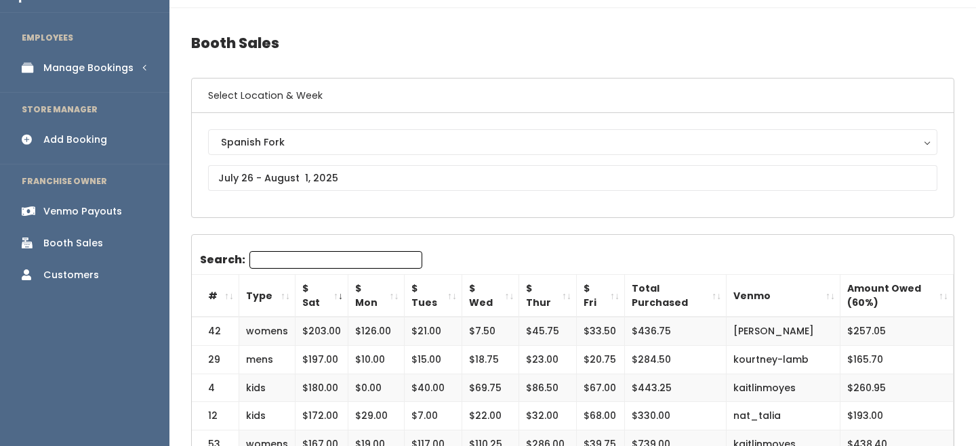
scroll to position [36, 0]
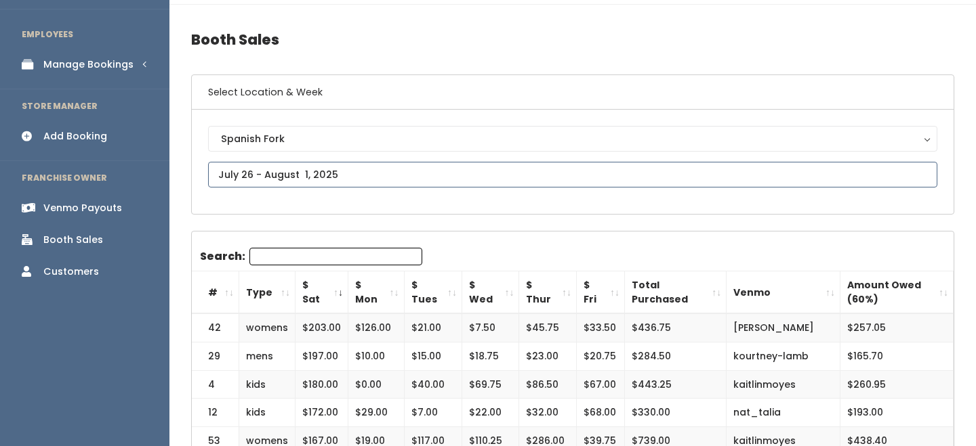
click at [276, 175] on input "text" at bounding box center [572, 175] width 729 height 26
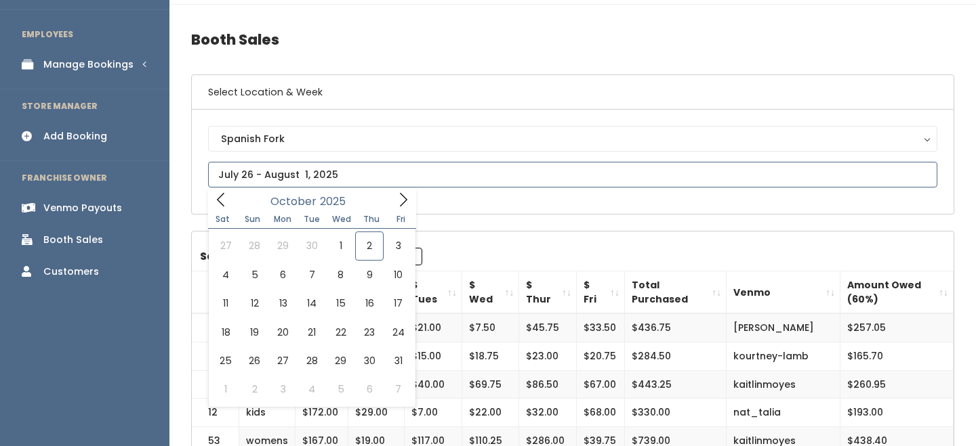
click at [220, 209] on span at bounding box center [221, 199] width 26 height 21
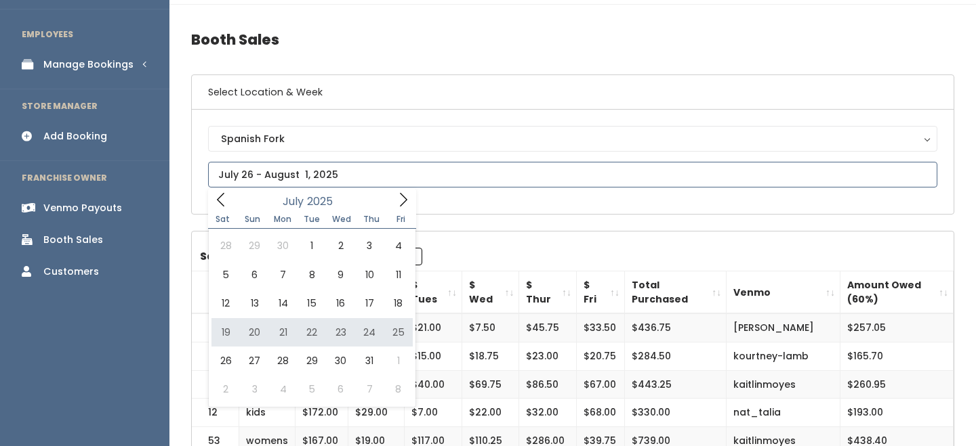
type input "July 19 to July 25"
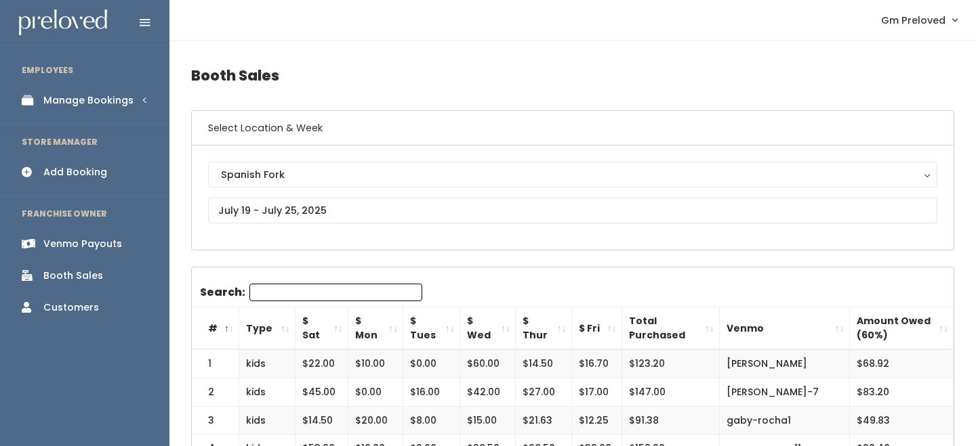
click at [335, 320] on th "$ Sat" at bounding box center [321, 329] width 53 height 43
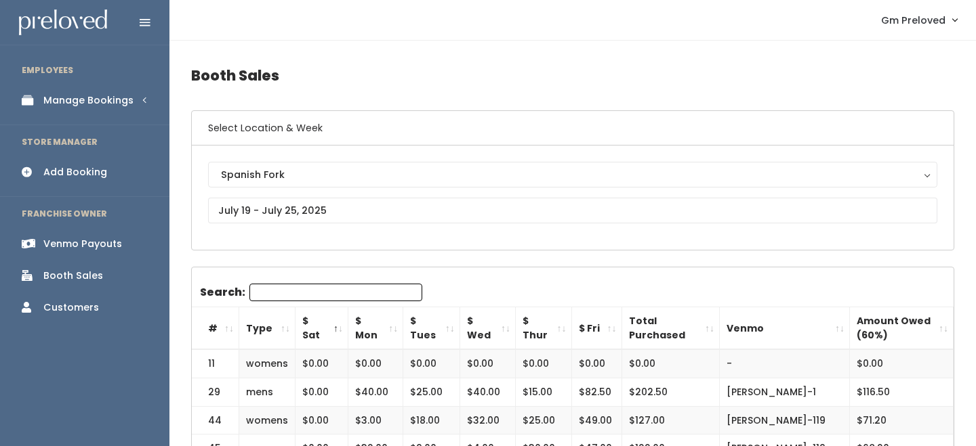
click at [335, 320] on th "$ Sat" at bounding box center [321, 329] width 53 height 43
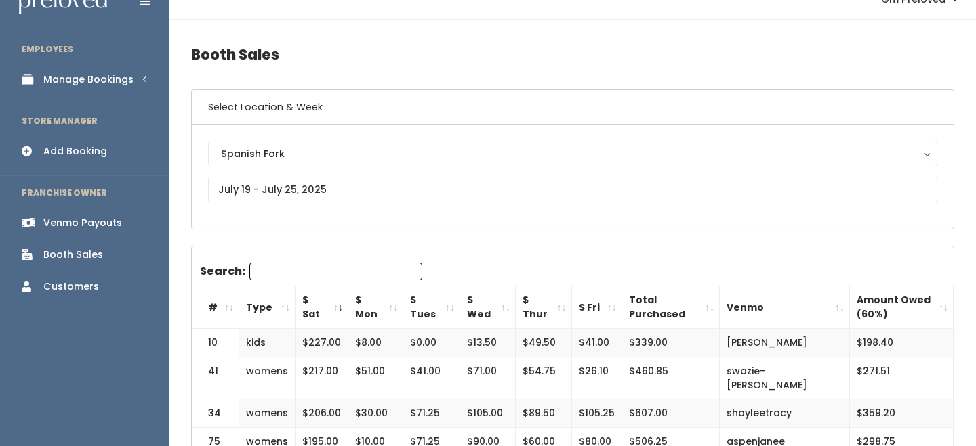
scroll to position [20, 0]
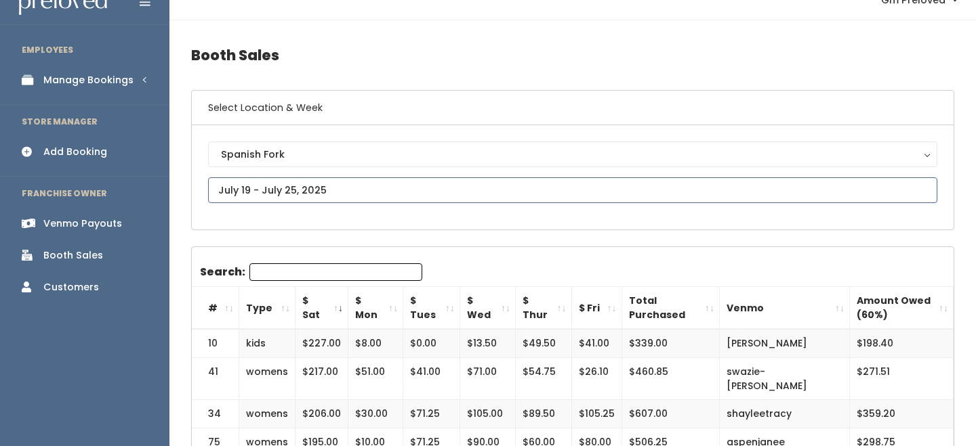
click at [262, 194] on input "text" at bounding box center [572, 191] width 729 height 26
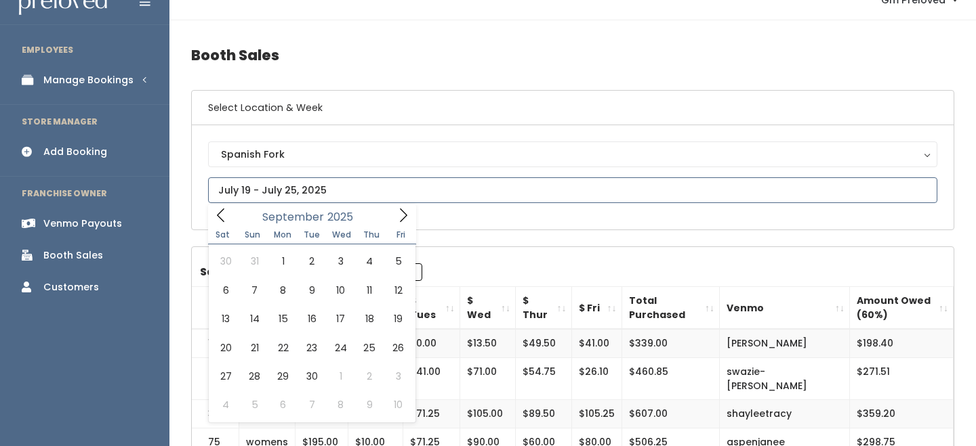
click at [224, 209] on icon at bounding box center [220, 215] width 15 height 15
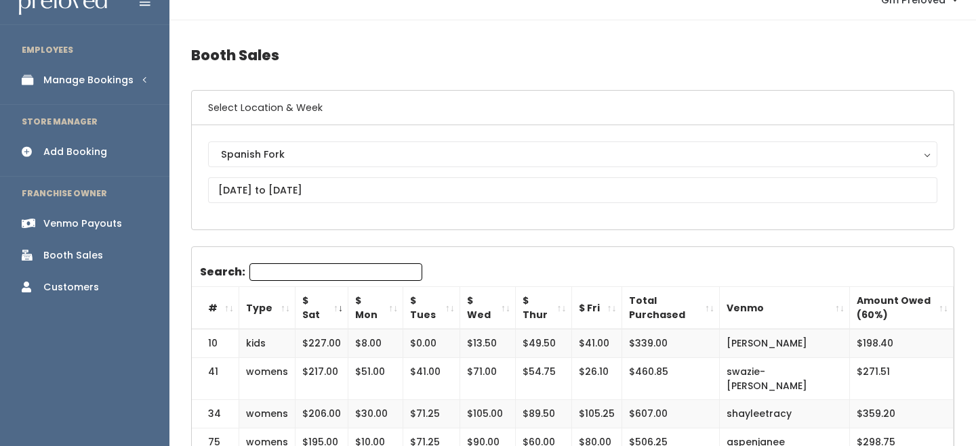
click at [398, 308] on th "$ Mon" at bounding box center [375, 308] width 55 height 43
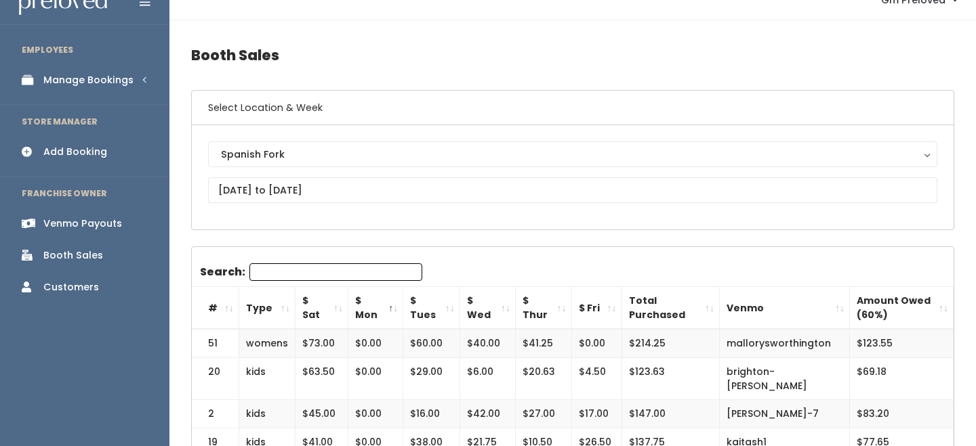
click at [398, 308] on th "$ Mon" at bounding box center [375, 308] width 55 height 43
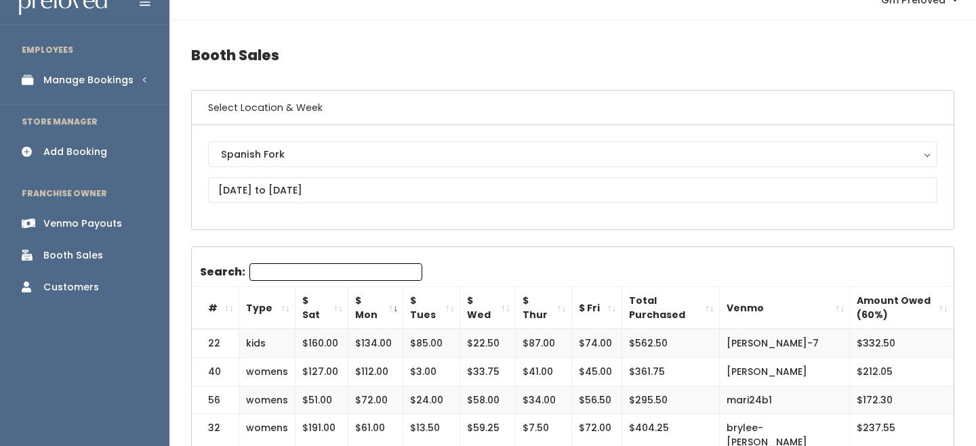
click at [338, 306] on th "$ Sat" at bounding box center [321, 308] width 53 height 43
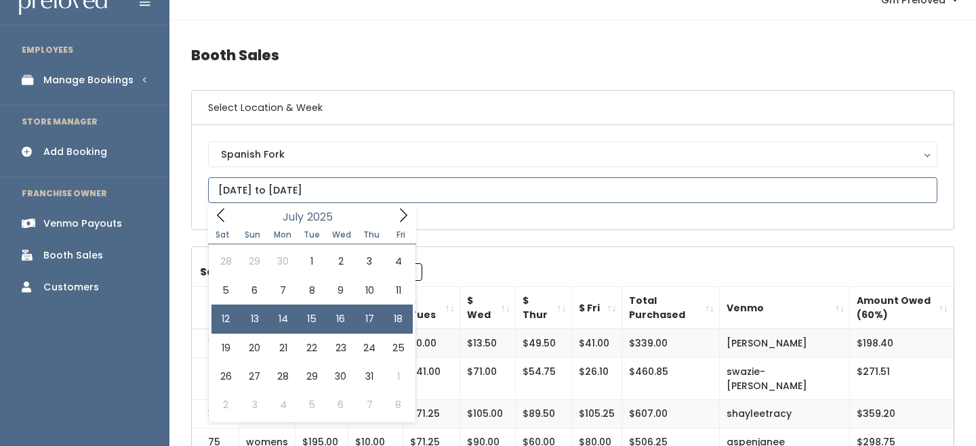
click at [293, 192] on input "July 12 to July 18" at bounding box center [572, 191] width 729 height 26
type input "July 5 to July 11"
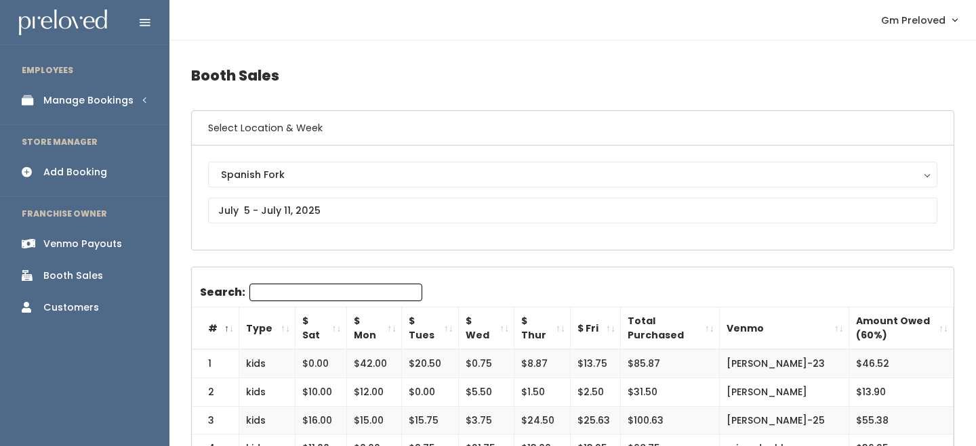
click at [334, 325] on th "$ Sat" at bounding box center [320, 329] width 51 height 43
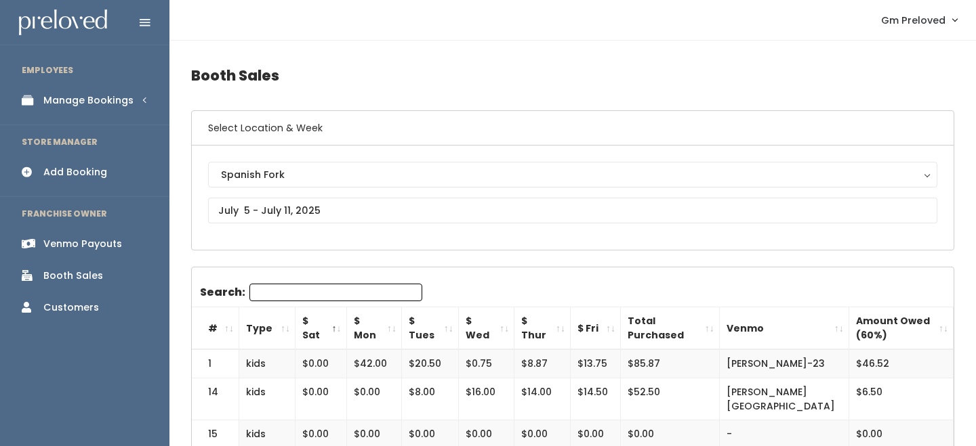
click at [334, 325] on th "$ Sat" at bounding box center [320, 329] width 51 height 43
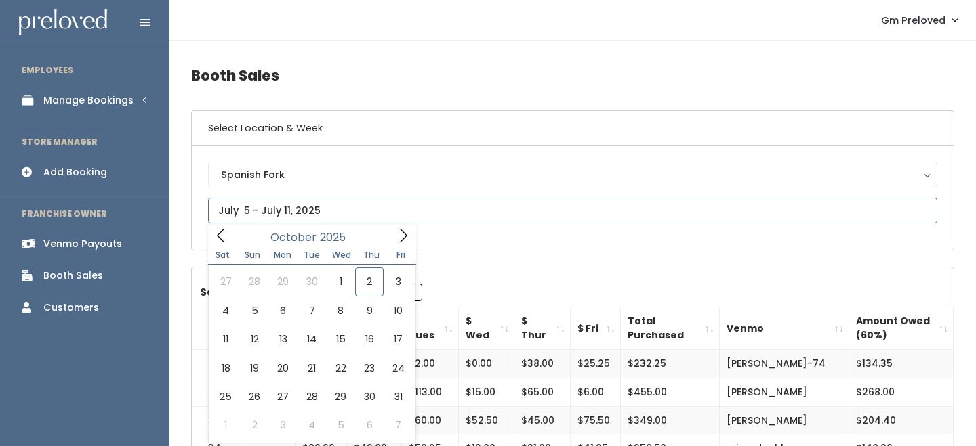
click at [293, 215] on input "text" at bounding box center [572, 211] width 729 height 26
click at [232, 241] on span at bounding box center [221, 235] width 26 height 21
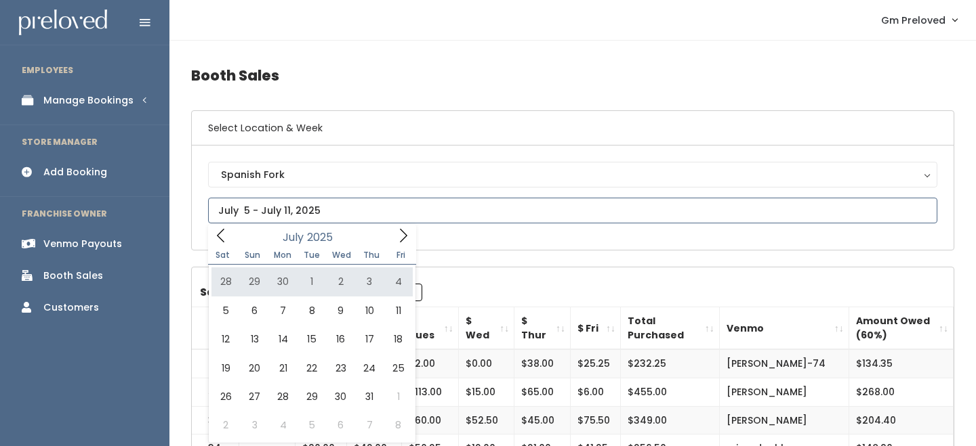
type input "June 28 to July 4"
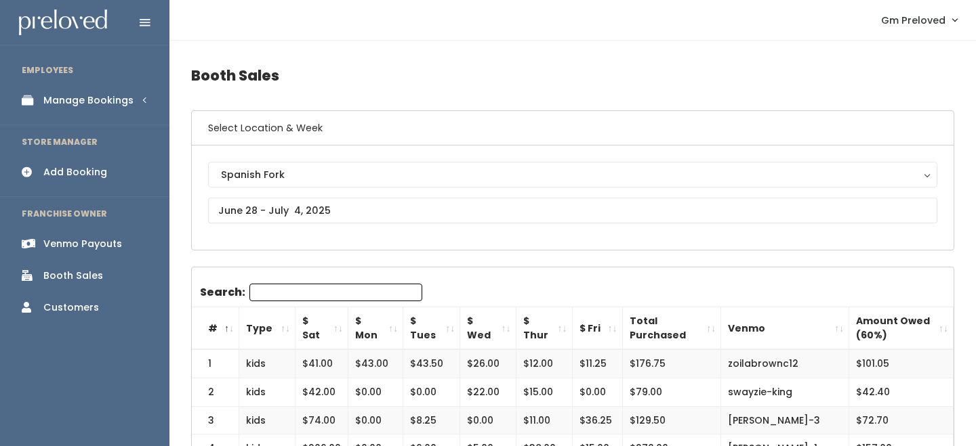
click at [337, 322] on th "$ Sat" at bounding box center [321, 329] width 53 height 43
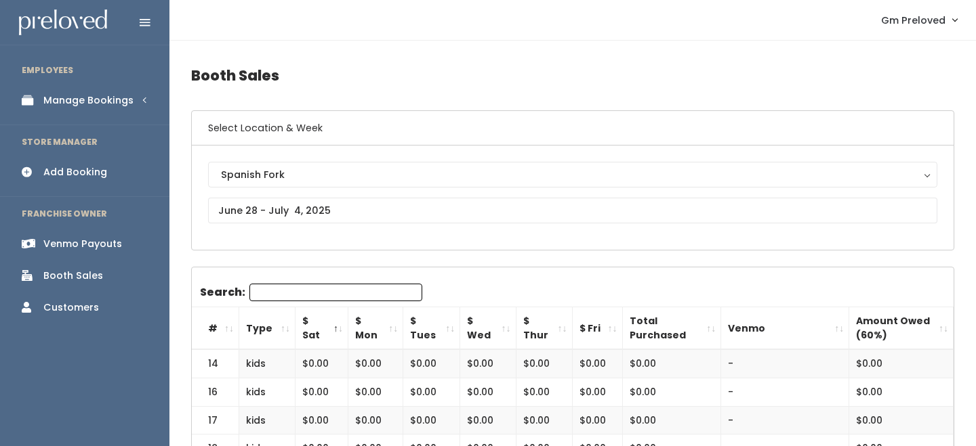
click at [337, 322] on th "$ Sat" at bounding box center [321, 329] width 53 height 43
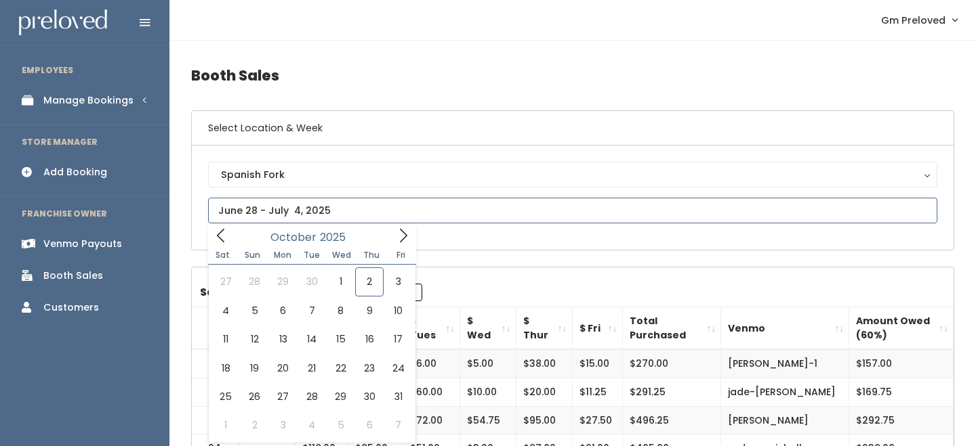
click at [224, 236] on icon at bounding box center [220, 235] width 15 height 15
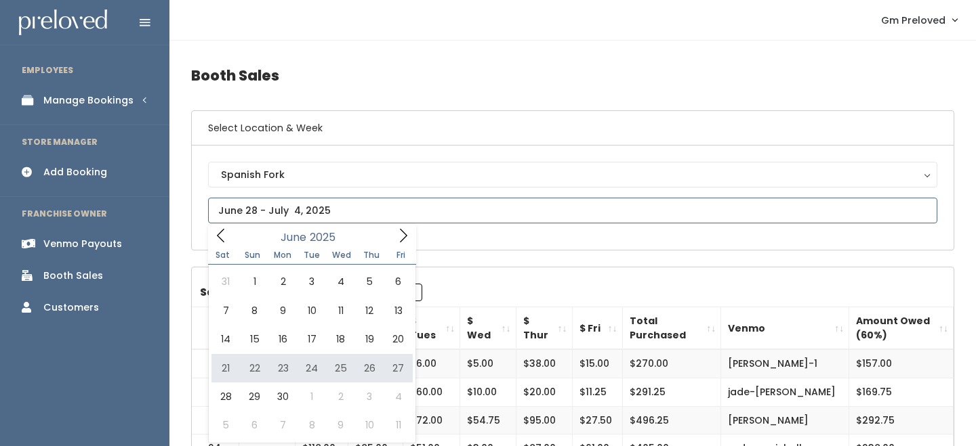
type input "June 21 to June 27"
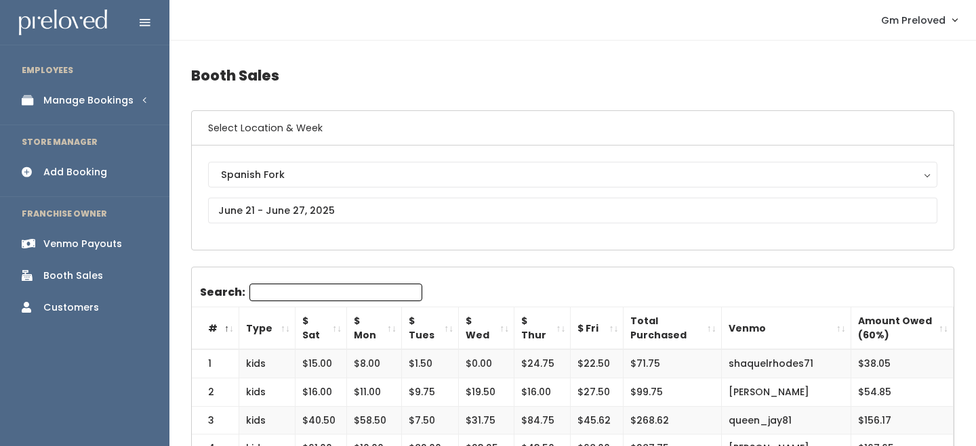
click at [333, 324] on th "$ Sat" at bounding box center [320, 329] width 51 height 43
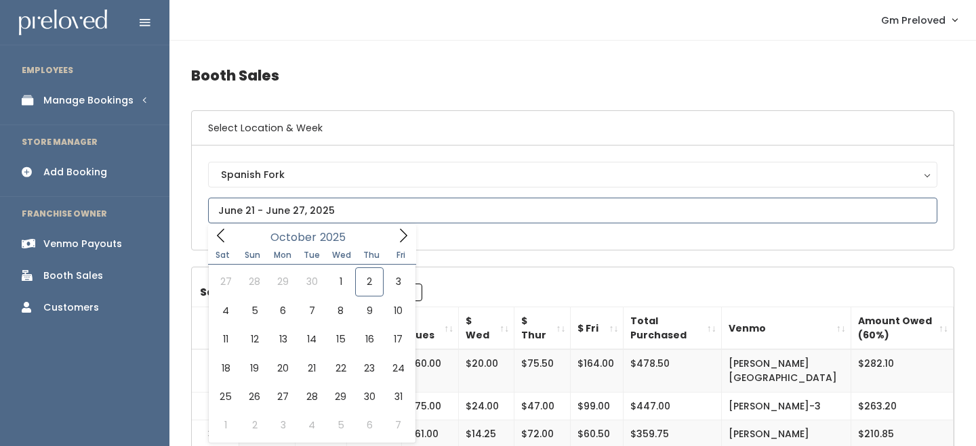
click at [313, 217] on input "text" at bounding box center [572, 211] width 729 height 26
click at [224, 240] on icon at bounding box center [220, 235] width 15 height 15
click at [225, 235] on icon at bounding box center [220, 235] width 15 height 15
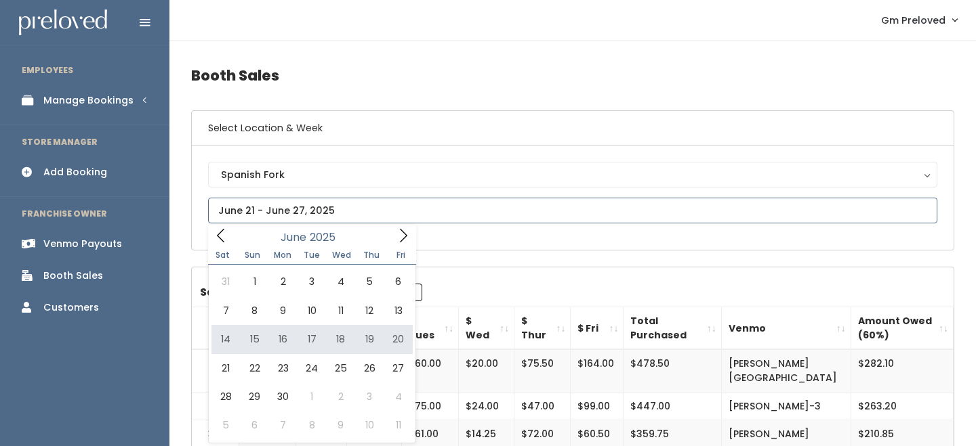
type input "[DATE] to [DATE]"
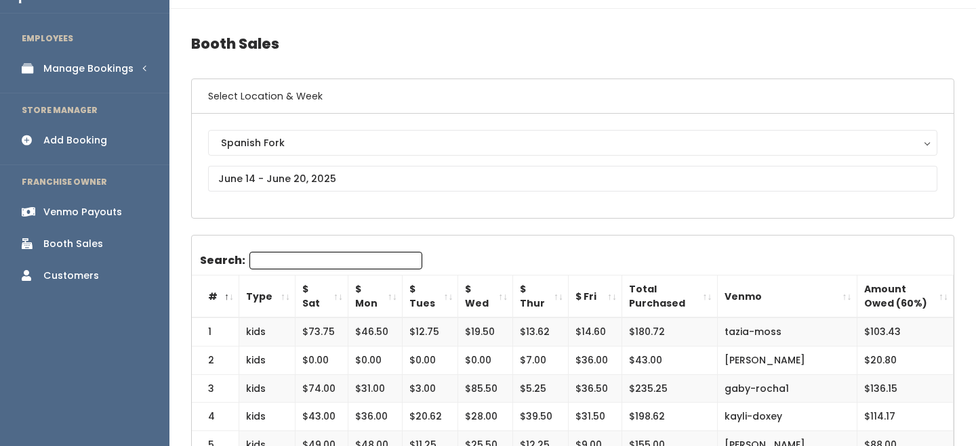
scroll to position [36, 0]
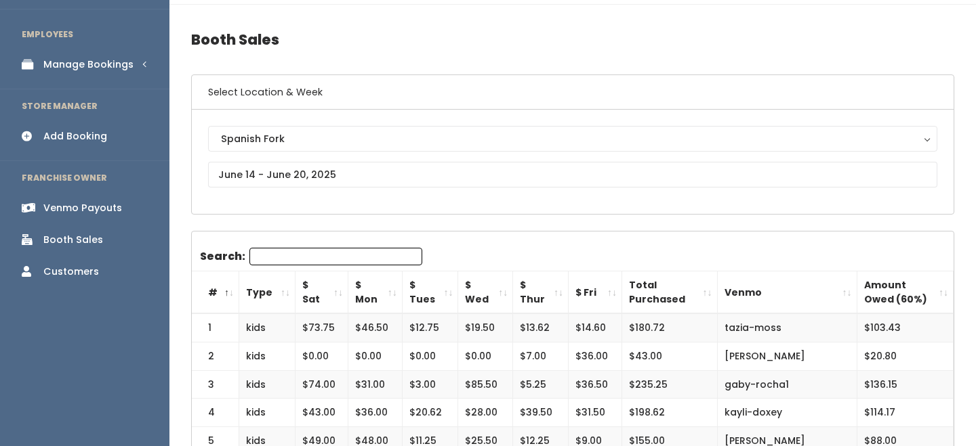
click at [333, 287] on th "$ Sat" at bounding box center [321, 293] width 53 height 43
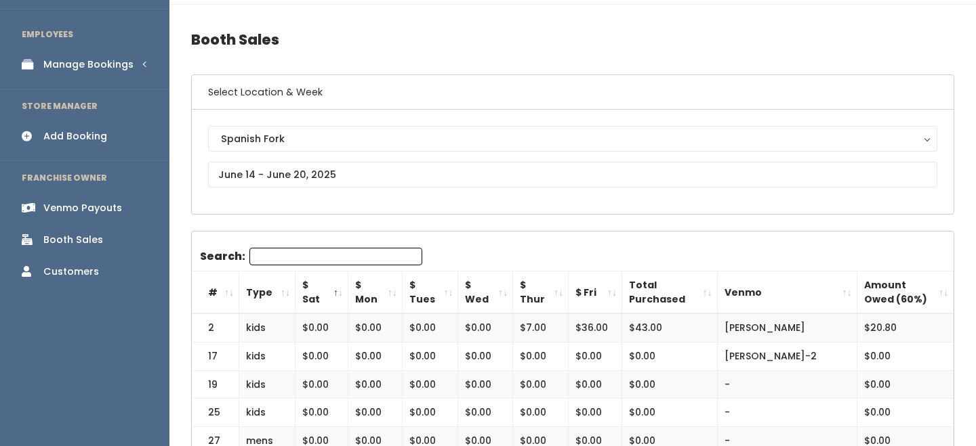
click at [335, 287] on th "$ Sat" at bounding box center [321, 293] width 53 height 43
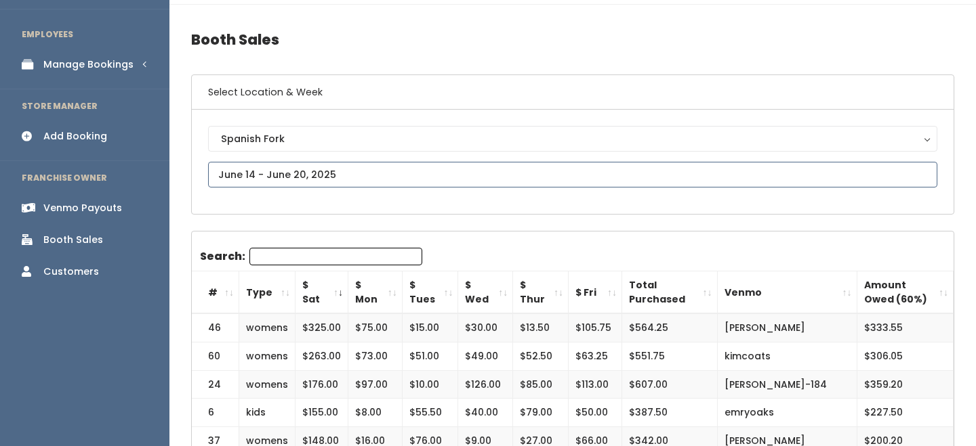
click at [259, 169] on input "text" at bounding box center [572, 175] width 729 height 26
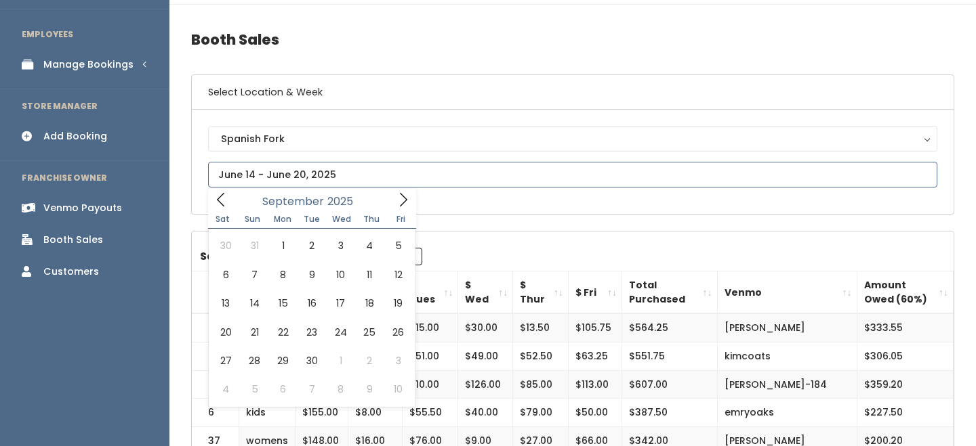
click at [225, 199] on icon at bounding box center [220, 199] width 15 height 15
click at [226, 199] on icon at bounding box center [220, 199] width 15 height 15
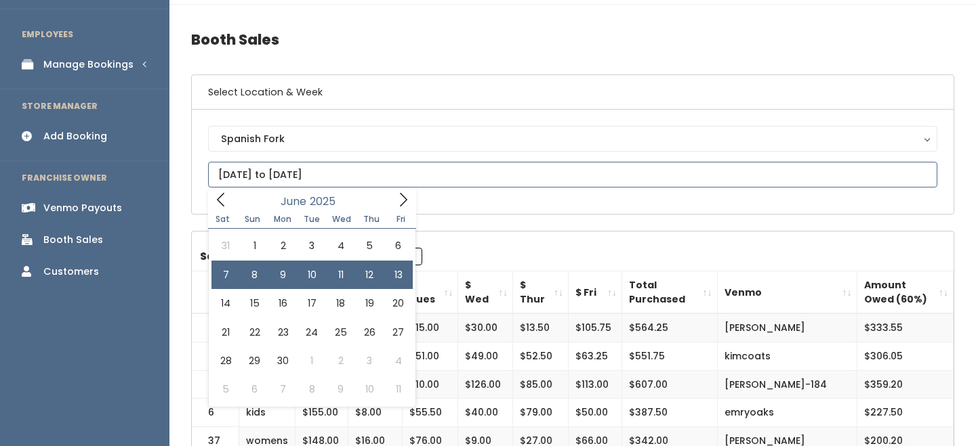
click at [291, 174] on input "June 7 to June 13" at bounding box center [572, 175] width 729 height 26
type input "May 31 to June 6"
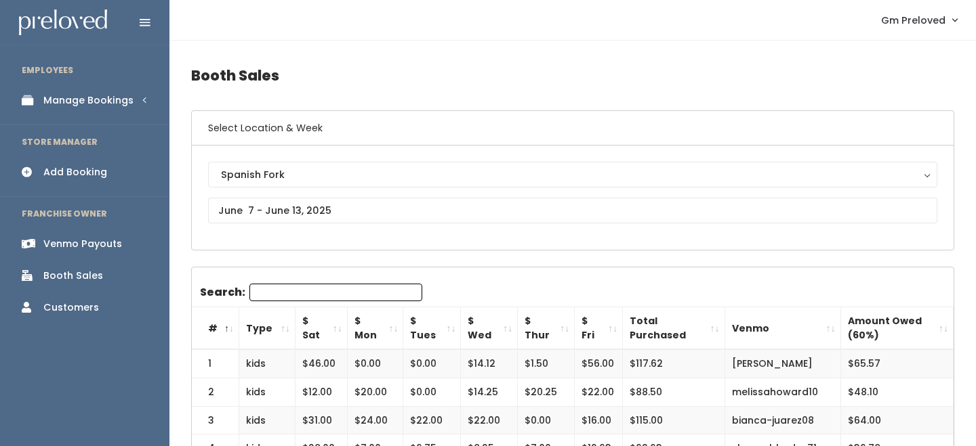
click at [337, 328] on th "$ Sat" at bounding box center [321, 329] width 52 height 43
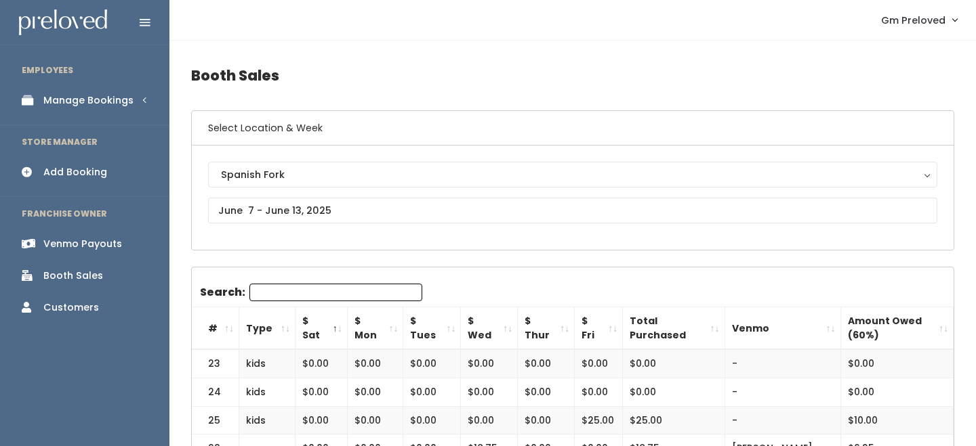
click at [337, 328] on th "$ Sat" at bounding box center [321, 329] width 52 height 43
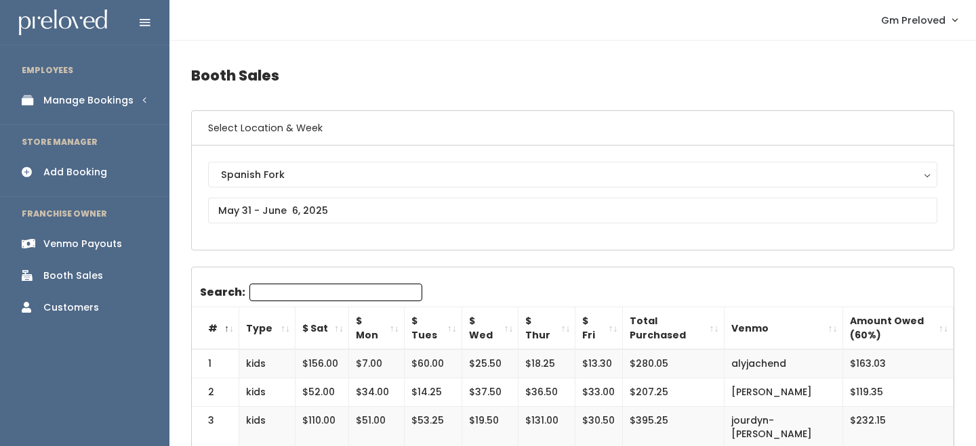
click at [280, 334] on th "Type" at bounding box center [267, 329] width 56 height 43
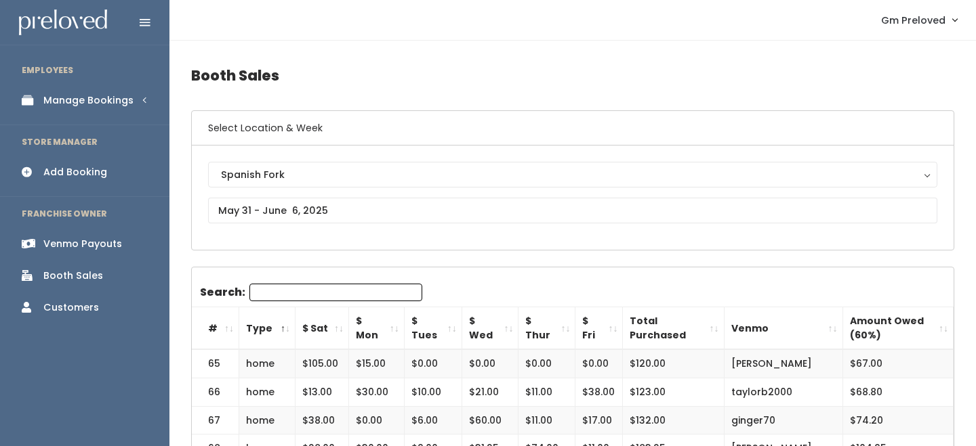
click at [280, 334] on th "Type" at bounding box center [267, 329] width 56 height 43
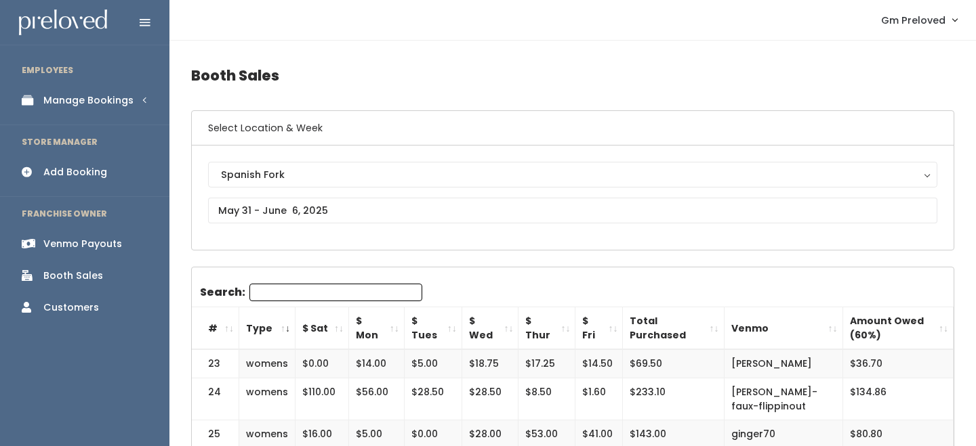
click at [333, 329] on th "$ Sat" at bounding box center [322, 329] width 54 height 43
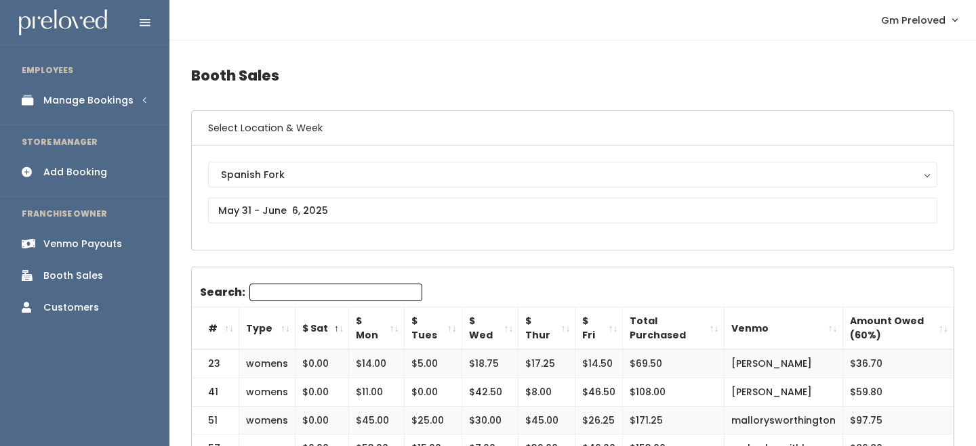
click at [333, 329] on th "$ Sat" at bounding box center [322, 329] width 54 height 43
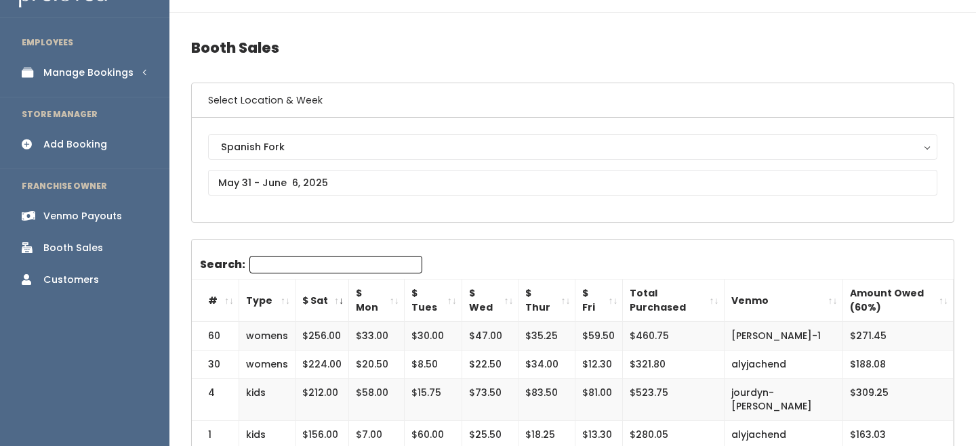
scroll to position [27, 0]
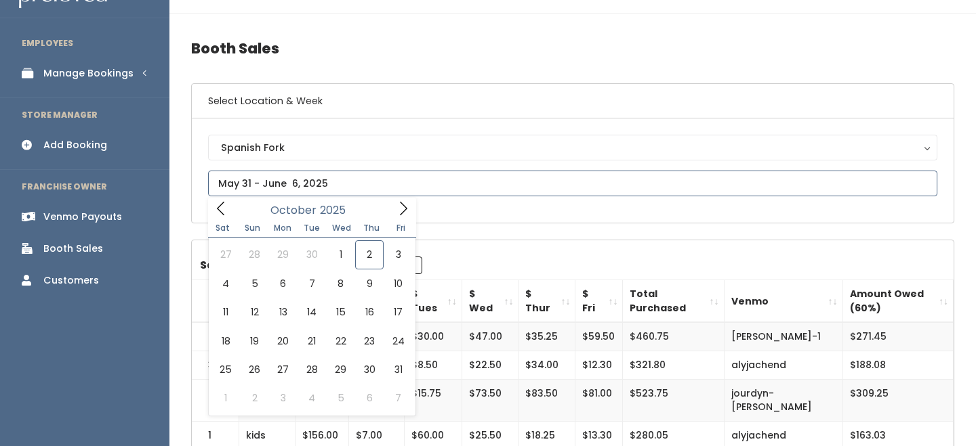
click at [255, 182] on input "text" at bounding box center [572, 184] width 729 height 26
click at [229, 196] on input "text" at bounding box center [572, 184] width 729 height 26
click at [229, 199] on span at bounding box center [221, 208] width 26 height 21
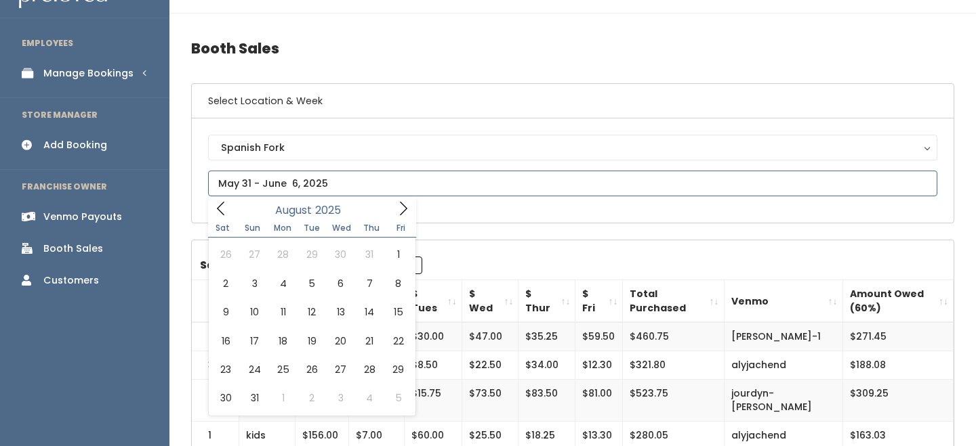
click at [229, 199] on span at bounding box center [221, 208] width 26 height 21
click at [228, 199] on span at bounding box center [221, 208] width 26 height 21
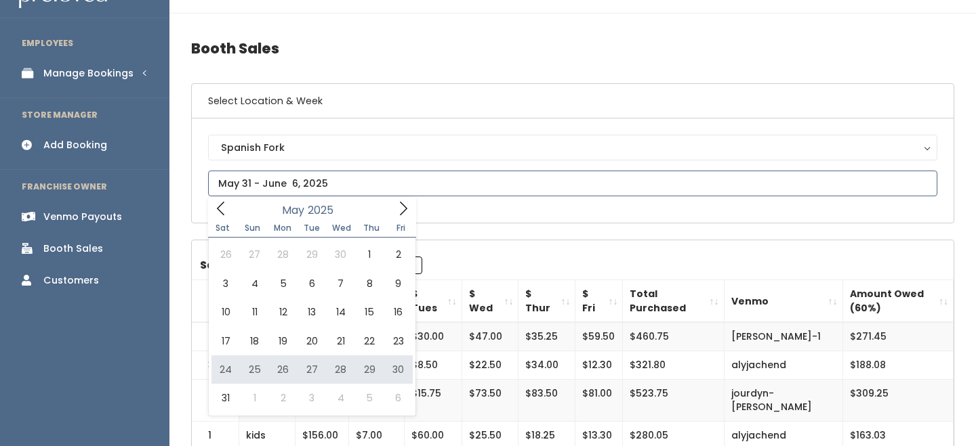
type input "[DATE] to [DATE]"
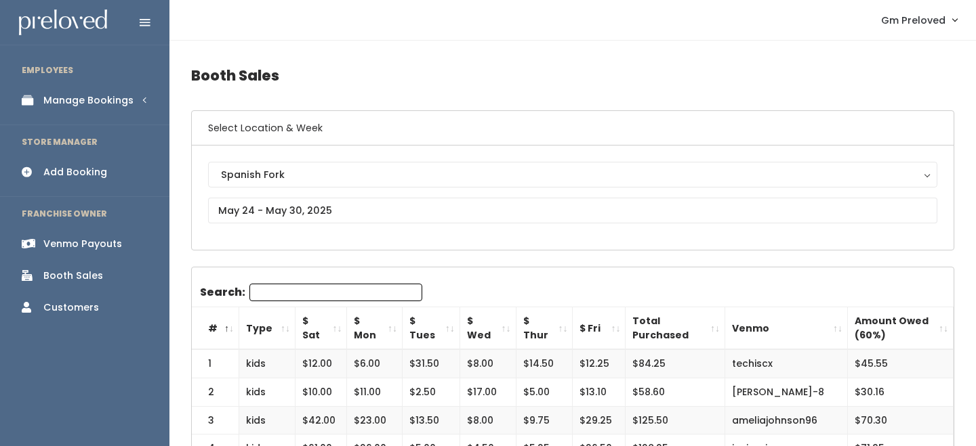
click at [331, 332] on th "$ Sat" at bounding box center [320, 329] width 51 height 43
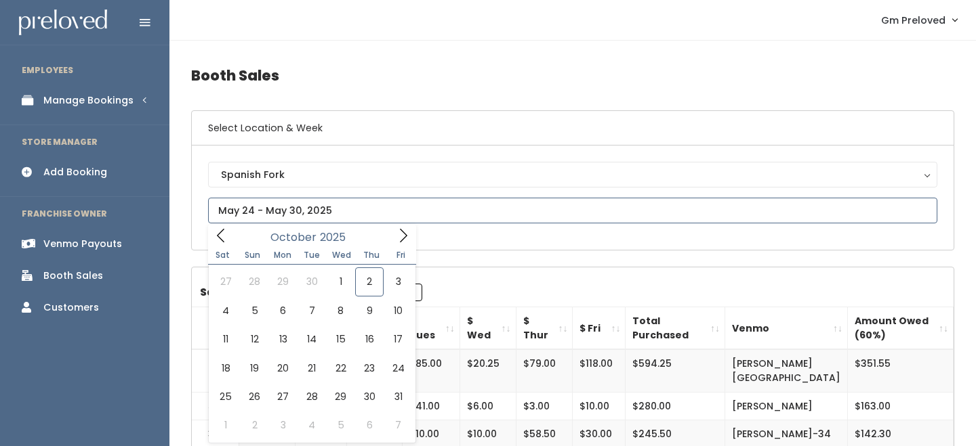
click at [273, 218] on input "text" at bounding box center [572, 211] width 729 height 26
click at [228, 234] on icon at bounding box center [220, 235] width 15 height 15
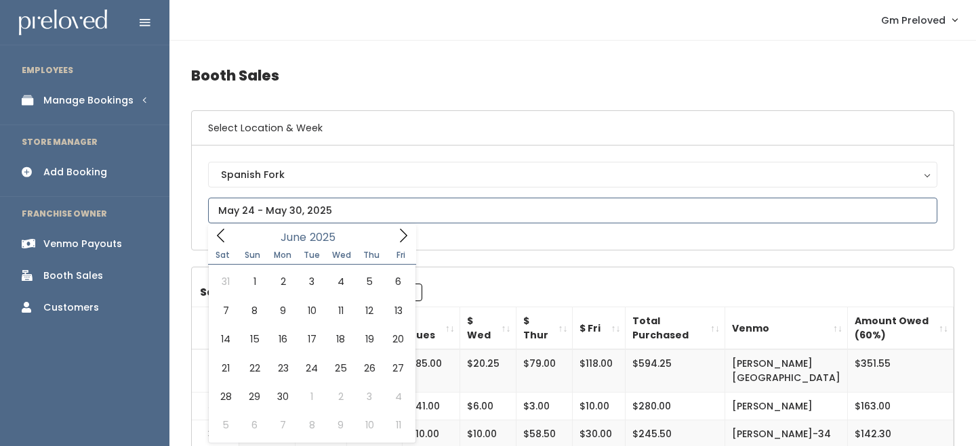
click at [228, 234] on icon at bounding box center [220, 235] width 15 height 15
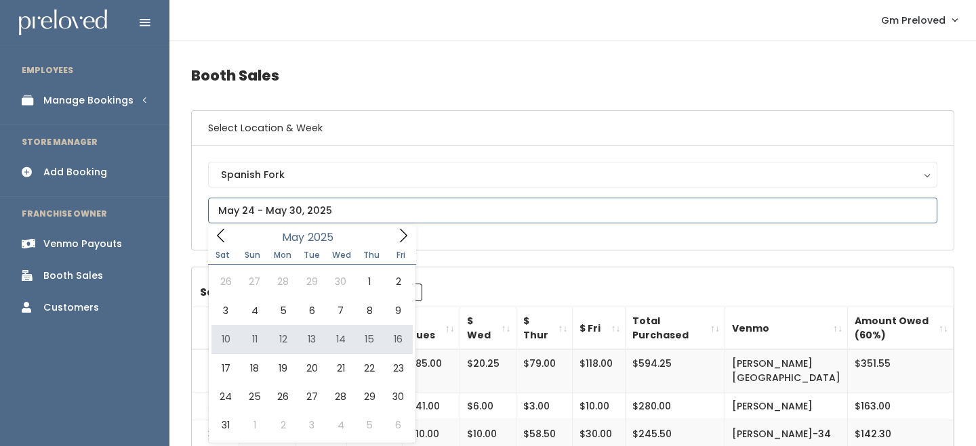
type input "May 10 to May 16"
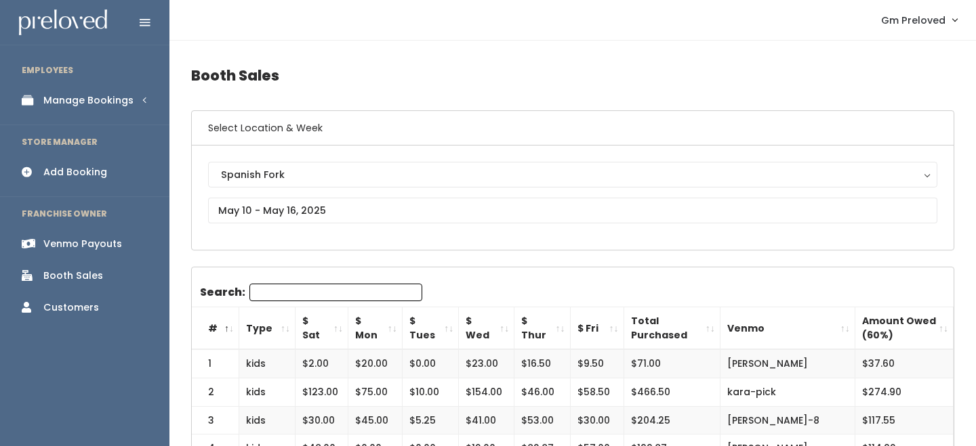
click at [337, 325] on th "$ Sat" at bounding box center [321, 329] width 53 height 43
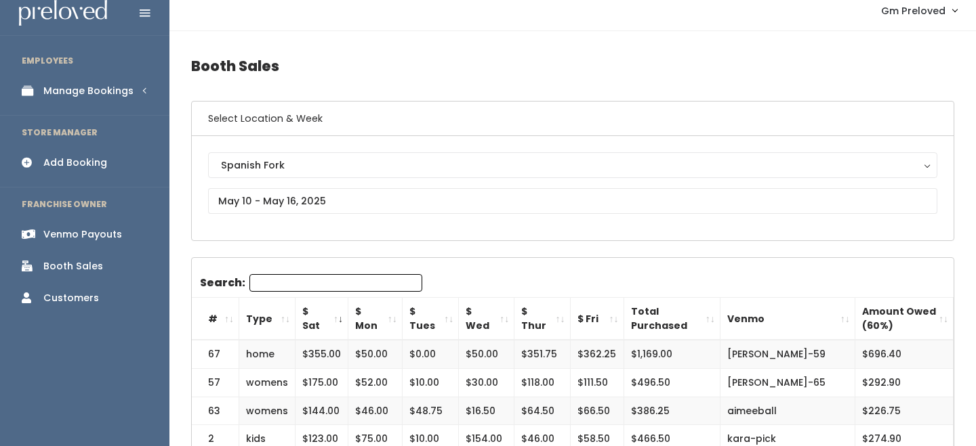
scroll to position [11, 0]
click at [779, 350] on td "[PERSON_NAME]-59" at bounding box center [787, 353] width 135 height 28
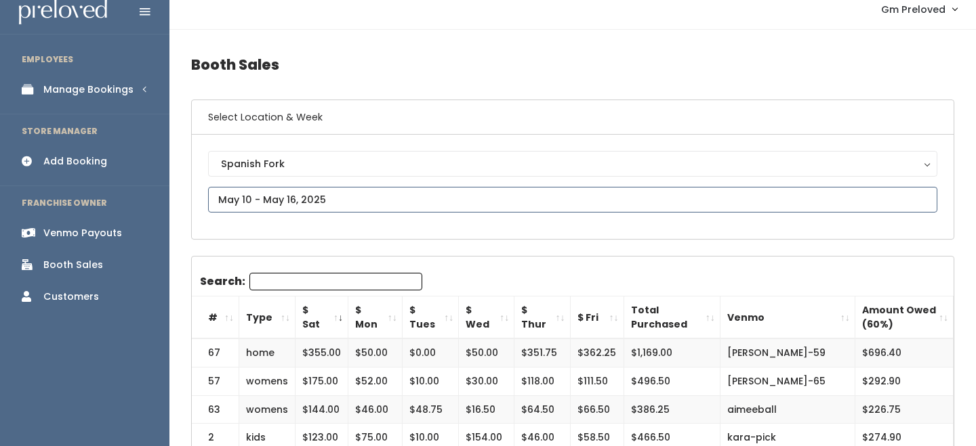
click at [292, 198] on input "text" at bounding box center [572, 200] width 729 height 26
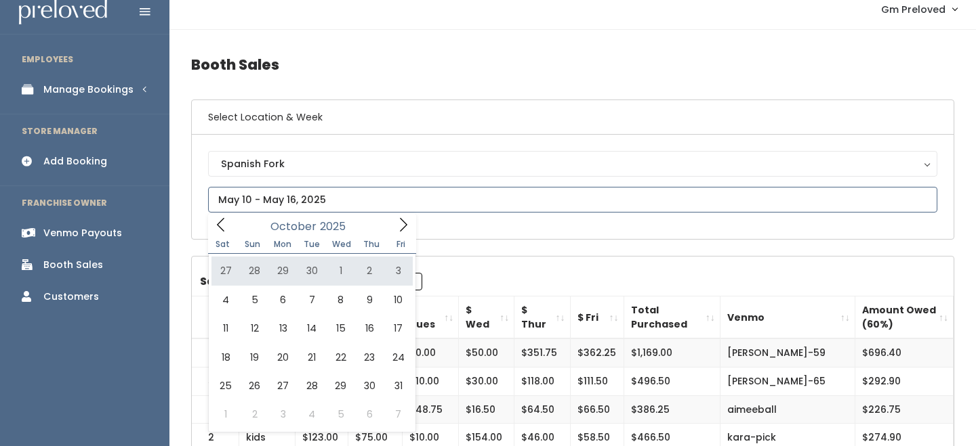
click at [220, 216] on span at bounding box center [221, 224] width 26 height 21
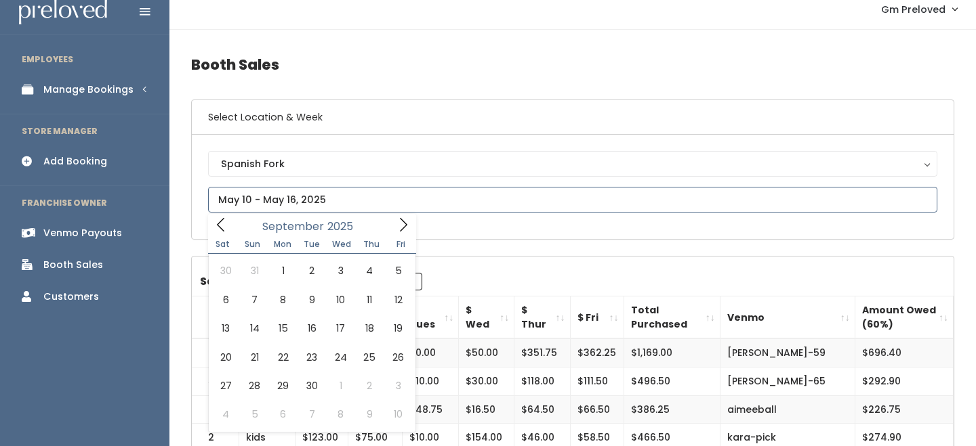
click at [220, 216] on span at bounding box center [221, 224] width 26 height 21
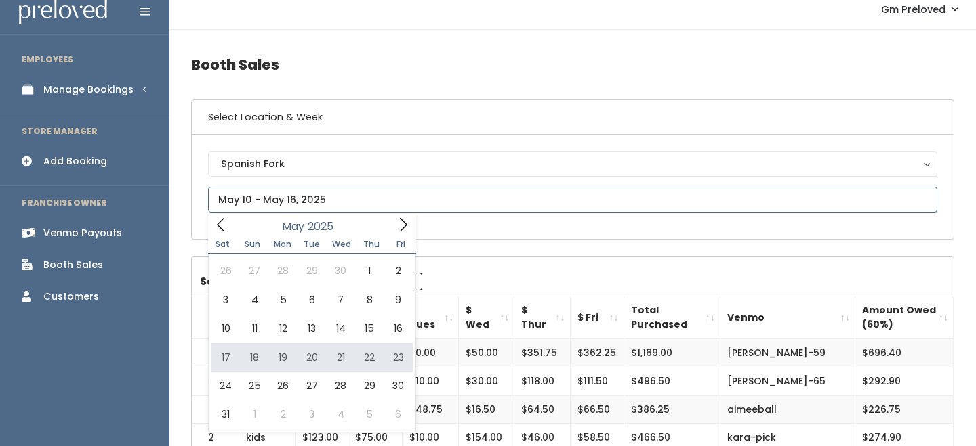
type input "May 17 to May 23"
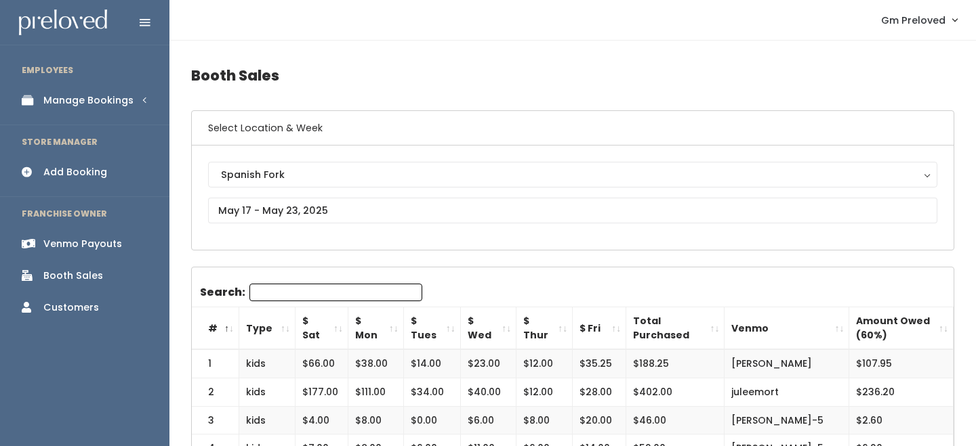
click at [333, 333] on th "$ Sat" at bounding box center [321, 329] width 53 height 43
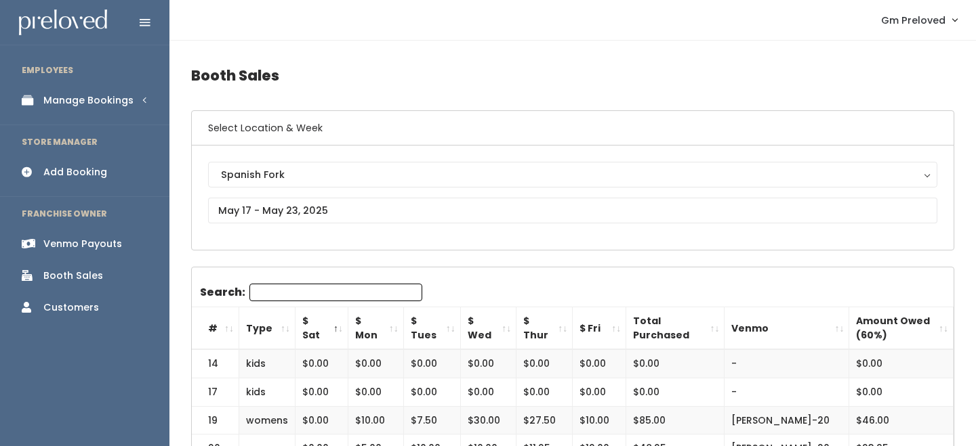
click at [334, 331] on th "$ Sat" at bounding box center [321, 329] width 53 height 43
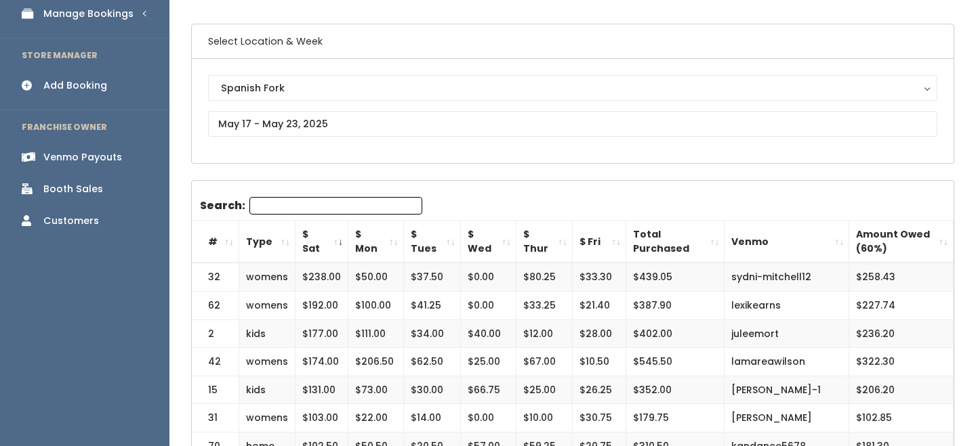
scroll to position [89, 0]
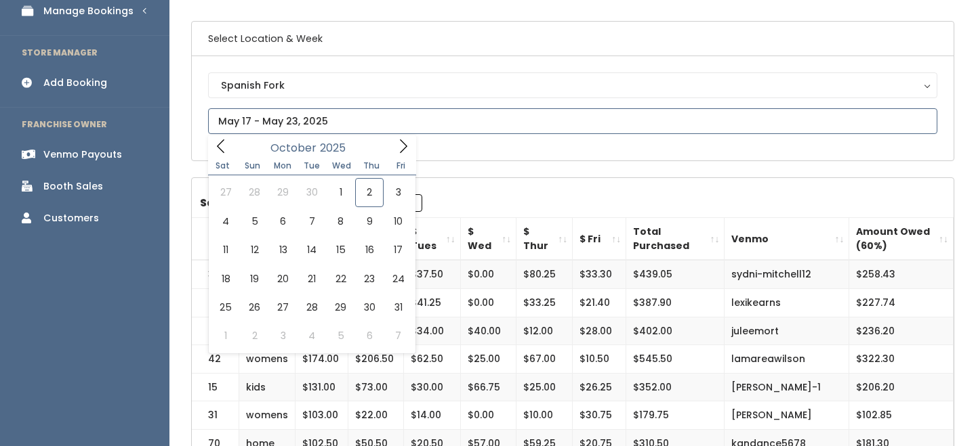
click at [225, 148] on icon at bounding box center [220, 146] width 15 height 15
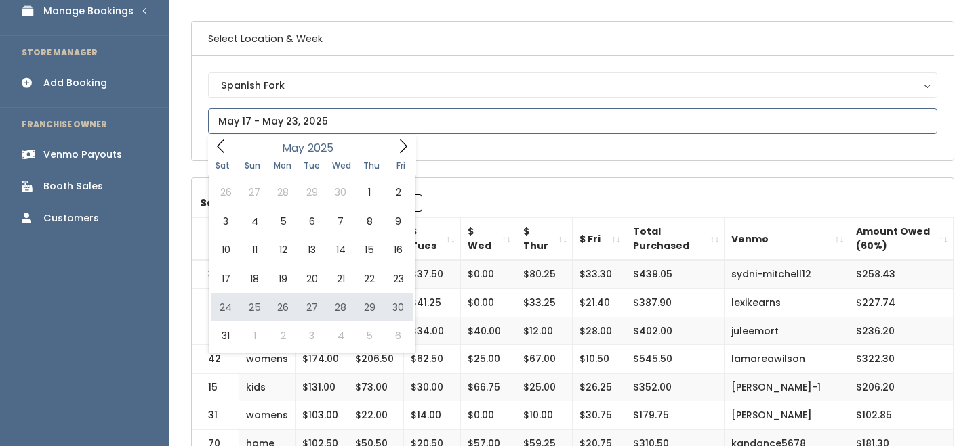
type input "May 24 to May 30"
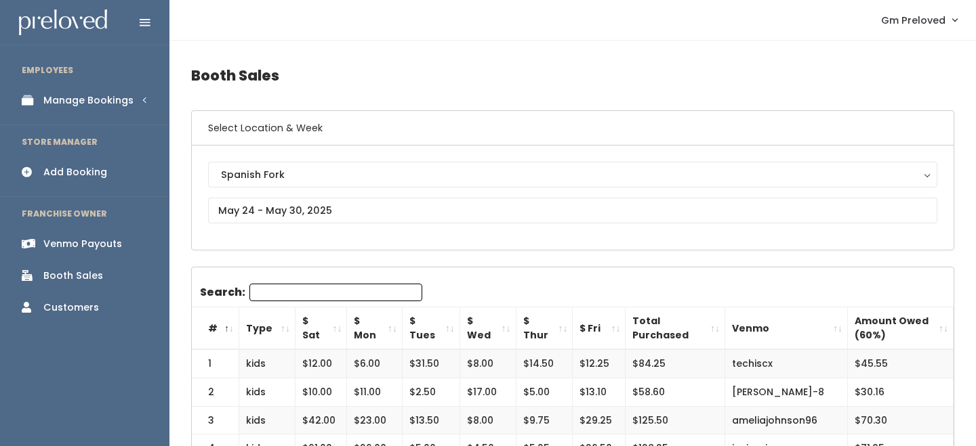
click at [234, 330] on th "#" at bounding box center [215, 329] width 47 height 43
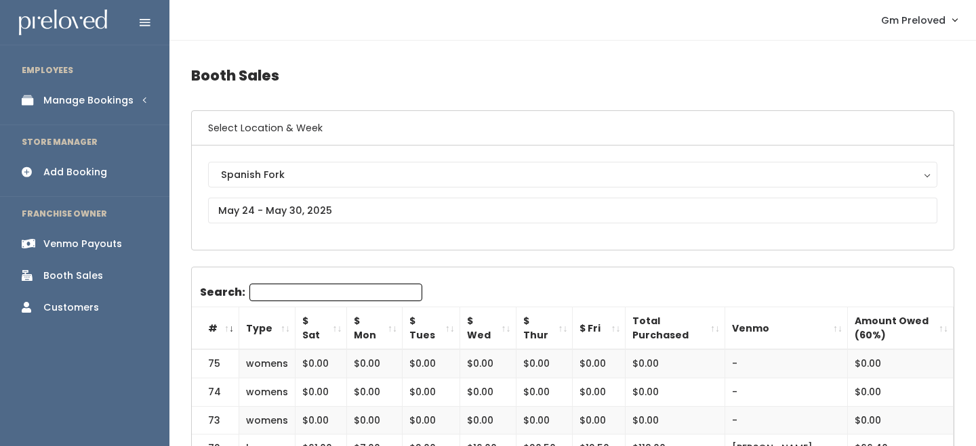
click at [234, 330] on th "#" at bounding box center [215, 329] width 47 height 43
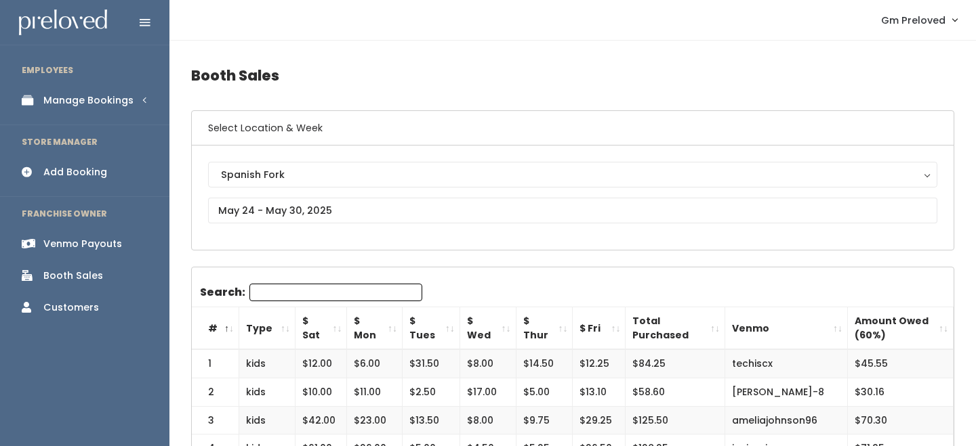
click at [234, 330] on th "#" at bounding box center [215, 329] width 47 height 43
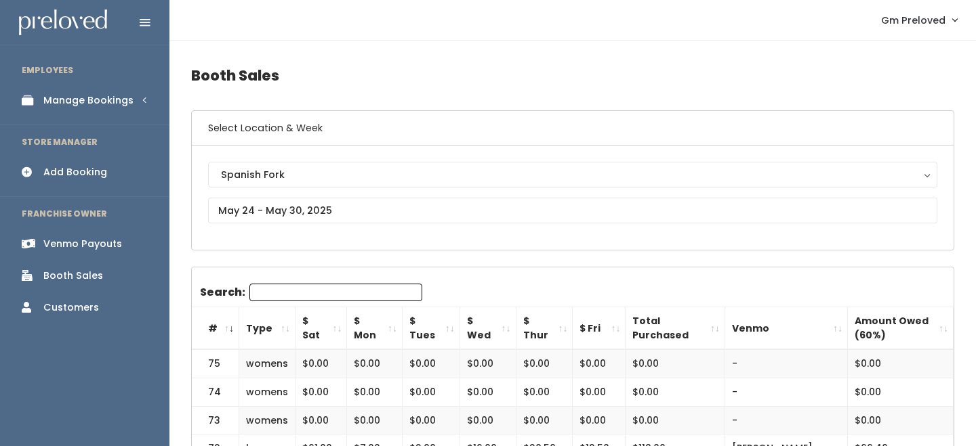
click at [234, 330] on th "#" at bounding box center [215, 329] width 47 height 43
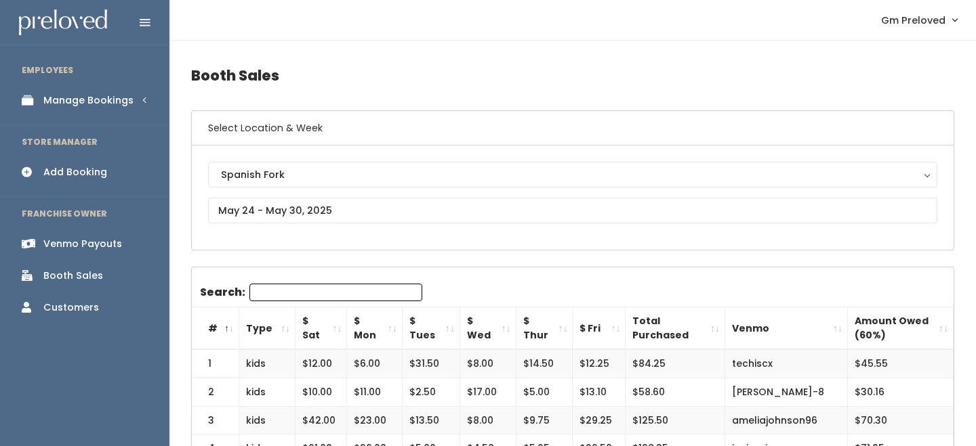
click at [234, 330] on th "#" at bounding box center [215, 329] width 47 height 43
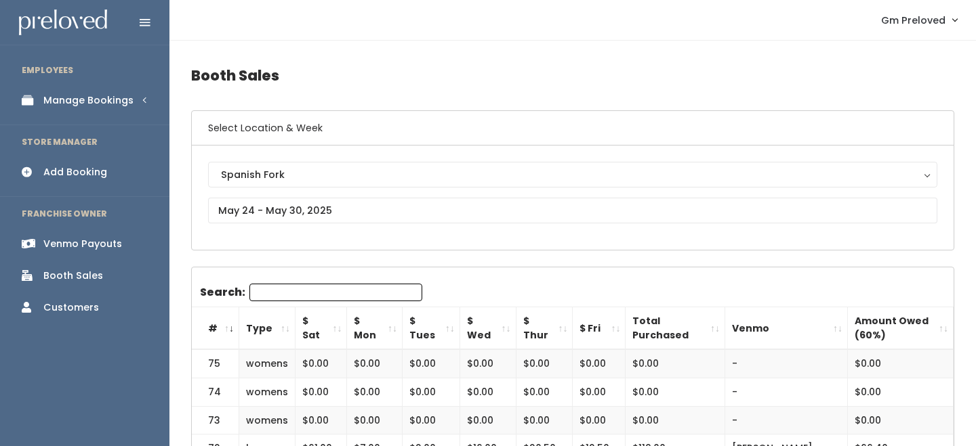
click at [337, 327] on th "$ Sat" at bounding box center [320, 329] width 51 height 43
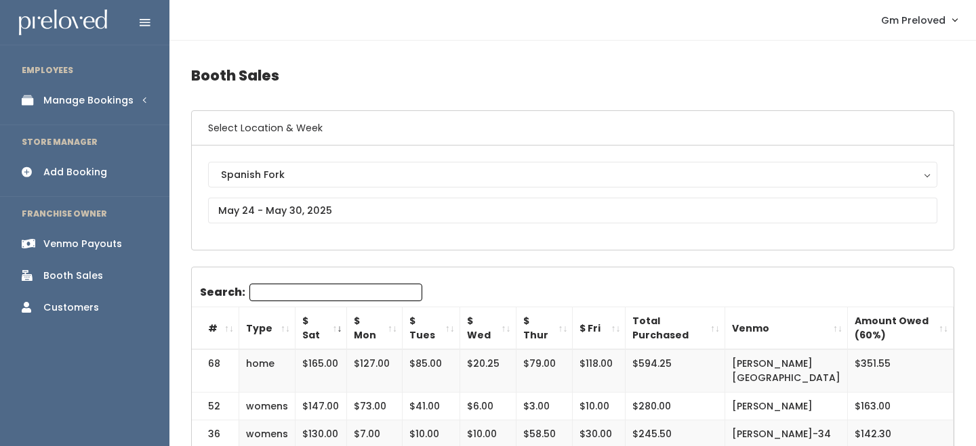
click at [337, 327] on th "$ Sat" at bounding box center [320, 329] width 51 height 43
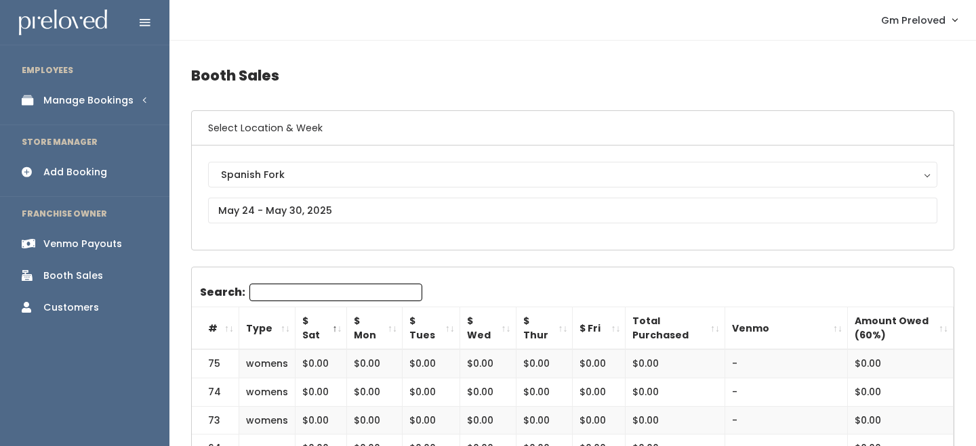
click at [337, 327] on th "$ Sat" at bounding box center [320, 329] width 51 height 43
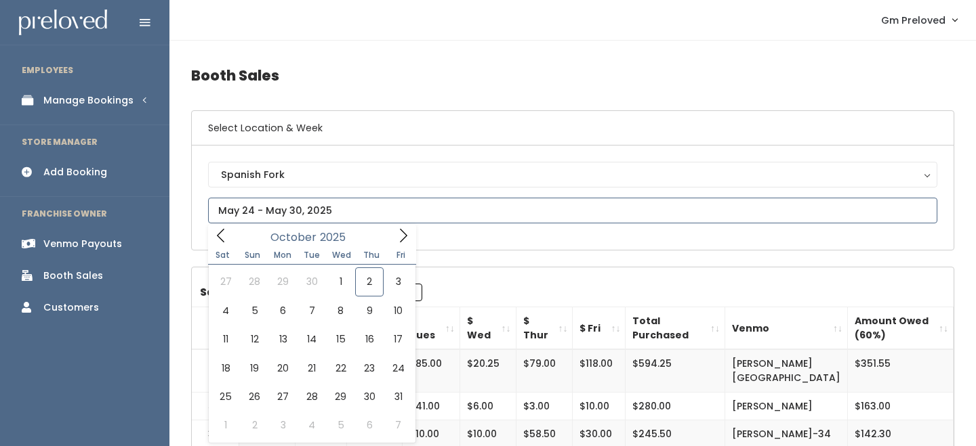
click at [272, 209] on input "text" at bounding box center [572, 211] width 729 height 26
click at [224, 233] on icon at bounding box center [220, 235] width 15 height 15
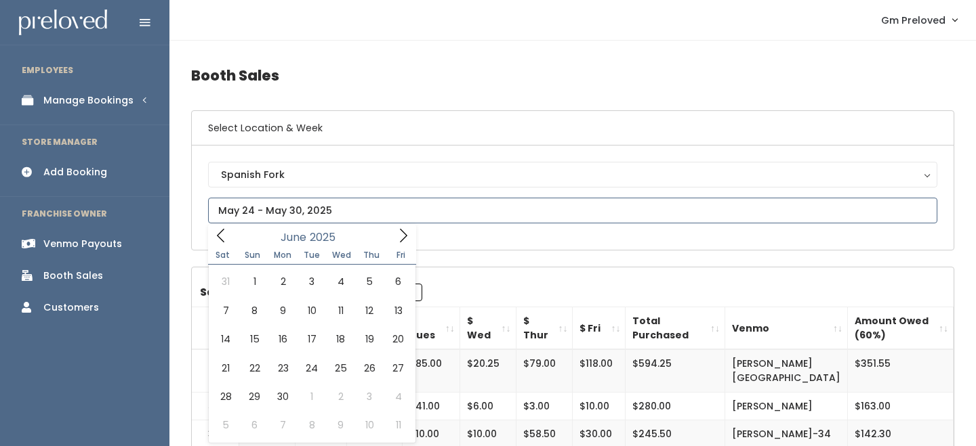
click at [224, 233] on icon at bounding box center [220, 235] width 15 height 15
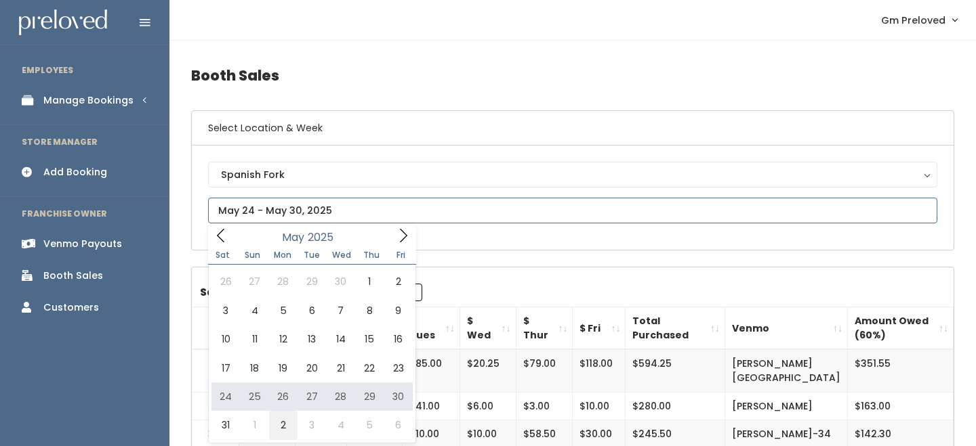
type input "May 31 to June 6"
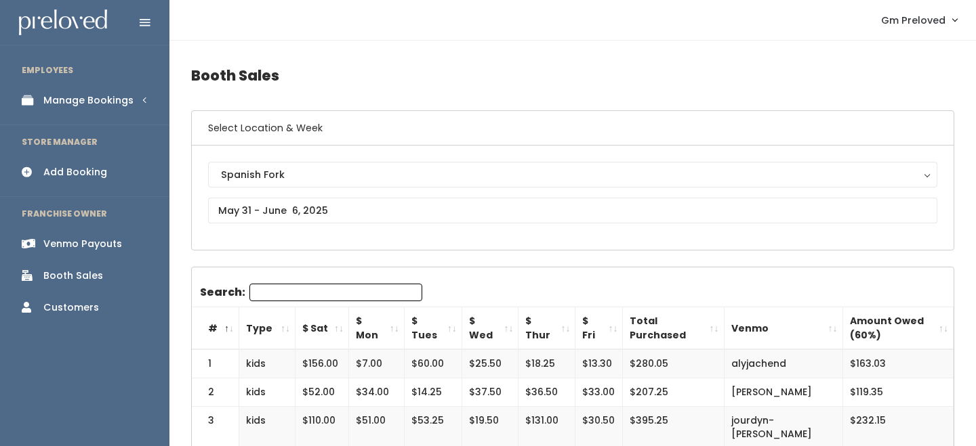
click at [334, 330] on th "$ Sat" at bounding box center [322, 329] width 54 height 43
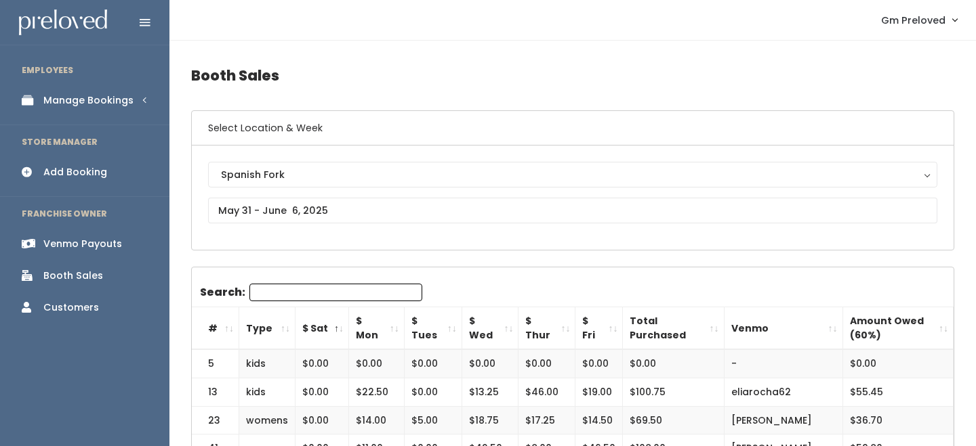
click at [334, 330] on th "$ Sat" at bounding box center [322, 329] width 54 height 43
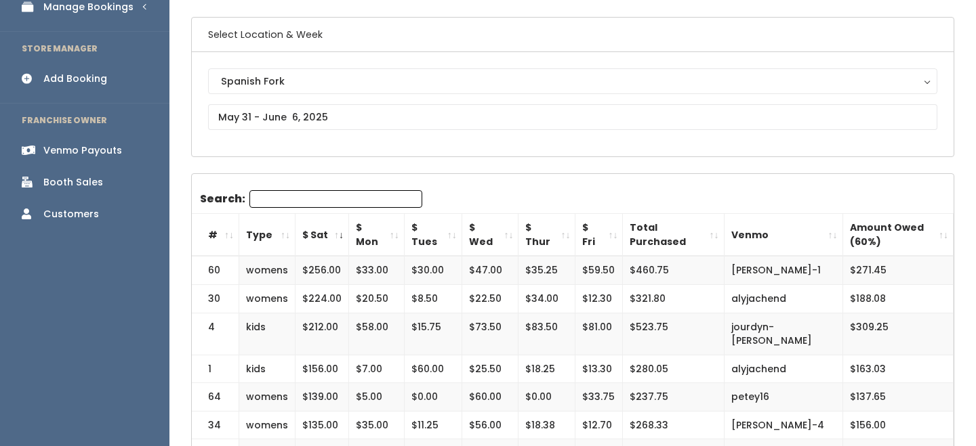
scroll to position [102, 0]
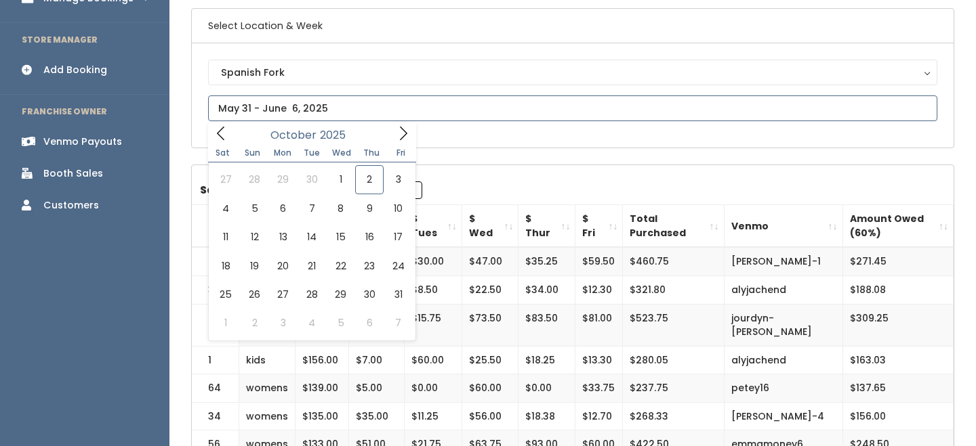
click at [226, 140] on icon at bounding box center [220, 133] width 15 height 15
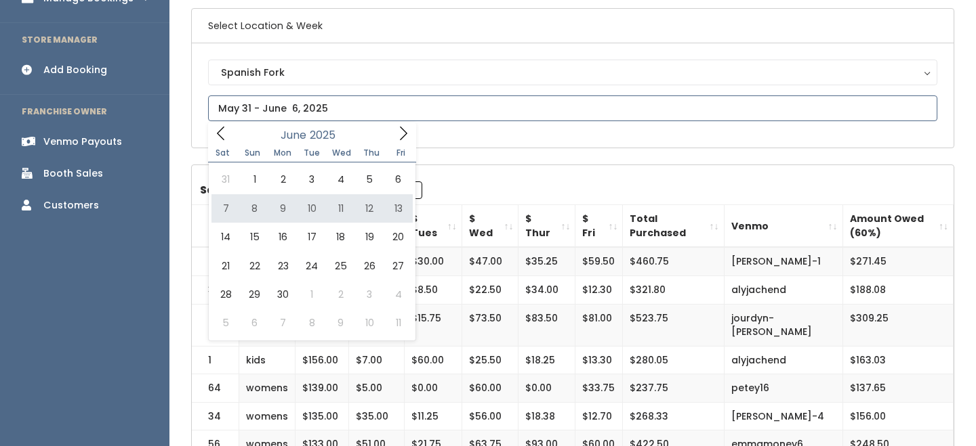
type input "June 7 to June 13"
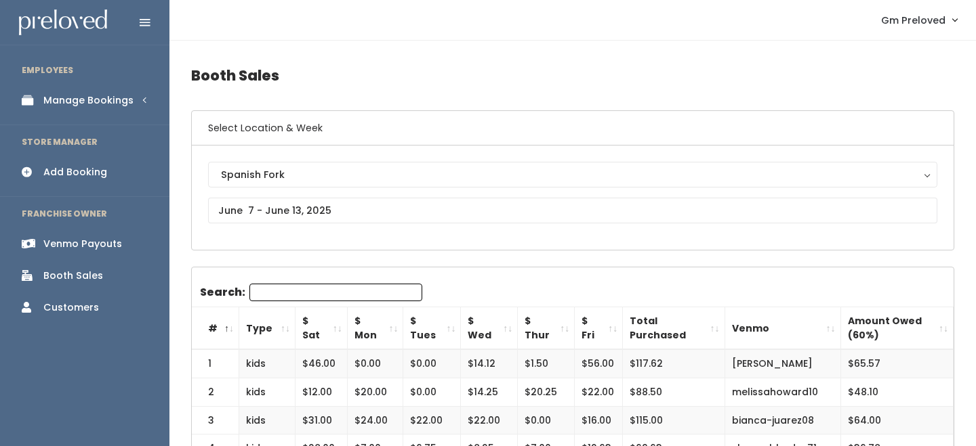
click at [331, 328] on th "$ Sat" at bounding box center [321, 329] width 52 height 43
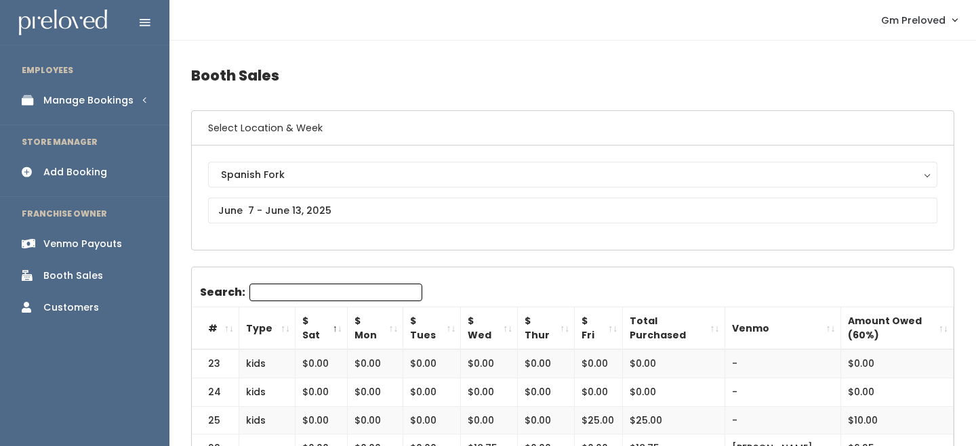
click at [331, 328] on th "$ Sat" at bounding box center [321, 329] width 52 height 43
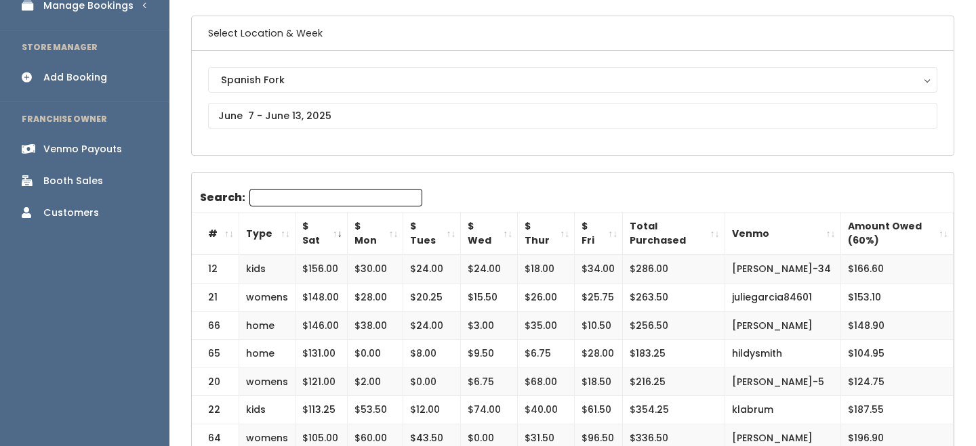
scroll to position [94, 0]
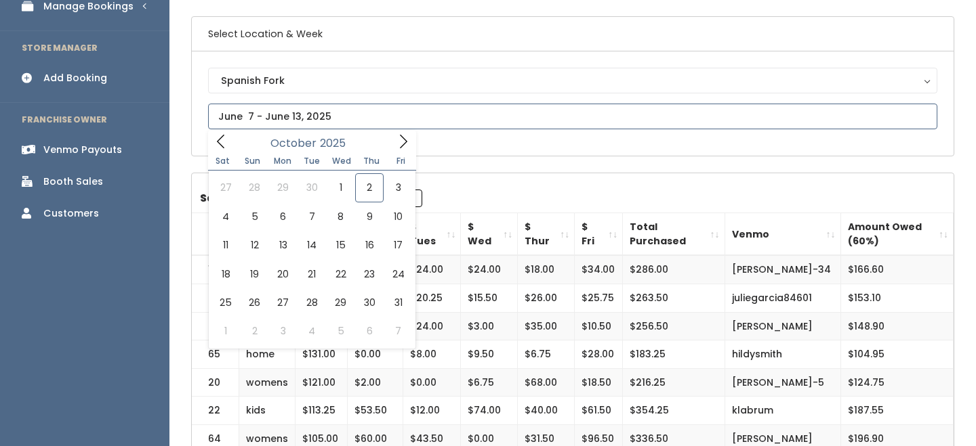
click at [291, 113] on input "text" at bounding box center [572, 117] width 729 height 26
click at [222, 142] on icon at bounding box center [220, 141] width 15 height 15
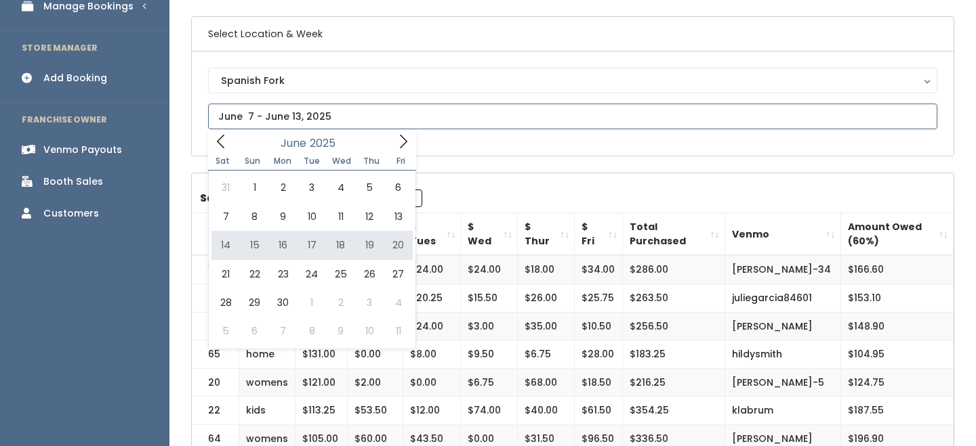
type input "June 14 to June 20"
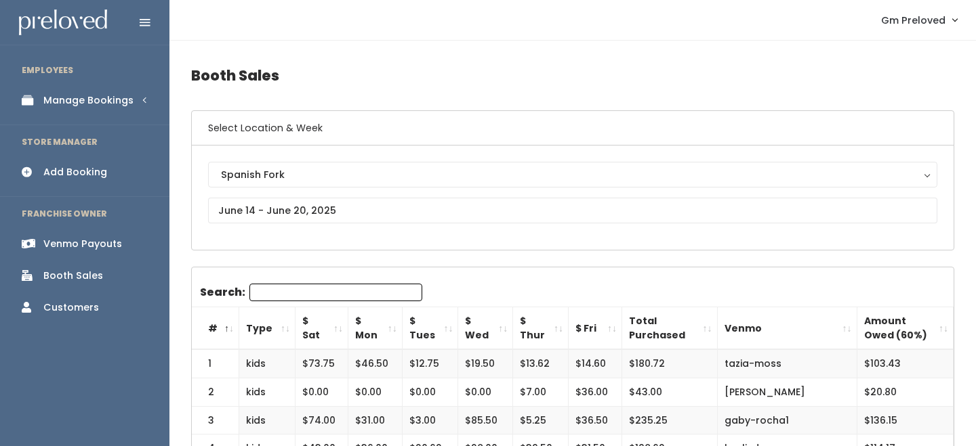
click at [337, 323] on th "$ Sat" at bounding box center [321, 329] width 53 height 43
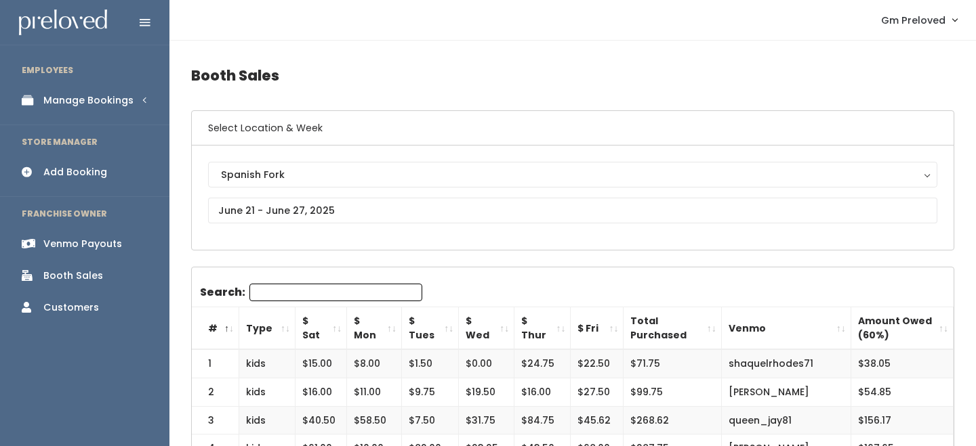
click at [330, 325] on th "$ Sat" at bounding box center [320, 329] width 51 height 43
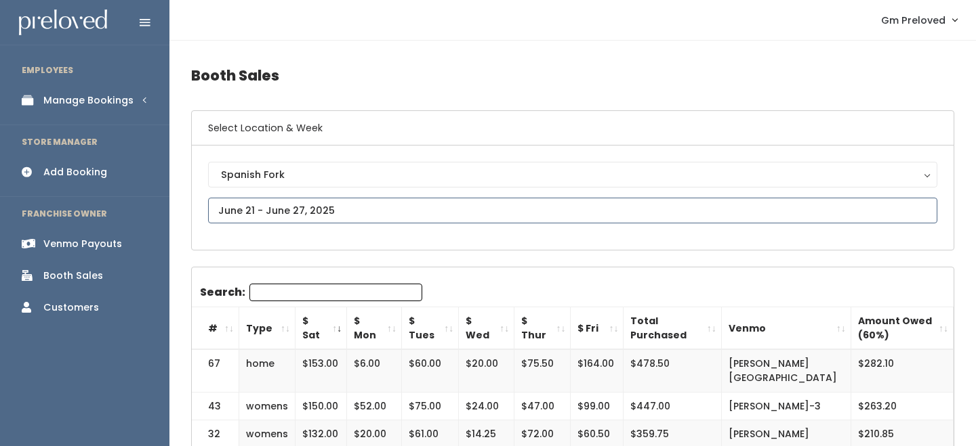
click at [299, 215] on input "text" at bounding box center [572, 211] width 729 height 26
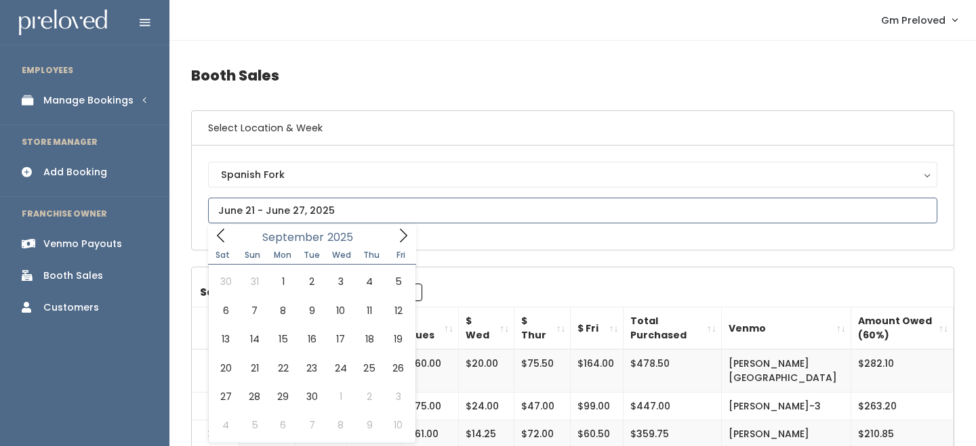
click at [219, 236] on icon at bounding box center [220, 235] width 15 height 15
click at [220, 236] on icon at bounding box center [220, 235] width 15 height 15
click at [222, 236] on icon at bounding box center [220, 235] width 15 height 15
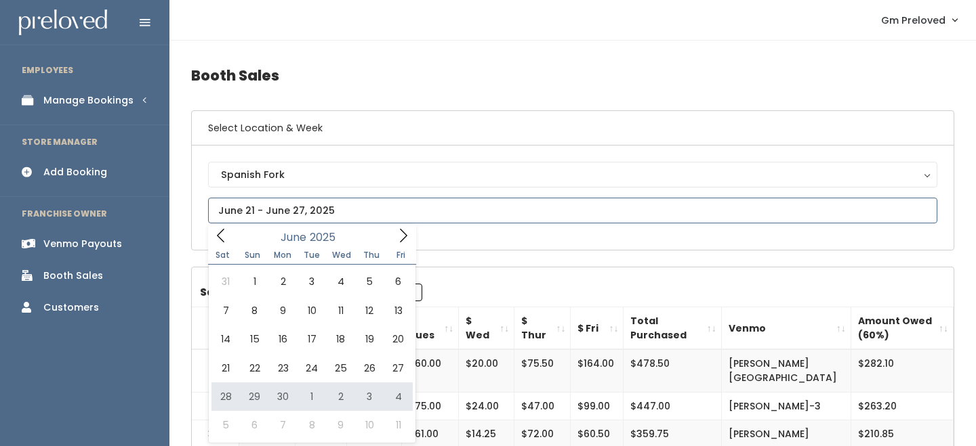
type input "[DATE] to [DATE]"
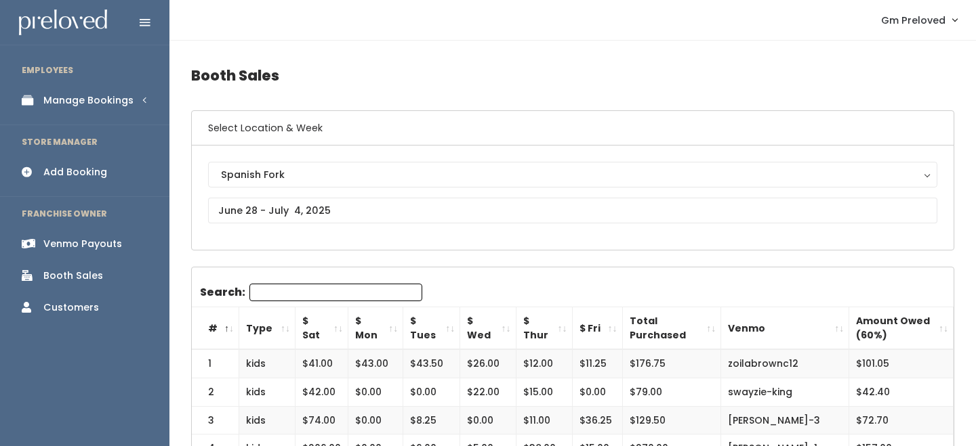
click at [333, 329] on th "$ Sat" at bounding box center [321, 329] width 53 height 43
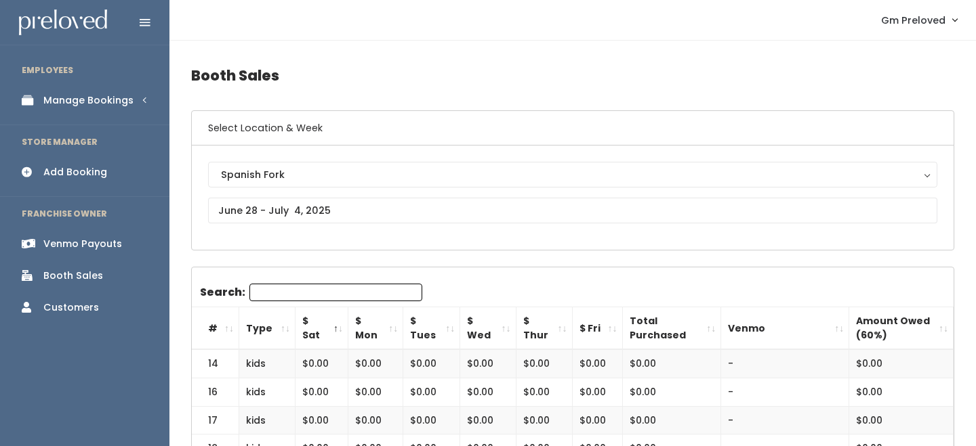
click at [333, 329] on th "$ Sat" at bounding box center [321, 329] width 53 height 43
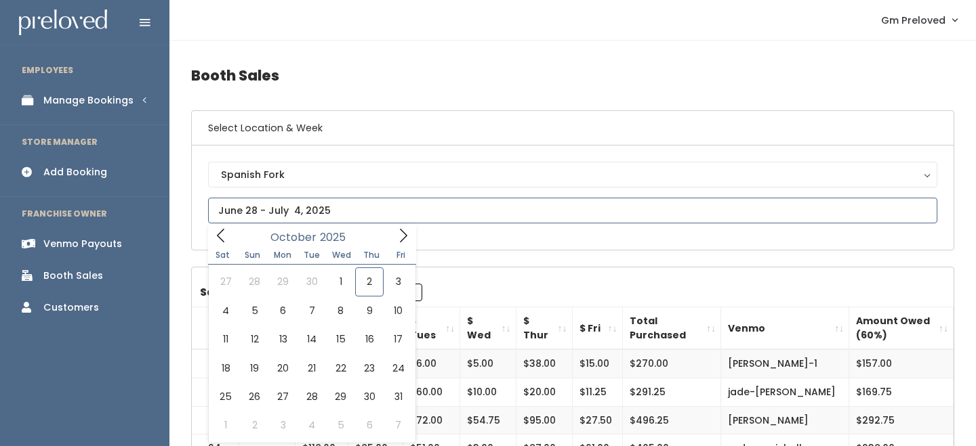
click at [311, 215] on input "text" at bounding box center [572, 211] width 729 height 26
click at [236, 237] on div "[DATE]" at bounding box center [312, 235] width 156 height 21
click at [223, 237] on icon at bounding box center [220, 235] width 15 height 15
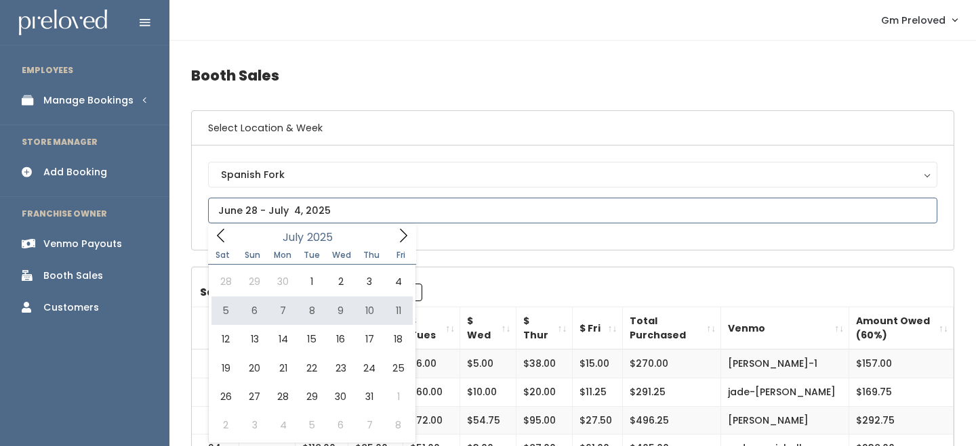
type input "[DATE] to [DATE]"
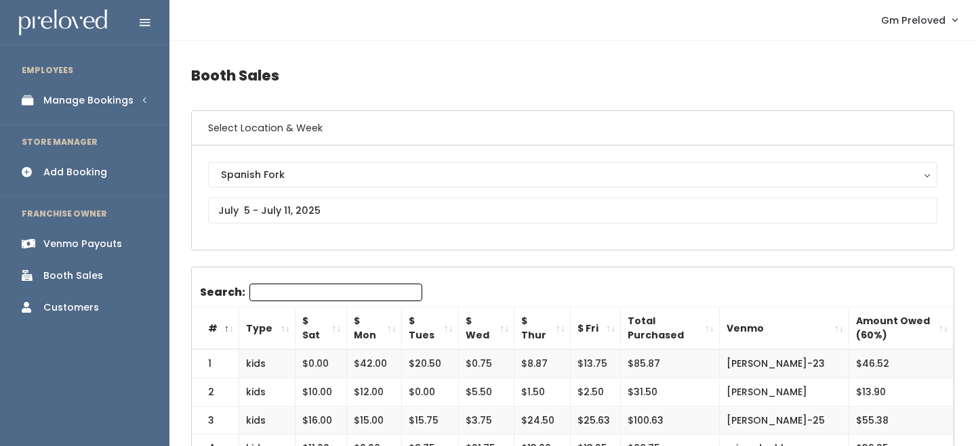
click at [330, 326] on th "$ Sat" at bounding box center [320, 329] width 51 height 43
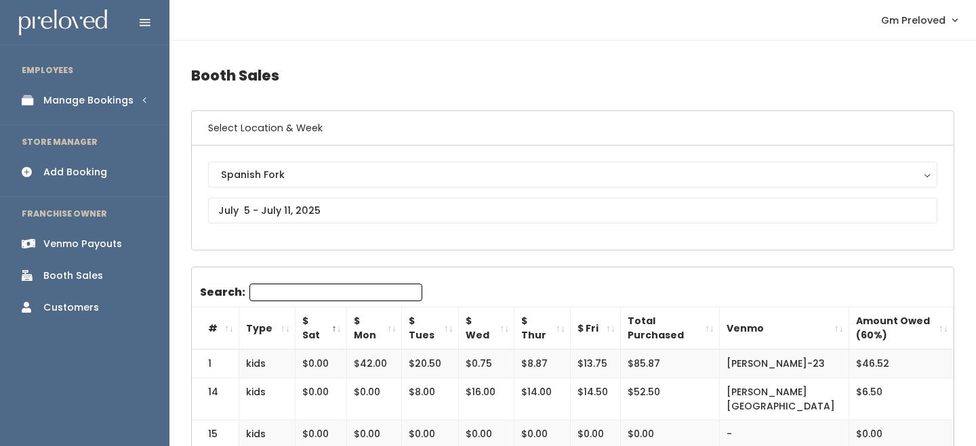
click at [330, 326] on th "$ Sat" at bounding box center [320, 329] width 51 height 43
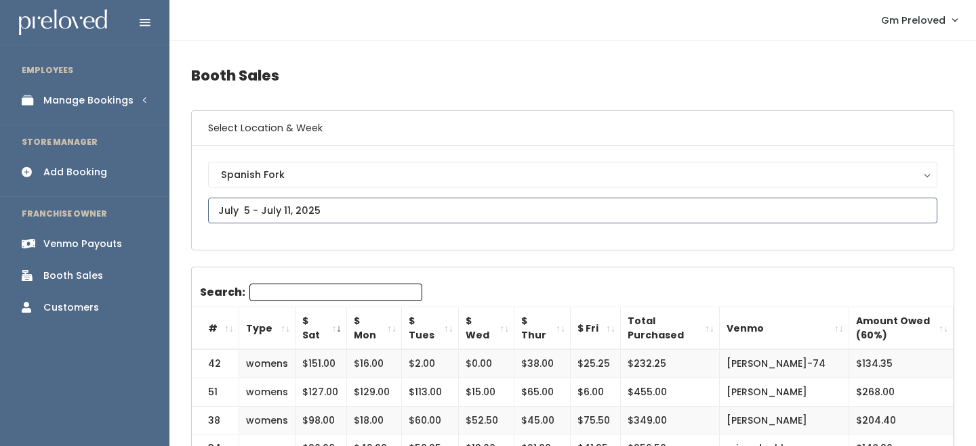
click at [309, 211] on input "text" at bounding box center [572, 211] width 729 height 26
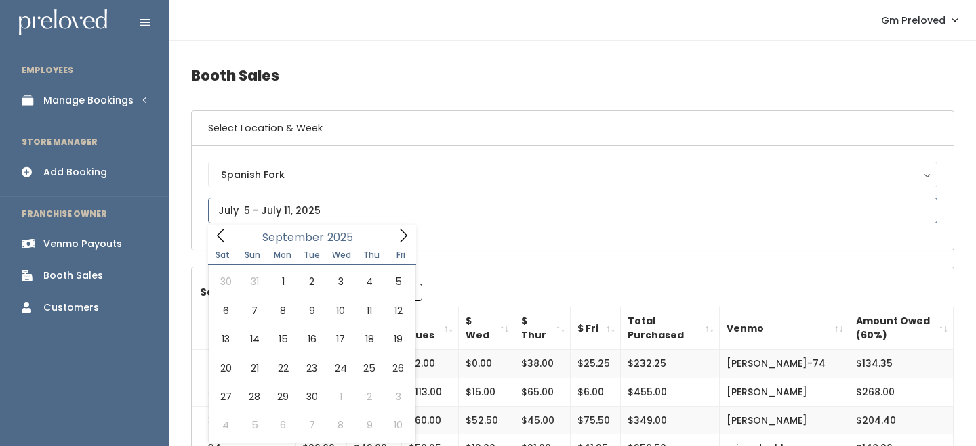
click at [219, 230] on icon at bounding box center [220, 235] width 15 height 15
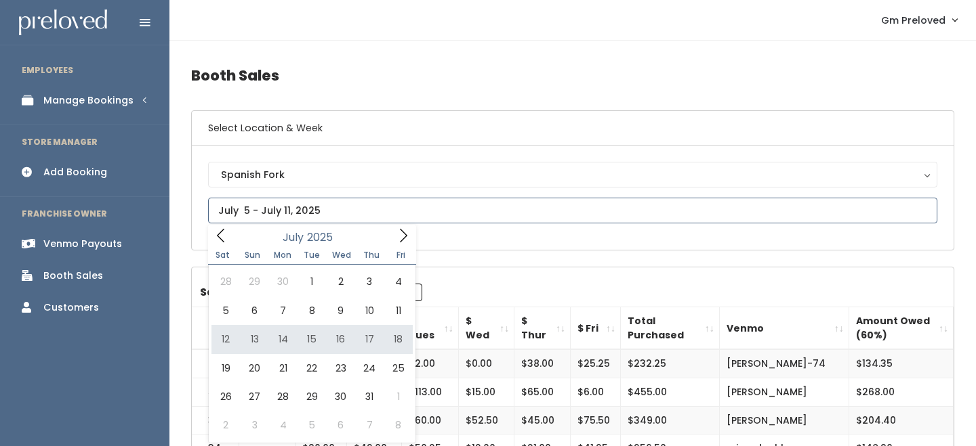
type input "[DATE] to [DATE]"
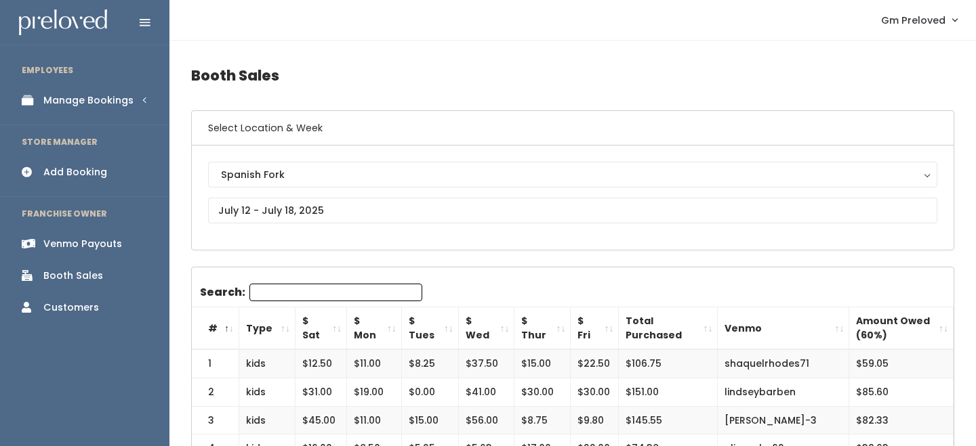
click at [318, 328] on th "$ Sat" at bounding box center [320, 329] width 51 height 43
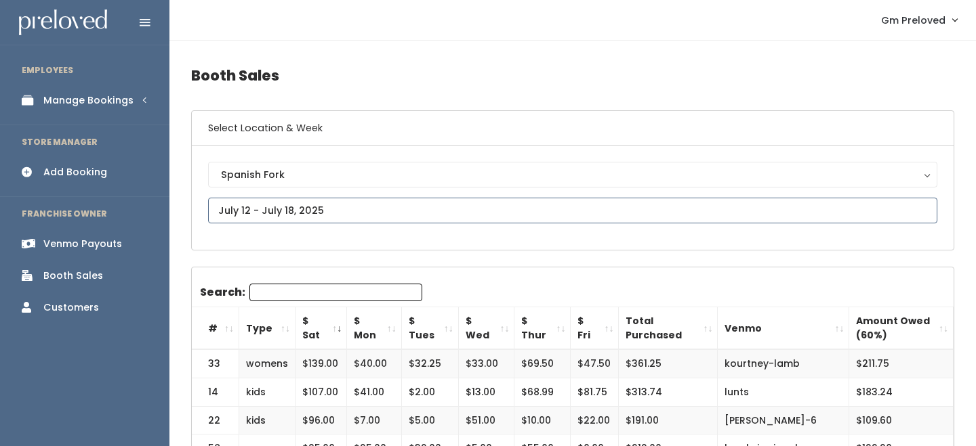
click at [302, 214] on input "text" at bounding box center [572, 211] width 729 height 26
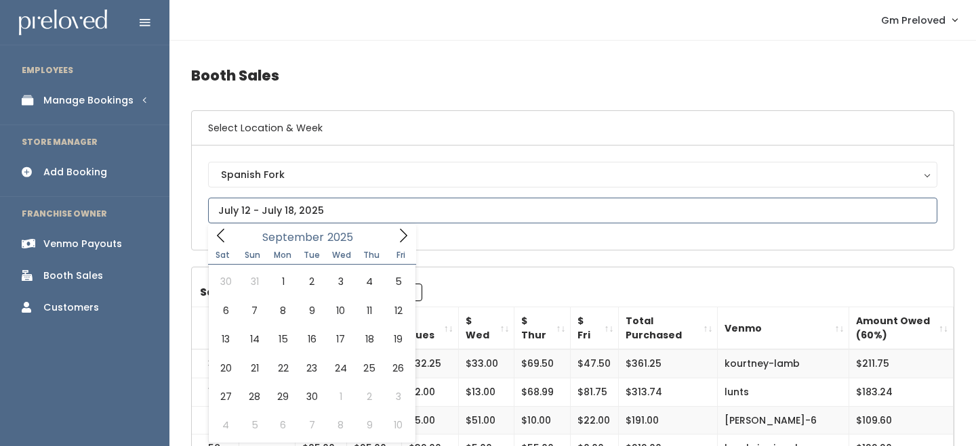
click at [218, 240] on icon at bounding box center [220, 235] width 15 height 15
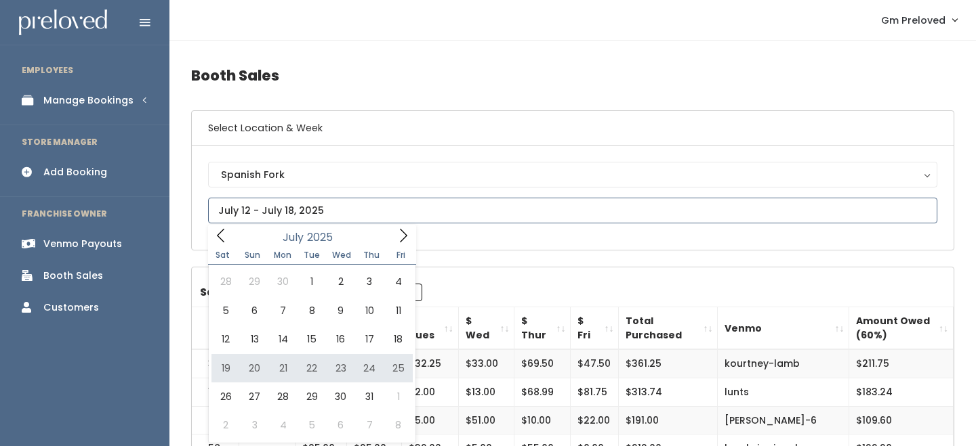
type input "July 19 to July 25"
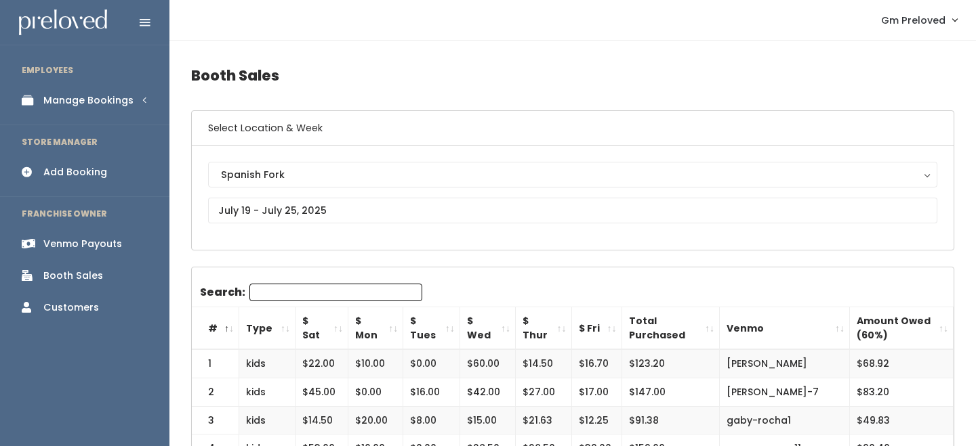
click at [339, 329] on th "$ Sat" at bounding box center [321, 329] width 53 height 43
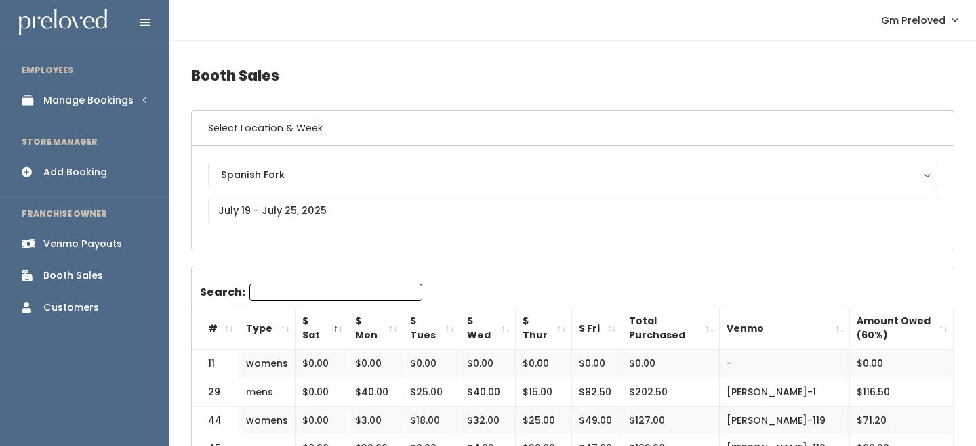
click at [339, 329] on th "$ Sat" at bounding box center [321, 329] width 53 height 43
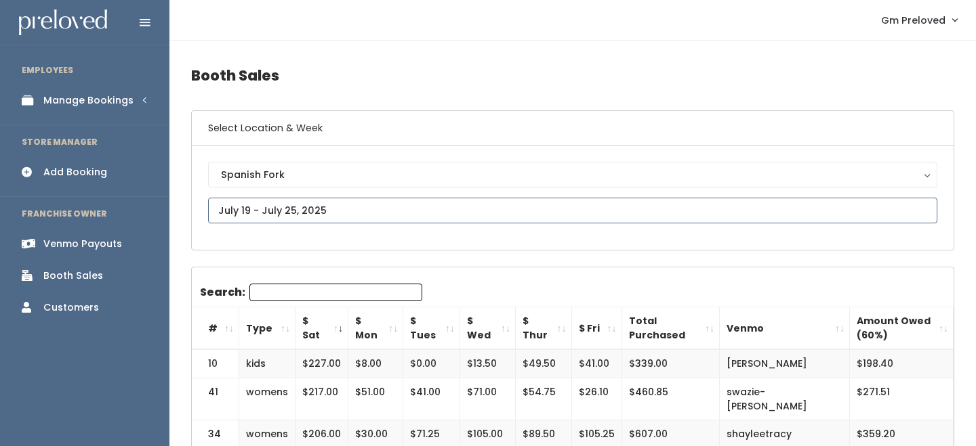
click at [302, 210] on input "text" at bounding box center [572, 211] width 729 height 26
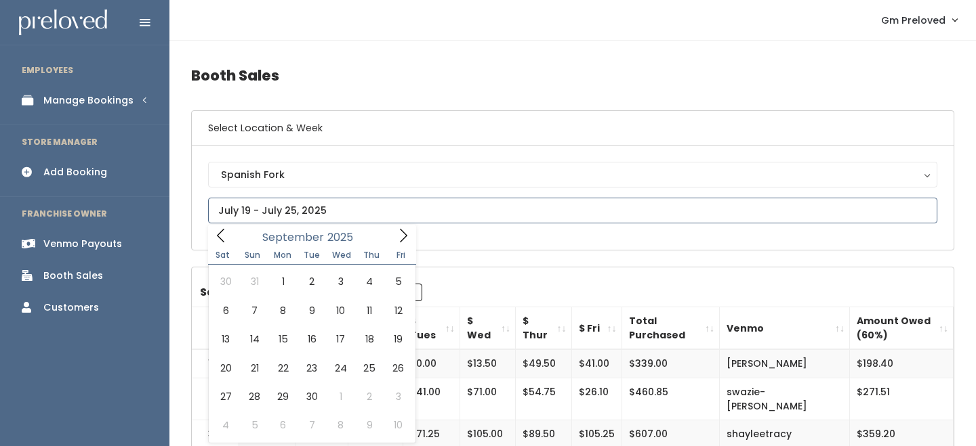
click at [216, 244] on span at bounding box center [221, 235] width 26 height 21
click at [220, 243] on icon at bounding box center [220, 235] width 15 height 15
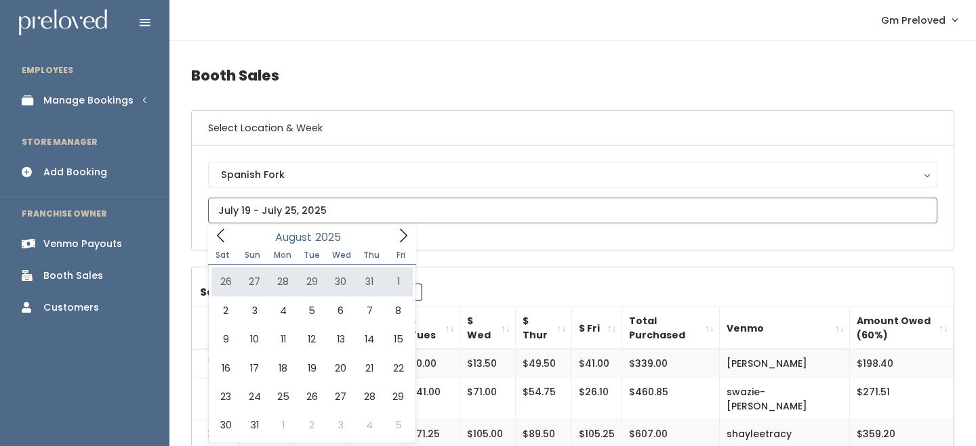
type input "[DATE] to [DATE]"
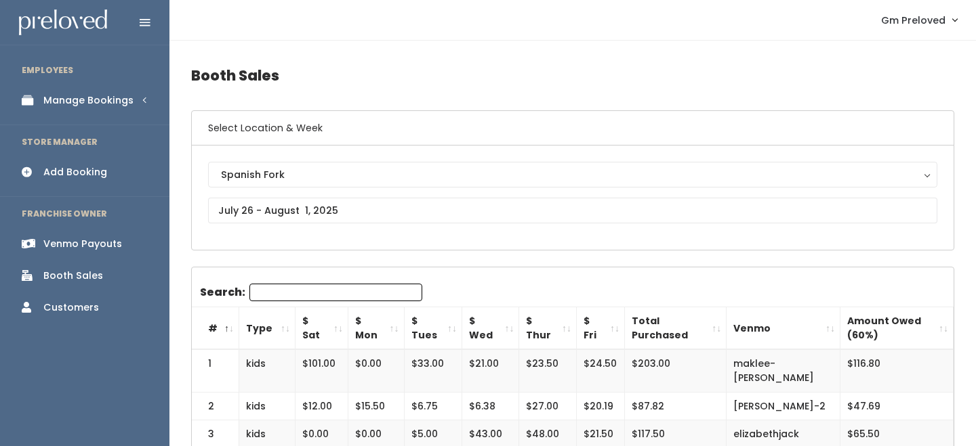
click at [342, 330] on th "$ Sat" at bounding box center [321, 329] width 53 height 43
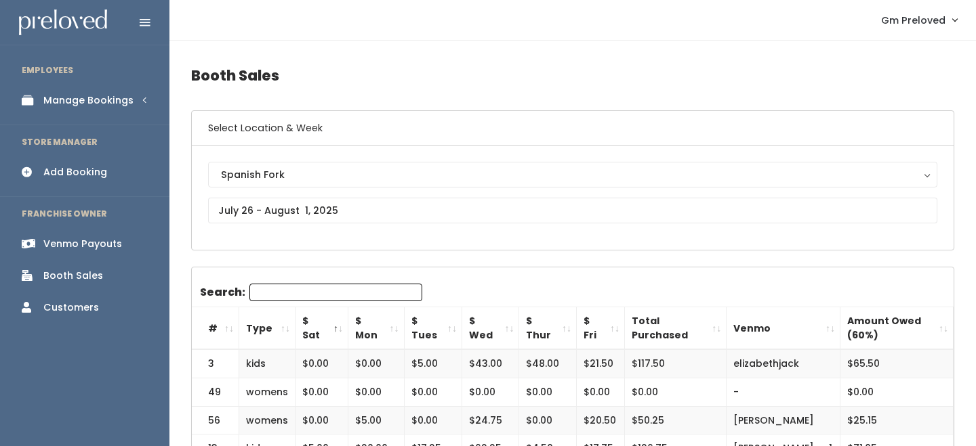
click at [342, 330] on th "$ Sat" at bounding box center [321, 329] width 53 height 43
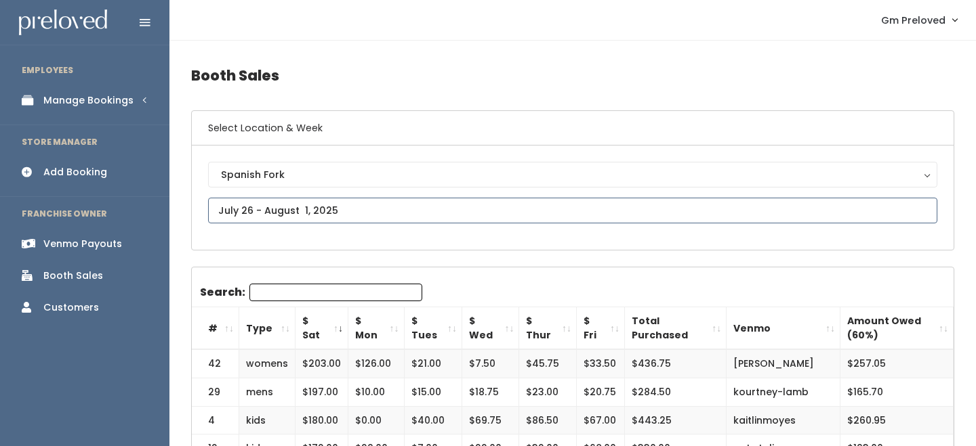
click at [272, 215] on input "text" at bounding box center [572, 211] width 729 height 26
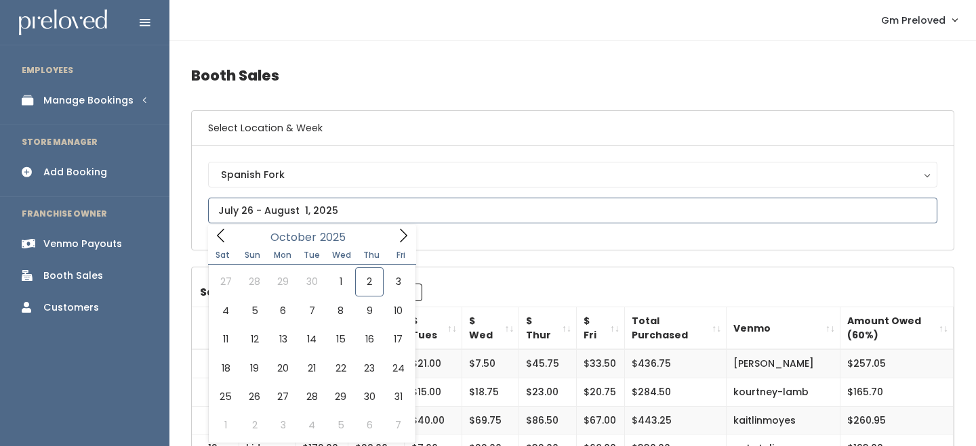
click at [225, 228] on icon at bounding box center [220, 235] width 15 height 15
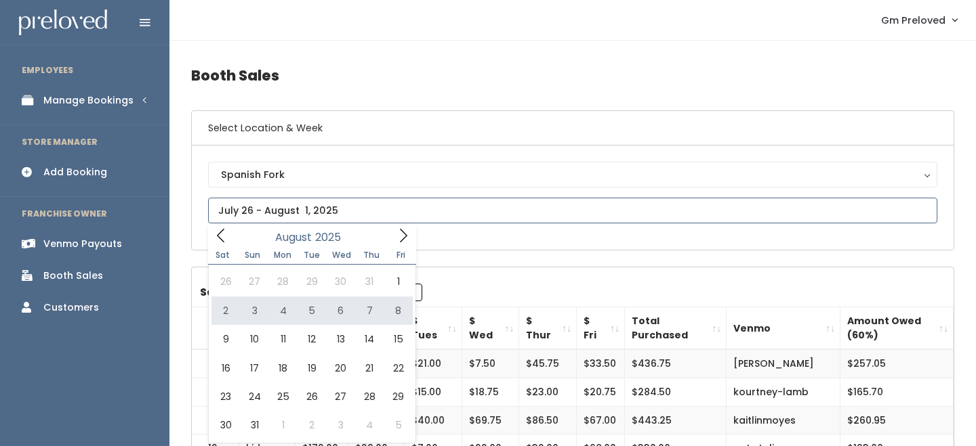
type input "August 2 to August 8"
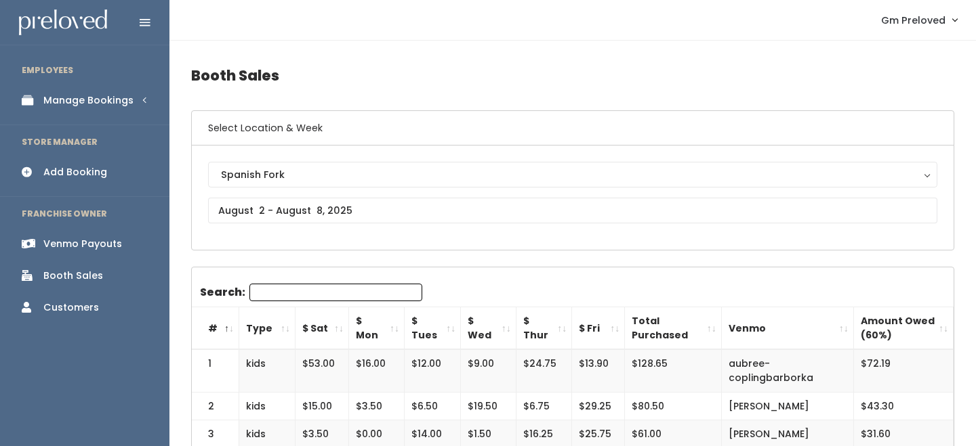
click at [343, 327] on th "$ Sat" at bounding box center [322, 329] width 54 height 43
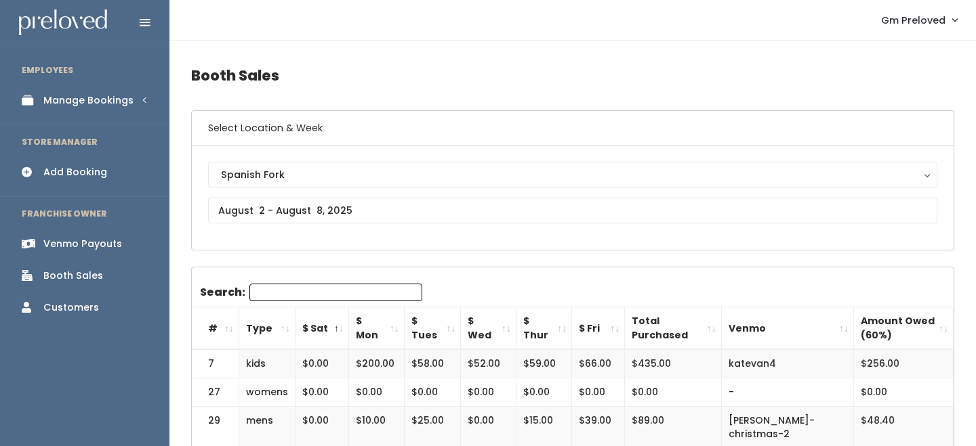
click at [343, 327] on th "$ Sat" at bounding box center [322, 329] width 54 height 43
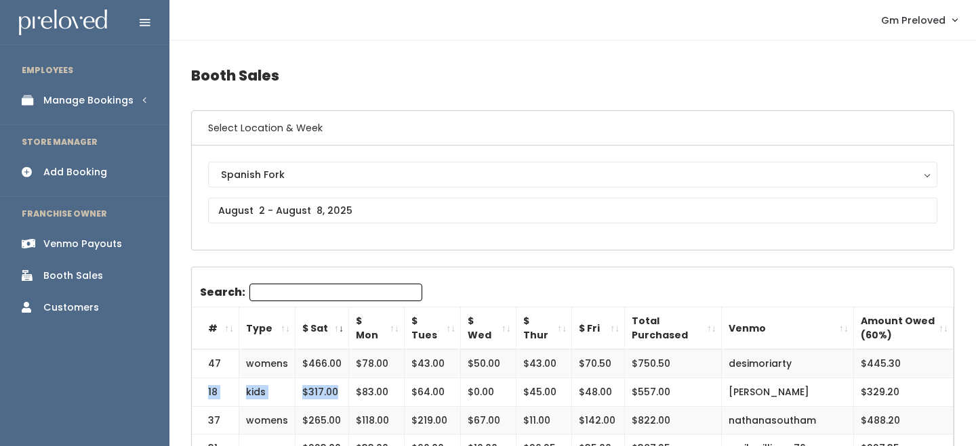
drag, startPoint x: 208, startPoint y: 390, endPoint x: 337, endPoint y: 392, distance: 128.8
click at [337, 392] on tr "18 kids $317.00 $83.00 $64.00 $0.00 $45.00 $48.00 $557.00 [PERSON_NAME] $329.20" at bounding box center [573, 392] width 762 height 28
copy tr "18 kids $317.00"
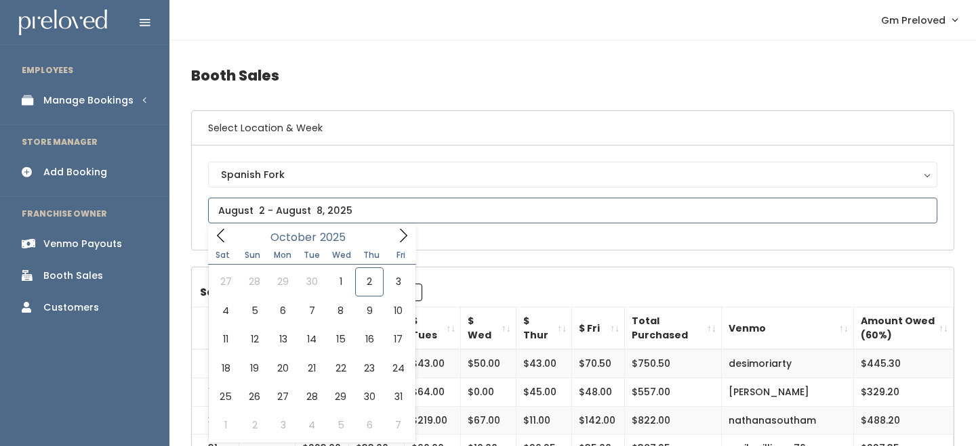
click at [287, 207] on input "text" at bounding box center [572, 211] width 729 height 26
click at [213, 231] on icon at bounding box center [220, 235] width 15 height 15
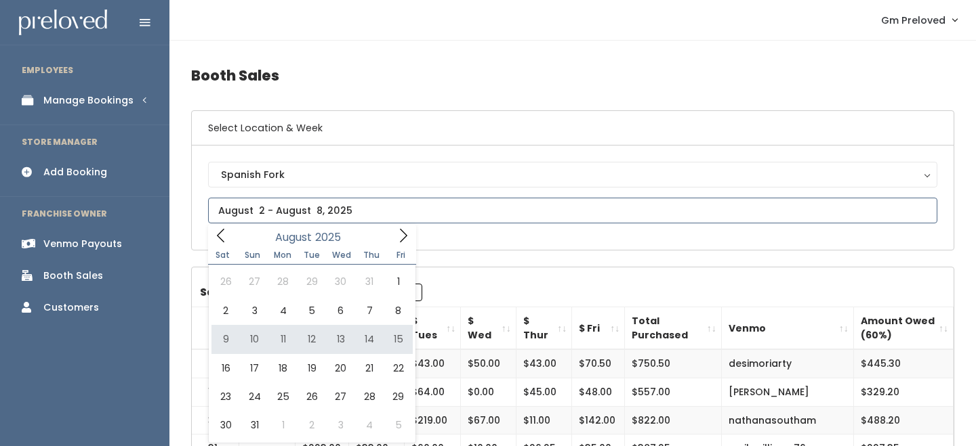
type input "[DATE] to [DATE]"
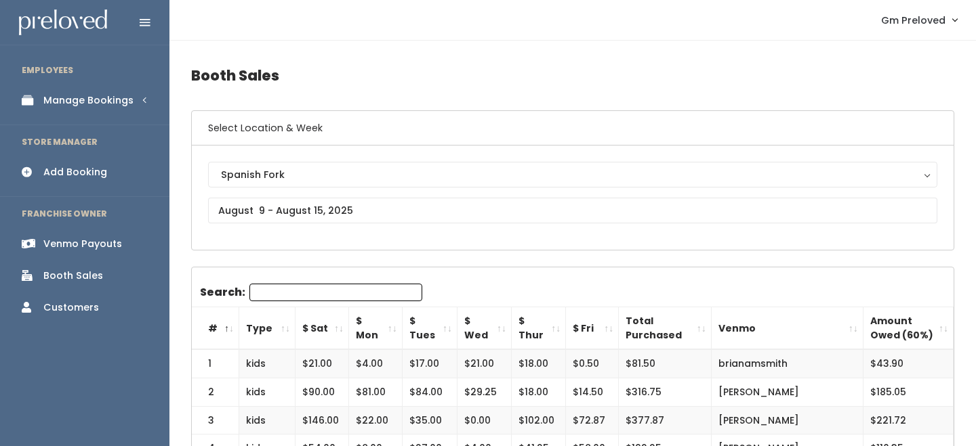
click at [331, 339] on th "$ Sat" at bounding box center [322, 329] width 54 height 43
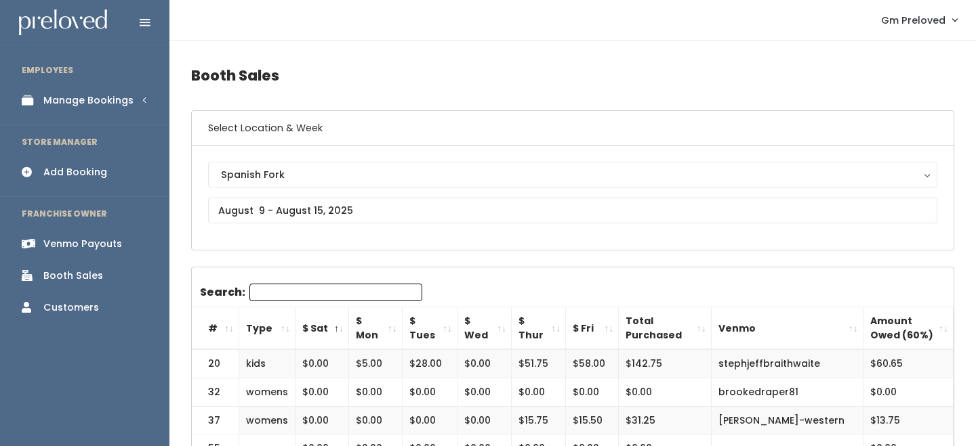
click at [331, 339] on th "$ Sat" at bounding box center [322, 329] width 54 height 43
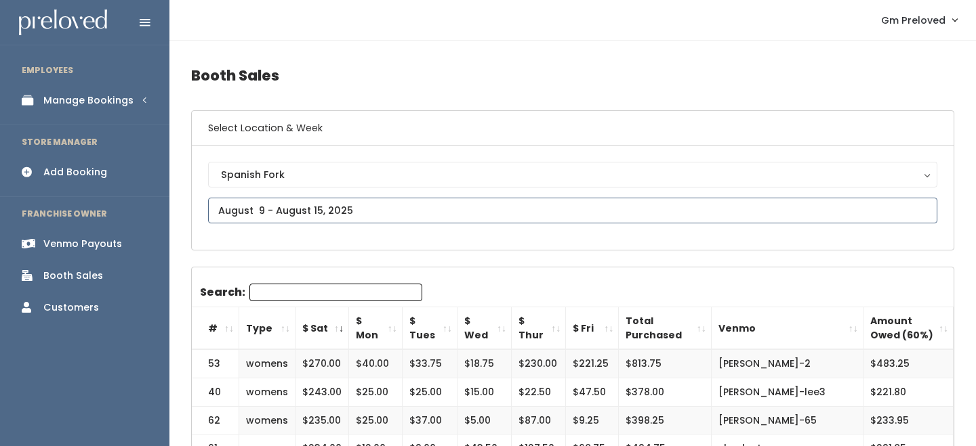
click at [308, 211] on input "text" at bounding box center [572, 211] width 729 height 26
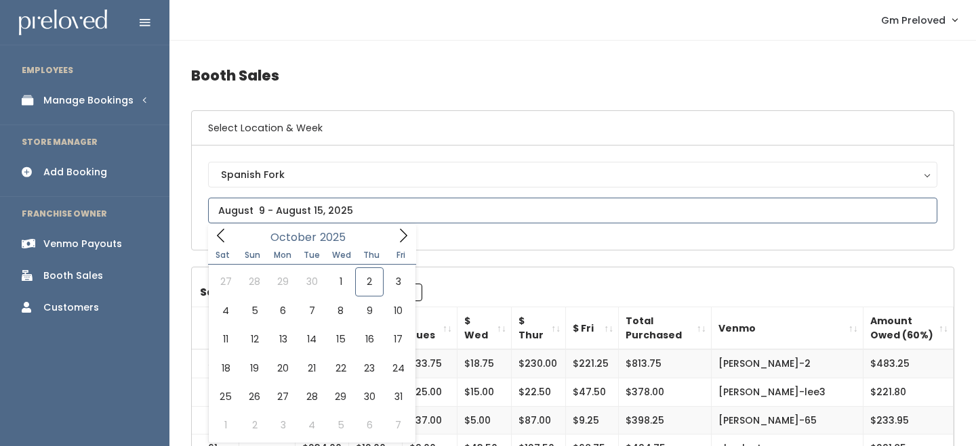
click at [226, 234] on icon at bounding box center [220, 235] width 15 height 15
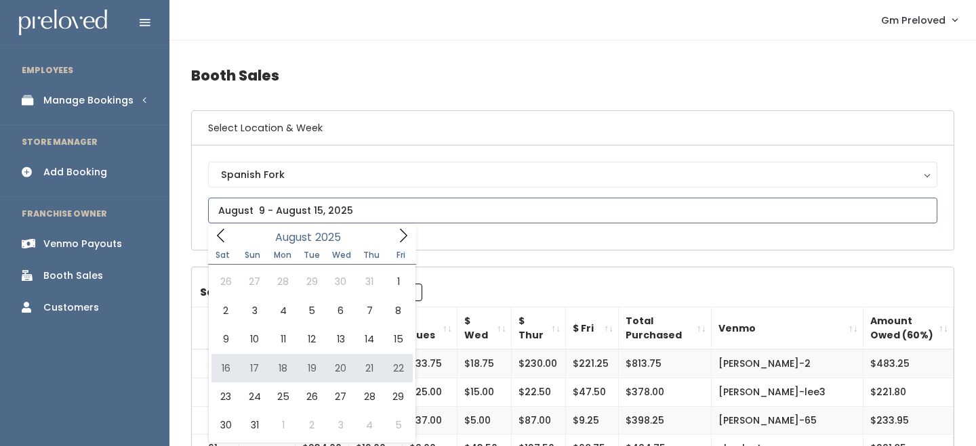
type input "August 16 to August 22"
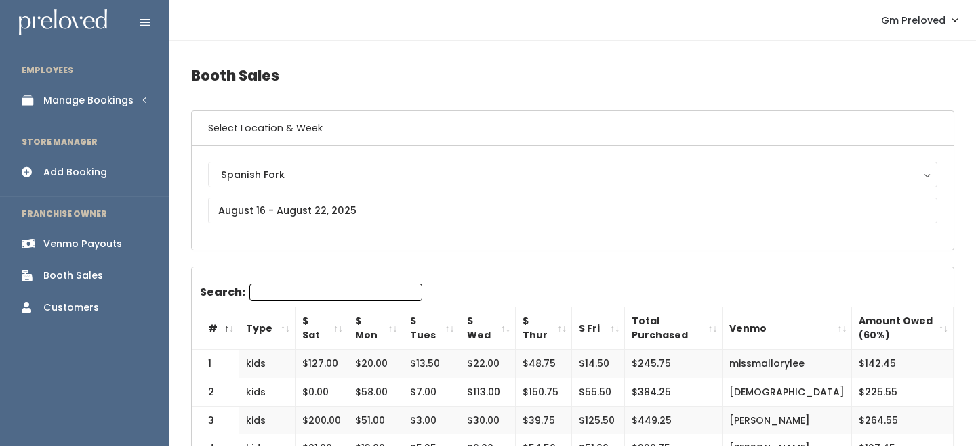
click at [337, 325] on th "$ Sat" at bounding box center [321, 329] width 53 height 43
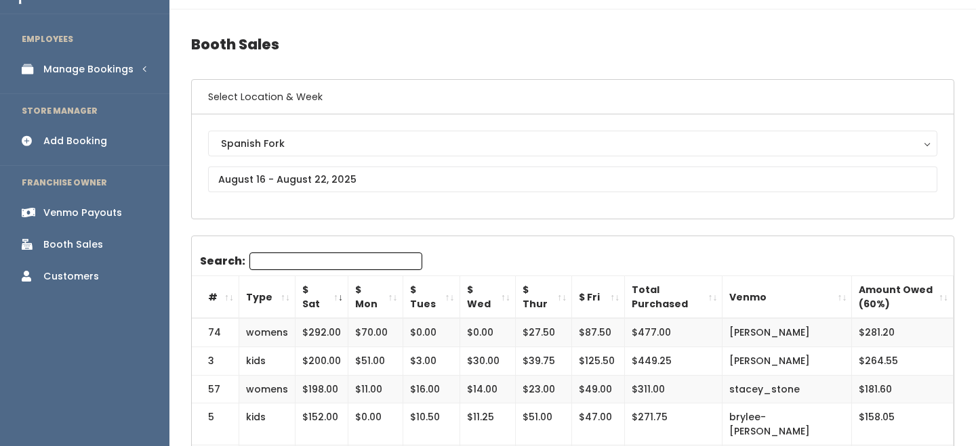
drag, startPoint x: 211, startPoint y: 373, endPoint x: 306, endPoint y: 375, distance: 95.5
click at [306, 375] on tr "3 kids $200.00 $51.00 $3.00 $30.00 $39.75 $125.50 $449.25 [PERSON_NAME] $264.55" at bounding box center [573, 361] width 762 height 28
drag, startPoint x: 207, startPoint y: 375, endPoint x: 337, endPoint y: 374, distance: 130.8
click at [340, 374] on tr "3 kids $200.00 $51.00 $3.00 $30.00 $39.75 $125.50 $449.25 [PERSON_NAME] $264.55" at bounding box center [573, 361] width 762 height 28
copy tr "3 kids $200.00"
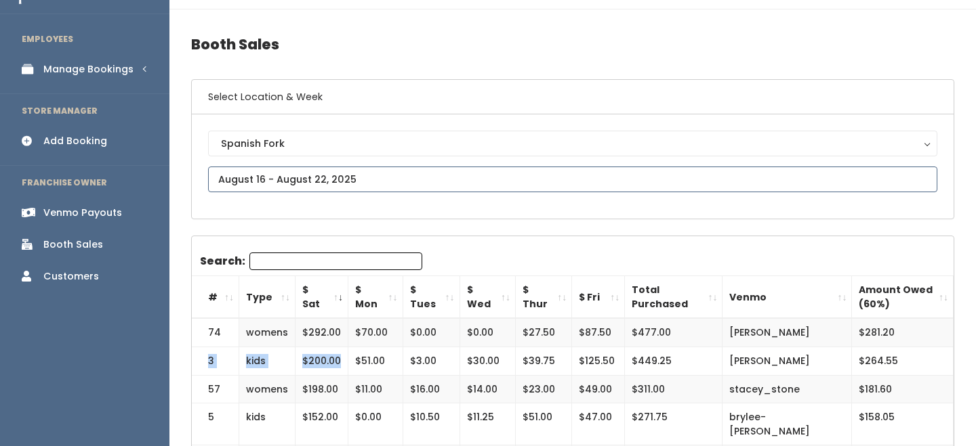
click at [306, 176] on input "text" at bounding box center [572, 180] width 729 height 26
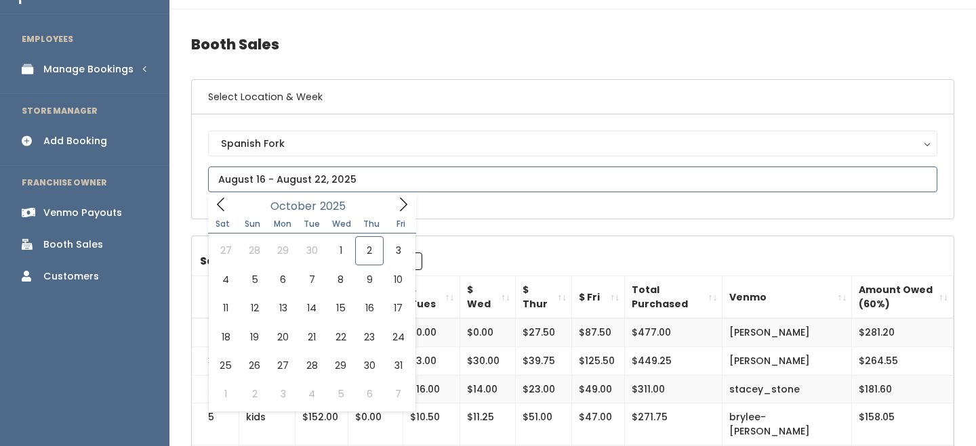
click at [222, 209] on icon at bounding box center [220, 205] width 7 height 14
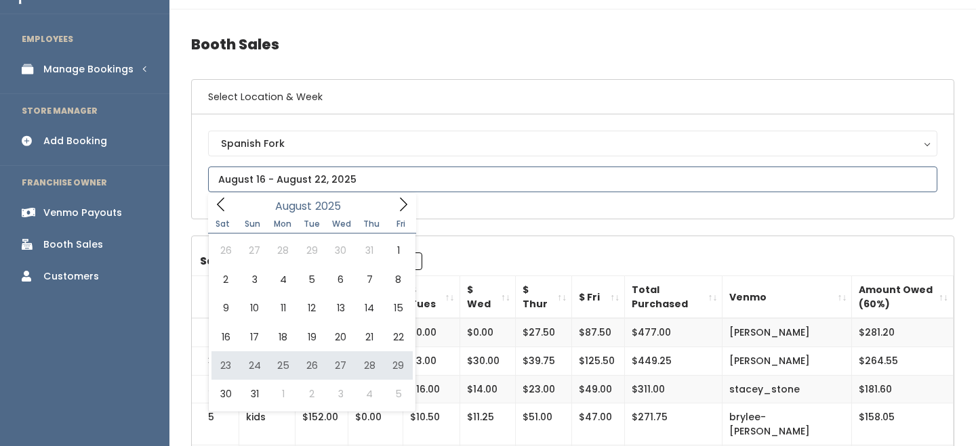
type input "[DATE] to [DATE]"
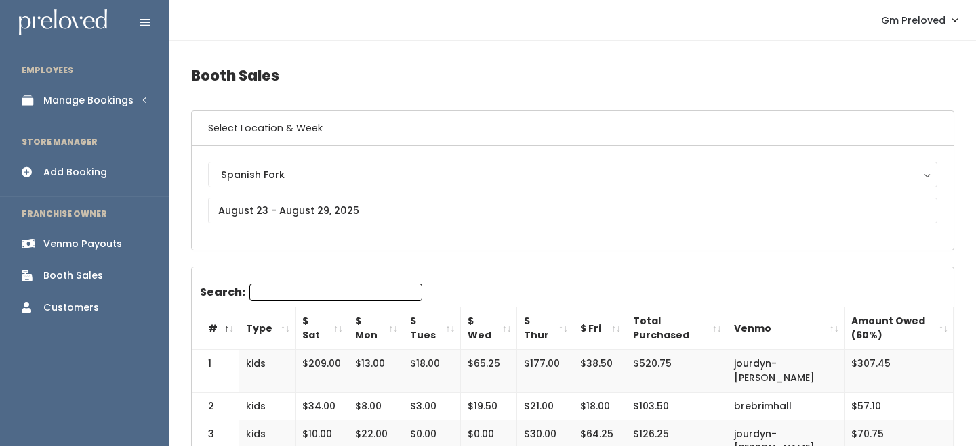
click at [337, 330] on th "$ Sat" at bounding box center [321, 329] width 53 height 43
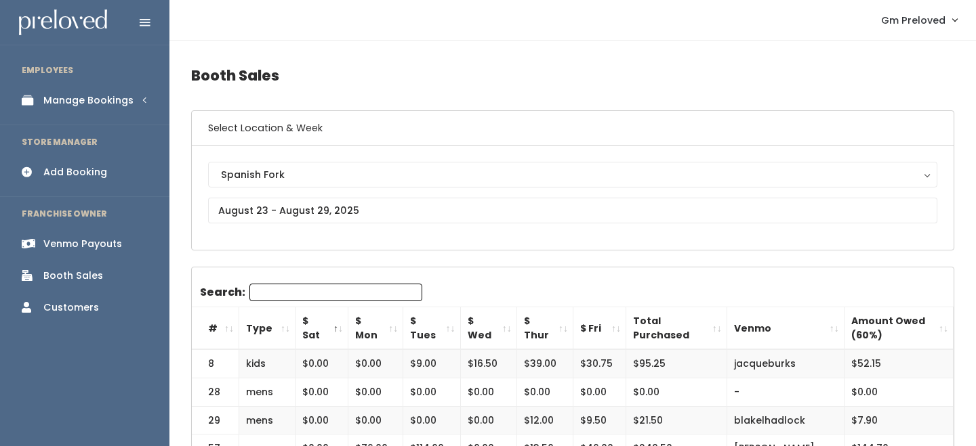
click at [337, 330] on th "$ Sat" at bounding box center [321, 329] width 53 height 43
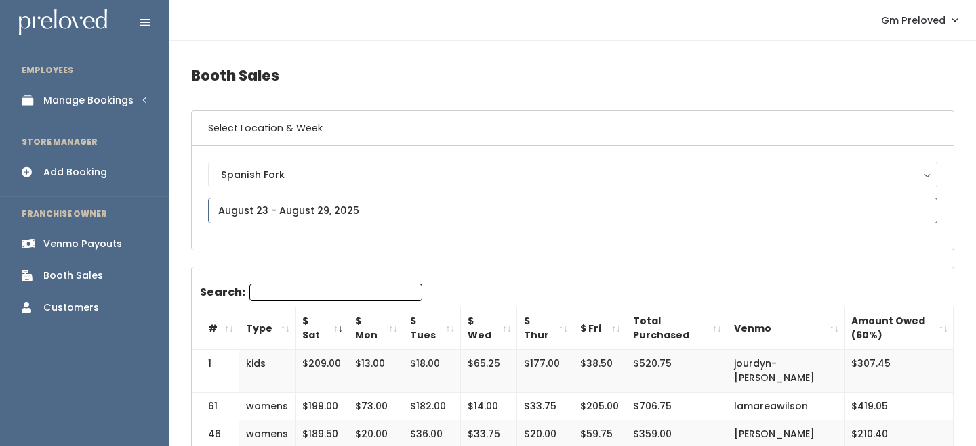
click at [263, 206] on input "text" at bounding box center [572, 211] width 729 height 26
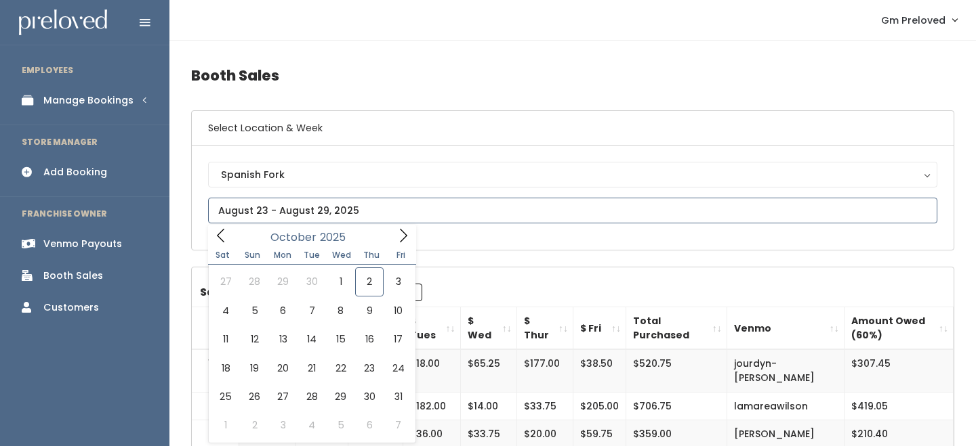
click at [226, 234] on icon at bounding box center [220, 235] width 15 height 15
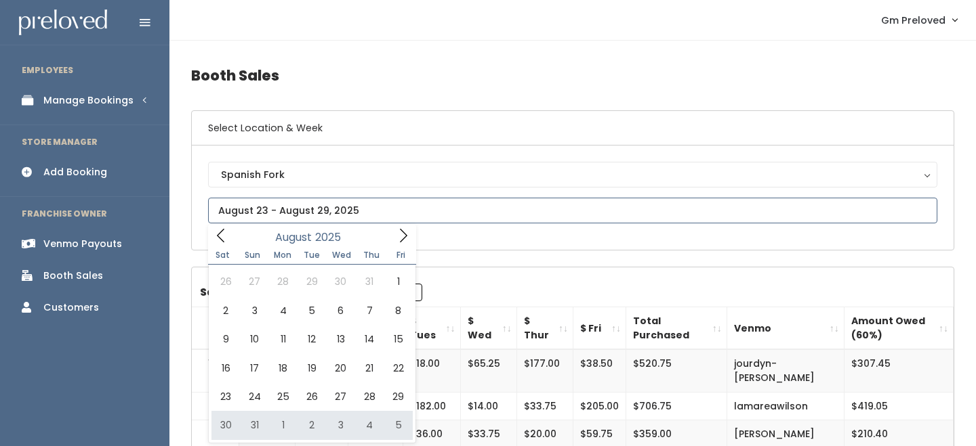
type input "August 30 to September 5"
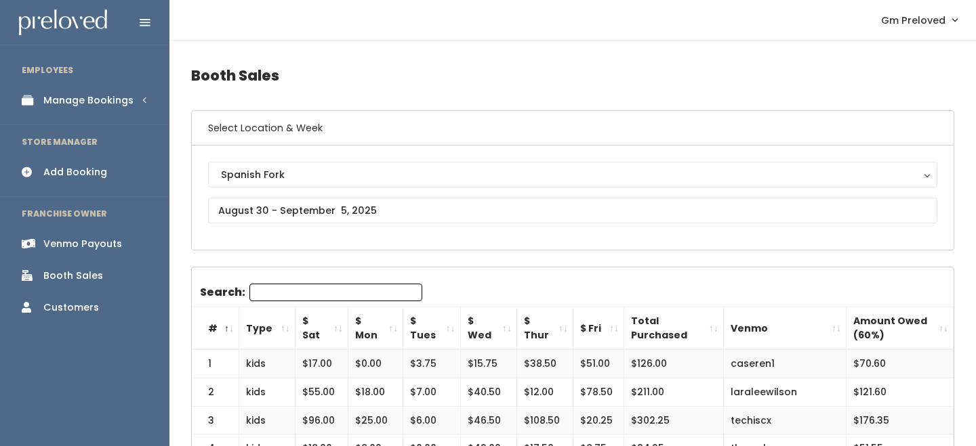
click at [333, 320] on th "$ Sat" at bounding box center [321, 329] width 53 height 43
click at [103, 106] on div "Manage Bookings" at bounding box center [88, 100] width 90 height 14
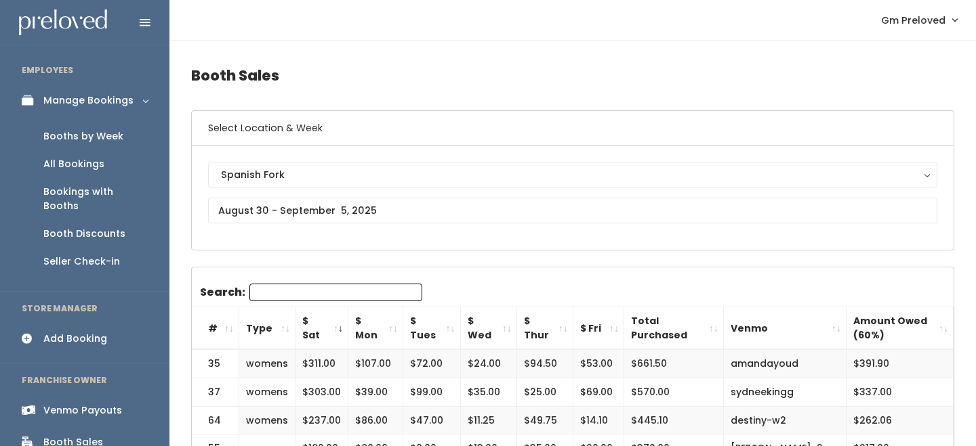
click at [108, 133] on div "Booths by Week" at bounding box center [83, 136] width 80 height 14
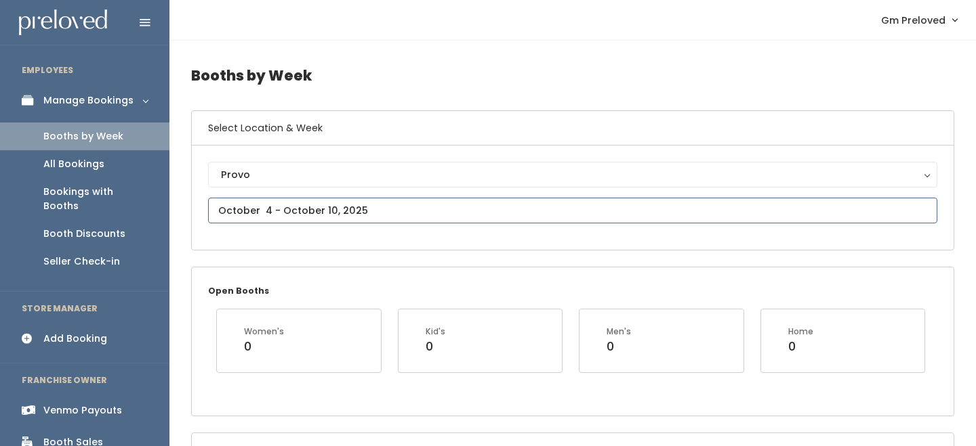
click at [270, 217] on input "text" at bounding box center [572, 211] width 729 height 26
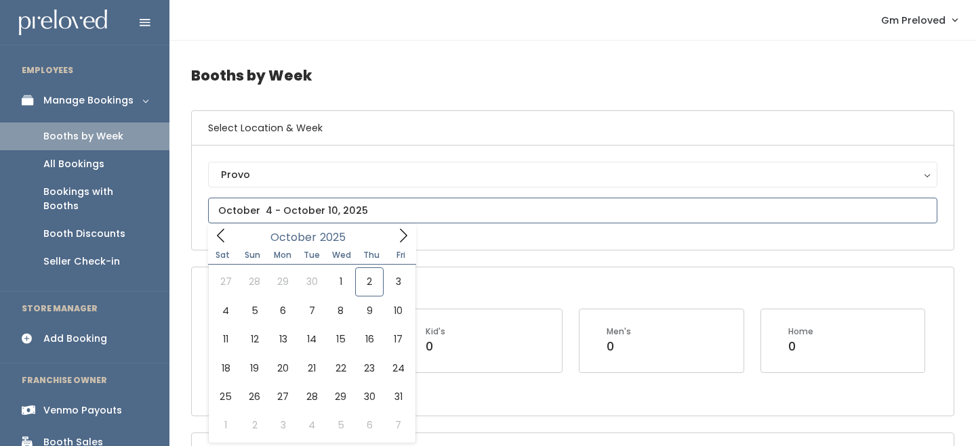
click at [224, 232] on icon at bounding box center [220, 235] width 15 height 15
click at [376, 232] on div "[DATE]" at bounding box center [312, 235] width 156 height 21
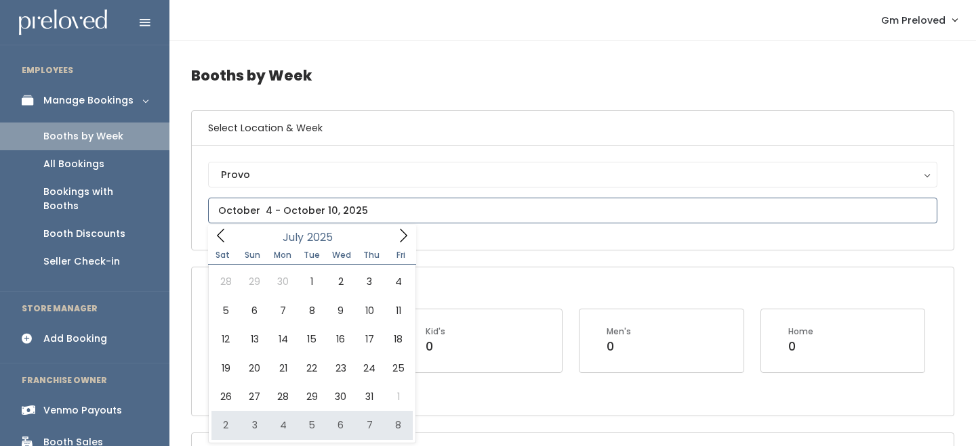
type input "August 2 to August 8"
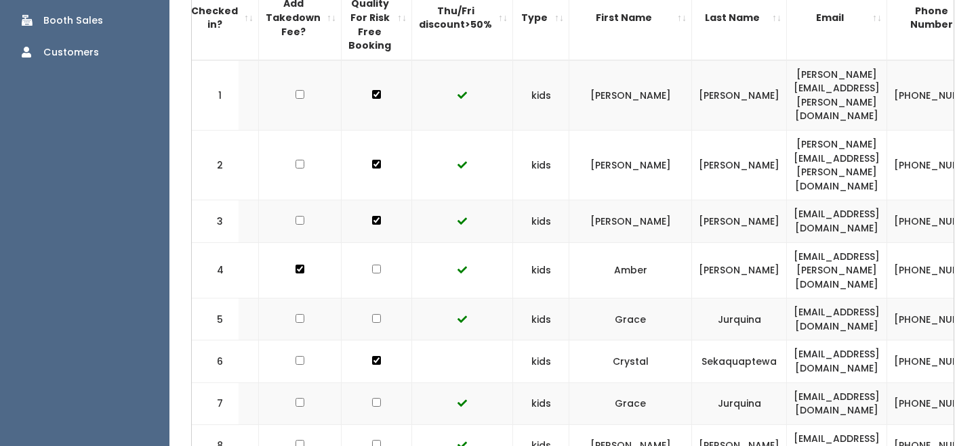
scroll to position [0, 198]
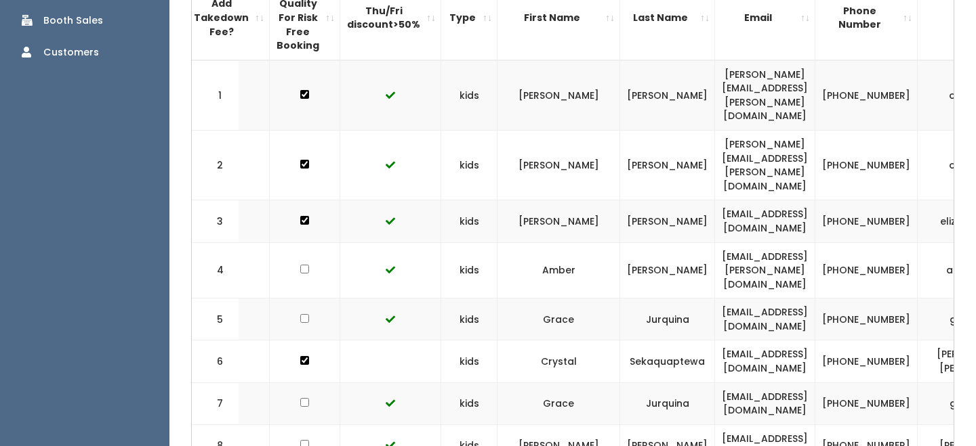
copy tr "vanessawarner12@gmail.com"
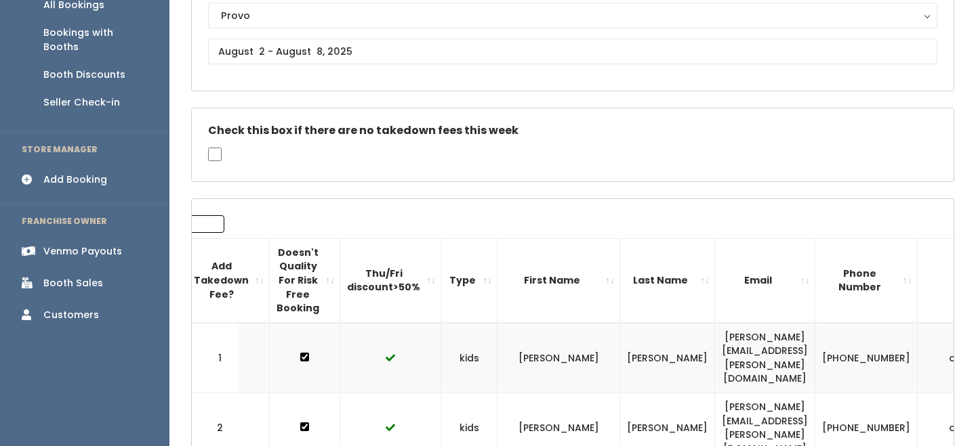
scroll to position [156, 0]
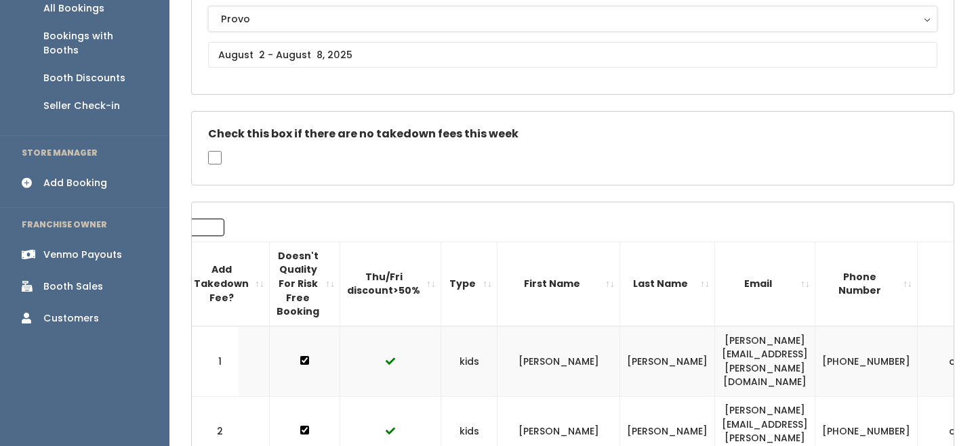
click at [295, 27] on button "Provo" at bounding box center [572, 19] width 729 height 26
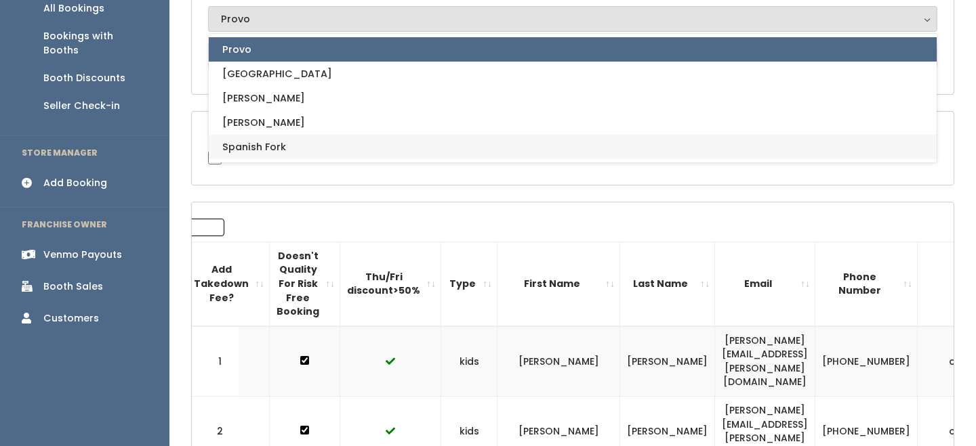
click at [277, 148] on span "Spanish Fork" at bounding box center [254, 147] width 64 height 15
select select "2"
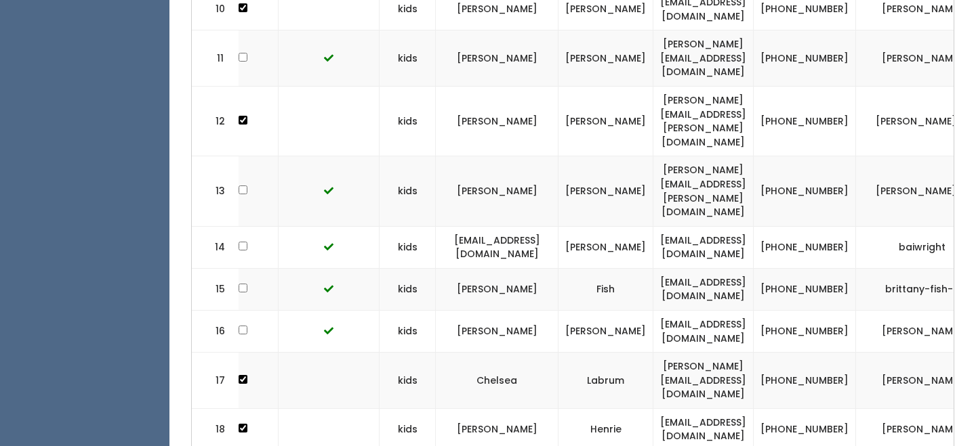
scroll to position [0, 352]
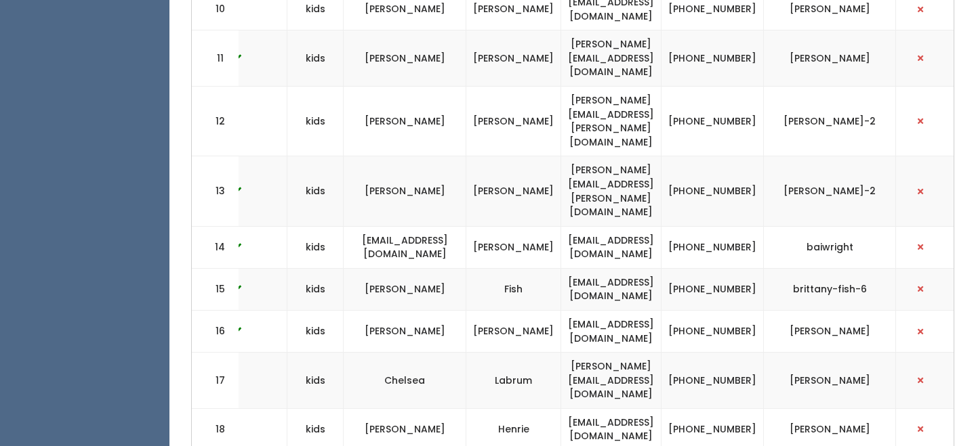
click at [656, 409] on td "[EMAIL_ADDRESS][DOMAIN_NAME]" at bounding box center [611, 430] width 100 height 42
copy tr "[EMAIL_ADDRESS][DOMAIN_NAME]"
click at [661, 409] on td "[EMAIL_ADDRESS][DOMAIN_NAME]" at bounding box center [611, 430] width 100 height 42
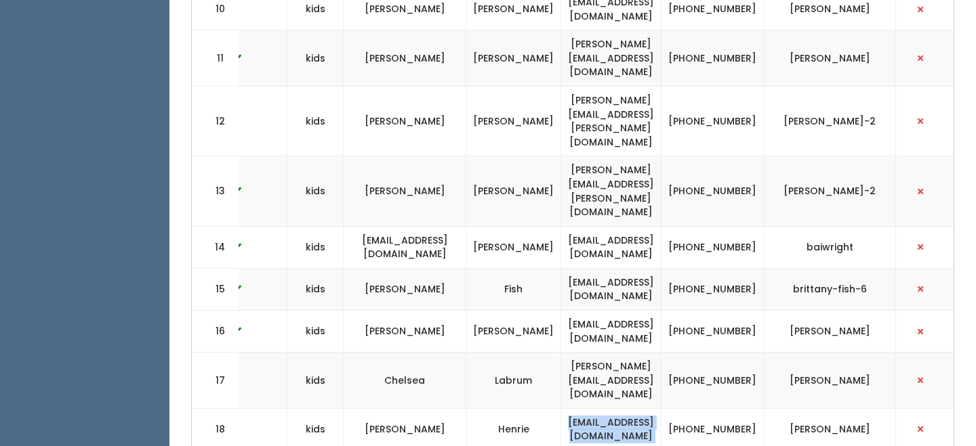
click at [614, 409] on td "[EMAIL_ADDRESS][DOMAIN_NAME]" at bounding box center [611, 430] width 100 height 42
drag, startPoint x: 579, startPoint y: 346, endPoint x: 699, endPoint y: 341, distance: 120.0
click at [661, 409] on td "ashleehenrie@gmail.com" at bounding box center [611, 430] width 100 height 42
copy td "ashleehenrie@gmail.com"
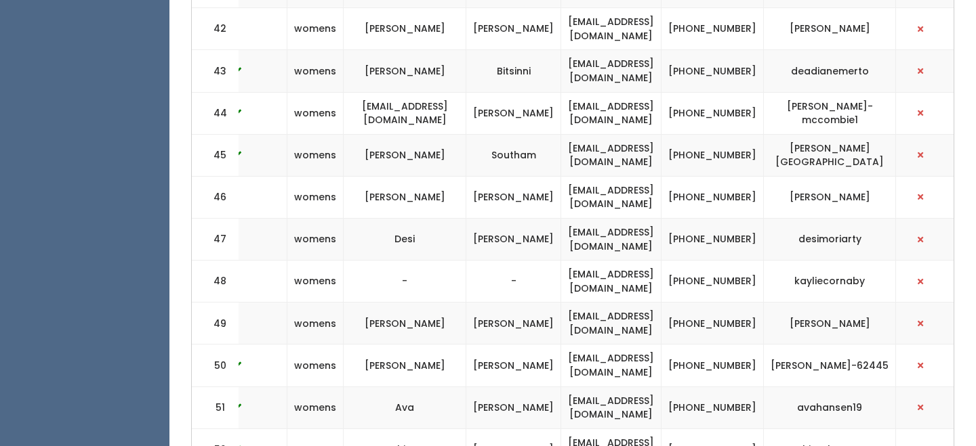
scroll to position [2310, 0]
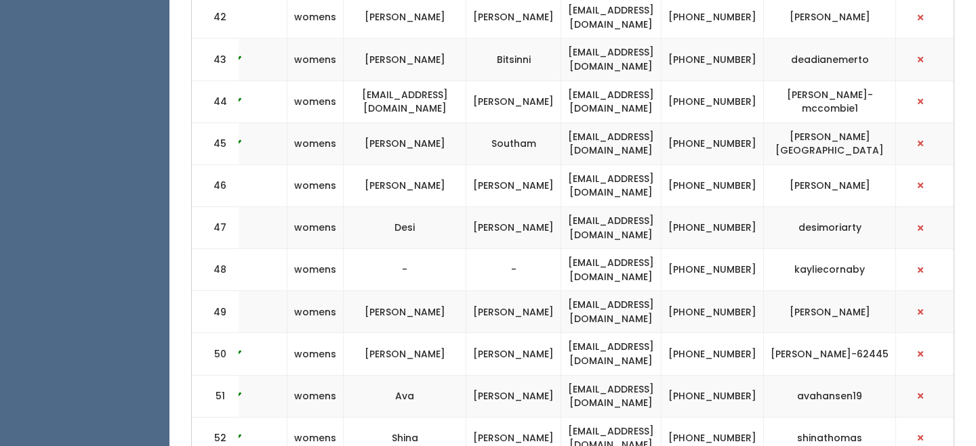
click at [661, 207] on td "desimoriarty@gmail.com" at bounding box center [611, 228] width 100 height 42
copy tr "desimoriarty@gmail.com"
click at [587, 207] on td "desimoriarty@gmail.com" at bounding box center [611, 228] width 100 height 42
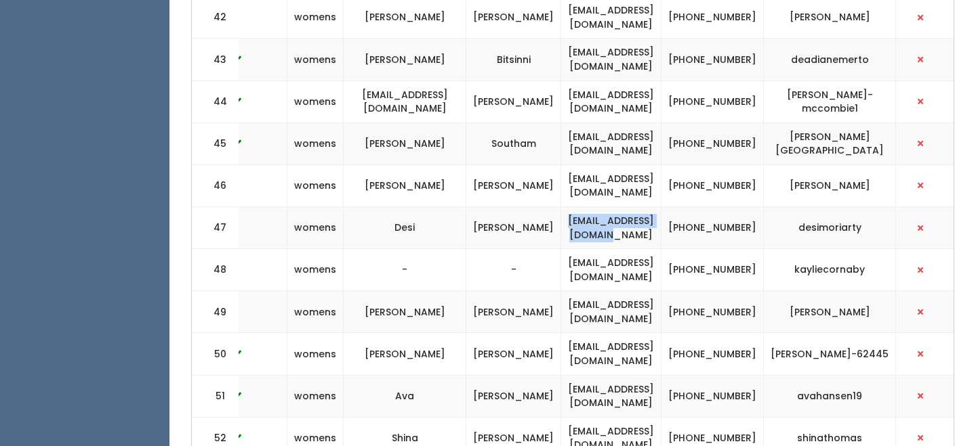
drag, startPoint x: 579, startPoint y: 118, endPoint x: 696, endPoint y: 117, distance: 117.9
click at [661, 207] on td "desimoriarty@gmail.com" at bounding box center [611, 228] width 100 height 42
copy td "desimoriarty@gmail.com"
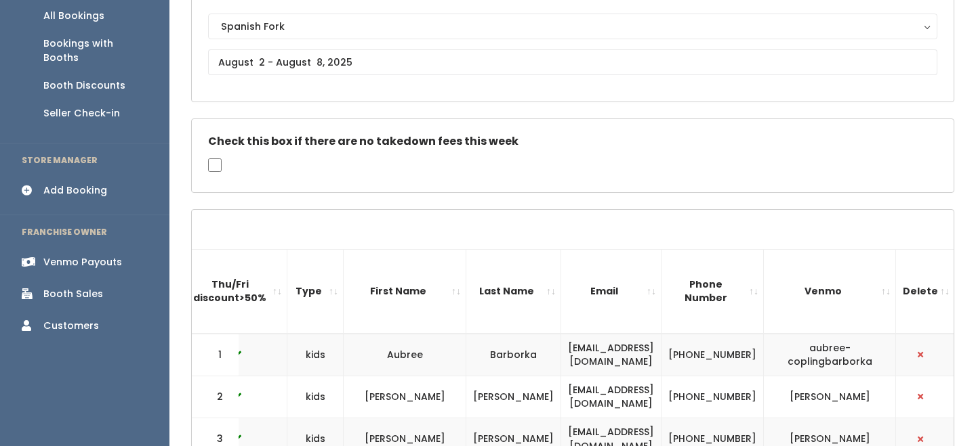
scroll to position [0, 0]
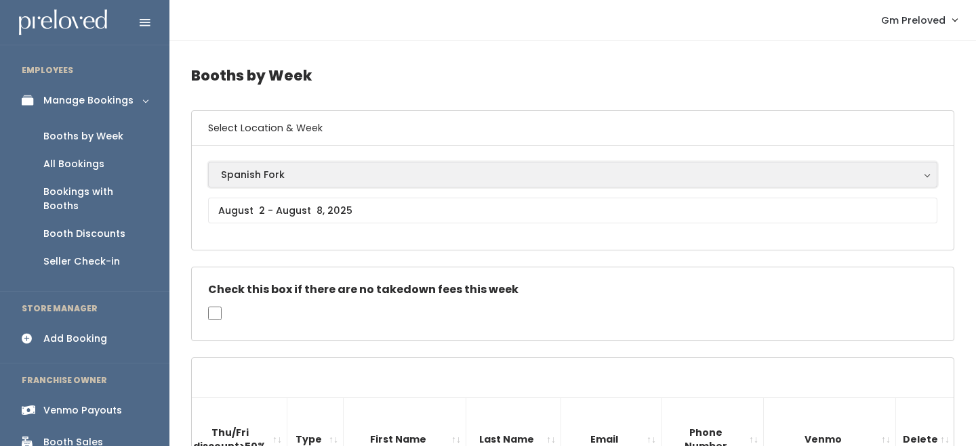
click at [270, 180] on div "Spanish Fork" at bounding box center [572, 174] width 703 height 15
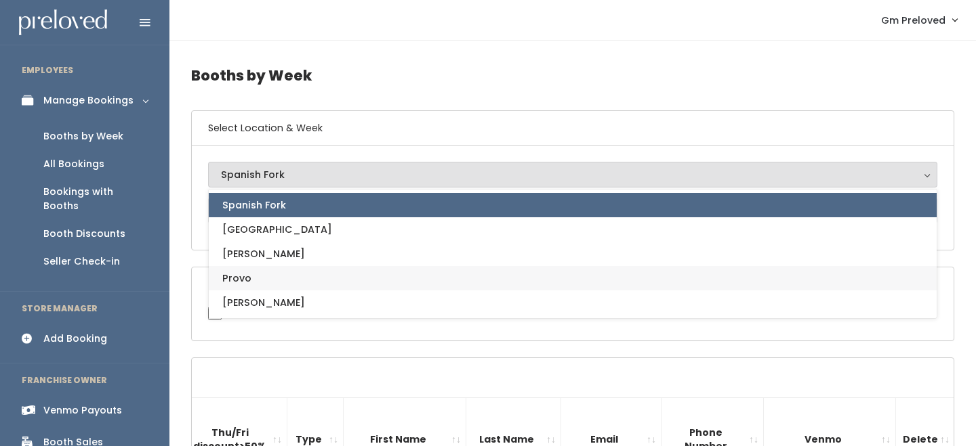
click at [261, 272] on link "Provo" at bounding box center [573, 278] width 728 height 24
select select "1"
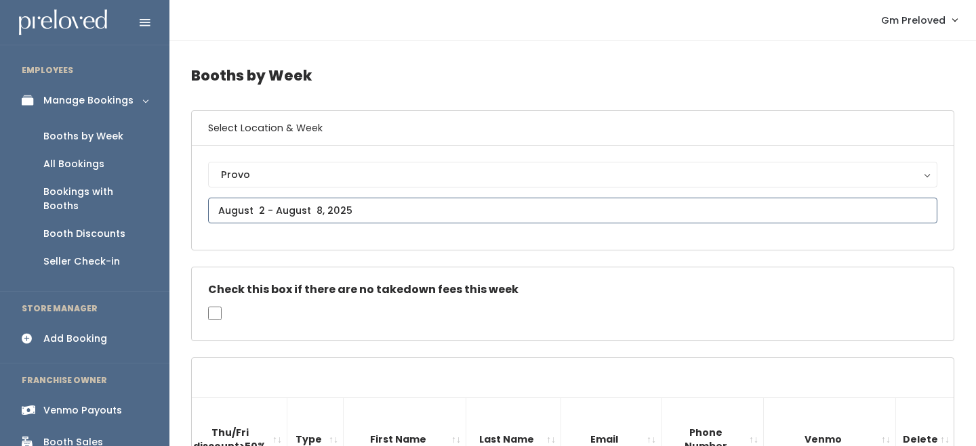
click at [292, 200] on input "text" at bounding box center [572, 211] width 729 height 26
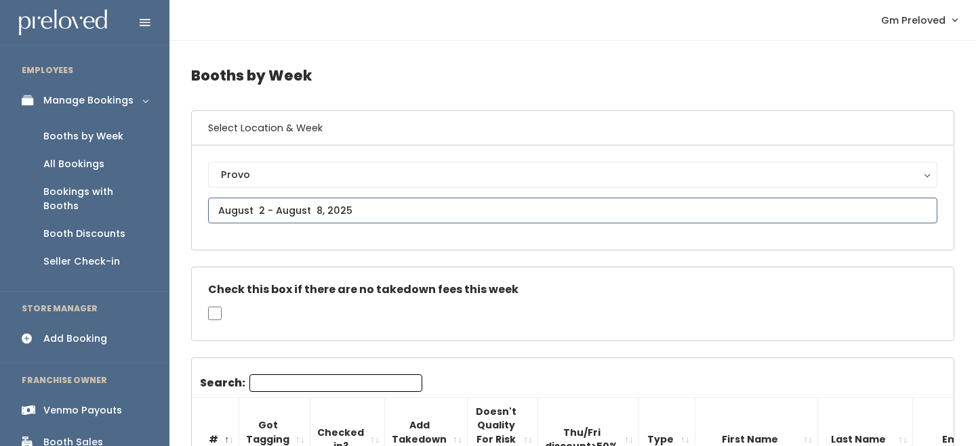
click at [280, 202] on input "text" at bounding box center [572, 211] width 729 height 26
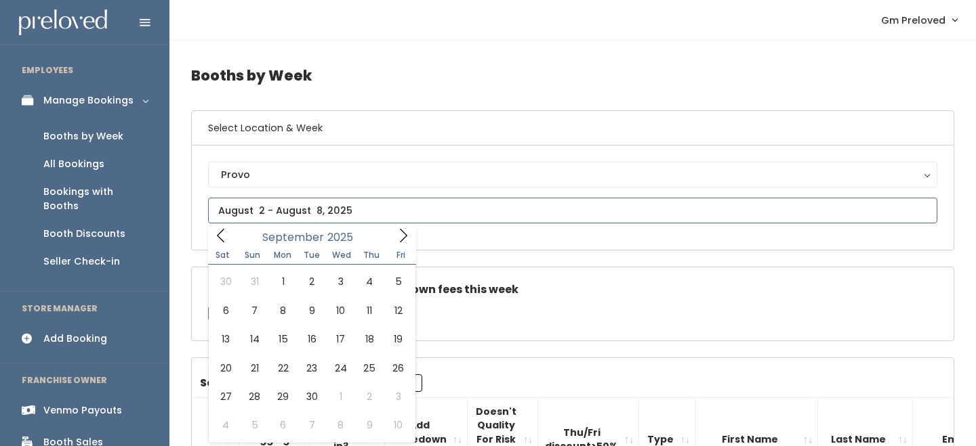
click at [222, 241] on icon at bounding box center [220, 236] width 7 height 14
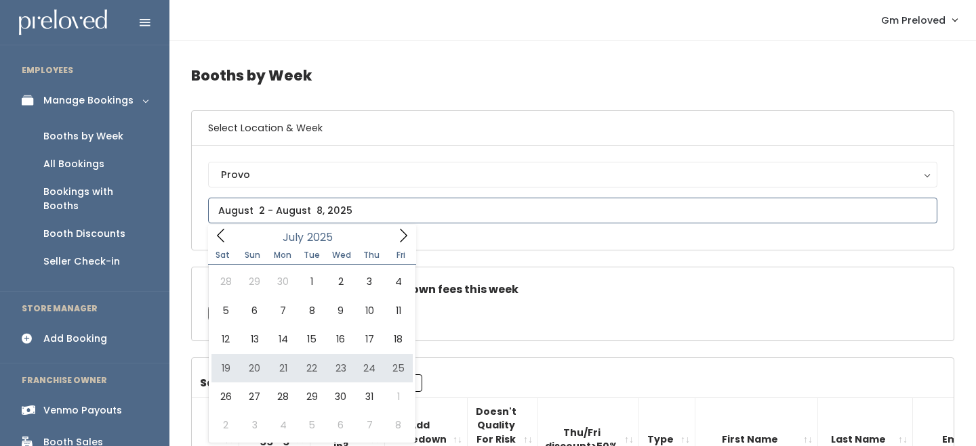
type input "July 19 to July 25"
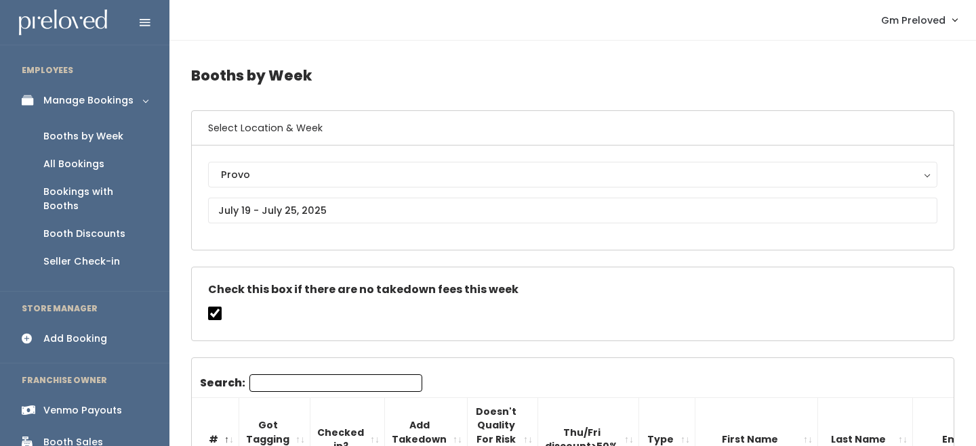
click at [280, 387] on input "Search:" at bounding box center [335, 384] width 173 height 18
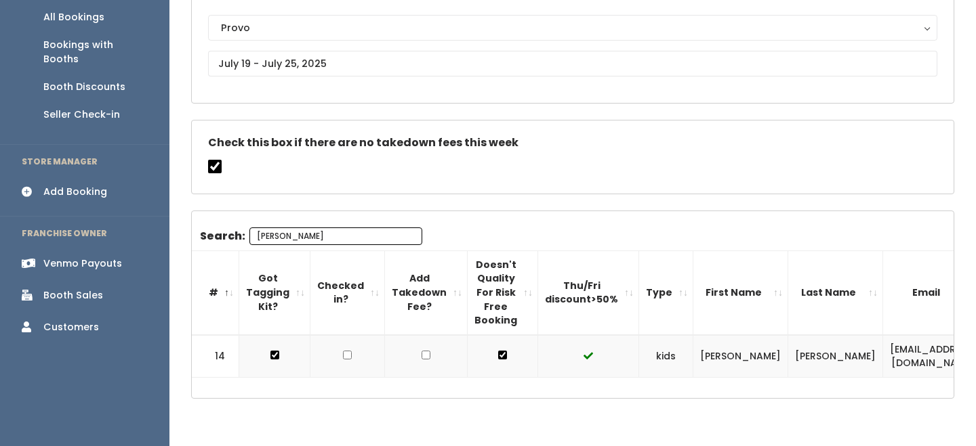
scroll to position [194, 0]
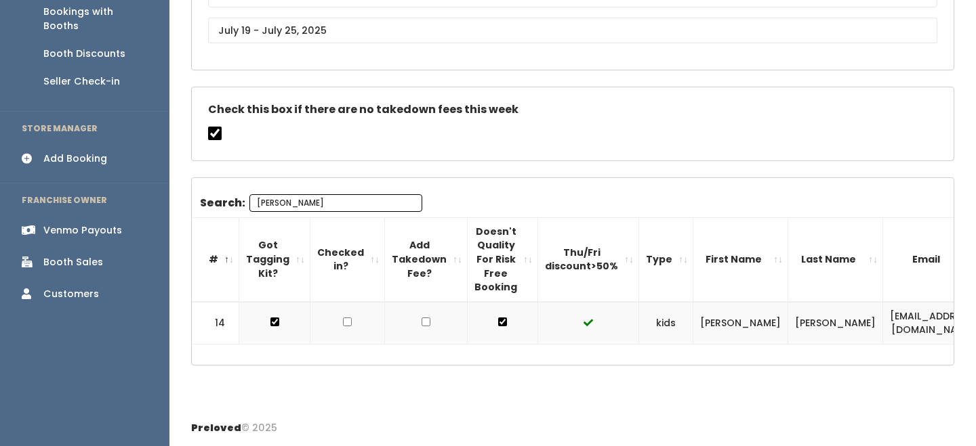
type input "[PERSON_NAME]"
click at [883, 321] on td "[EMAIL_ADDRESS][DOMAIN_NAME]" at bounding box center [933, 323] width 100 height 43
click at [883, 317] on td "[EMAIL_ADDRESS][DOMAIN_NAME]" at bounding box center [933, 323] width 100 height 43
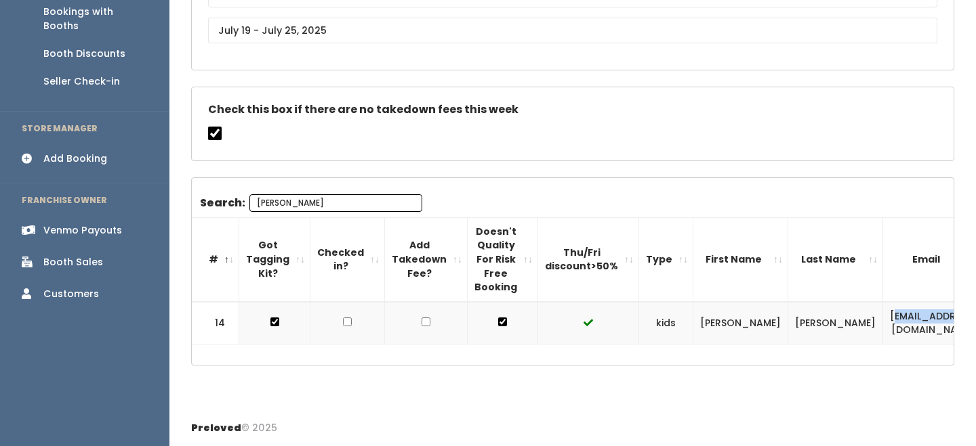
drag, startPoint x: 798, startPoint y: 314, endPoint x: 860, endPoint y: 314, distance: 61.7
click at [883, 314] on td "[EMAIL_ADDRESS][DOMAIN_NAME]" at bounding box center [933, 323] width 100 height 43
drag, startPoint x: 793, startPoint y: 315, endPoint x: 906, endPoint y: 313, distance: 113.2
click at [906, 313] on td "[EMAIL_ADDRESS][DOMAIN_NAME]" at bounding box center [933, 323] width 100 height 43
copy td "[EMAIL_ADDRESS][DOMAIN_NAME]"
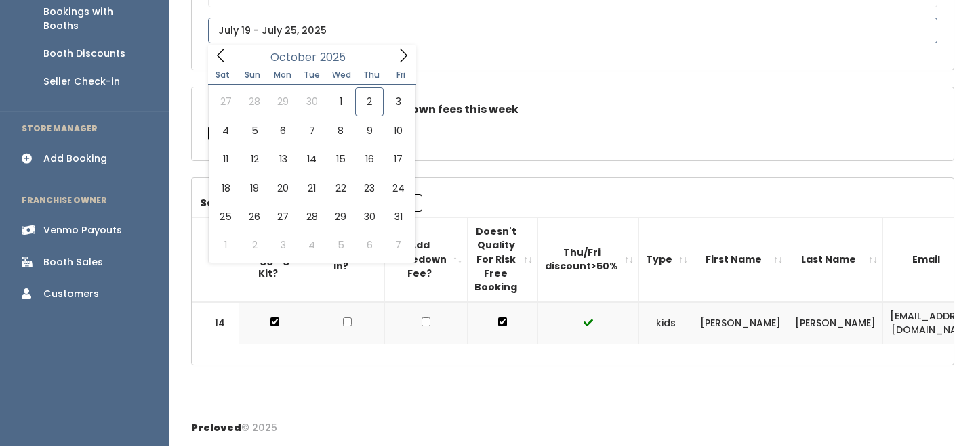
click at [299, 18] on input "text" at bounding box center [572, 31] width 729 height 26
click at [228, 48] on icon at bounding box center [220, 55] width 15 height 15
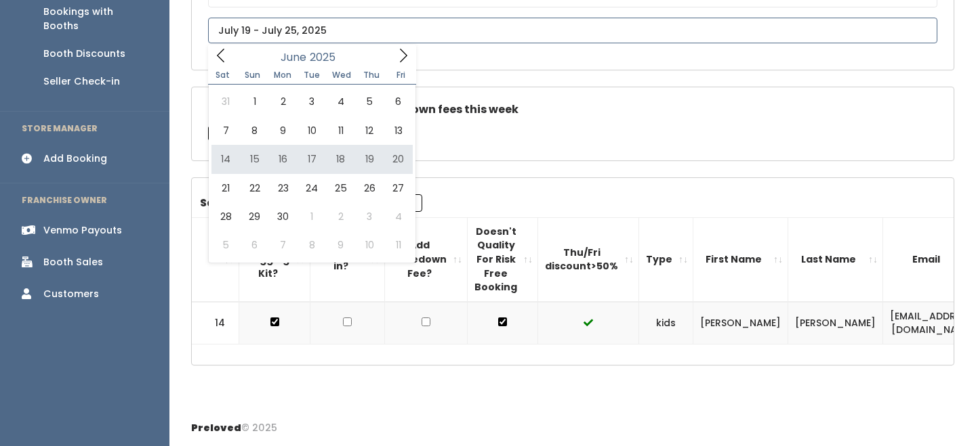
type input "June 14 to June 20"
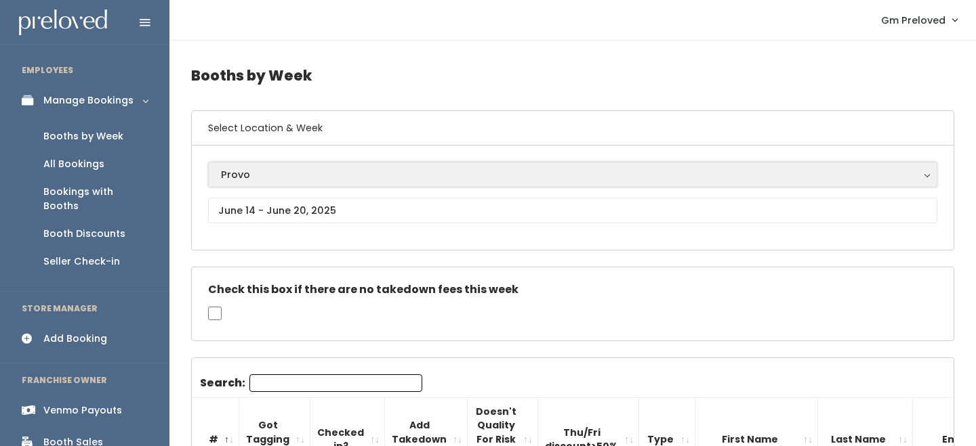
click at [255, 175] on div "Provo" at bounding box center [572, 174] width 703 height 15
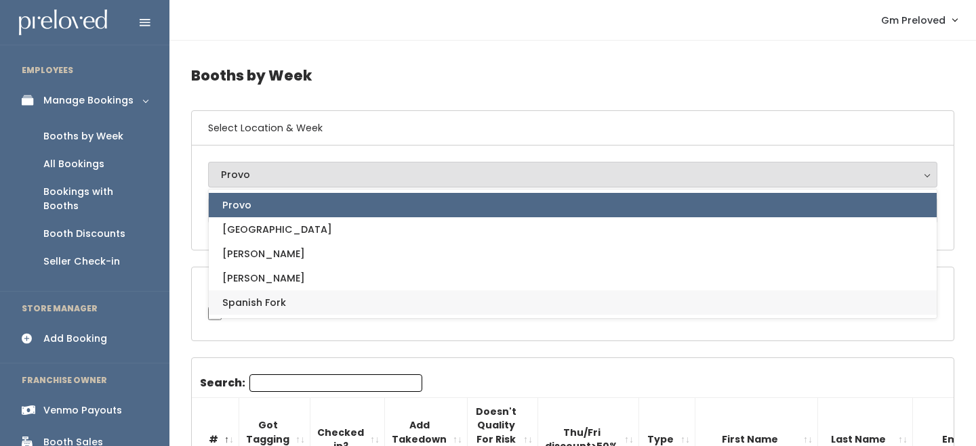
click at [262, 298] on span "Spanish Fork" at bounding box center [254, 302] width 64 height 15
select select "2"
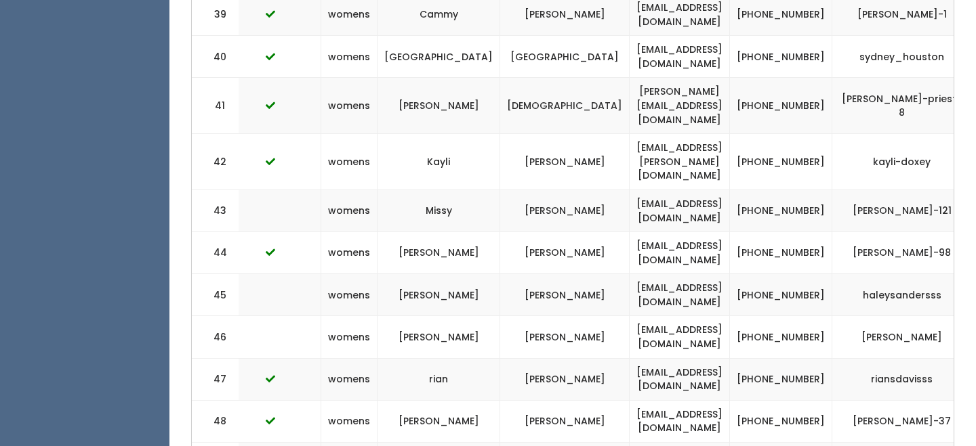
scroll to position [0, 381]
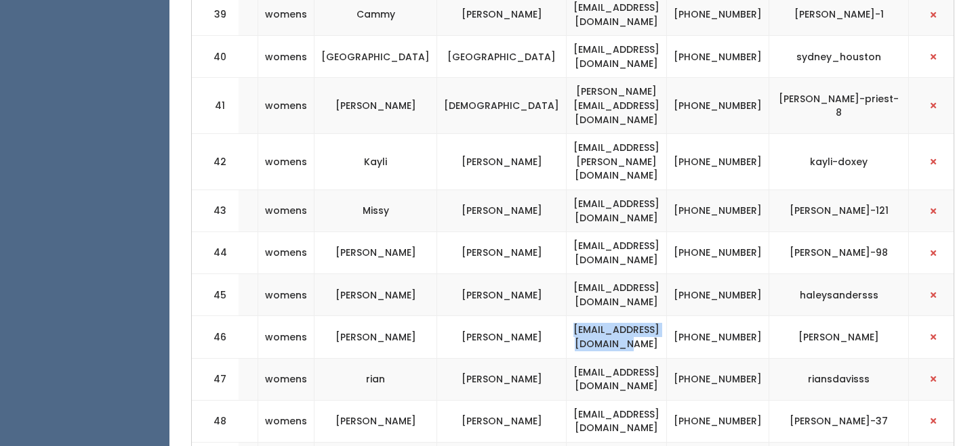
drag, startPoint x: 544, startPoint y: 186, endPoint x: 672, endPoint y: 186, distance: 128.0
click at [667, 316] on td "melaniewirfs@hotmail.com" at bounding box center [616, 337] width 100 height 42
copy td "melaniewirfs@hotmail.com"
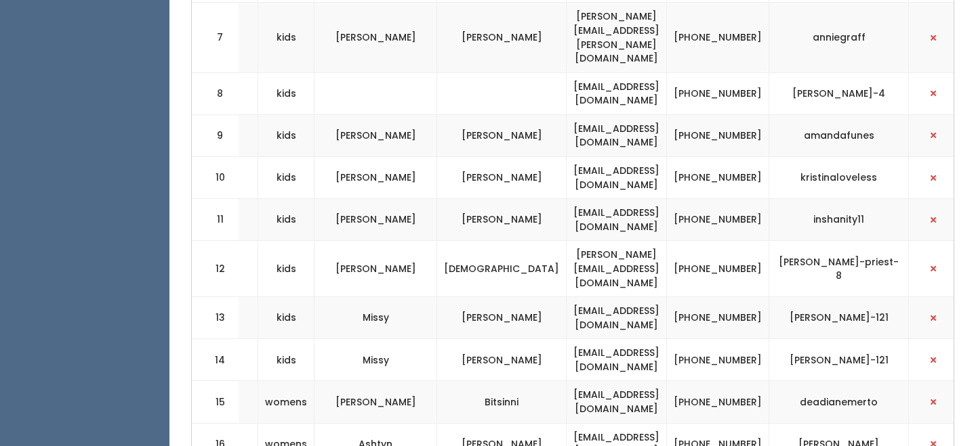
scroll to position [0, 0]
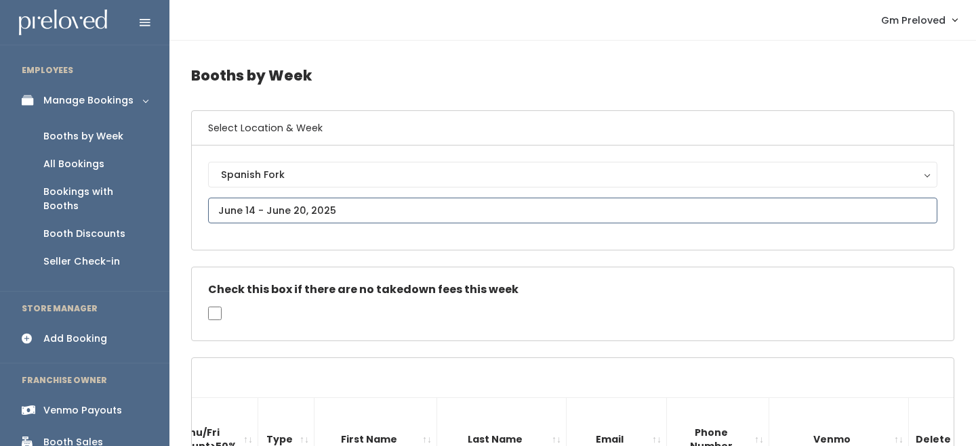
click at [292, 205] on input "text" at bounding box center [572, 211] width 729 height 26
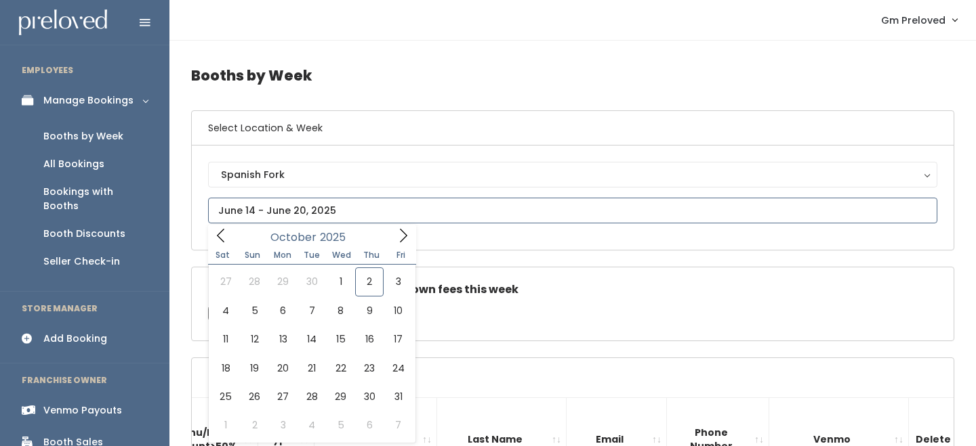
click at [234, 243] on div "October 2025" at bounding box center [312, 235] width 156 height 21
click at [230, 240] on span at bounding box center [221, 235] width 26 height 21
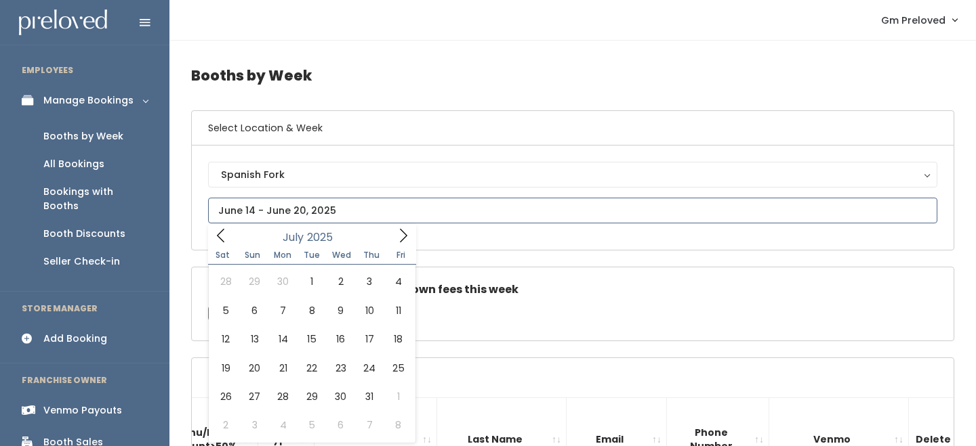
click at [230, 240] on span at bounding box center [221, 235] width 26 height 21
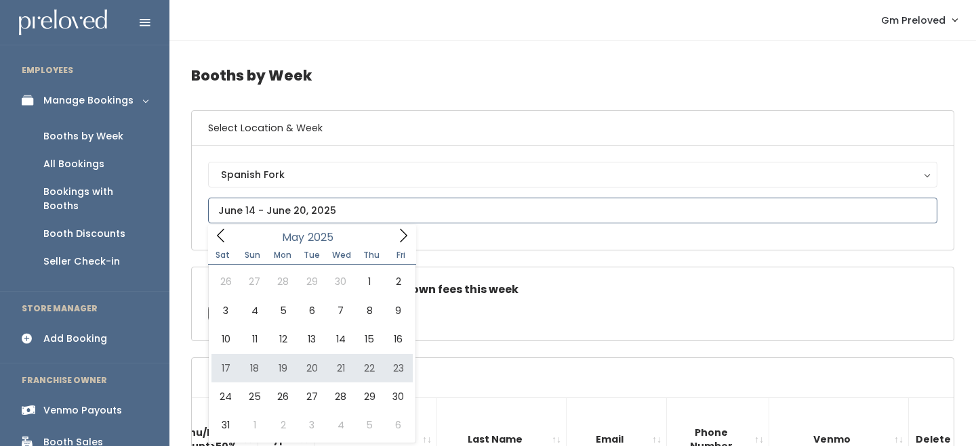
type input "May 17 to May 23"
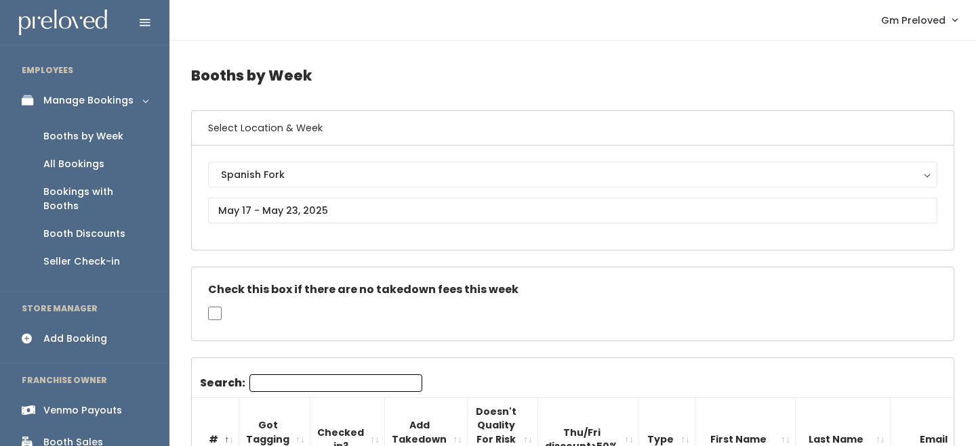
click at [301, 140] on h6 "Select Location & Week" at bounding box center [573, 128] width 762 height 35
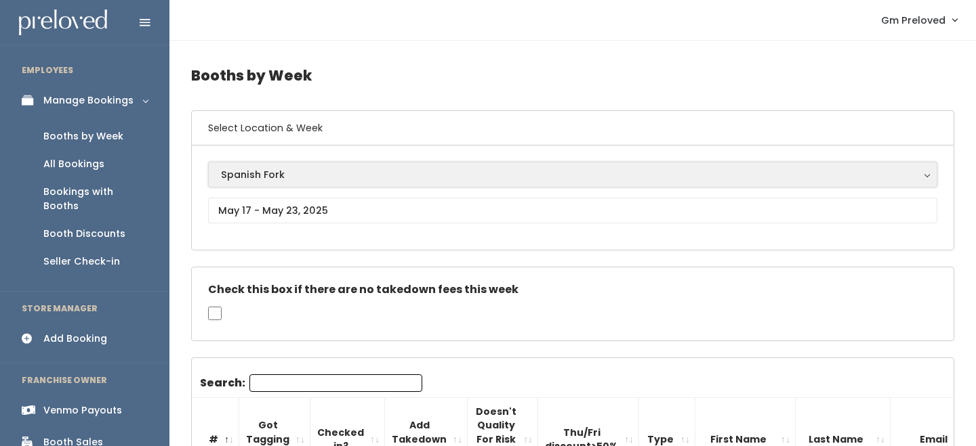
click at [301, 163] on button "Spanish Fork" at bounding box center [572, 175] width 729 height 26
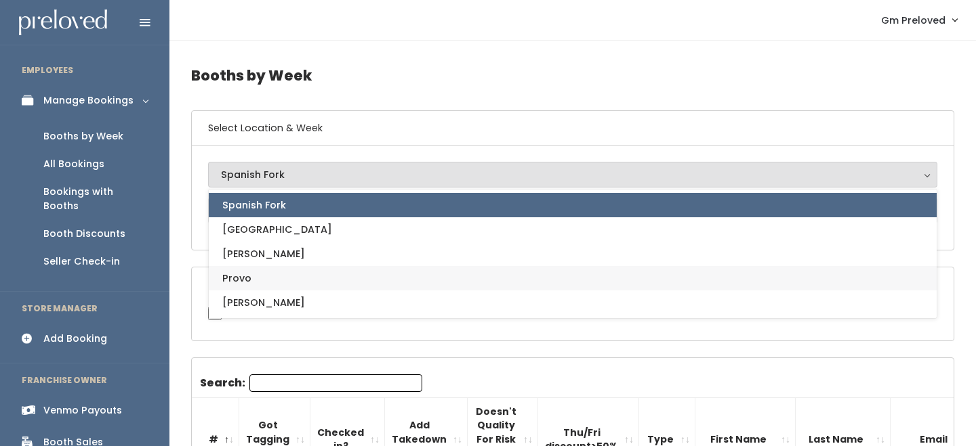
click at [282, 279] on link "Provo" at bounding box center [573, 278] width 728 height 24
select select "1"
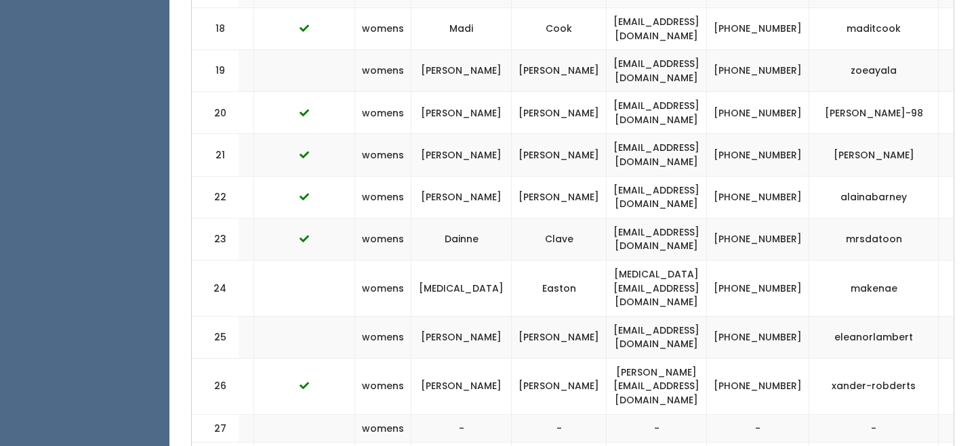
scroll to position [0, 357]
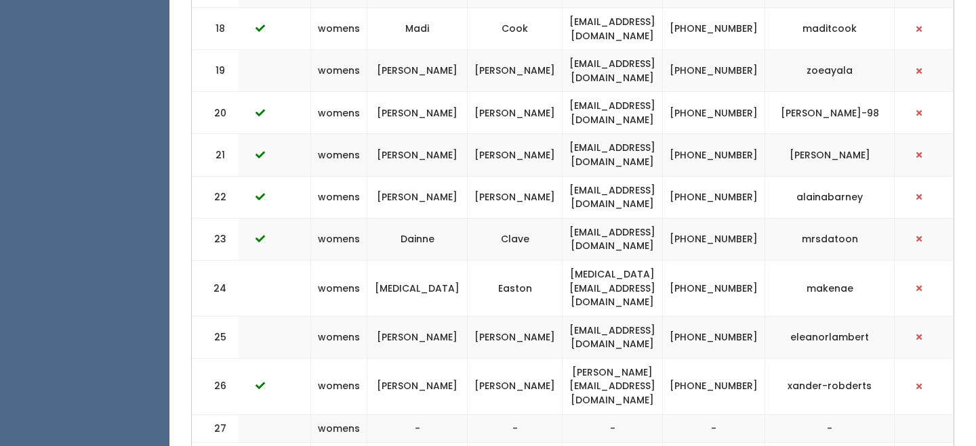
copy tr "[EMAIL_ADDRESS][DOMAIN_NAME]"
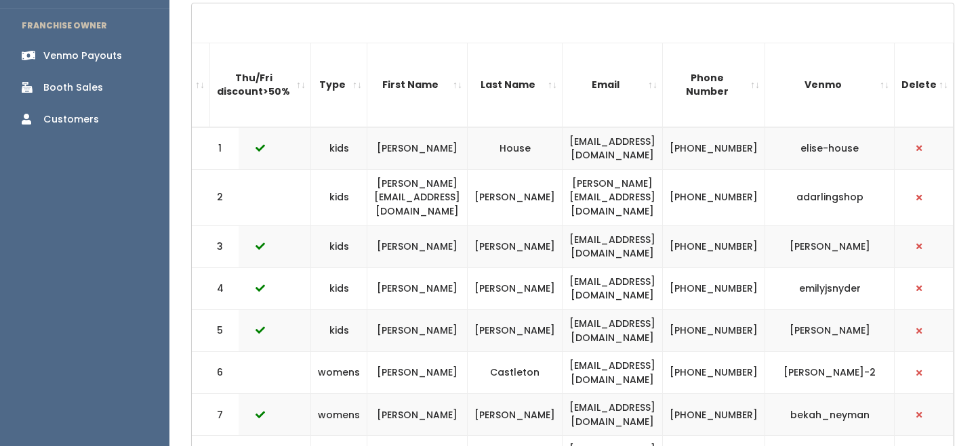
scroll to position [0, 0]
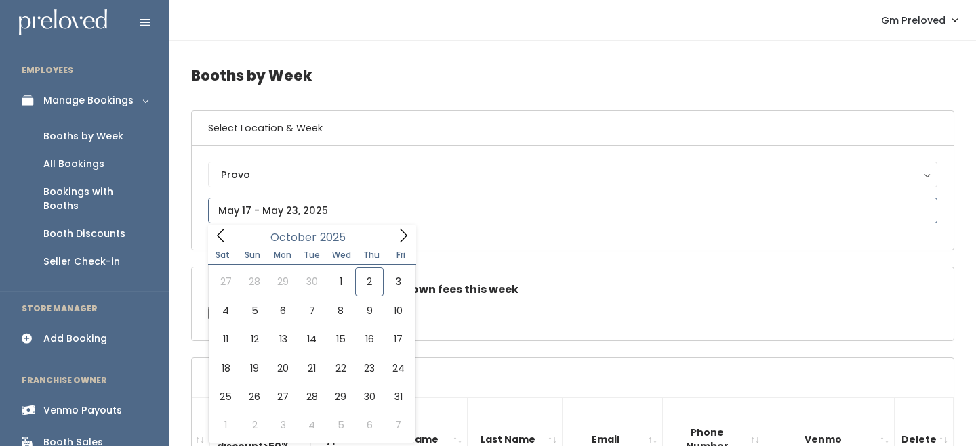
click at [319, 202] on input "text" at bounding box center [572, 211] width 729 height 26
click at [231, 237] on span at bounding box center [221, 235] width 26 height 21
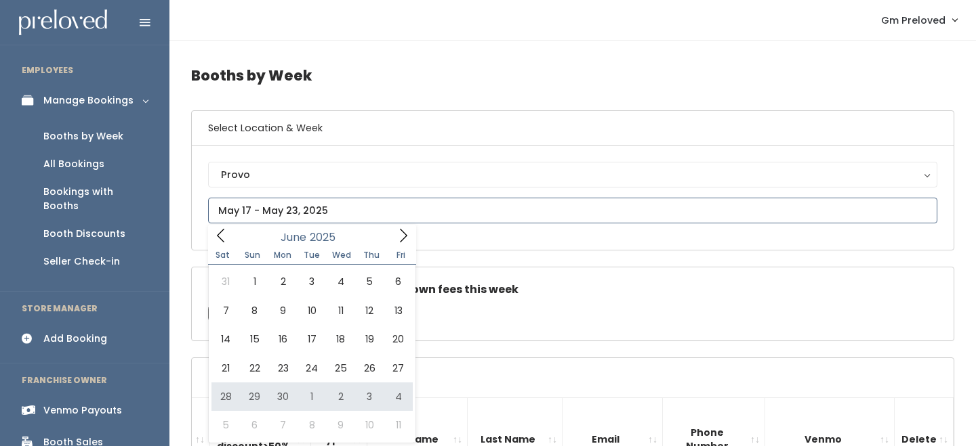
type input "June 28 to July 4"
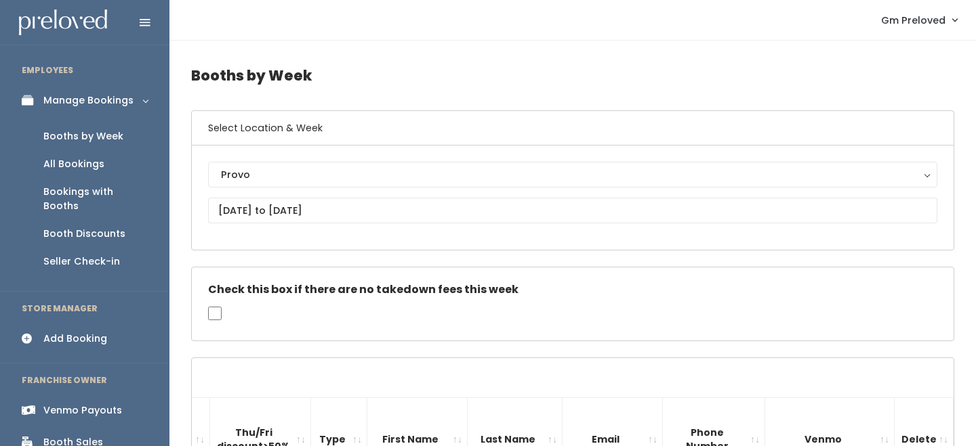
click at [254, 400] on th "Thu/Fri discount>50%" at bounding box center [260, 440] width 101 height 84
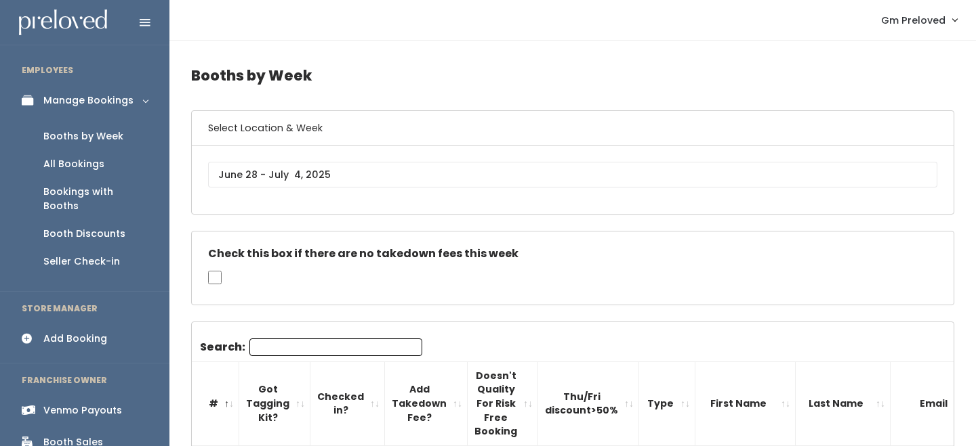
click at [259, 198] on div "Provo [GEOGRAPHIC_DATA] [GEOGRAPHIC_DATA][PERSON_NAME] Spanish Fork" at bounding box center [572, 180] width 729 height 36
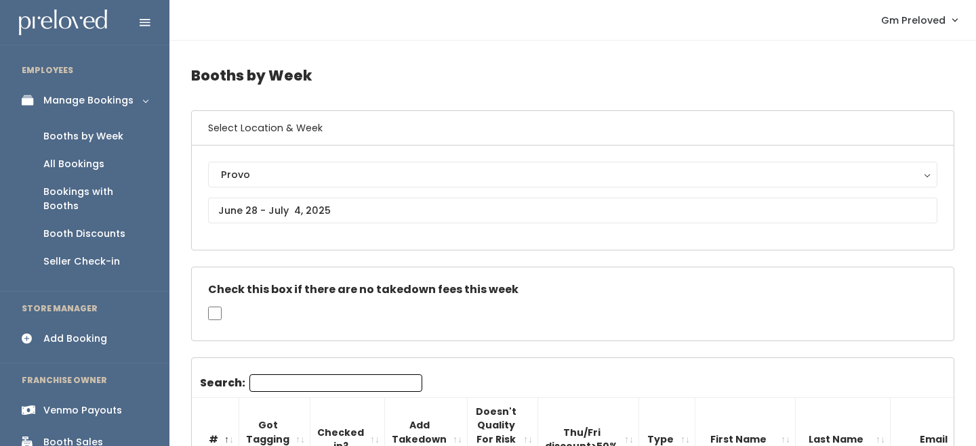
click at [259, 225] on div "Provo [GEOGRAPHIC_DATA] [GEOGRAPHIC_DATA][PERSON_NAME] Spanish Fork Provo" at bounding box center [572, 198] width 729 height 72
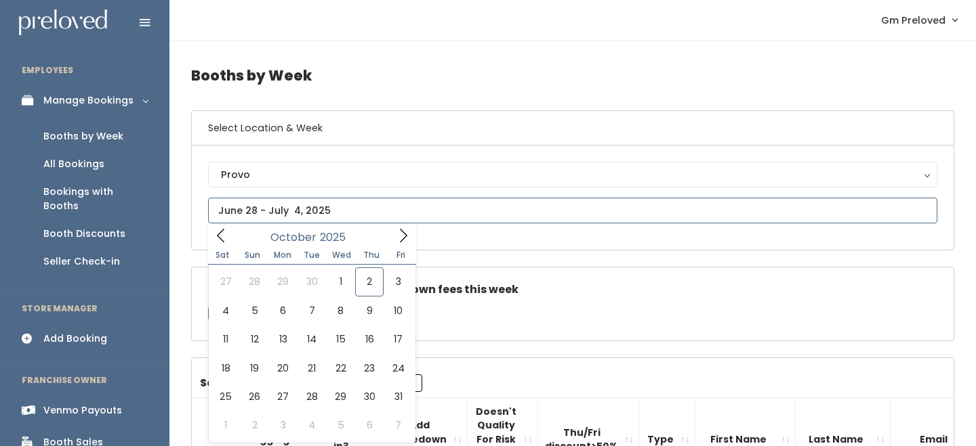
click at [259, 221] on input "text" at bounding box center [572, 211] width 729 height 26
click at [217, 232] on icon at bounding box center [220, 235] width 15 height 15
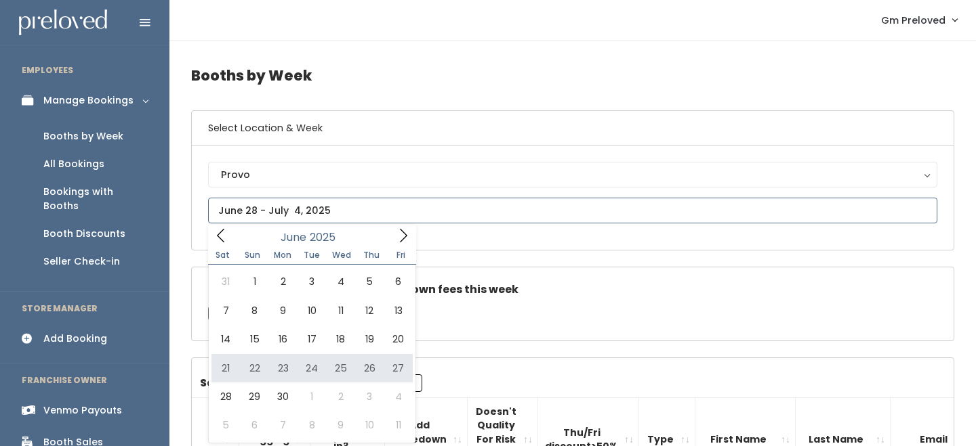
type input "June 21 to June 27"
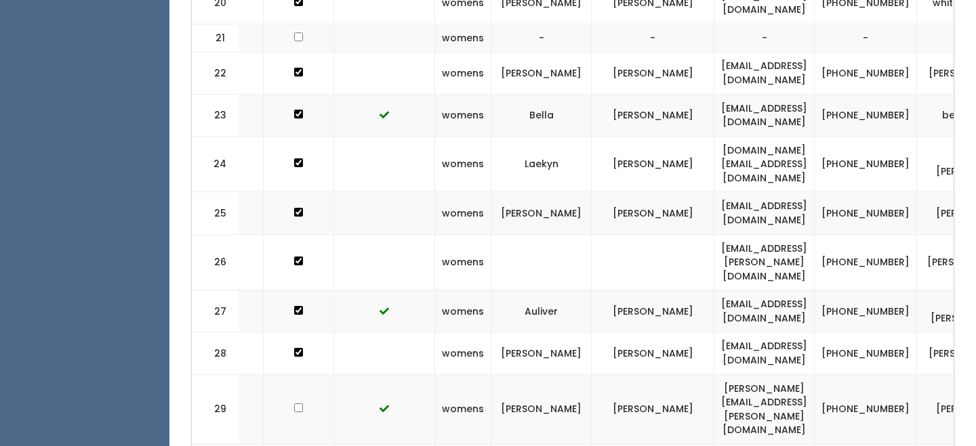
scroll to position [0, 234]
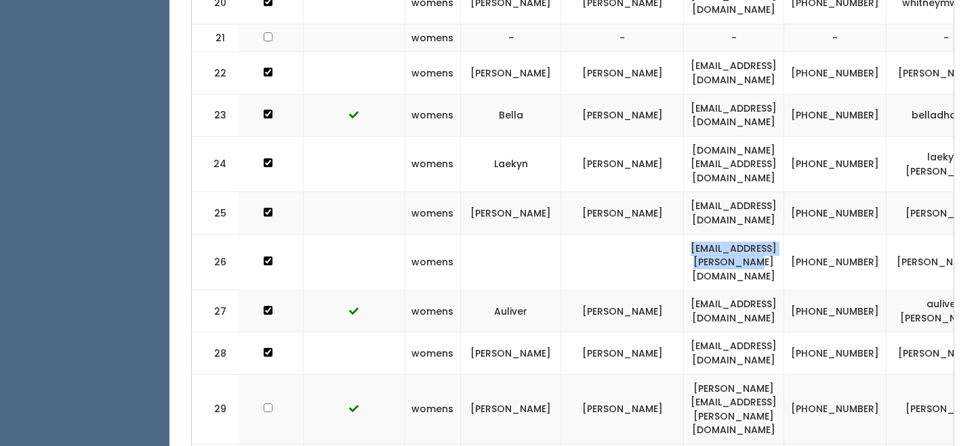
drag, startPoint x: 713, startPoint y: 158, endPoint x: 842, endPoint y: 159, distance: 129.4
click at [784, 234] on td "sierra.jo.watson@gmail.com" at bounding box center [734, 262] width 100 height 56
copy td "sierra.jo.watson@gmail.com"
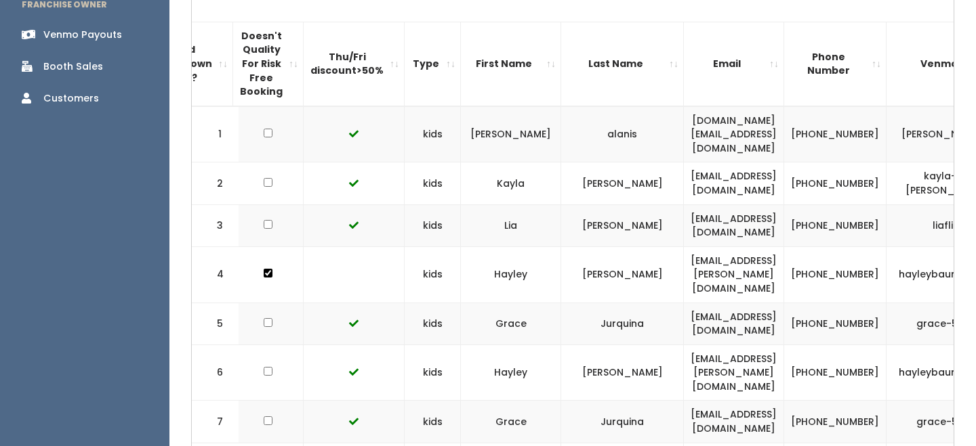
scroll to position [0, 0]
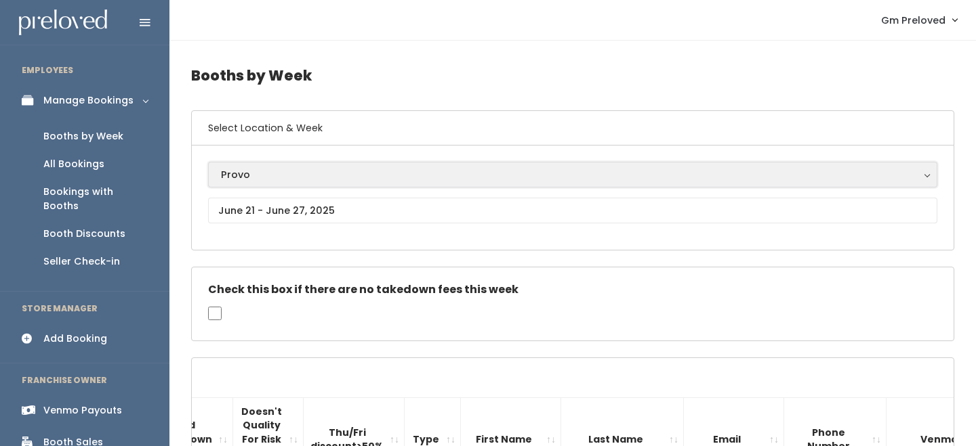
click at [284, 180] on div "Provo" at bounding box center [572, 174] width 703 height 15
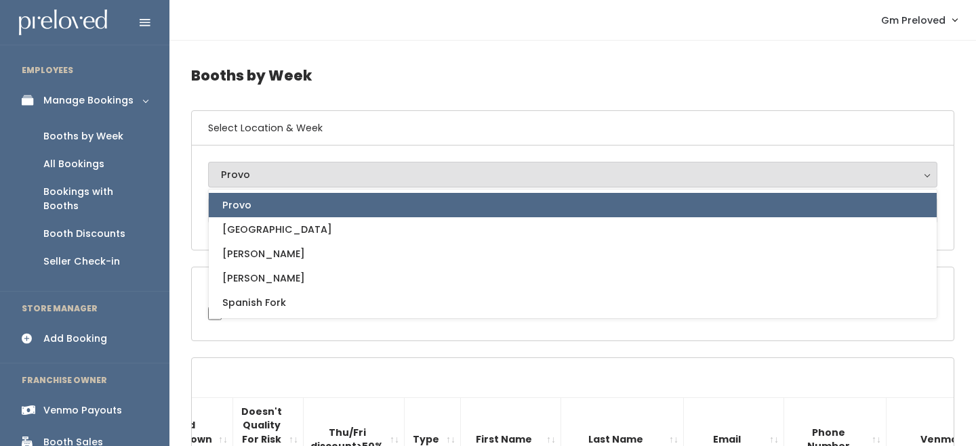
click at [203, 154] on div "Provo Houston Layton Sandy Spanish Fork Provo Provo Houston Layton Sandy Spanis…" at bounding box center [573, 198] width 762 height 104
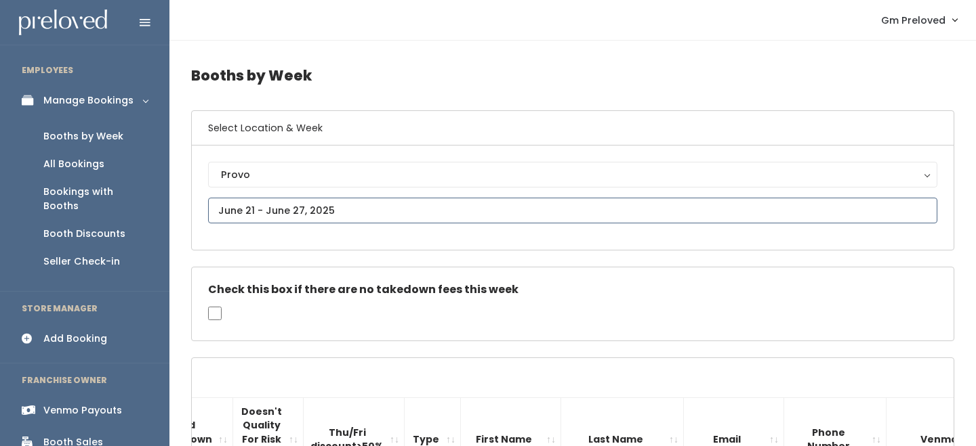
click at [249, 206] on input "text" at bounding box center [572, 211] width 729 height 26
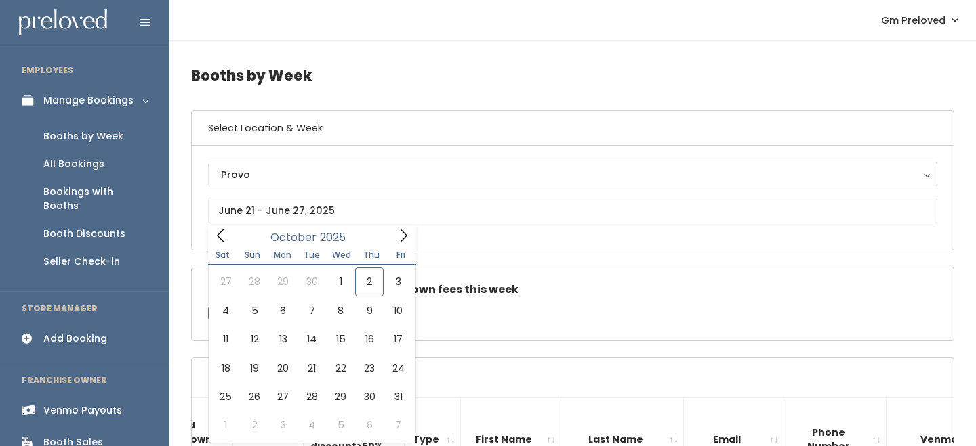
click at [226, 251] on span "Sat" at bounding box center [223, 255] width 30 height 8
click at [223, 241] on icon at bounding box center [220, 235] width 15 height 15
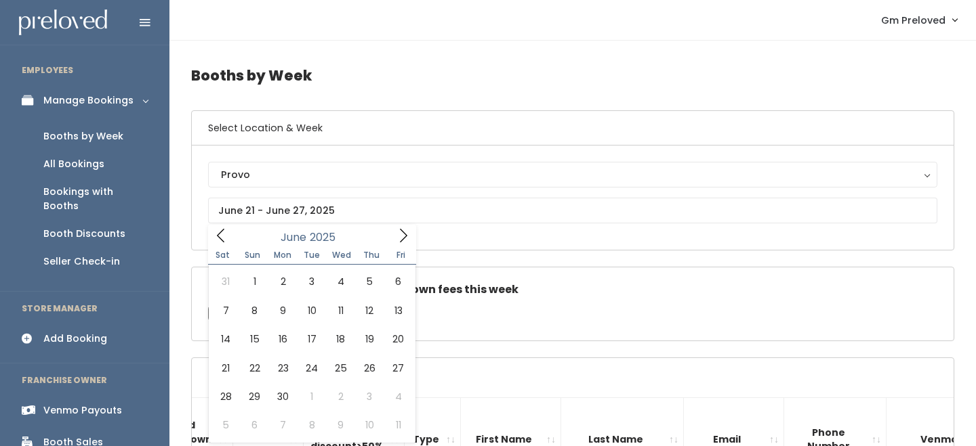
click at [223, 241] on icon at bounding box center [220, 235] width 15 height 15
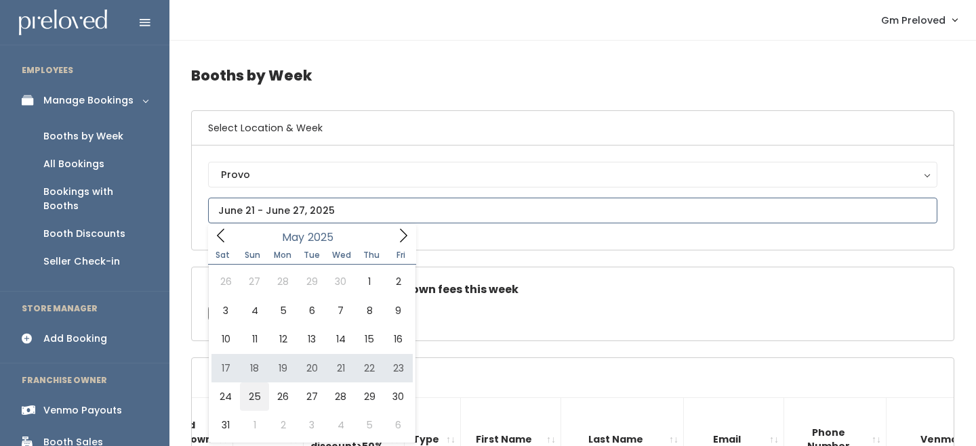
type input "May 24 to May 30"
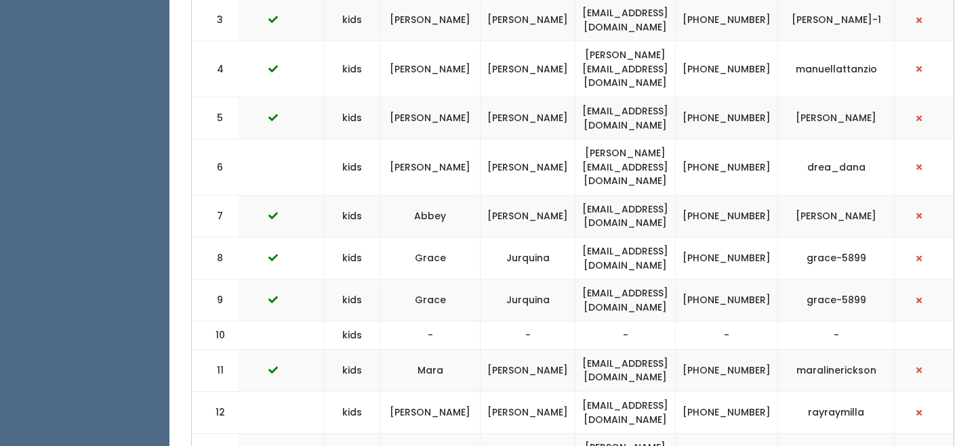
scroll to position [0, 363]
drag, startPoint x: 601, startPoint y: 386, endPoint x: 709, endPoint y: 383, distance: 108.4
click at [675, 392] on td "[EMAIL_ADDRESS][DOMAIN_NAME]" at bounding box center [625, 413] width 100 height 42
copy td "[EMAIL_ADDRESS][DOMAIN_NAME]"
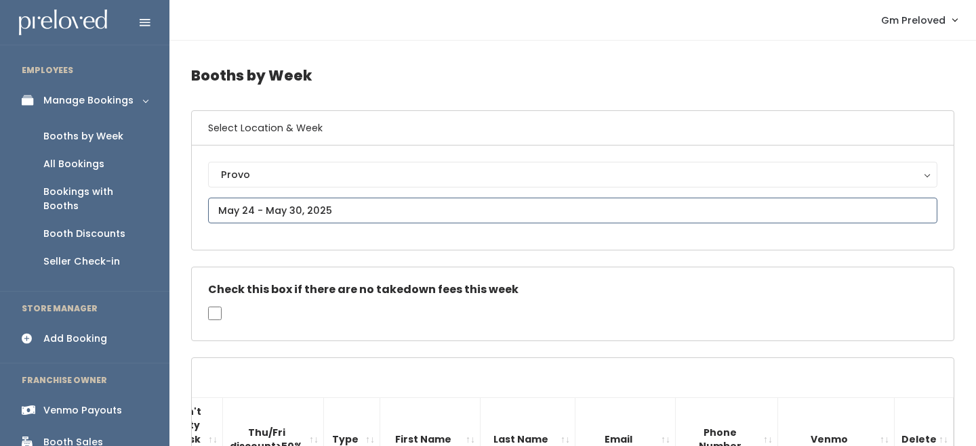
click at [270, 206] on input "text" at bounding box center [572, 211] width 729 height 26
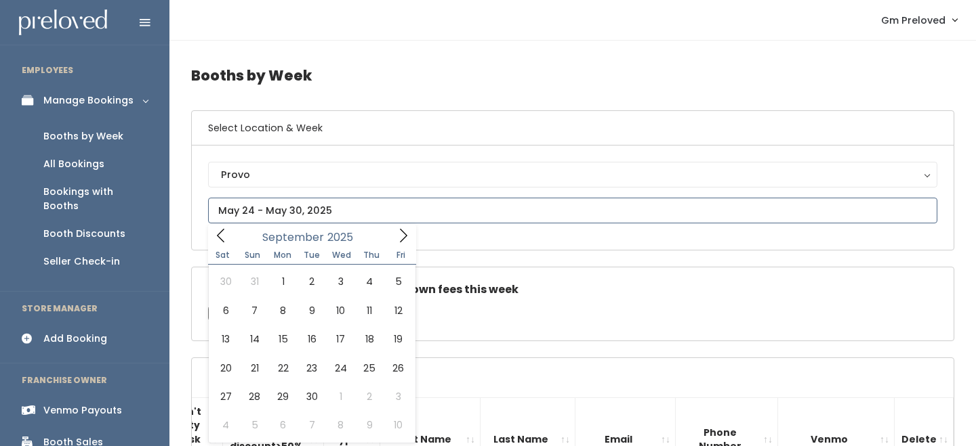
click at [226, 226] on span at bounding box center [221, 235] width 26 height 21
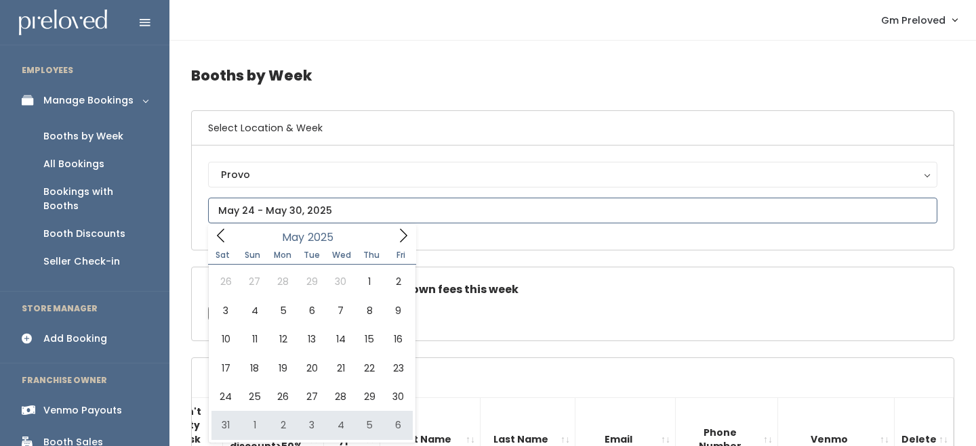
type input "May 31 to June 6"
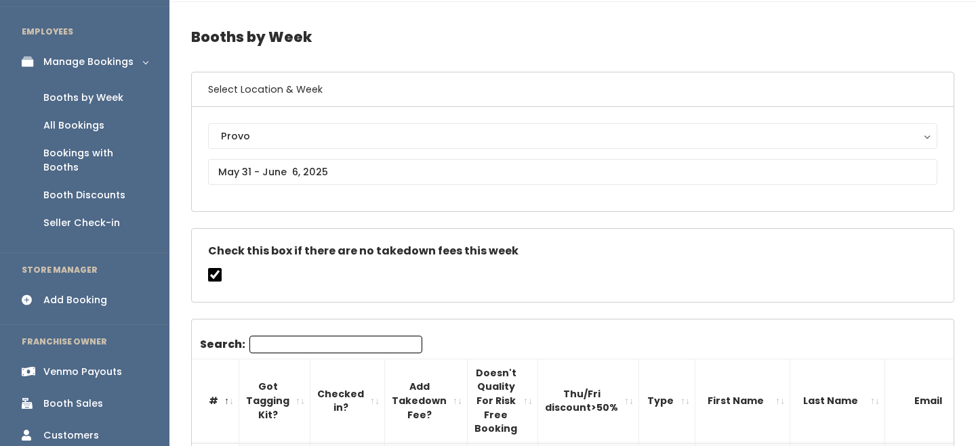
click at [271, 151] on div "Provo Houston Layton Sandy Spanish Fork Provo" at bounding box center [572, 159] width 729 height 72
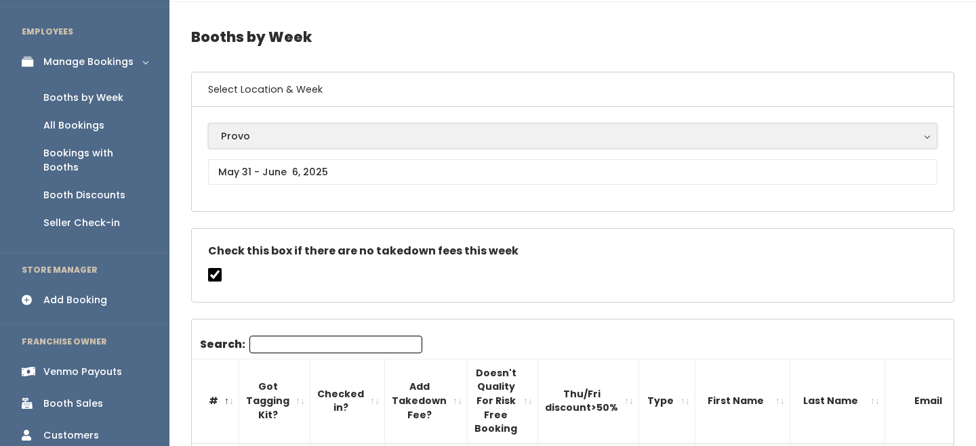
click at [274, 146] on button "Provo" at bounding box center [572, 136] width 729 height 26
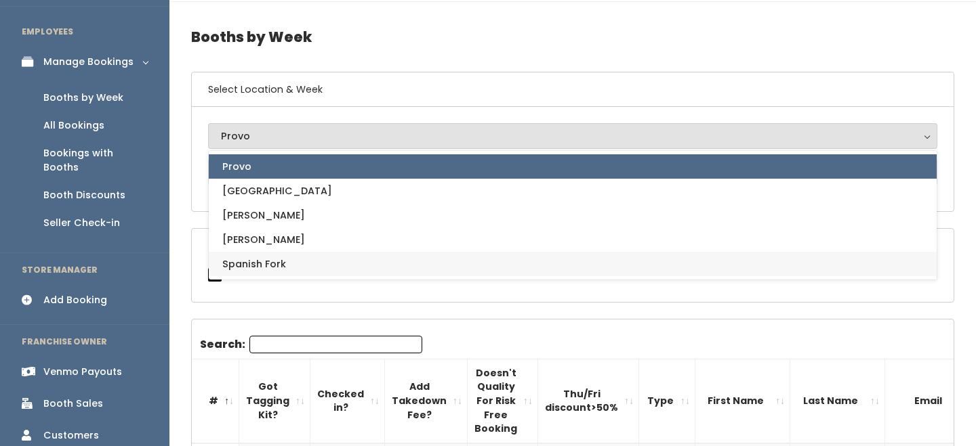
click at [263, 255] on link "Spanish Fork" at bounding box center [573, 264] width 728 height 24
select select "2"
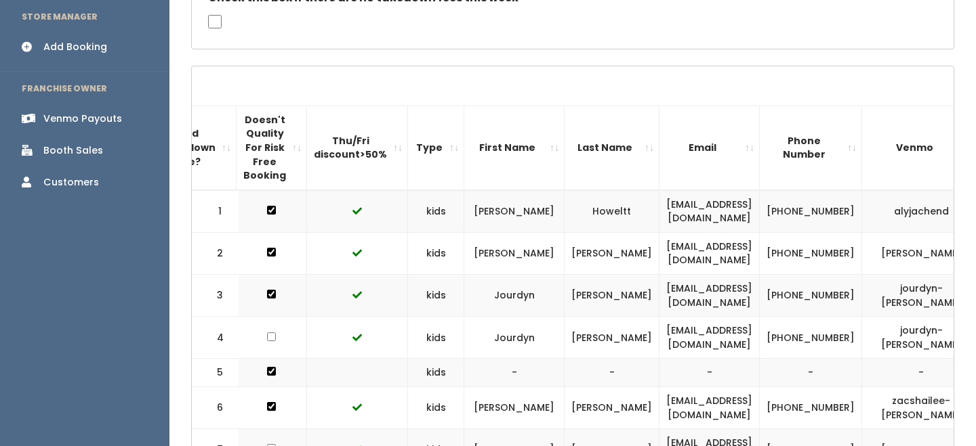
scroll to position [0, 370]
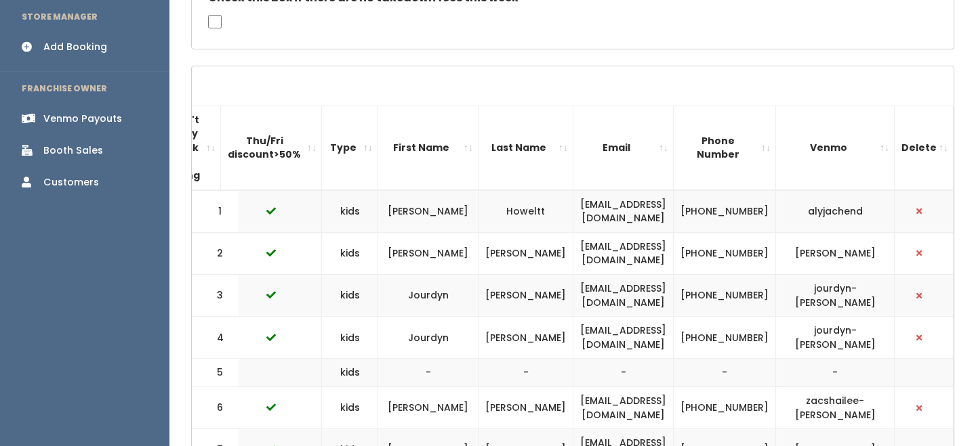
click at [608, 336] on td "jourdynphoto@yahoo.com" at bounding box center [623, 338] width 100 height 42
copy tr "jourdynphoto@yahoo.com"
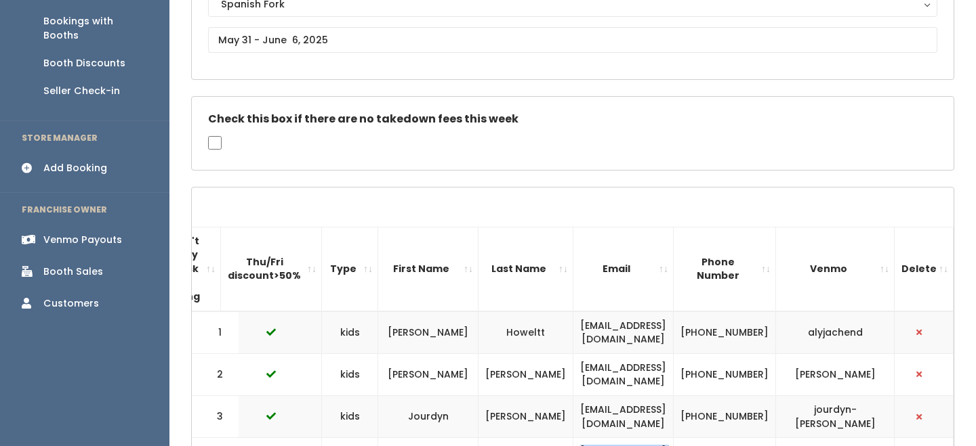
scroll to position [137, 0]
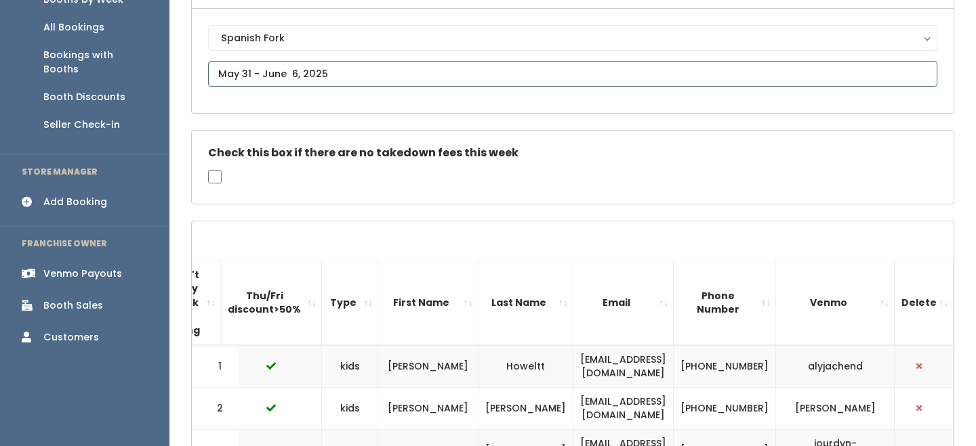
click at [265, 77] on input "text" at bounding box center [572, 74] width 729 height 26
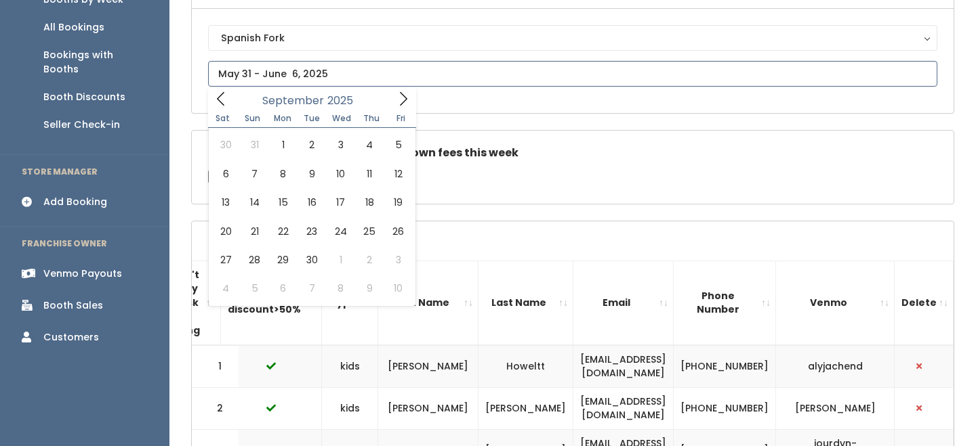
click at [214, 106] on icon at bounding box center [220, 98] width 15 height 15
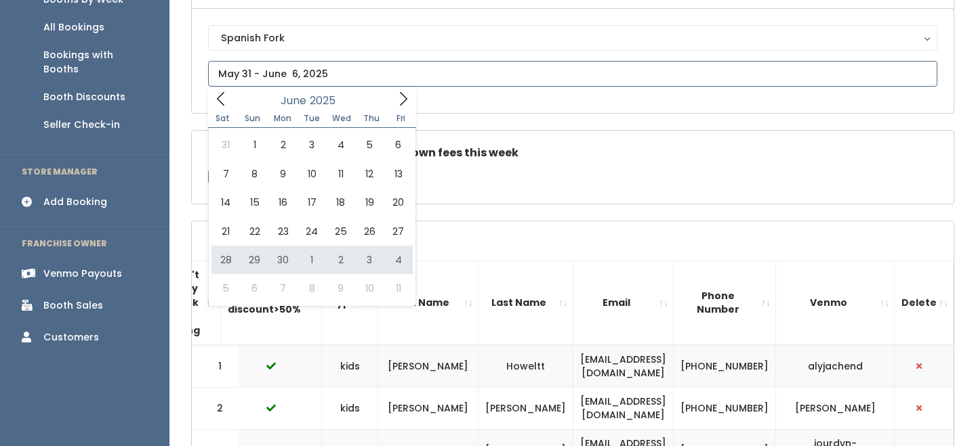
type input "June 28 to July 4"
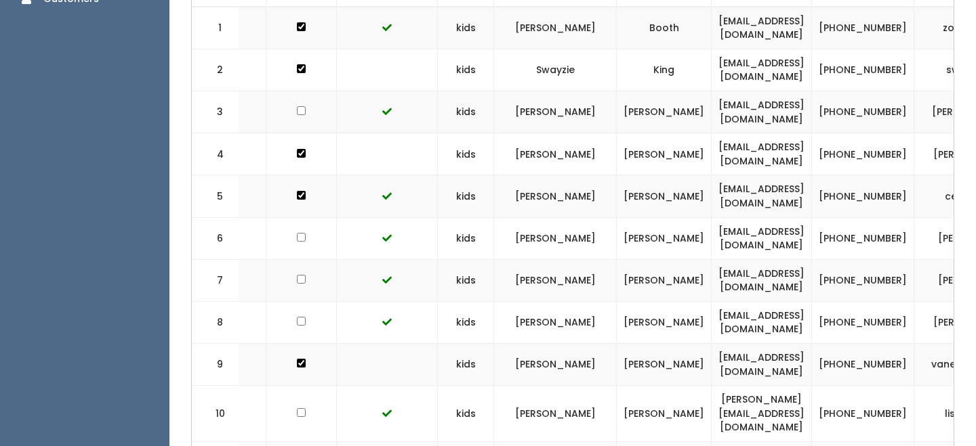
scroll to position [0, 253]
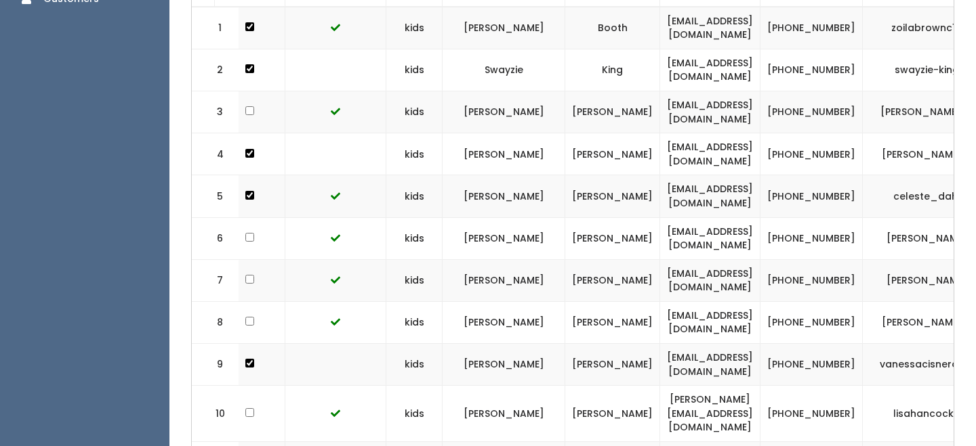
click at [660, 154] on td "[EMAIL_ADDRESS][DOMAIN_NAME]" at bounding box center [710, 154] width 100 height 42
copy tr "[EMAIL_ADDRESS][DOMAIN_NAME]"
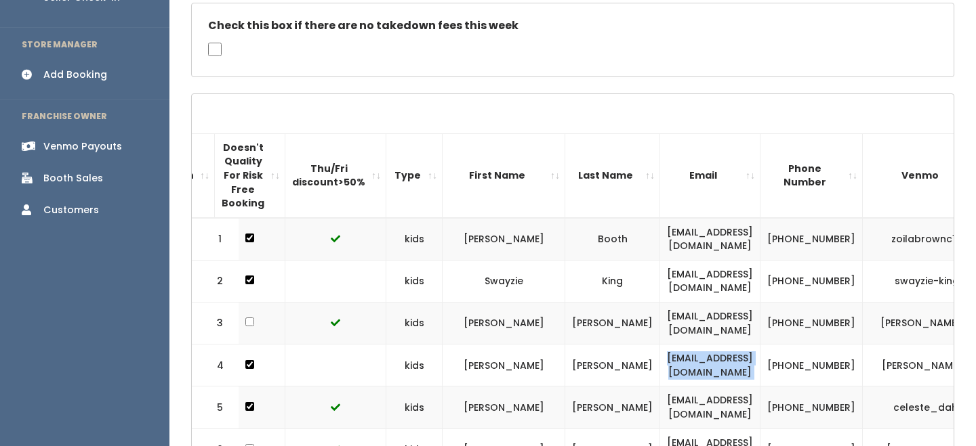
scroll to position [0, 0]
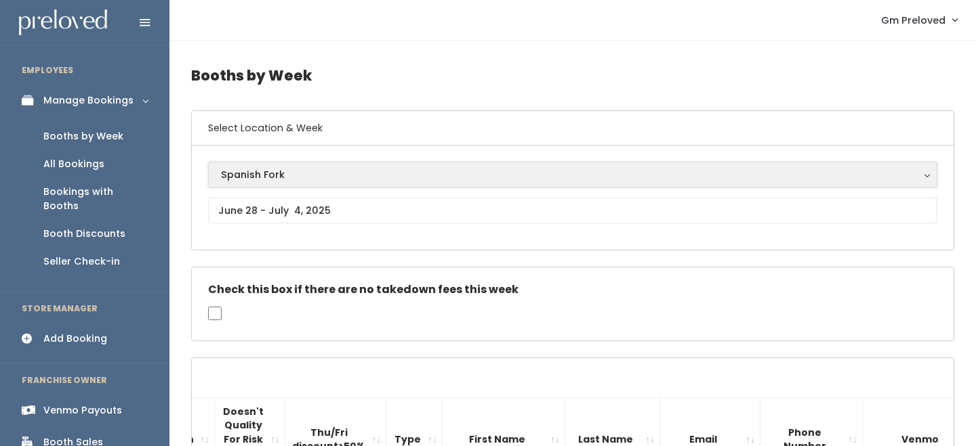
click at [284, 183] on button "Spanish Fork" at bounding box center [572, 175] width 729 height 26
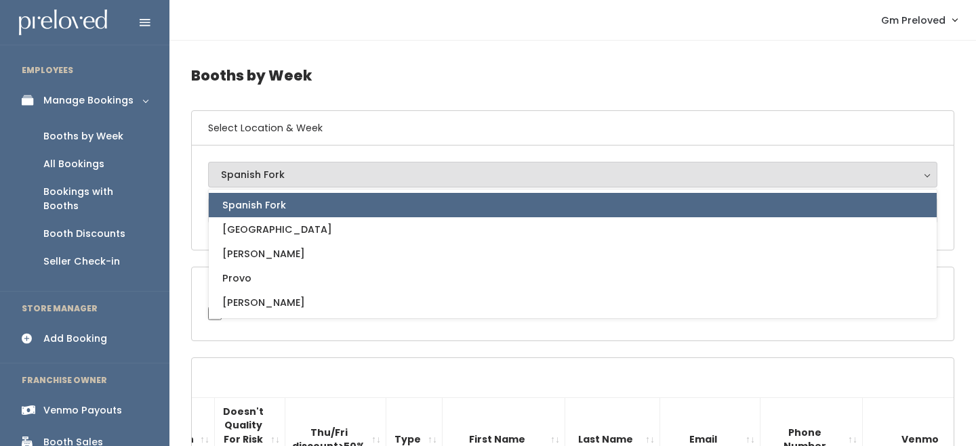
click at [205, 180] on div "Spanish Fork [GEOGRAPHIC_DATA] [GEOGRAPHIC_DATA] [PERSON_NAME] Spanish Fork Spa…" at bounding box center [573, 198] width 762 height 104
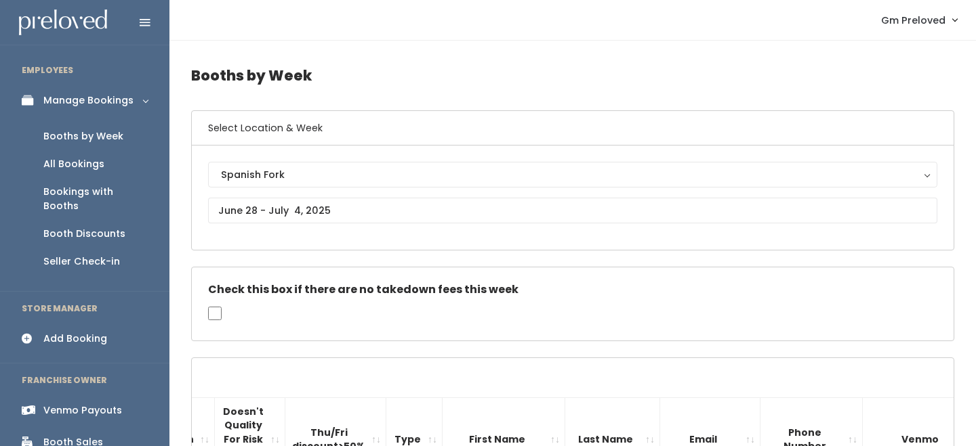
click at [222, 194] on div "Spanish Fork [GEOGRAPHIC_DATA] [GEOGRAPHIC_DATA] [PERSON_NAME] Spanish Fork Spa…" at bounding box center [572, 198] width 729 height 72
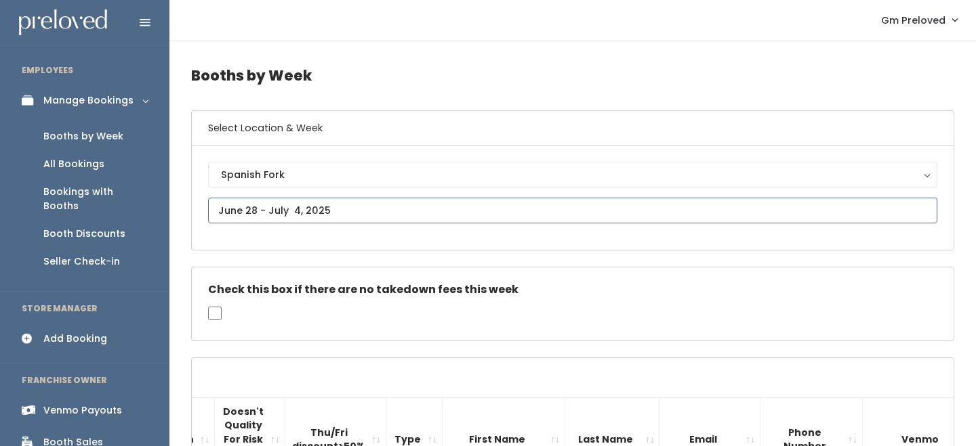
click at [224, 207] on input "text" at bounding box center [572, 211] width 729 height 26
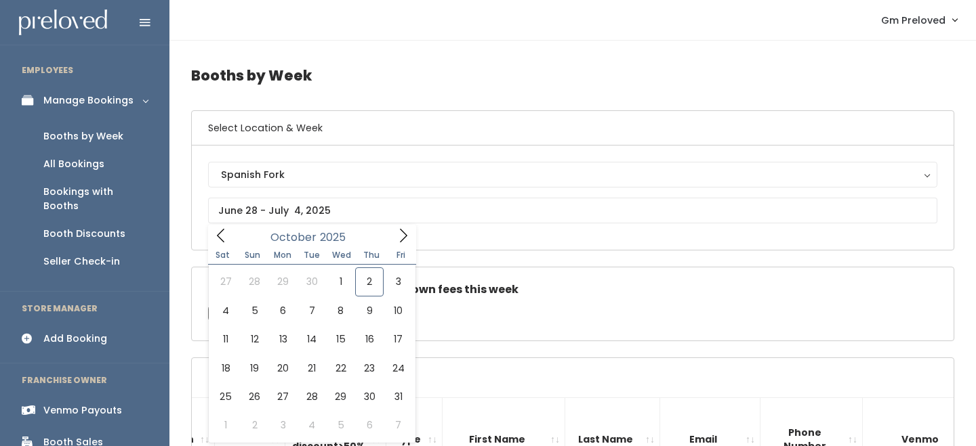
click at [230, 247] on div "Sat Sun Mon Tue Wed Thu Fri" at bounding box center [312, 255] width 208 height 19
click at [219, 243] on icon at bounding box center [220, 235] width 15 height 15
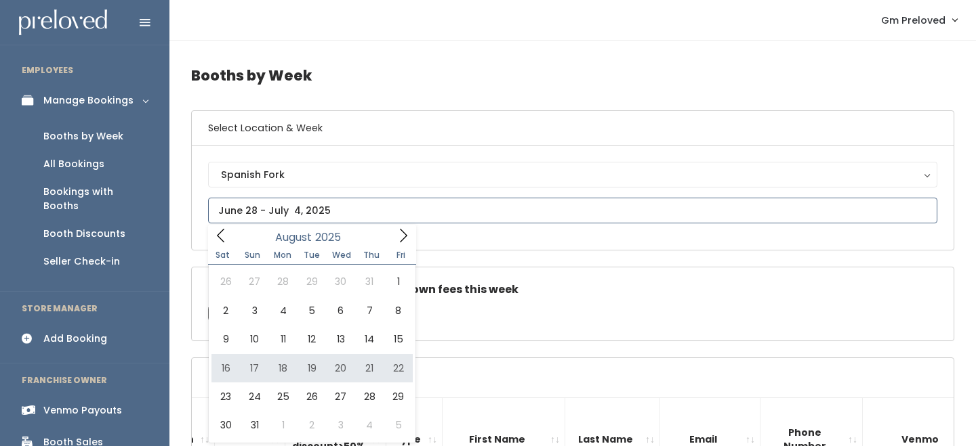
type input "August 16 to August 22"
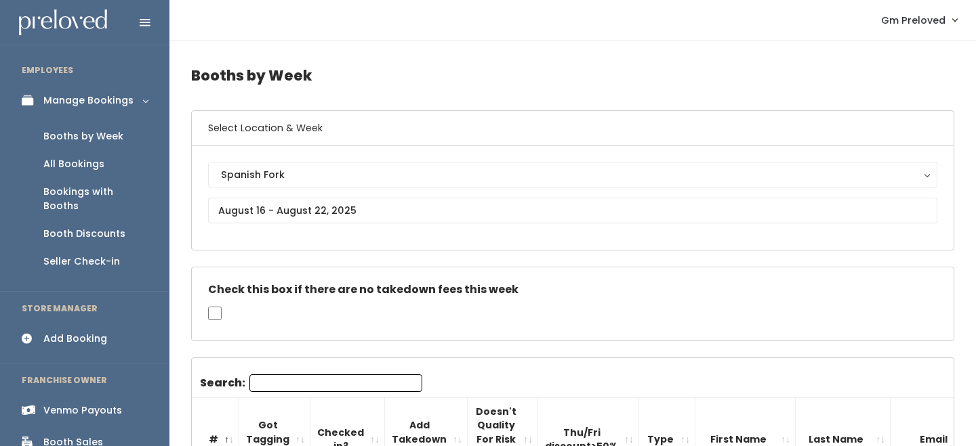
click at [310, 387] on input "Search:" at bounding box center [335, 384] width 173 height 18
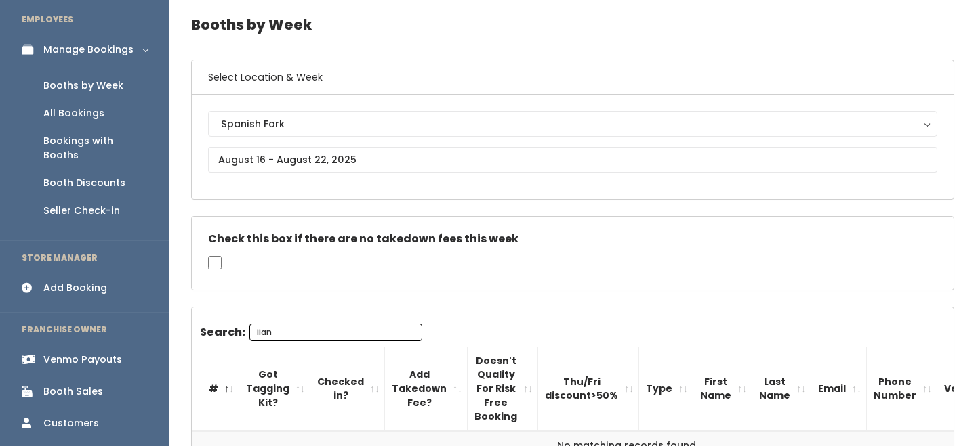
type input "iian"
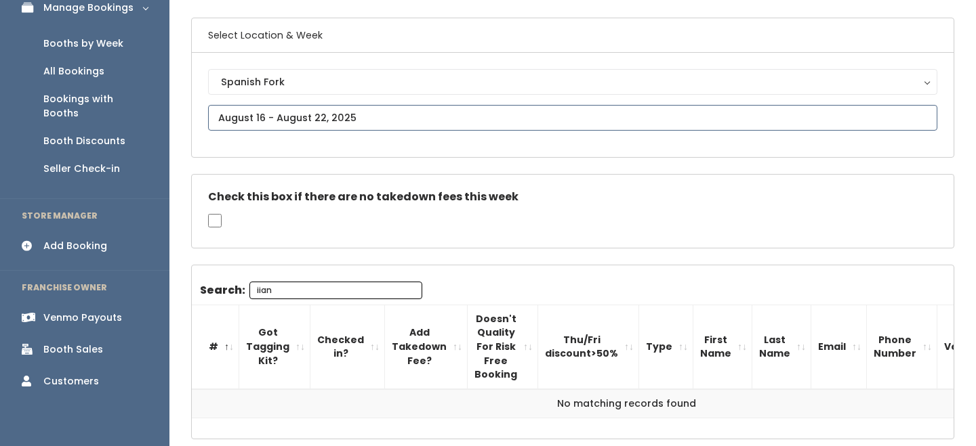
click at [288, 125] on input "text" at bounding box center [572, 118] width 729 height 26
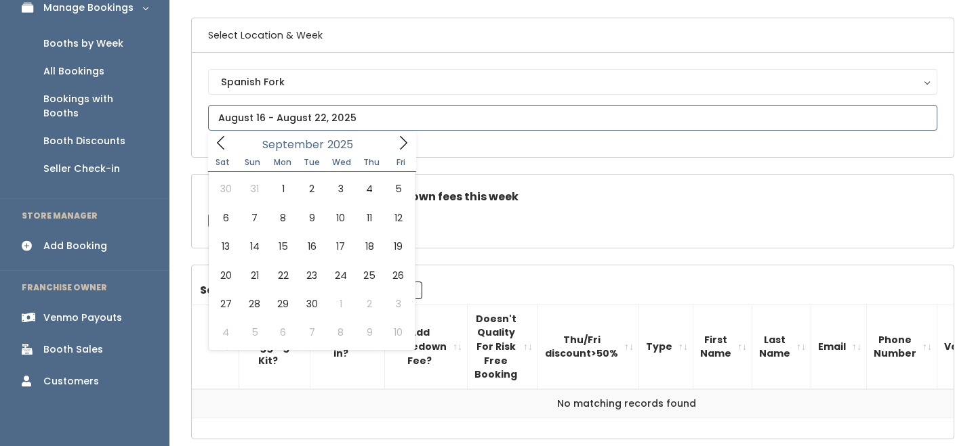
click at [222, 146] on icon at bounding box center [220, 143] width 15 height 15
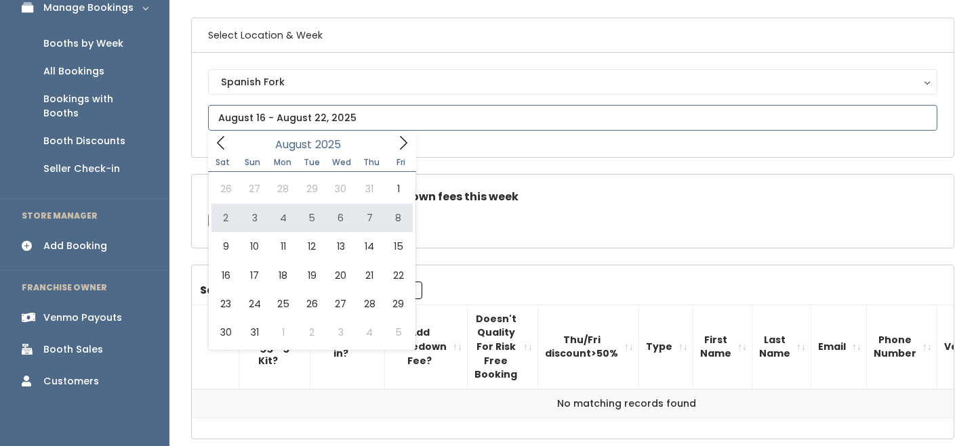
type input "[DATE] to [DATE]"
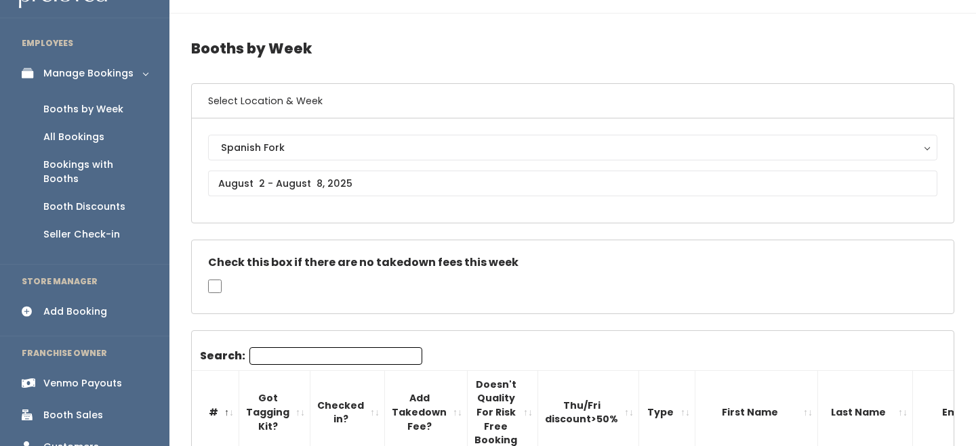
scroll to position [27, 0]
click at [297, 350] on input "Search:" at bounding box center [335, 357] width 173 height 18
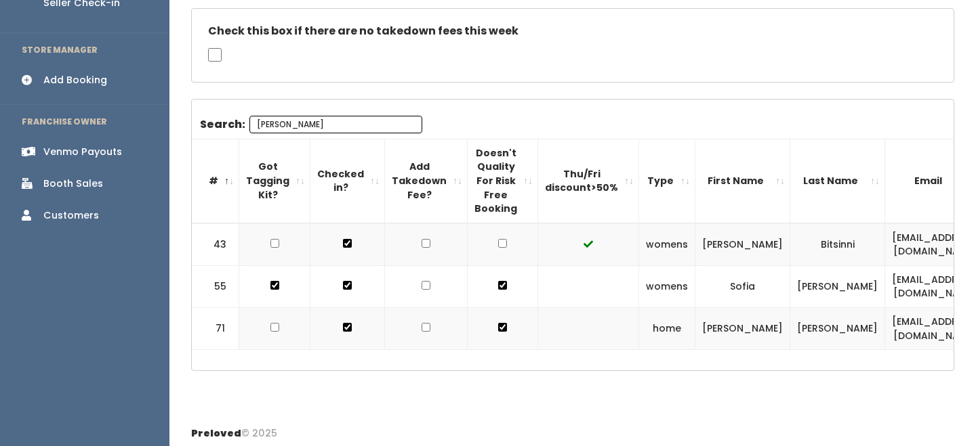
scroll to position [260, 0]
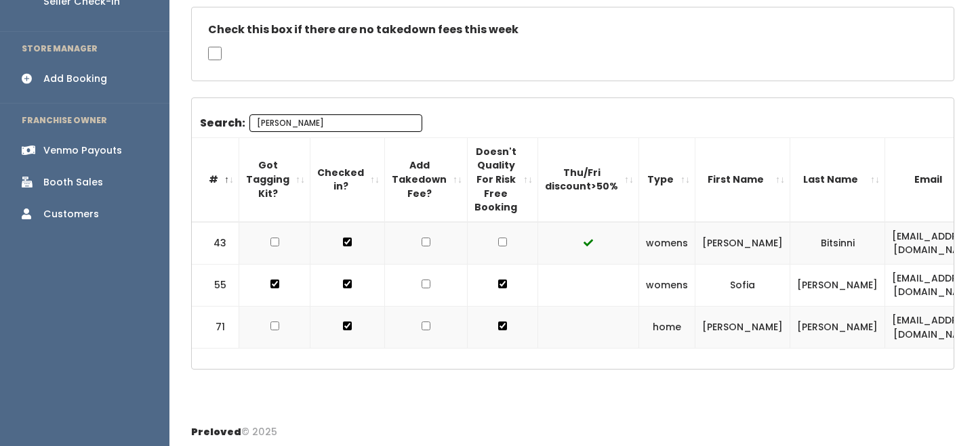
type input "[PERSON_NAME]"
click at [885, 329] on td "[EMAIL_ADDRESS][DOMAIN_NAME]" at bounding box center [935, 328] width 100 height 42
copy tr "[EMAIL_ADDRESS][DOMAIN_NAME]"
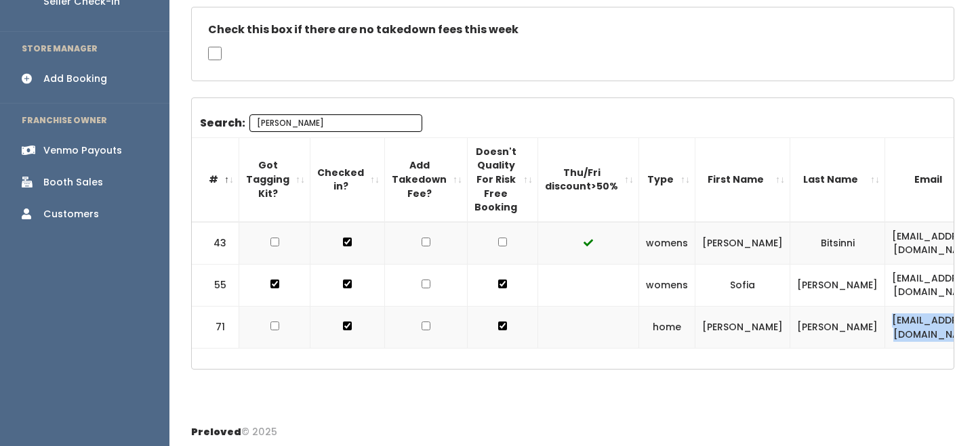
click at [885, 330] on td "[EMAIL_ADDRESS][DOMAIN_NAME]" at bounding box center [935, 328] width 100 height 42
